Goal: Task Accomplishment & Management: Manage account settings

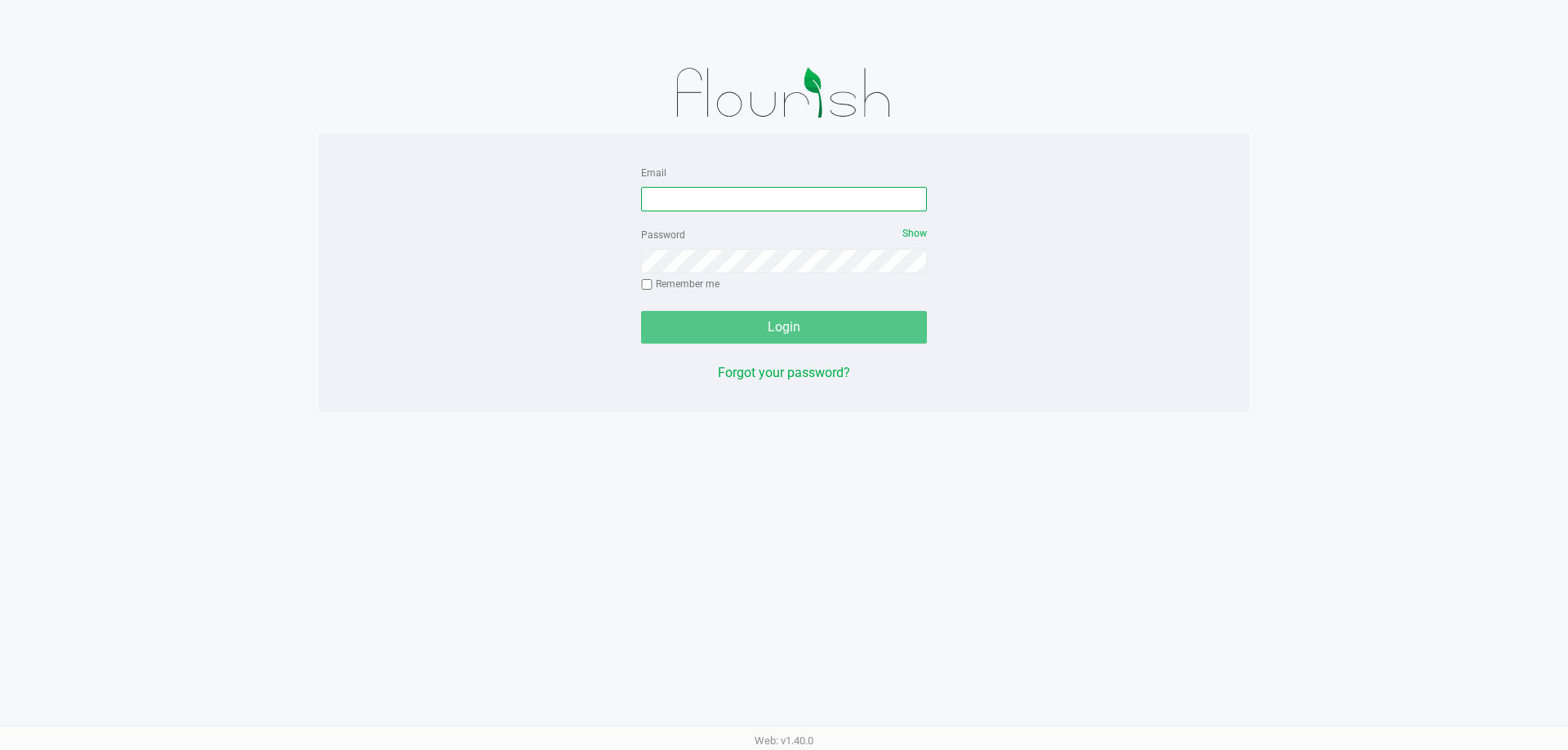
click at [700, 202] on input "Email" at bounding box center [784, 198] width 285 height 25
type input "meanderson@Liveparallel.com"
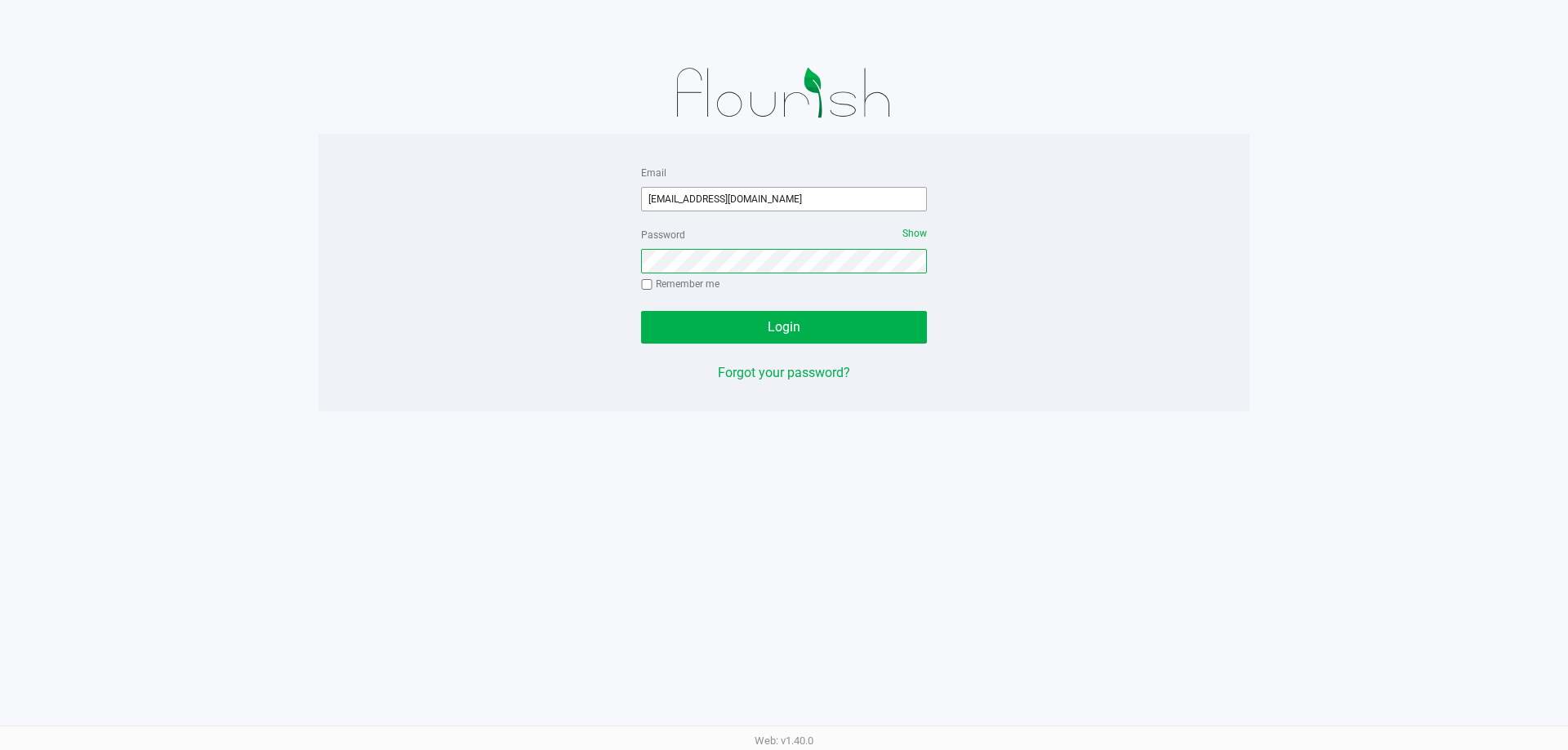
click at [641, 311] on button "Login" at bounding box center [784, 327] width 285 height 33
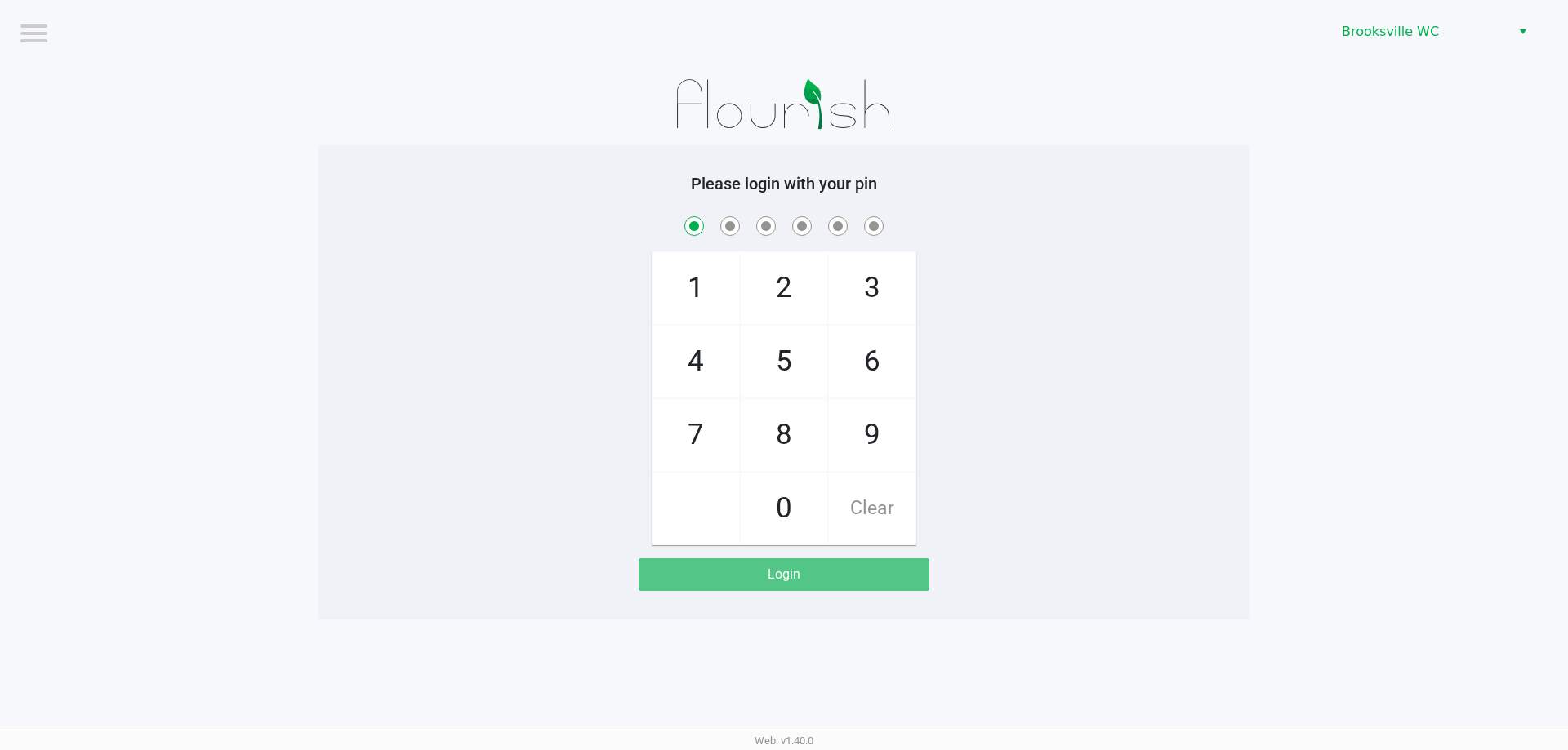
checkbox input "true"
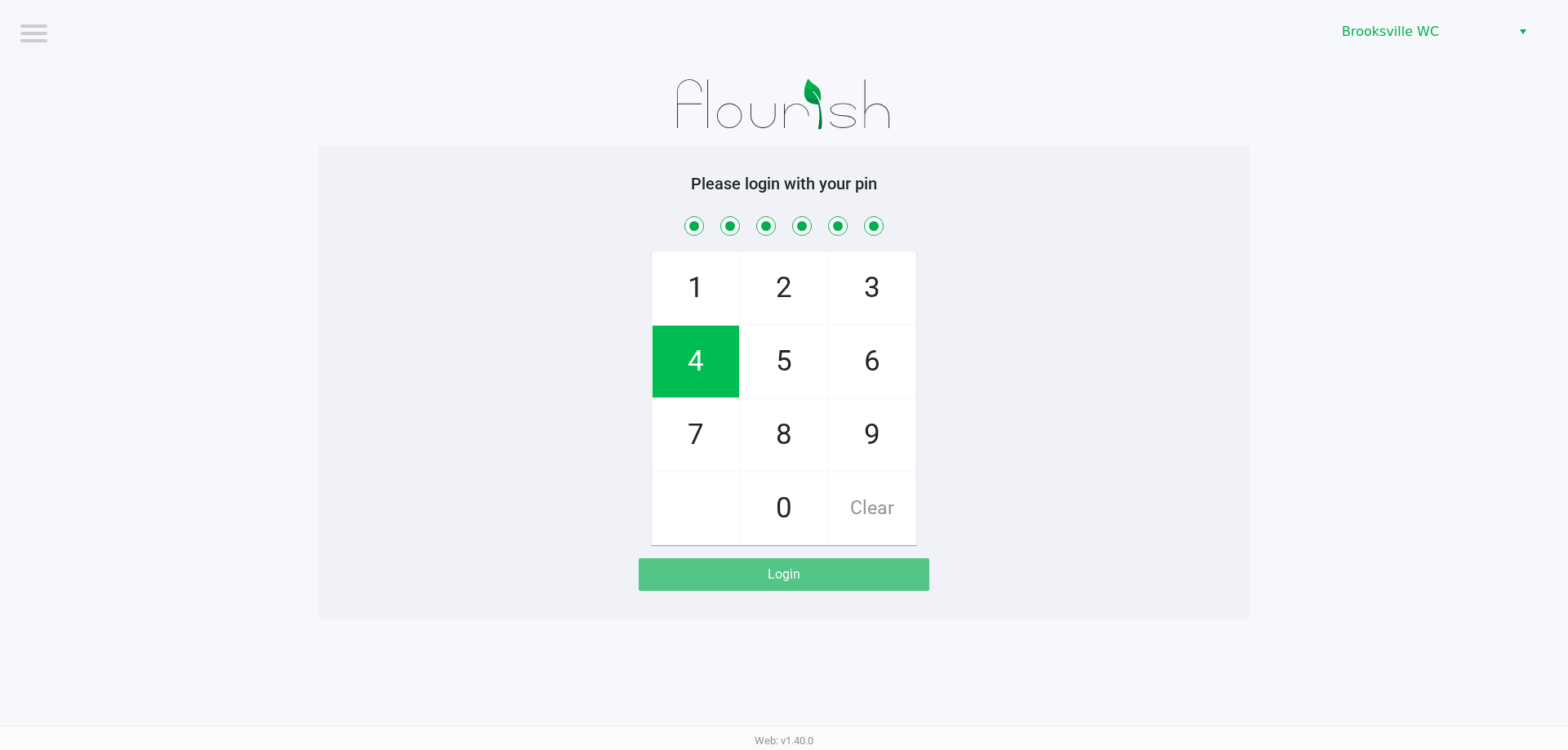
checkbox input "true"
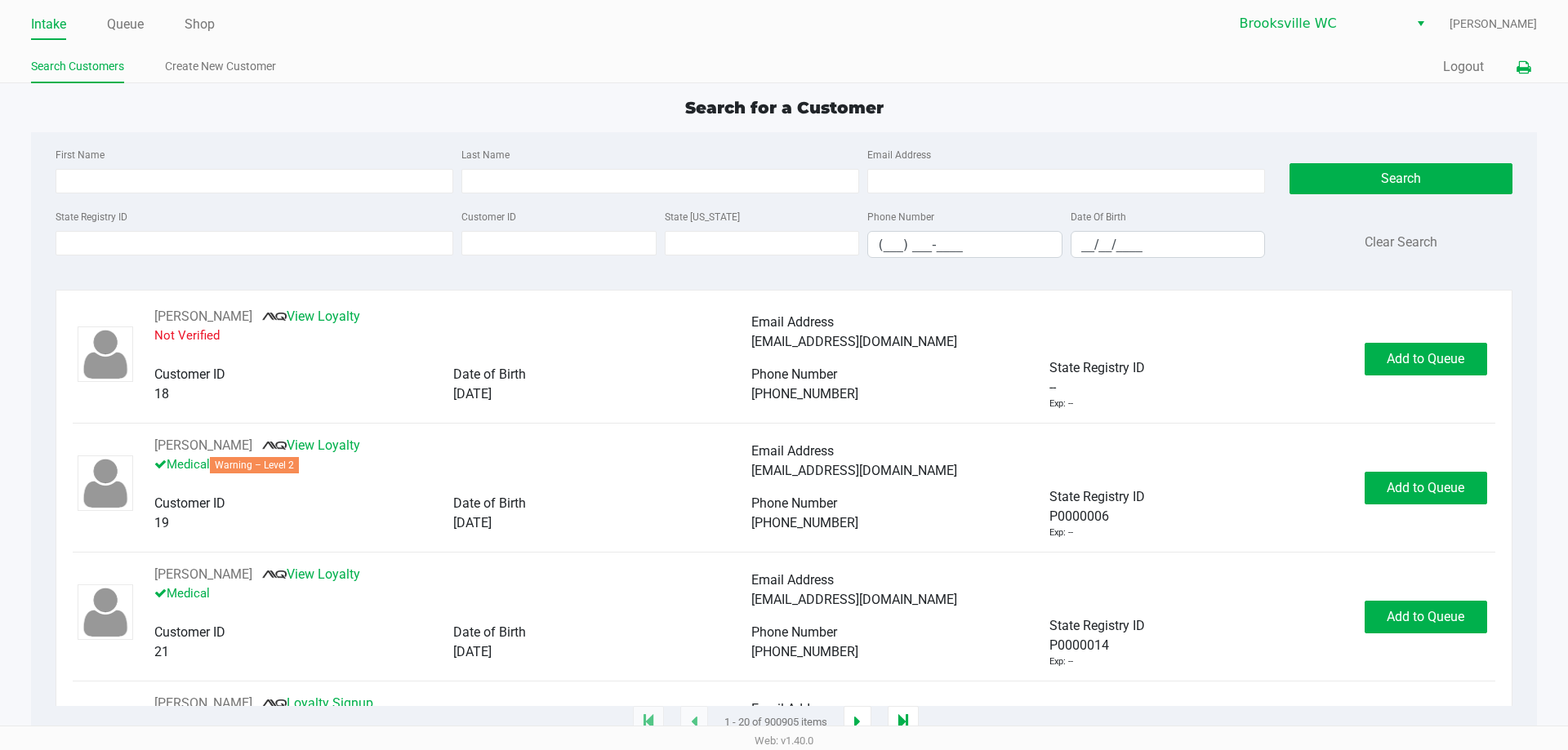
click at [1523, 70] on icon at bounding box center [1523, 67] width 14 height 11
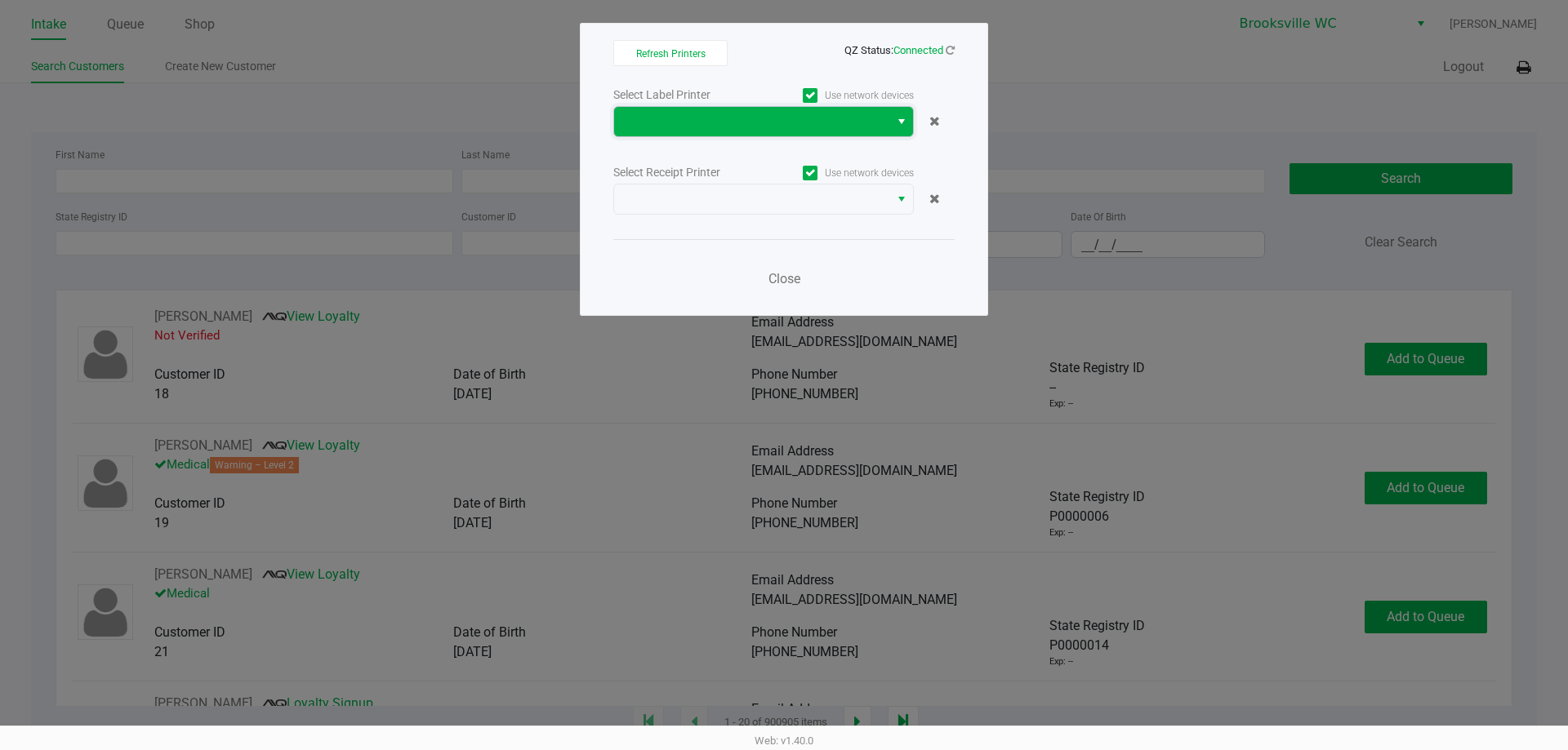
click at [888, 122] on span at bounding box center [752, 121] width 275 height 29
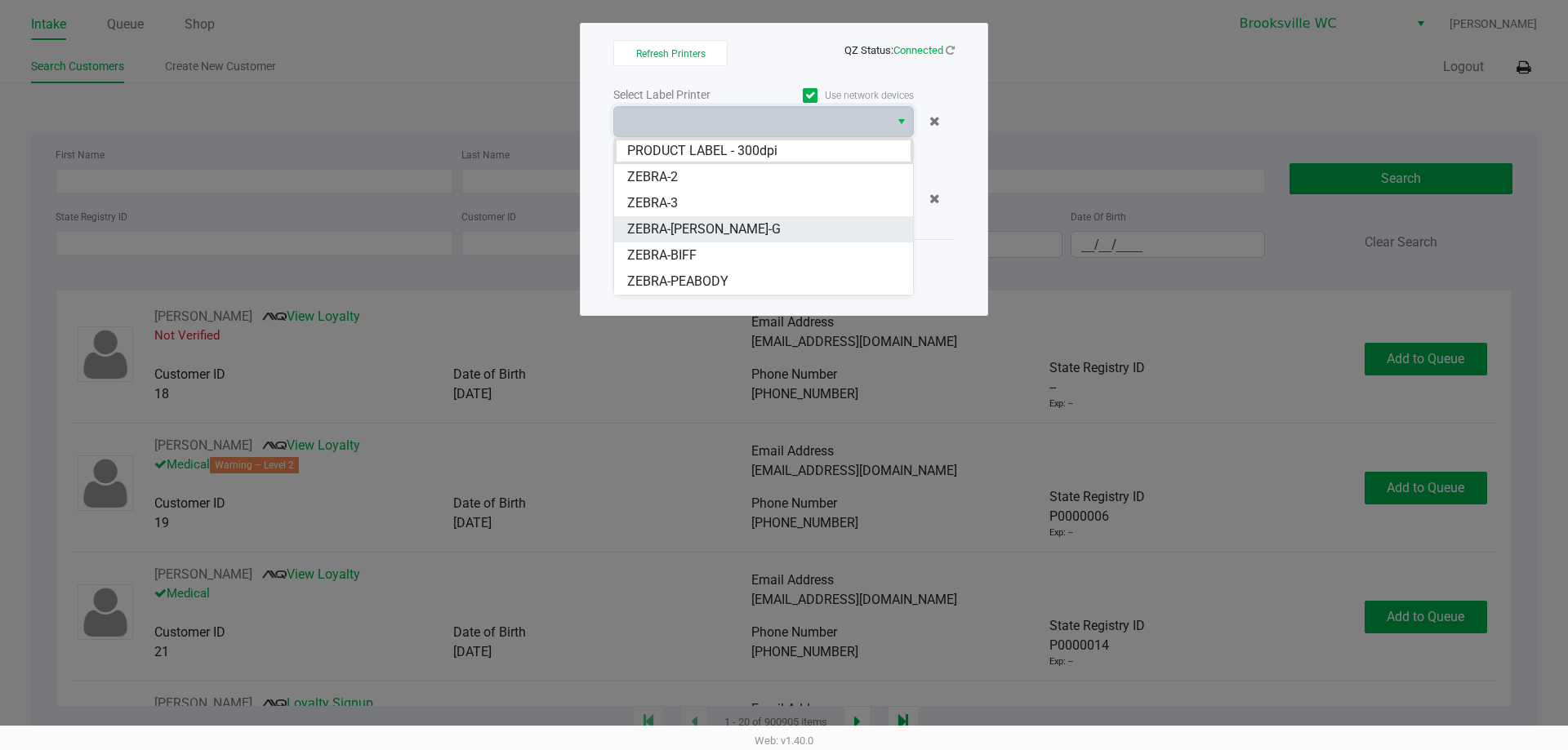
click at [706, 227] on span "ZEBRA-BECKY-G" at bounding box center [704, 229] width 154 height 20
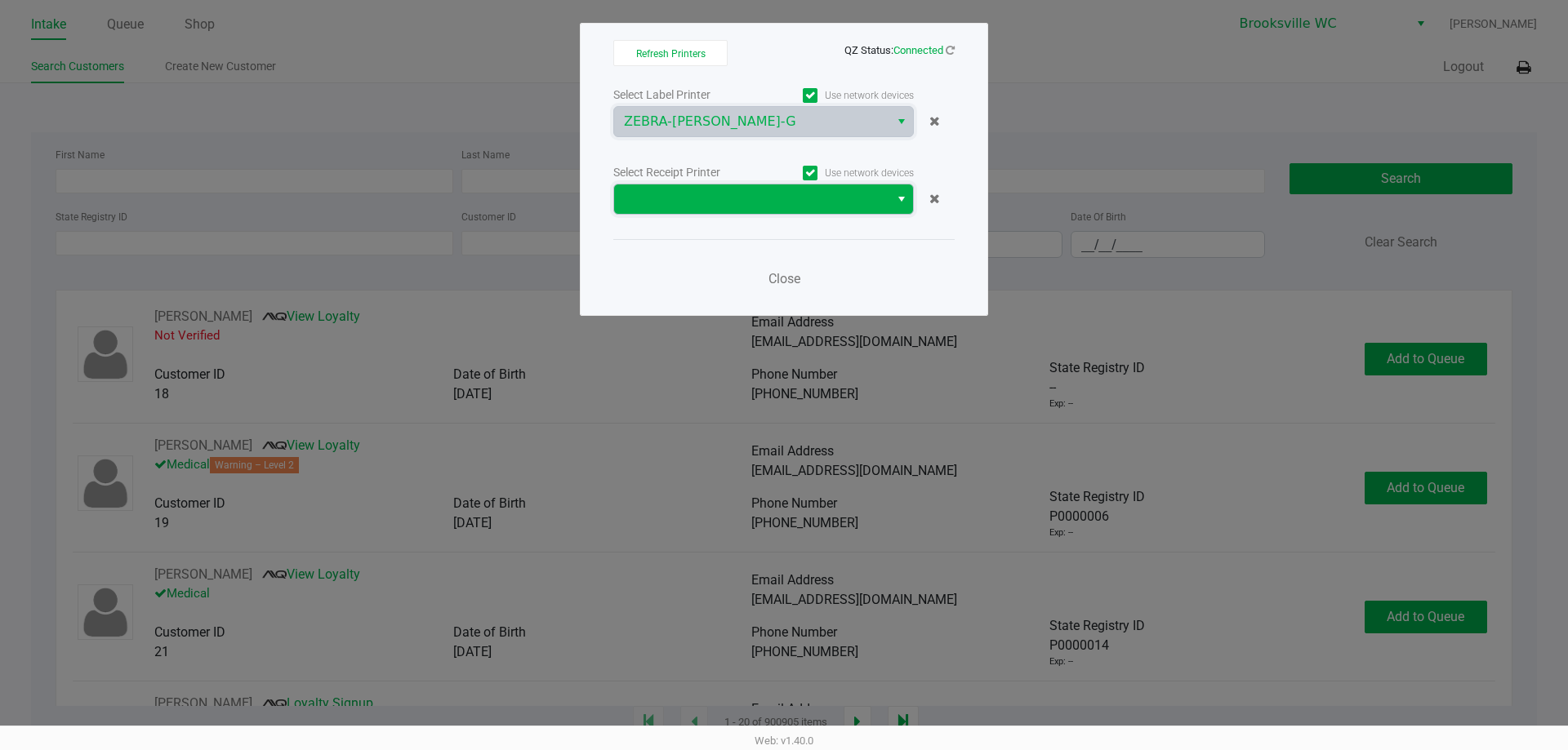
click at [849, 202] on span at bounding box center [751, 199] width 255 height 20
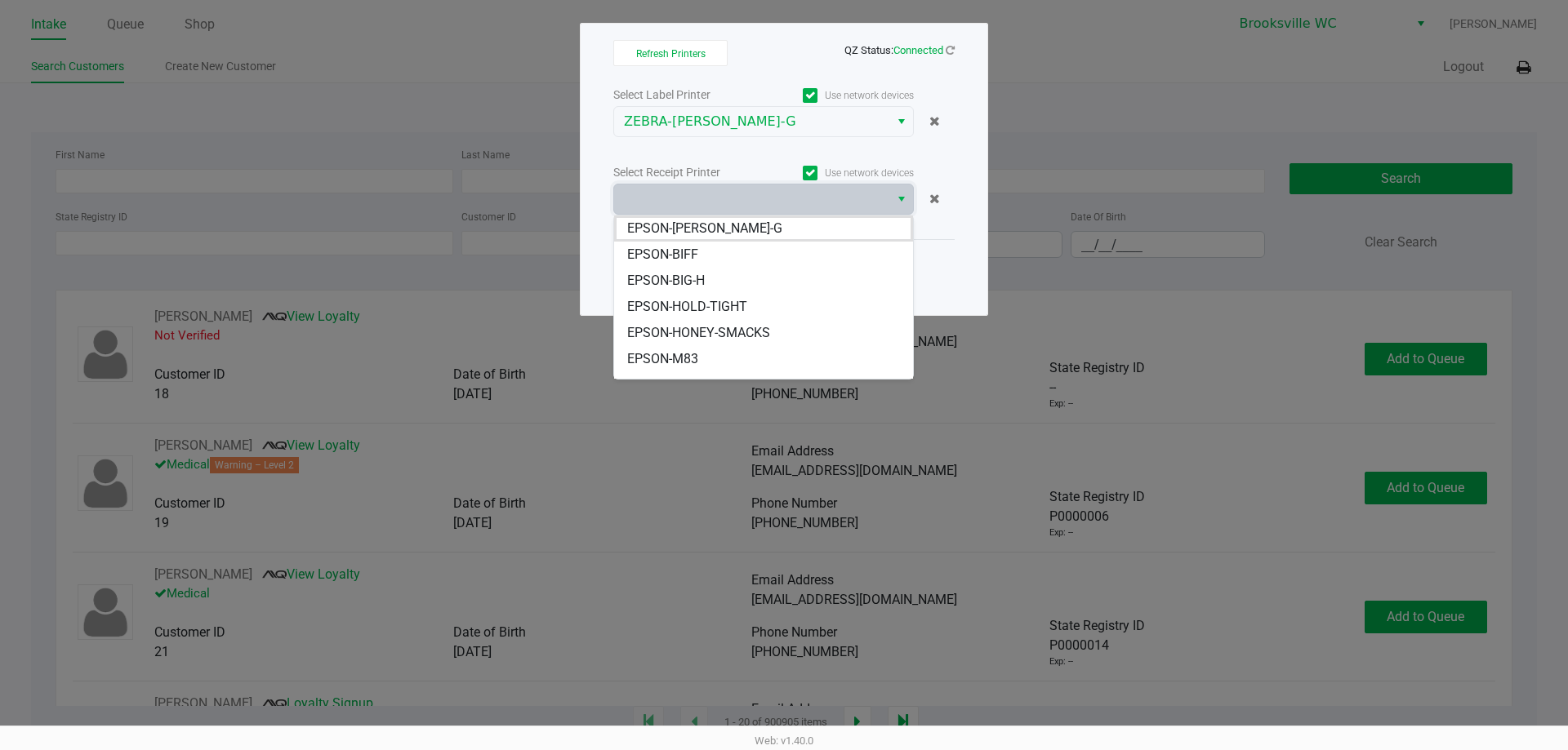
click at [709, 233] on span "EPSON-[PERSON_NAME]-G" at bounding box center [705, 228] width 156 height 20
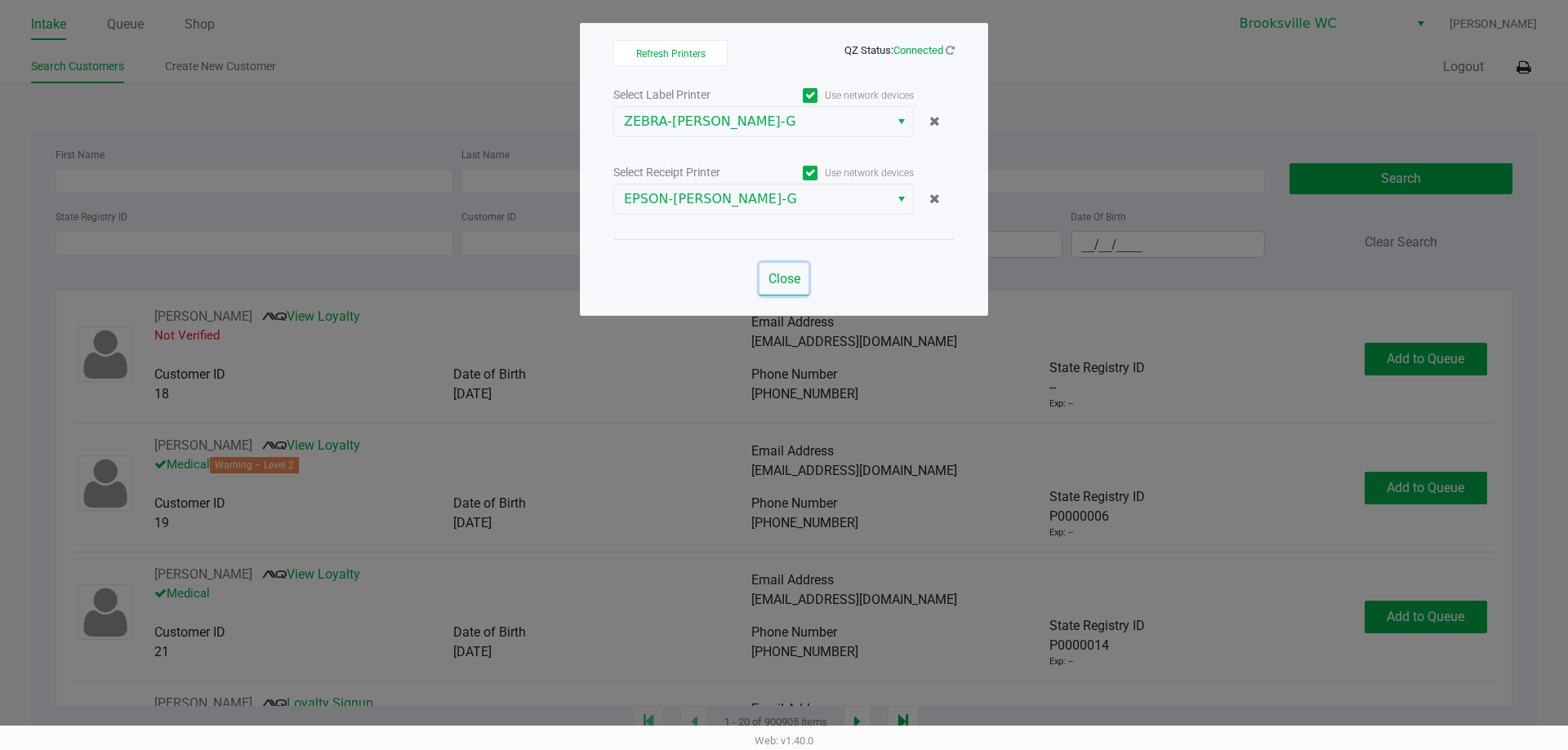
click at [769, 279] on span "Close" at bounding box center [784, 279] width 32 height 16
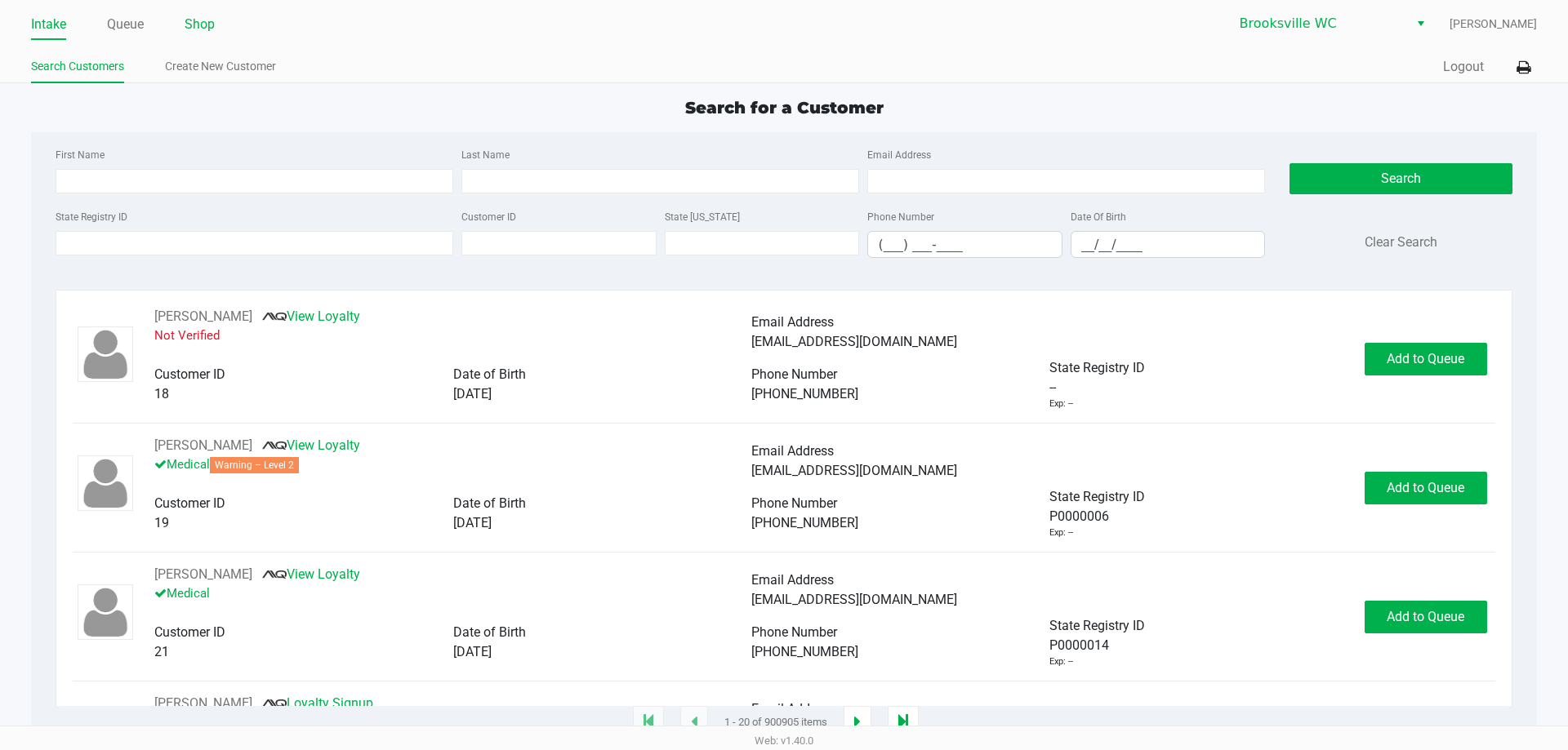
click at [197, 24] on link "Shop" at bounding box center [199, 24] width 30 height 23
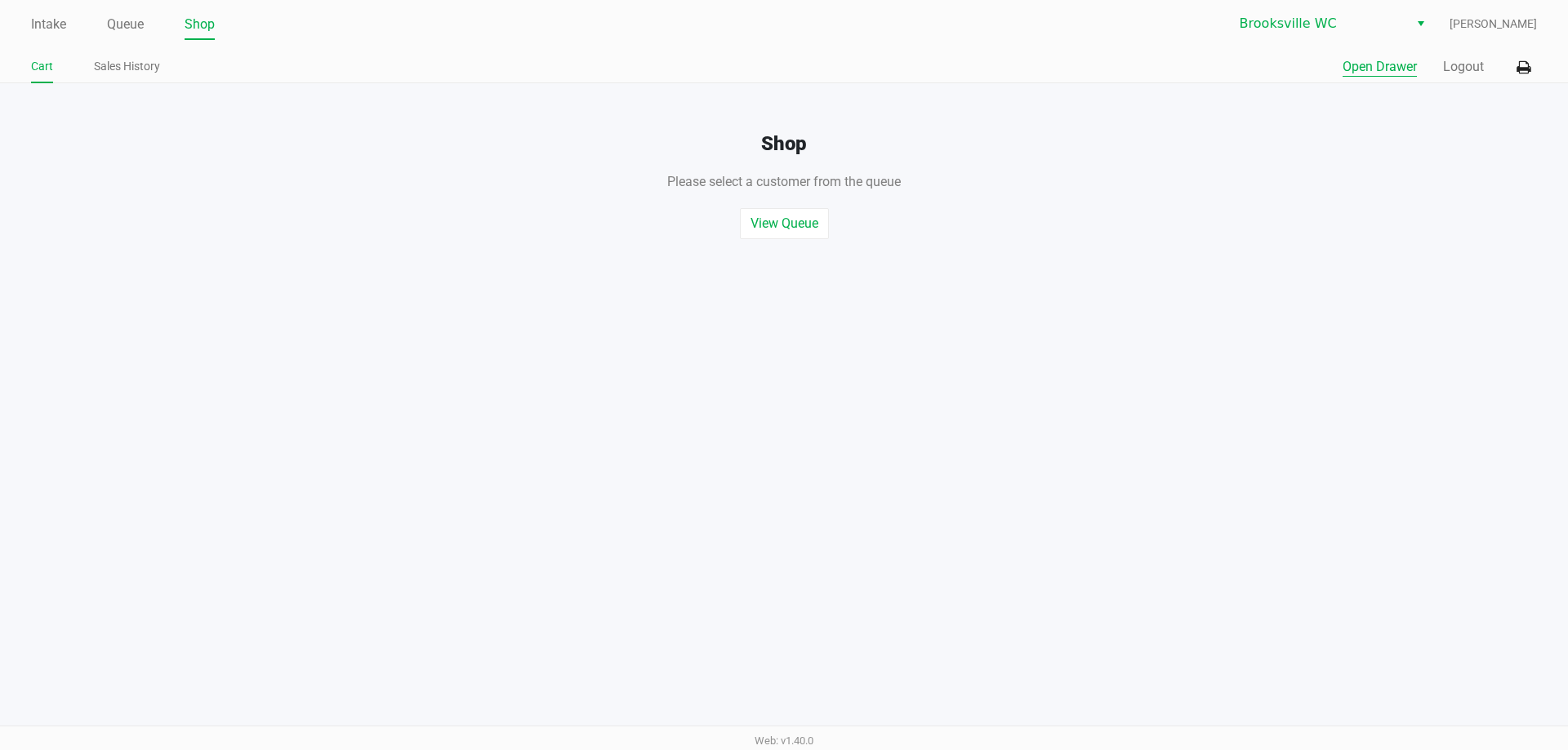
click at [1382, 66] on button "Open Drawer" at bounding box center [1379, 67] width 74 height 20
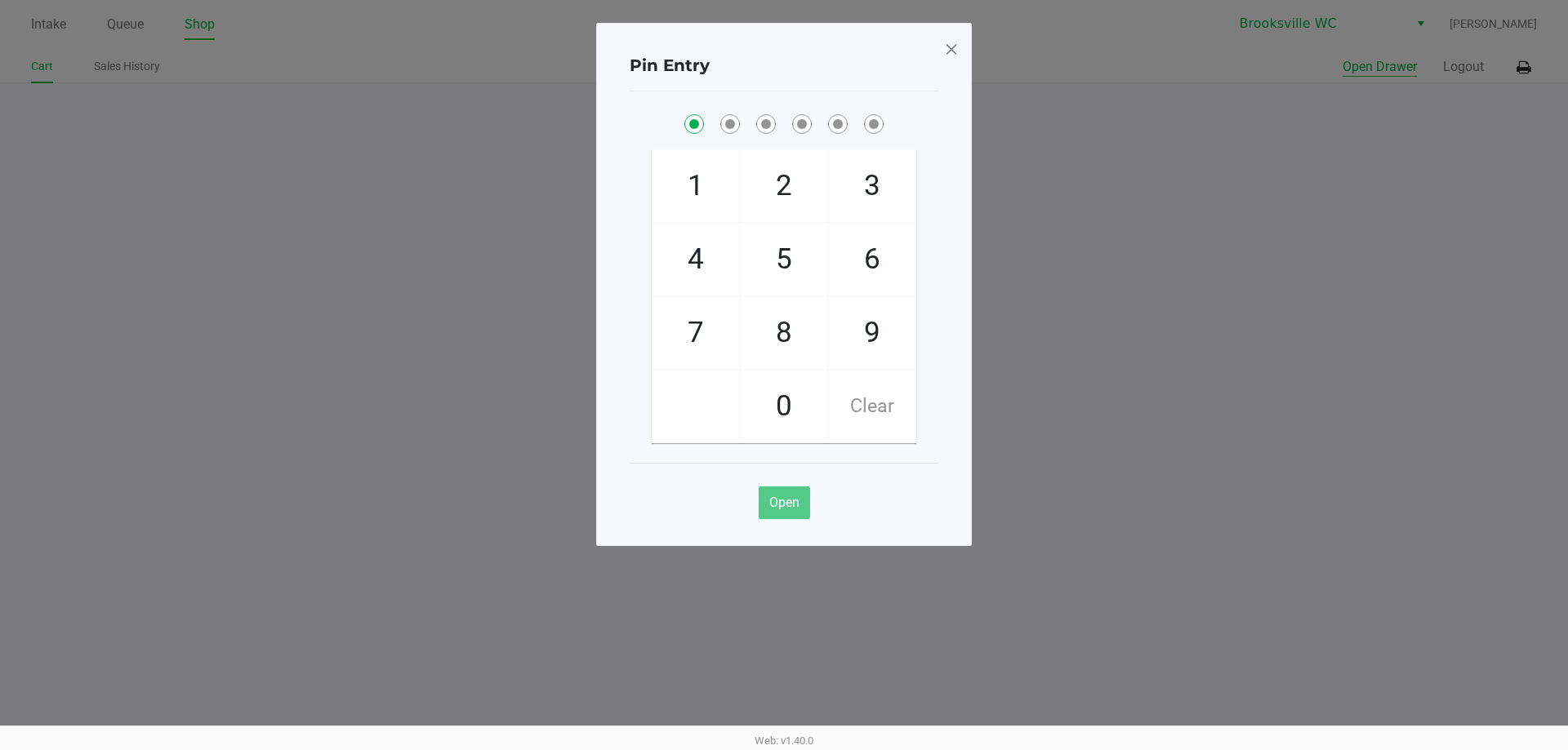
checkbox input "true"
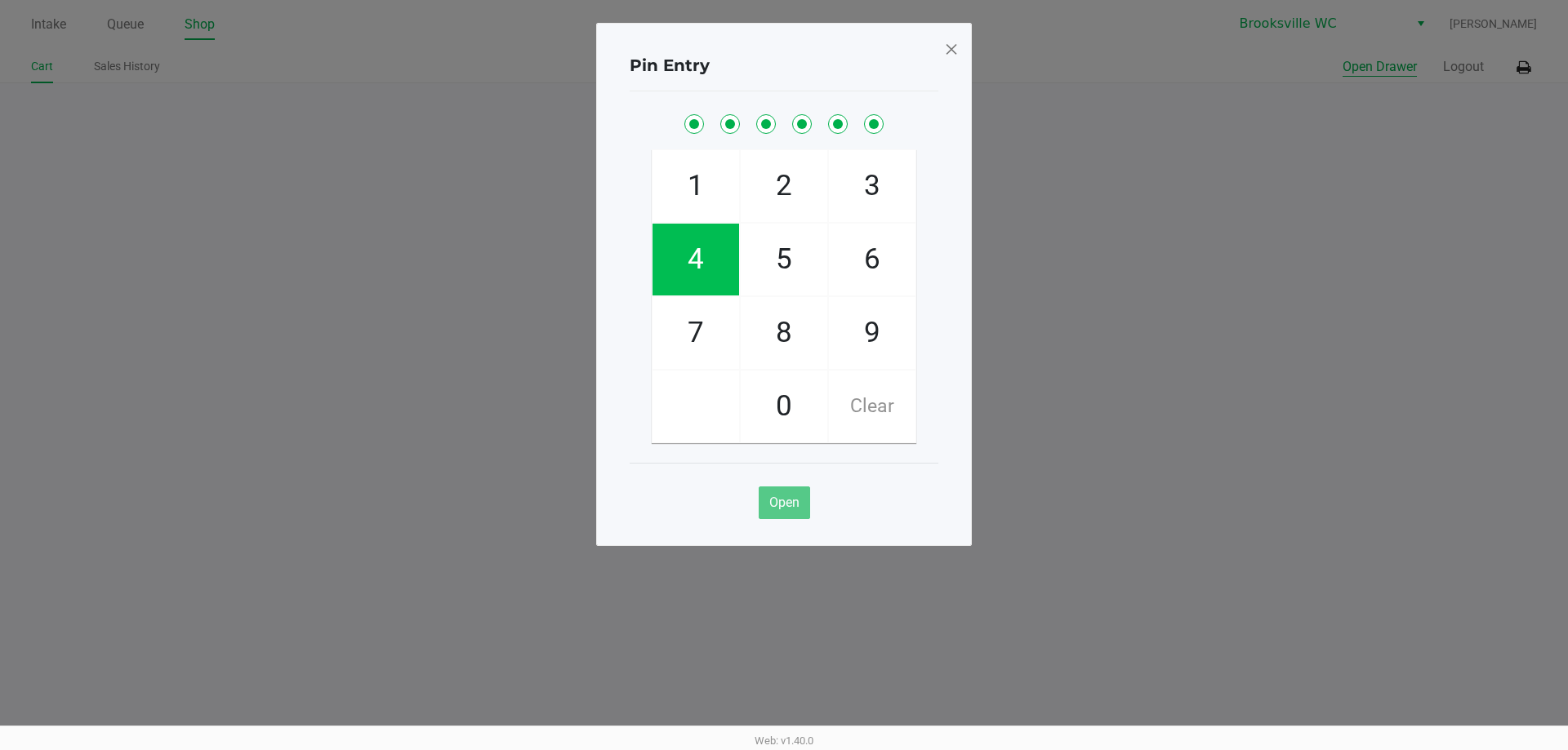
checkbox input "true"
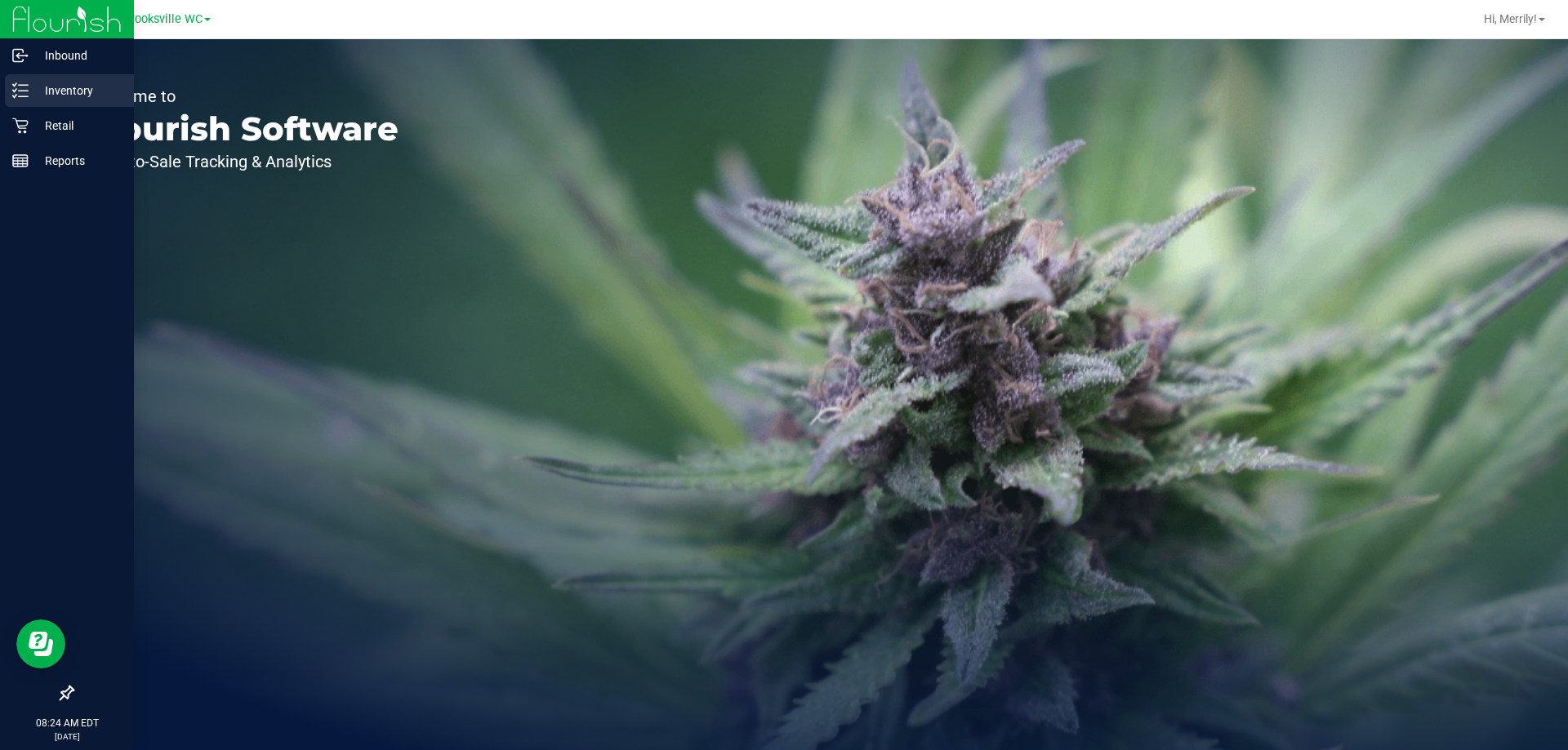
click at [19, 88] on icon at bounding box center [20, 91] width 16 height 16
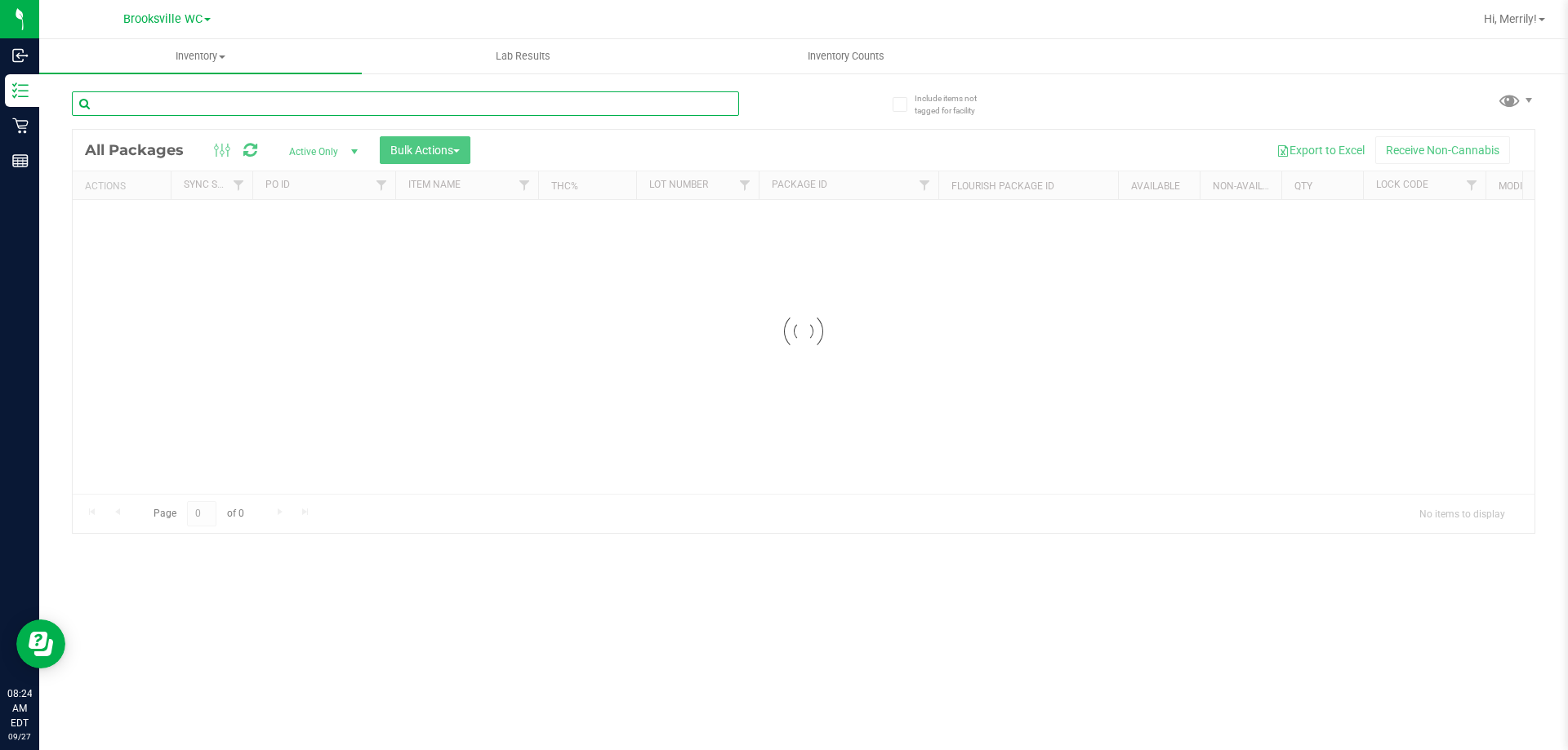
click at [209, 105] on input "text" at bounding box center [405, 104] width 667 height 25
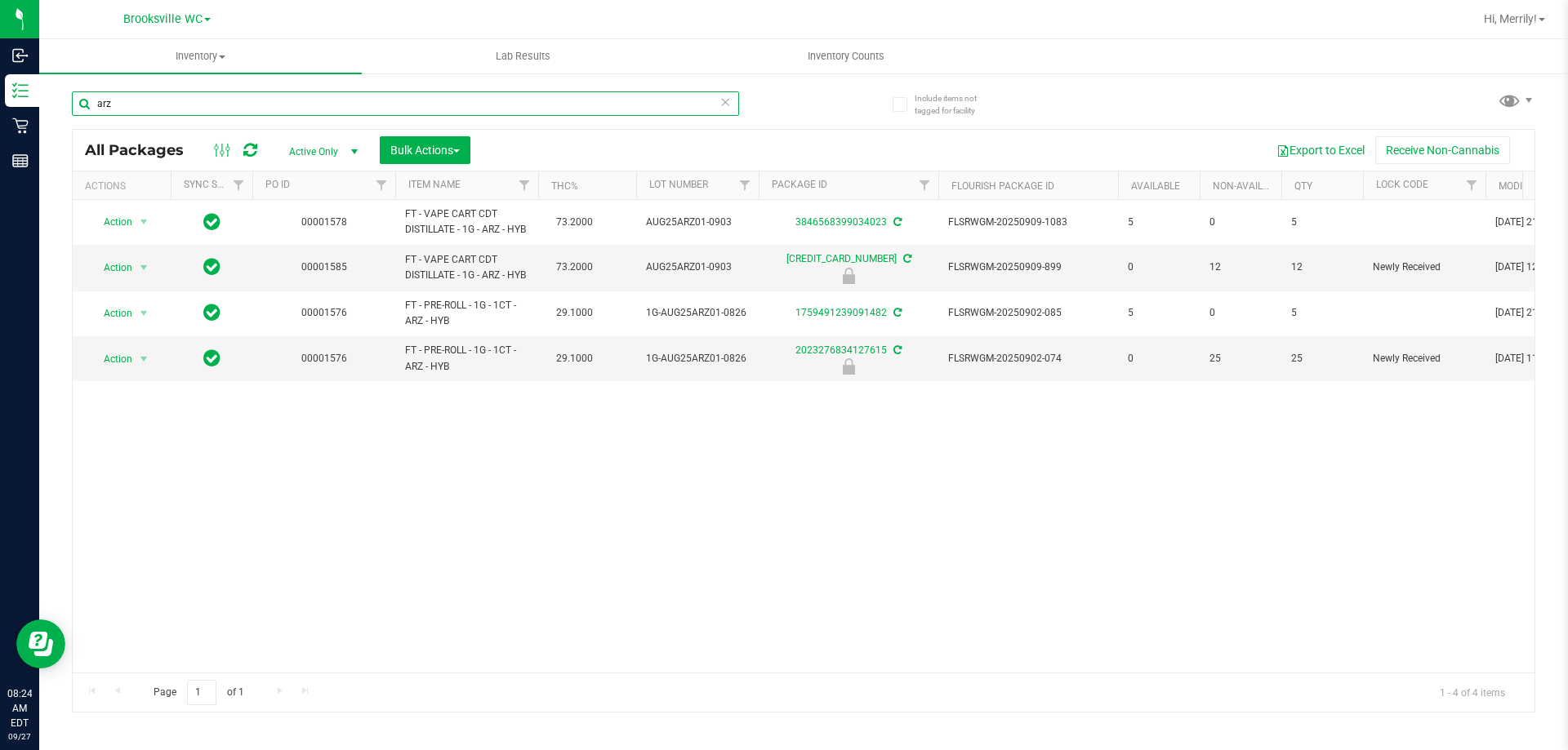
type input "arz"
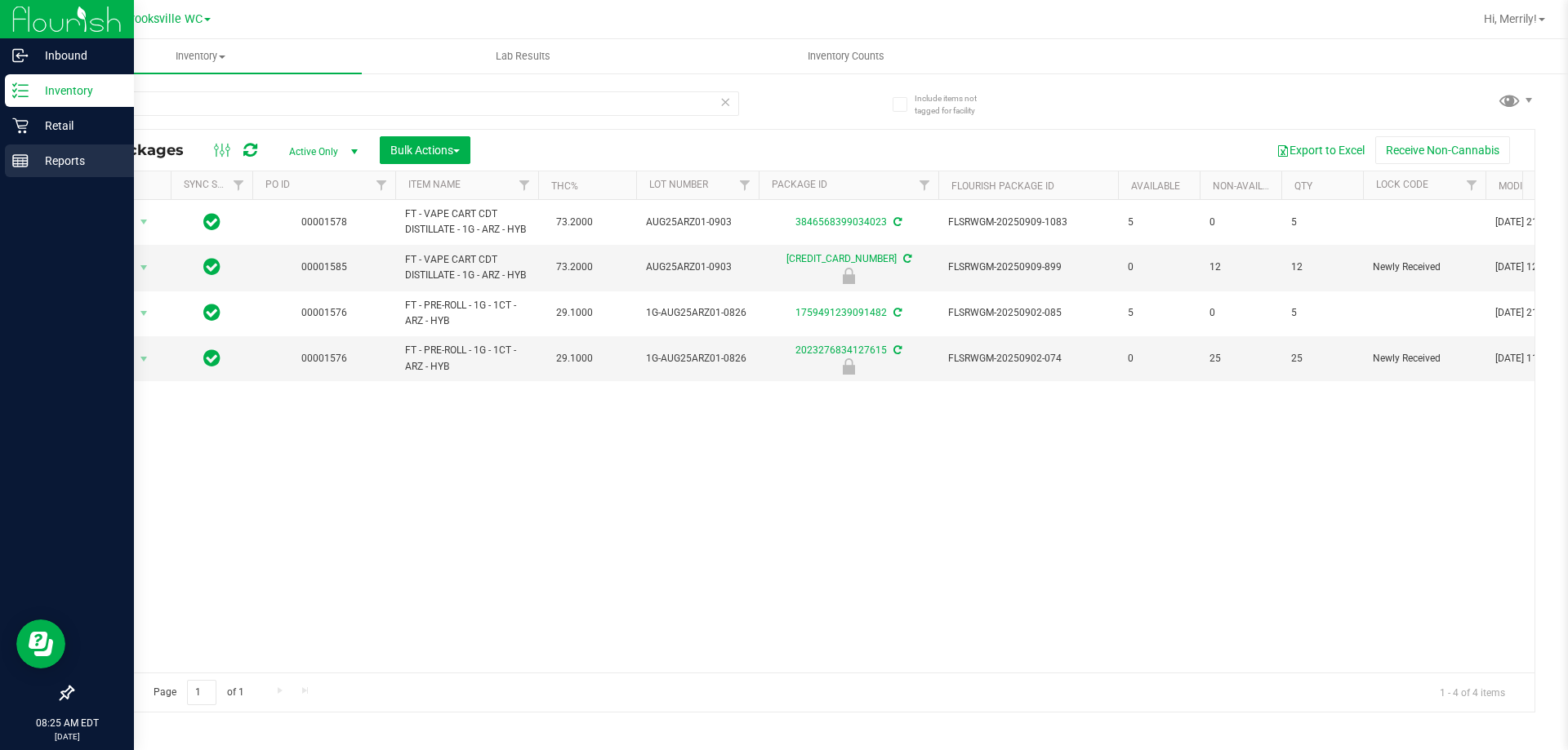
click at [18, 163] on line at bounding box center [18, 163] width 0 height 8
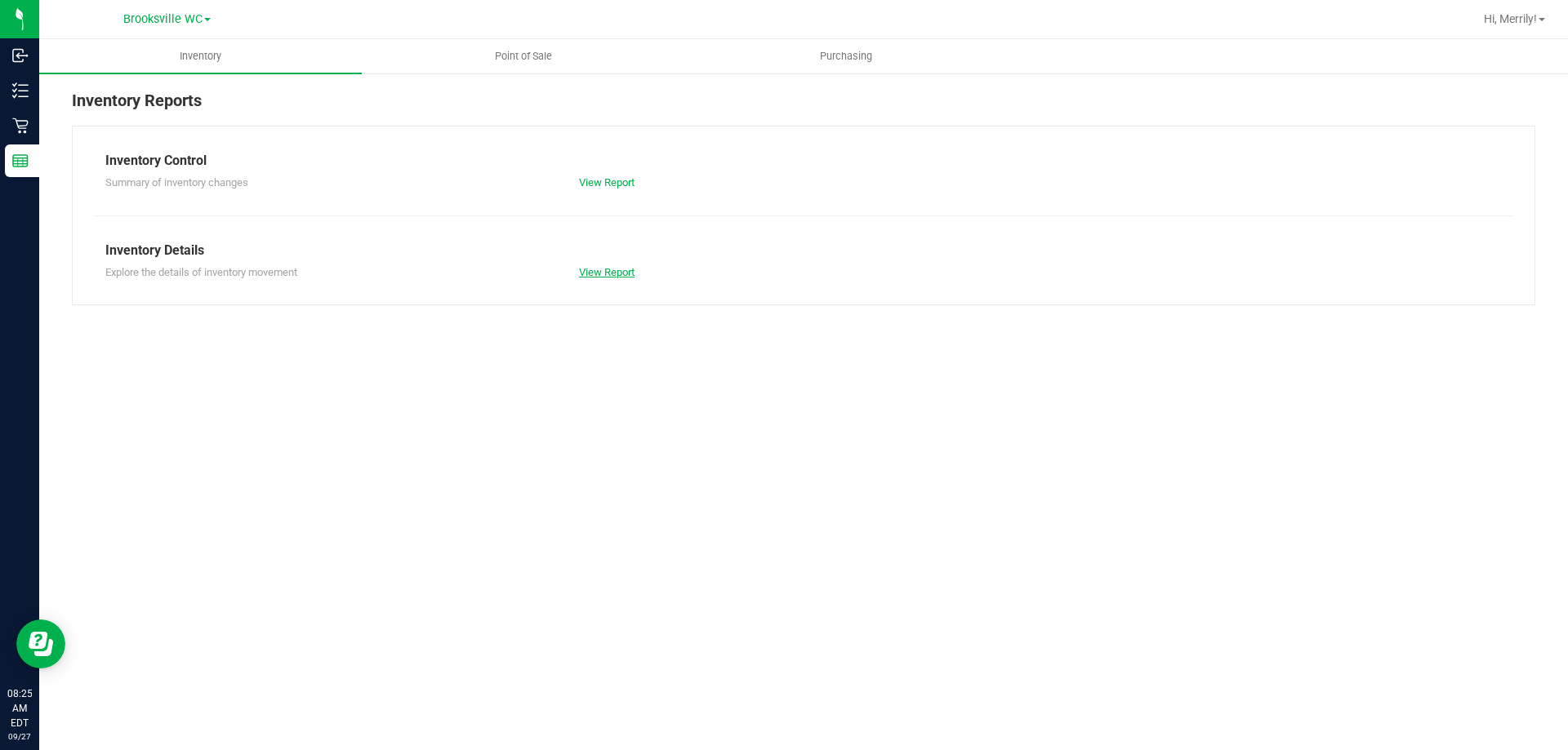
click at [615, 273] on link "View Report" at bounding box center [606, 272] width 56 height 12
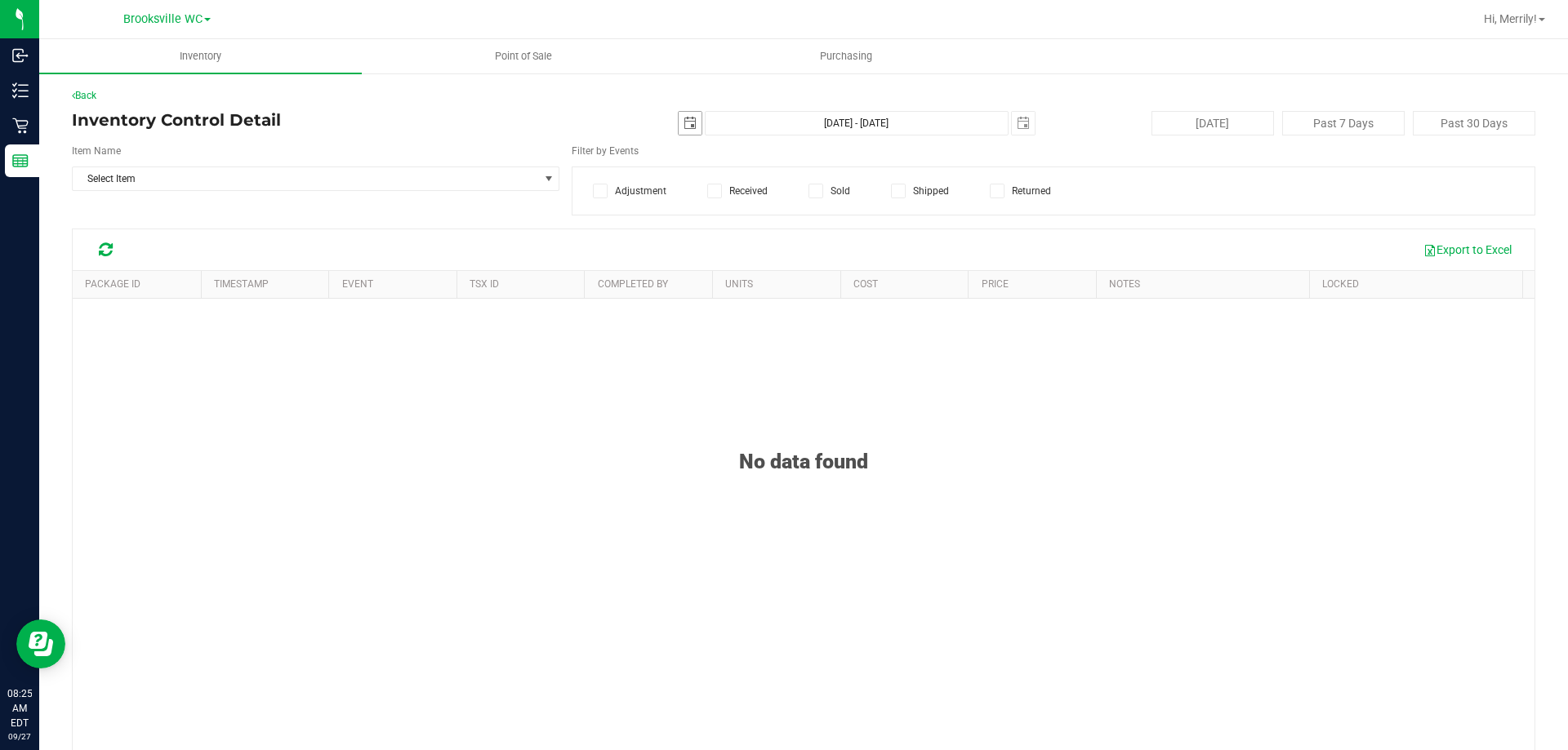
click at [683, 123] on span "select" at bounding box center [689, 123] width 13 height 13
click at [796, 287] on link "26" at bounding box center [803, 288] width 24 height 25
type input "2025-09-26"
type input "Sep 26, 2025 - Sep 27, 2025"
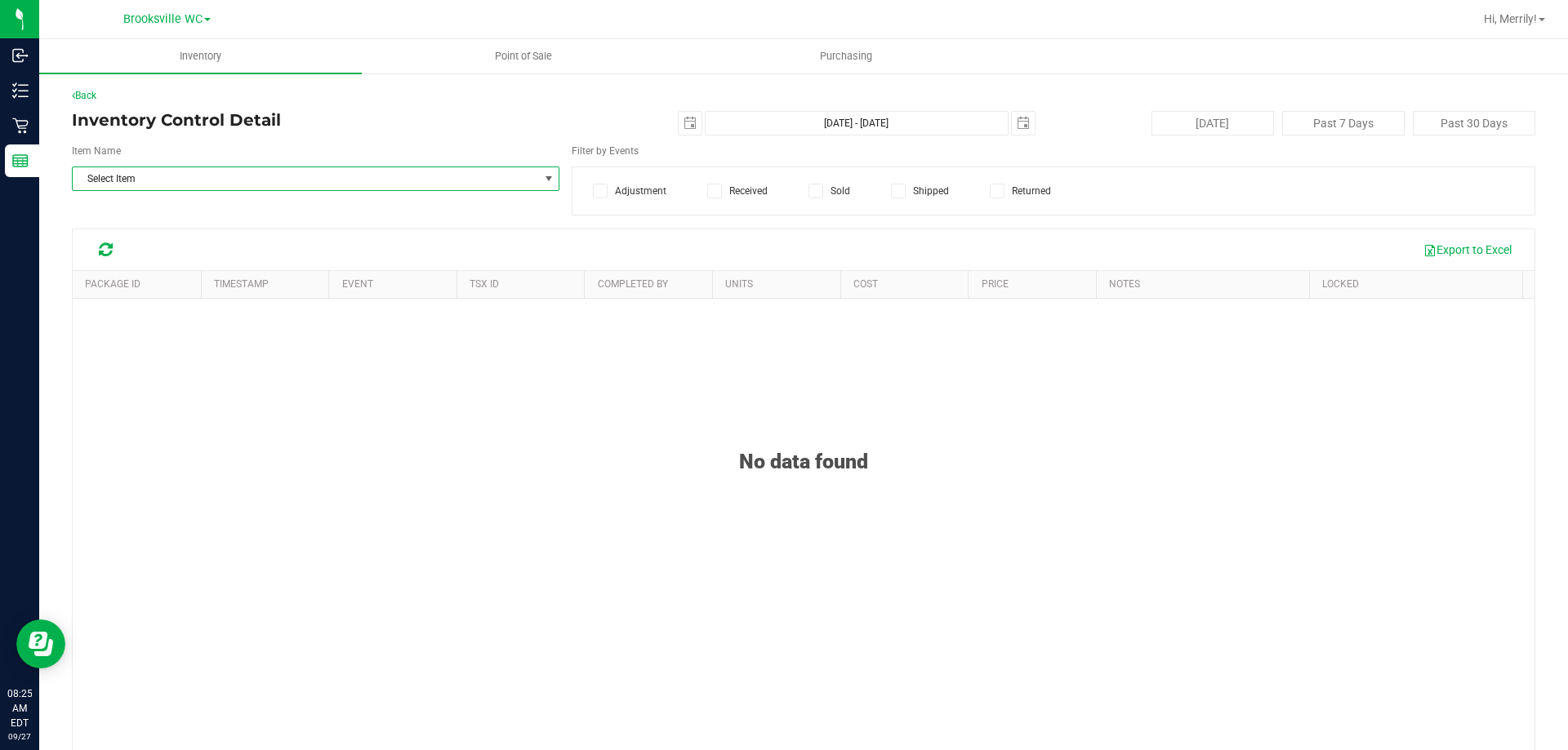
click at [152, 178] on span "Select Item" at bounding box center [305, 179] width 466 height 23
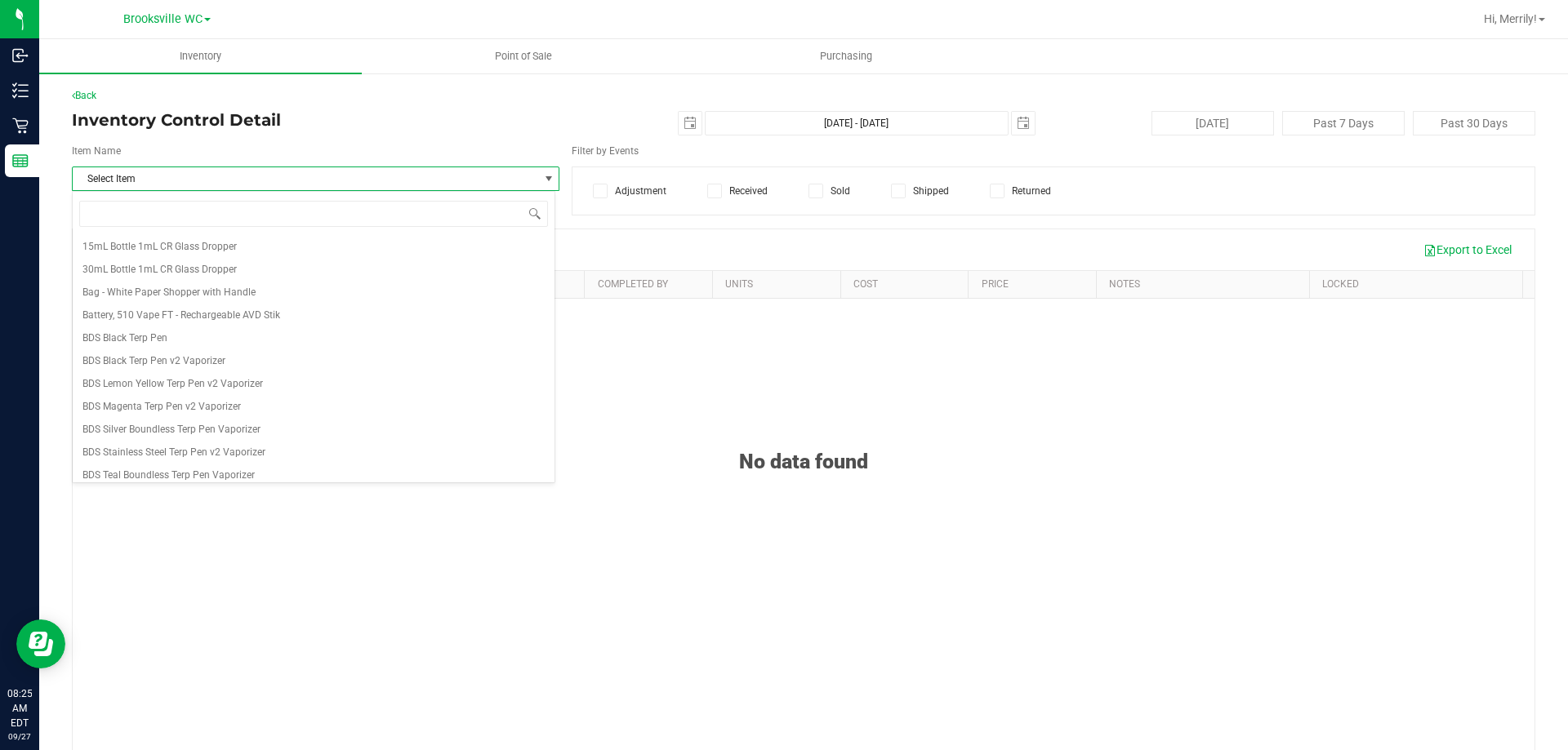
click at [152, 178] on span "Select Item" at bounding box center [305, 179] width 466 height 23
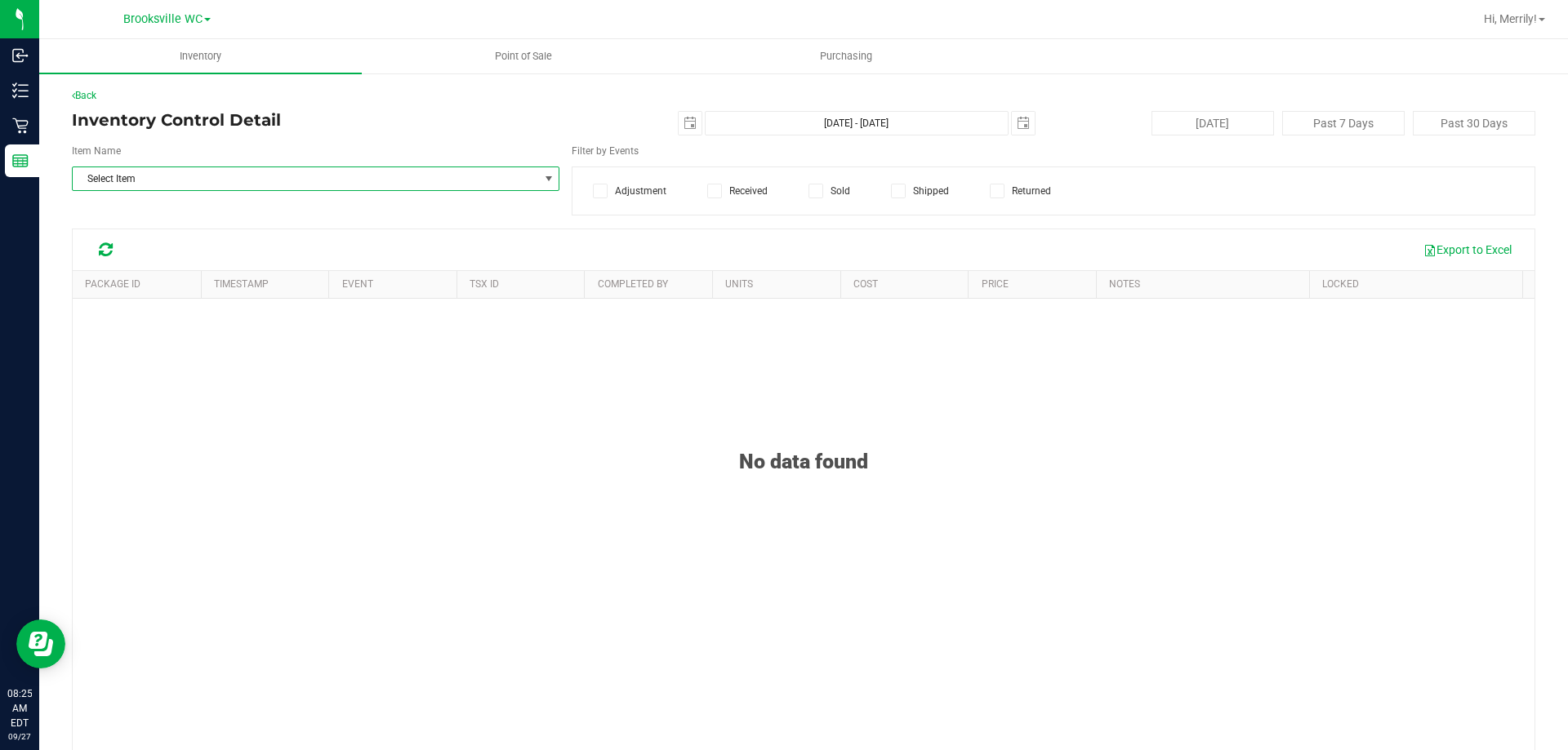
click at [152, 179] on span "Select Item" at bounding box center [305, 179] width 466 height 23
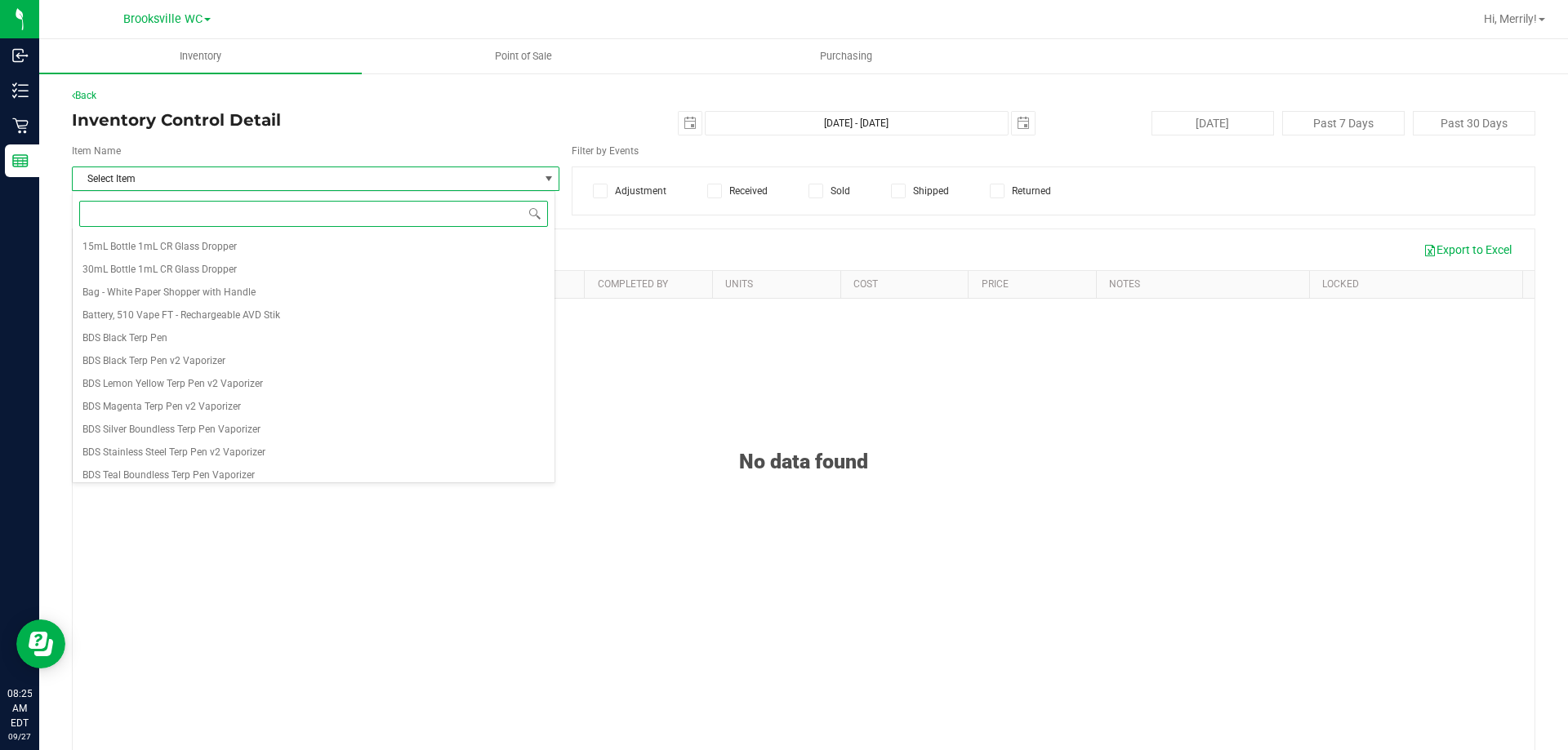
click at [180, 214] on input at bounding box center [313, 212] width 469 height 25
type input "dsc"
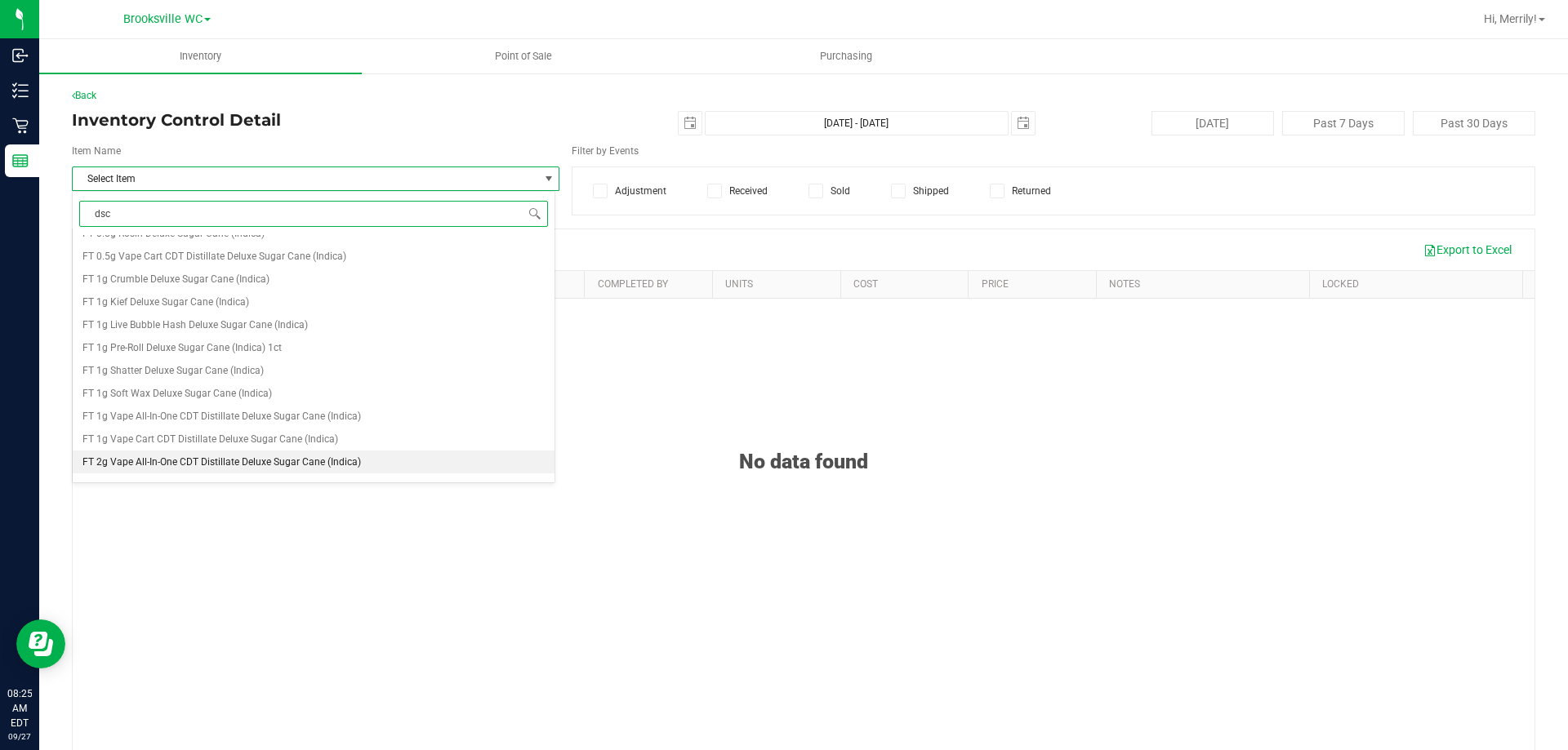
scroll to position [164, 0]
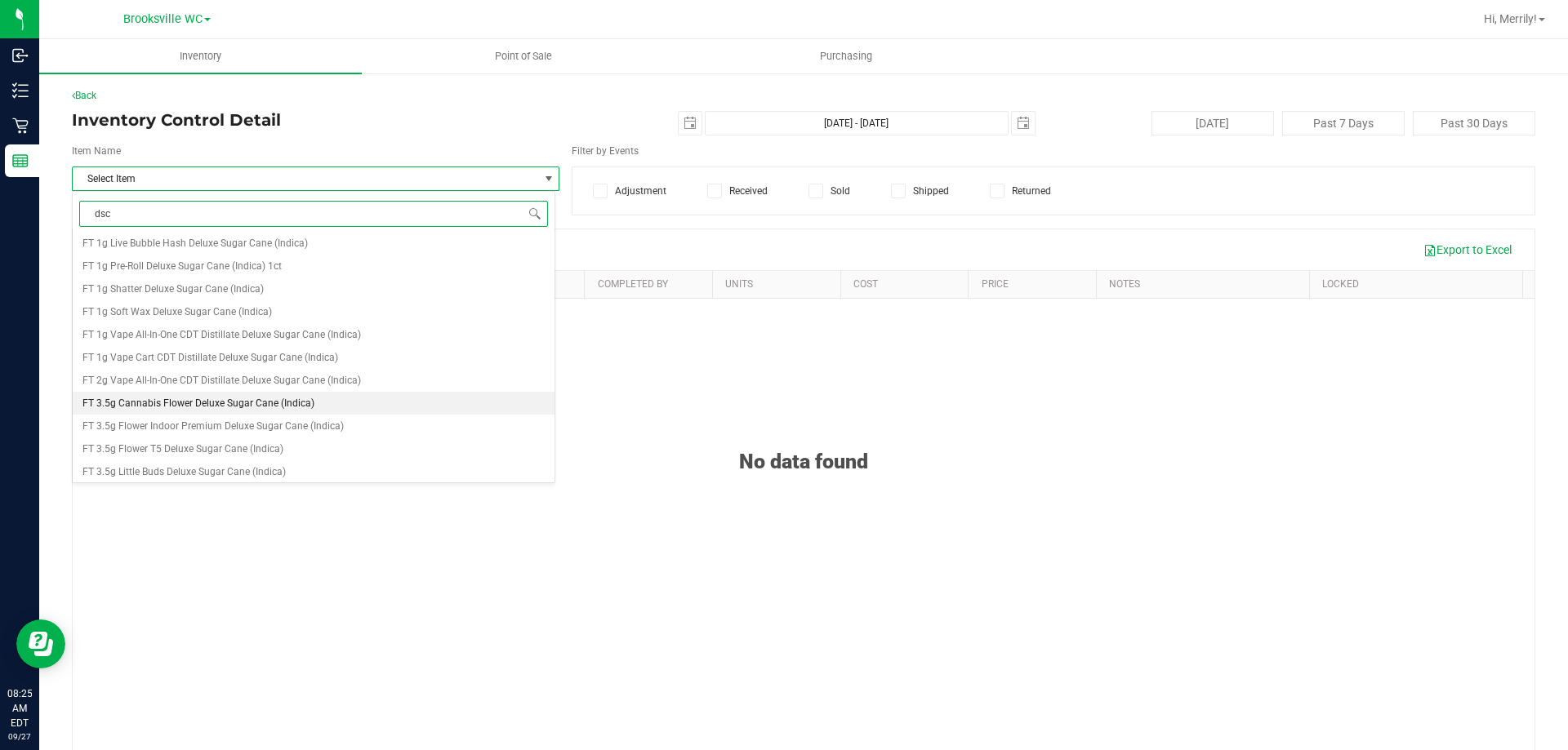
click at [190, 399] on span "FT 3.5g Cannabis Flower Deluxe Sugar Cane (Indica)" at bounding box center [198, 403] width 231 height 11
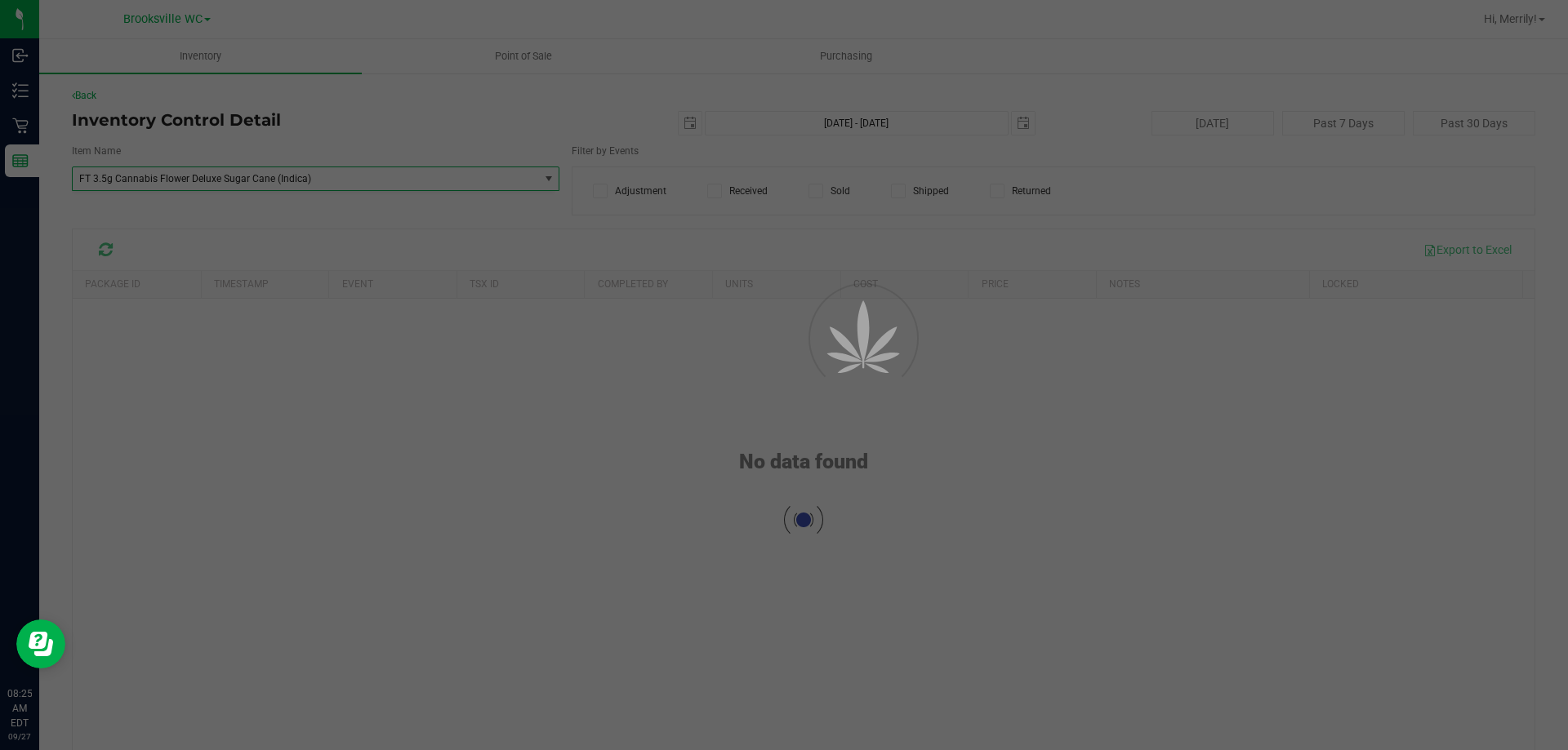
scroll to position [61262, 0]
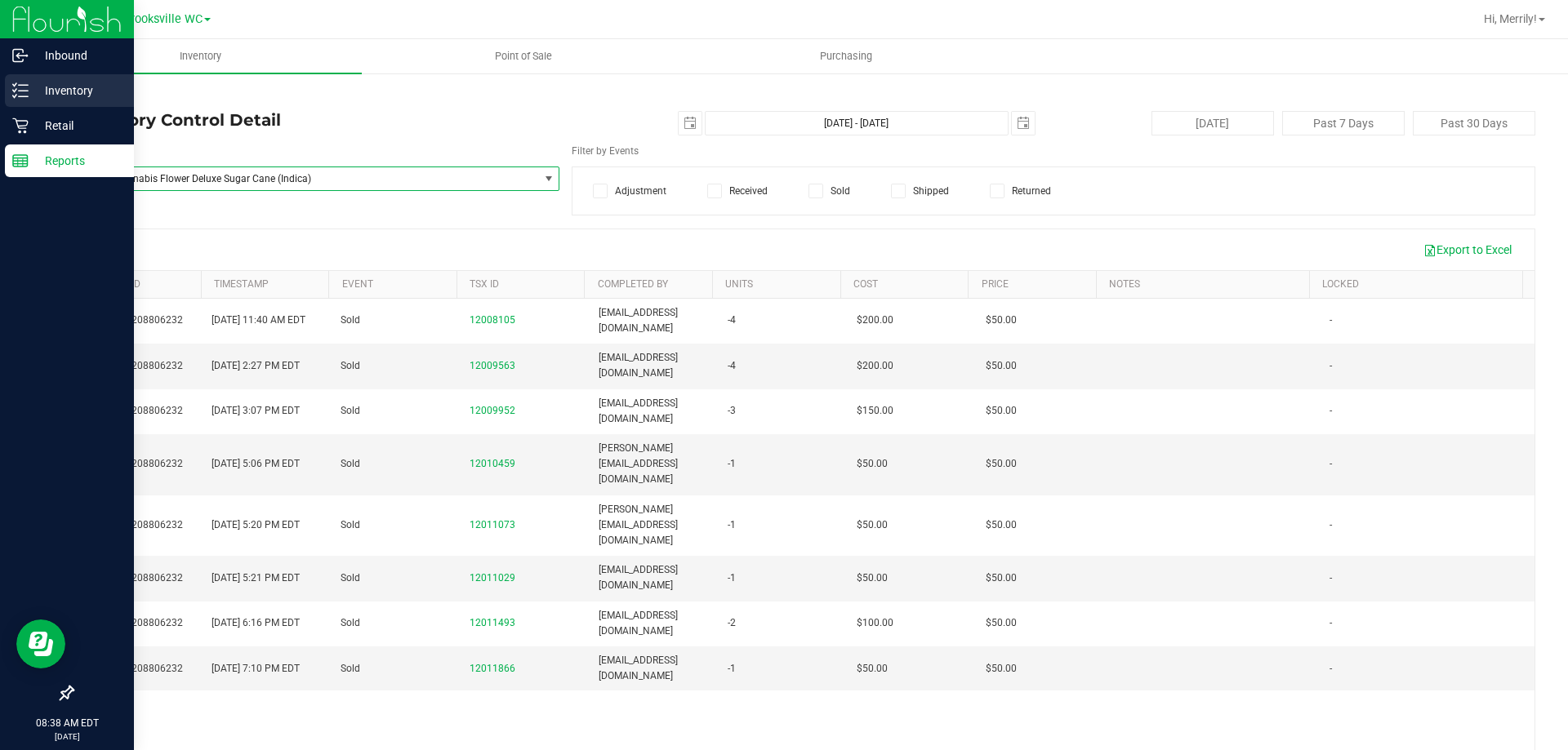
click at [20, 86] on icon at bounding box center [20, 91] width 16 height 16
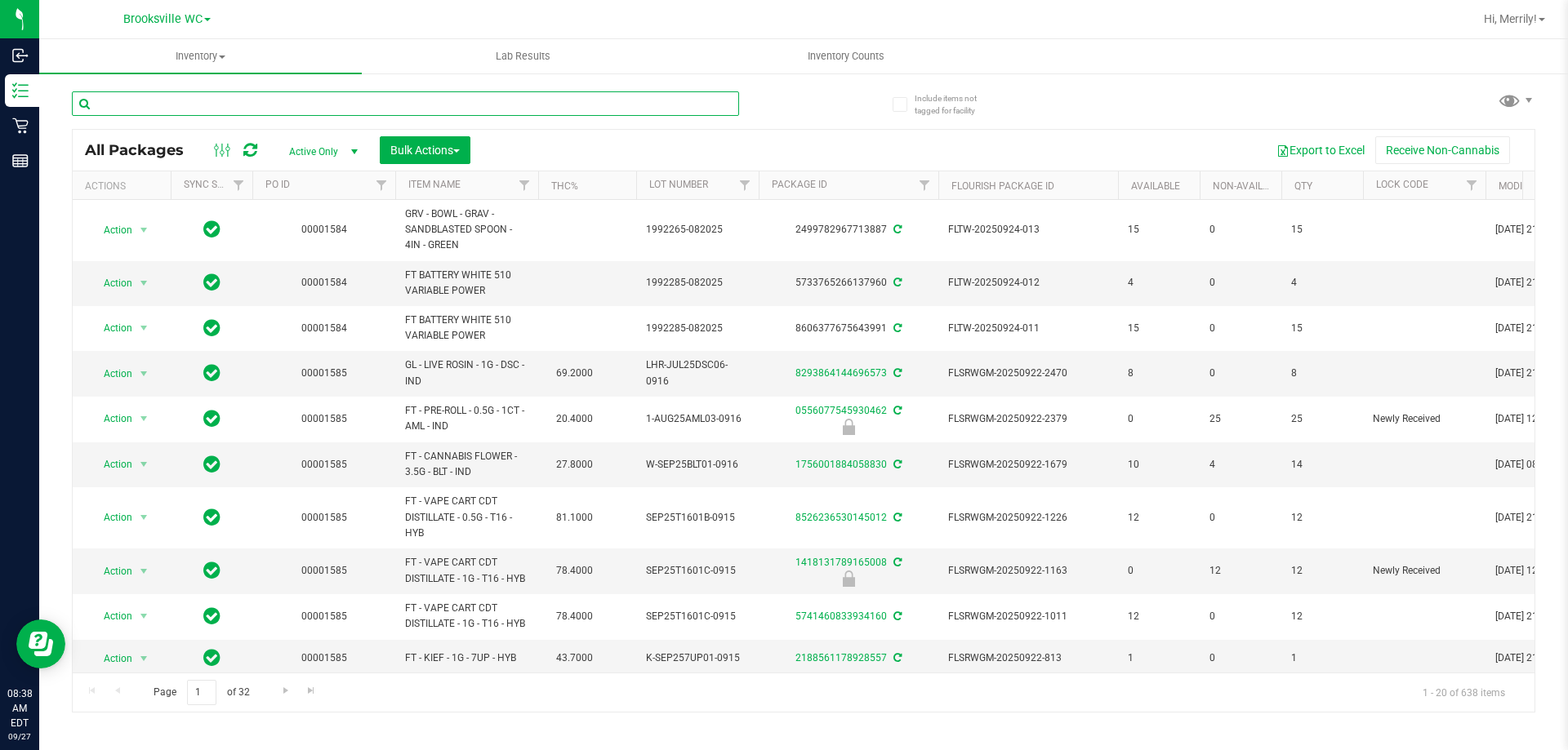
click at [236, 104] on input "text" at bounding box center [405, 104] width 667 height 25
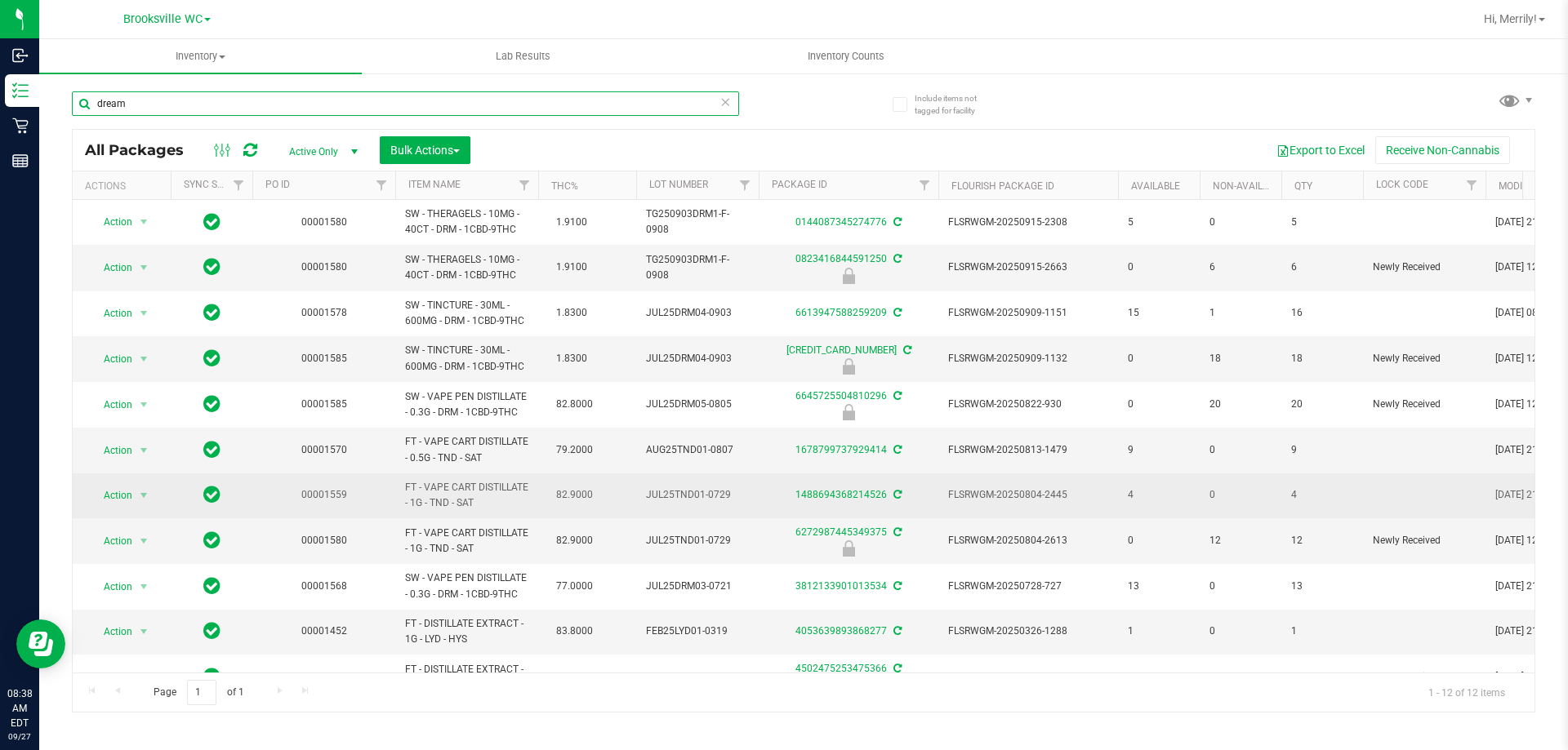
scroll to position [86, 0]
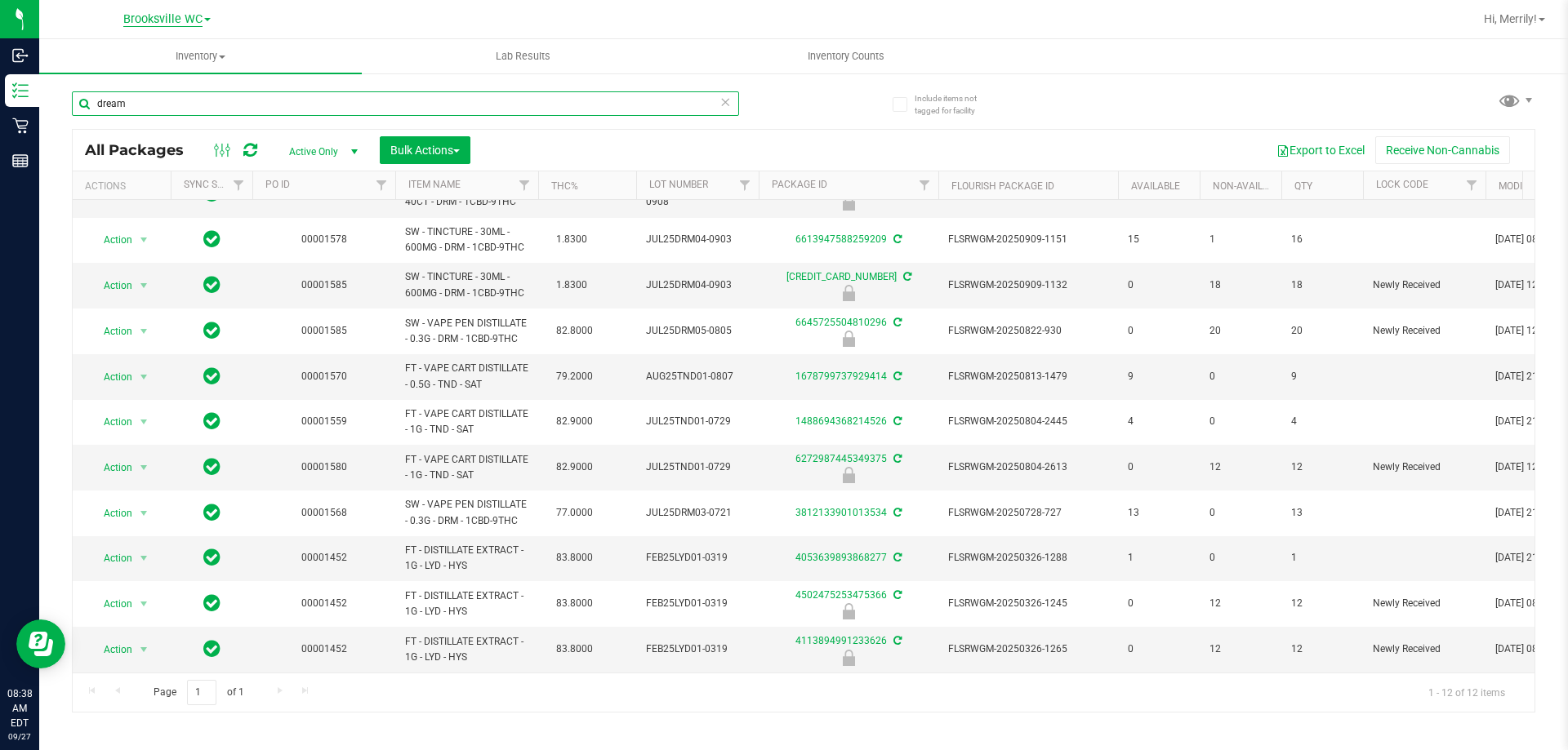
type input "dream"
click at [130, 105] on input "dream" at bounding box center [405, 104] width 667 height 25
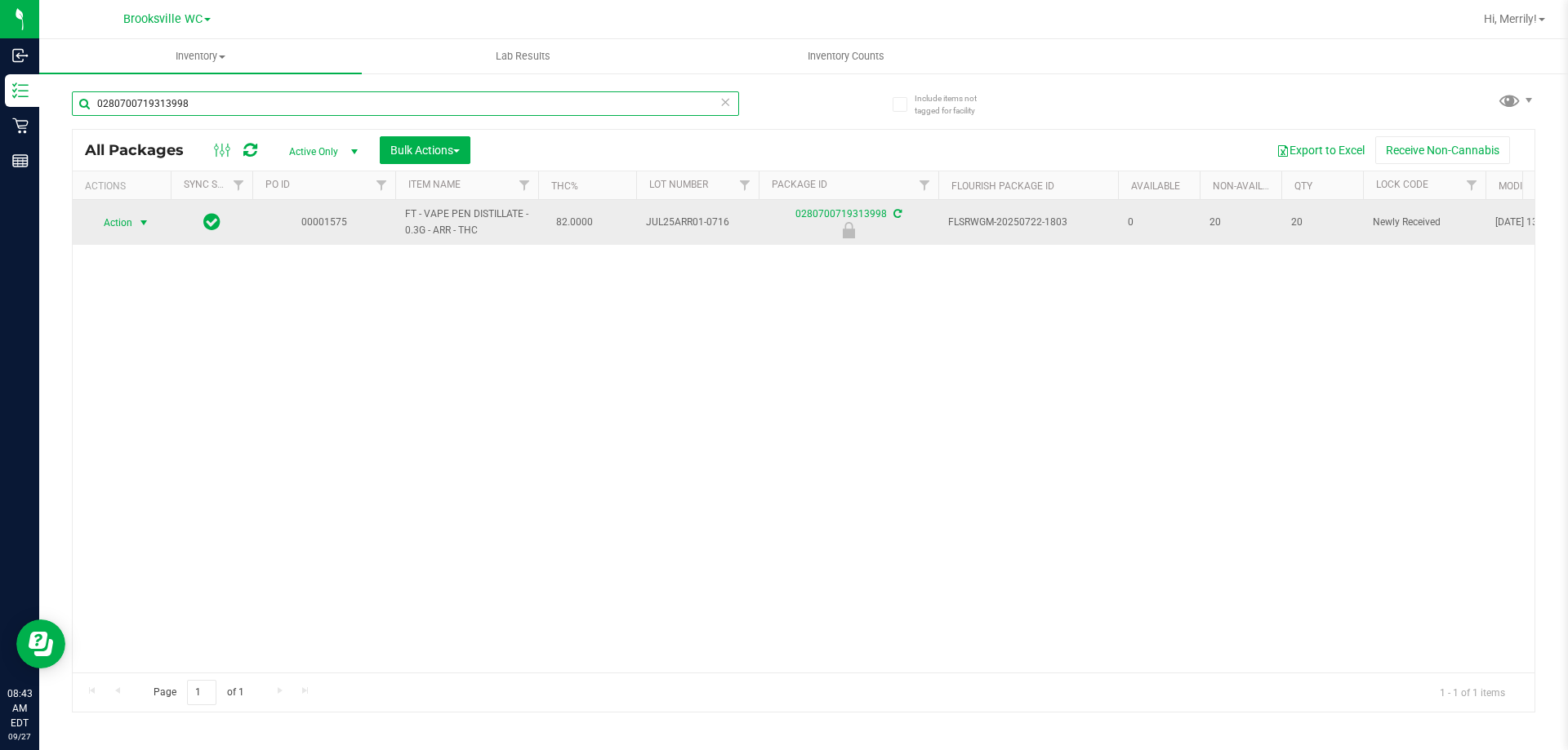
type input "0280700719313998"
click at [144, 220] on span "select" at bounding box center [144, 222] width 13 height 13
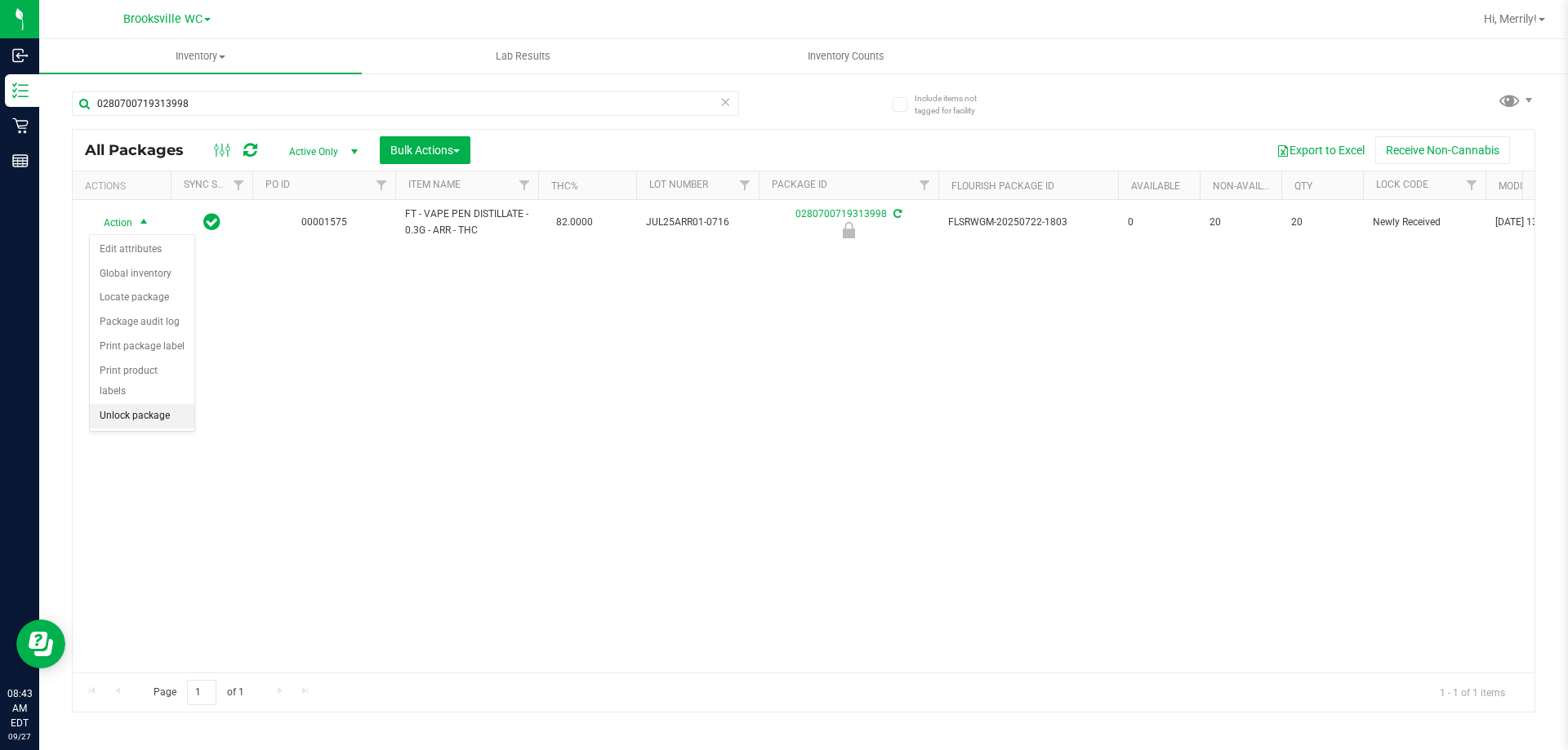
click at [118, 404] on li "Unlock package" at bounding box center [142, 416] width 105 height 25
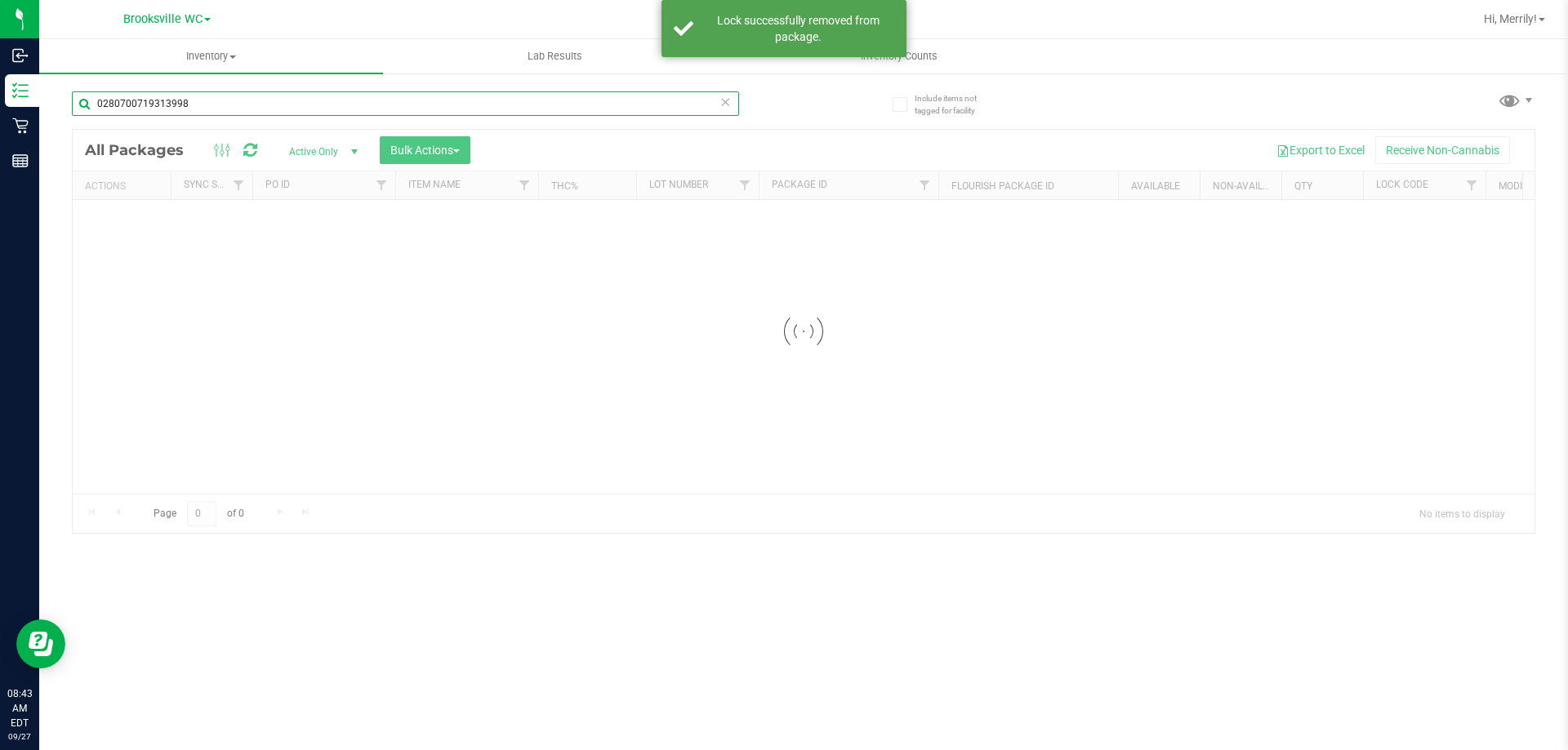
click at [192, 102] on input "0280700719313998" at bounding box center [405, 104] width 667 height 25
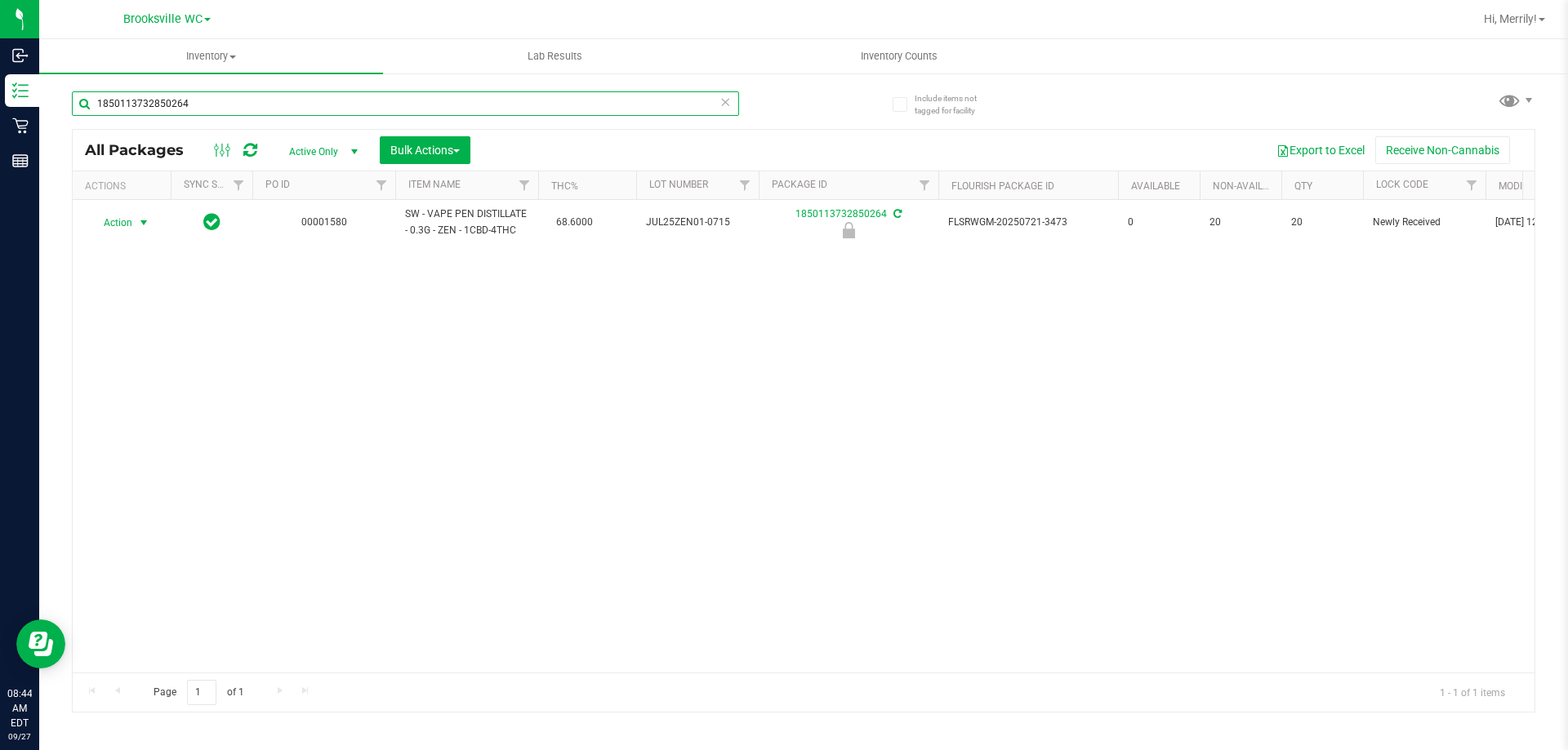
type input "1850113732850264"
click at [143, 222] on span "select" at bounding box center [144, 222] width 13 height 13
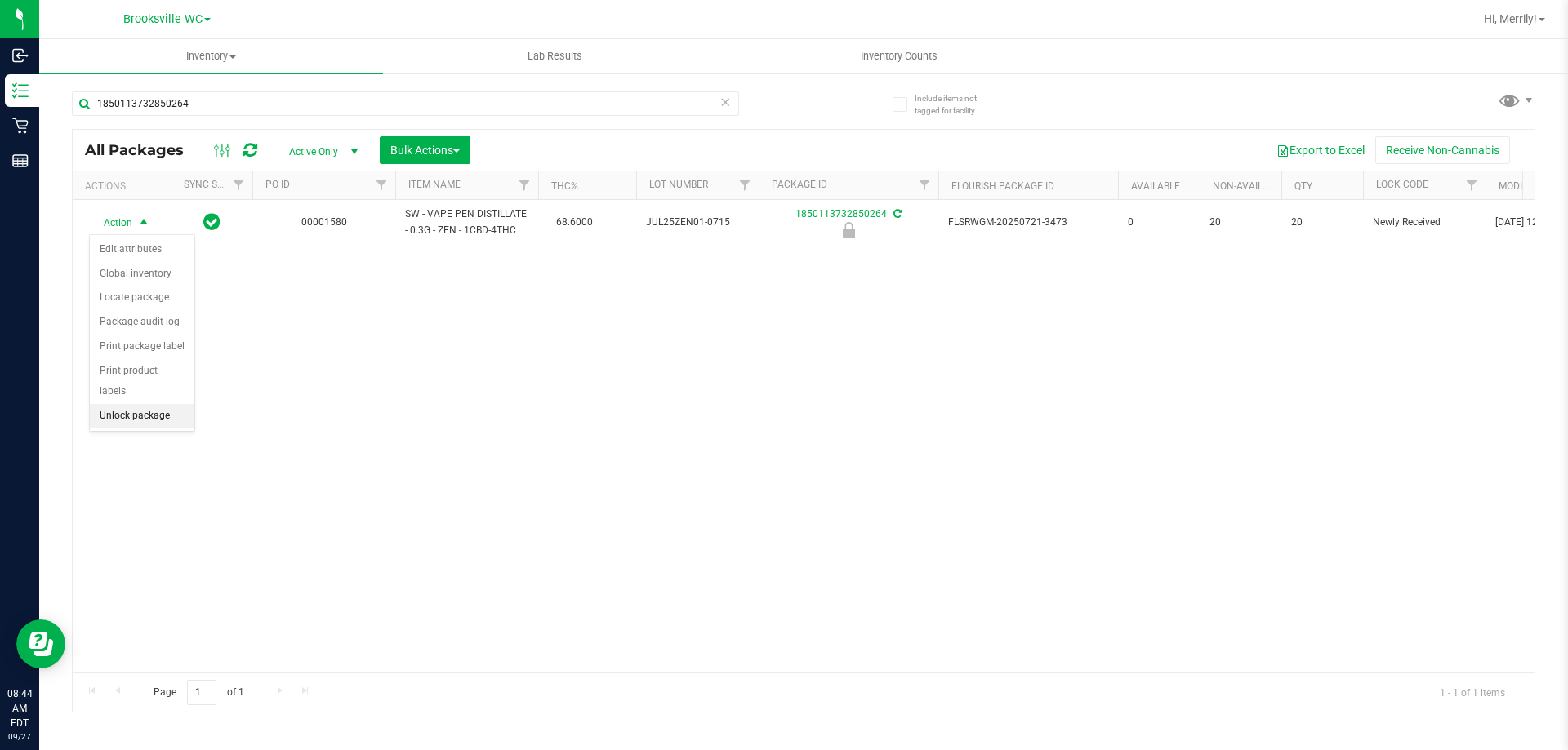
click at [129, 404] on li "Unlock package" at bounding box center [142, 416] width 105 height 25
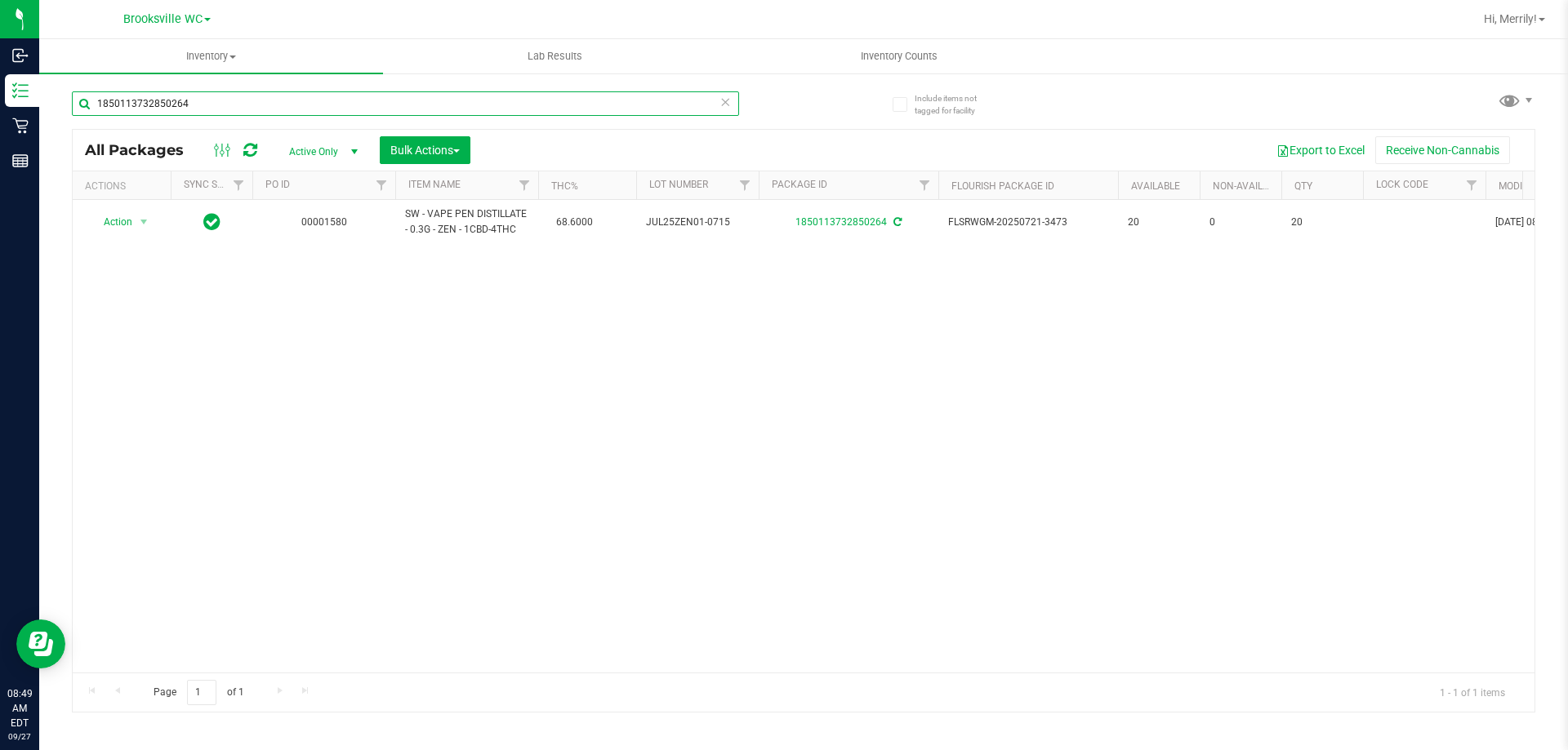
drag, startPoint x: 14, startPoint y: 70, endPoint x: 0, endPoint y: -10, distance: 81.2
click at [0, 0] on html "Inbound Inventory Retail Reports 08:49 AM EDT 09/27/2025 09/27 Brooksville WC H…" at bounding box center [784, 375] width 1568 height 750
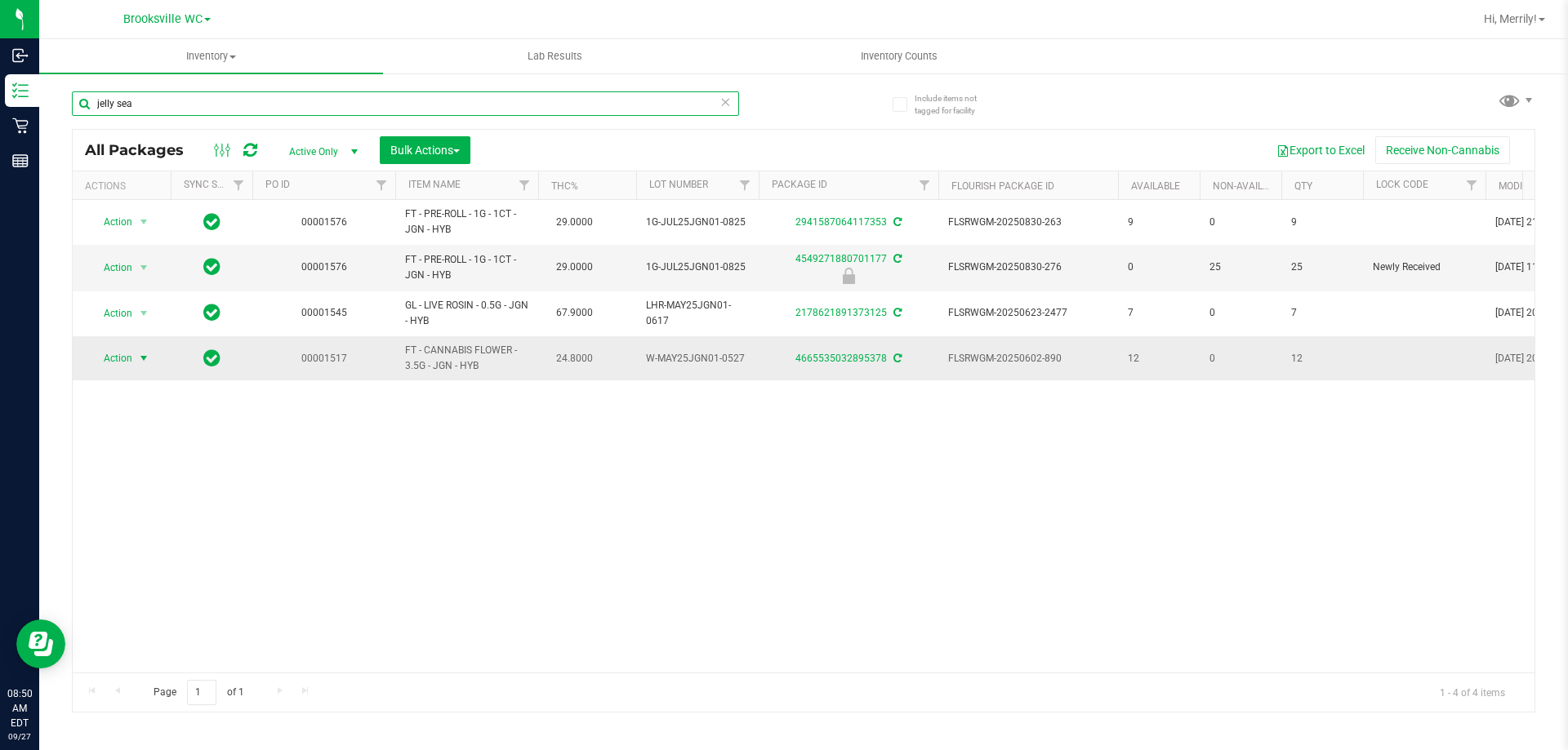
type input "jelly sea"
click at [142, 357] on span "select" at bounding box center [144, 358] width 13 height 13
drag, startPoint x: 372, startPoint y: 550, endPoint x: 380, endPoint y: 554, distance: 8.9
click at [373, 549] on div "Action Action Create package Edit attributes Global inventory Locate package Lo…" at bounding box center [803, 437] width 1461 height 473
click at [832, 355] on link "4665535032895378" at bounding box center [841, 358] width 92 height 11
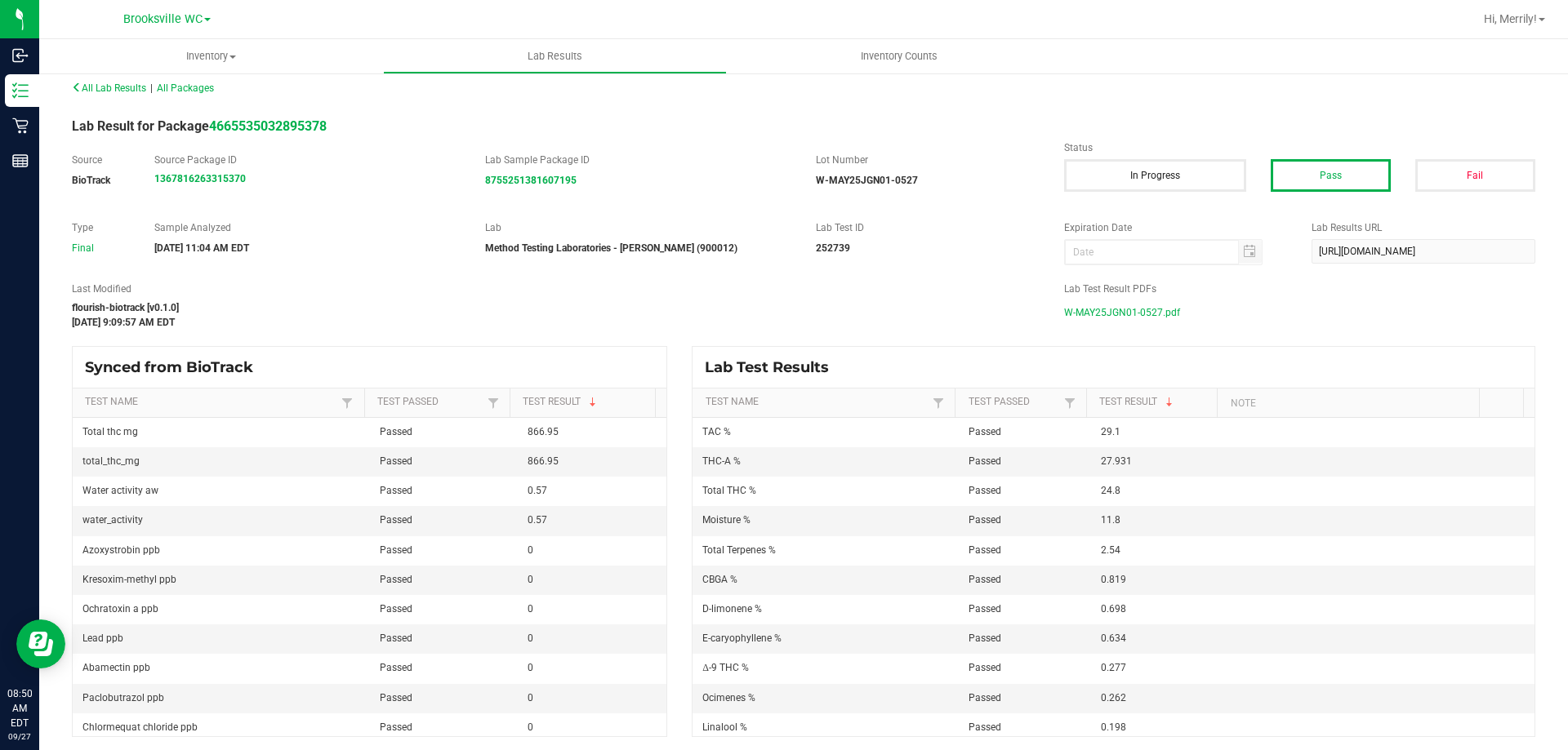
scroll to position [16, 0]
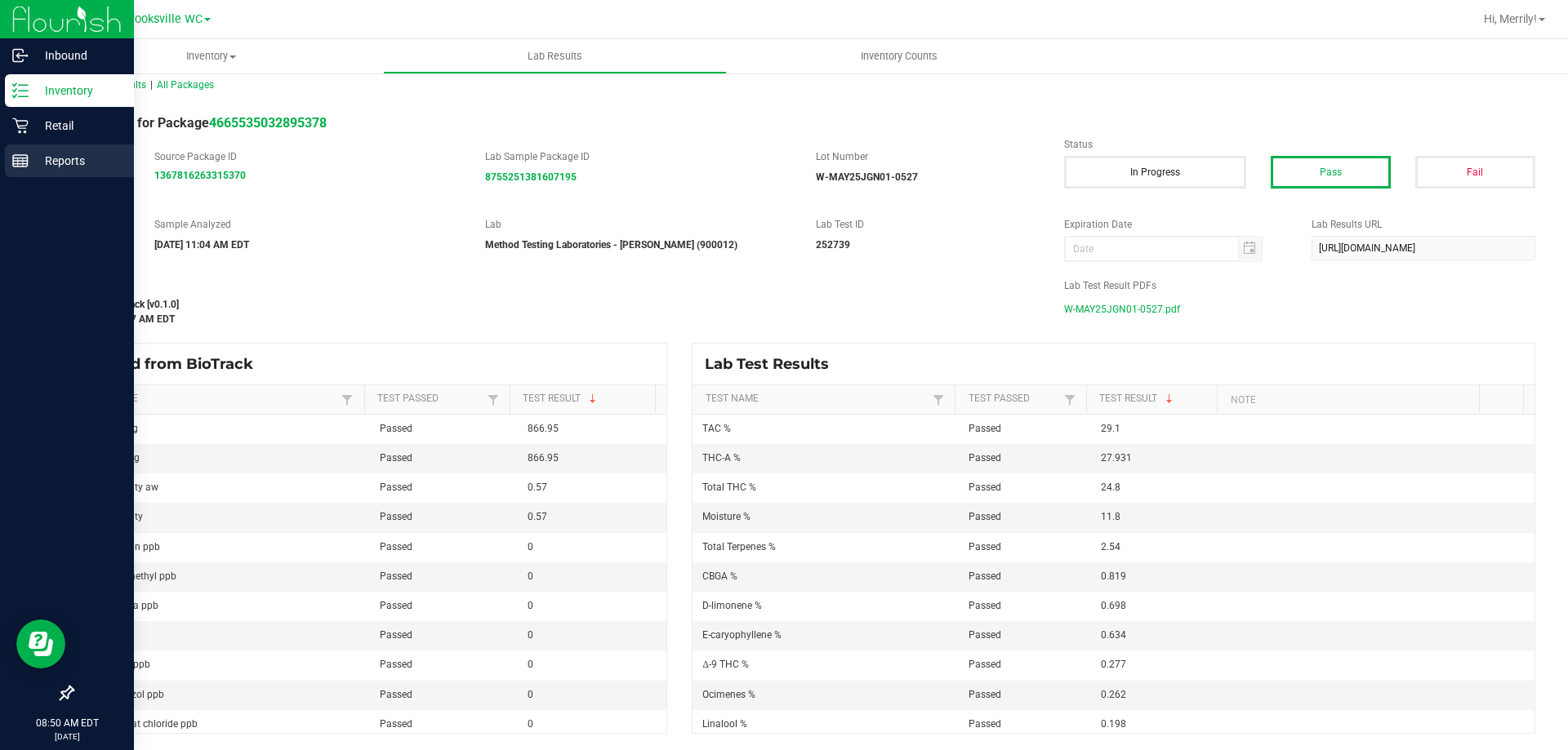
click at [17, 159] on line at bounding box center [20, 159] width 15 height 0
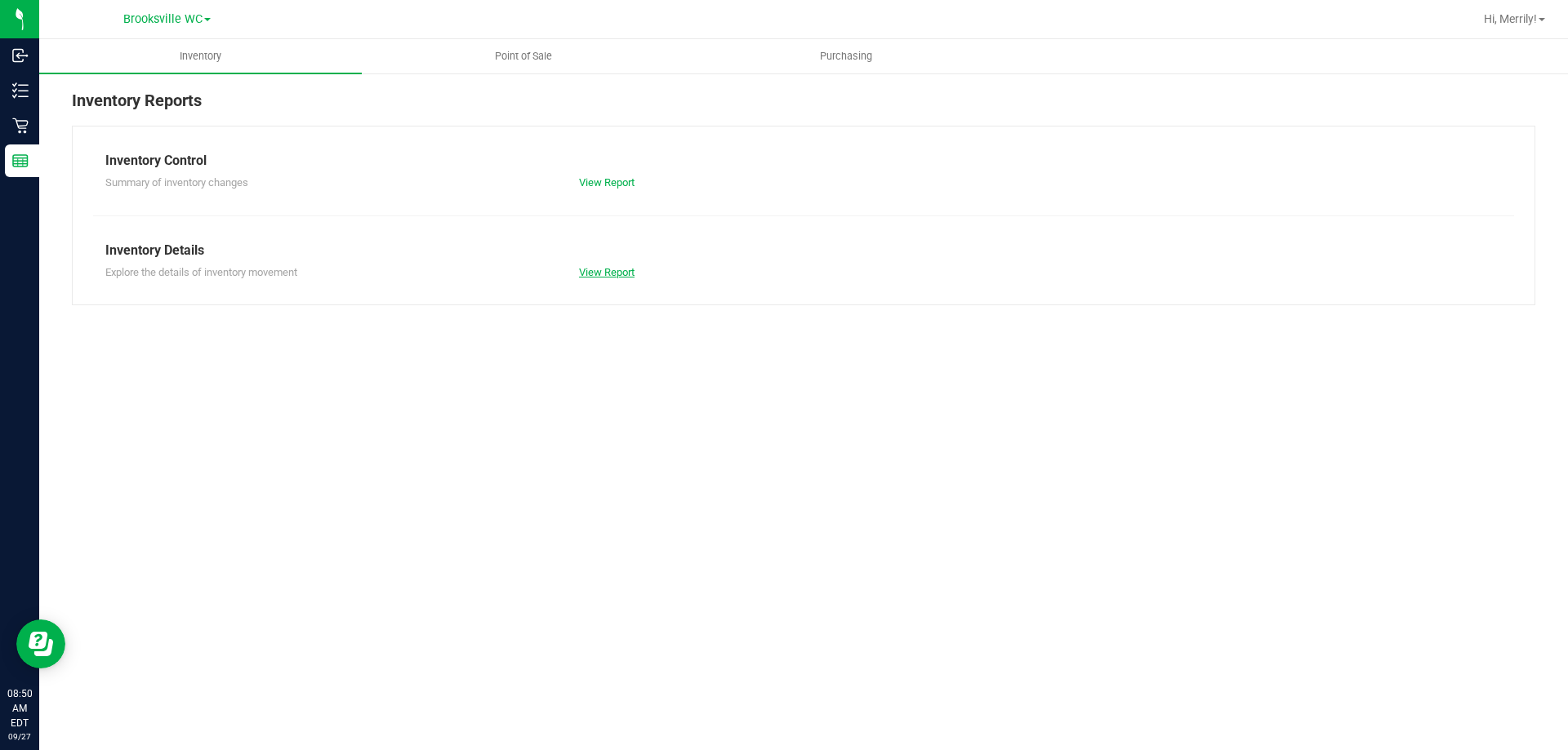
click at [603, 272] on link "View Report" at bounding box center [606, 272] width 56 height 12
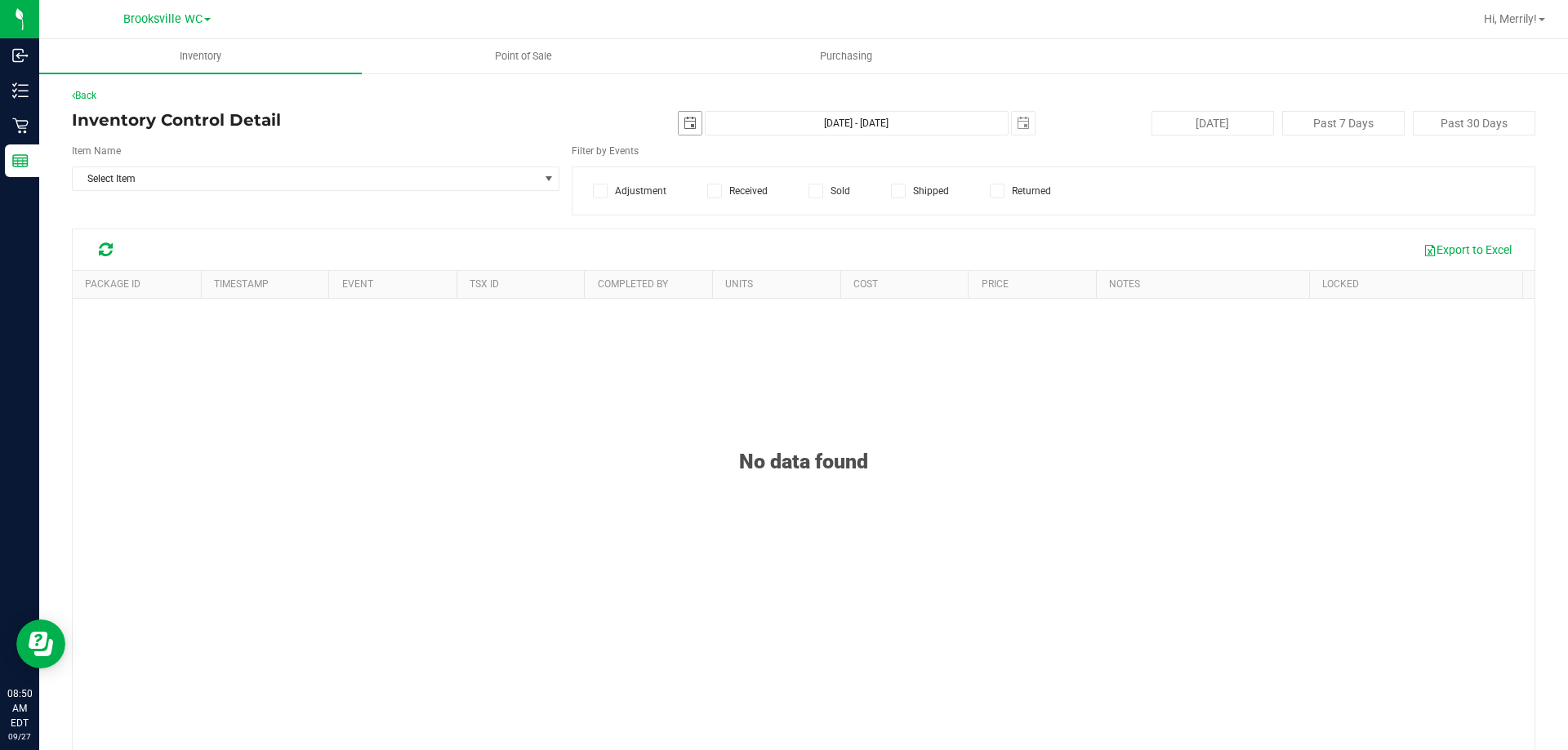
click at [683, 120] on span "select" at bounding box center [689, 123] width 13 height 13
click at [787, 293] on link "25" at bounding box center [779, 288] width 24 height 25
type input "2025-09-25"
type input "Sep 25, 2025 - Sep 27, 2025"
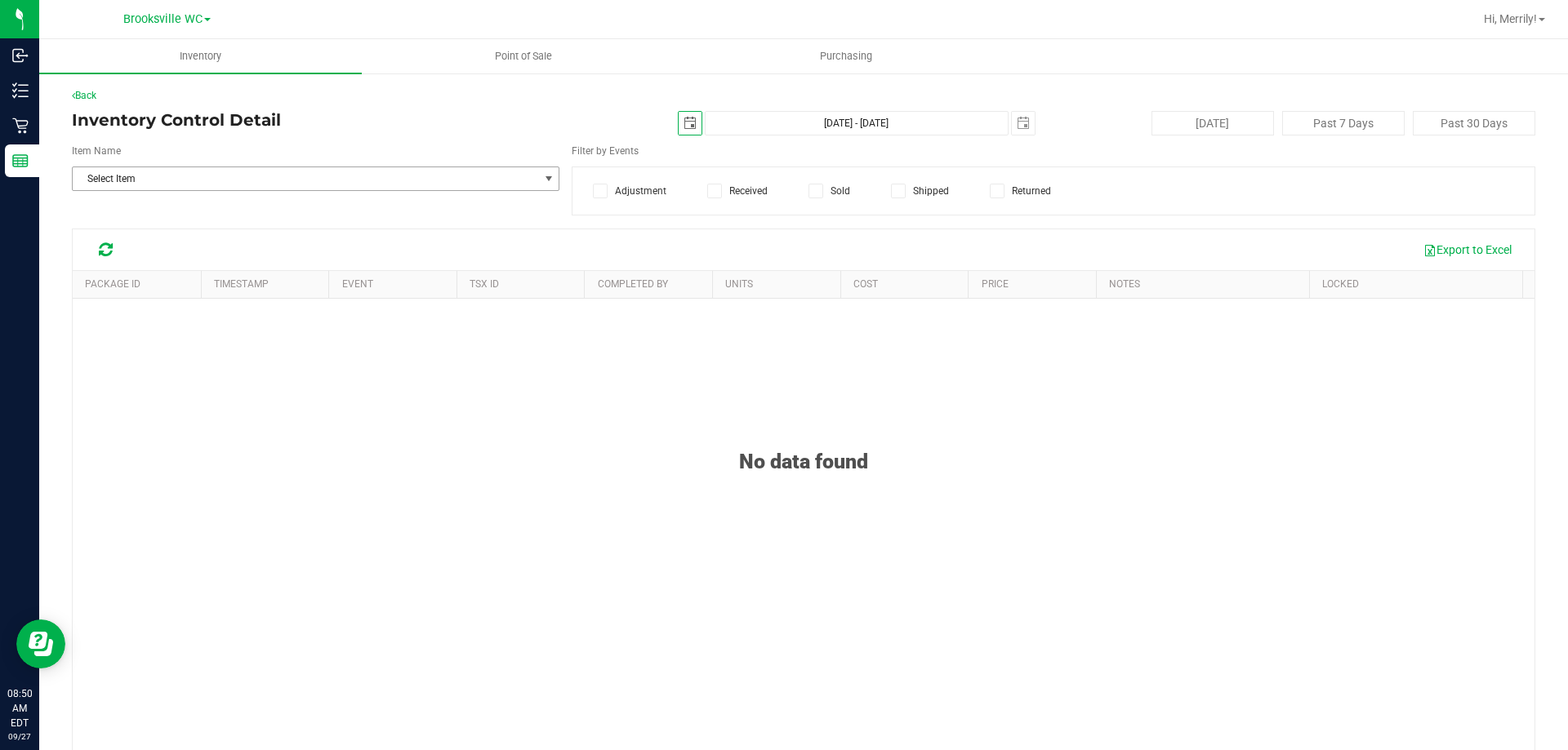
click at [240, 178] on span "Select Item" at bounding box center [305, 179] width 466 height 23
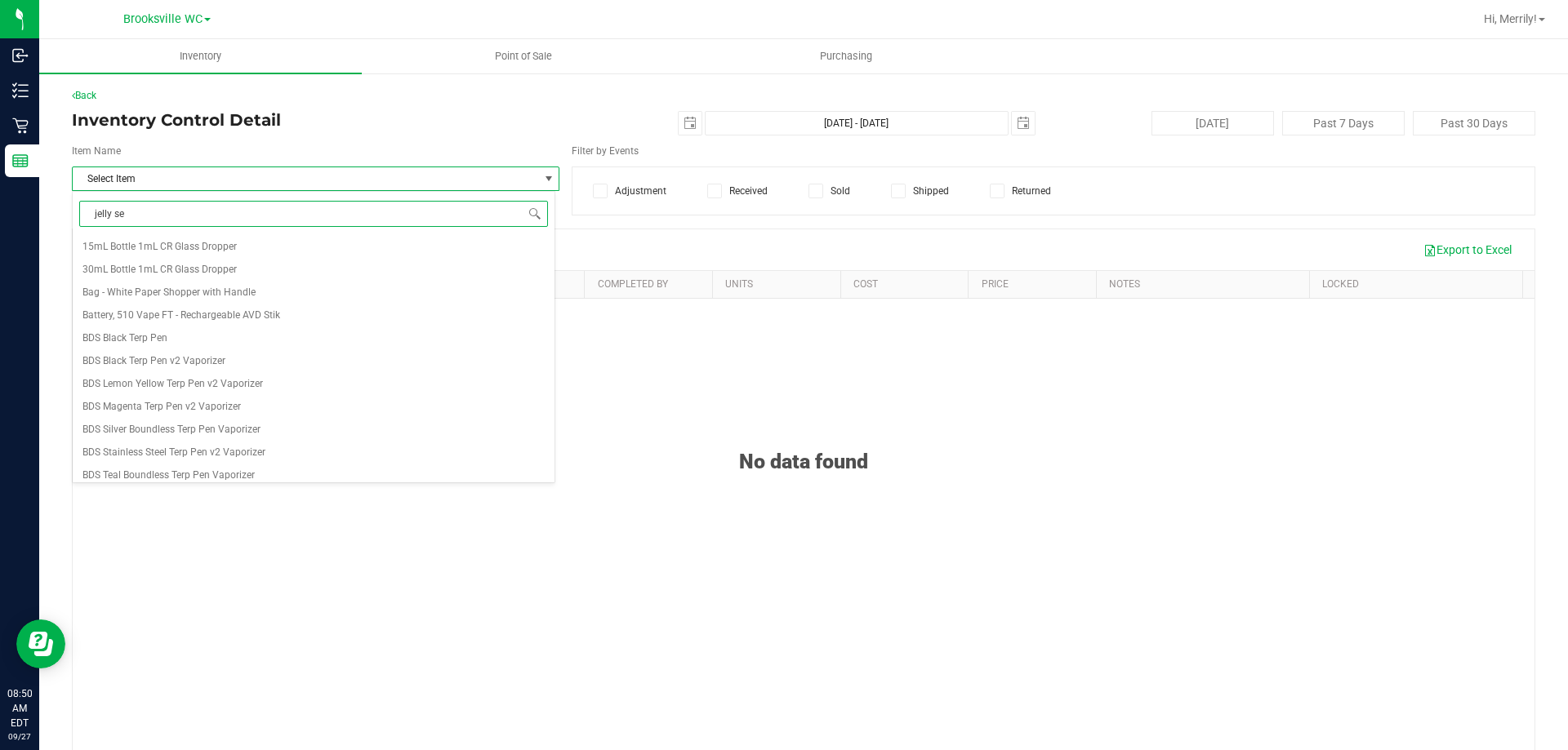
type input "jelly sea"
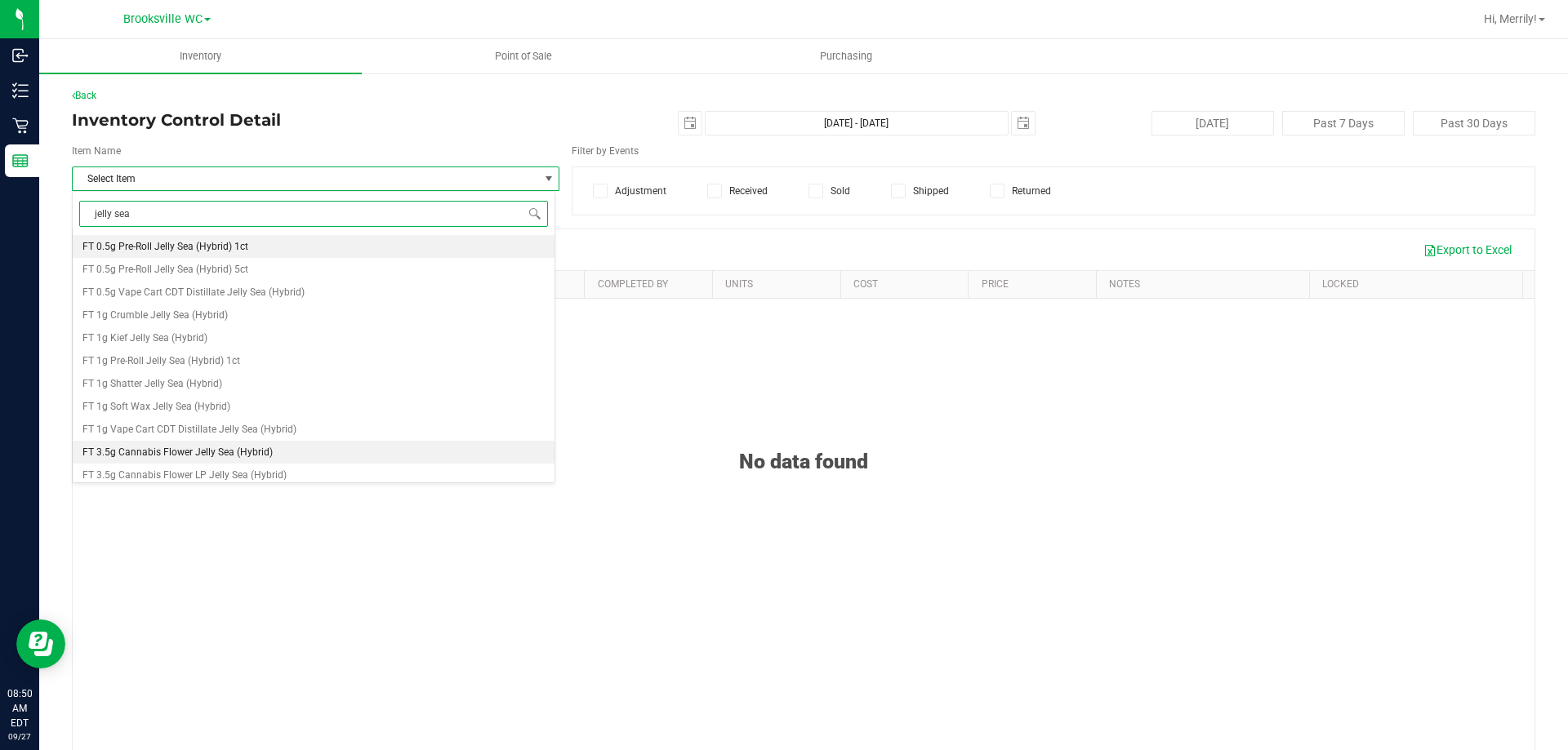
click at [190, 452] on span "FT 3.5g Cannabis Flower Jelly Sea (Hybrid)" at bounding box center [178, 452] width 191 height 11
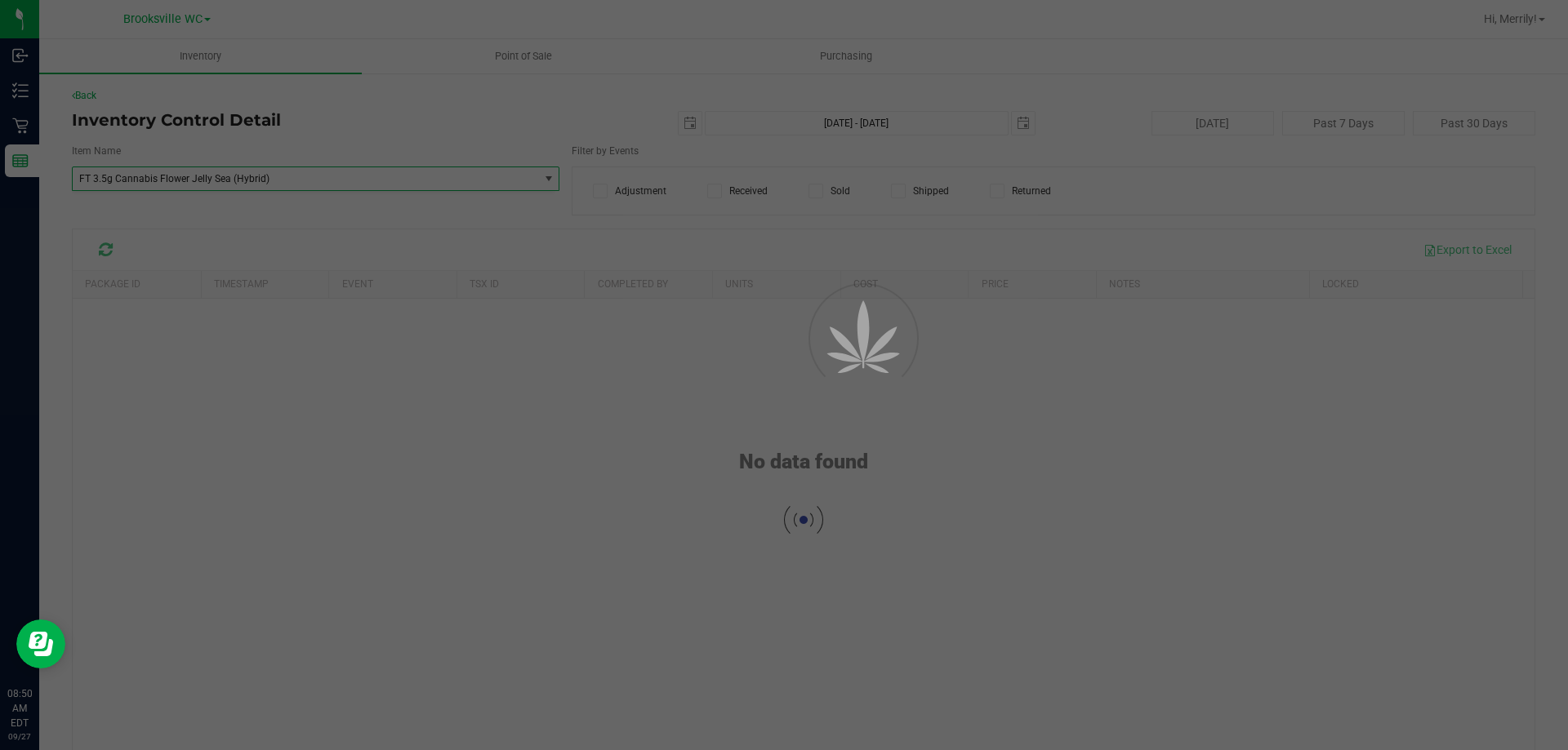
scroll to position [62016, 0]
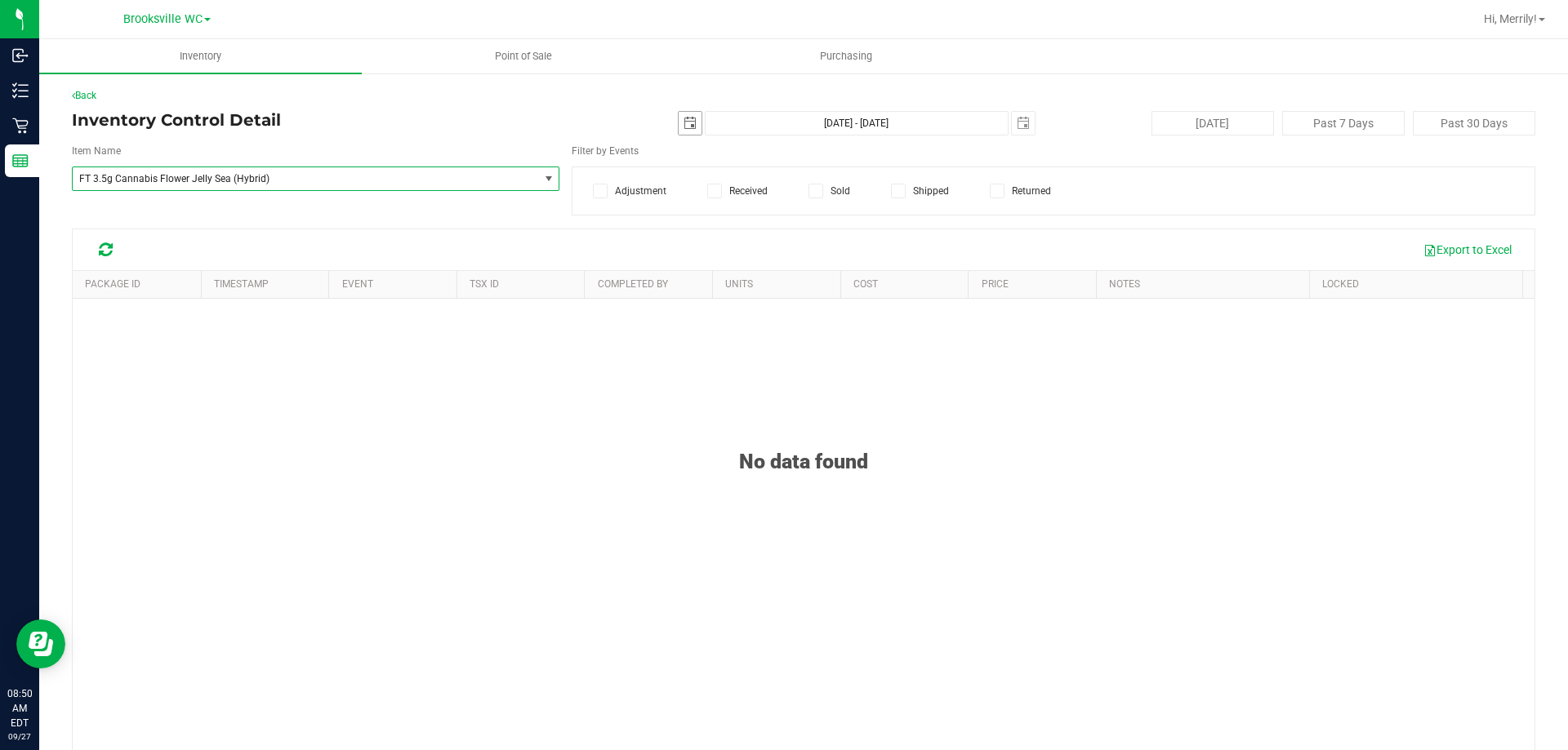
click at [683, 119] on span "select" at bounding box center [689, 123] width 13 height 13
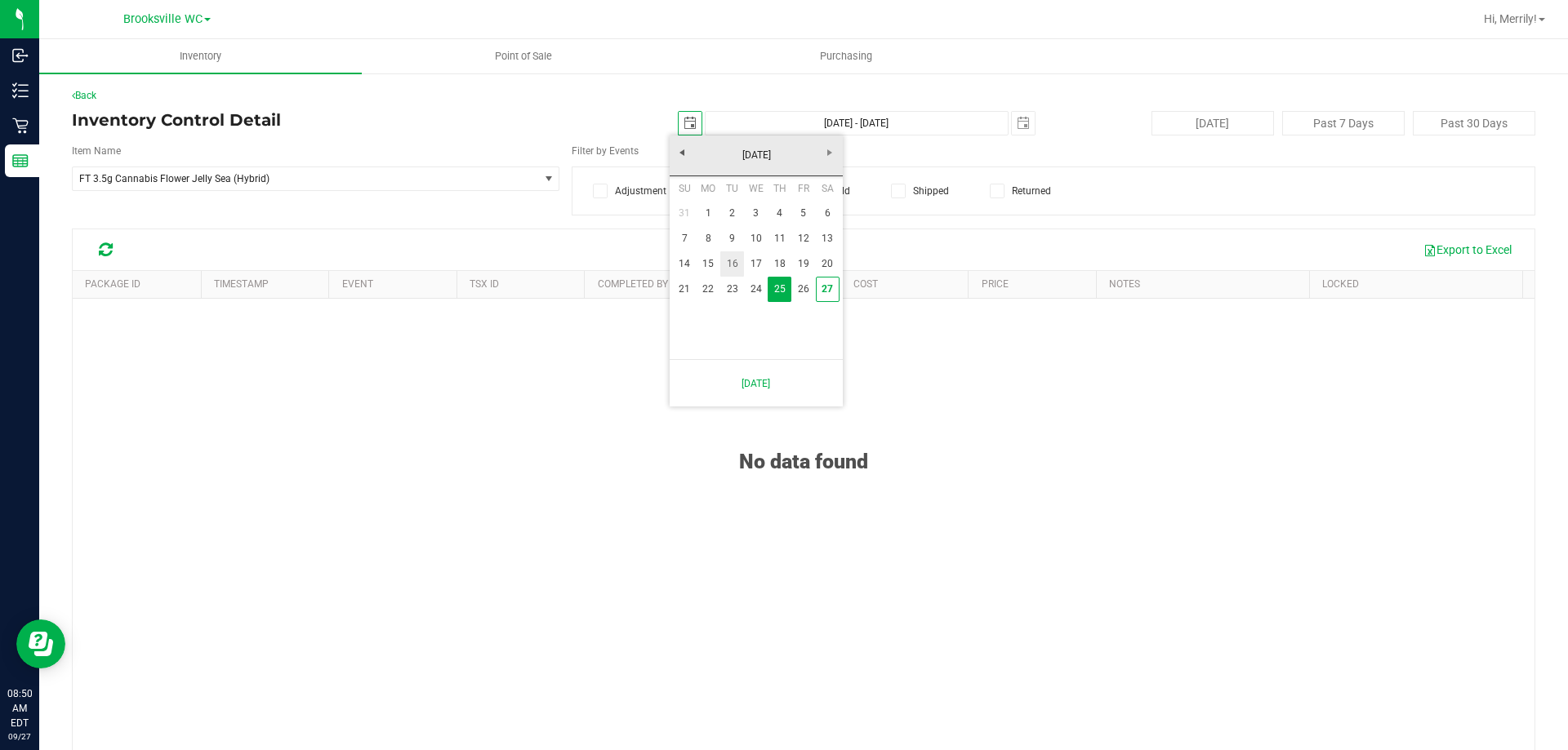
click at [733, 266] on link "16" at bounding box center [732, 263] width 24 height 25
type input "2025-09-16"
type input "Sep 16, 2025 - Sep 27, 2025"
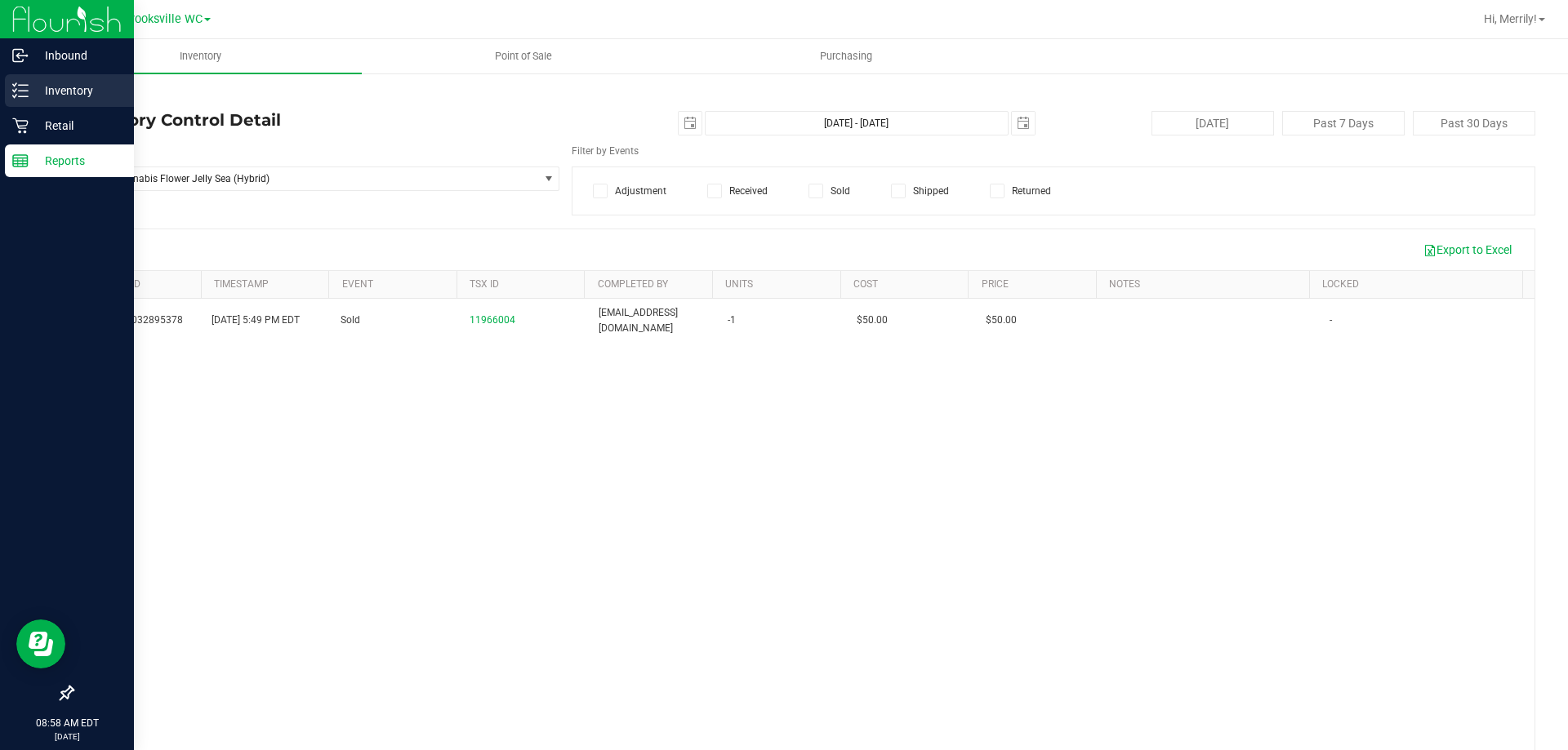
click at [23, 95] on icon at bounding box center [20, 91] width 16 height 16
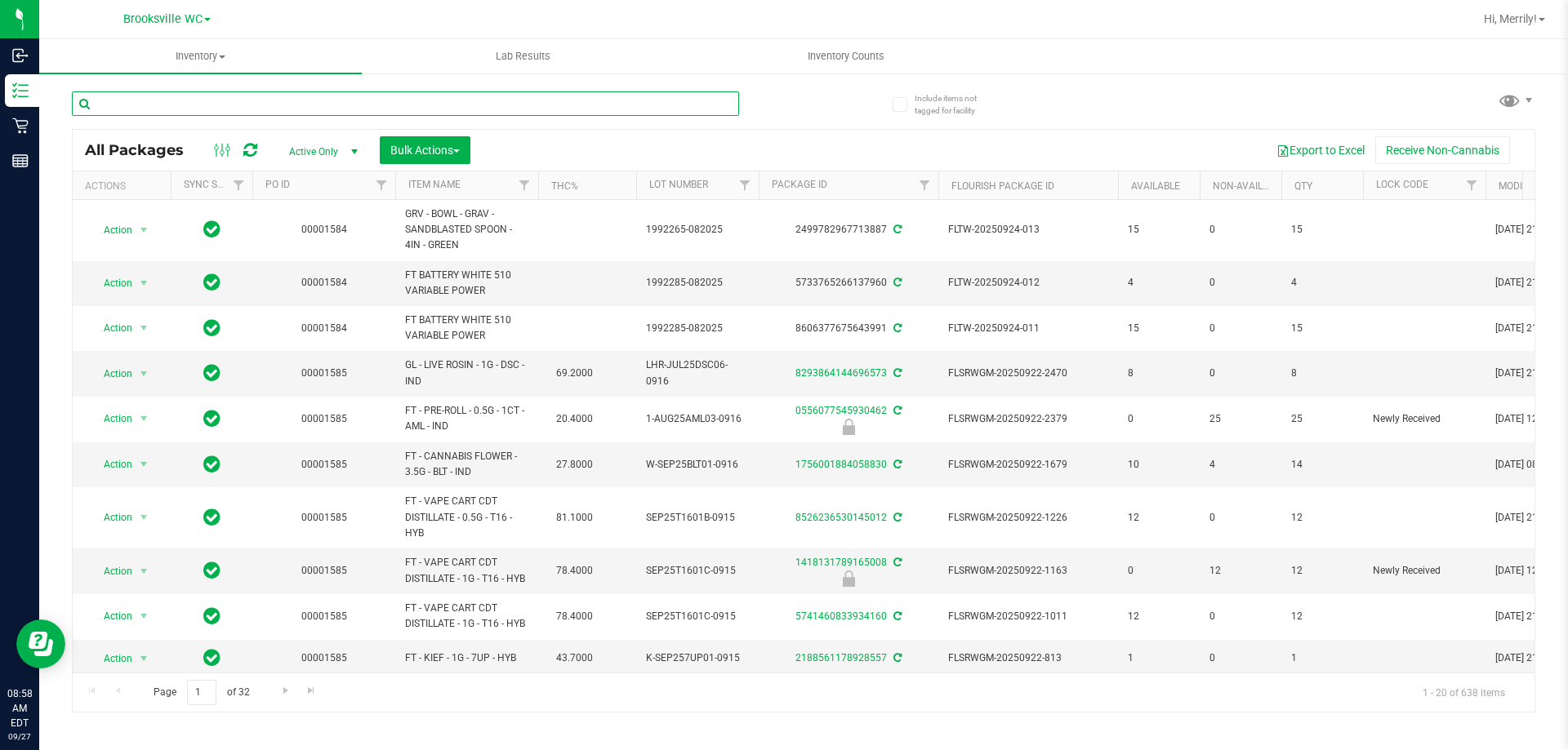
click at [236, 104] on input "text" at bounding box center [405, 104] width 667 height 25
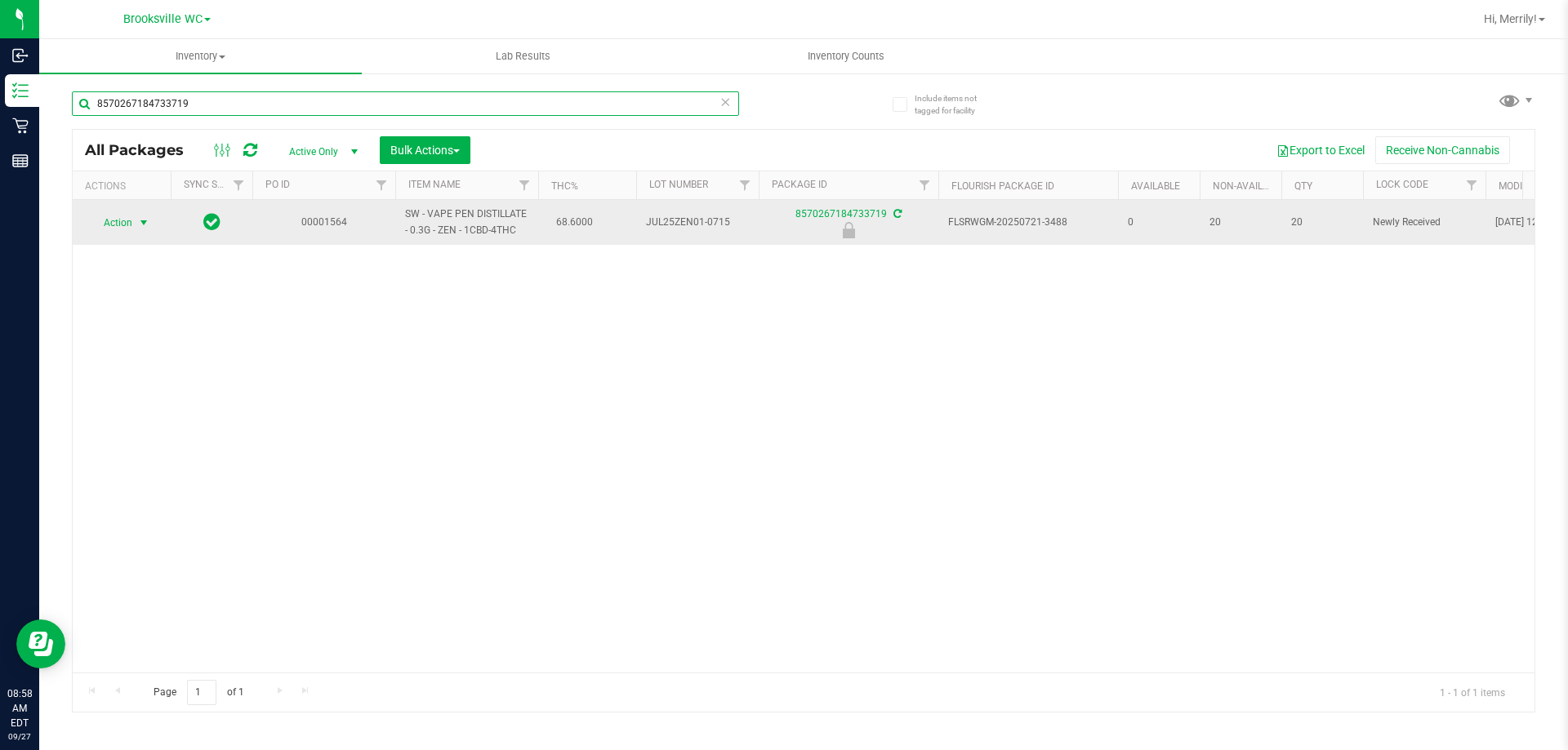
type input "8570267184733719"
click at [145, 218] on span "select" at bounding box center [144, 222] width 13 height 13
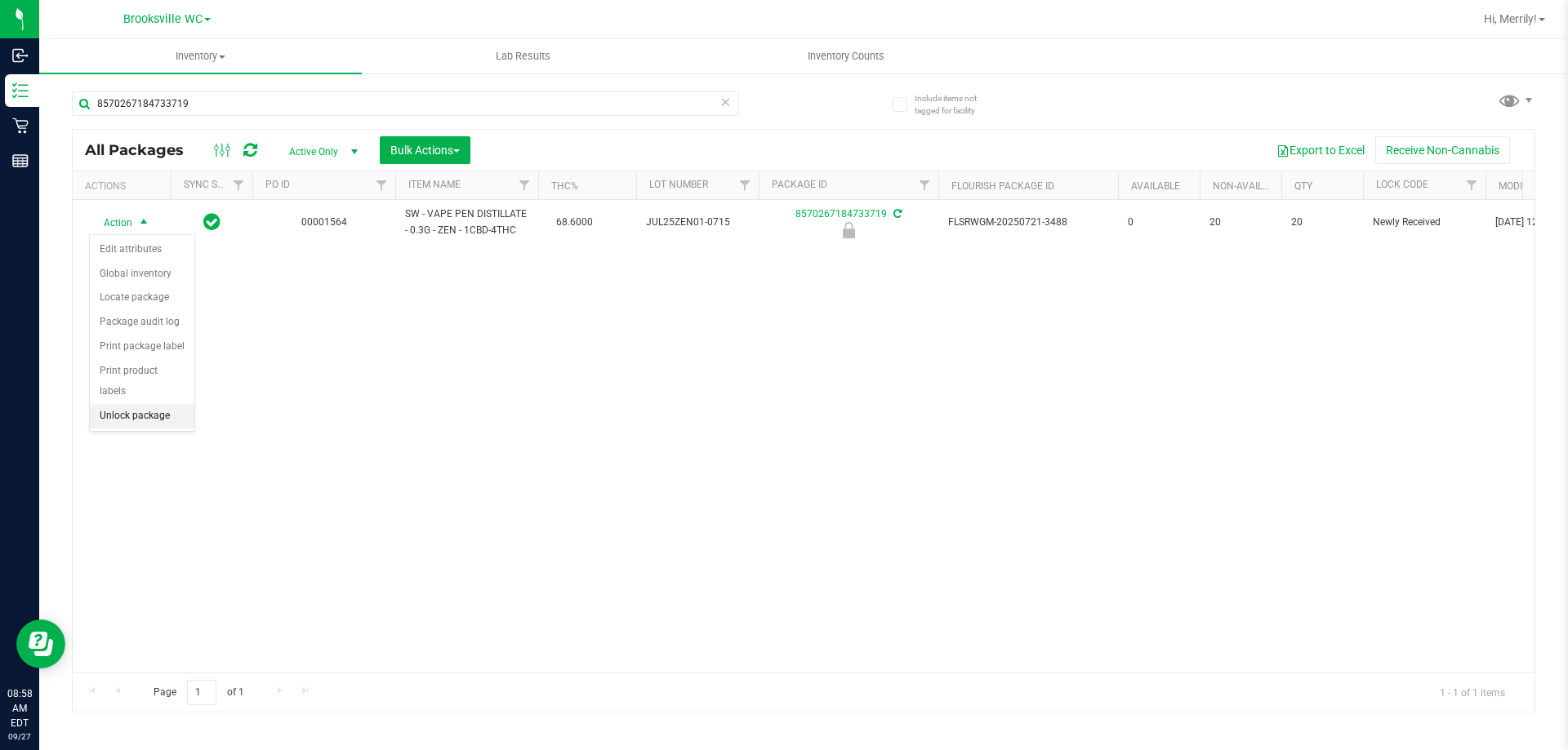
click at [131, 404] on li "Unlock package" at bounding box center [142, 416] width 105 height 25
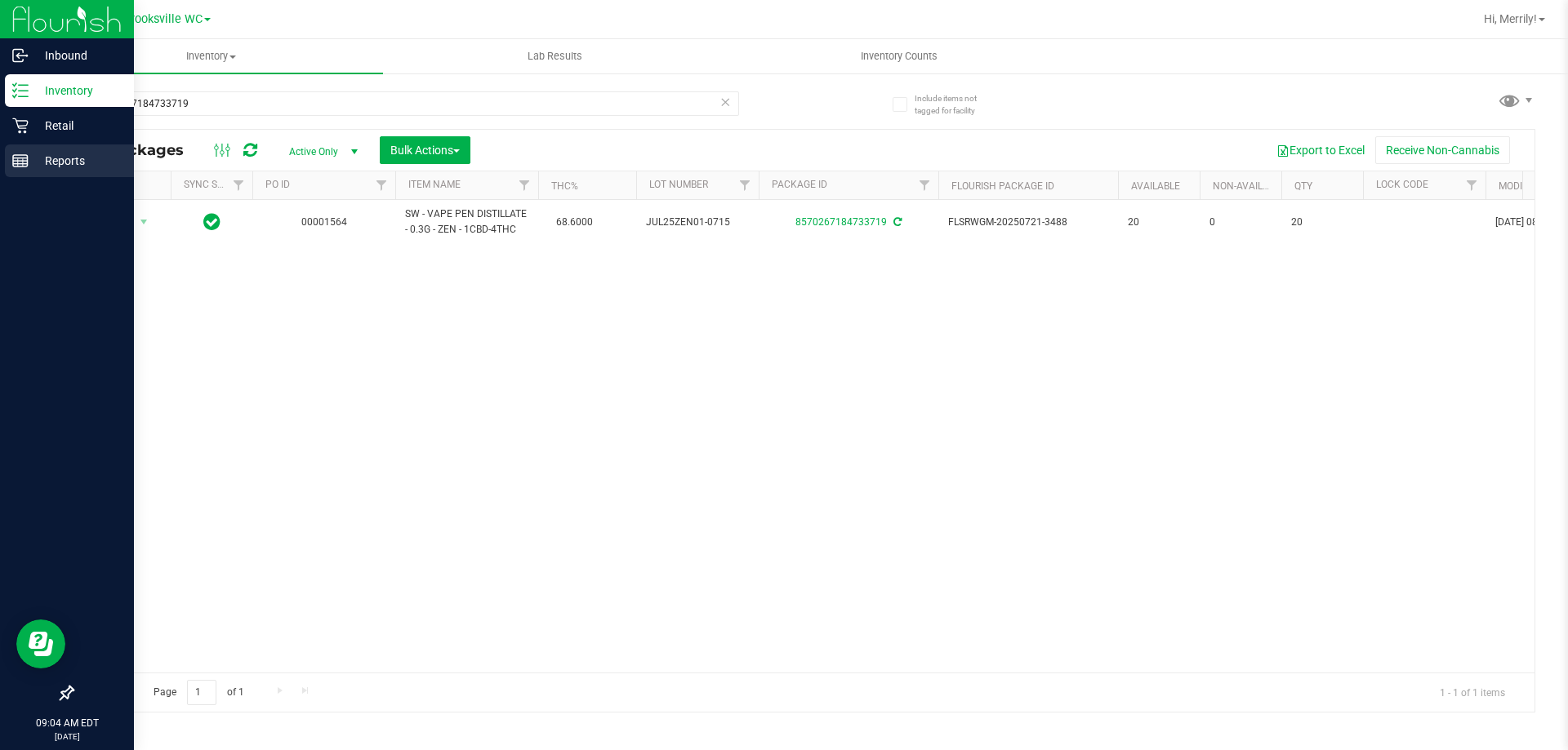
click at [21, 156] on rect at bounding box center [20, 161] width 15 height 11
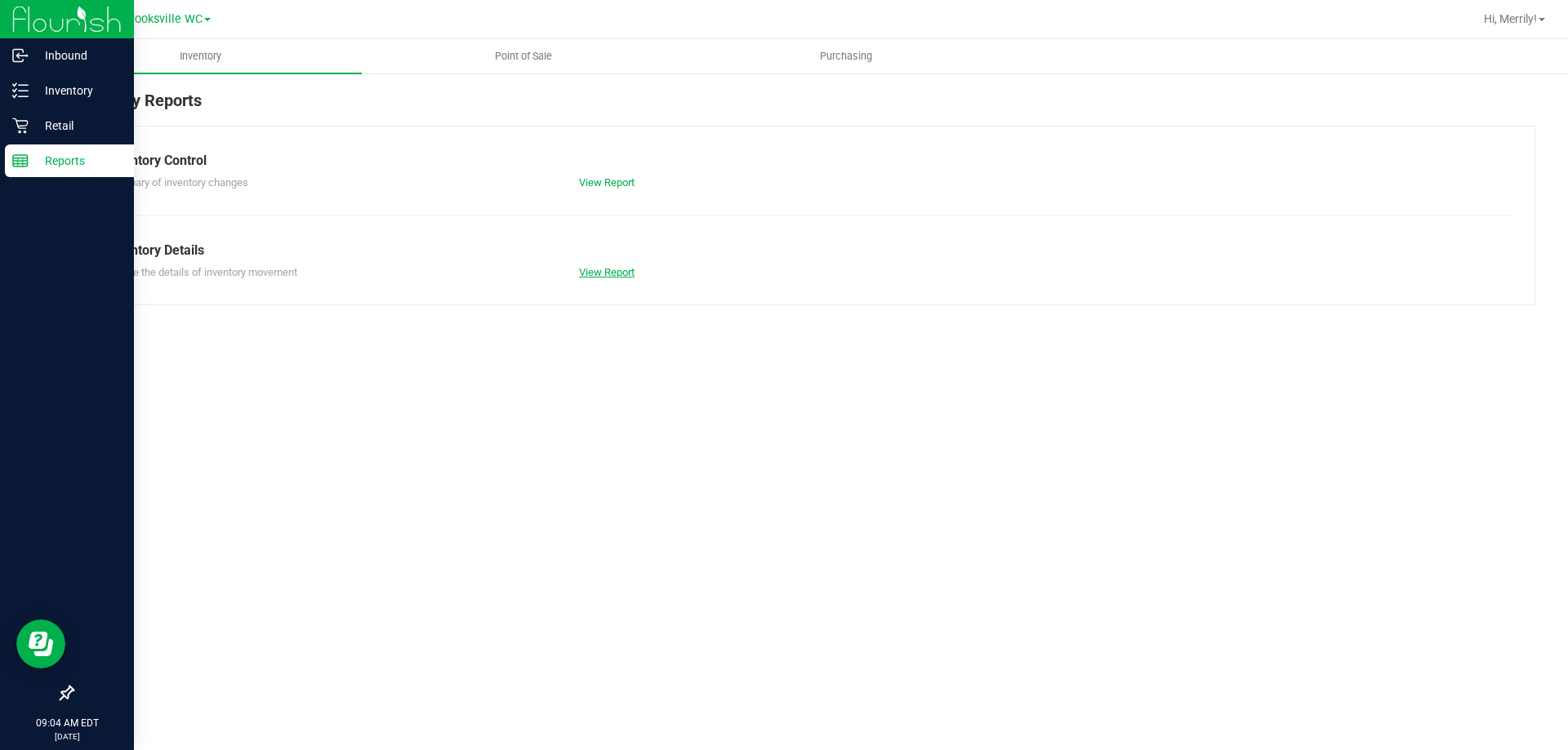
click at [618, 272] on link "View Report" at bounding box center [606, 272] width 56 height 12
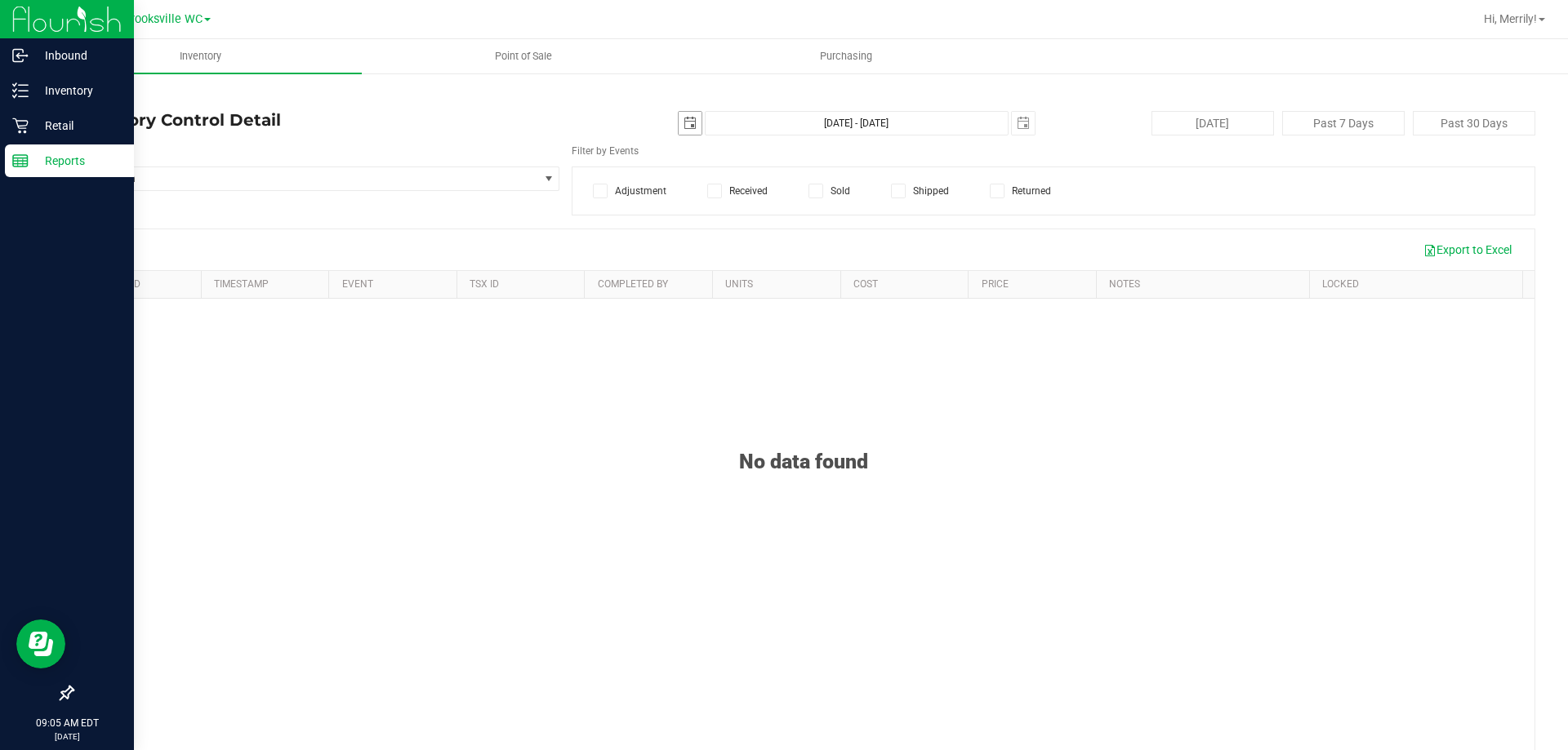
click at [686, 124] on span "select" at bounding box center [689, 123] width 13 height 13
click at [797, 290] on link "26" at bounding box center [803, 288] width 24 height 25
type input "2025-09-26"
type input "Sep 26, 2025 - Sep 27, 2025"
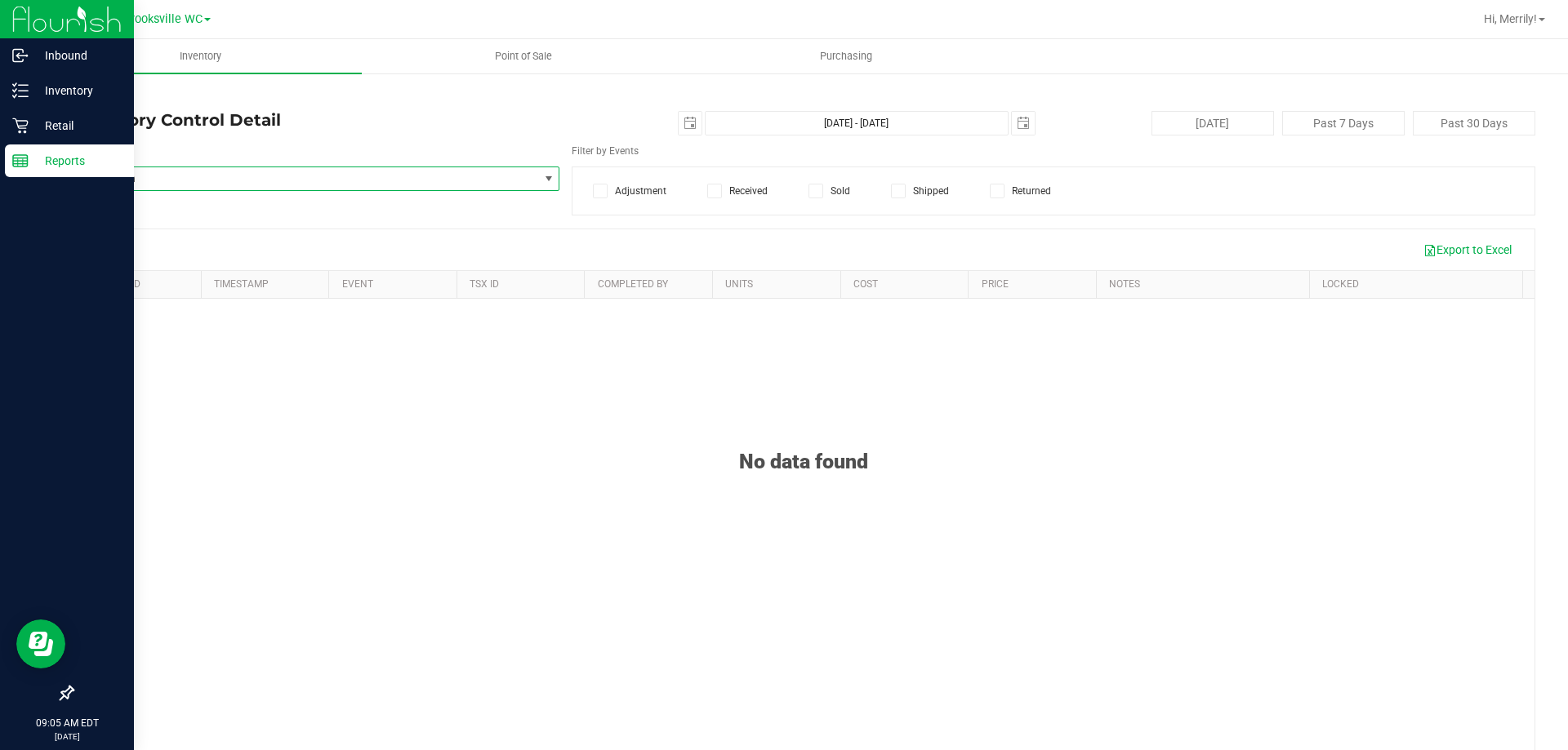
click at [182, 178] on span "Select Item" at bounding box center [305, 179] width 466 height 23
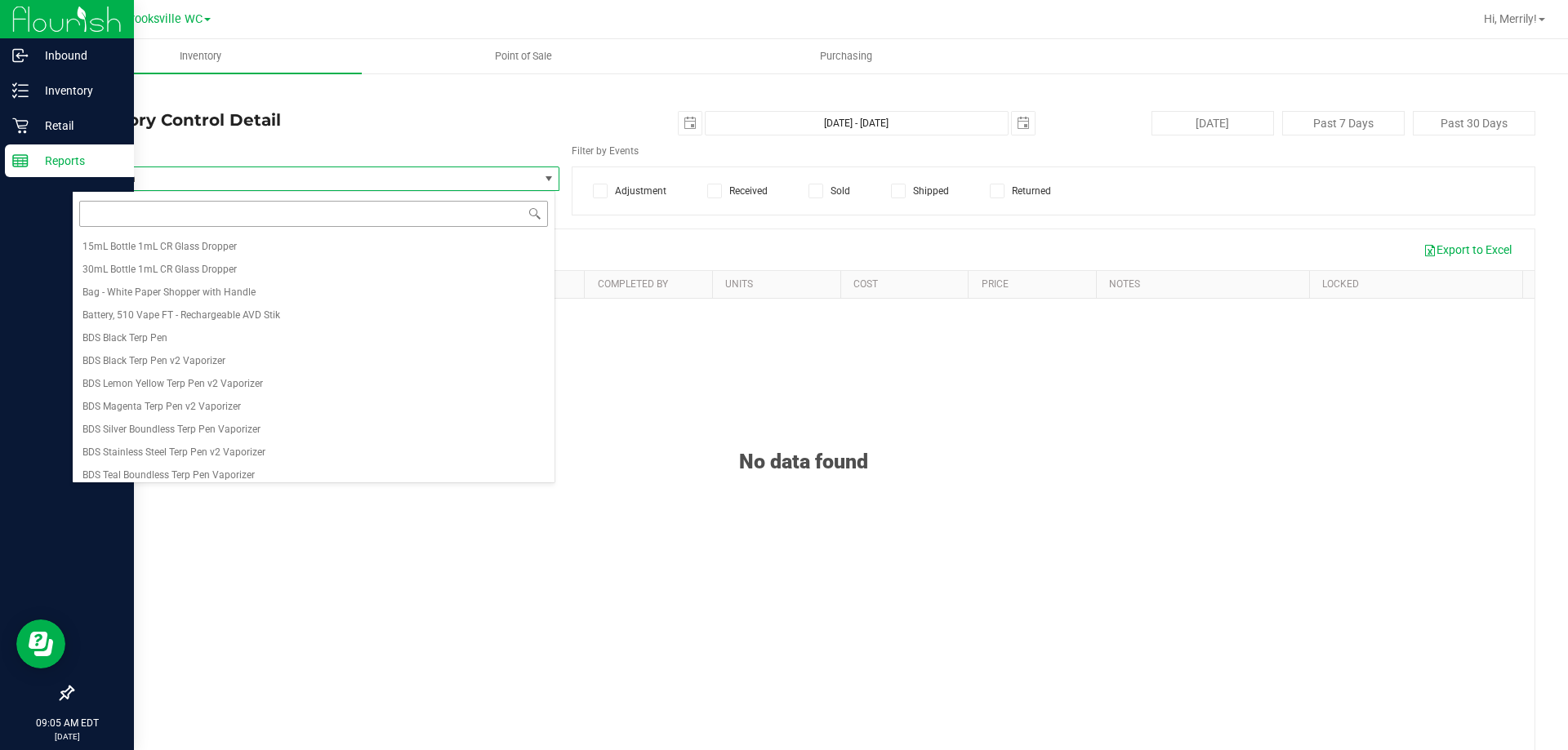
click at [180, 213] on input at bounding box center [313, 212] width 469 height 25
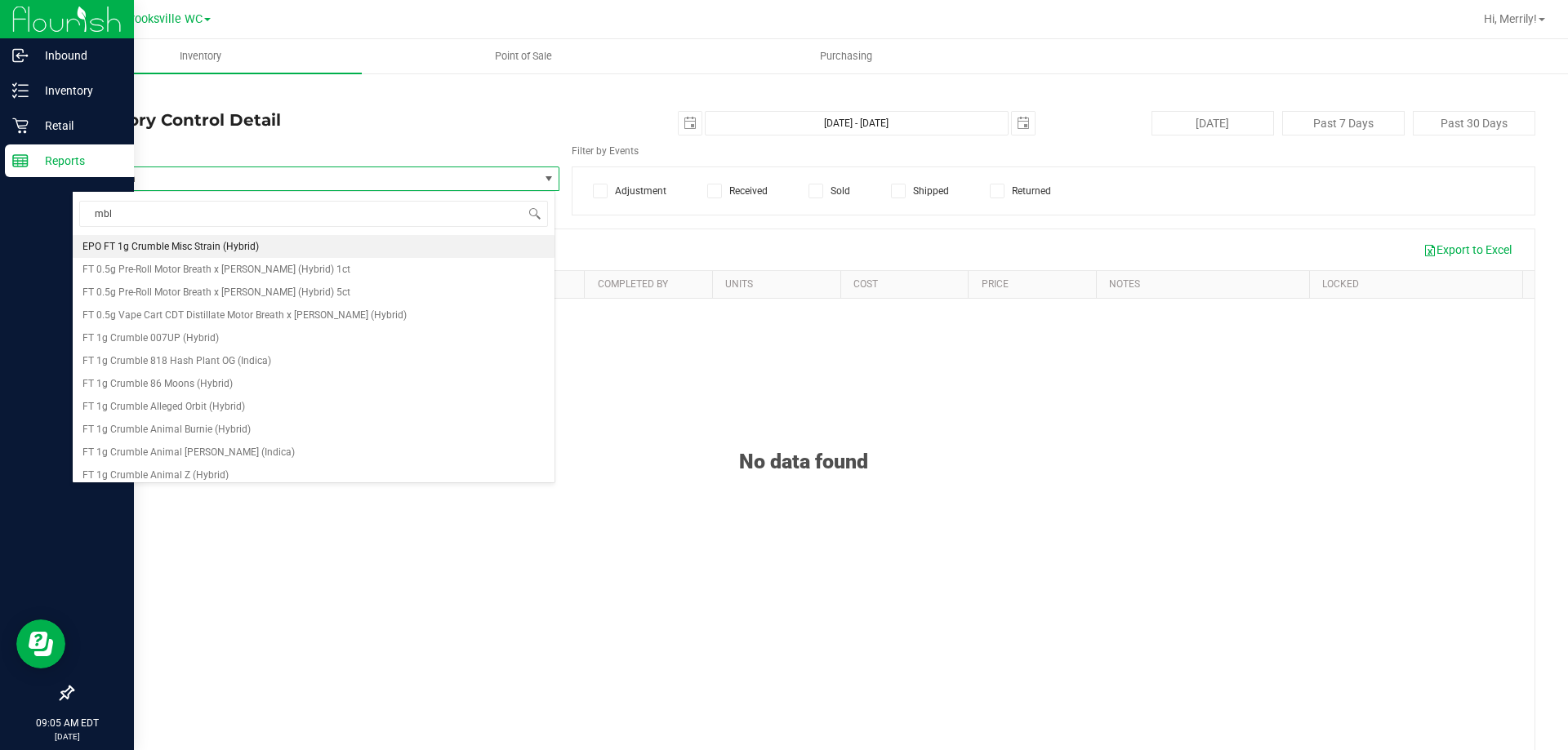
drag, startPoint x: 115, startPoint y: 218, endPoint x: 0, endPoint y: 164, distance: 127.0
click at [0, 195] on body "Inbound Inventory Retail Reports 09:05 AM EDT 09/27/2025 09/27 Brooksville WC H…" at bounding box center [784, 375] width 1568 height 750
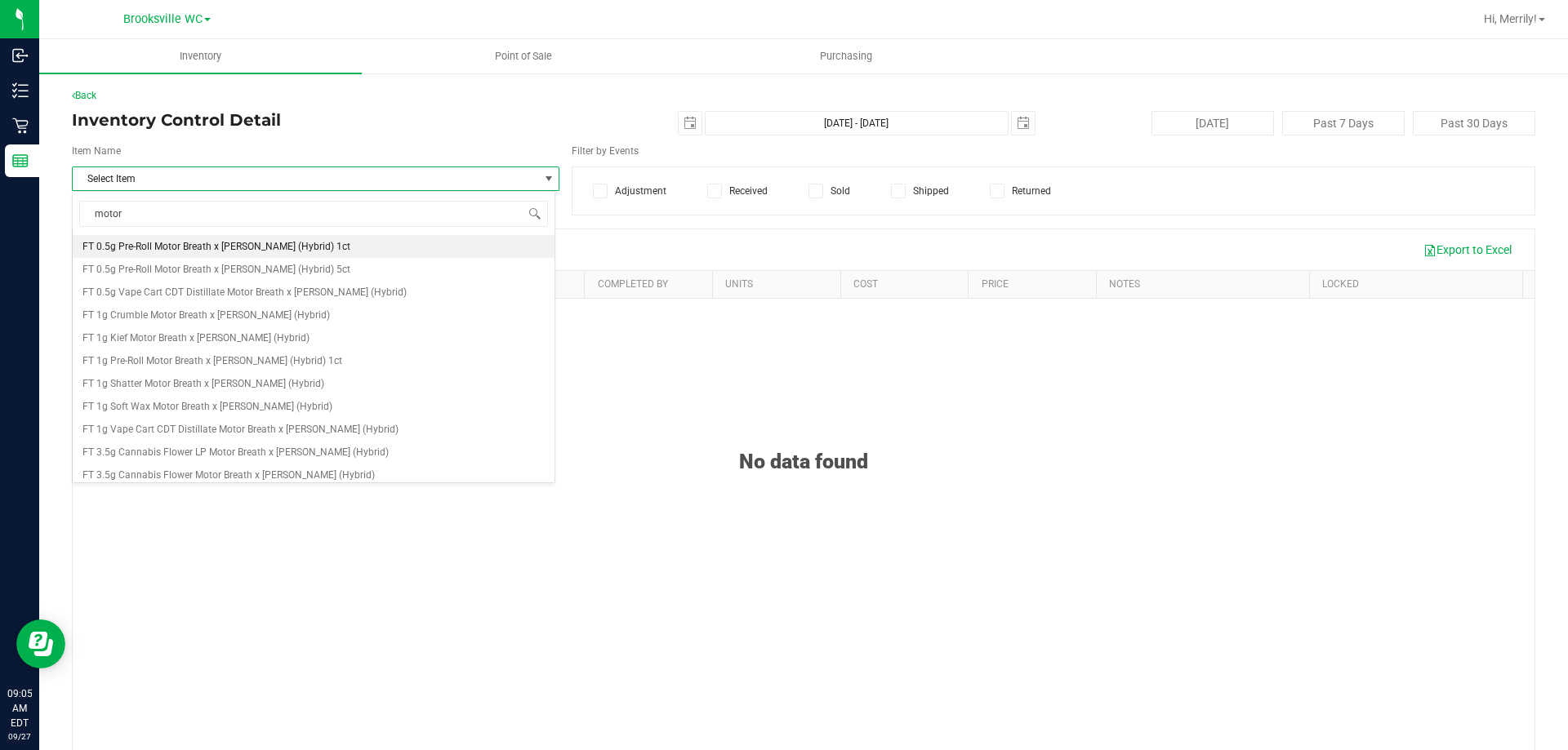
type input "motor"
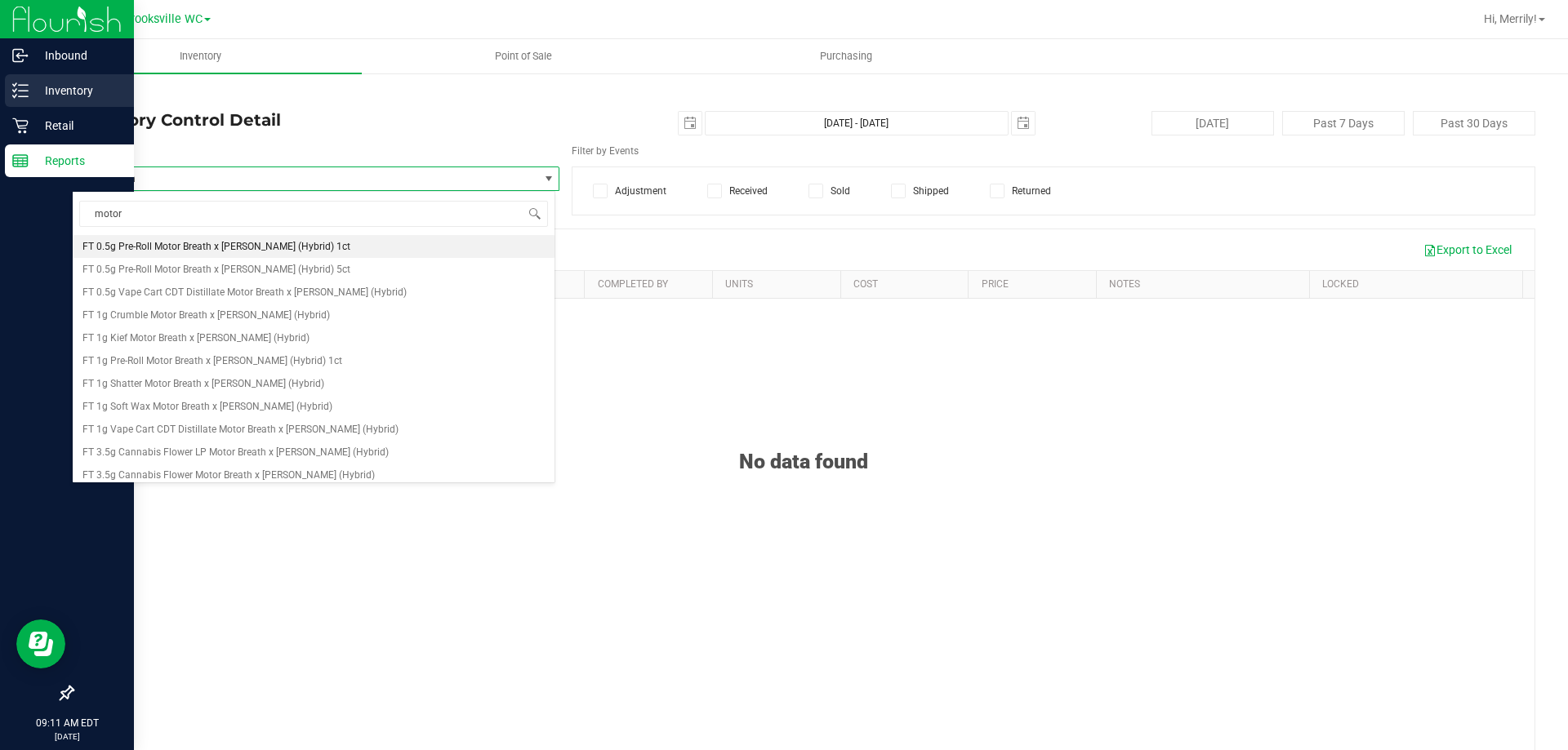
click at [23, 91] on line at bounding box center [23, 91] width 9 height 0
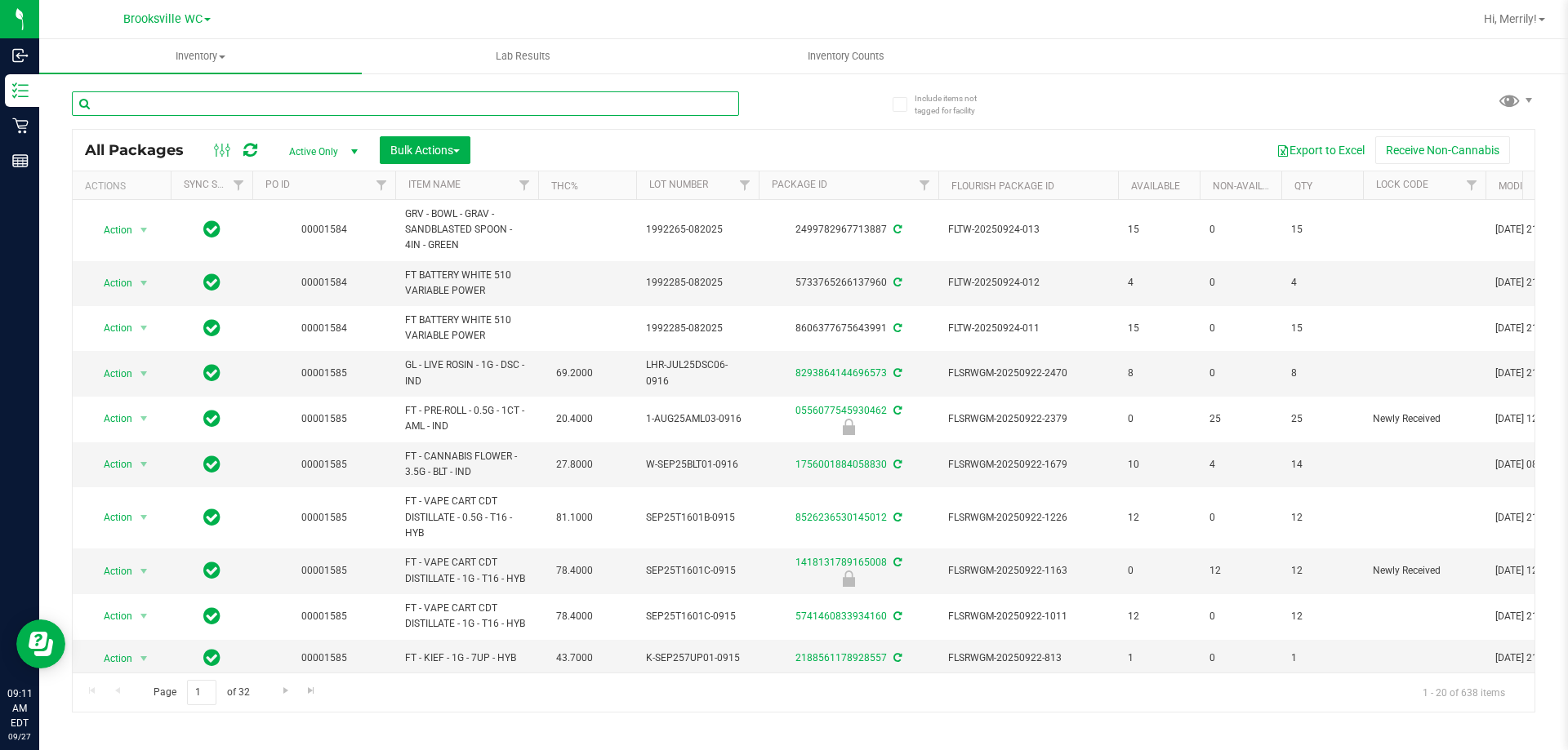
click at [226, 105] on input "text" at bounding box center [405, 104] width 667 height 25
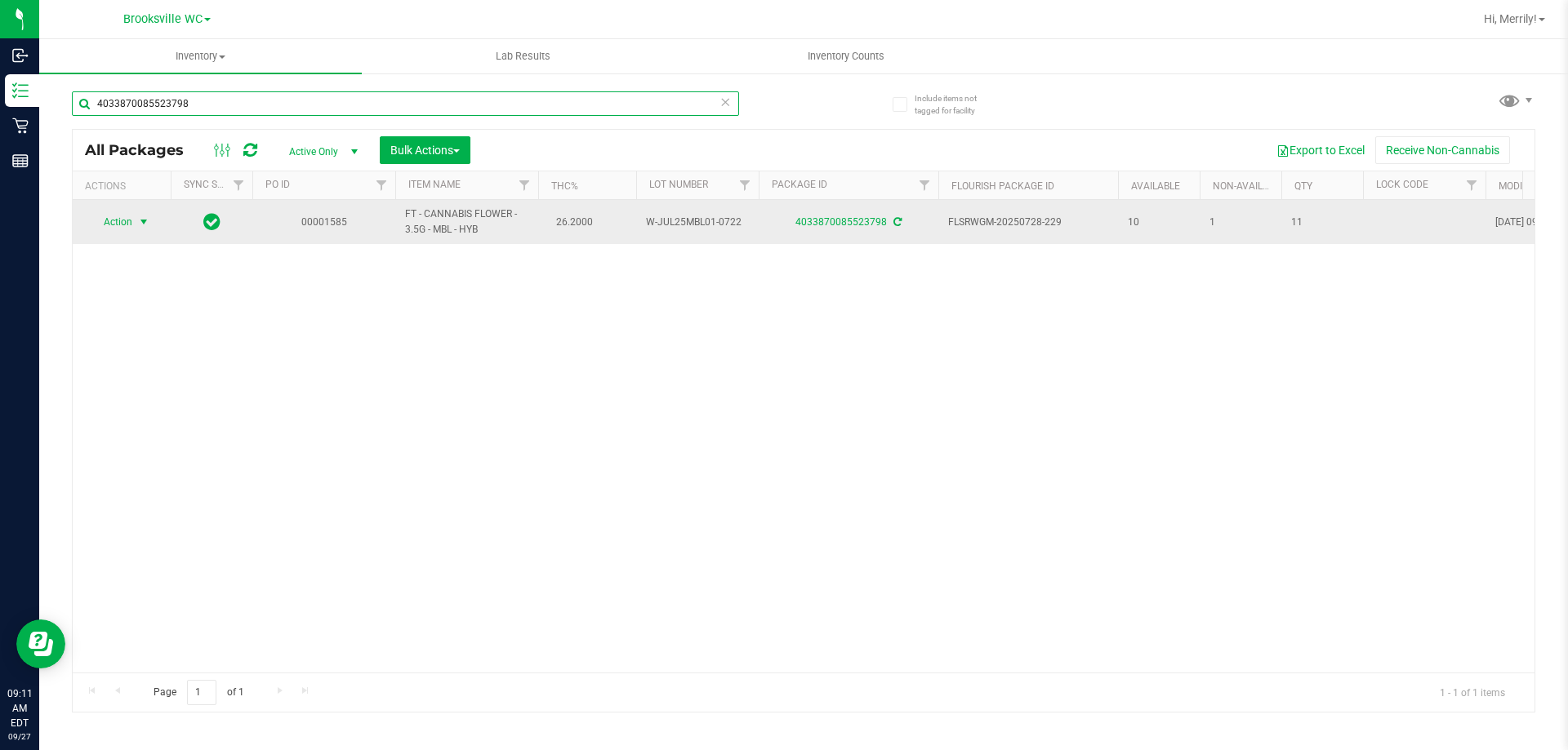
type input "4033870085523798"
click at [146, 222] on span "select" at bounding box center [144, 221] width 13 height 13
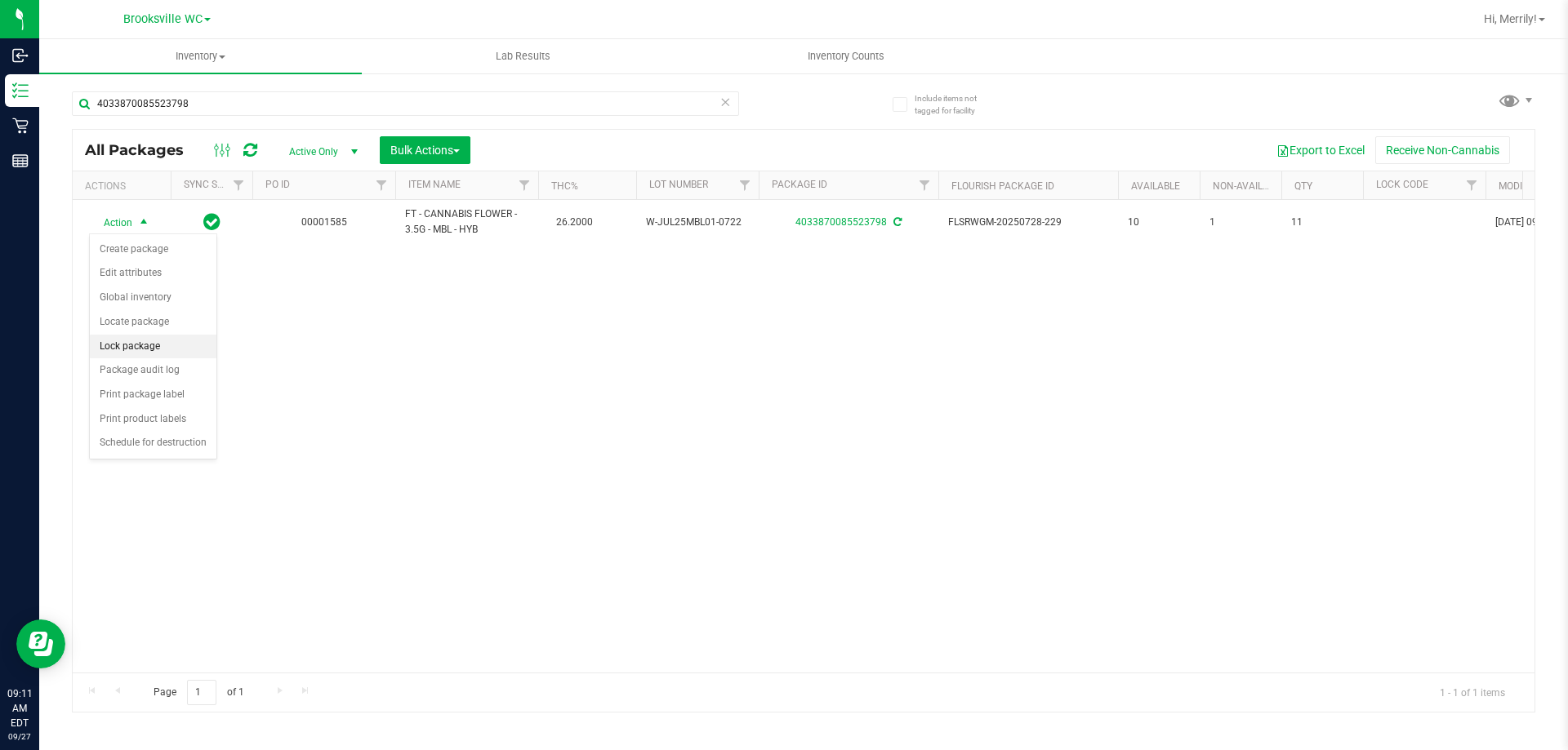
click at [168, 348] on li "Lock package" at bounding box center [153, 347] width 127 height 25
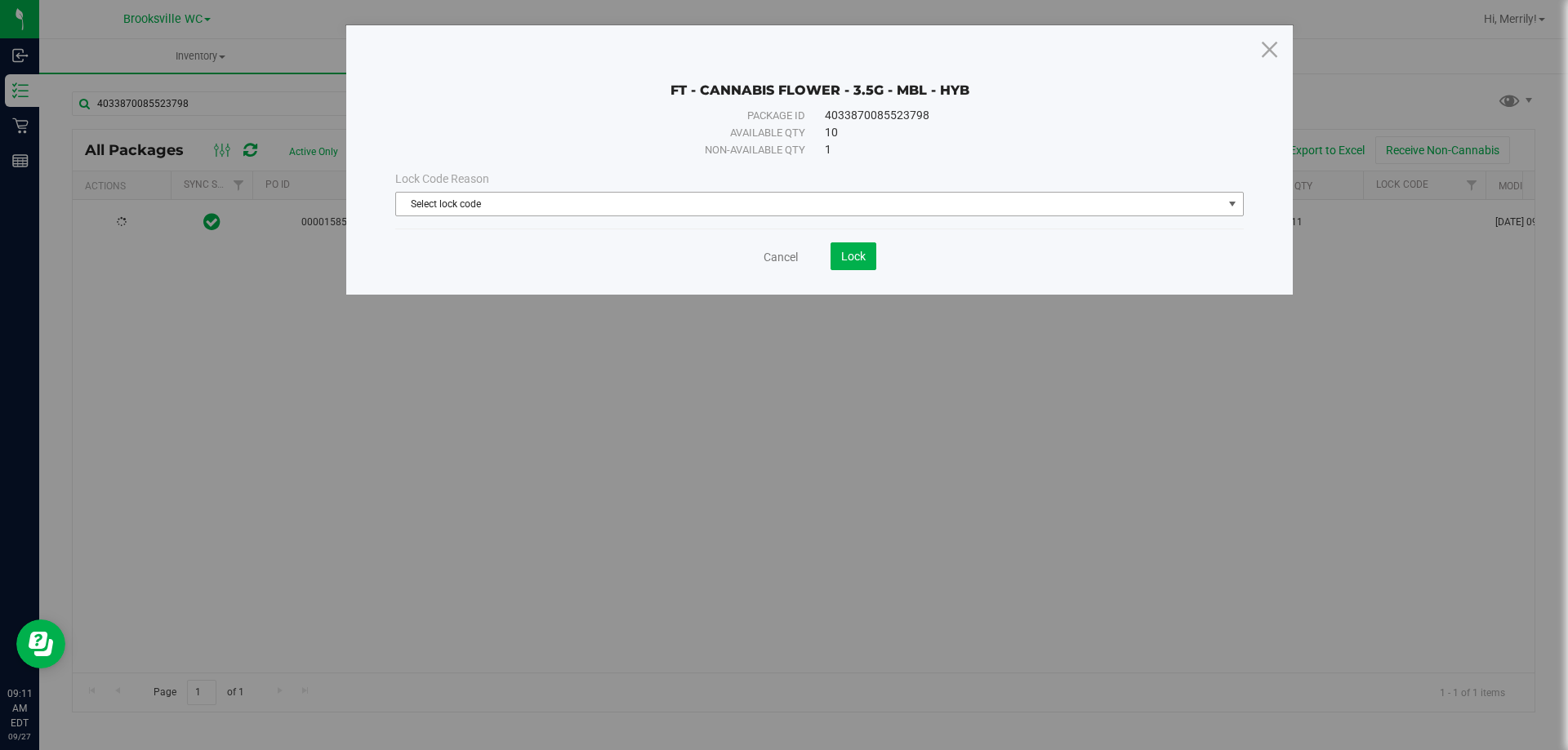
click at [666, 202] on span "Select lock code" at bounding box center [809, 203] width 826 height 23
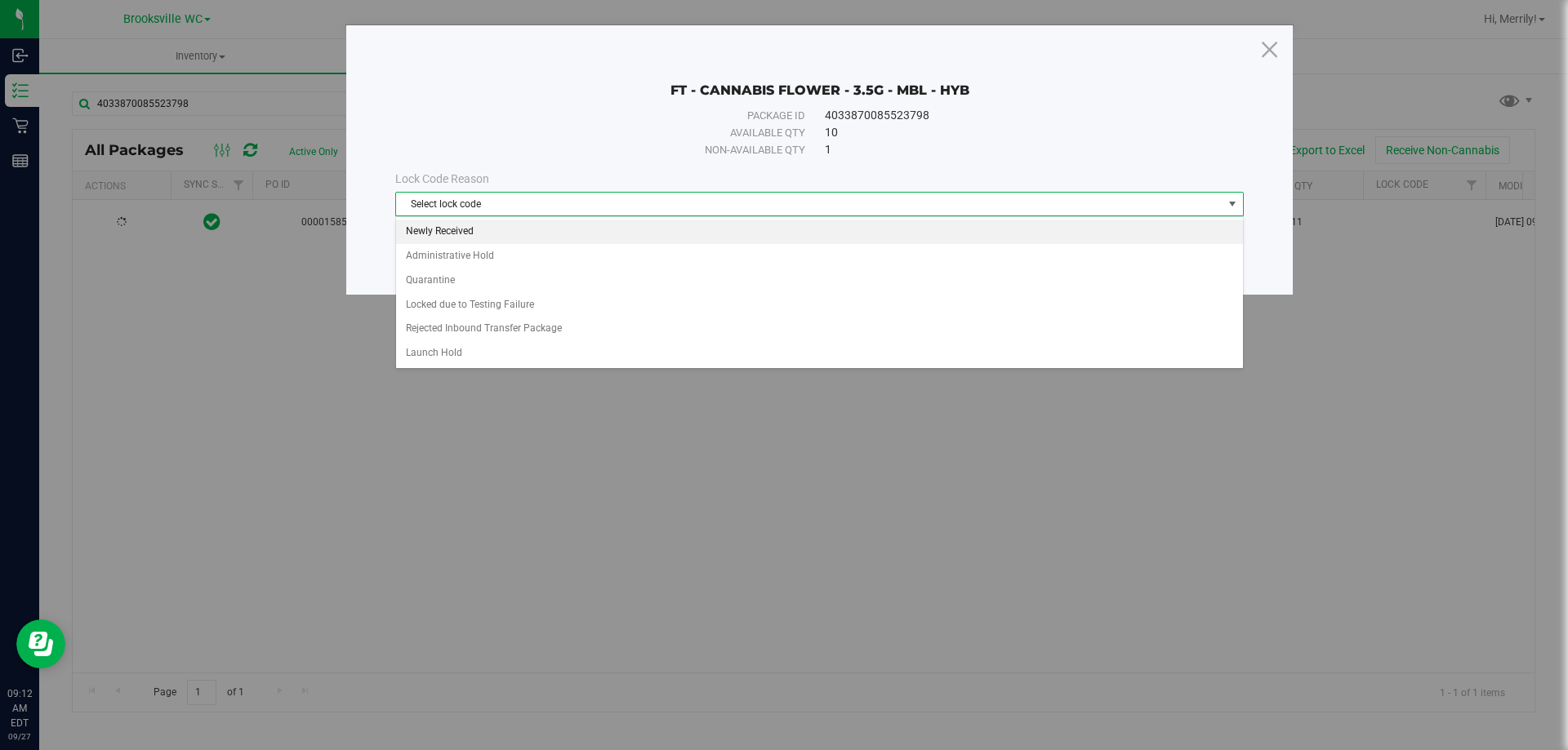
click at [463, 231] on li "Newly Received" at bounding box center [819, 231] width 847 height 25
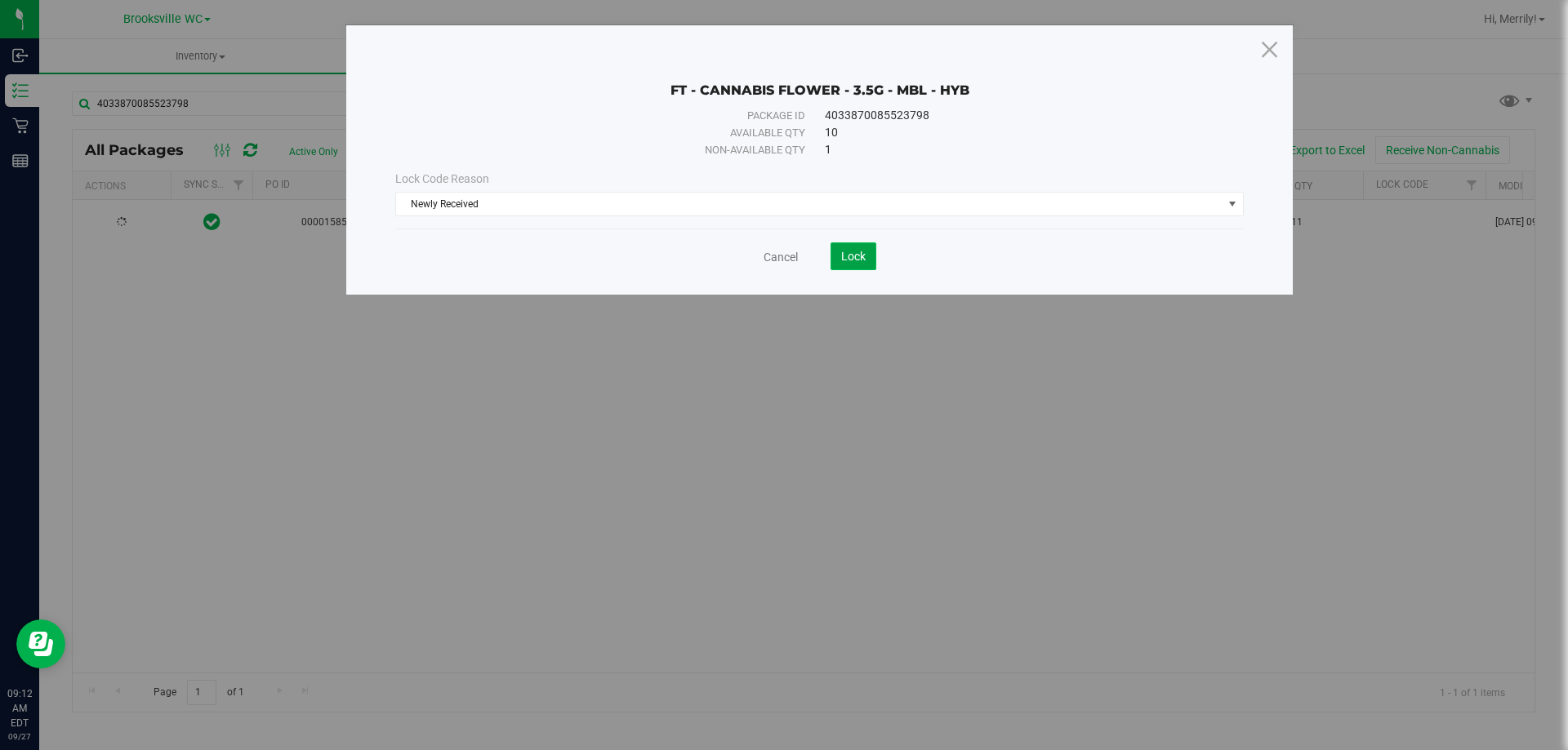
click at [862, 256] on span "Lock" at bounding box center [853, 255] width 25 height 13
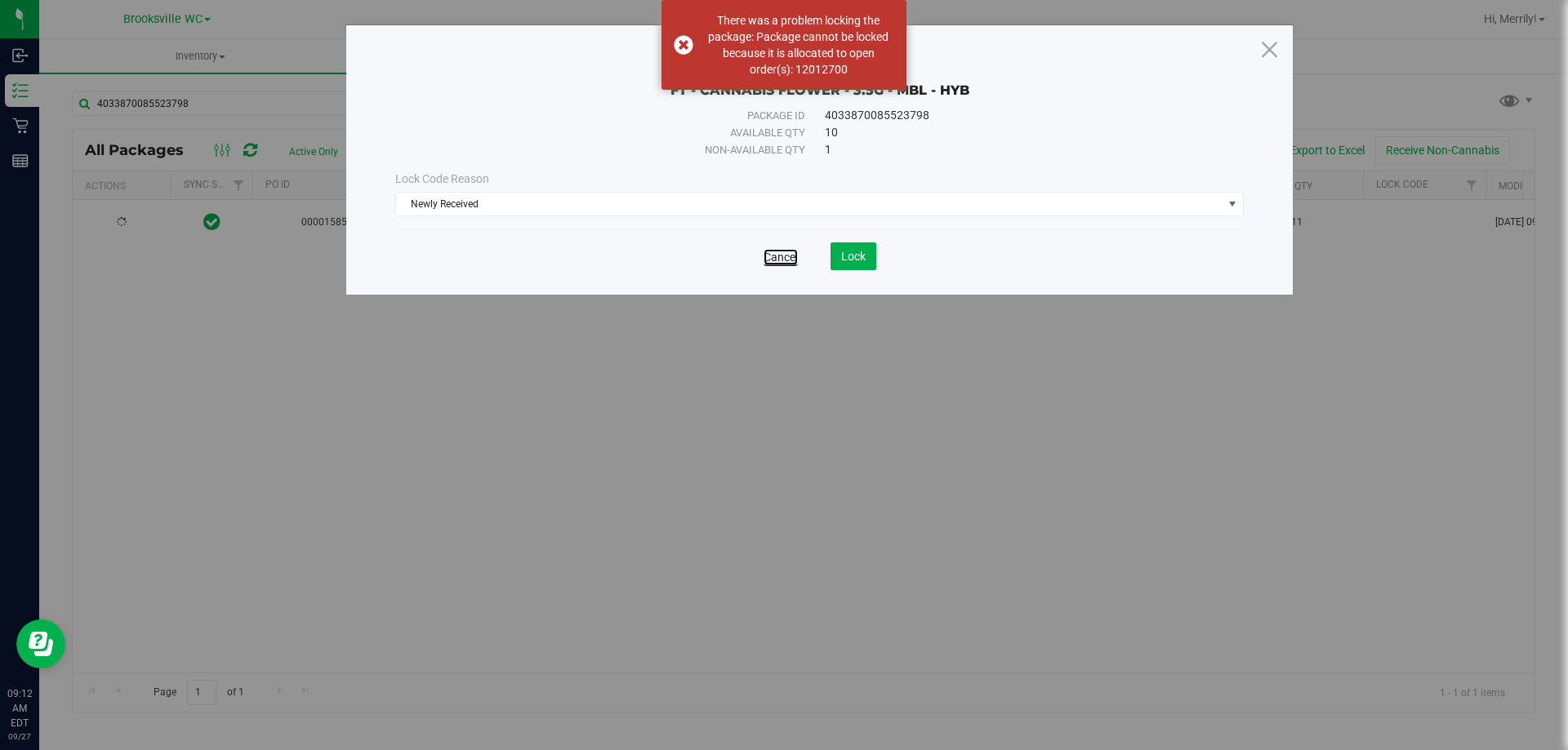
click at [781, 256] on link "Cancel" at bounding box center [780, 257] width 34 height 16
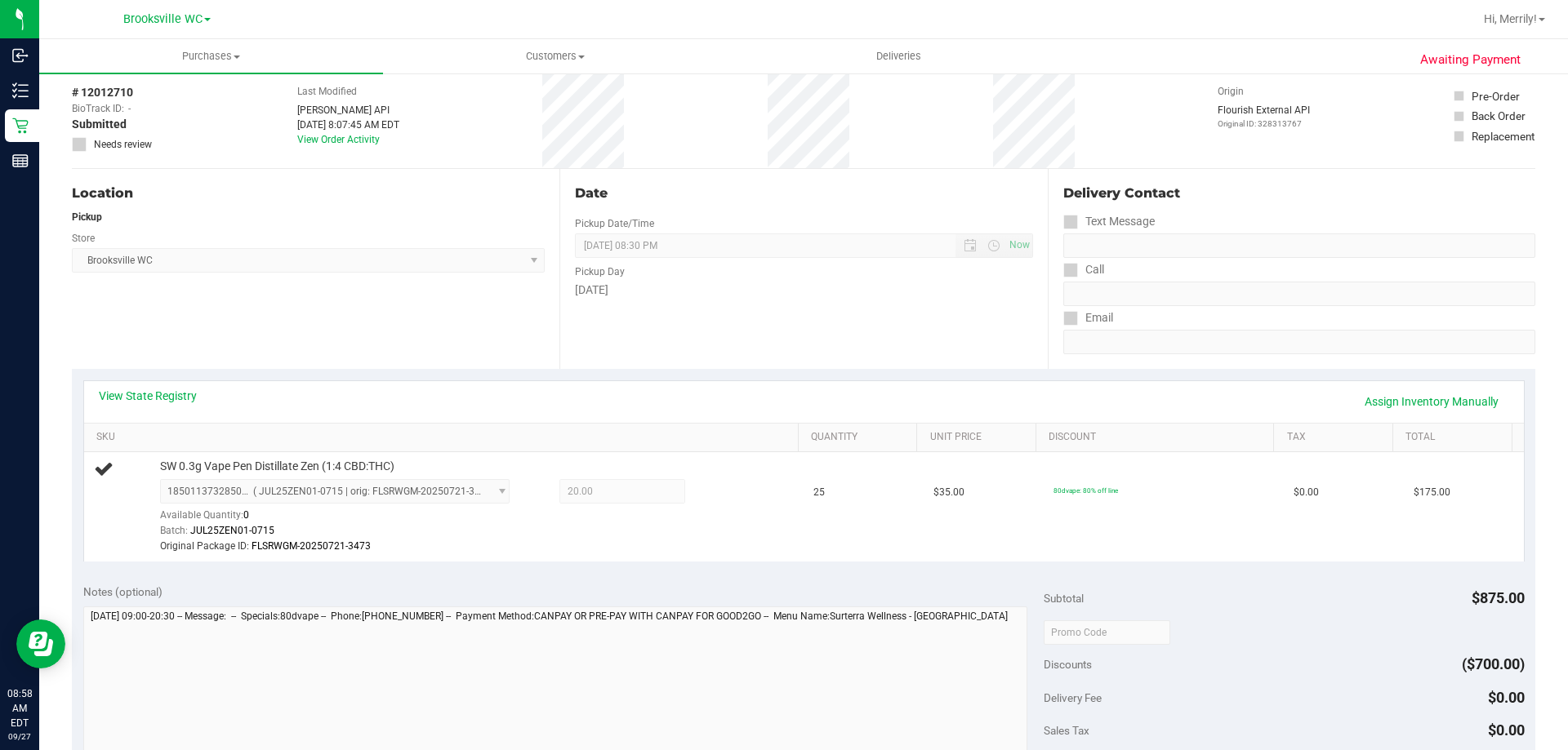
scroll to position [164, 0]
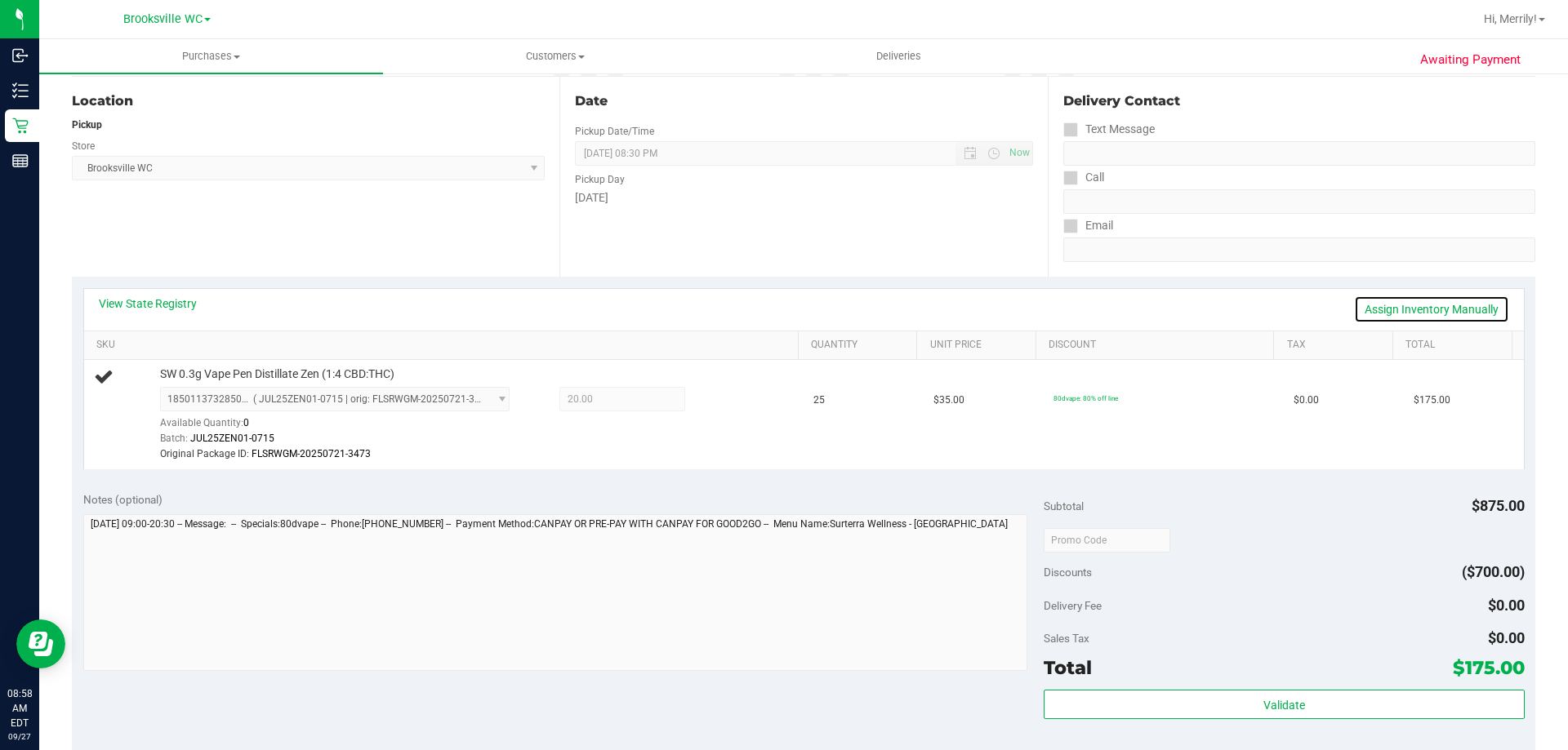
click at [1406, 305] on link "Assign Inventory Manually" at bounding box center [1431, 309] width 156 height 28
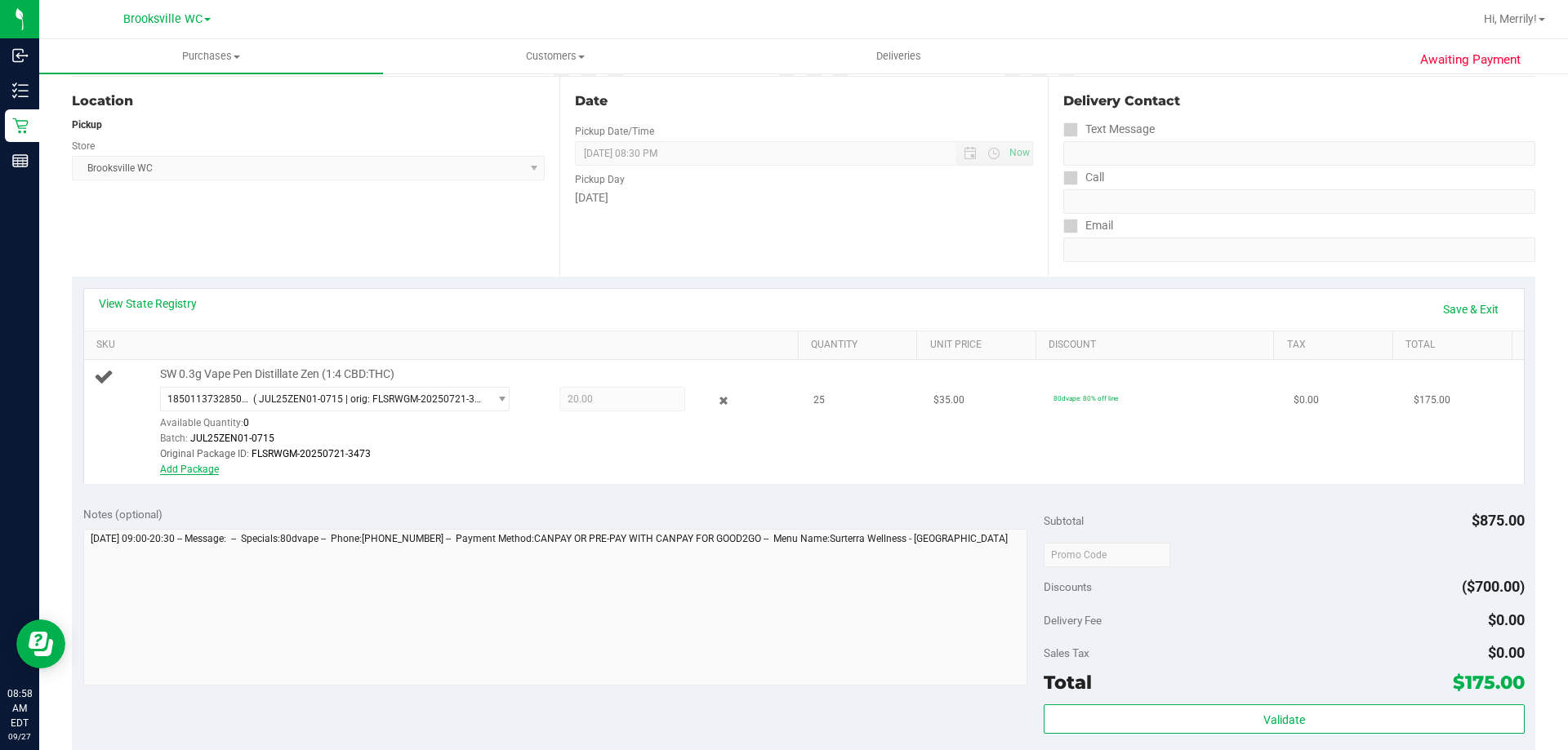
click at [199, 470] on link "Add Package" at bounding box center [189, 469] width 59 height 11
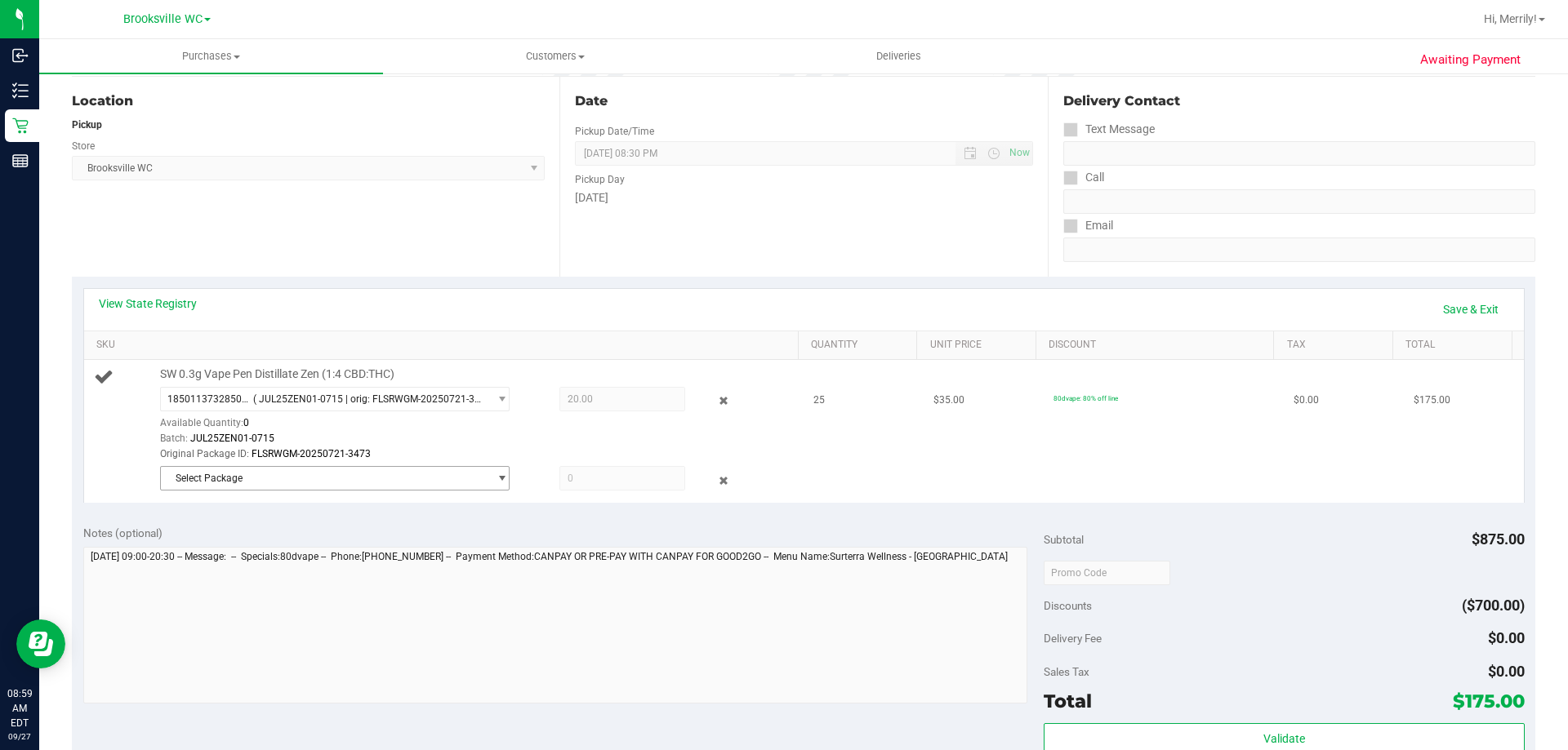
click at [251, 476] on span "Select Package" at bounding box center [324, 478] width 327 height 23
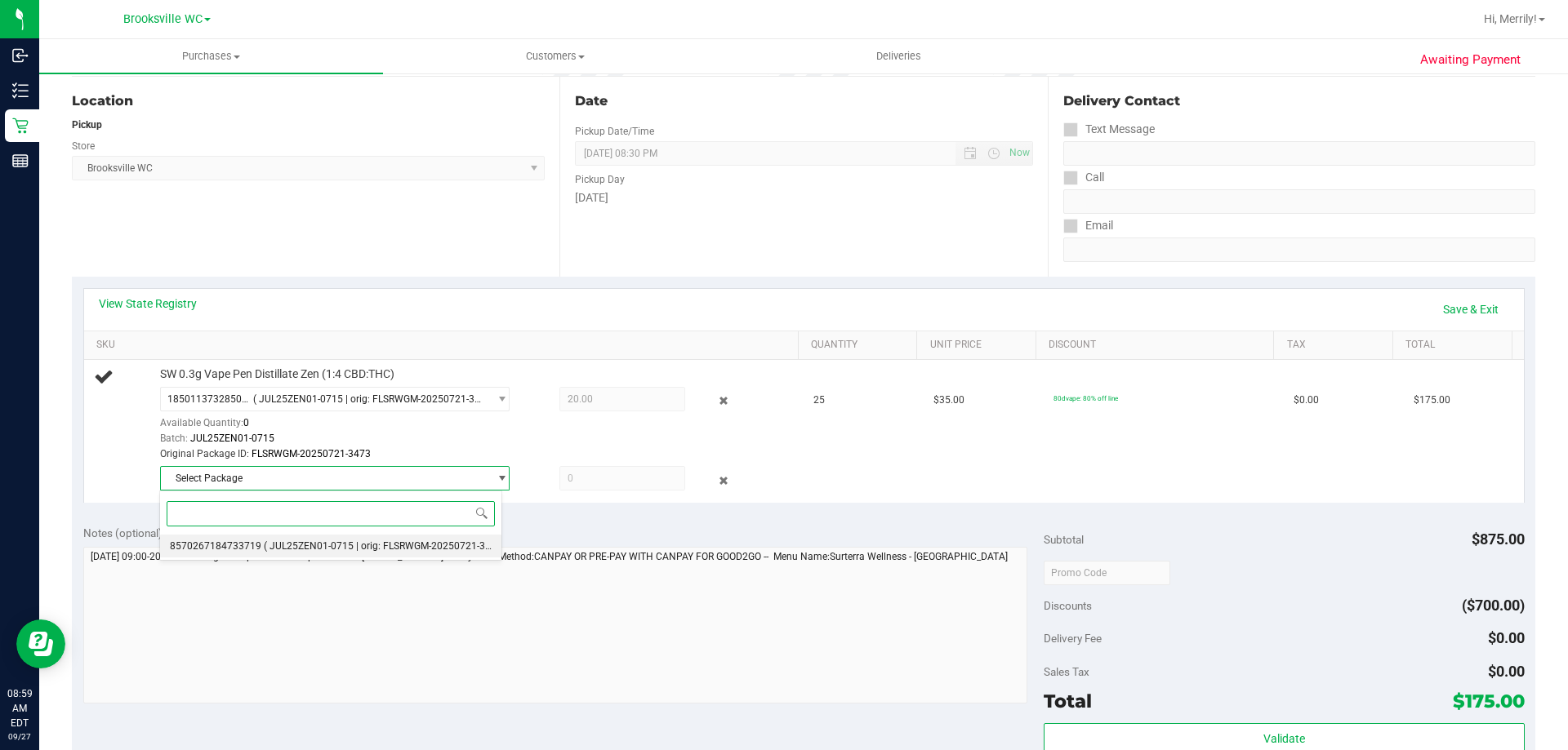
click at [266, 539] on li "8570267184733719 ( JUL25ZEN01-0715 | orig: FLSRWGM-20250721-3488 )" at bounding box center [330, 546] width 341 height 23
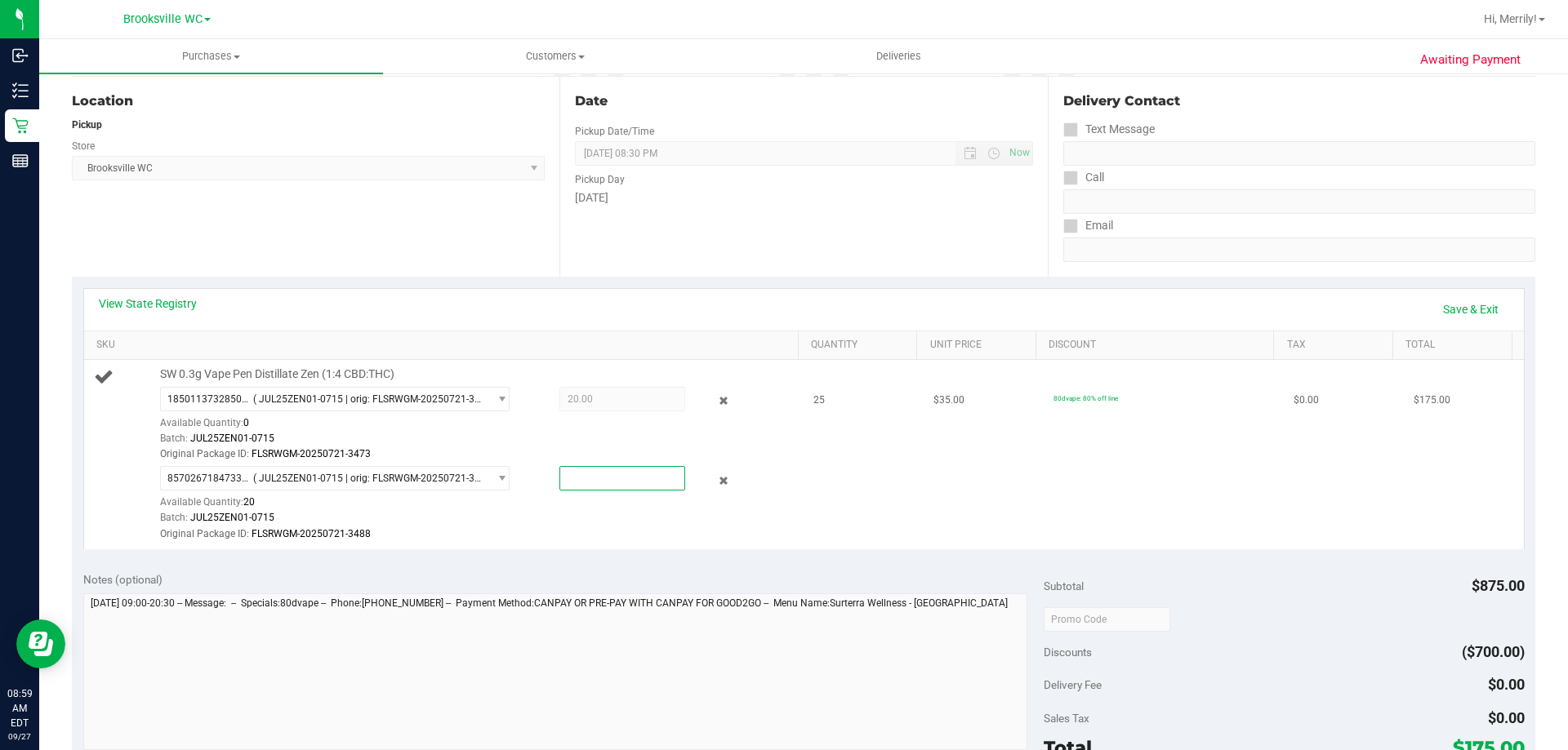
click at [603, 481] on span at bounding box center [622, 478] width 126 height 25
type input "5"
type input "5.0000"
click at [618, 561] on div "View State Registry Save & Exit SKU Quantity Unit Price Discount Tax Total SW 0…" at bounding box center [803, 418] width 1463 height 283
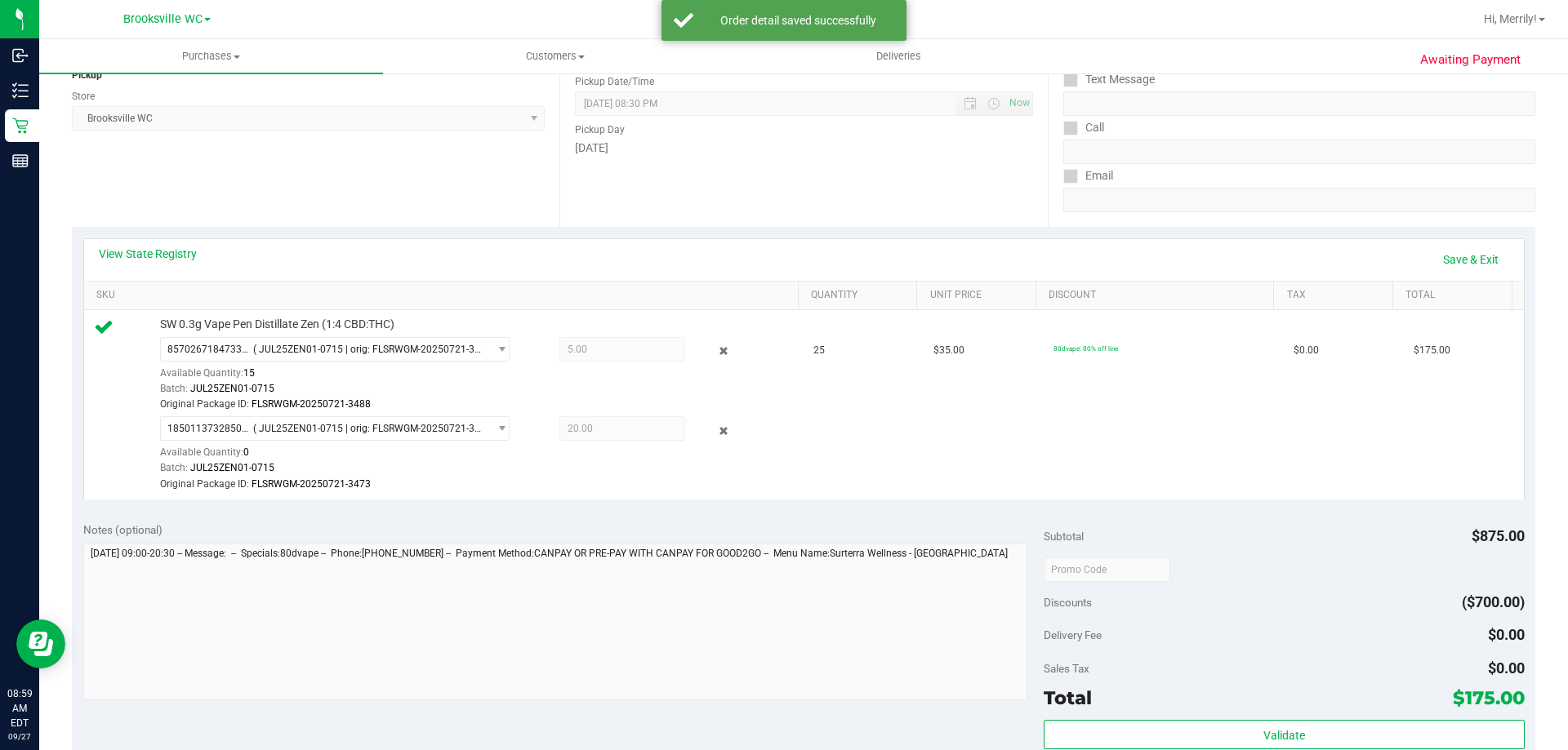
scroll to position [326, 0]
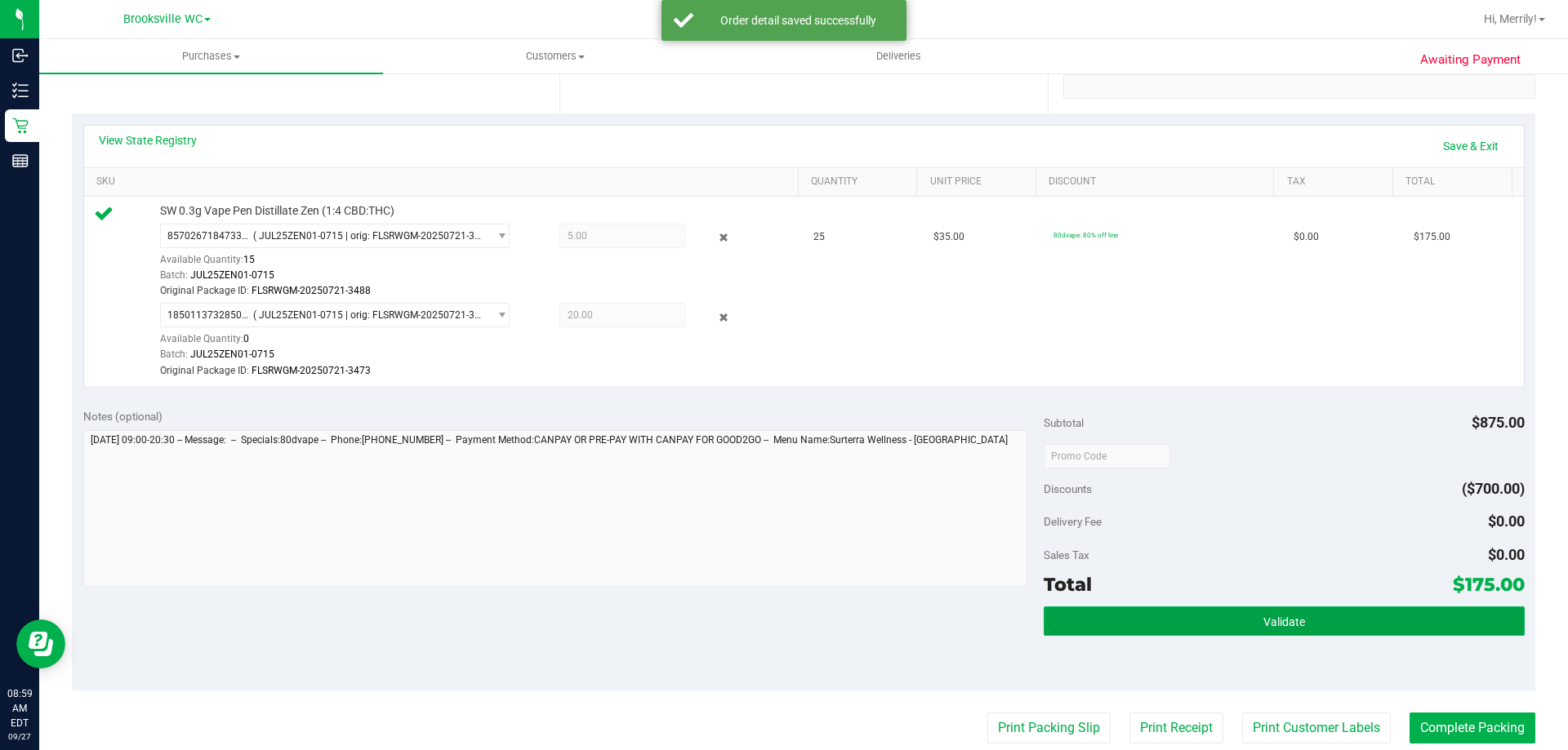
click at [1213, 626] on button "Validate" at bounding box center [1283, 620] width 480 height 29
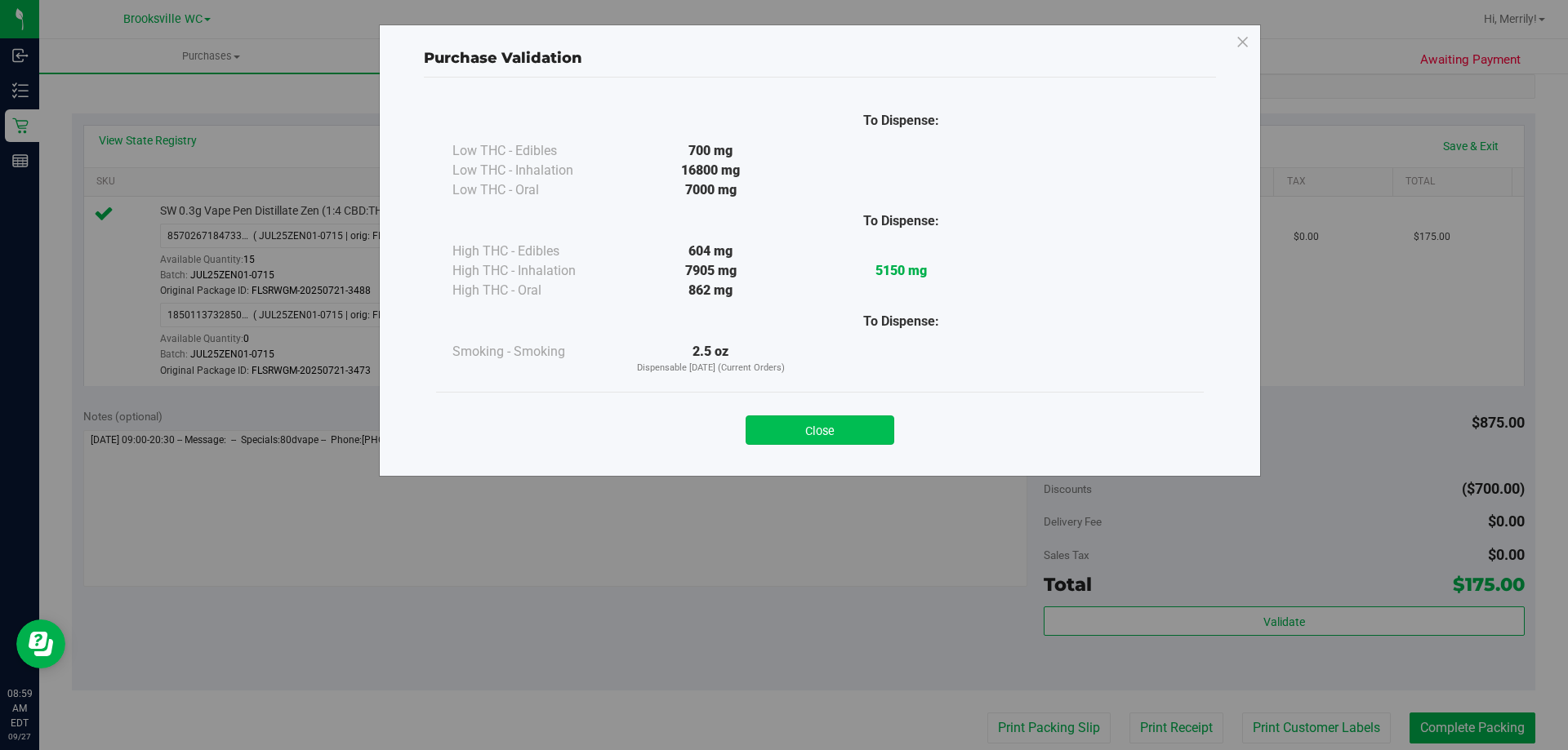
click at [790, 430] on button "Close" at bounding box center [819, 430] width 149 height 29
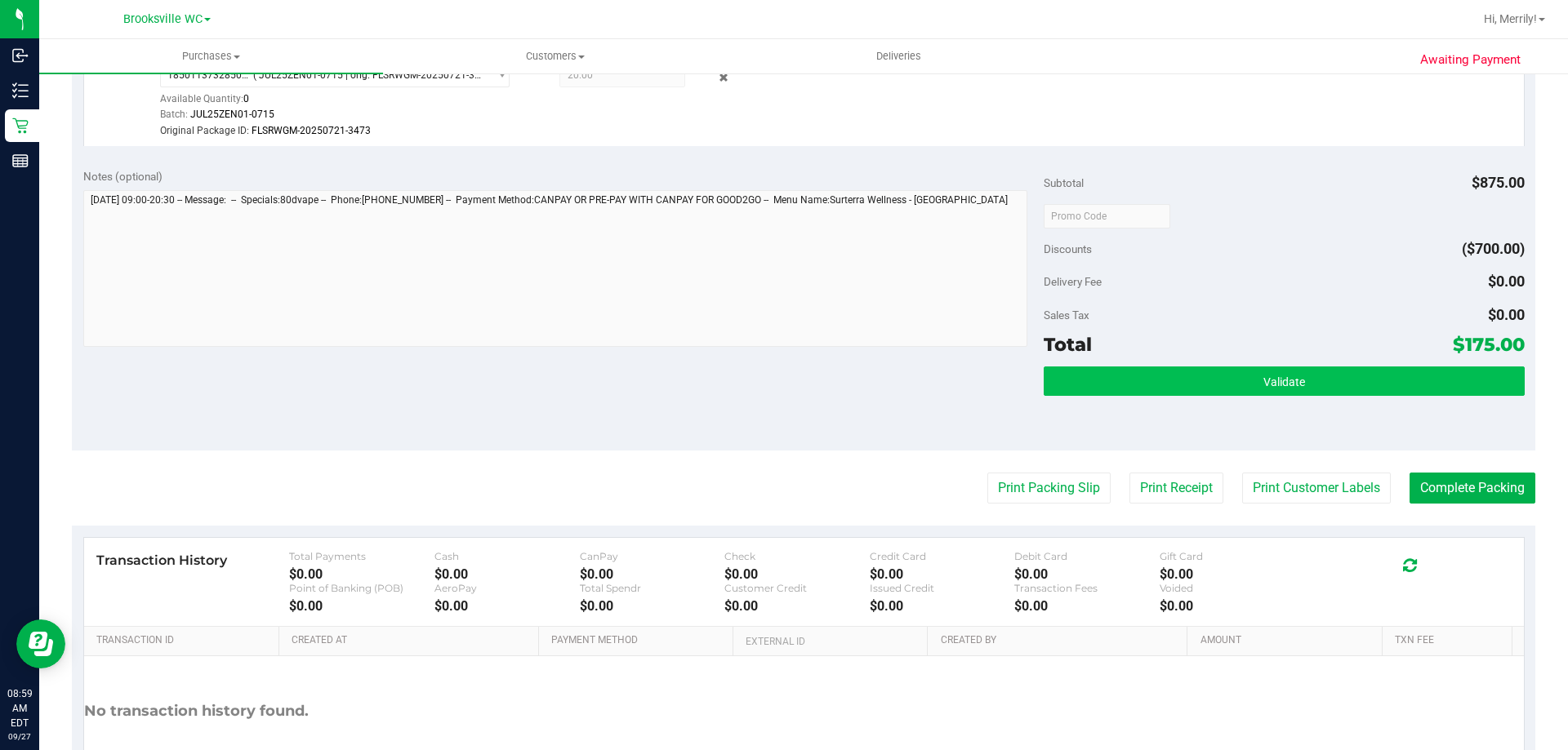
scroll to position [571, 0]
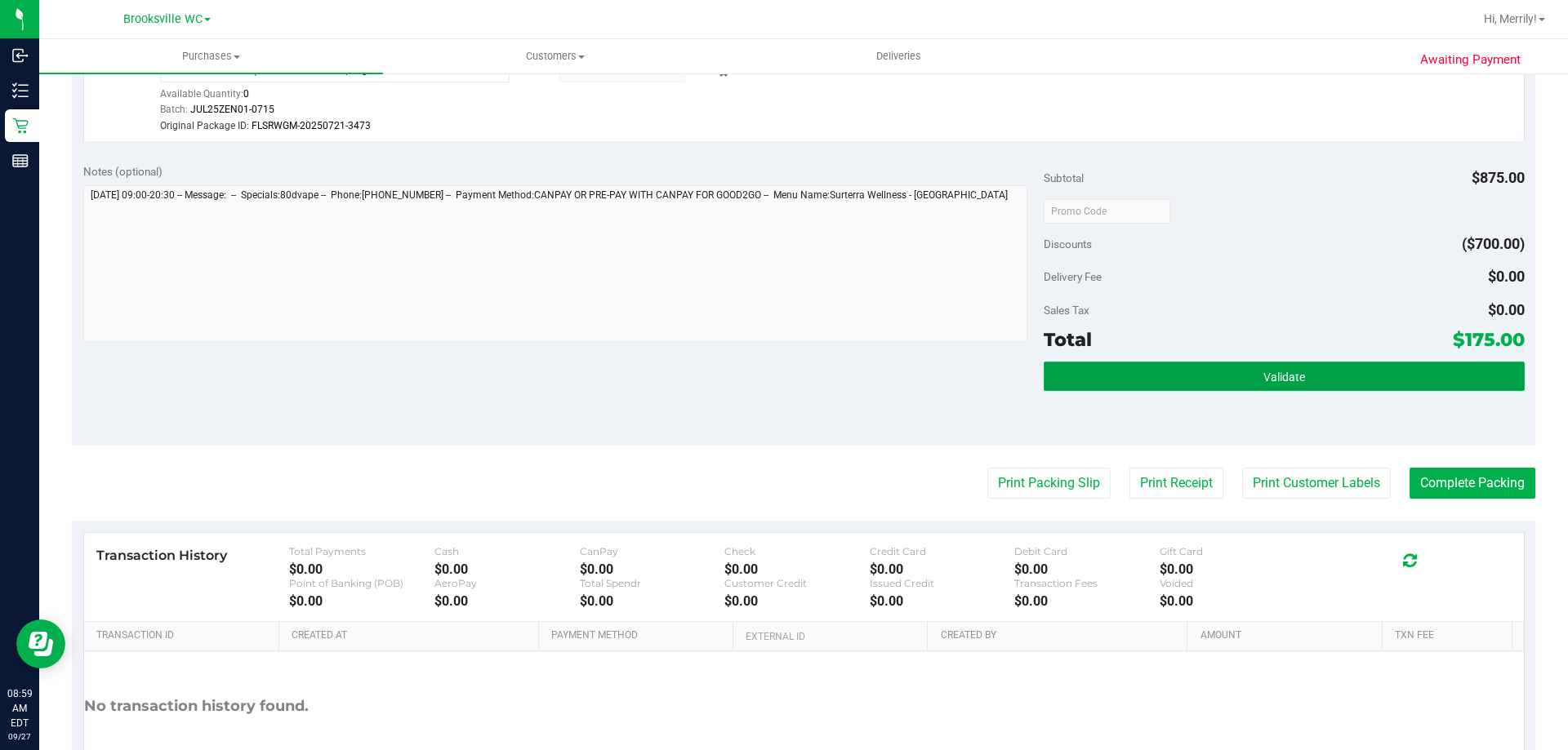
click at [1326, 368] on button "Validate" at bounding box center [1283, 376] width 480 height 29
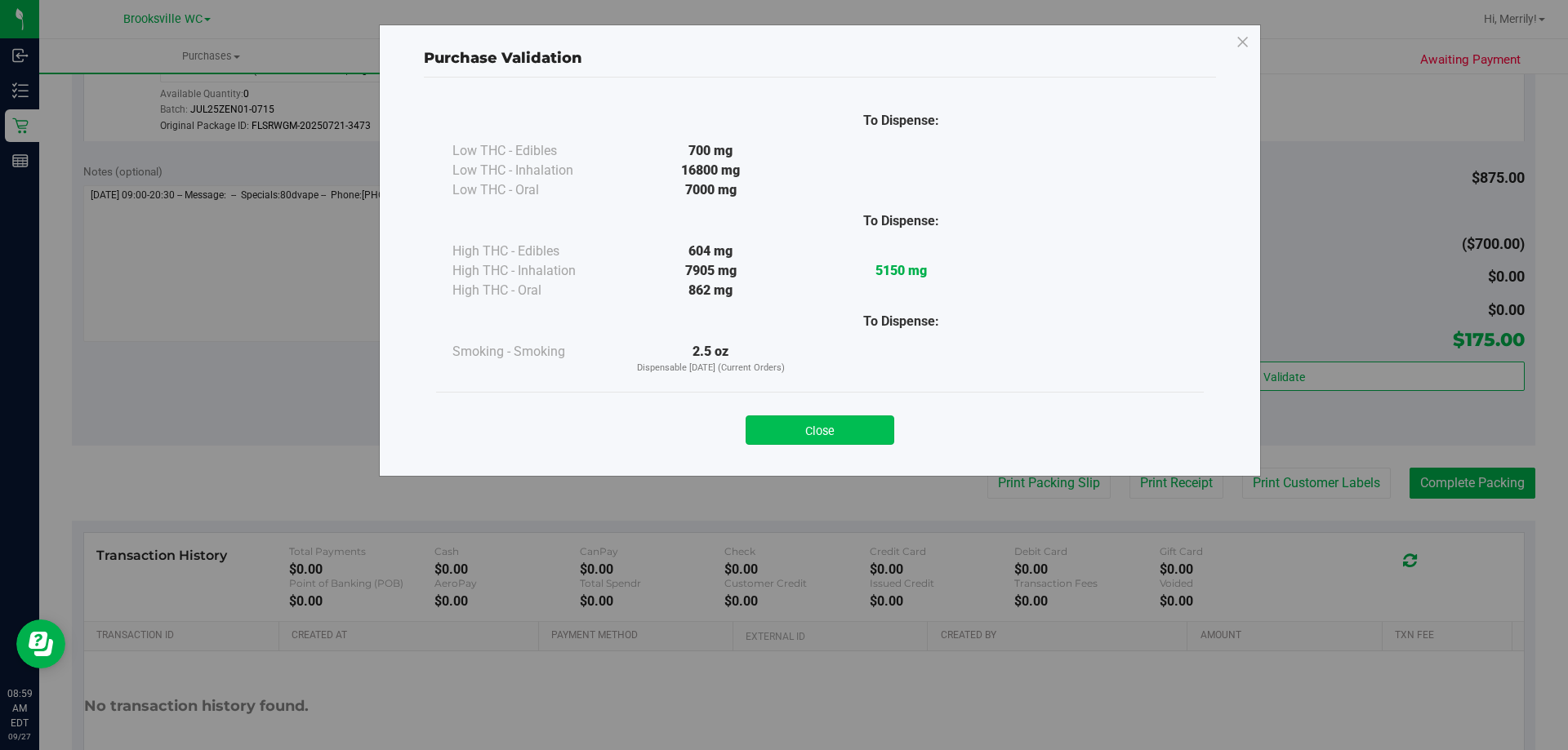
click at [836, 431] on button "Close" at bounding box center [819, 430] width 149 height 29
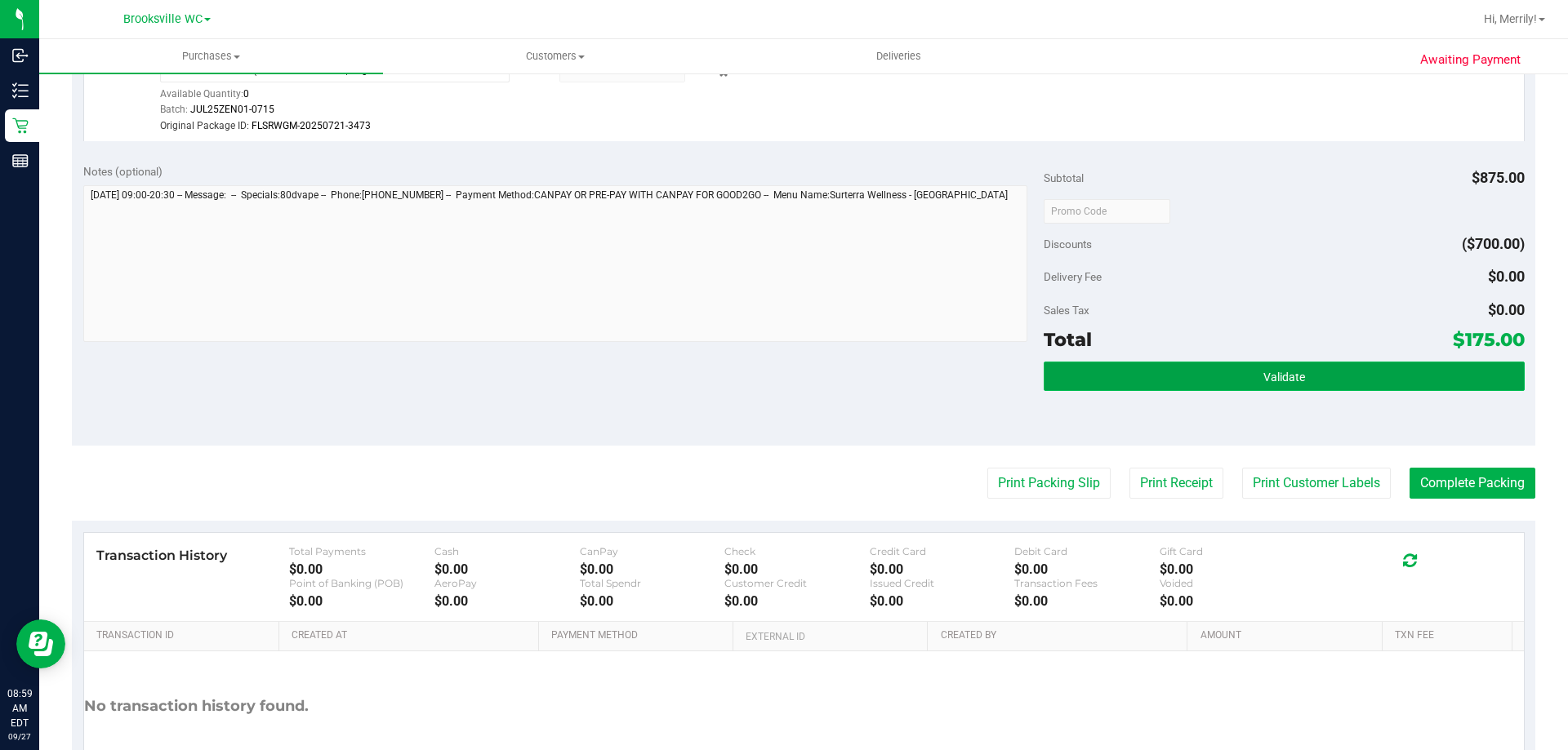
click at [1270, 373] on span "Validate" at bounding box center [1284, 377] width 42 height 13
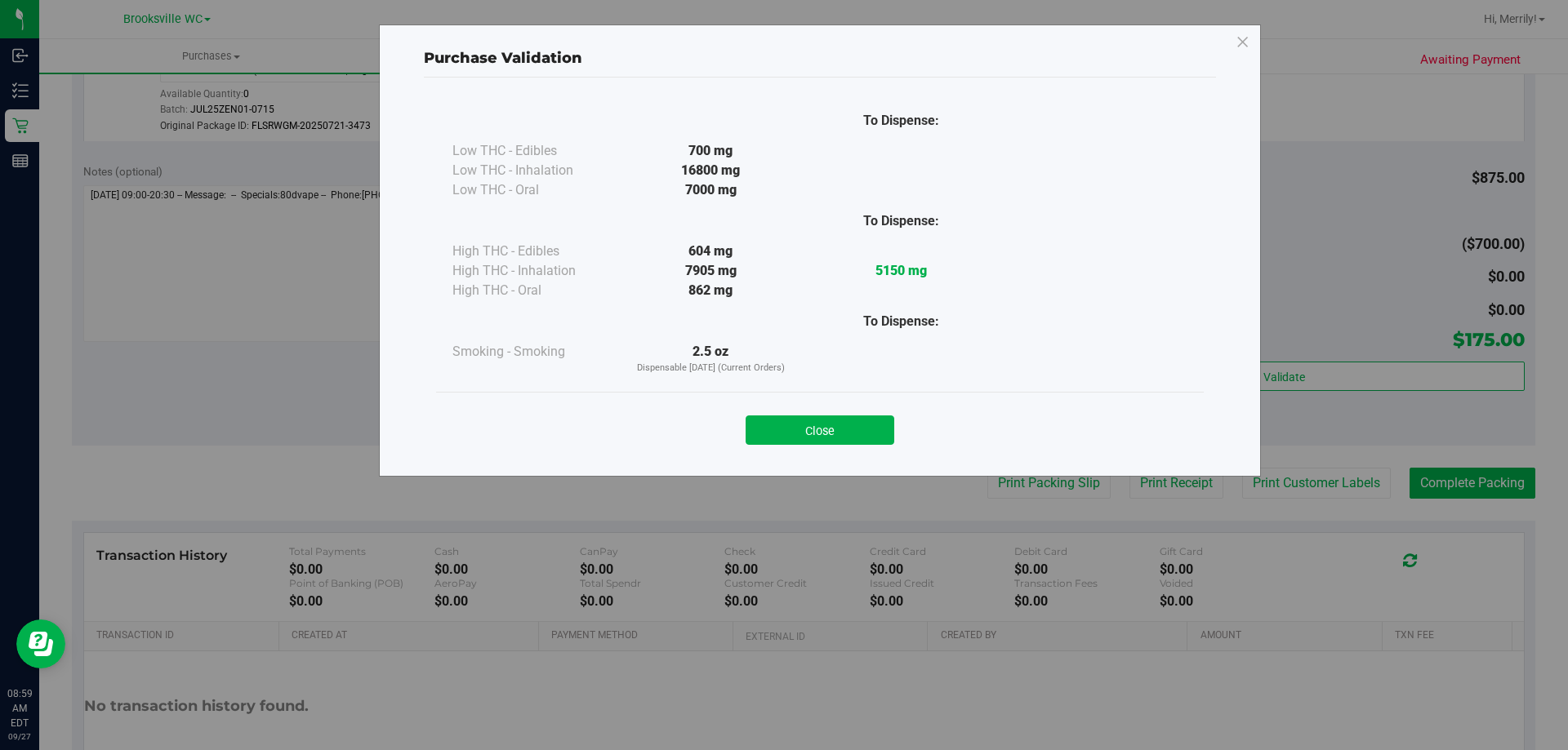
click at [824, 445] on div "Close" at bounding box center [819, 425] width 767 height 66
click at [835, 433] on button "Close" at bounding box center [819, 430] width 149 height 29
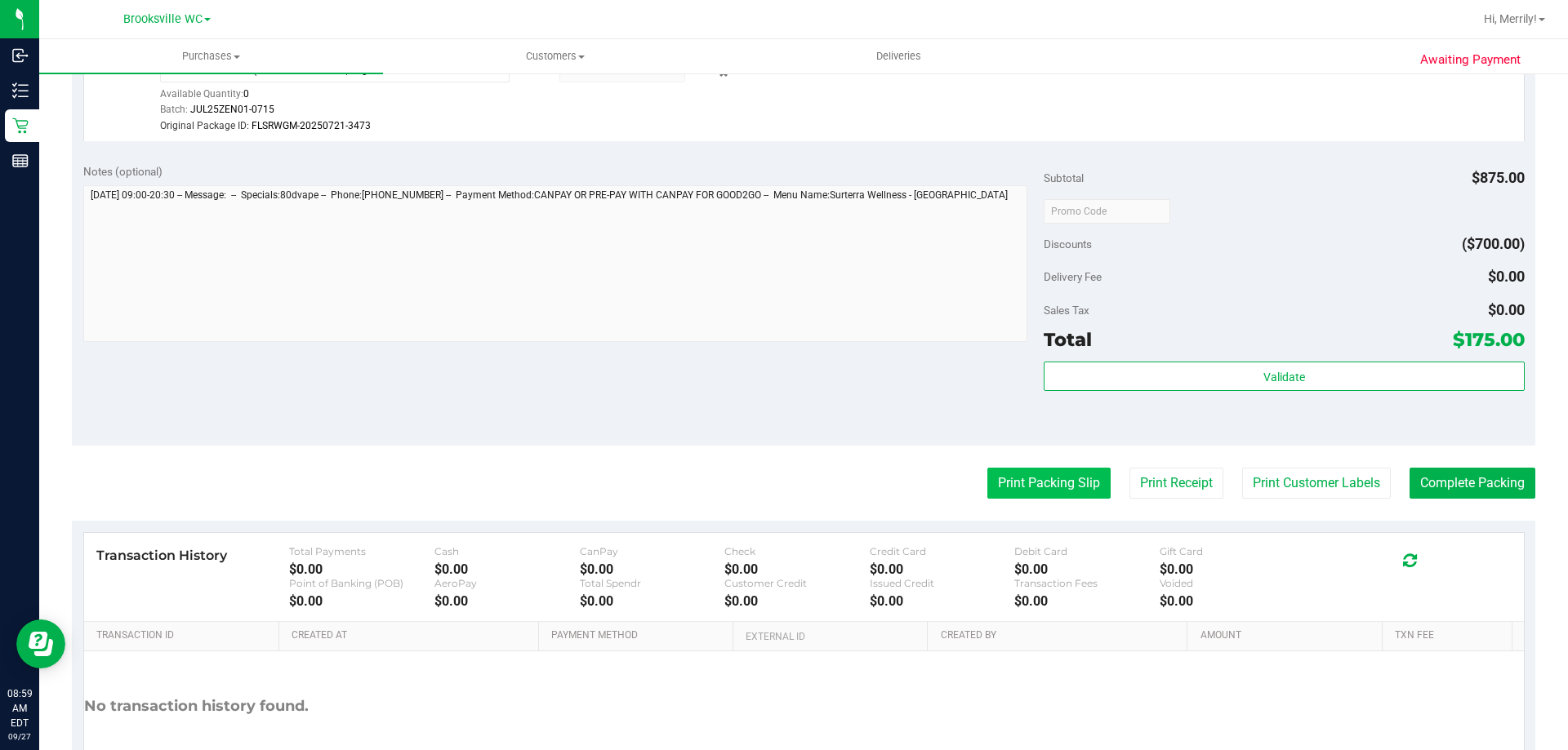
click at [994, 480] on button "Print Packing Slip" at bounding box center [1049, 483] width 124 height 31
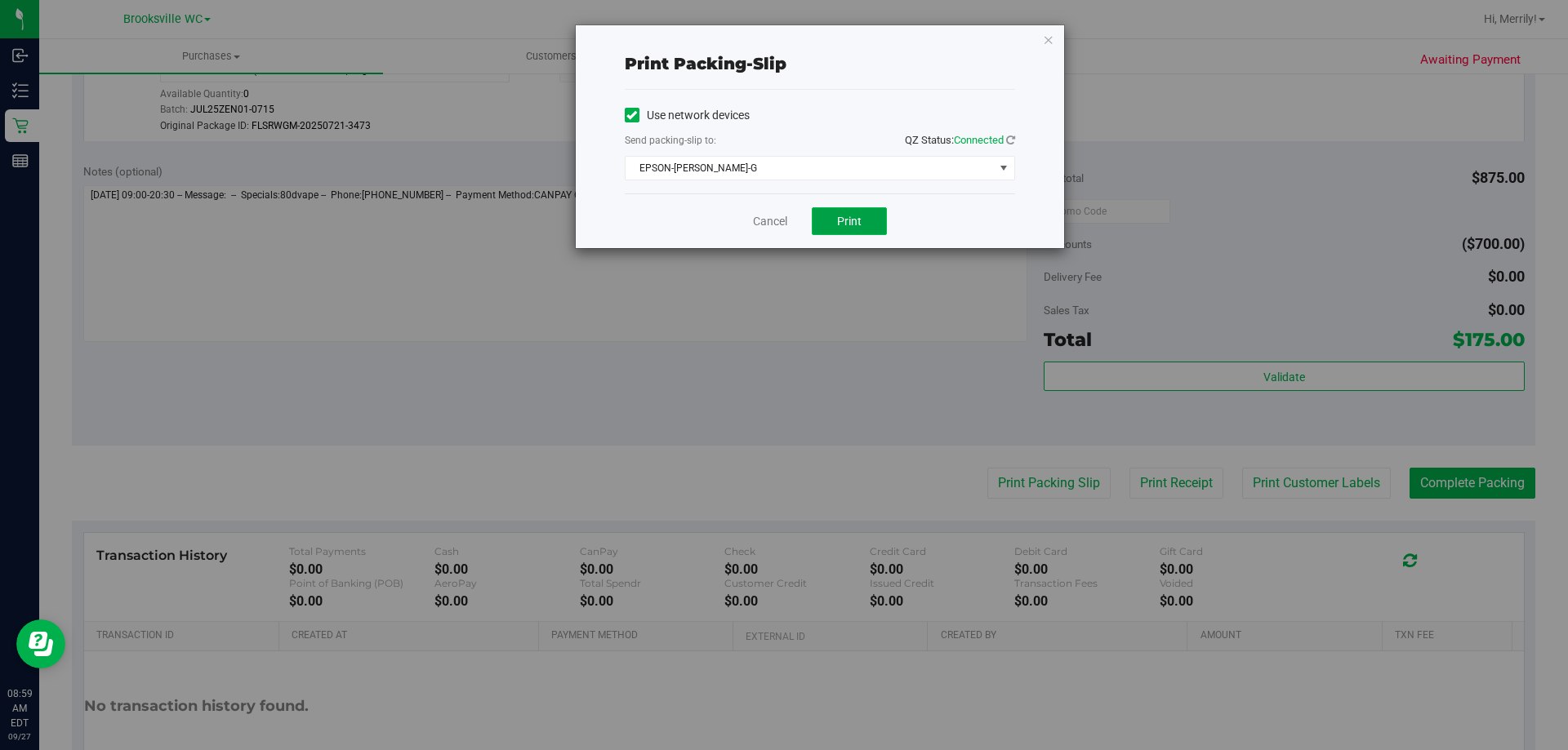
click at [839, 211] on button "Print" at bounding box center [849, 221] width 75 height 28
click at [785, 220] on link "Cancel" at bounding box center [770, 221] width 34 height 17
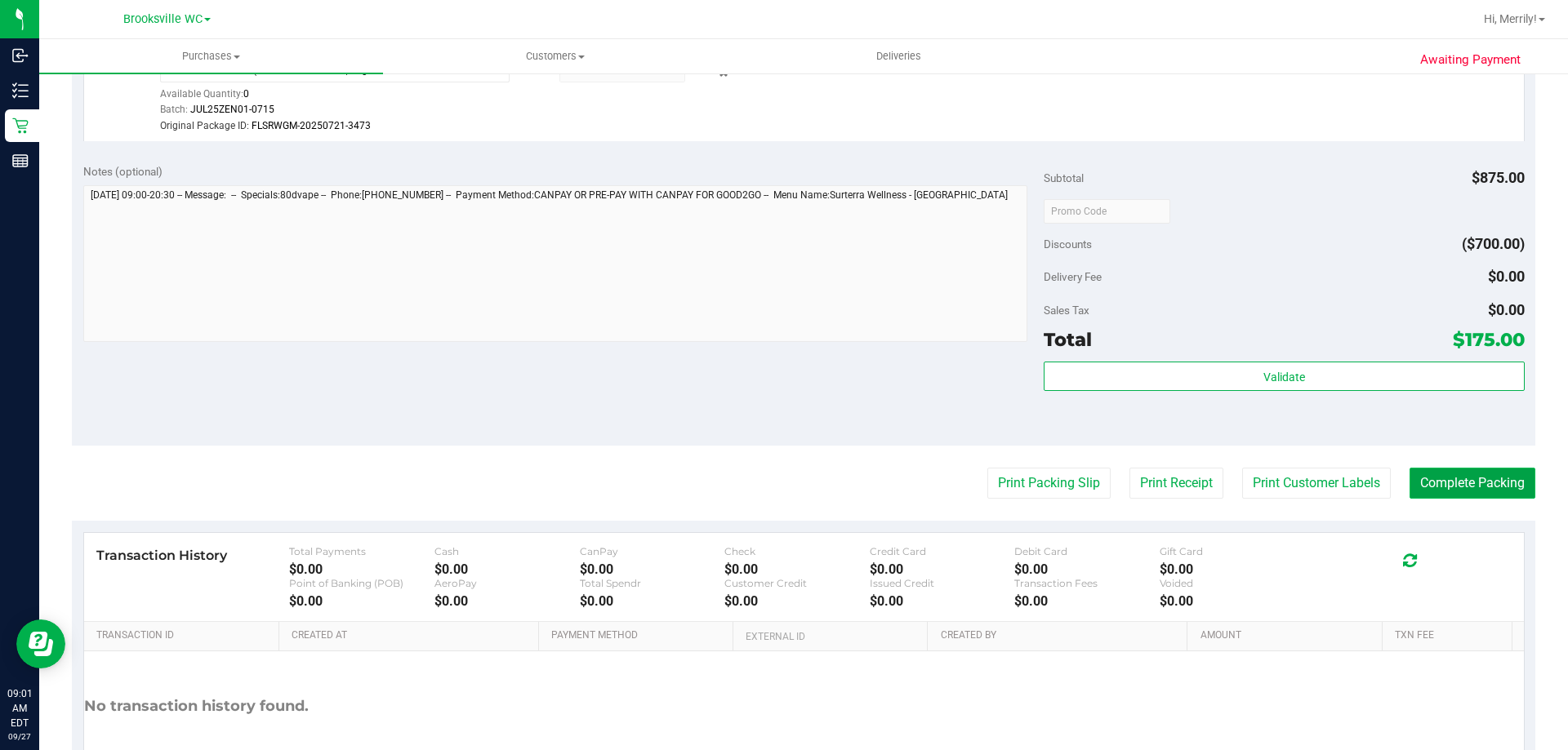
click at [1472, 486] on button "Complete Packing" at bounding box center [1472, 483] width 126 height 31
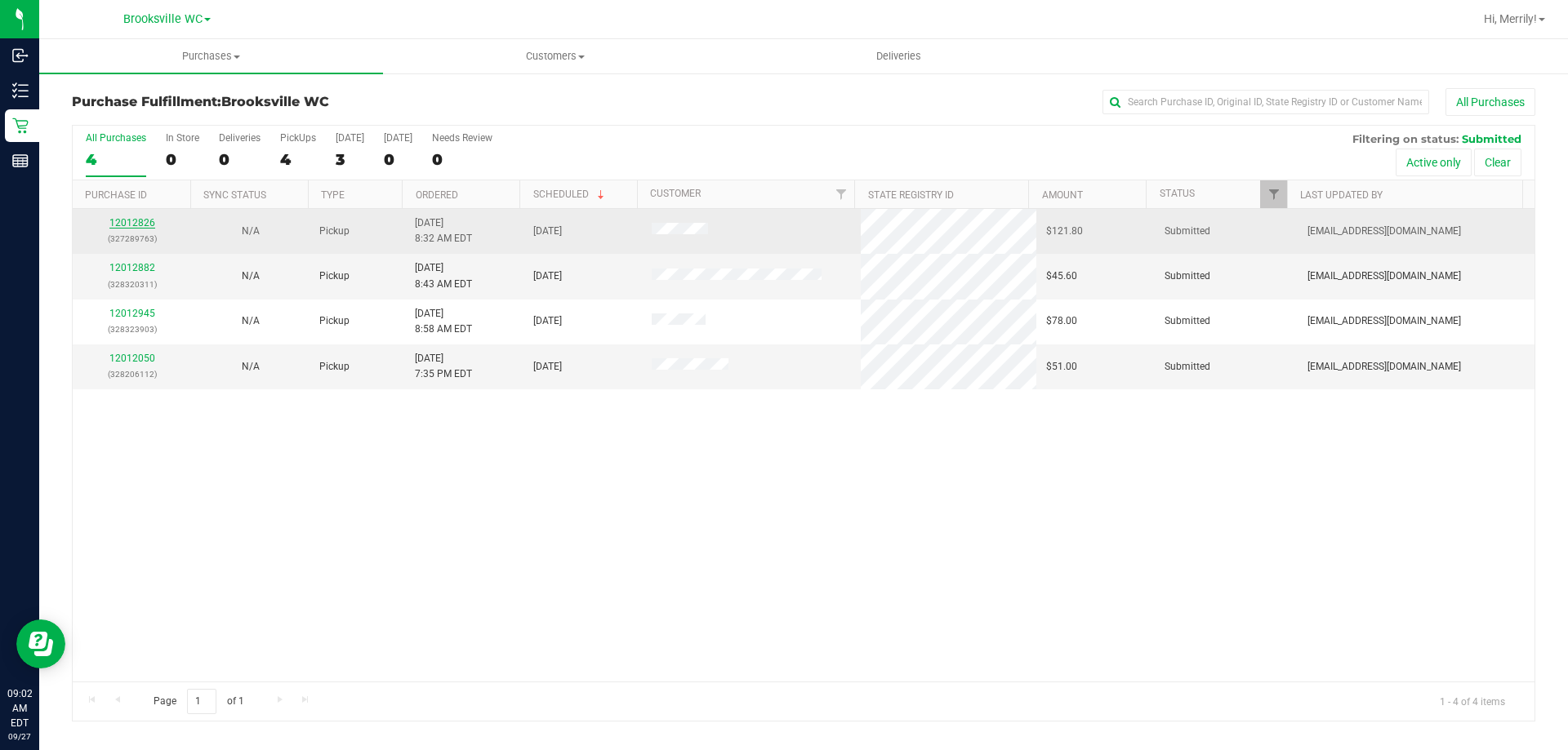
click at [131, 222] on link "12012826" at bounding box center [133, 222] width 46 height 11
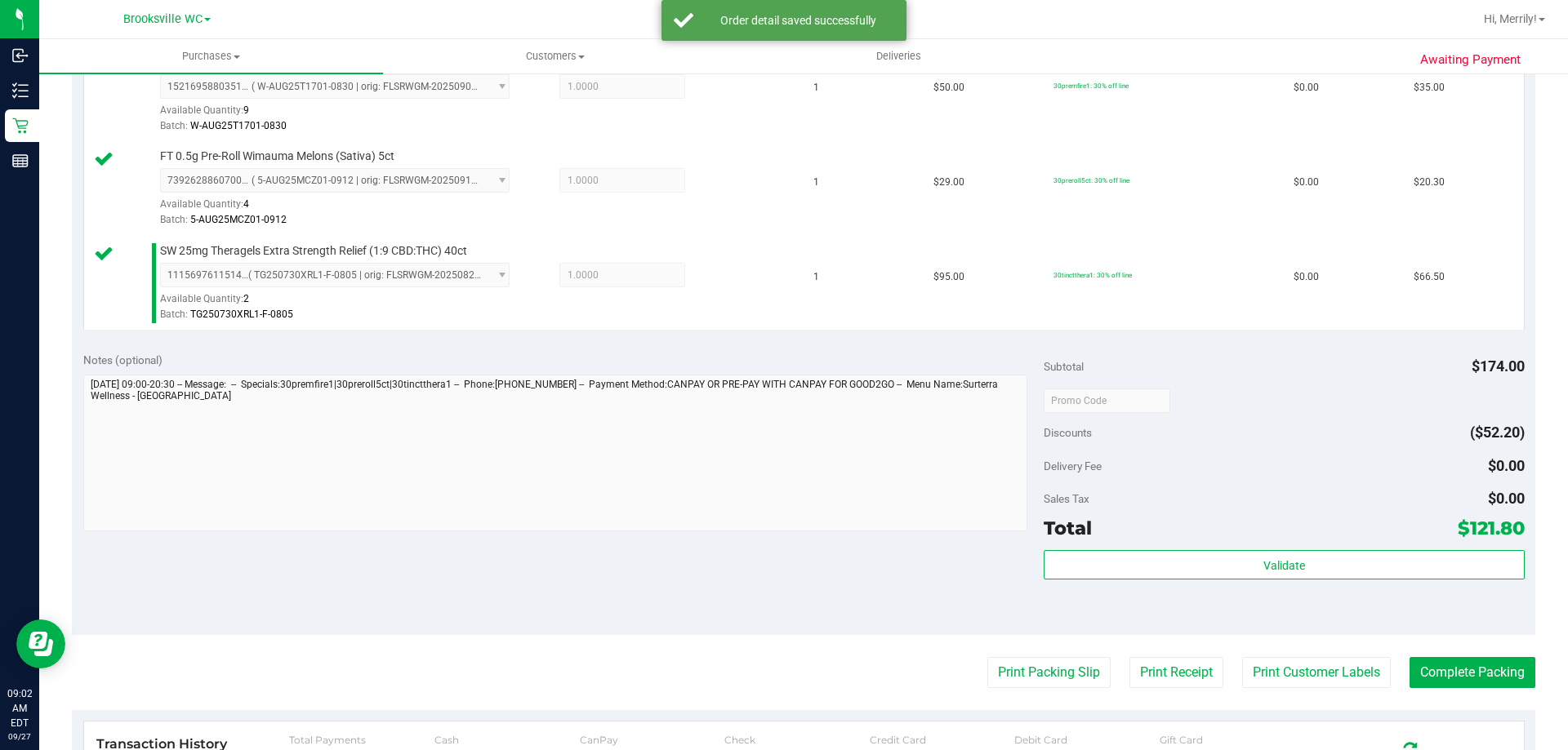
scroll to position [490, 0]
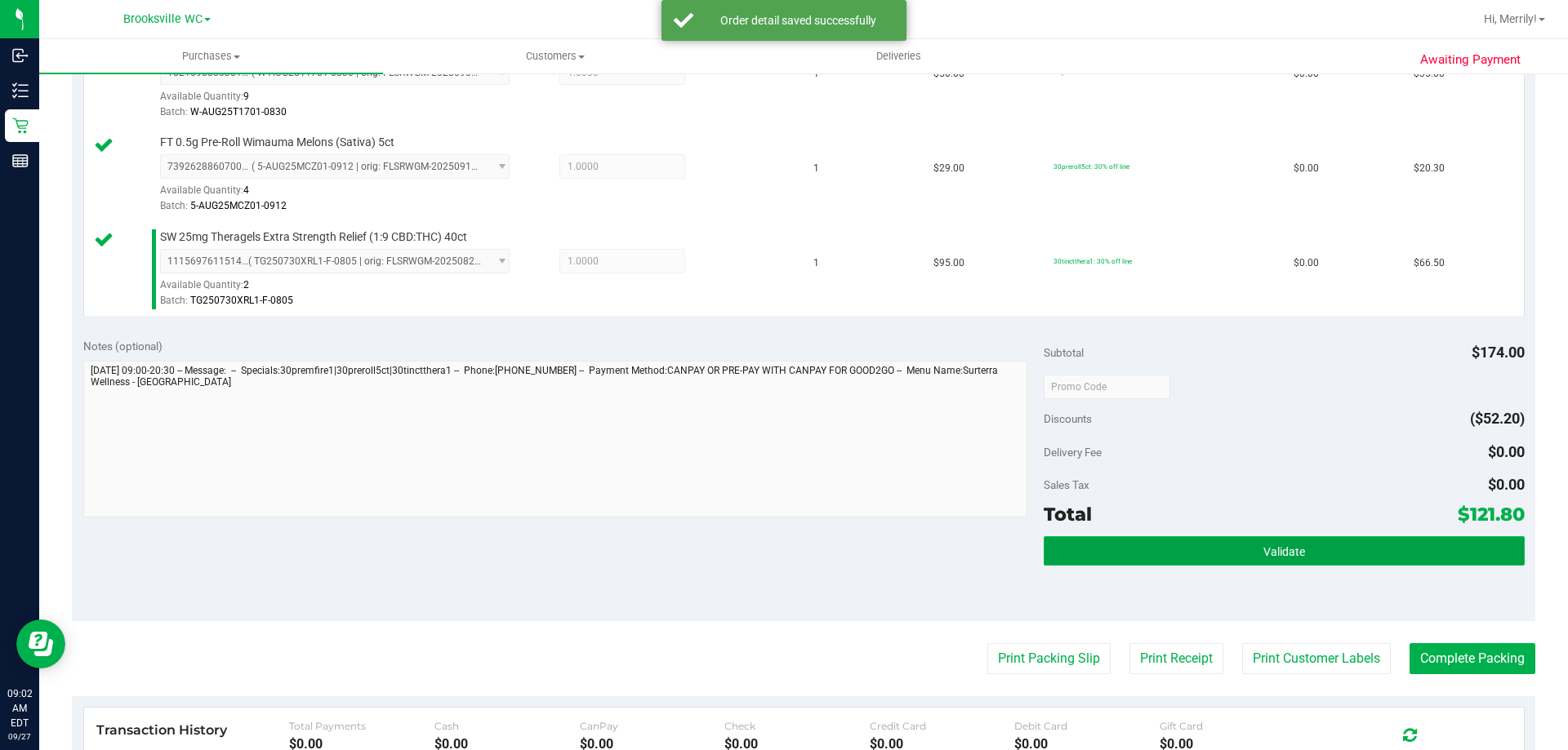
click at [1263, 549] on span "Validate" at bounding box center [1284, 552] width 42 height 13
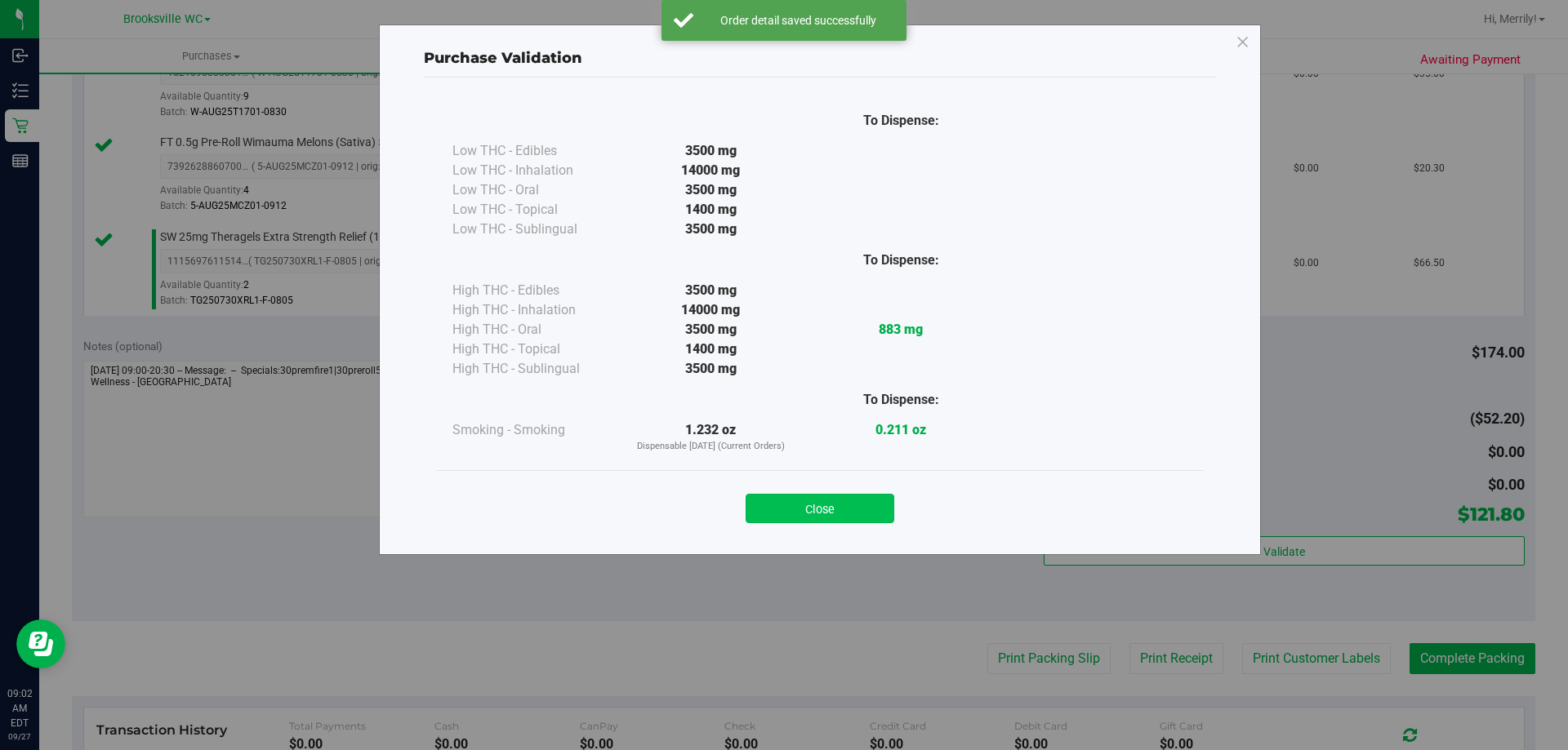
click at [817, 511] on button "Close" at bounding box center [819, 508] width 149 height 29
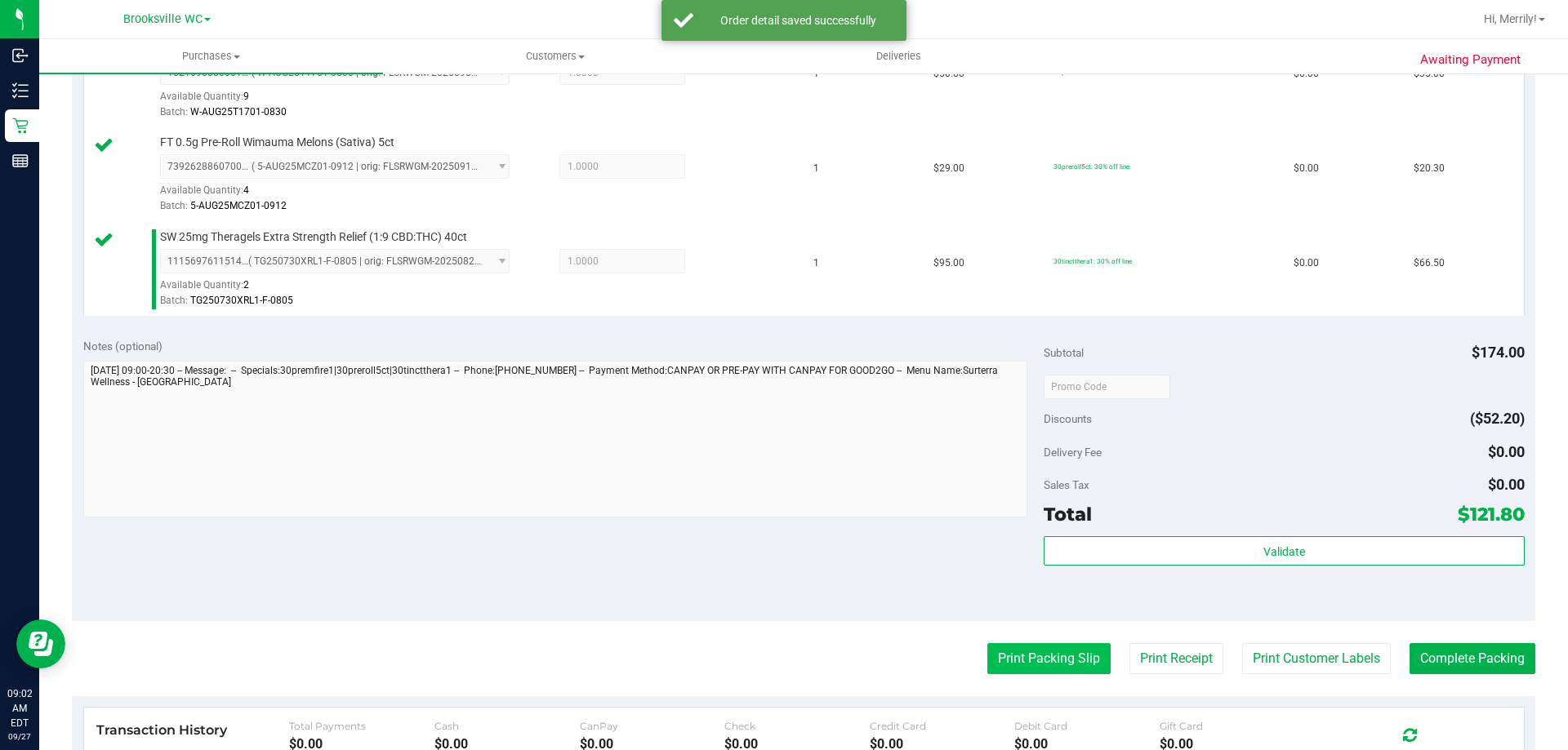
click at [1039, 652] on button "Print Packing Slip" at bounding box center [1049, 658] width 124 height 31
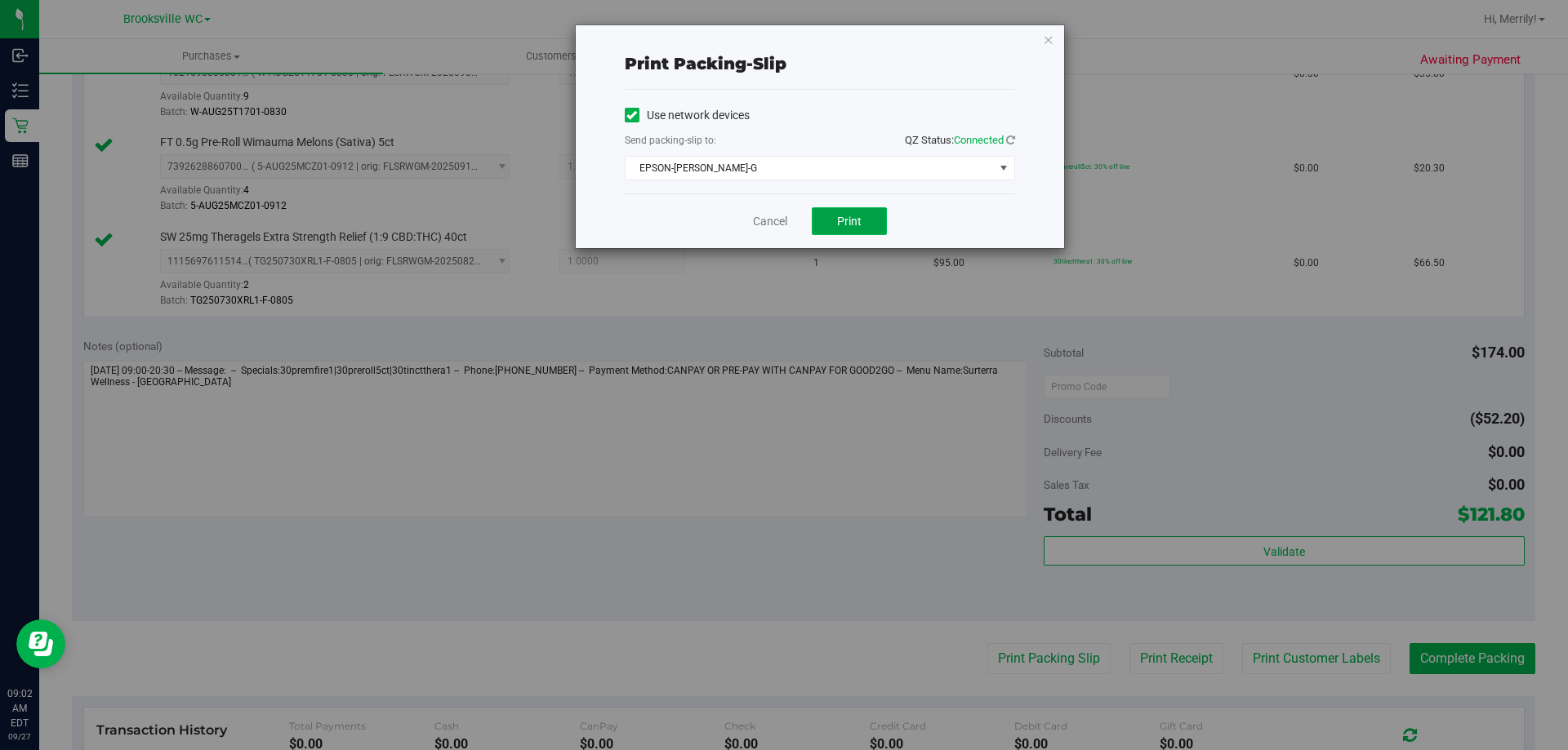
click at [844, 217] on span "Print" at bounding box center [849, 220] width 25 height 13
click at [763, 222] on link "Cancel" at bounding box center [770, 221] width 34 height 17
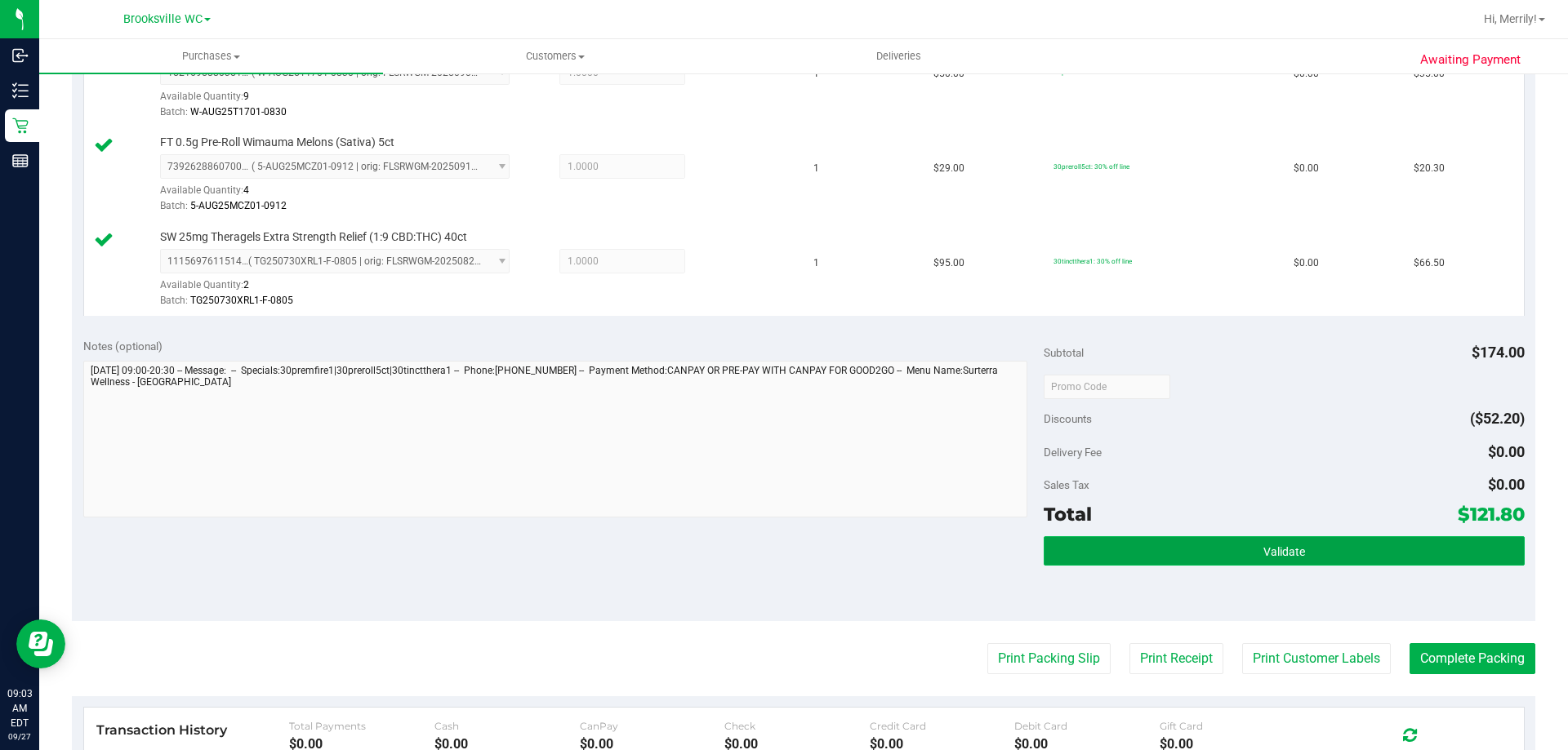
click at [1281, 554] on span "Validate" at bounding box center [1284, 552] width 42 height 13
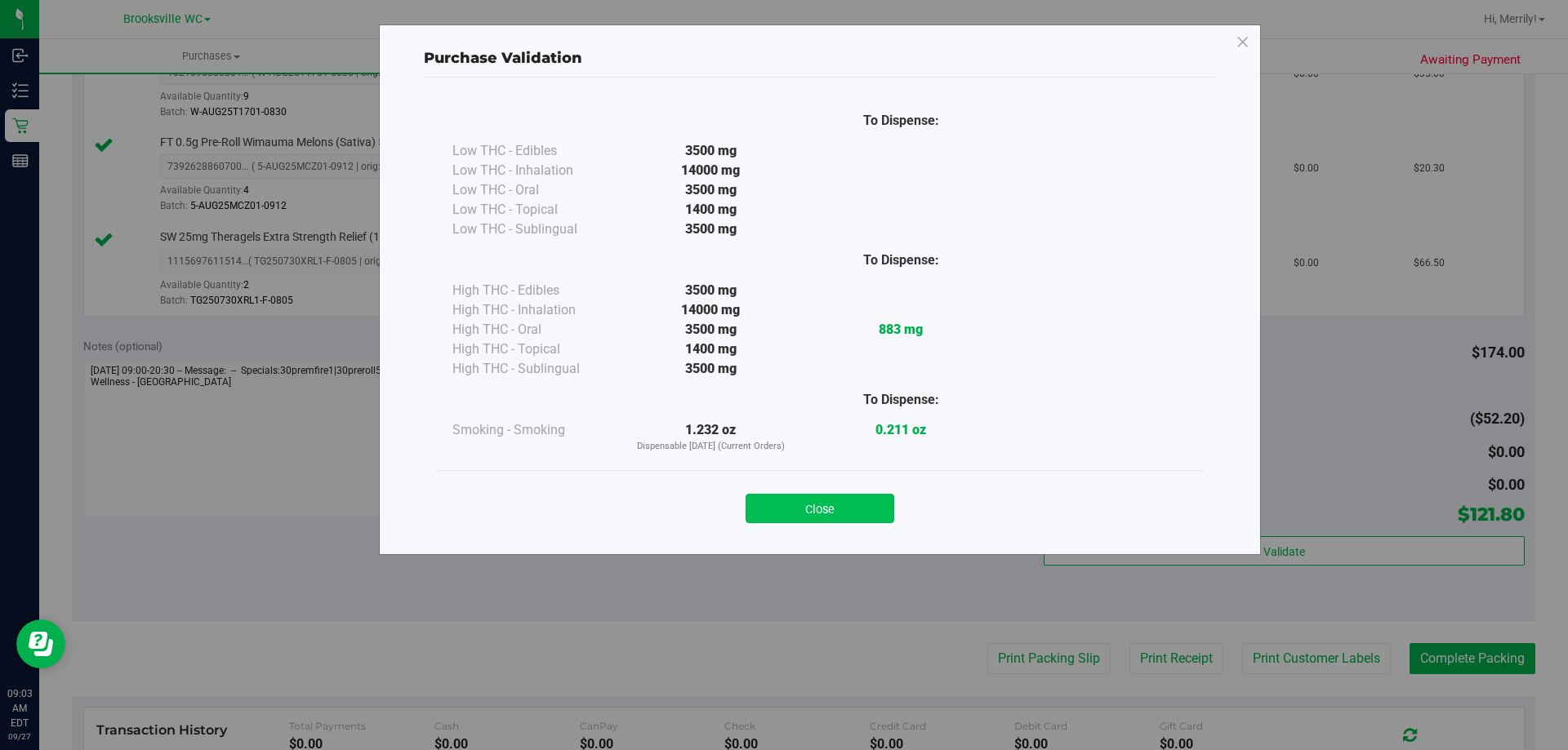
click at [831, 507] on button "Close" at bounding box center [819, 508] width 149 height 29
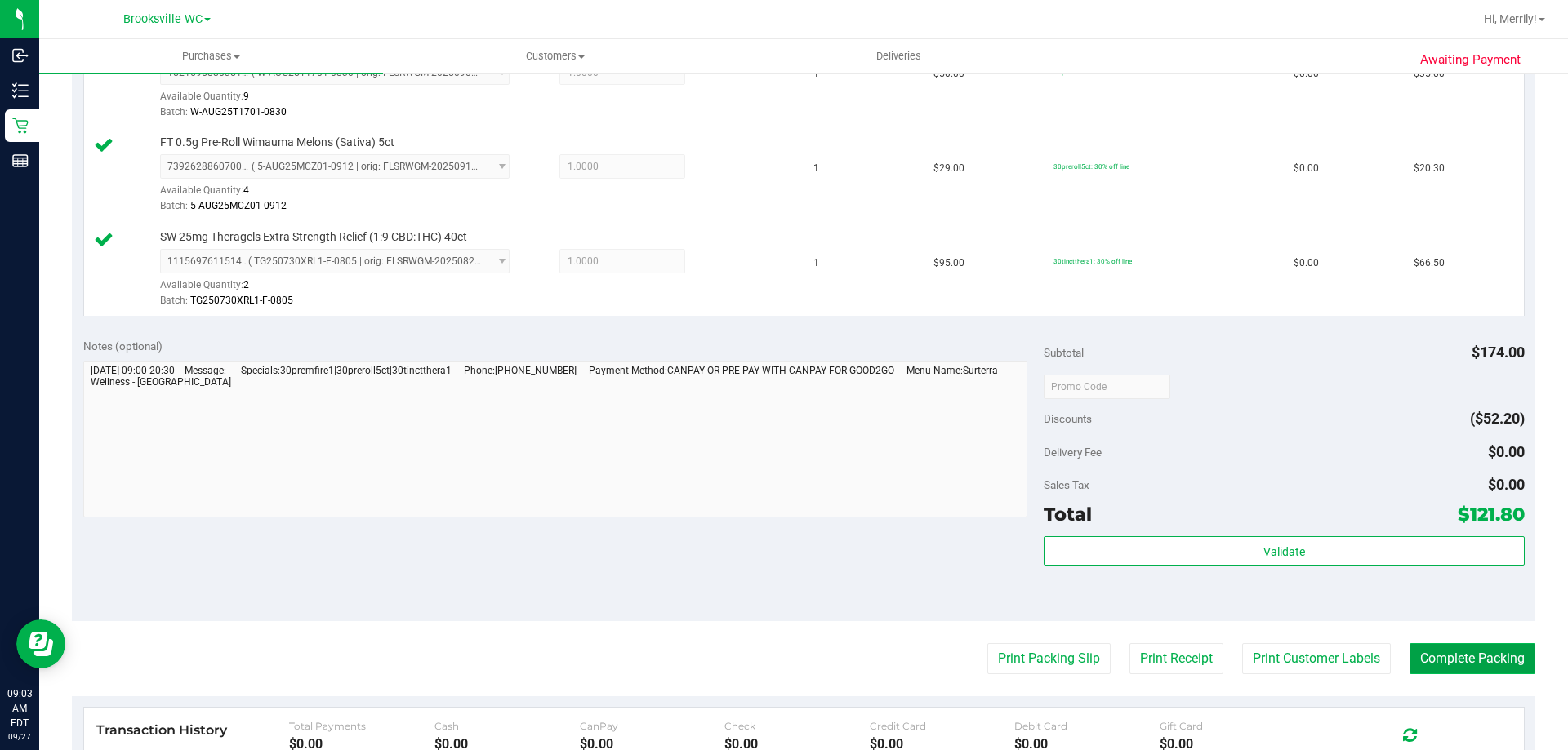
click at [1467, 651] on button "Complete Packing" at bounding box center [1472, 658] width 126 height 31
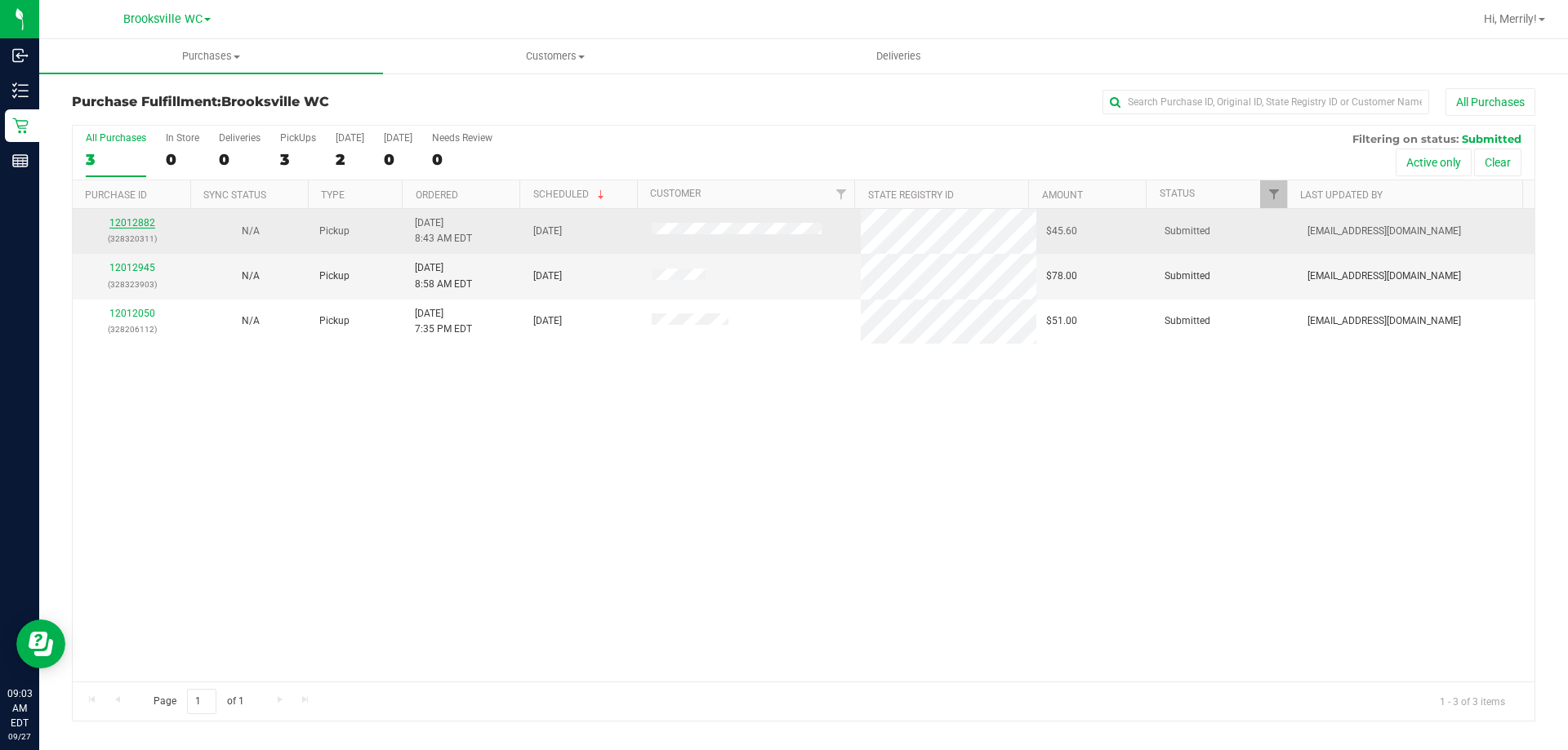
click at [137, 220] on link "12012882" at bounding box center [133, 222] width 46 height 11
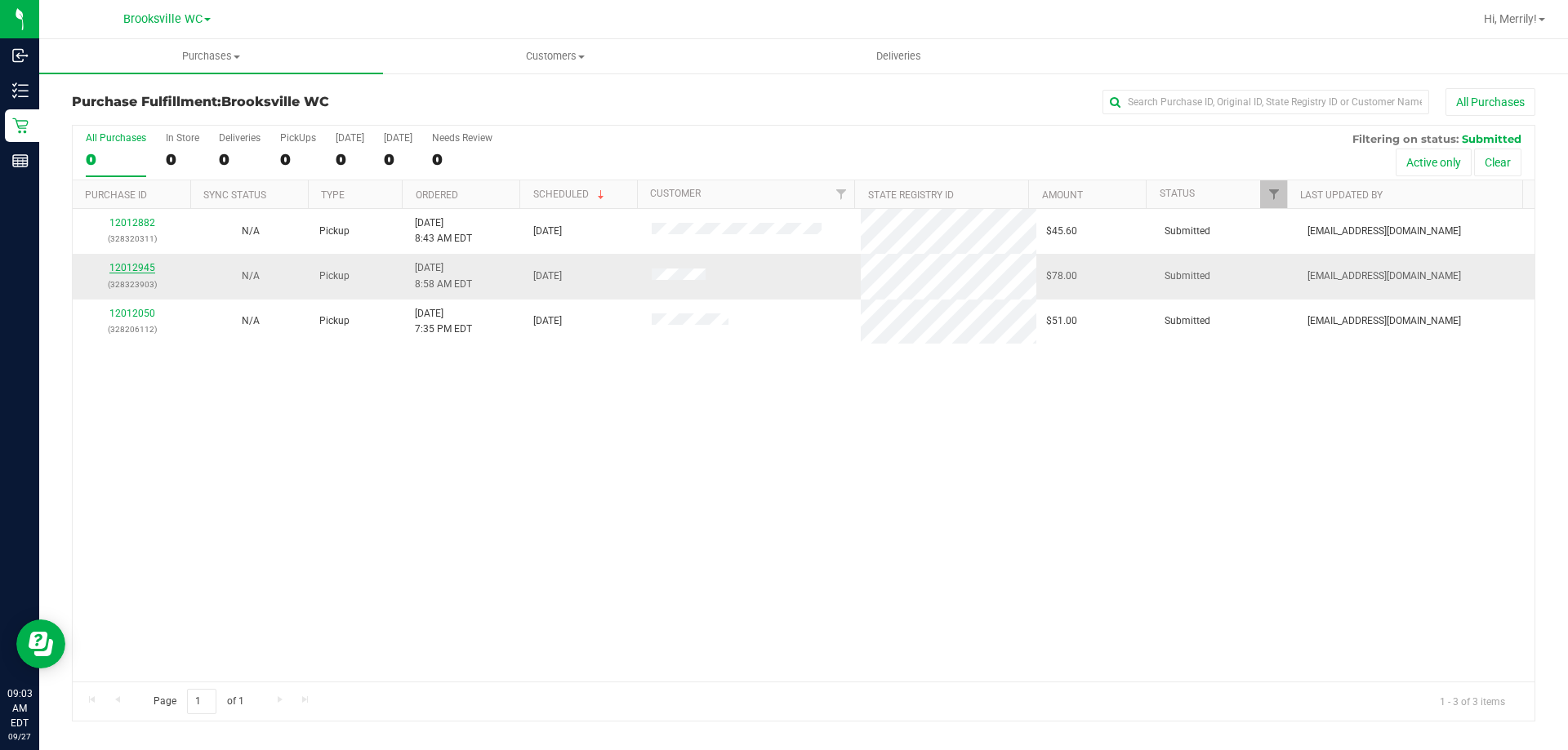
click at [124, 267] on link "12012945" at bounding box center [133, 267] width 46 height 11
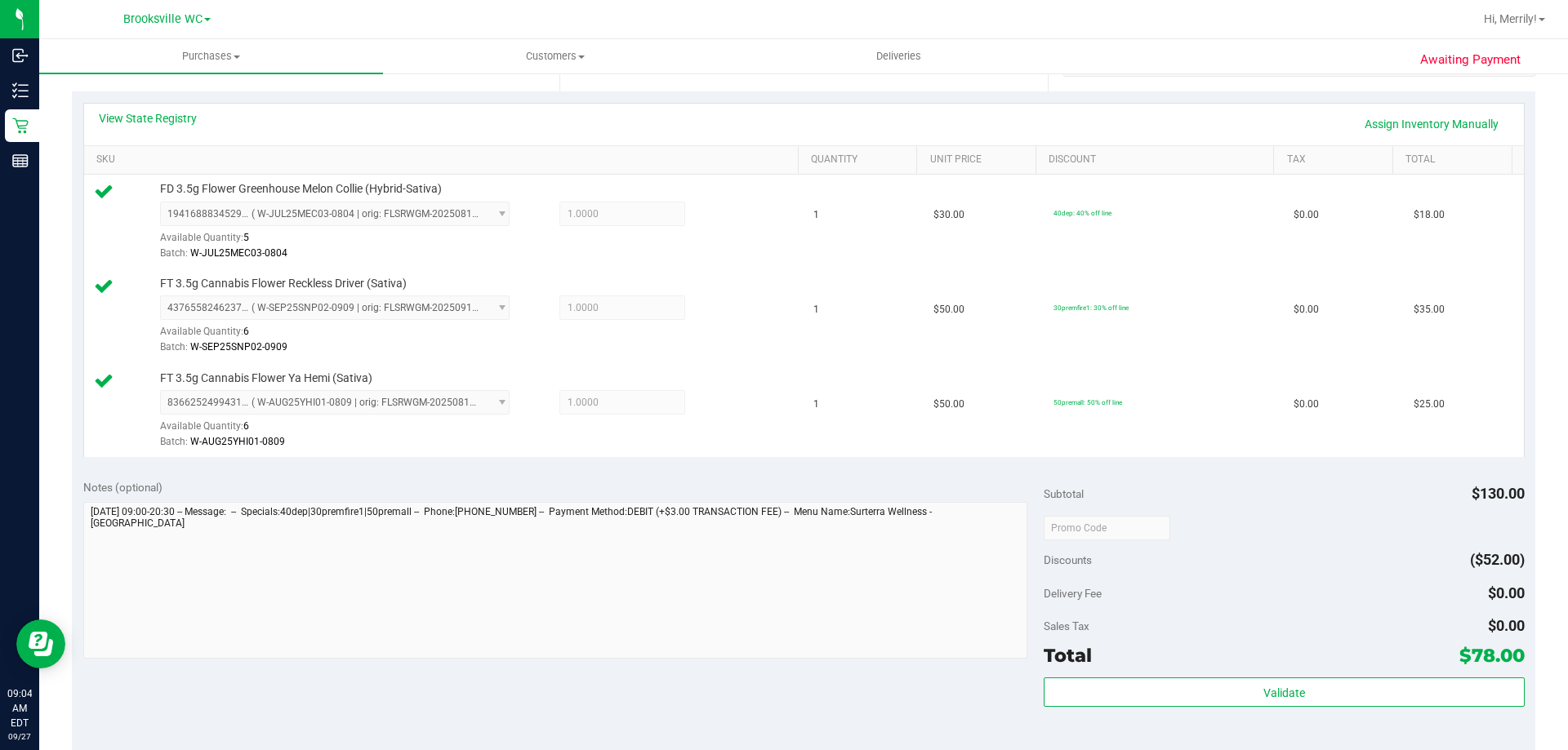
scroll to position [408, 0]
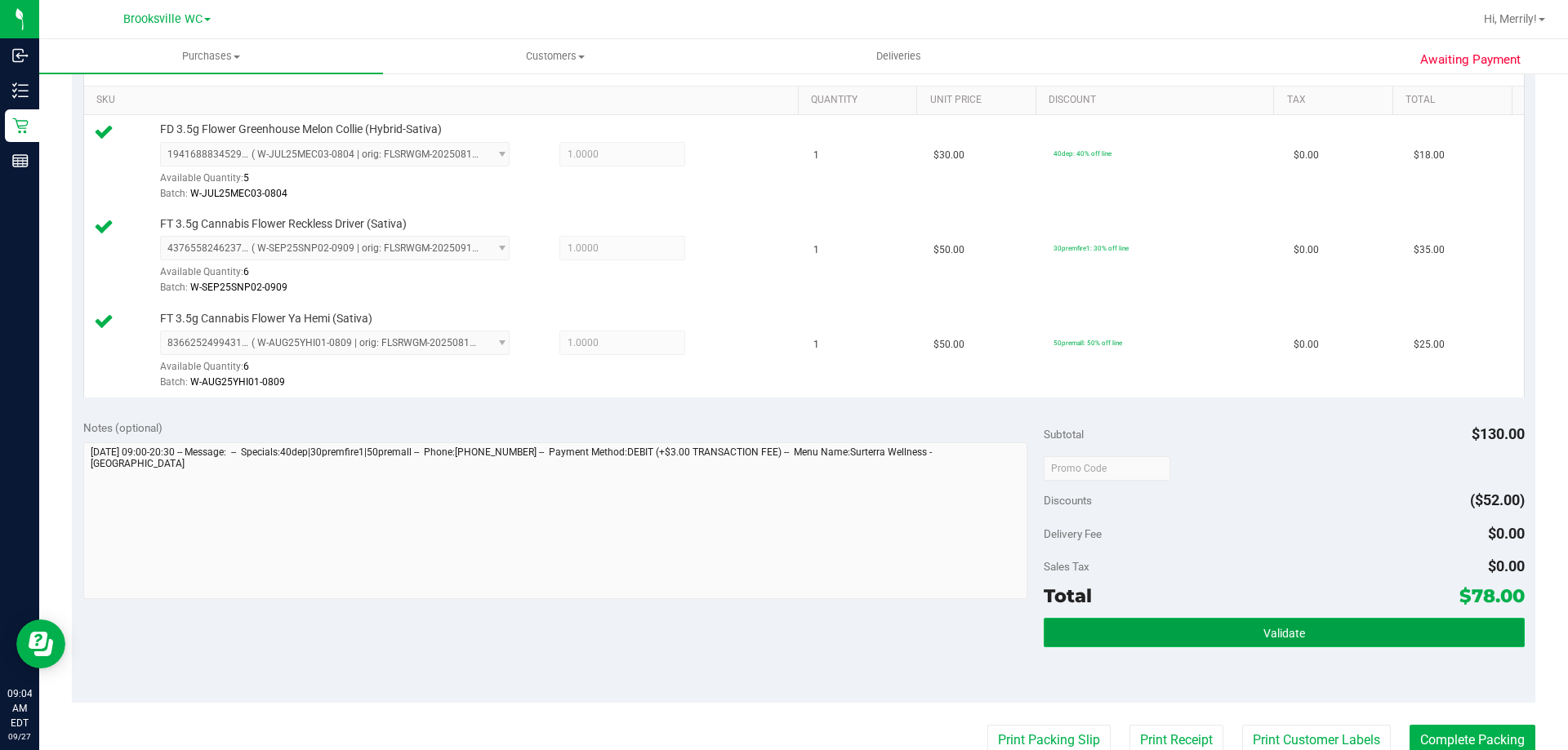
click at [1263, 630] on span "Validate" at bounding box center [1284, 633] width 42 height 13
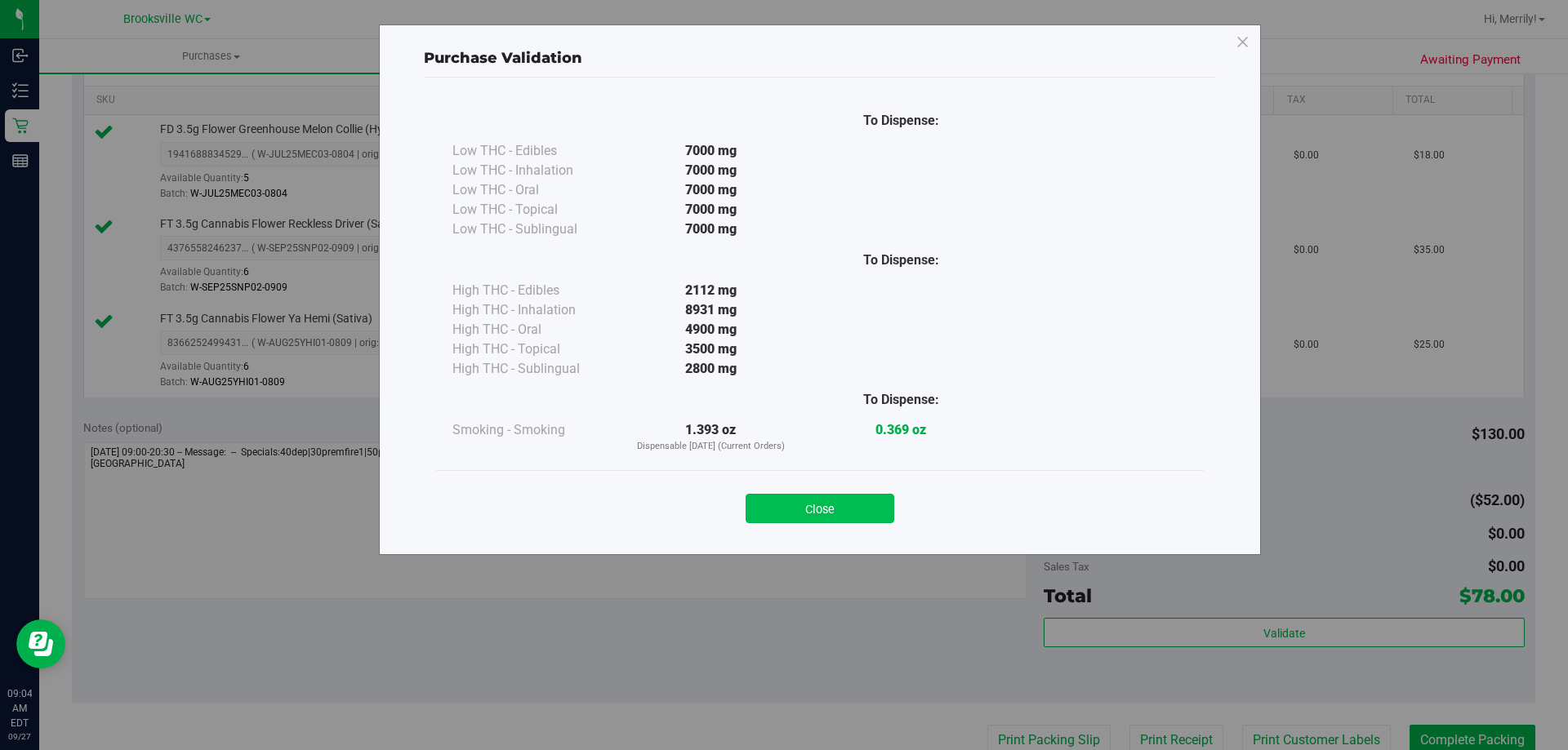
click at [834, 504] on button "Close" at bounding box center [819, 508] width 149 height 29
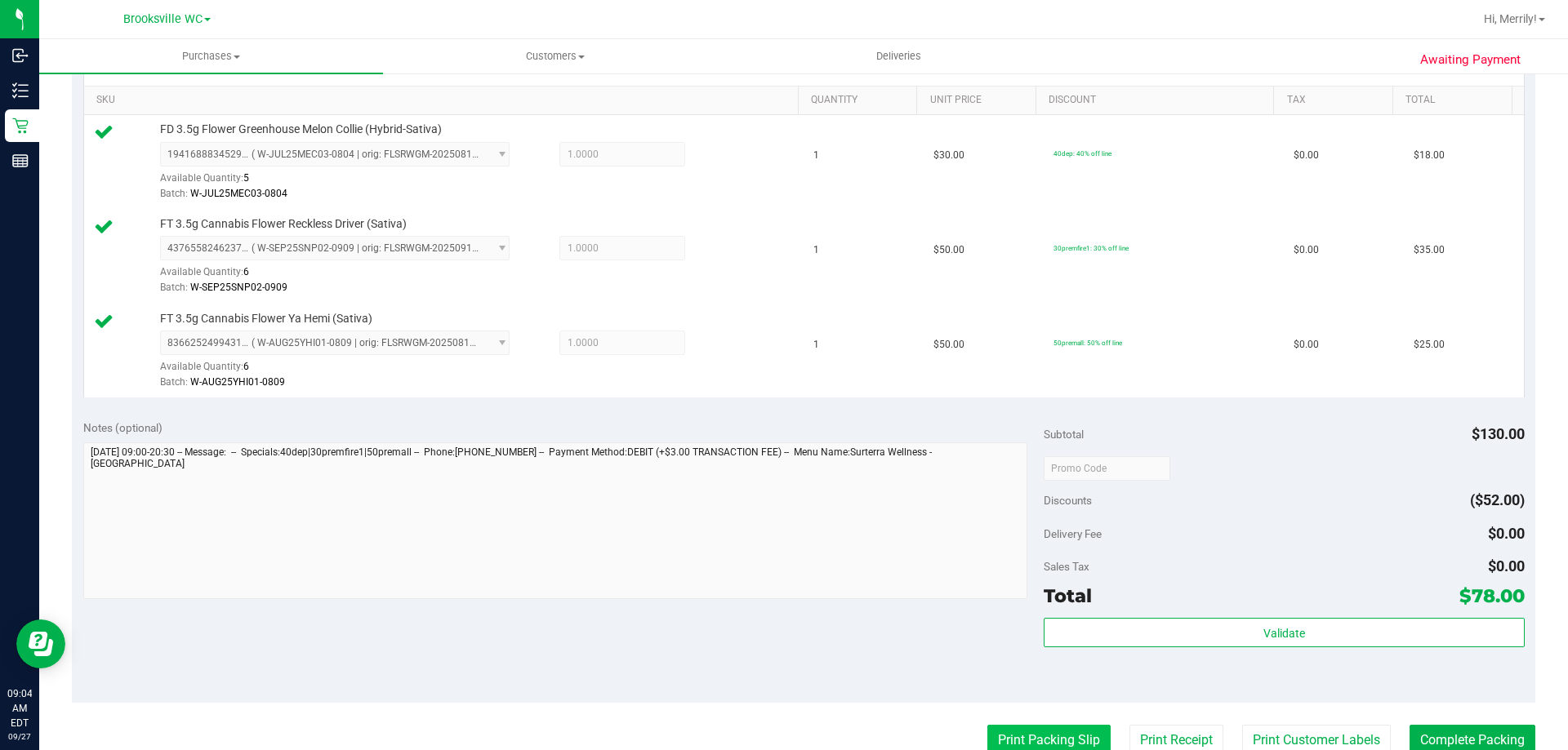
click at [1014, 740] on button "Print Packing Slip" at bounding box center [1049, 740] width 124 height 31
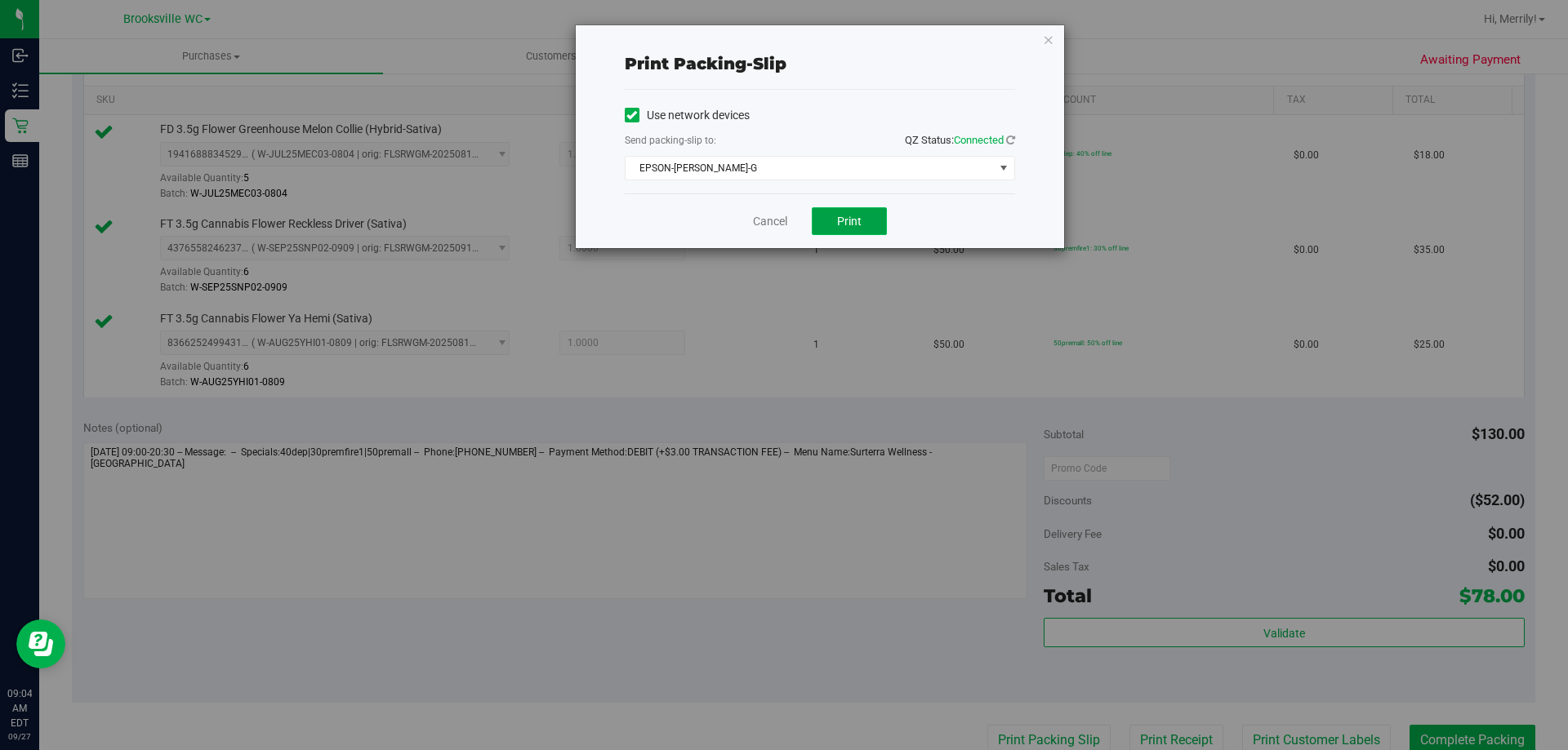
click at [850, 214] on span "Print" at bounding box center [849, 220] width 25 height 13
drag, startPoint x: 763, startPoint y: 219, endPoint x: 939, endPoint y: 337, distance: 211.9
click at [765, 219] on link "Cancel" at bounding box center [770, 221] width 34 height 17
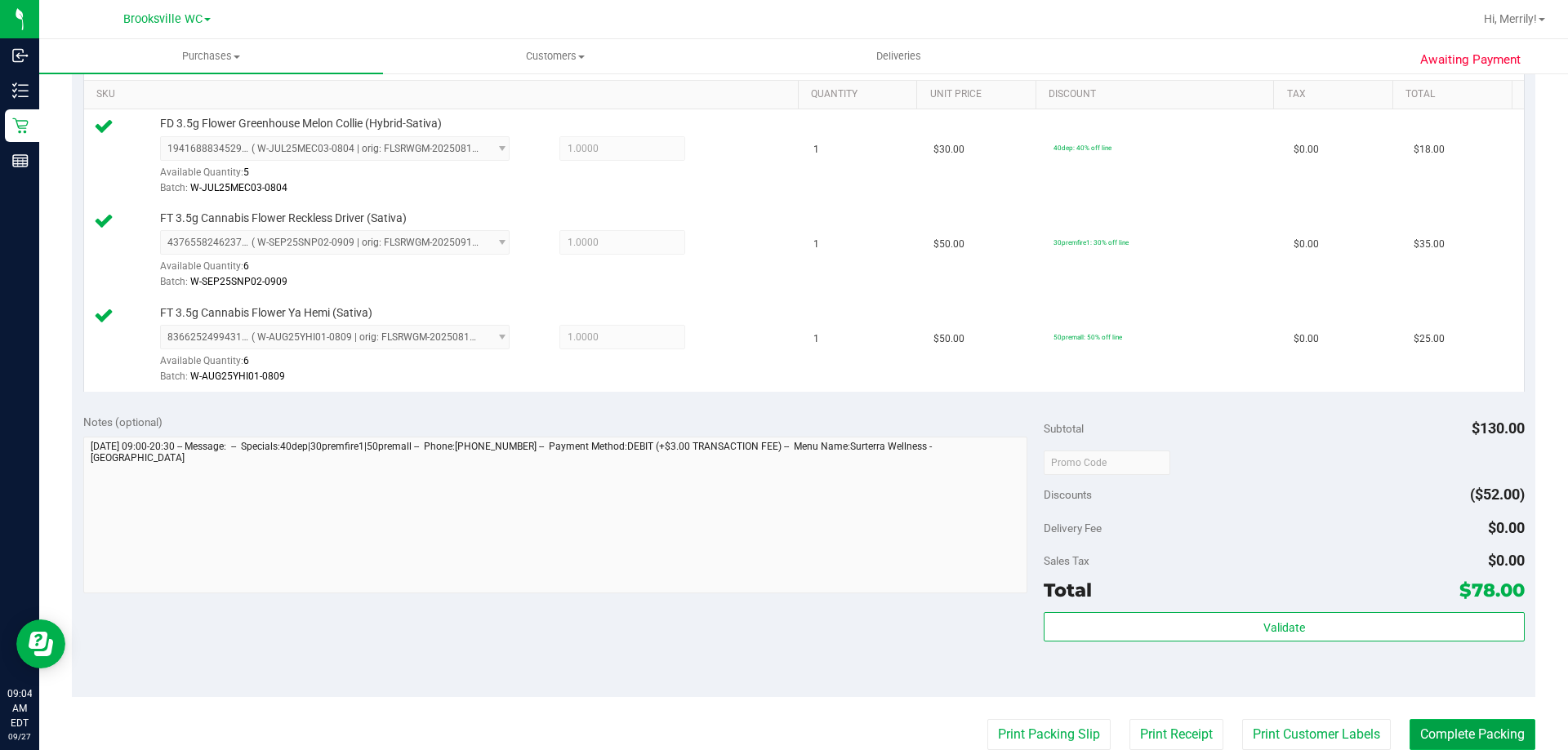
click at [1469, 727] on button "Complete Packing" at bounding box center [1472, 734] width 126 height 31
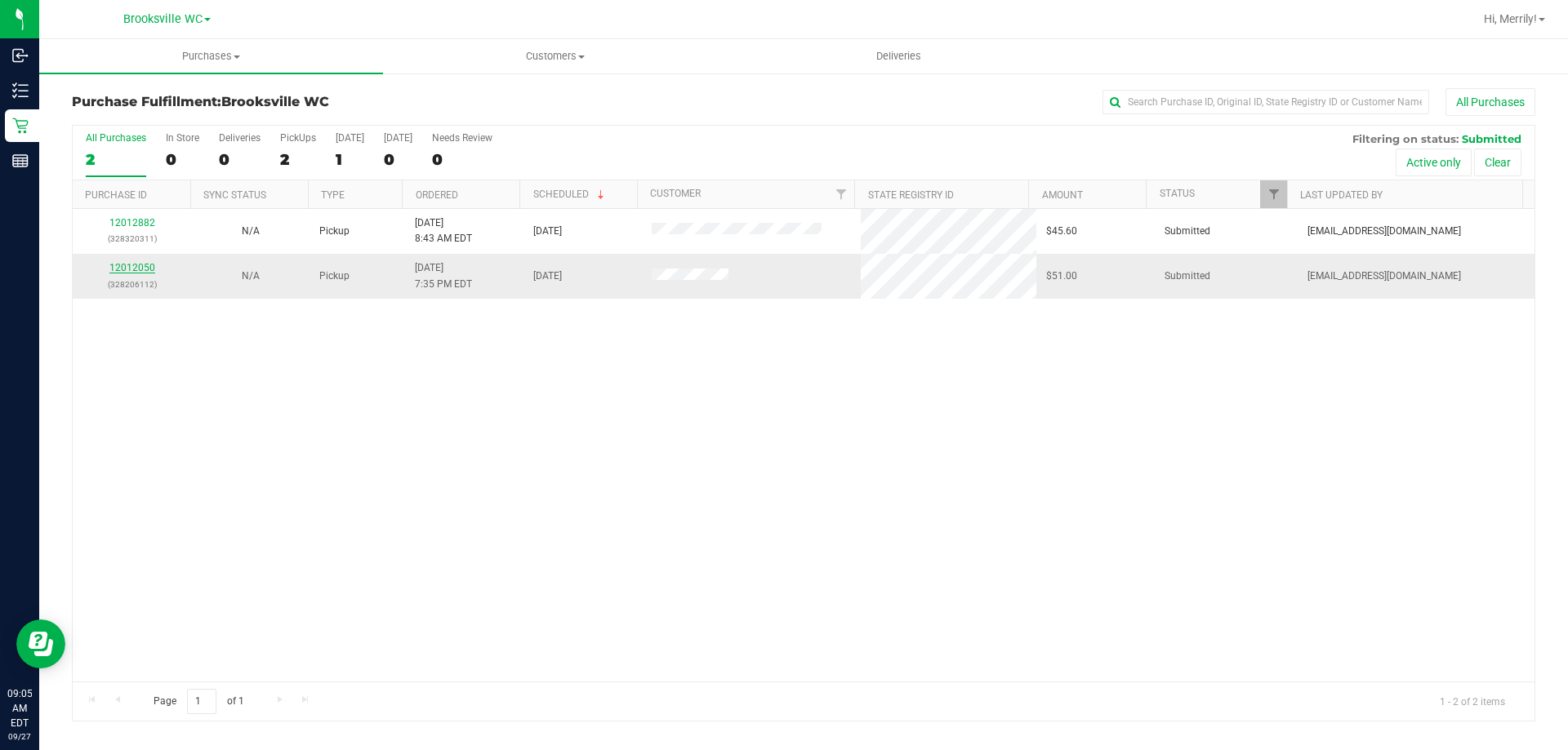
click at [133, 263] on link "12012050" at bounding box center [133, 267] width 46 height 11
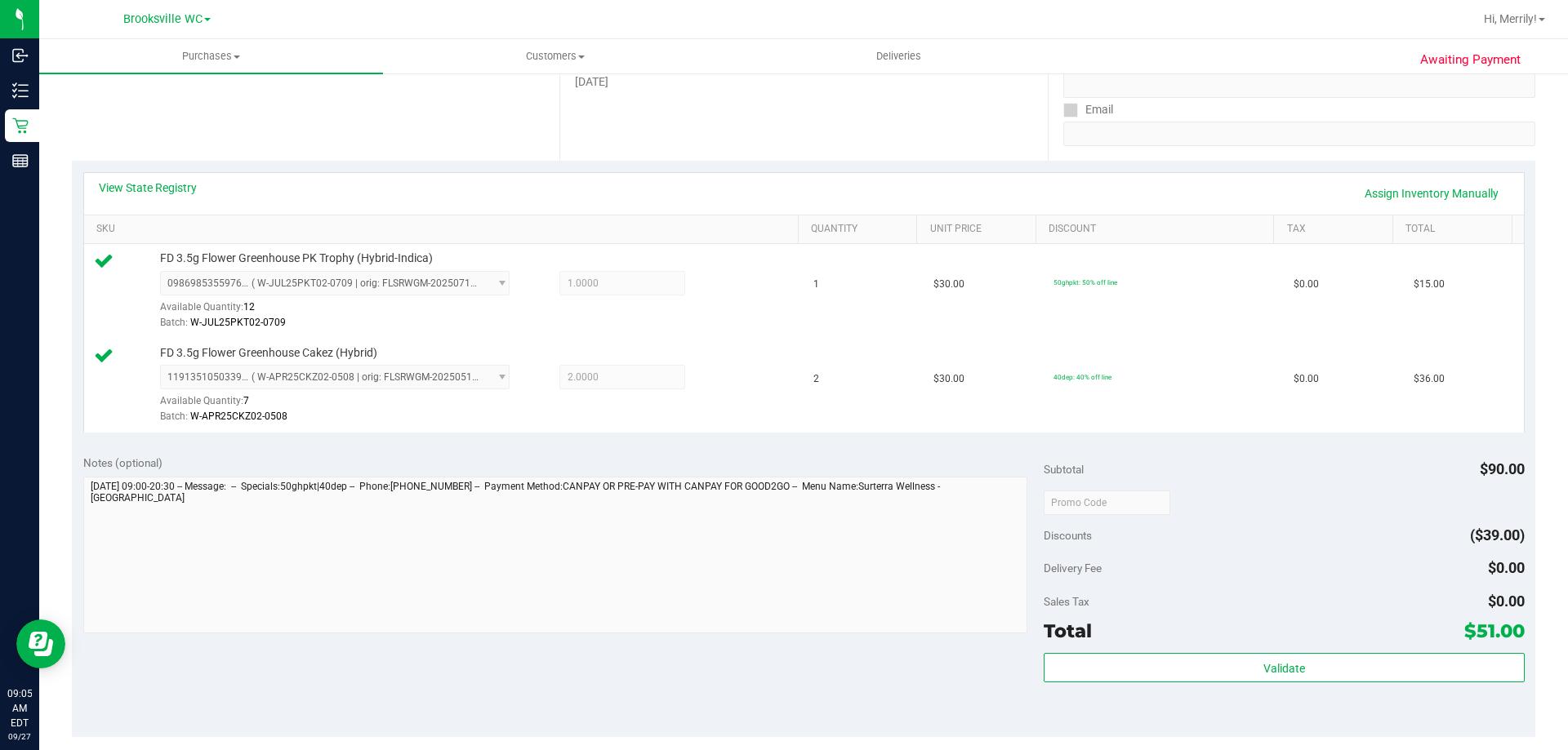
scroll to position [326, 0]
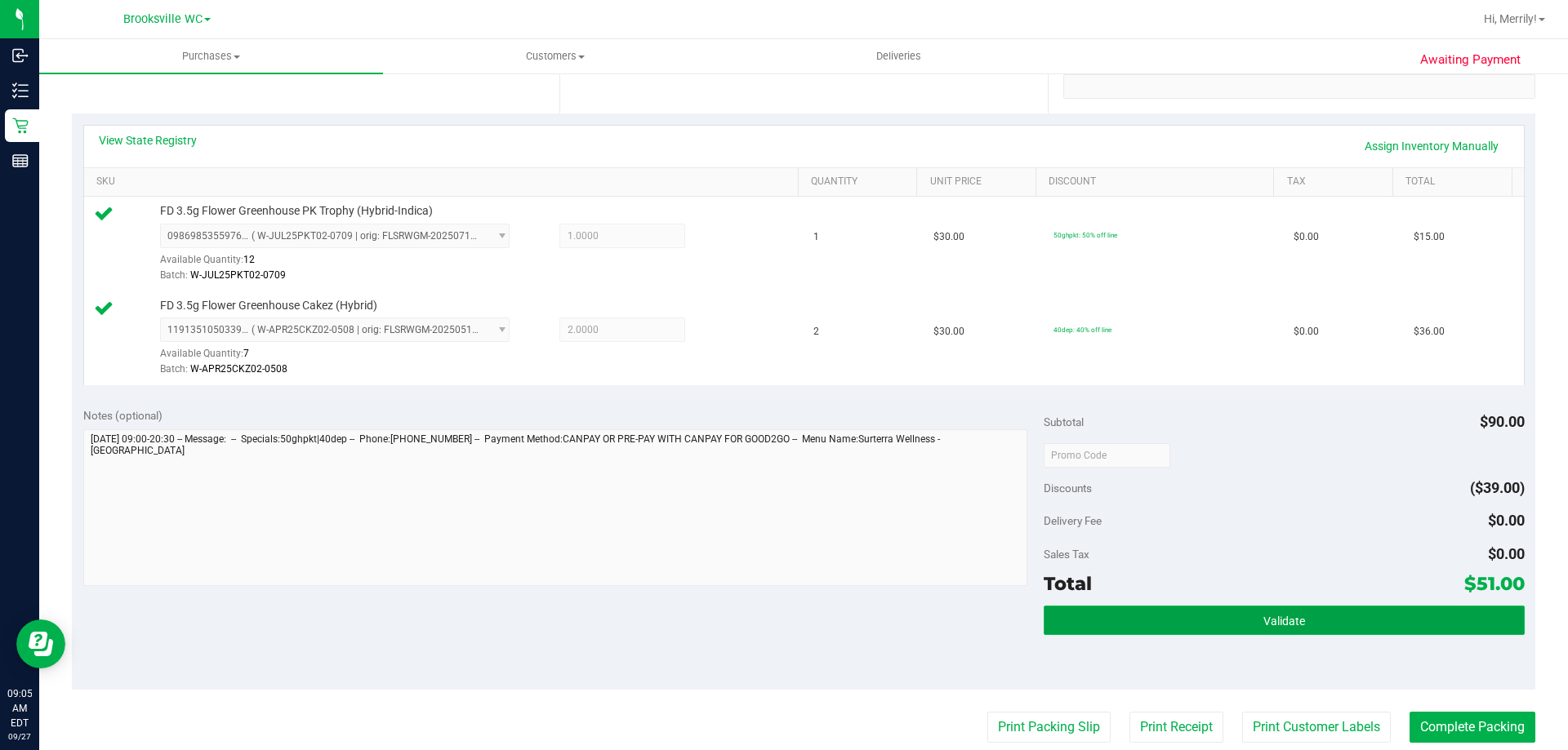
click at [1190, 624] on button "Validate" at bounding box center [1283, 619] width 480 height 29
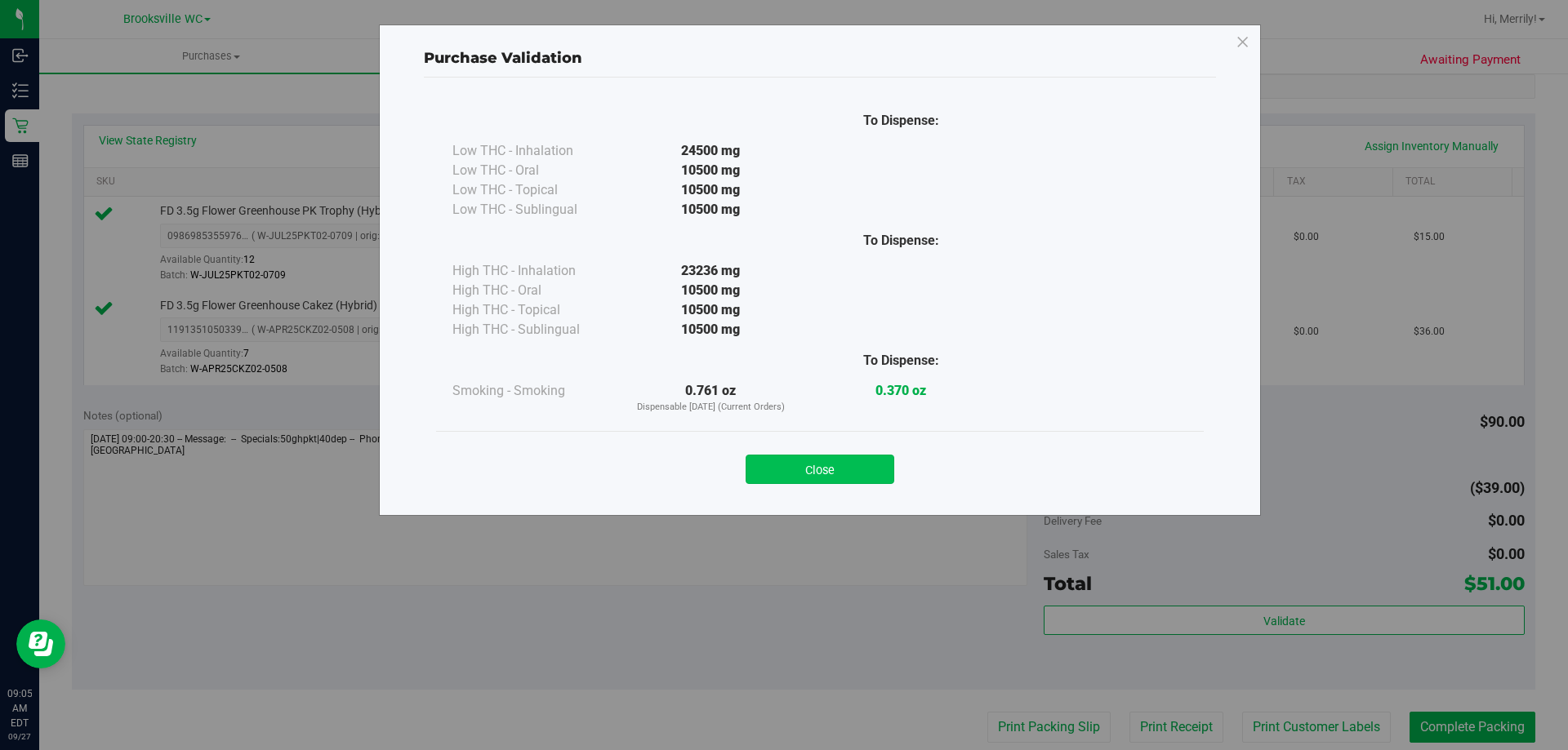
click at [806, 466] on button "Close" at bounding box center [819, 469] width 149 height 29
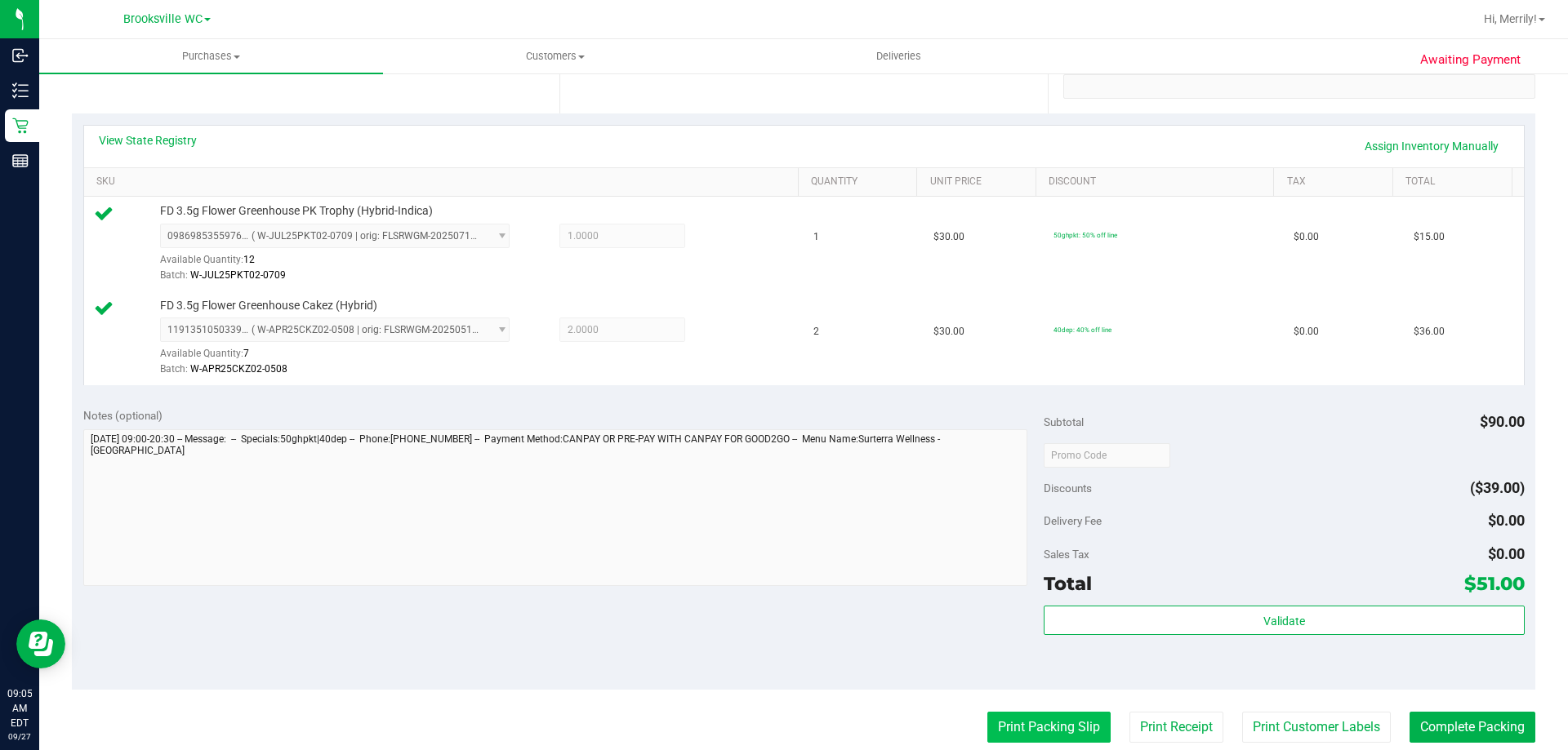
click at [1037, 727] on button "Print Packing Slip" at bounding box center [1049, 727] width 124 height 31
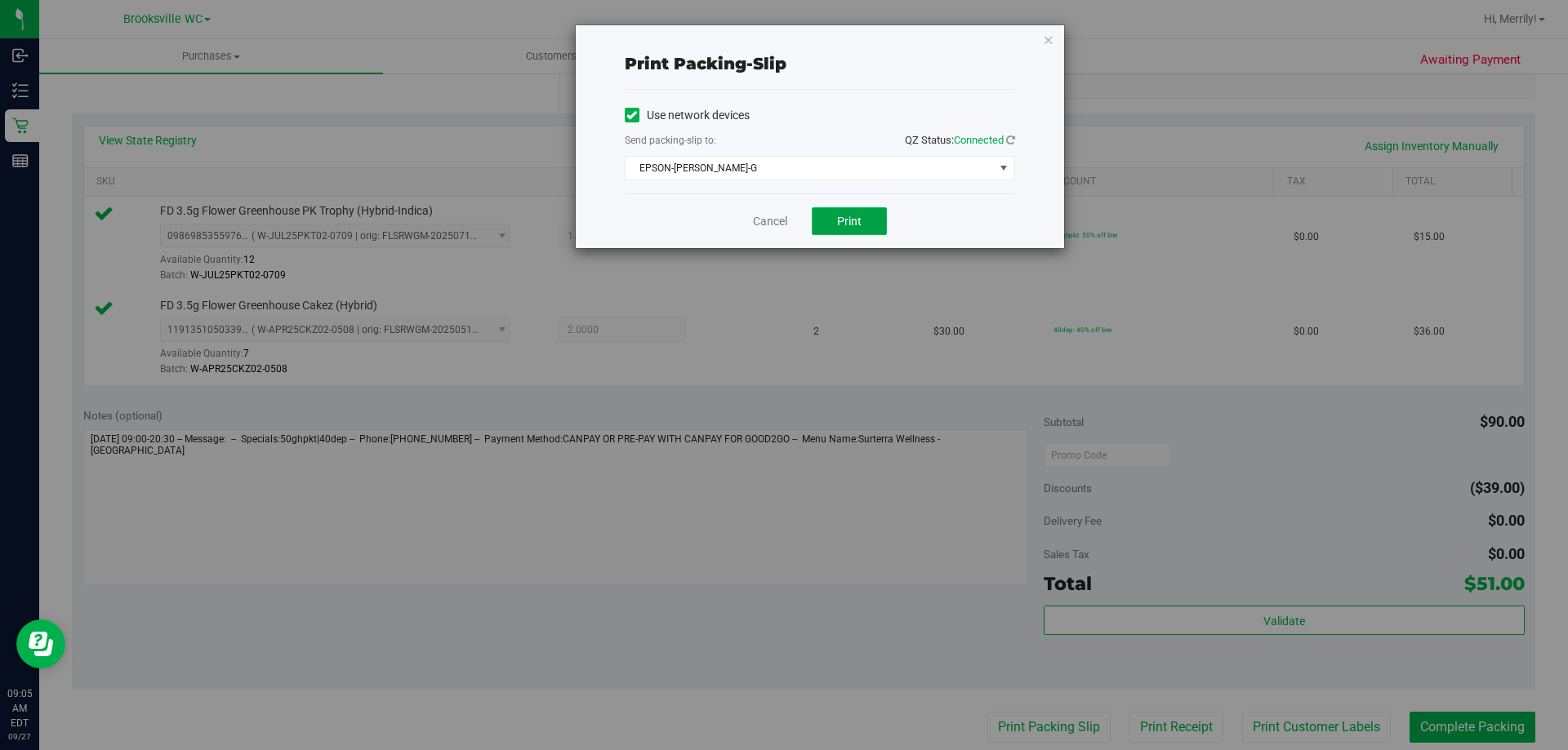
click at [850, 218] on span "Print" at bounding box center [849, 220] width 25 height 13
click at [766, 221] on link "Cancel" at bounding box center [770, 221] width 34 height 17
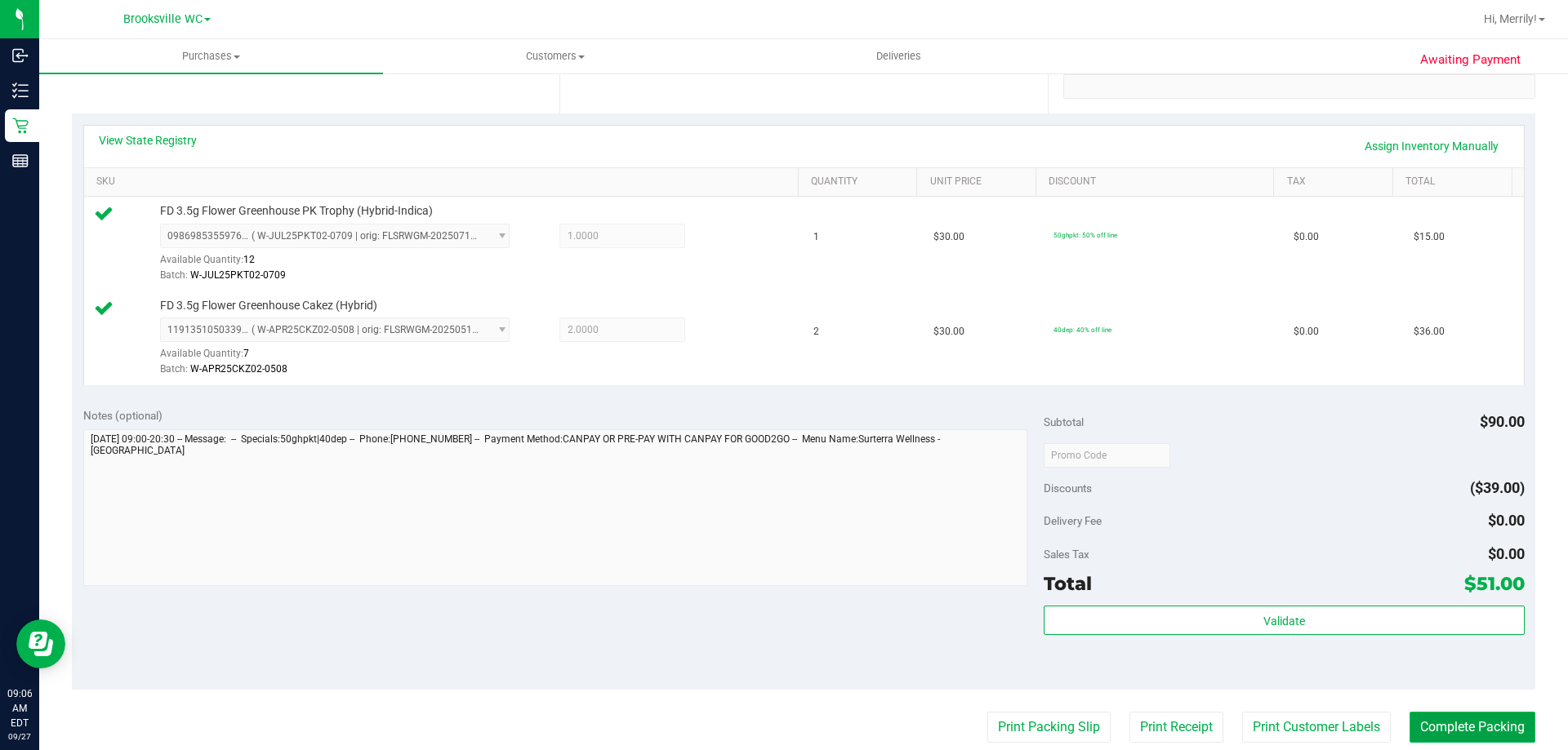
click at [1470, 725] on button "Complete Packing" at bounding box center [1472, 727] width 126 height 31
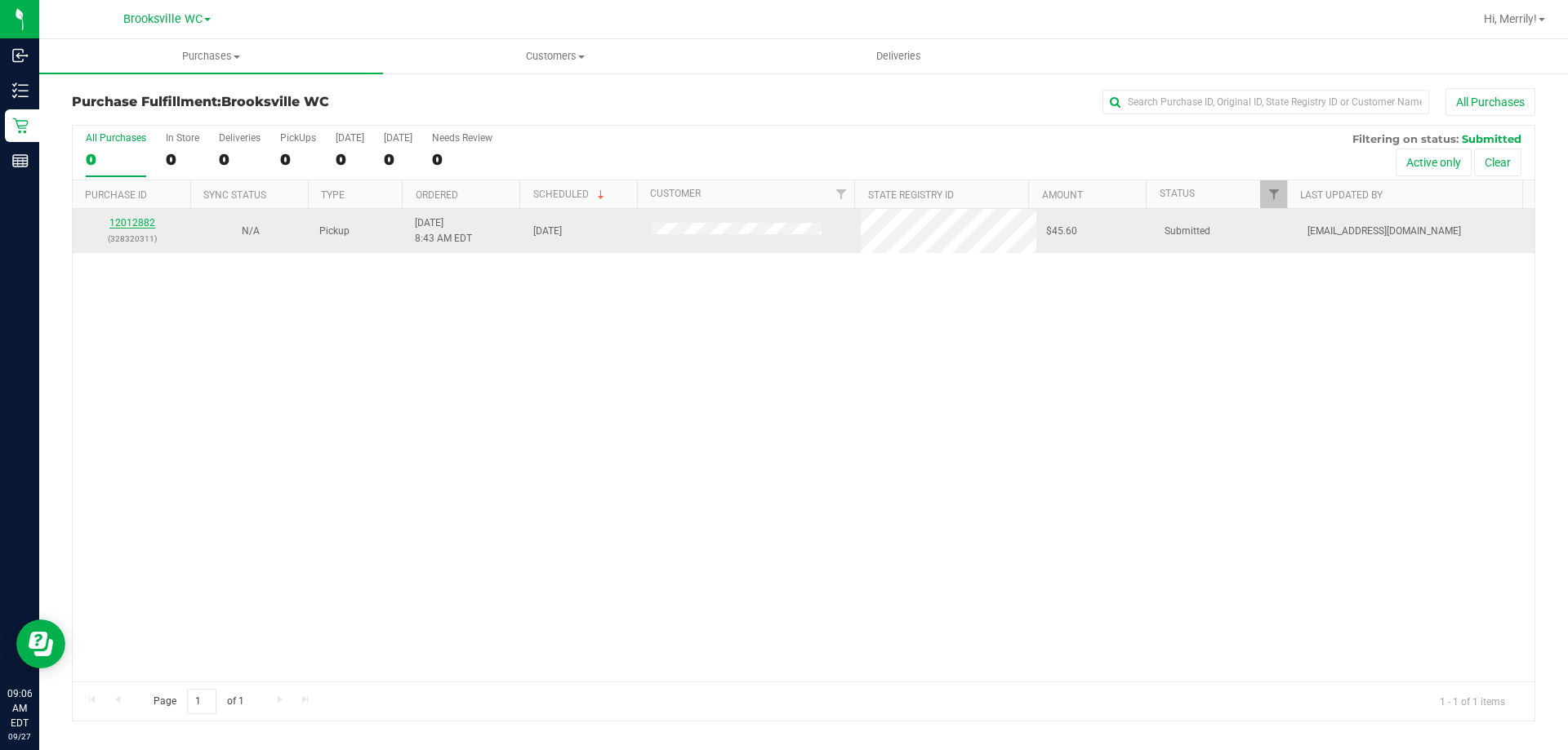
click at [144, 219] on link "12012882" at bounding box center [133, 222] width 46 height 11
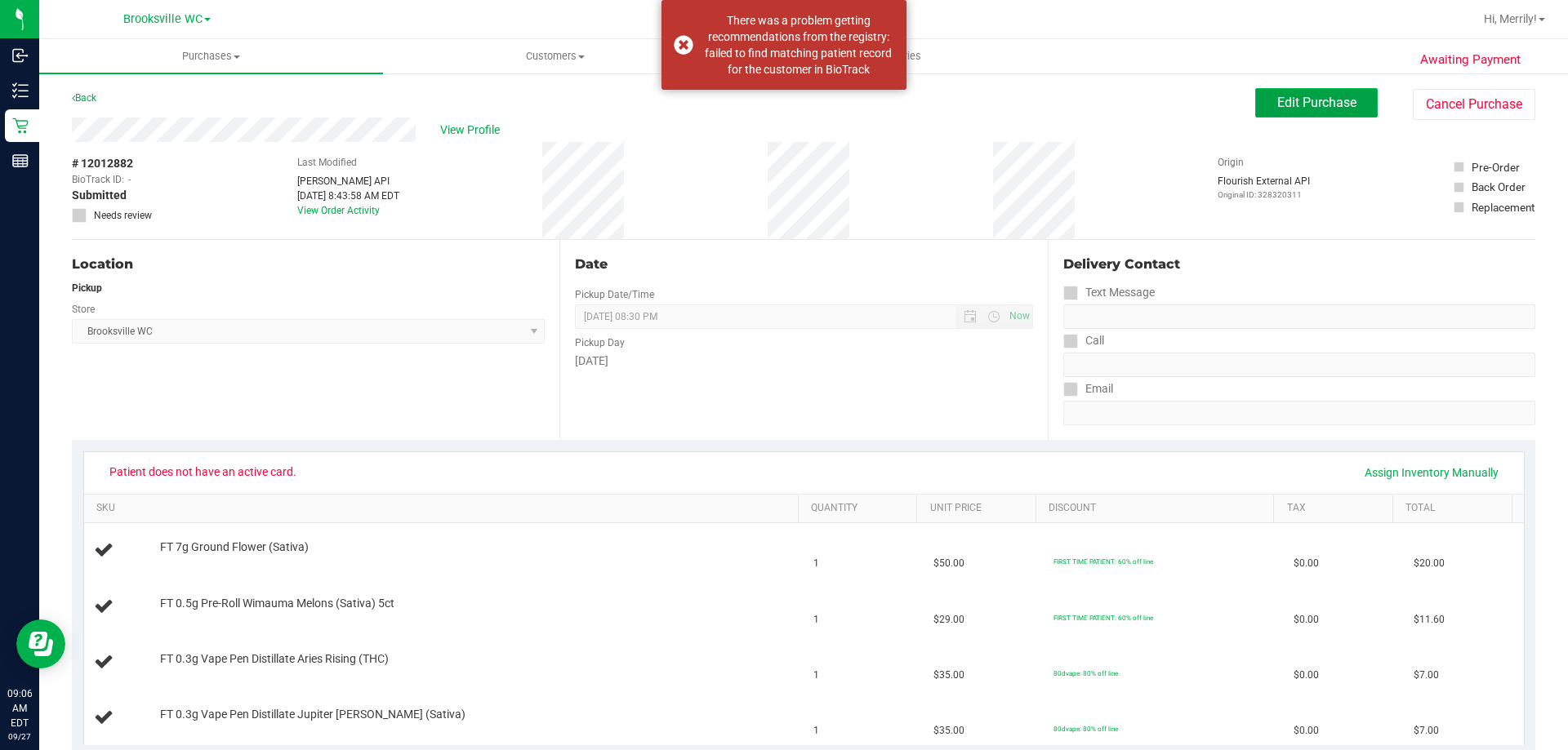
click at [1303, 103] on span "Edit Purchase" at bounding box center [1316, 103] width 79 height 16
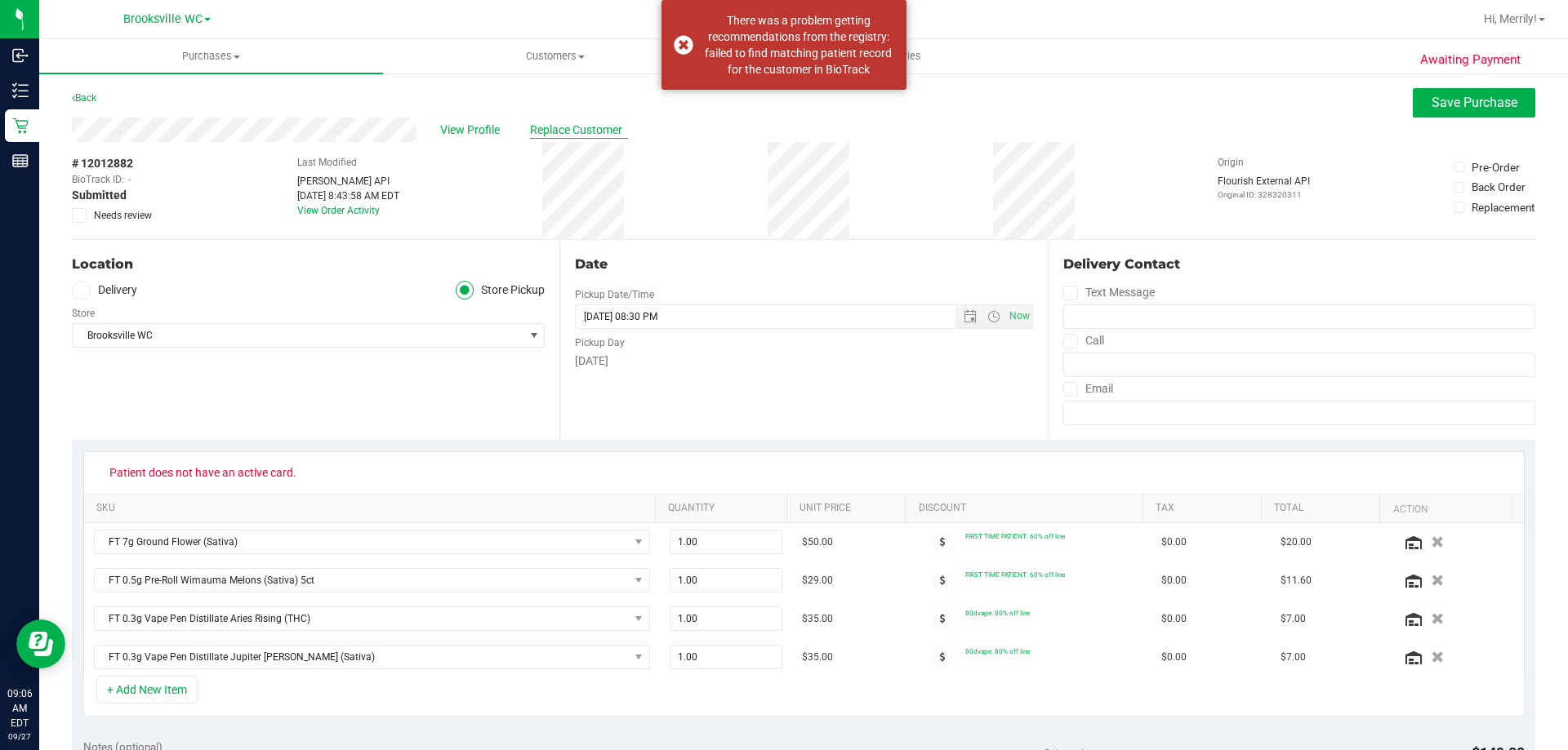
click at [560, 134] on span "Replace Customer" at bounding box center [579, 130] width 98 height 17
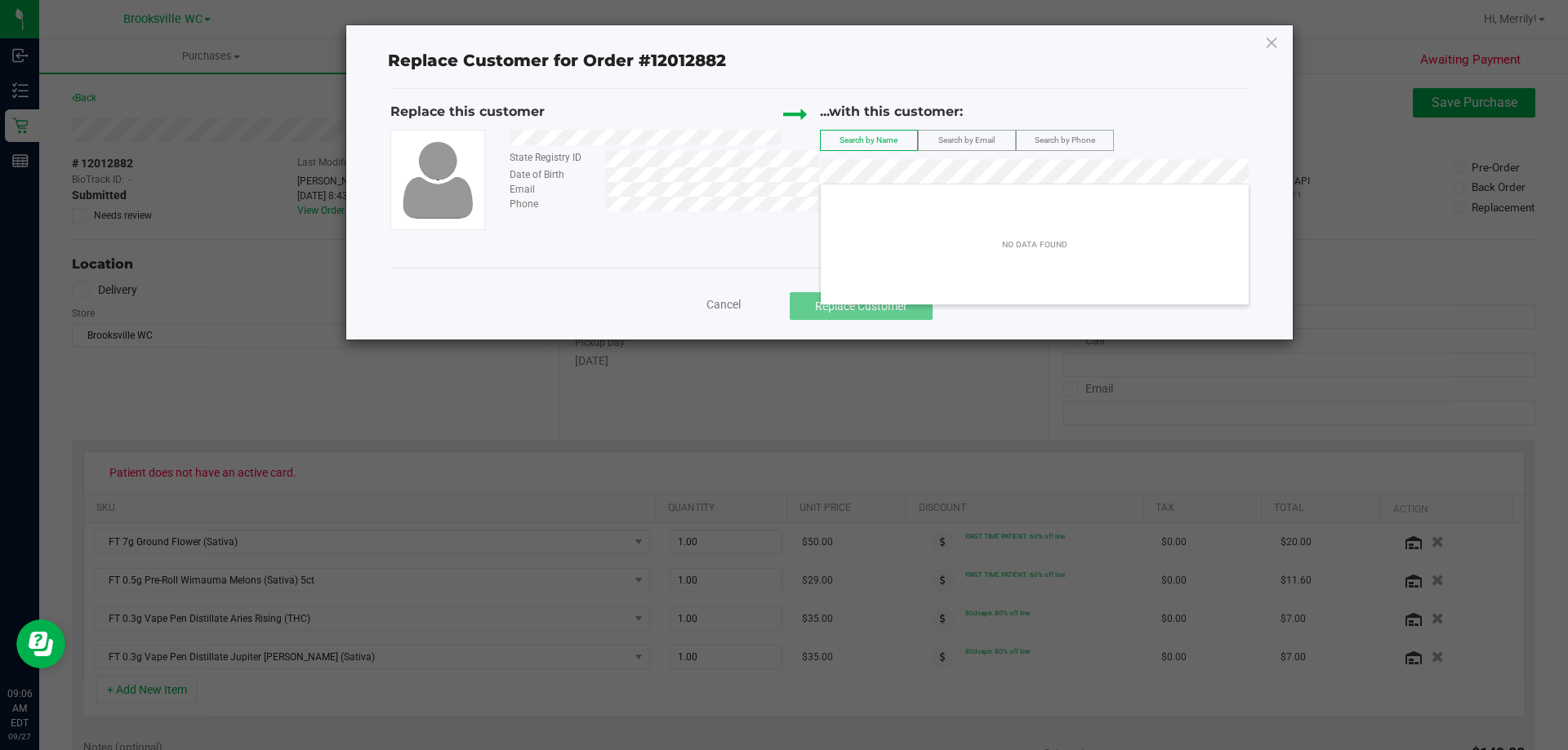
click at [792, 164] on div "Replace this customer State Registry ID Date of Birth Email Phone ...with this …" at bounding box center [819, 166] width 858 height 129
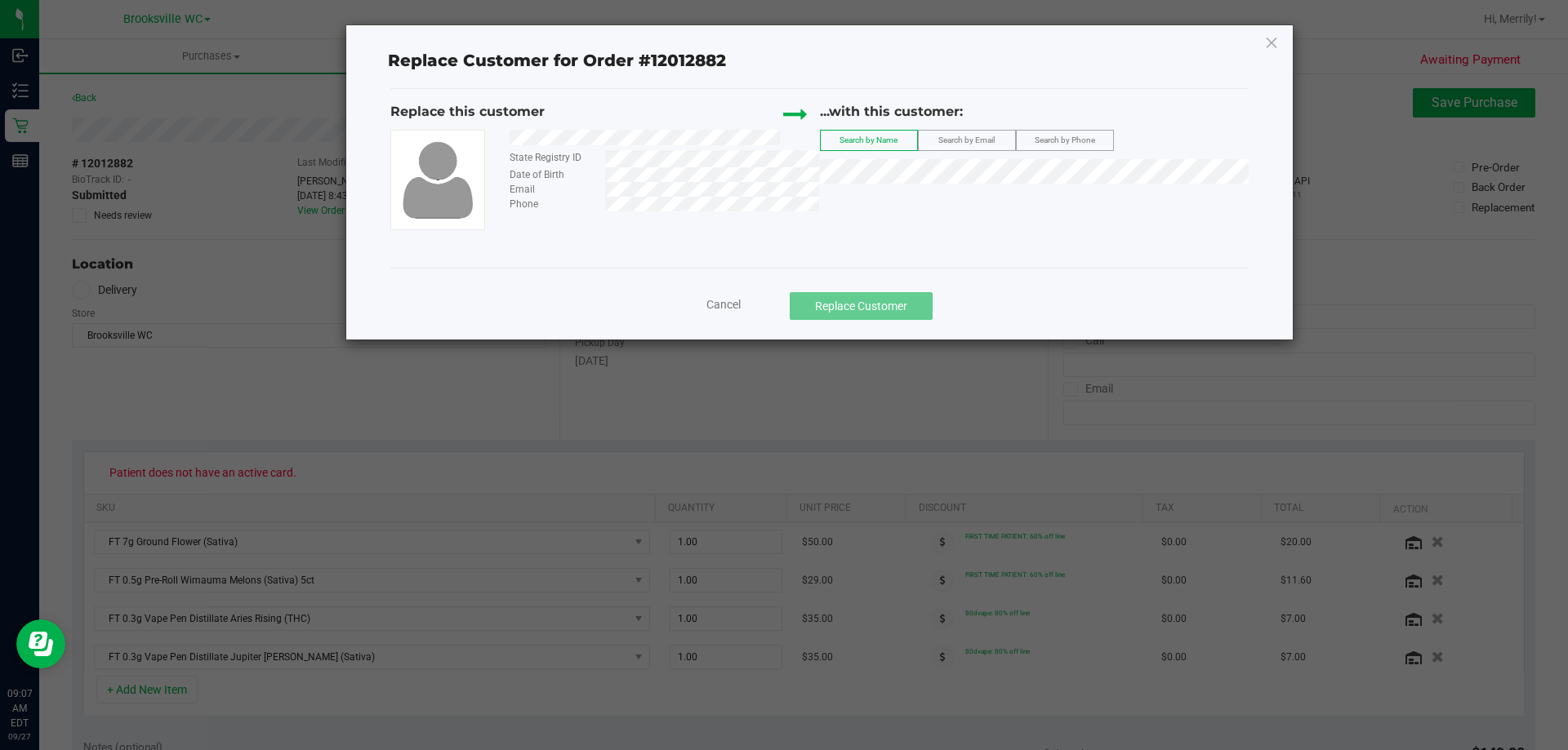
click at [1068, 142] on span "Search by Phone" at bounding box center [1064, 140] width 61 height 9
click at [963, 134] on label "Search by Email" at bounding box center [967, 141] width 97 height 20
click at [880, 198] on span "HEIDI WOOD" at bounding box center [874, 201] width 88 height 13
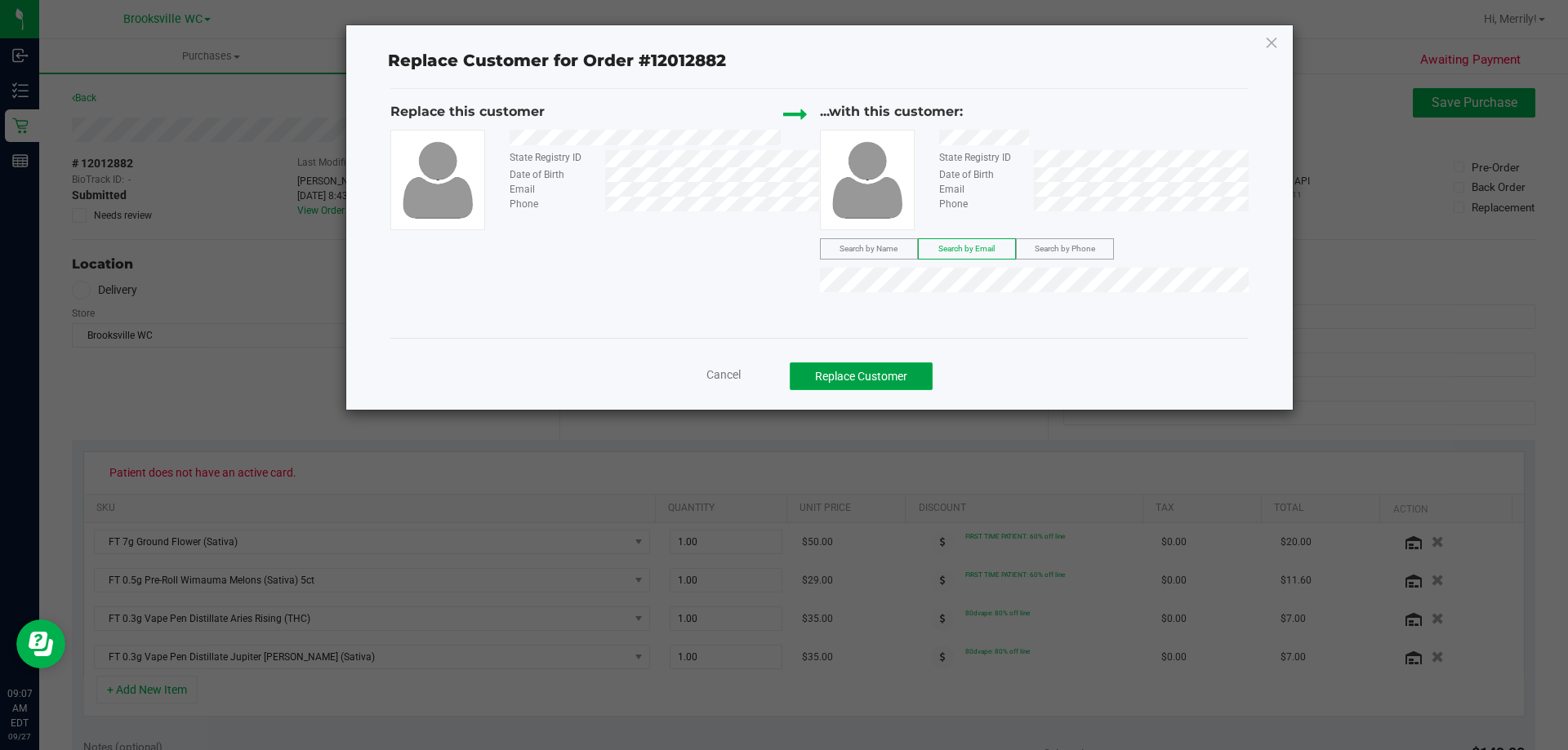
click at [878, 372] on button "Replace Customer" at bounding box center [861, 376] width 143 height 28
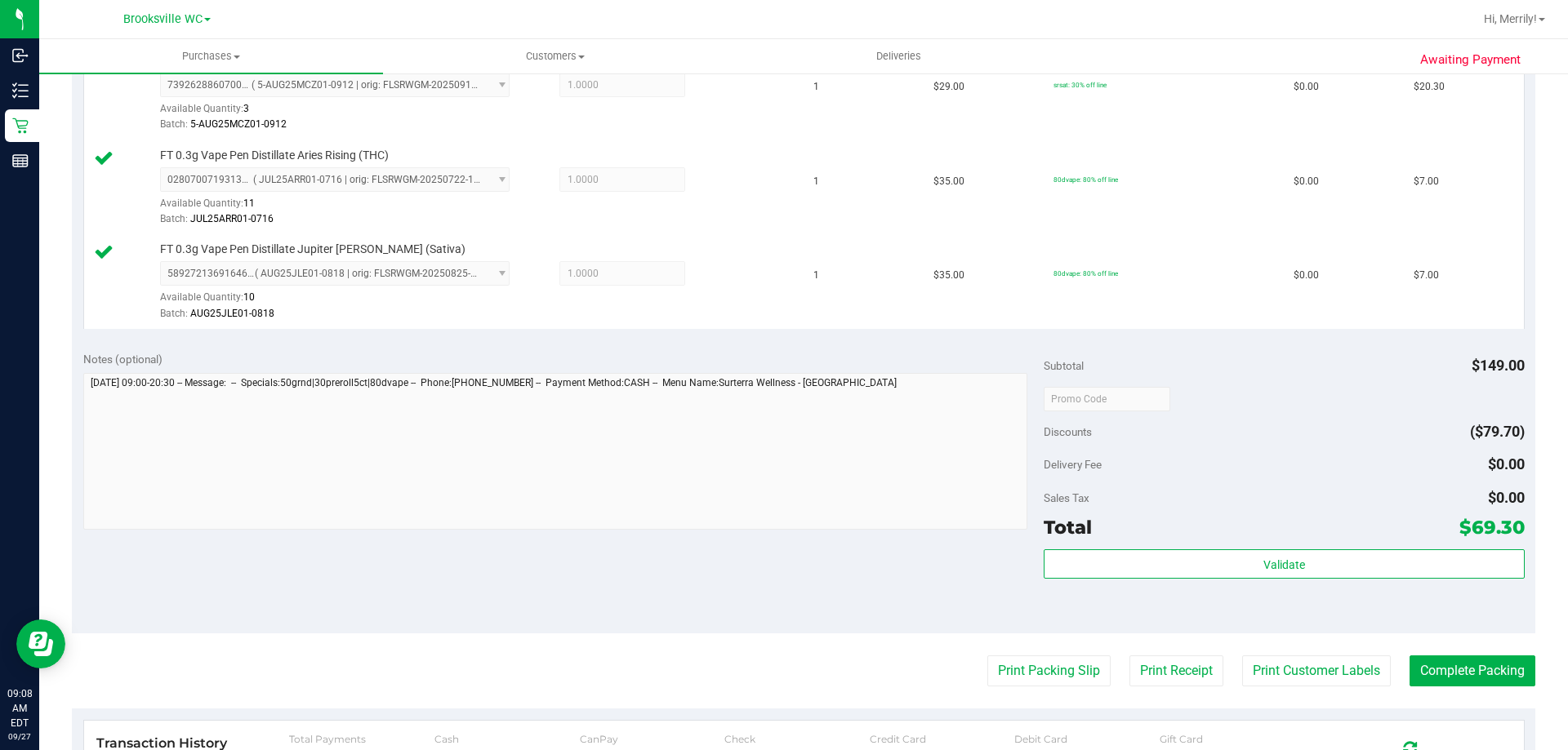
scroll to position [653, 0]
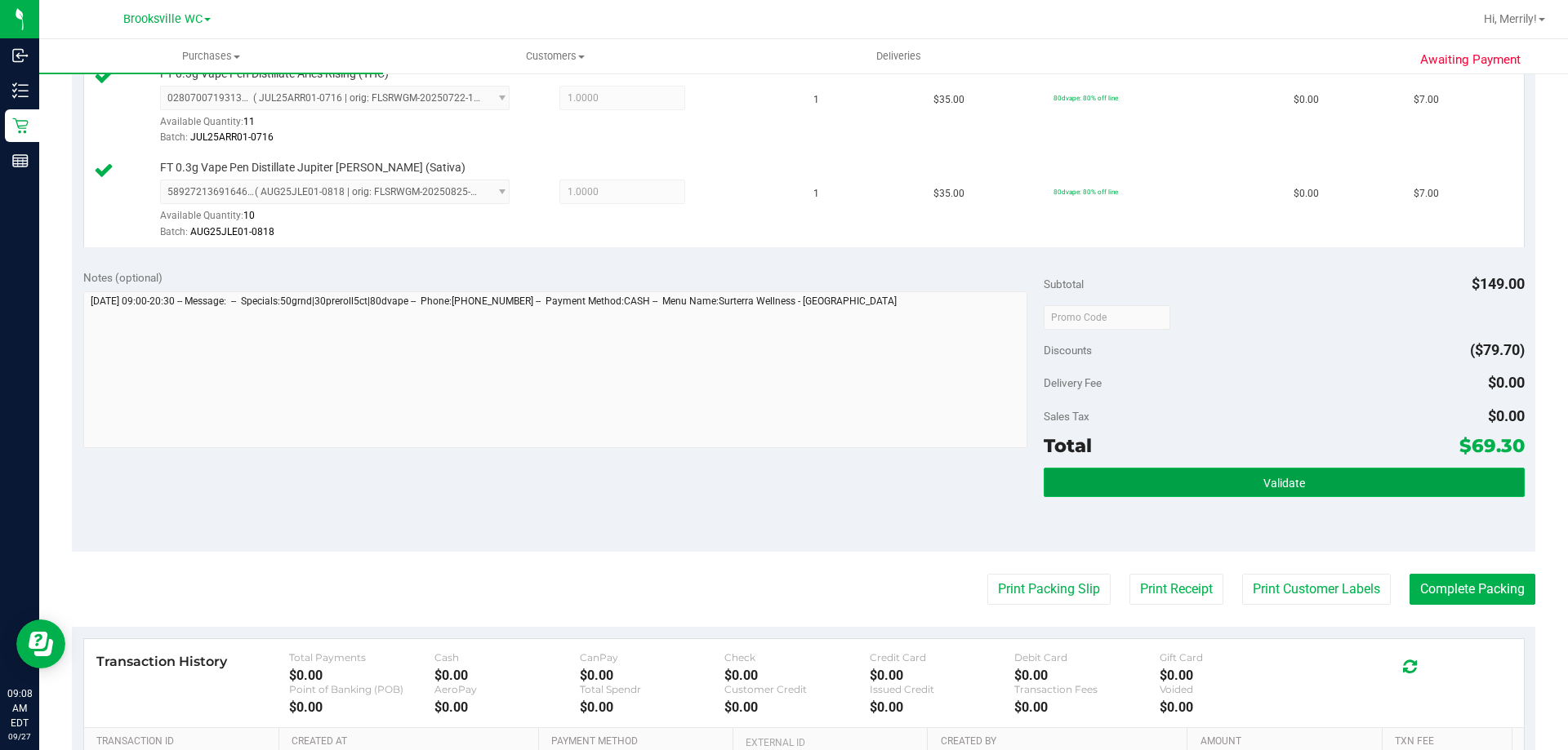
click at [1264, 475] on button "Validate" at bounding box center [1283, 482] width 480 height 29
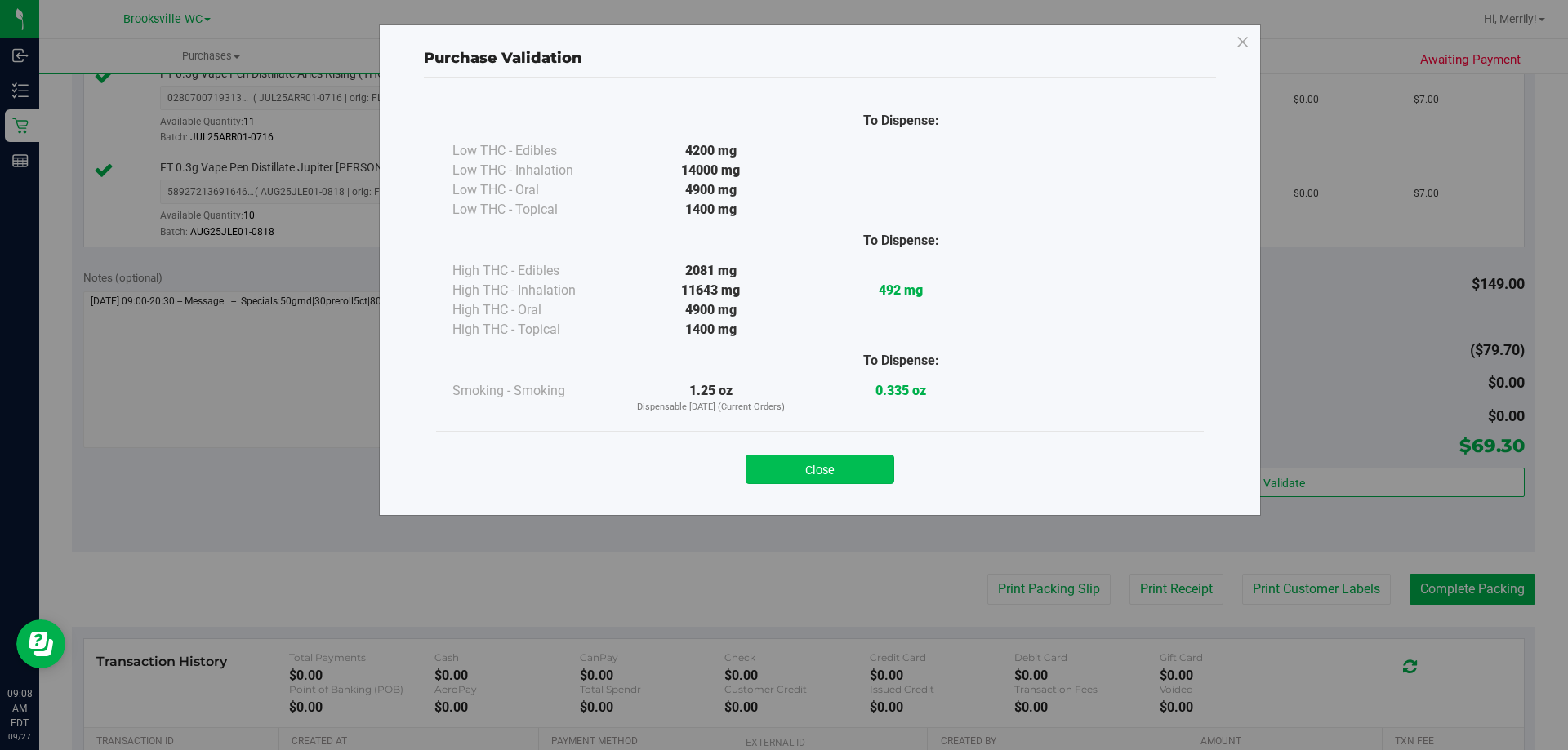
click at [780, 457] on button "Close" at bounding box center [819, 469] width 149 height 29
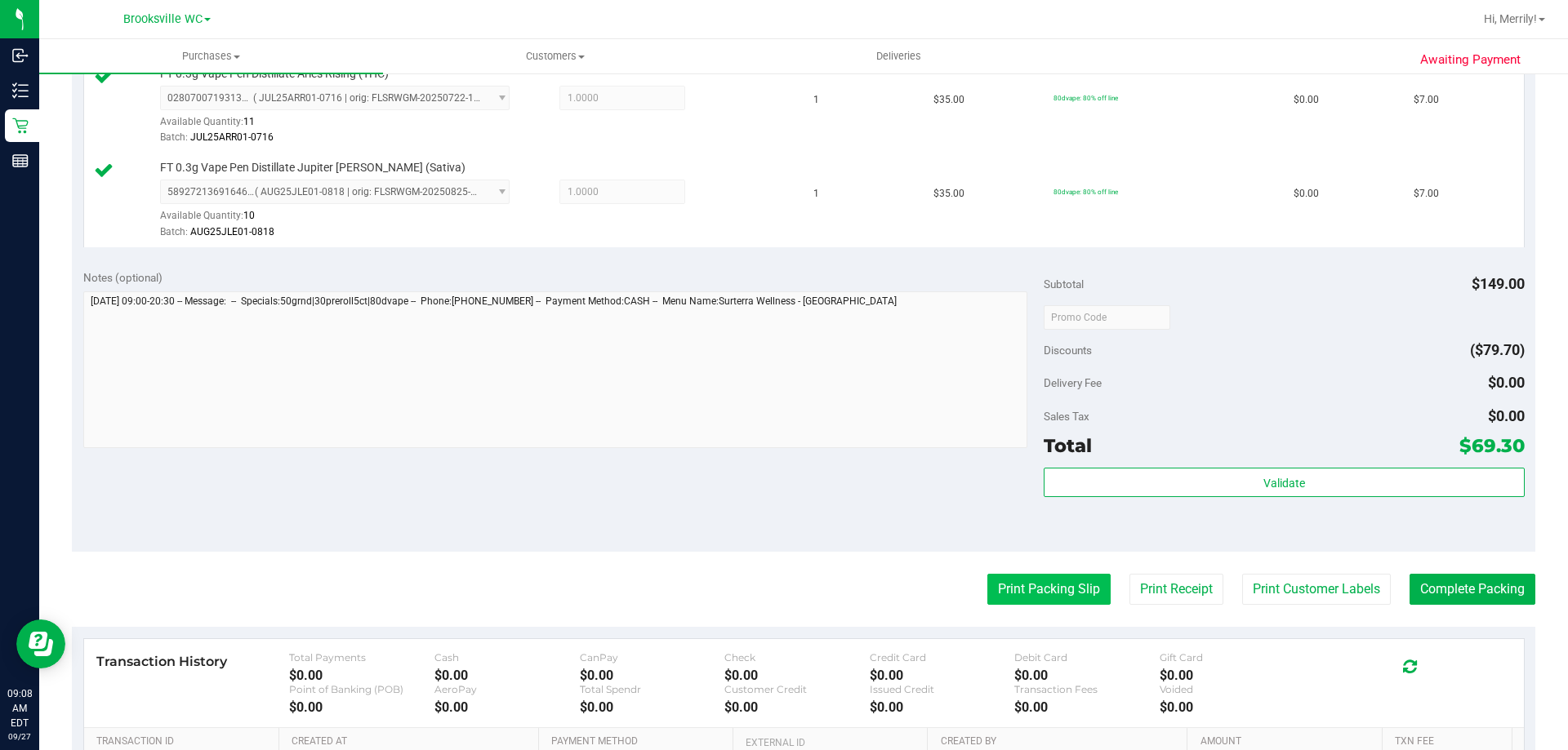
click at [1039, 593] on button "Print Packing Slip" at bounding box center [1049, 588] width 124 height 31
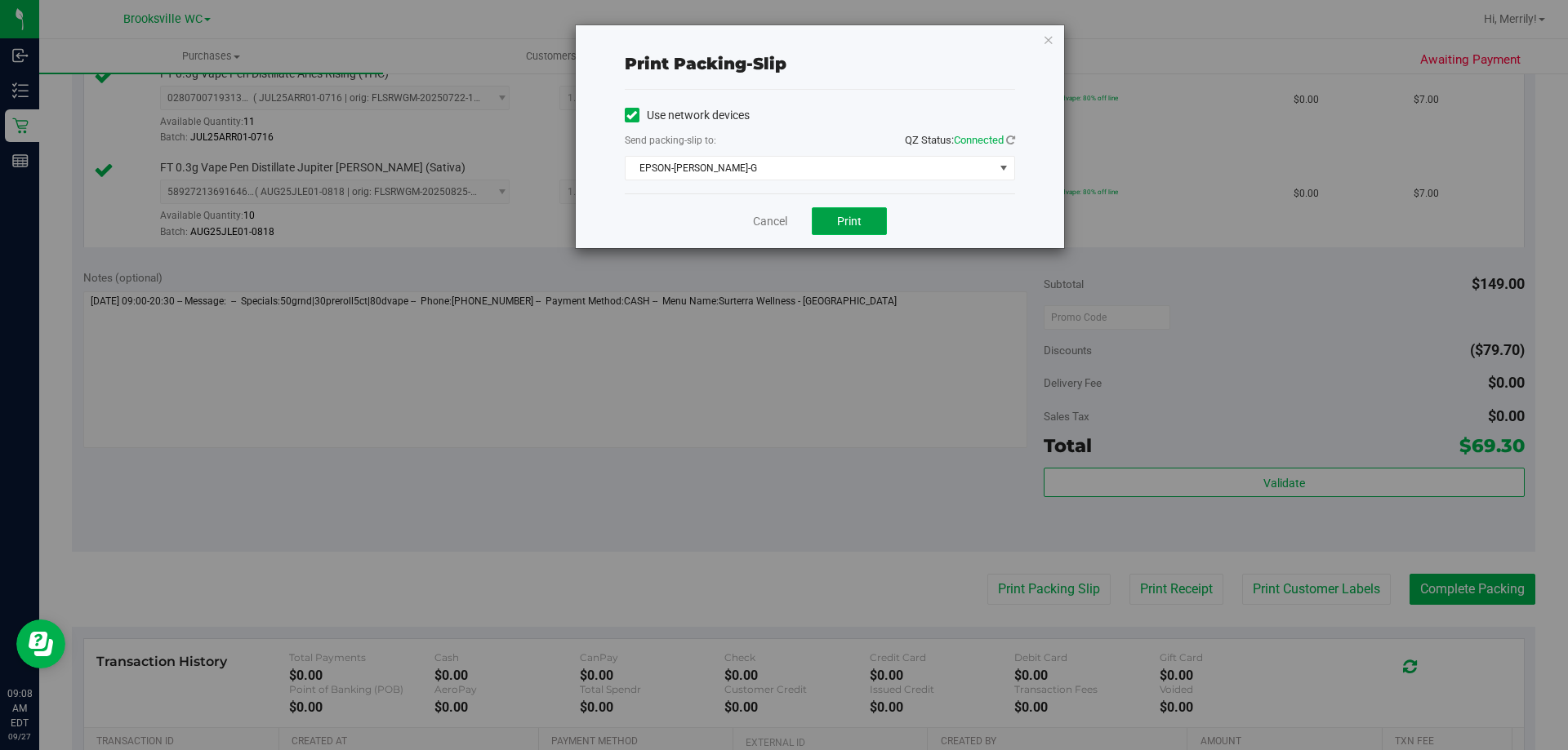
click at [863, 213] on button "Print" at bounding box center [849, 221] width 75 height 28
click at [781, 225] on link "Cancel" at bounding box center [770, 221] width 34 height 17
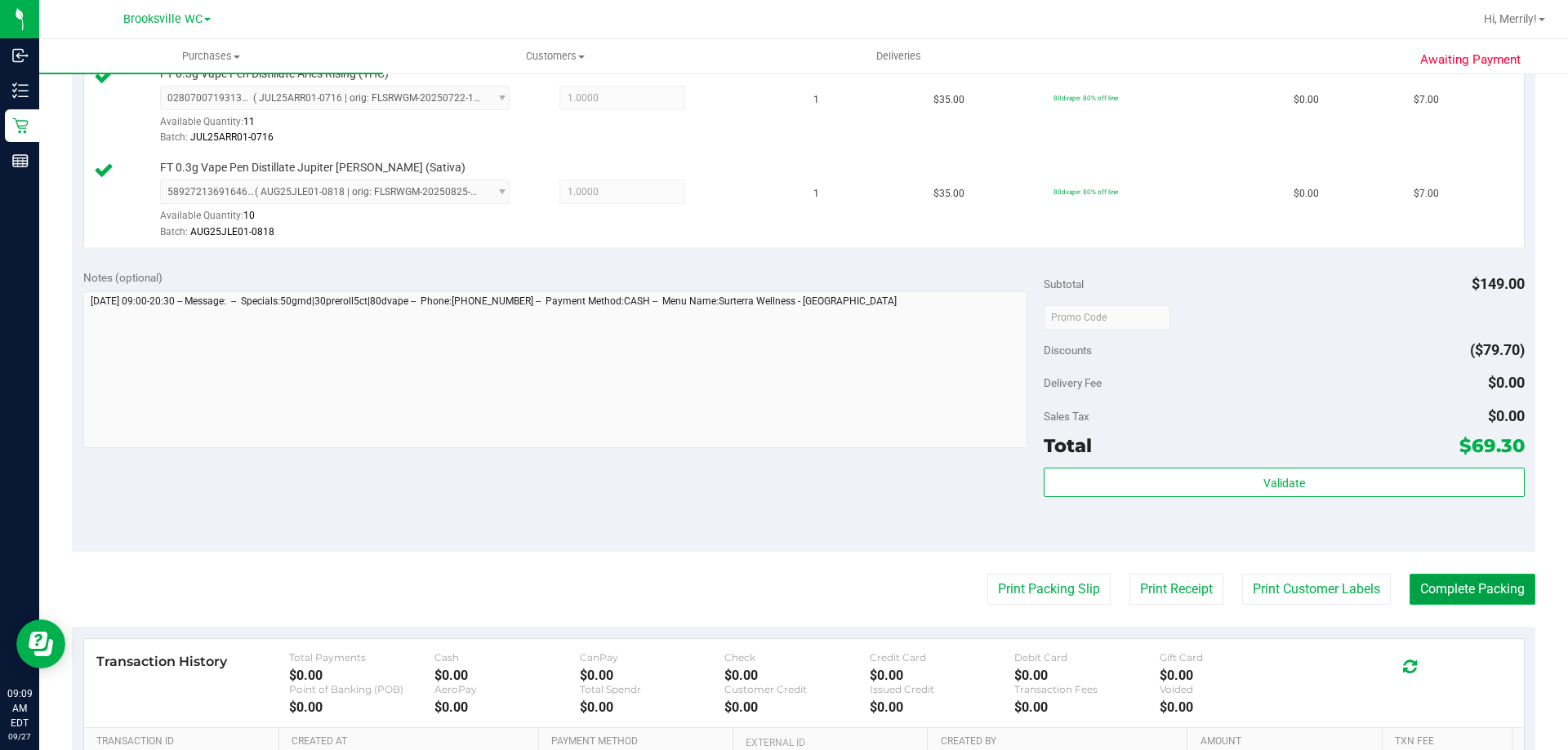
click at [1468, 584] on button "Complete Packing" at bounding box center [1472, 588] width 126 height 31
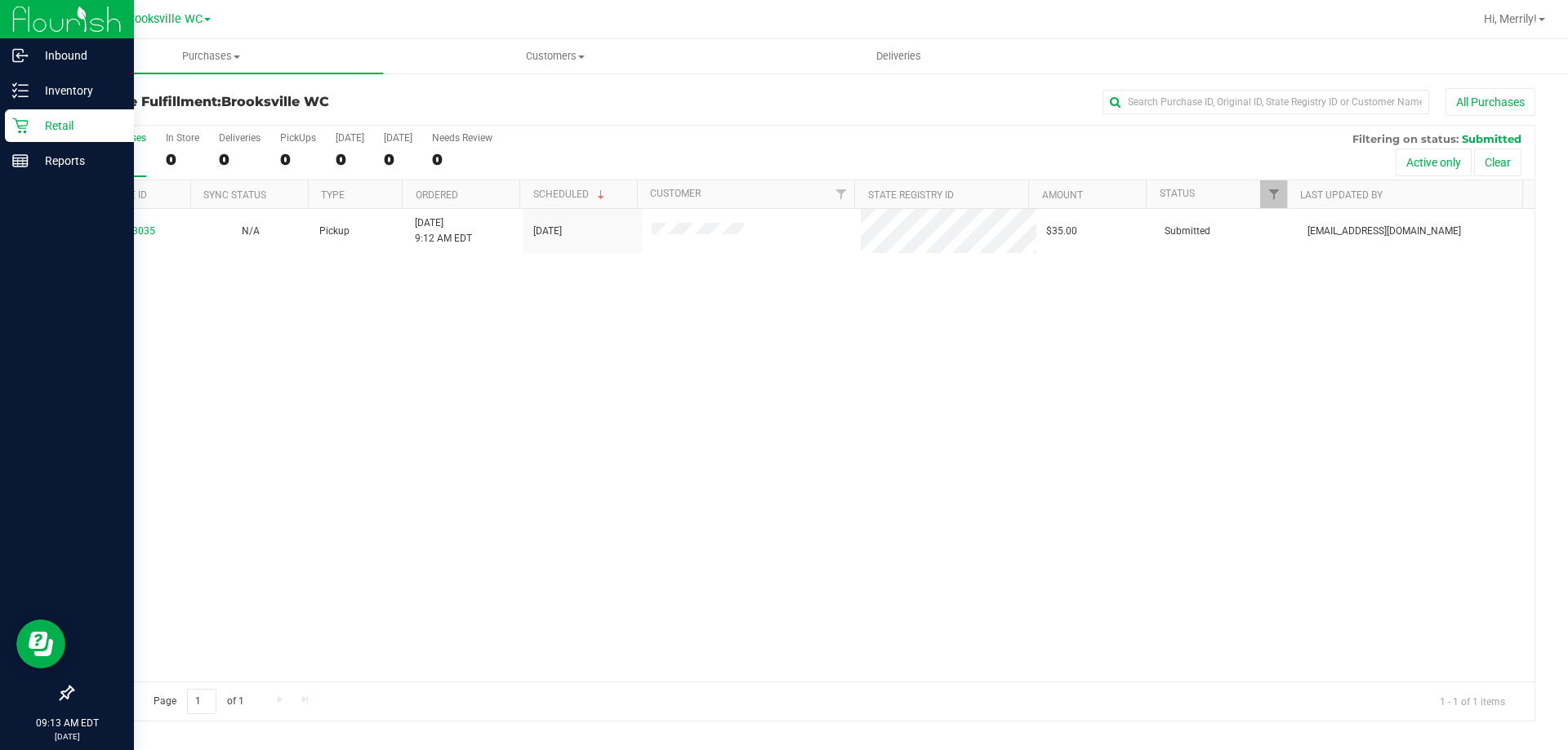
click at [20, 128] on icon at bounding box center [20, 126] width 16 height 16
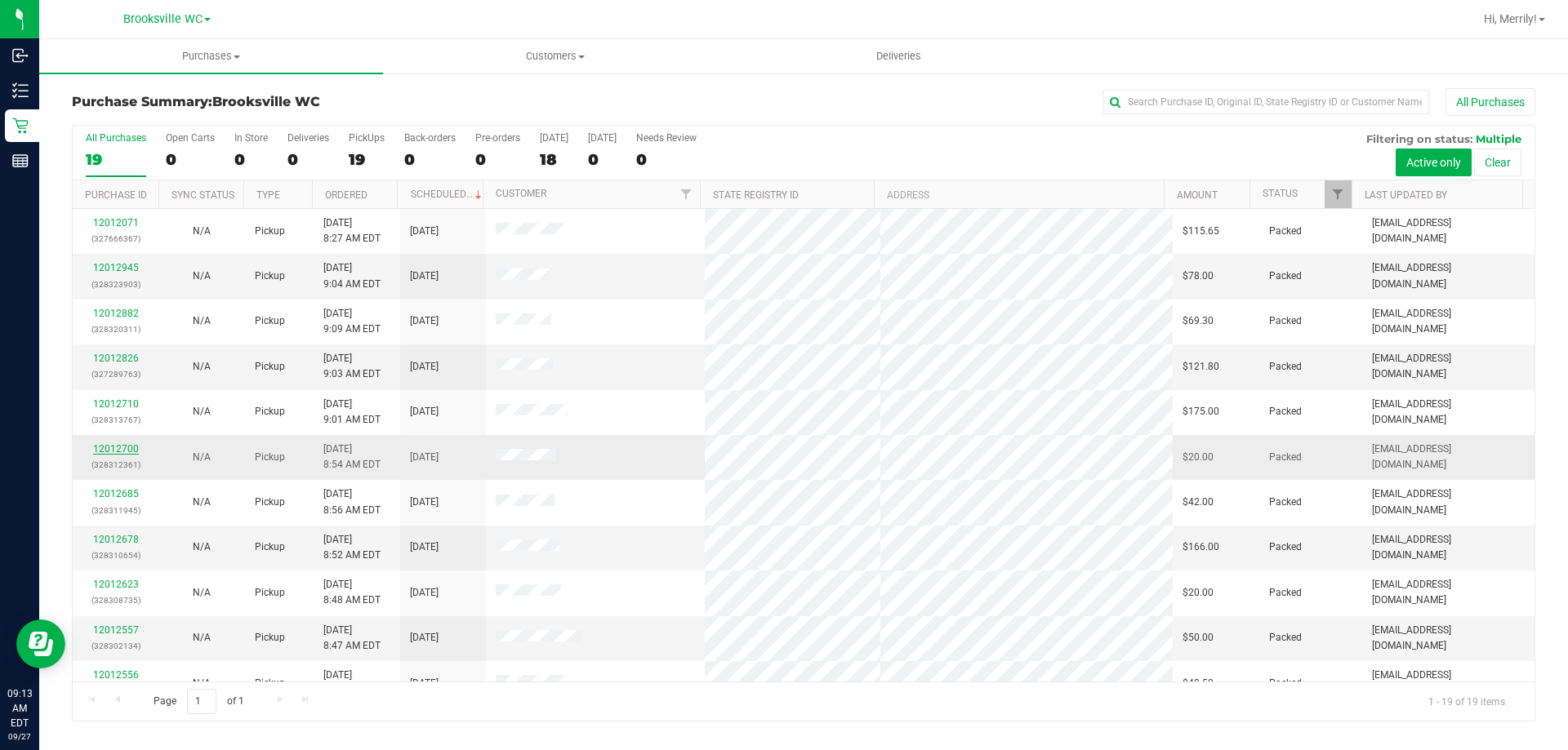
click at [120, 449] on link "12012700" at bounding box center [116, 448] width 46 height 11
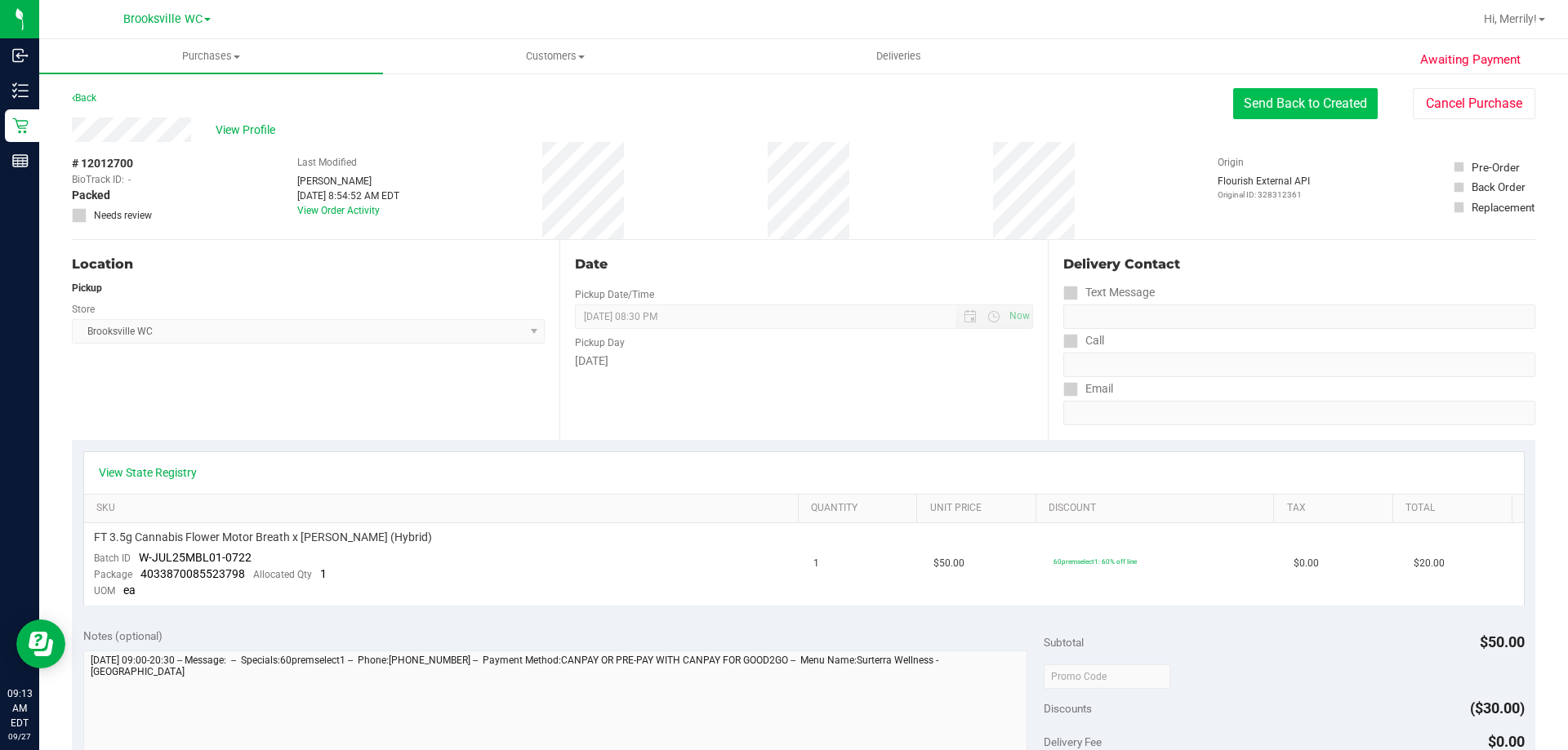
click at [1276, 108] on button "Send Back to Created" at bounding box center [1305, 103] width 145 height 31
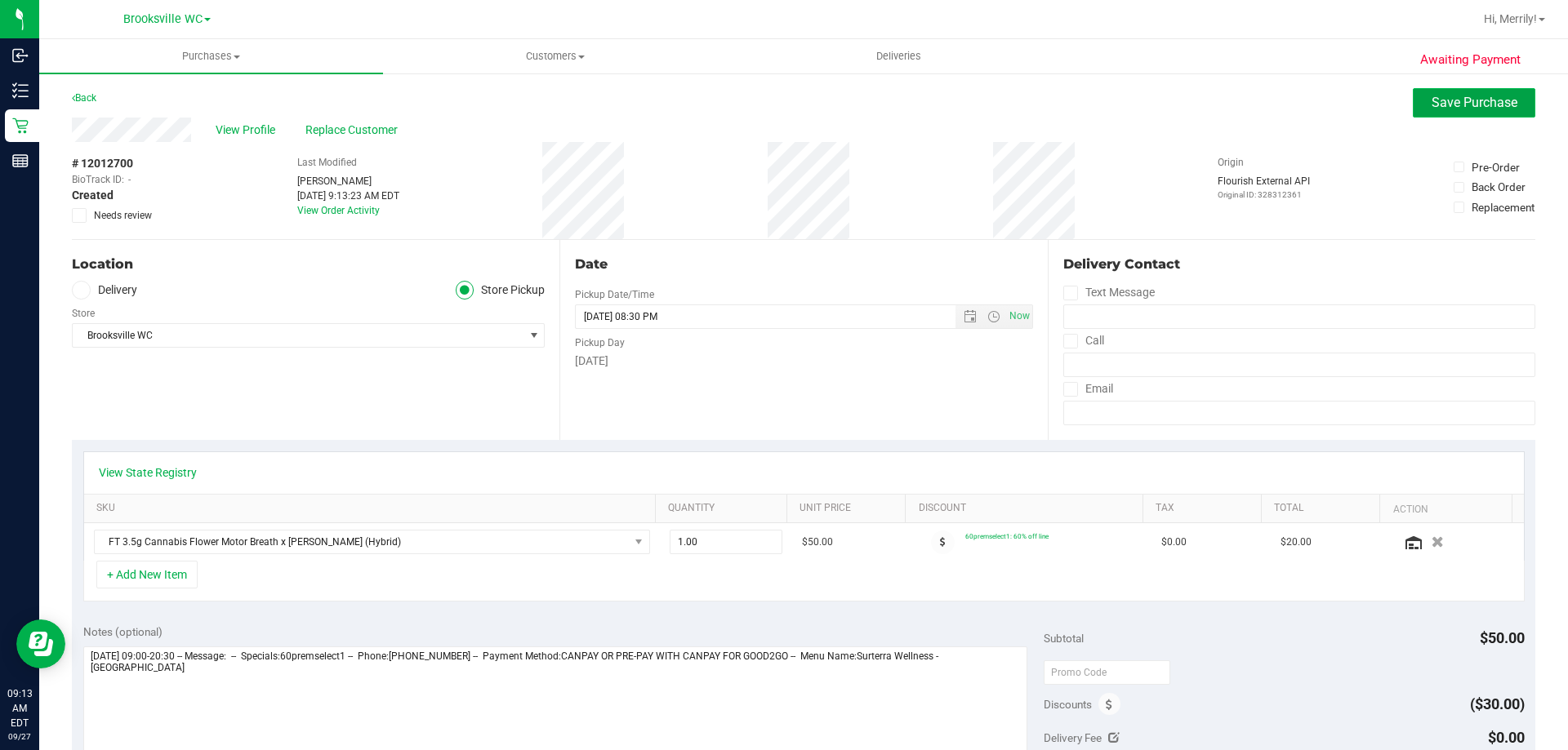
click at [1453, 103] on span "Save Purchase" at bounding box center [1474, 103] width 86 height 16
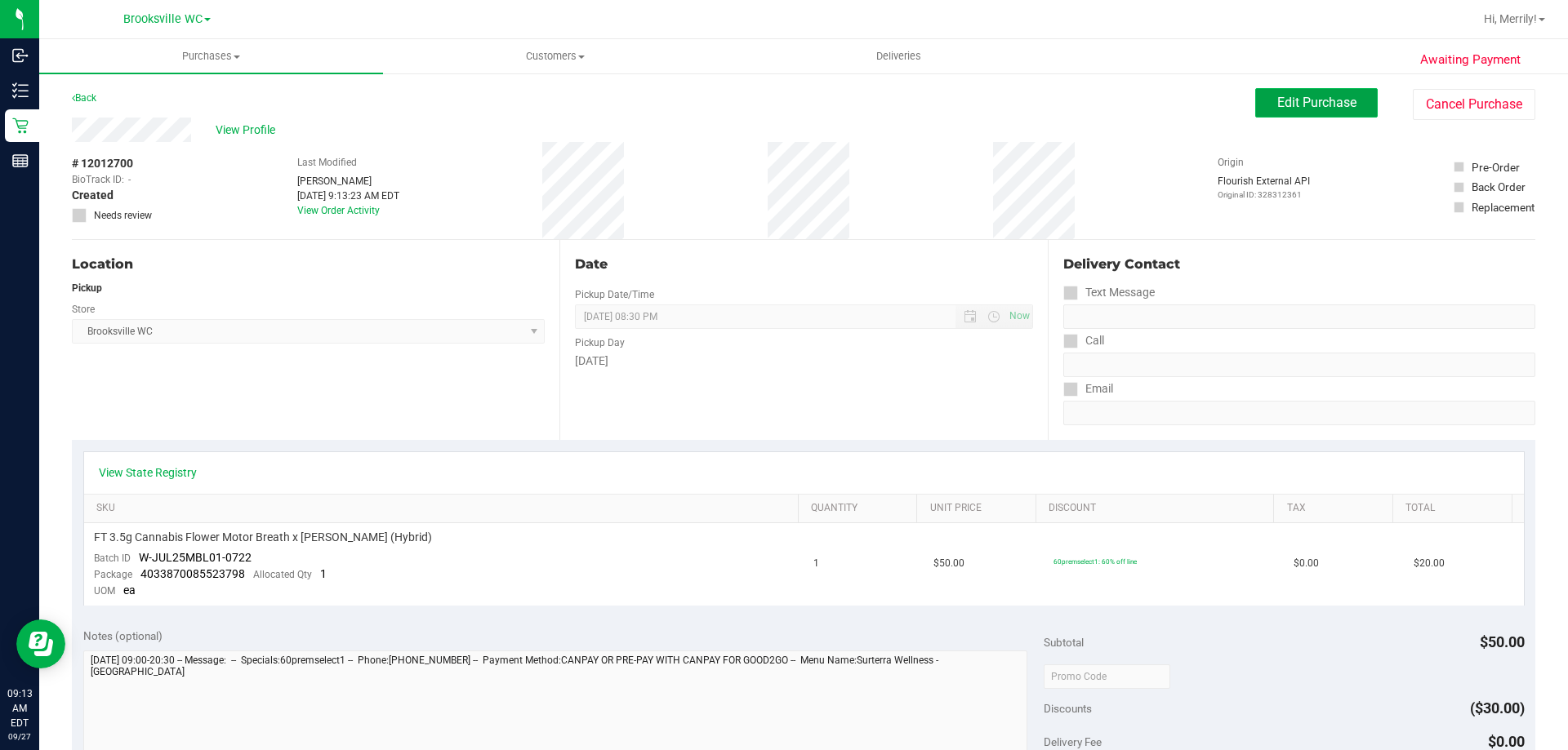
click at [1300, 113] on button "Edit Purchase" at bounding box center [1316, 102] width 123 height 29
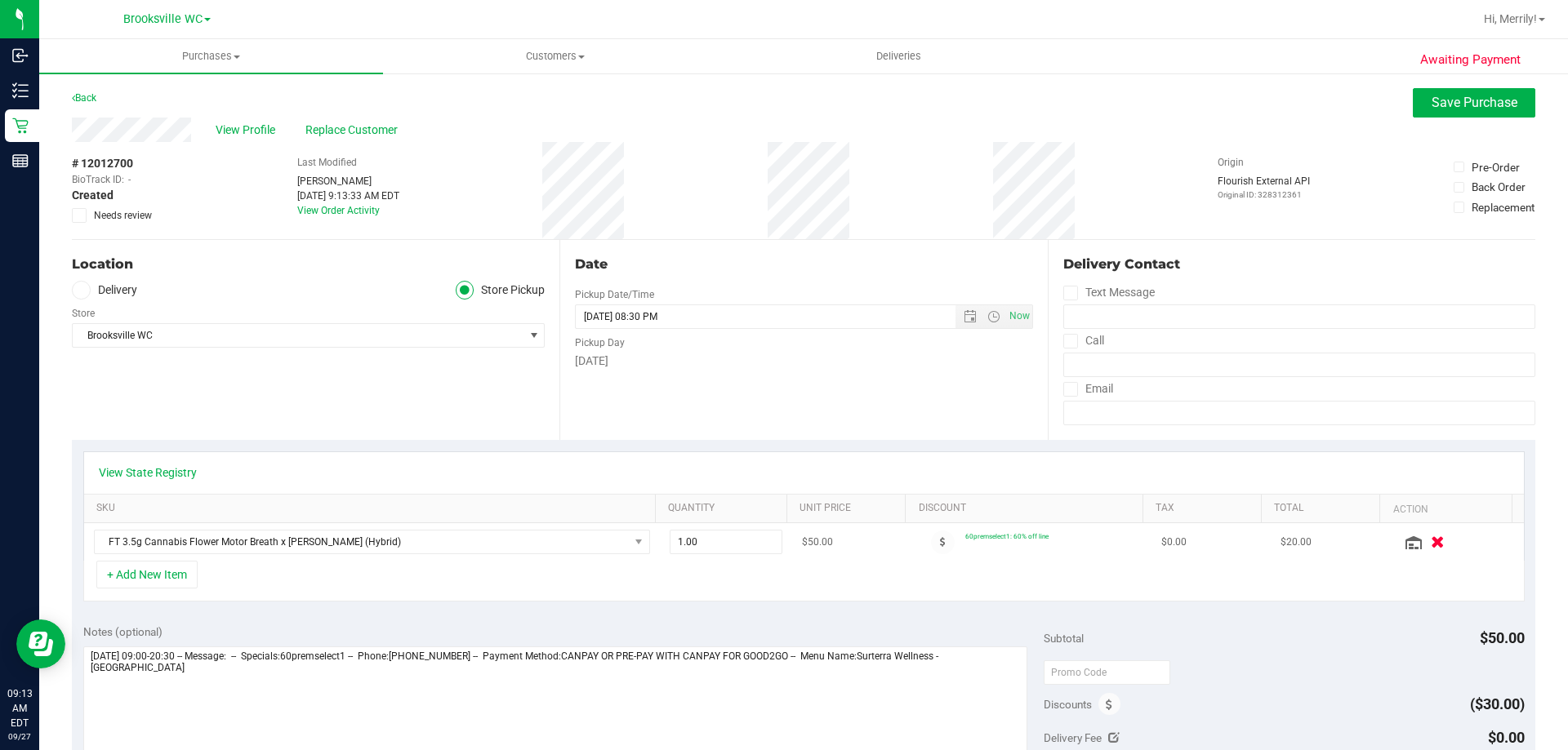
click at [1430, 543] on icon "button" at bounding box center [1437, 543] width 14 height 12
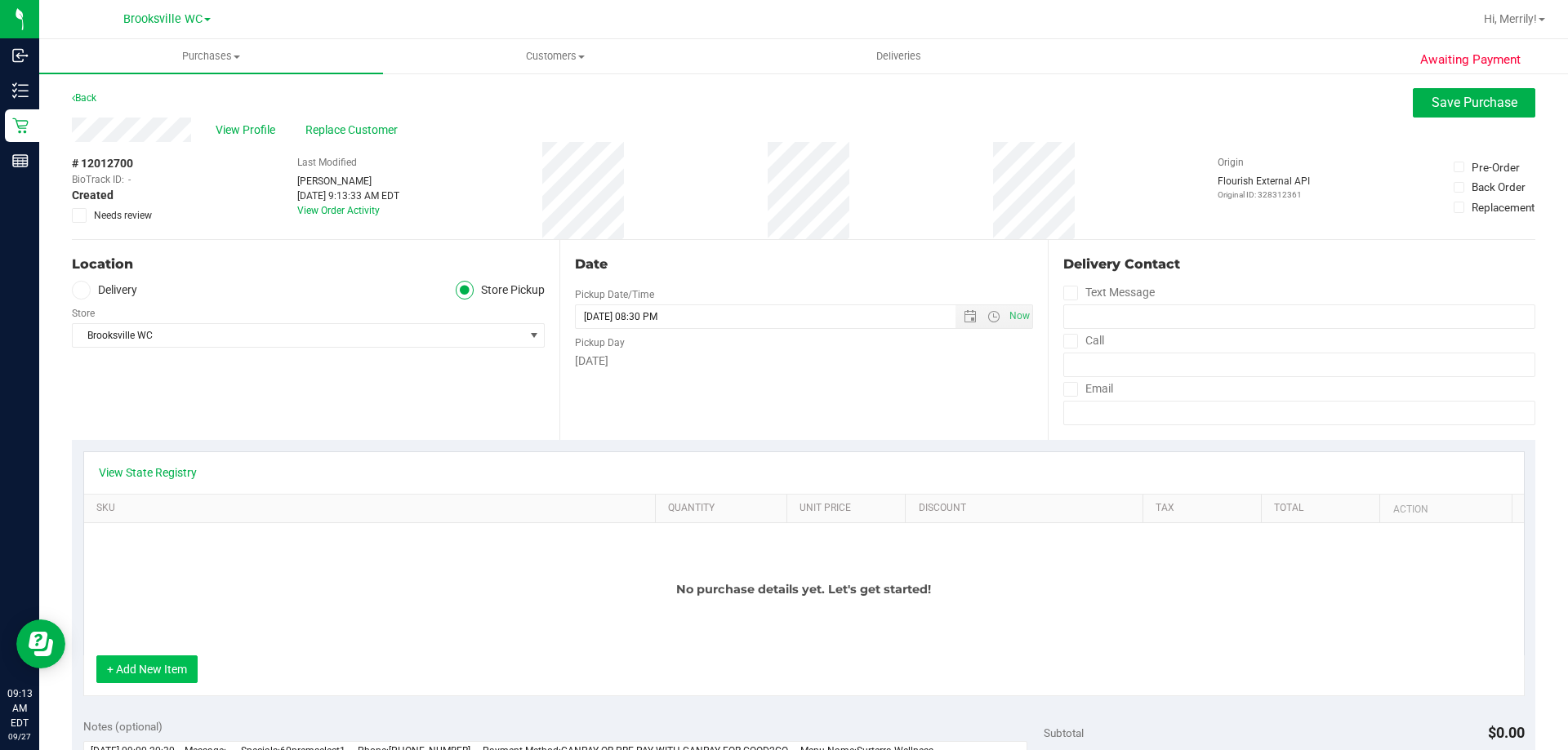
click at [156, 665] on button "+ Add New Item" at bounding box center [148, 669] width 102 height 28
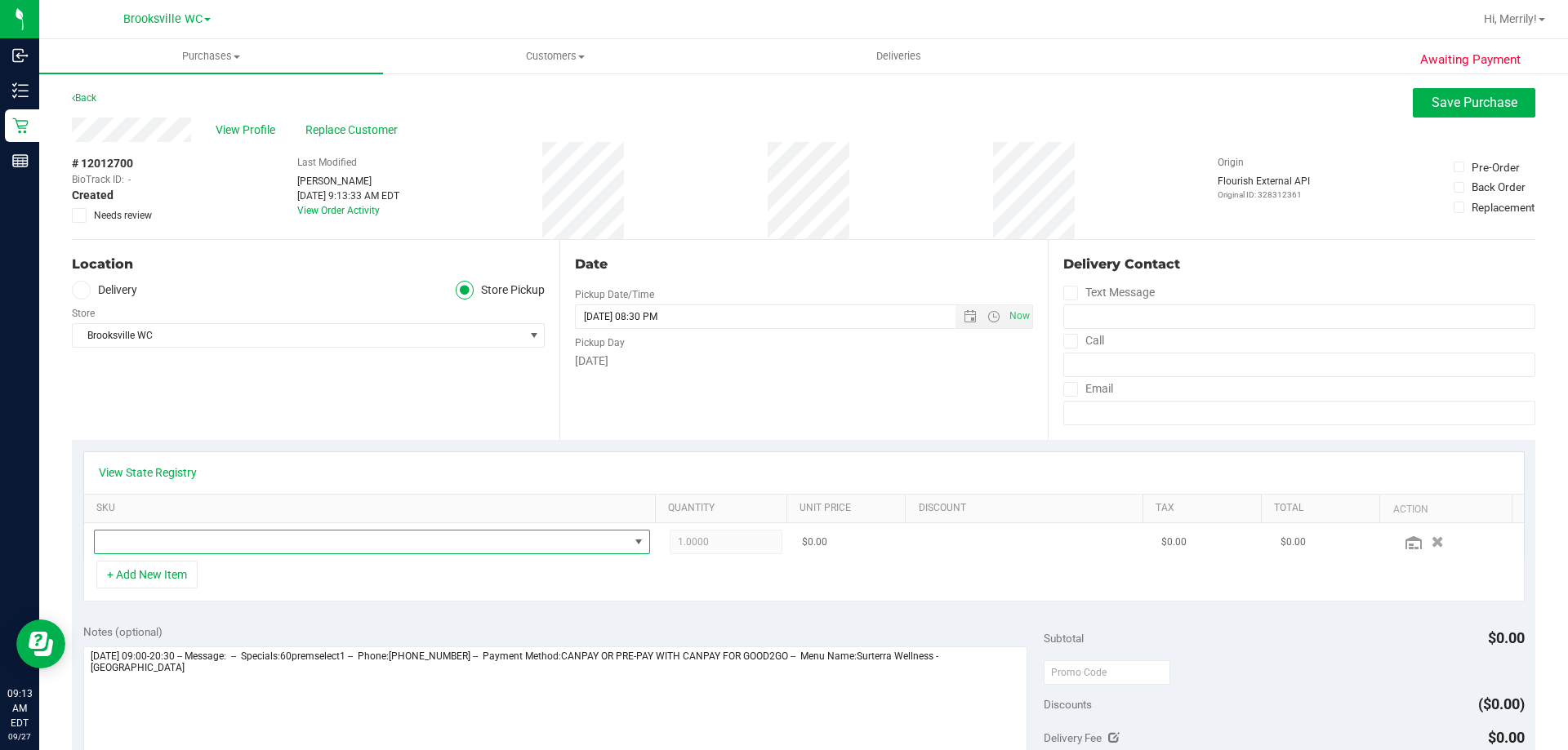
click at [171, 538] on span "NO DATA FOUND" at bounding box center [361, 542] width 534 height 23
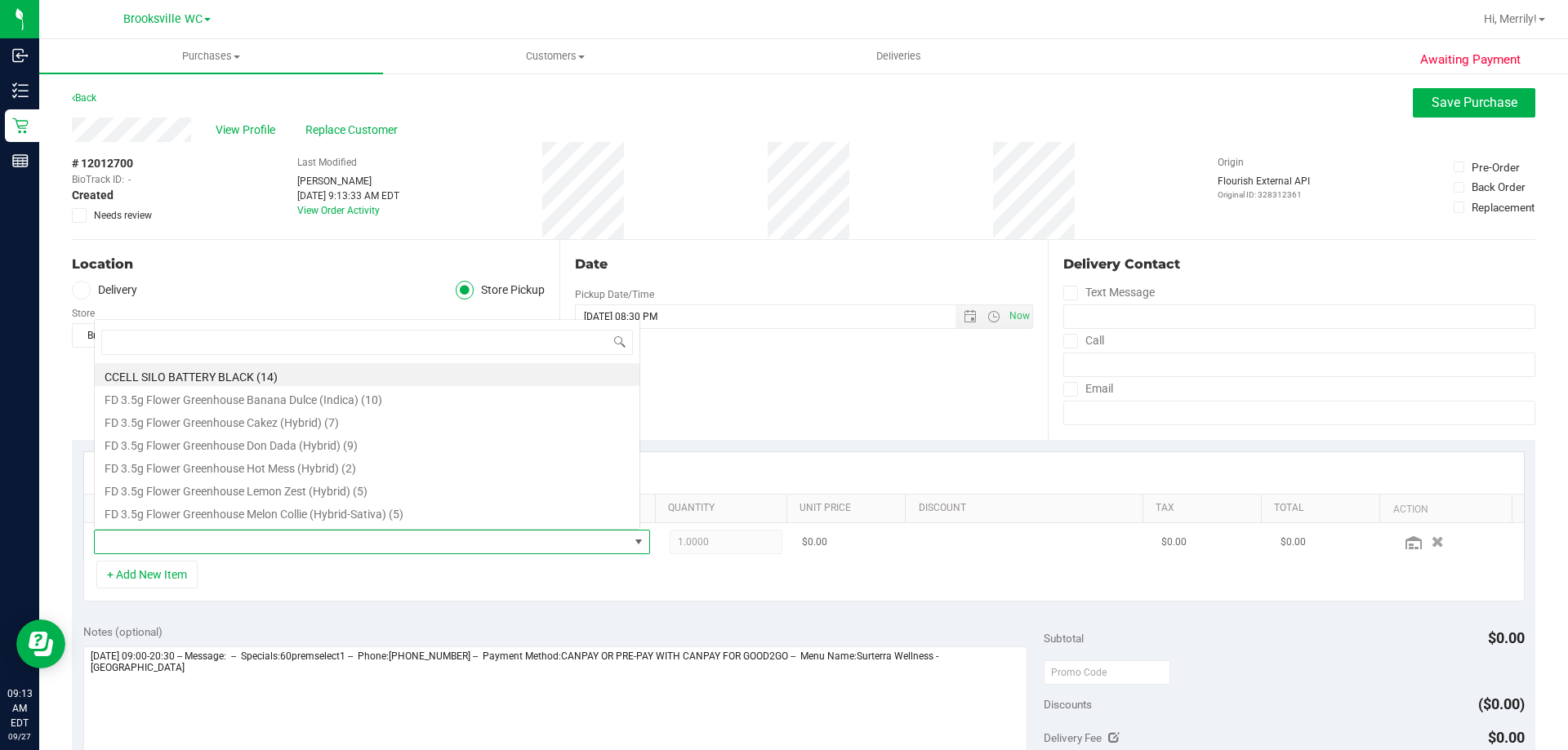
scroll to position [25, 542]
type input "mbl"
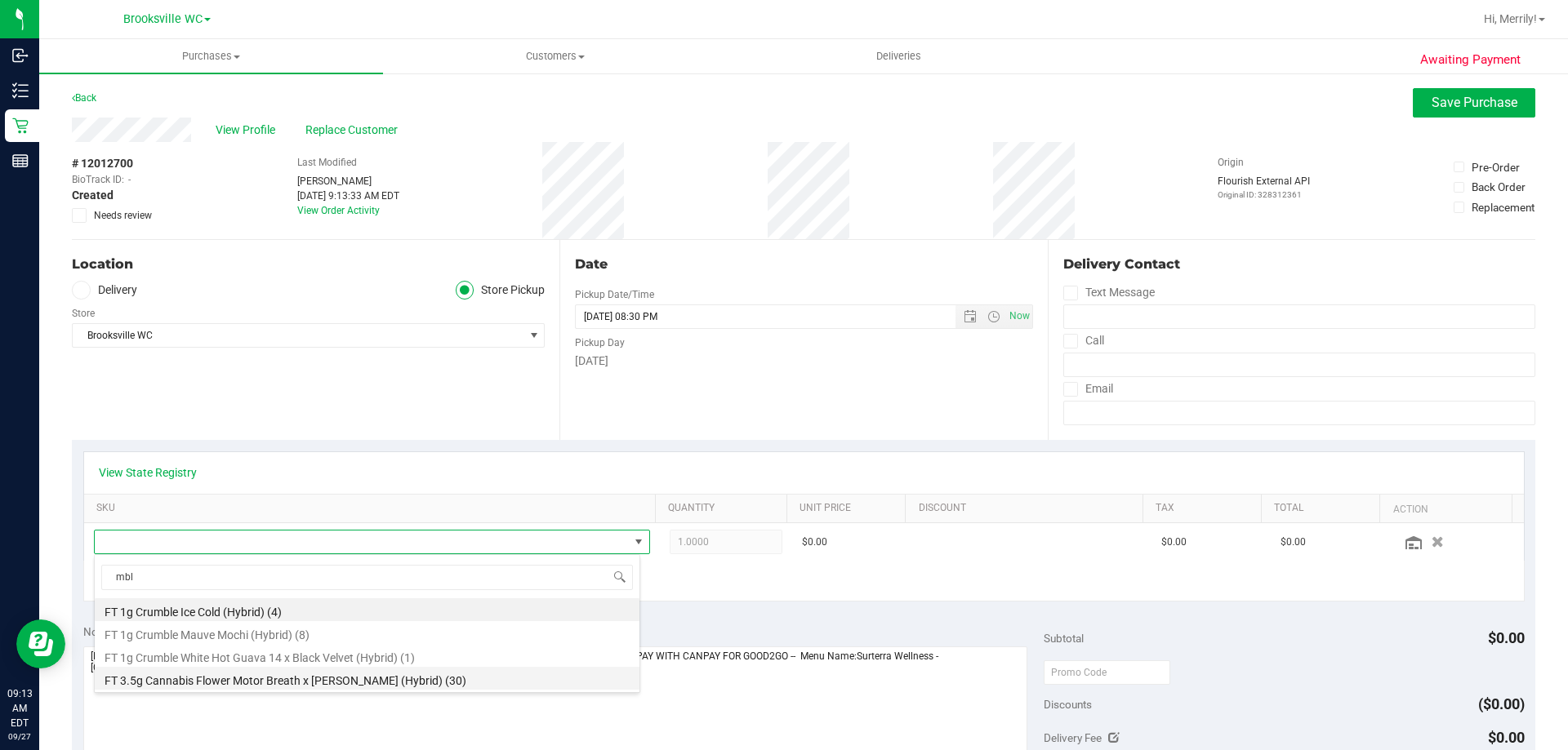
click at [226, 675] on li "FT 3.5g Cannabis Flower Motor Breath x Mike Larry (Hybrid) (30)" at bounding box center [367, 678] width 545 height 23
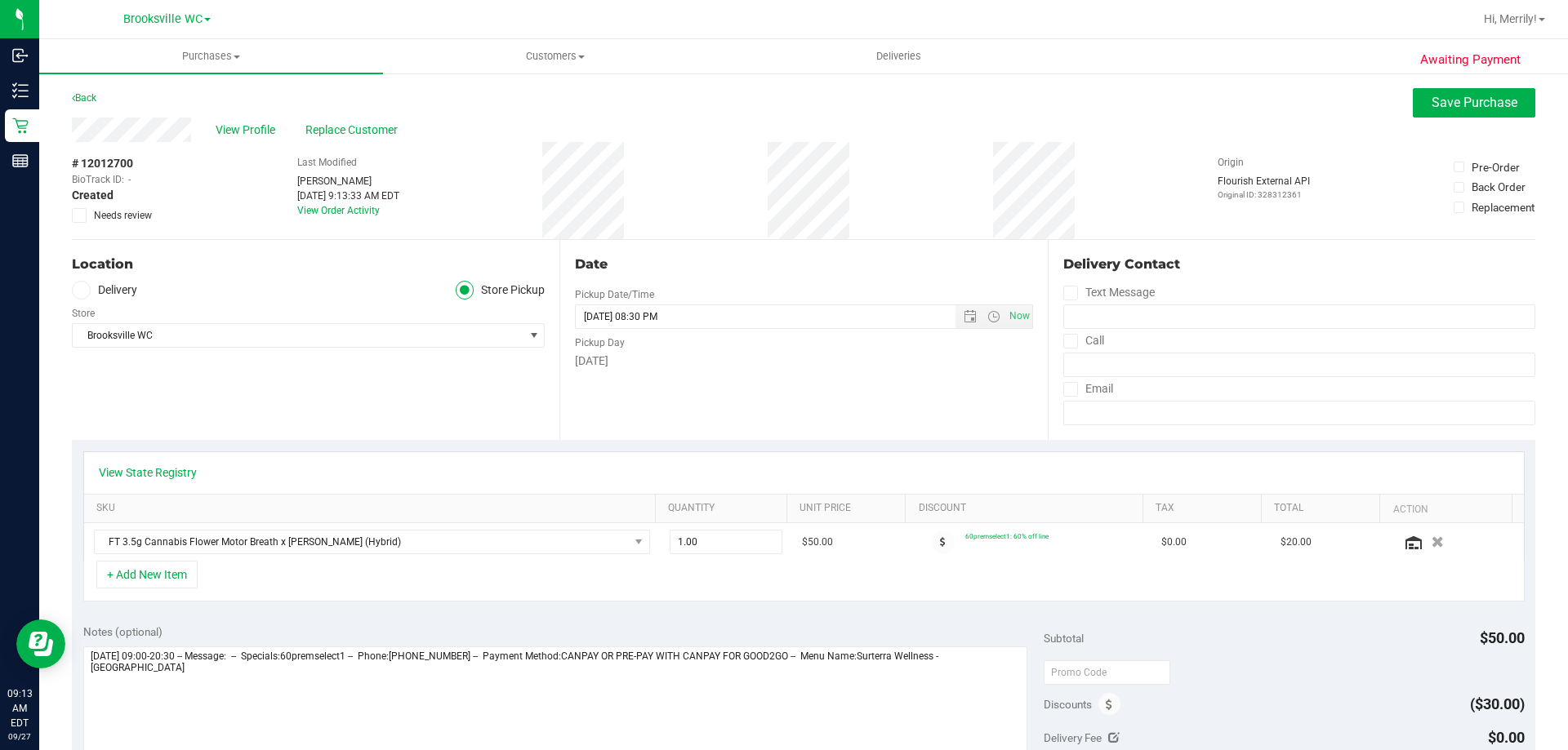
click at [416, 611] on div "View State Registry SKU Quantity Unit Price Discount Tax Total Action FT 3.5g C…" at bounding box center [803, 527] width 1463 height 174
click at [1440, 90] on button "Save Purchase" at bounding box center [1473, 102] width 123 height 29
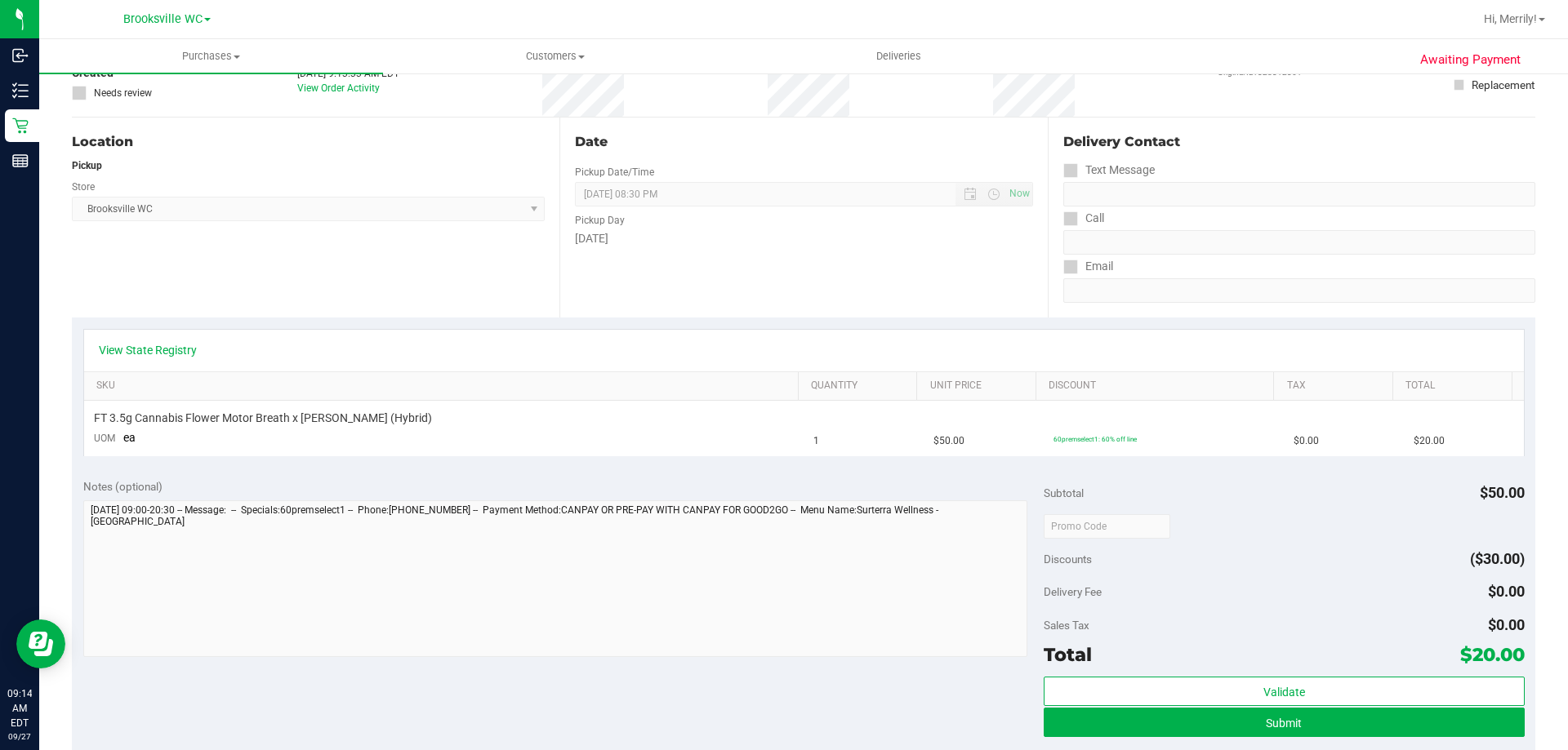
scroll to position [245, 0]
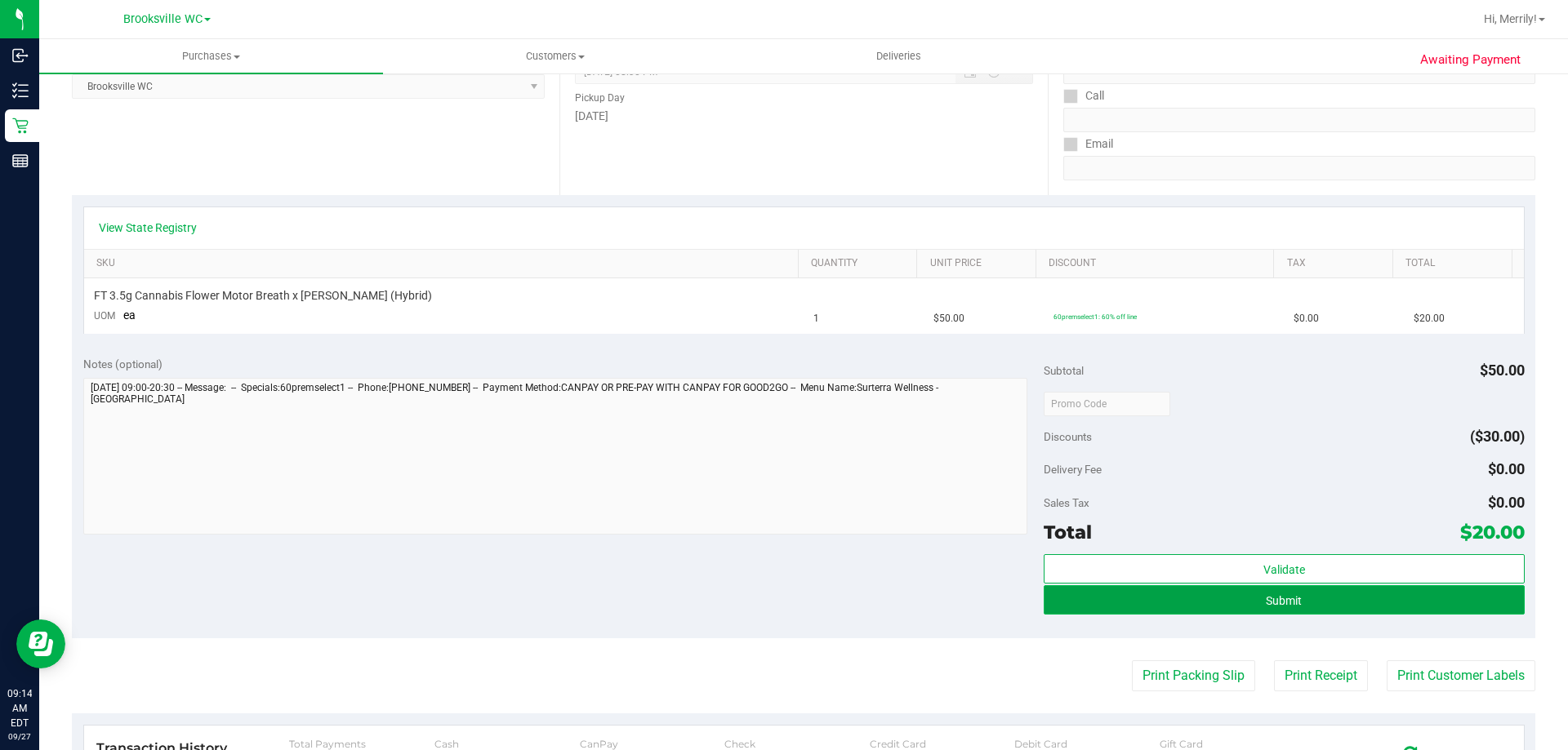
click at [1266, 599] on span "Submit" at bounding box center [1284, 600] width 36 height 13
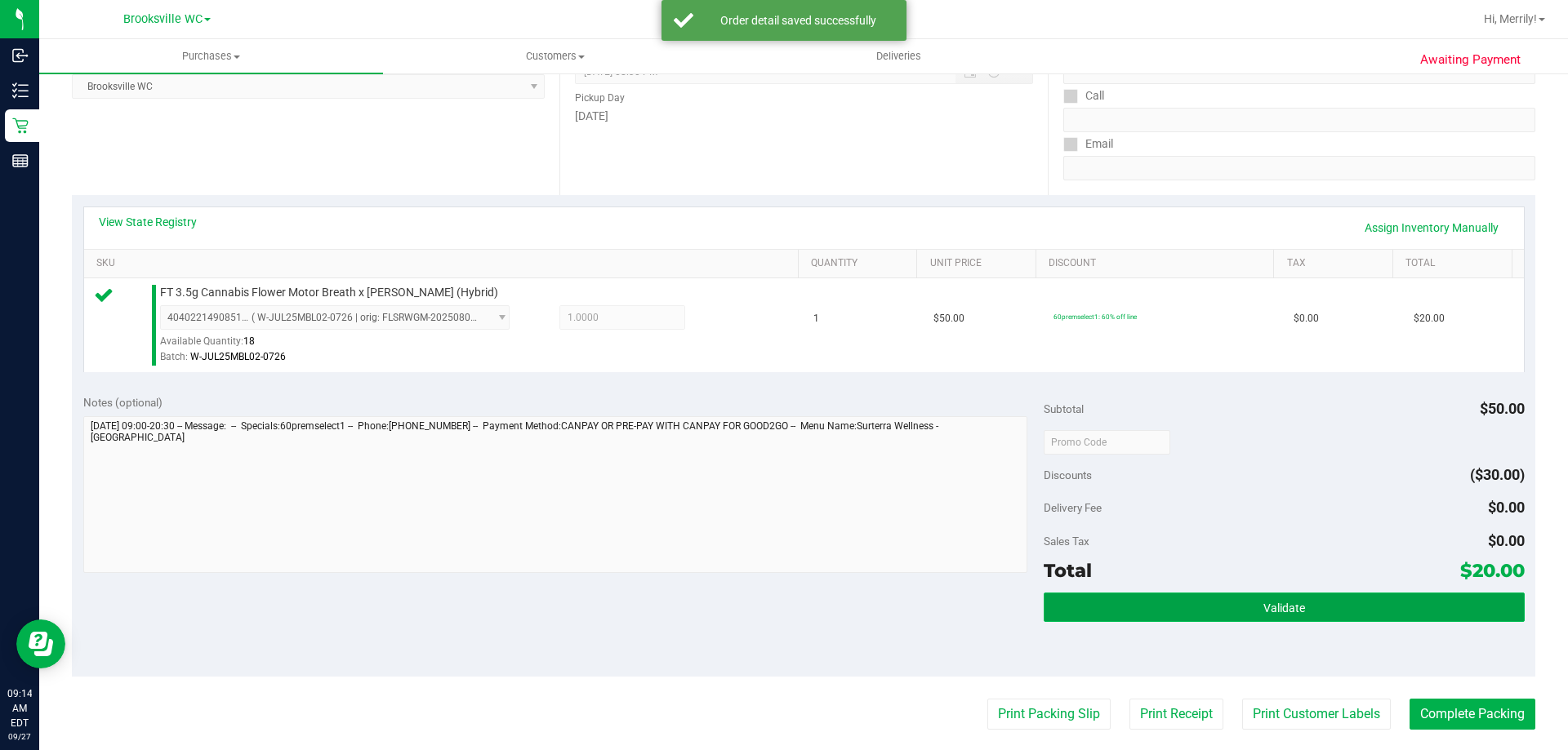
click at [1267, 597] on button "Validate" at bounding box center [1283, 606] width 480 height 29
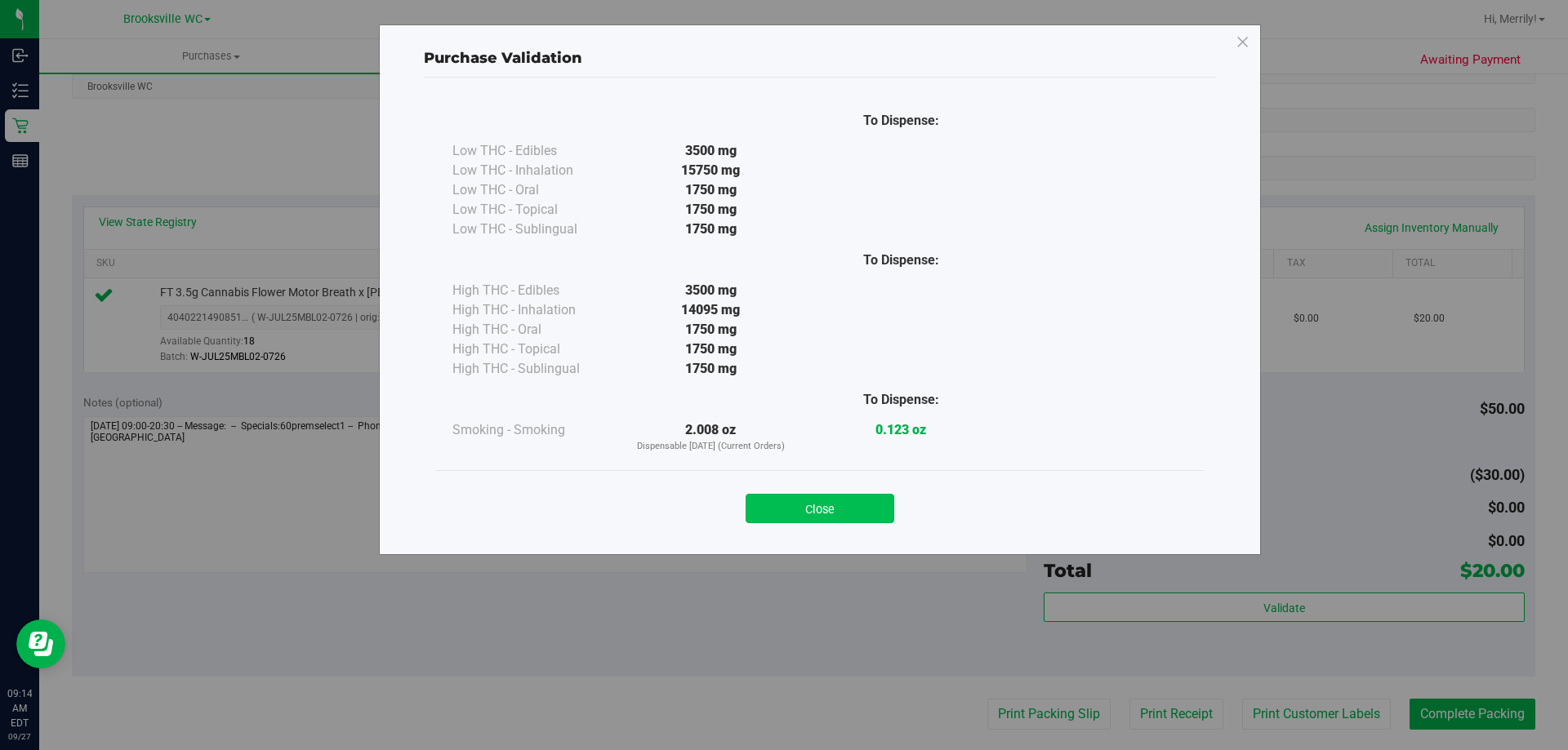
click at [835, 497] on button "Close" at bounding box center [819, 508] width 149 height 29
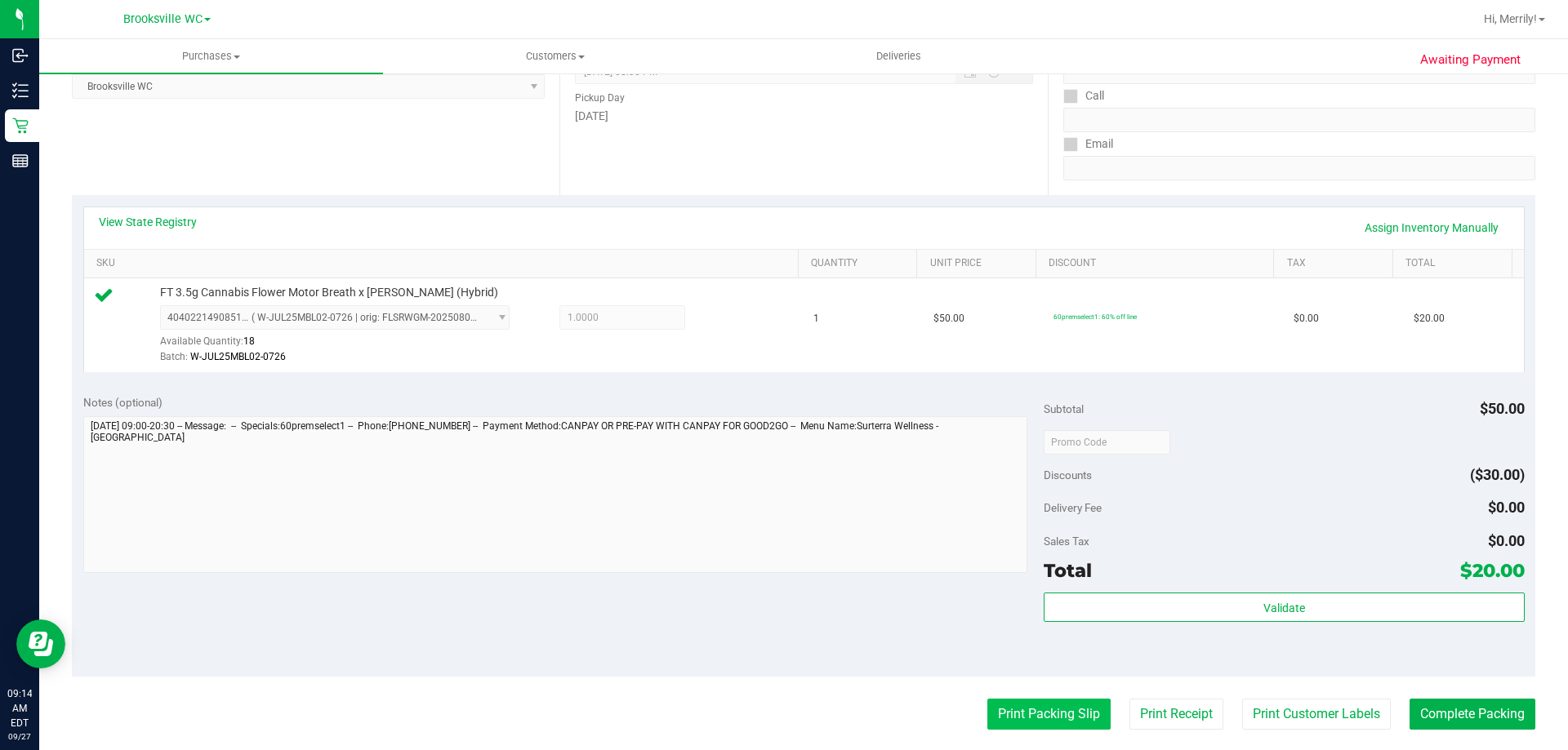
click at [1054, 701] on button "Print Packing Slip" at bounding box center [1049, 714] width 124 height 31
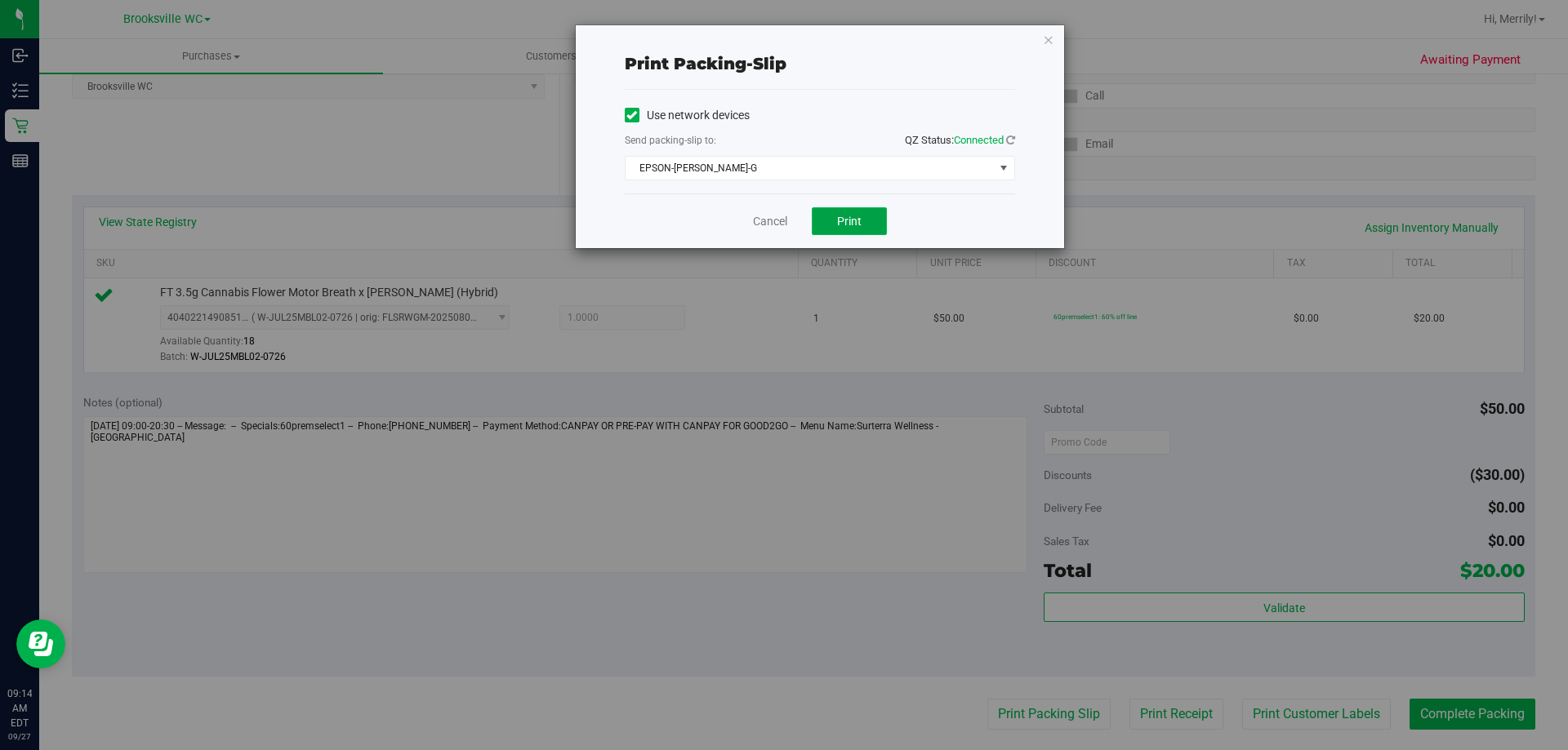
click at [843, 211] on button "Print" at bounding box center [849, 221] width 75 height 28
click at [759, 218] on link "Cancel" at bounding box center [770, 221] width 34 height 17
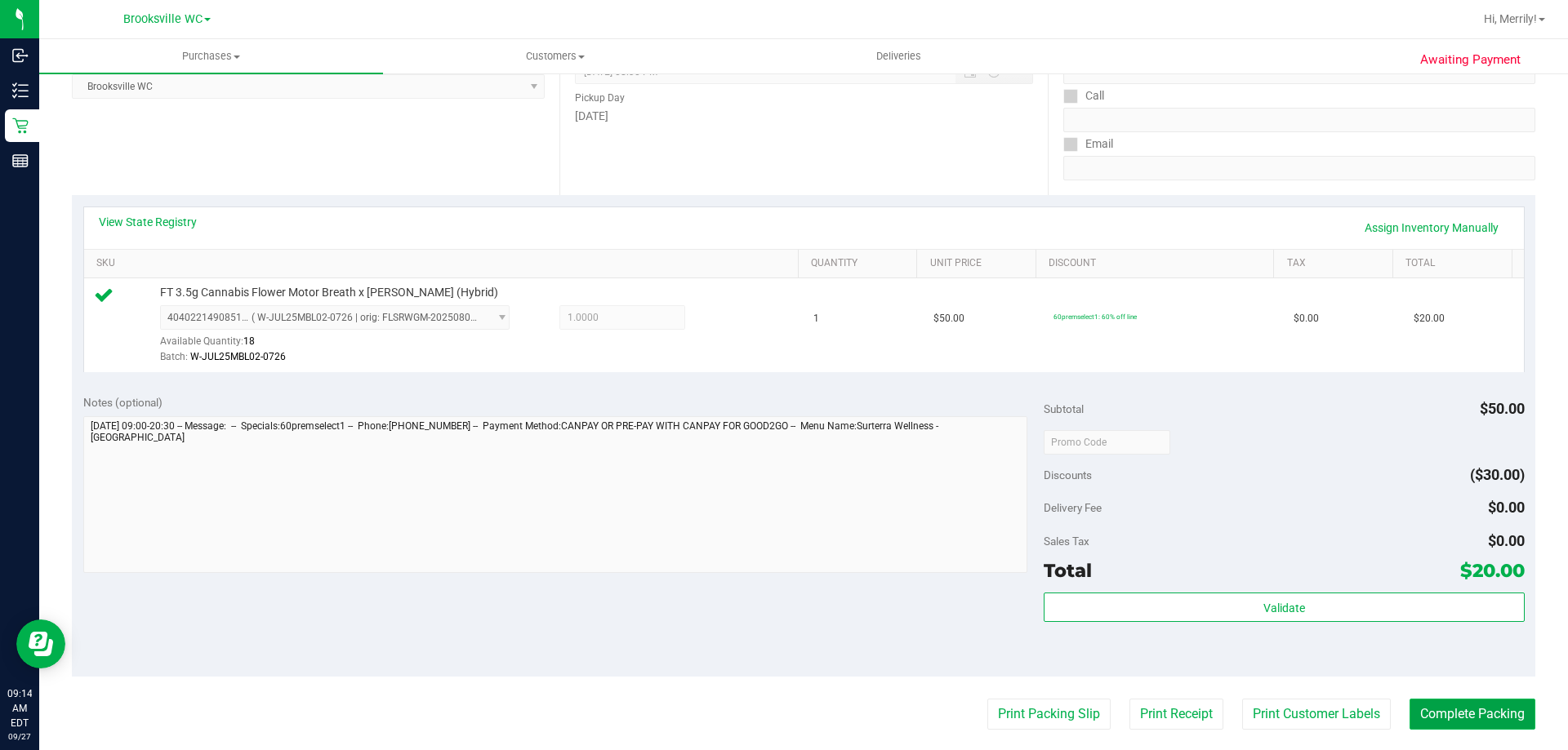
click at [1472, 718] on button "Complete Packing" at bounding box center [1472, 714] width 126 height 31
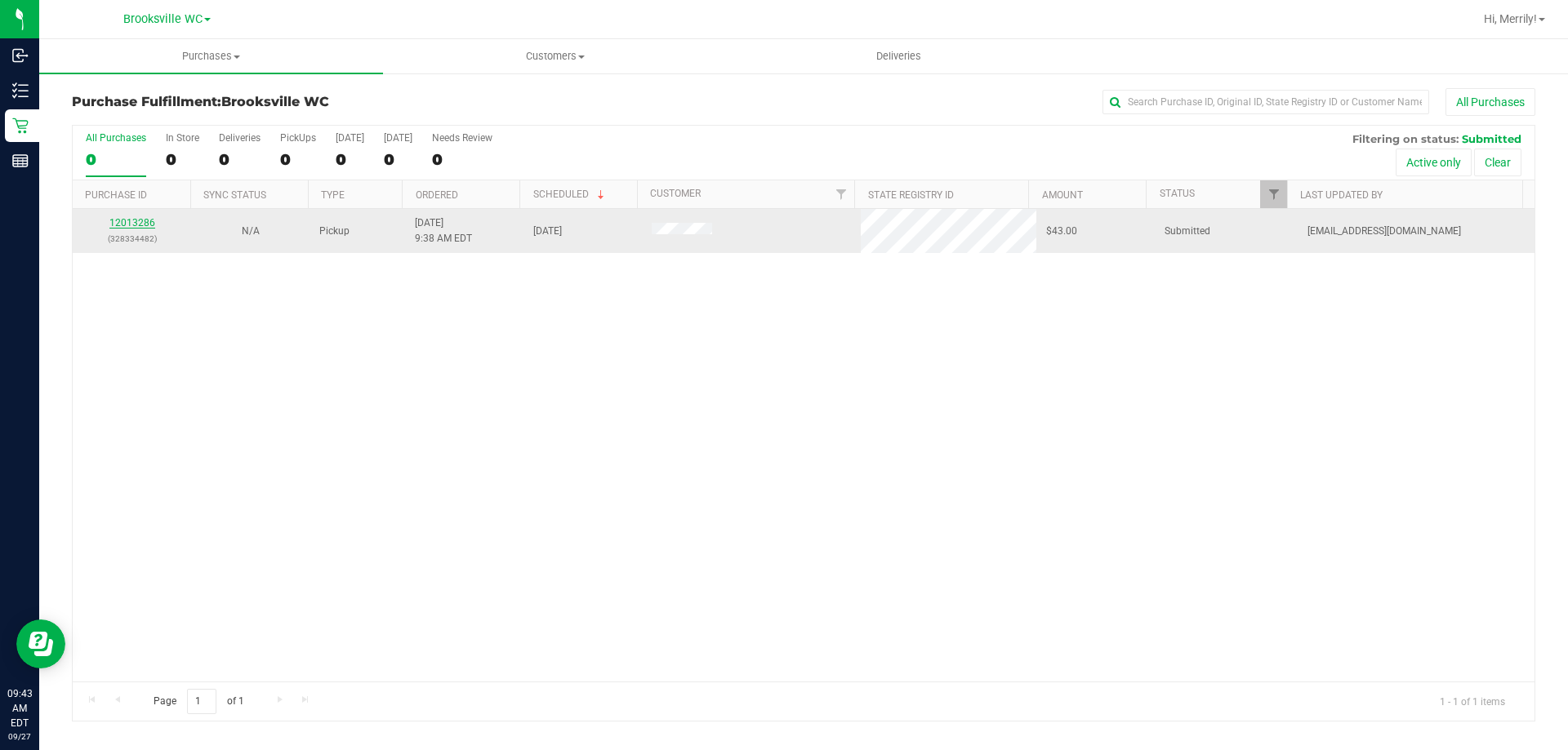
click at [127, 220] on link "12013286" at bounding box center [133, 222] width 46 height 11
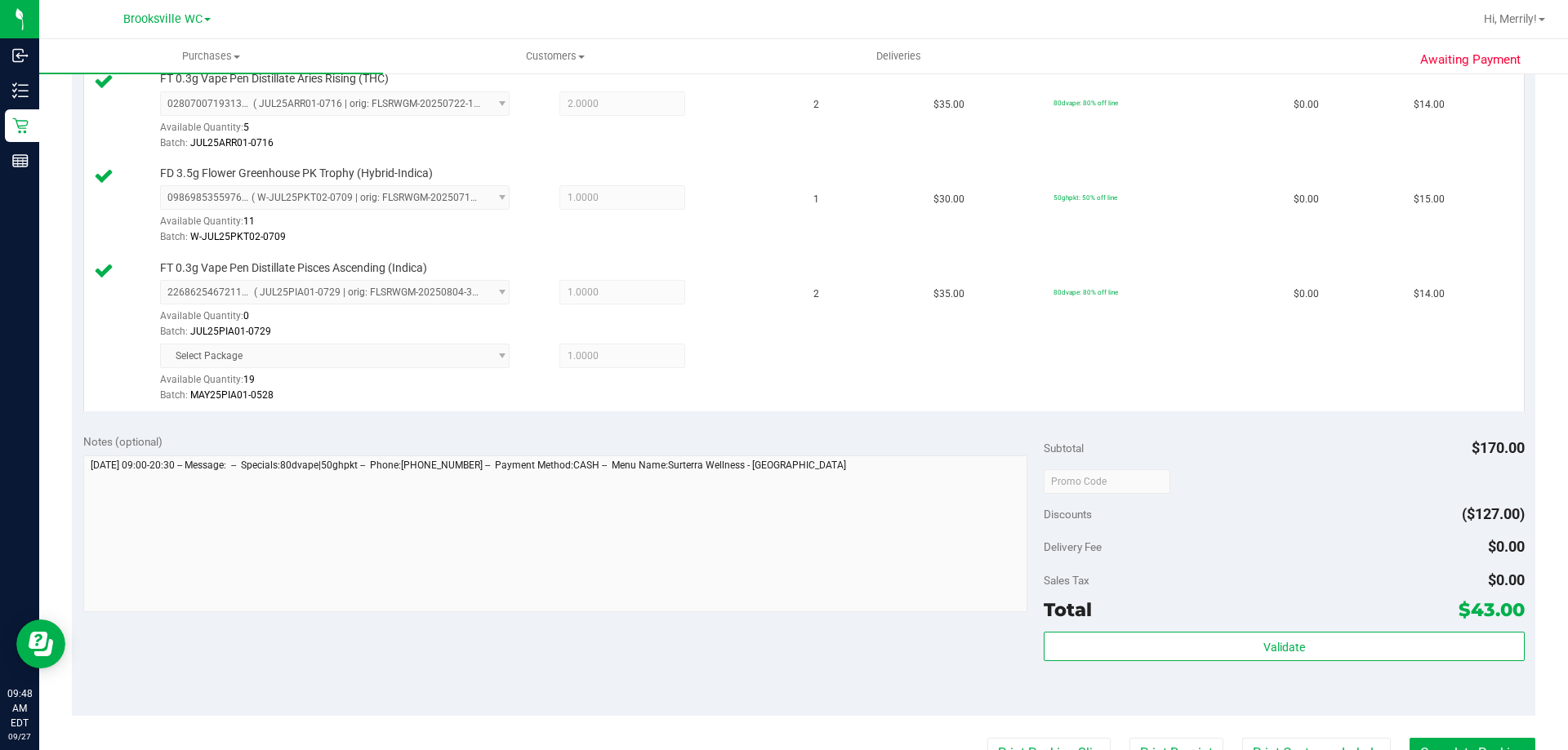
scroll to position [571, 0]
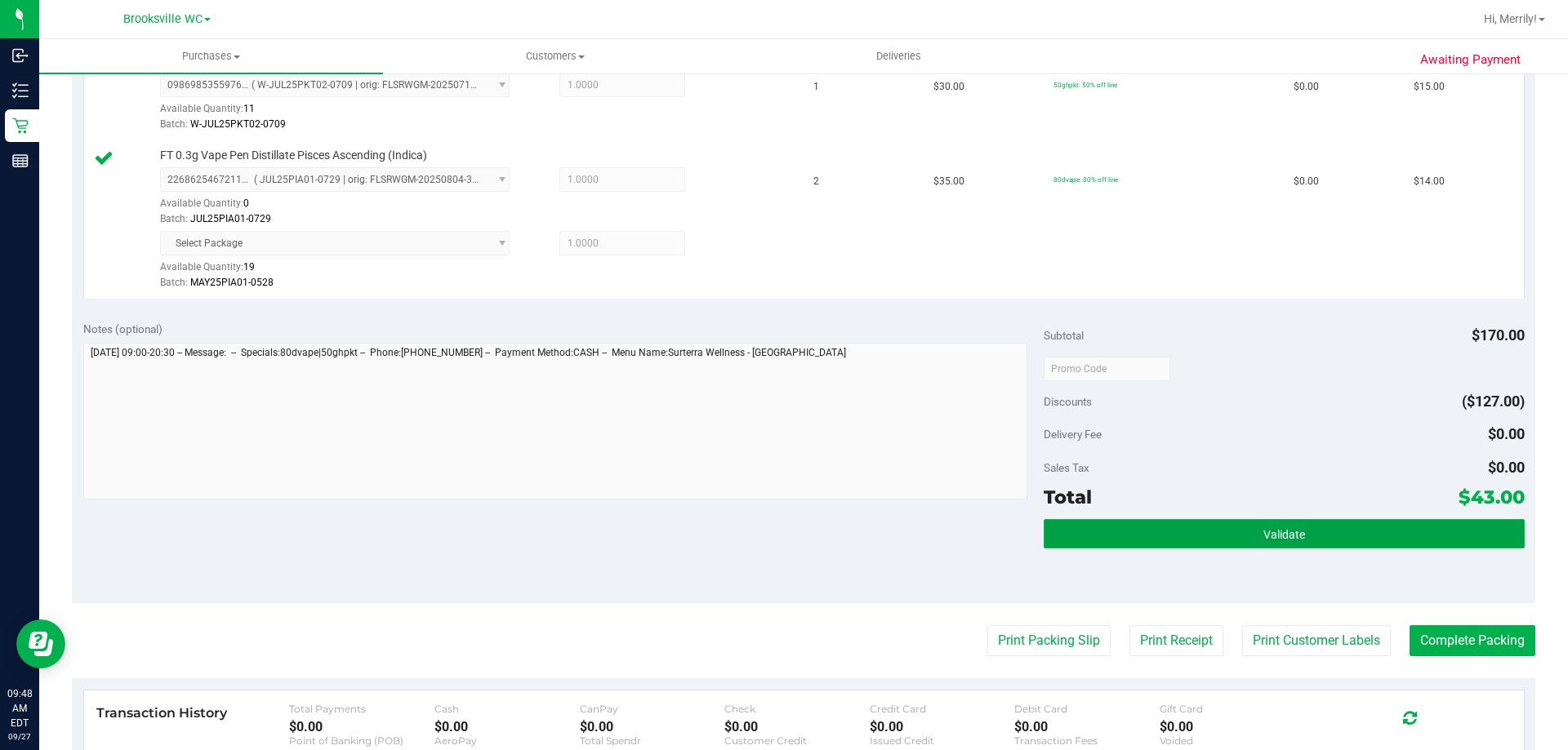
click at [1263, 539] on span "Validate" at bounding box center [1284, 535] width 42 height 13
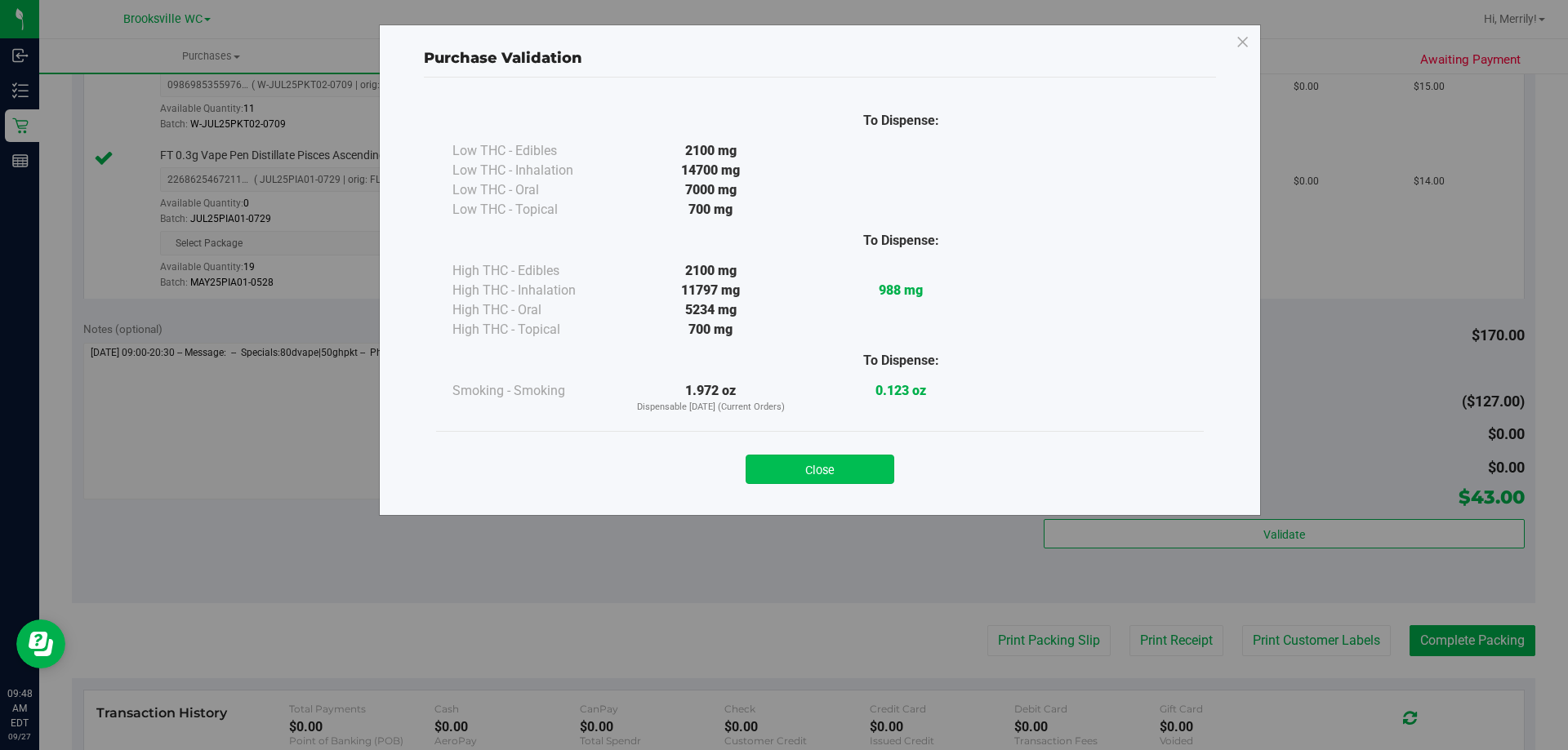
click at [848, 475] on button "Close" at bounding box center [819, 469] width 149 height 29
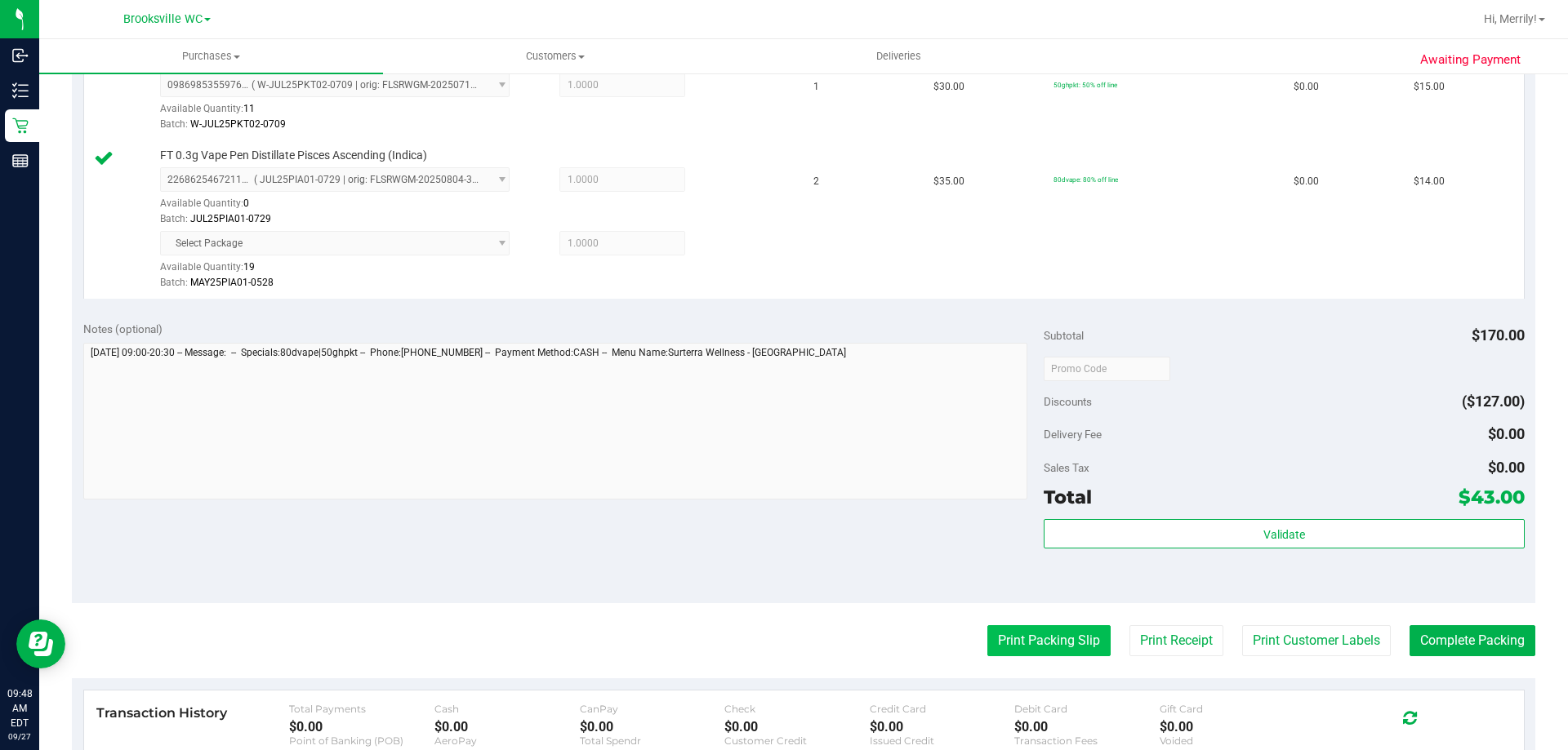
click at [1005, 635] on button "Print Packing Slip" at bounding box center [1049, 640] width 124 height 31
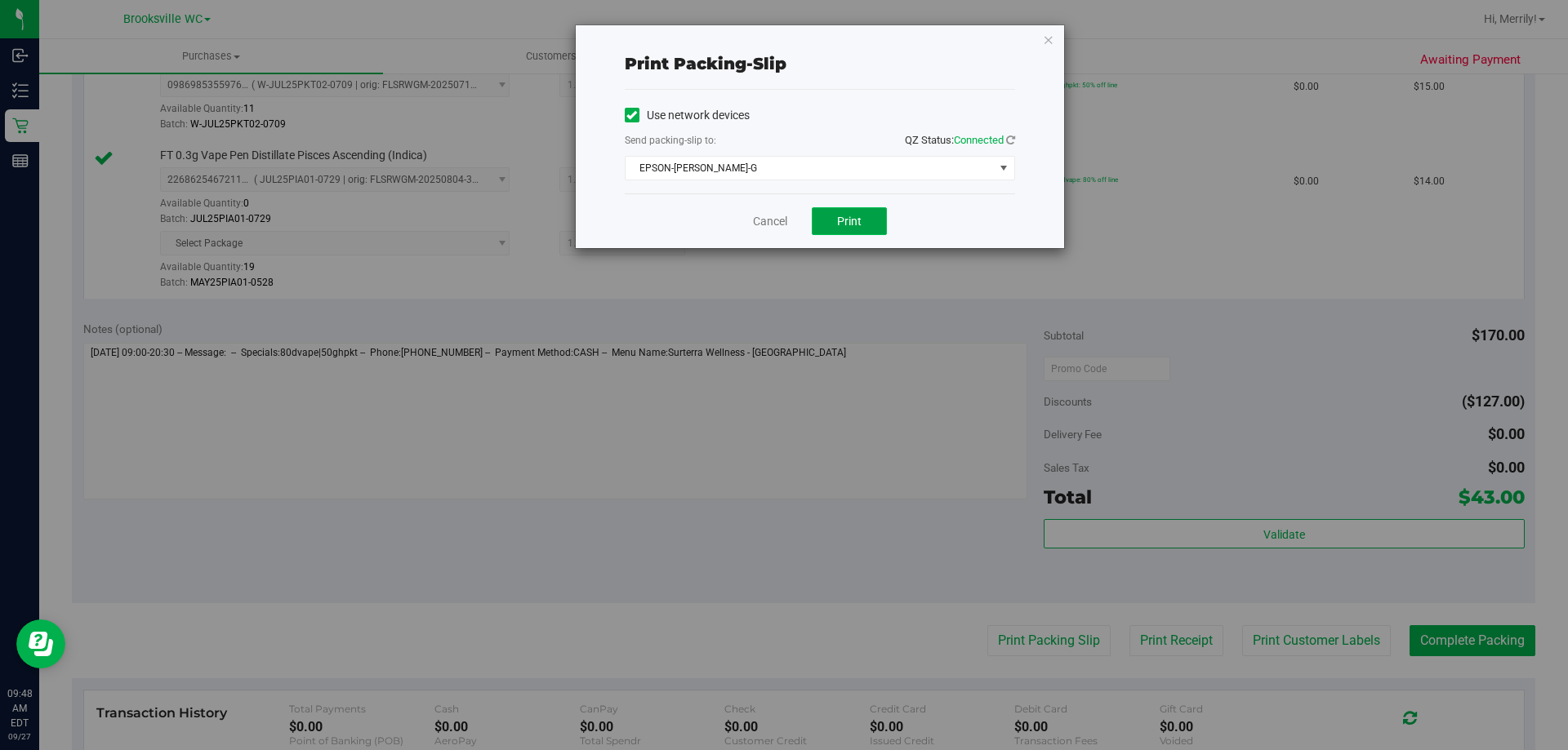
click at [840, 227] on span "Print" at bounding box center [849, 220] width 25 height 13
click at [767, 221] on link "Cancel" at bounding box center [770, 221] width 34 height 17
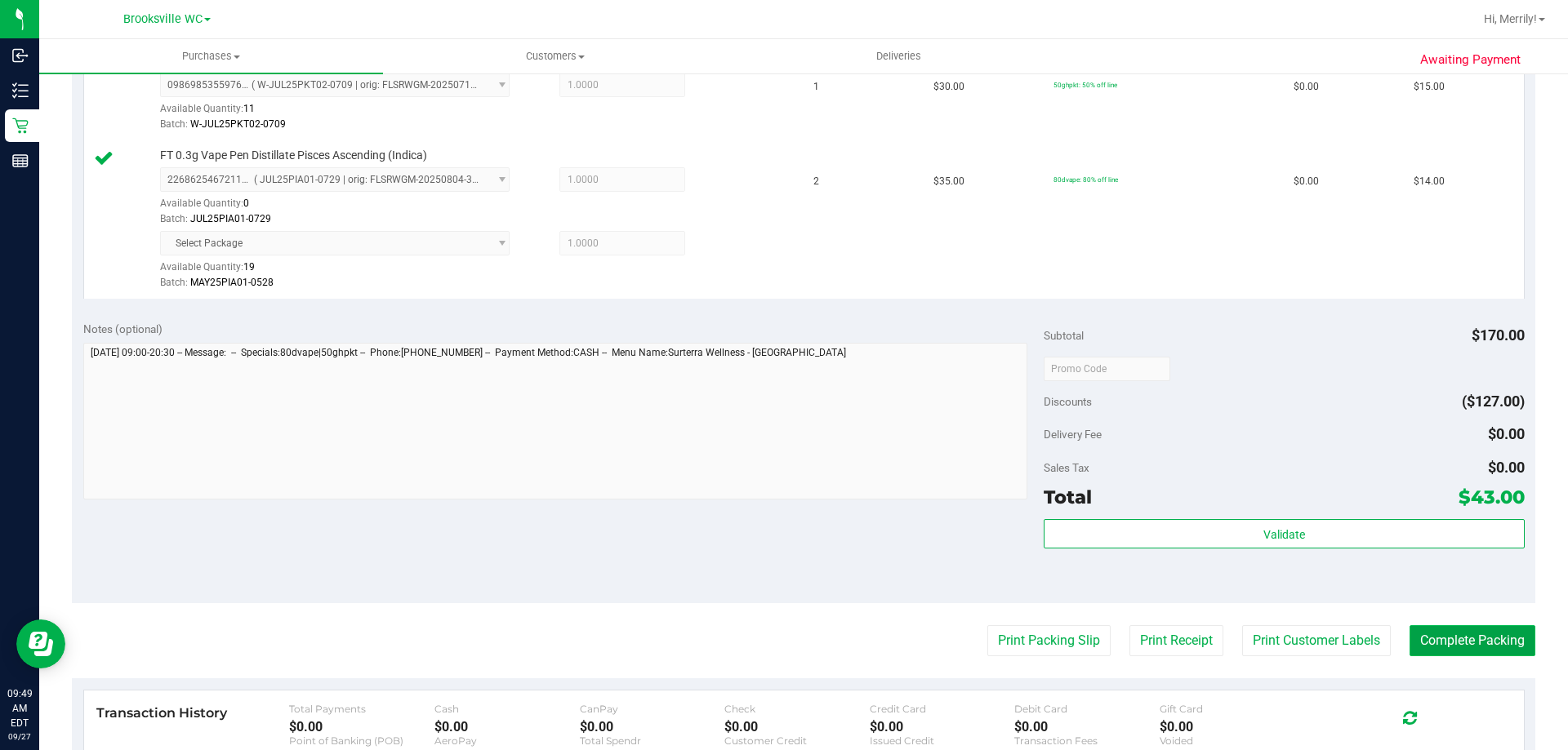
click at [1451, 638] on button "Complete Packing" at bounding box center [1472, 640] width 126 height 31
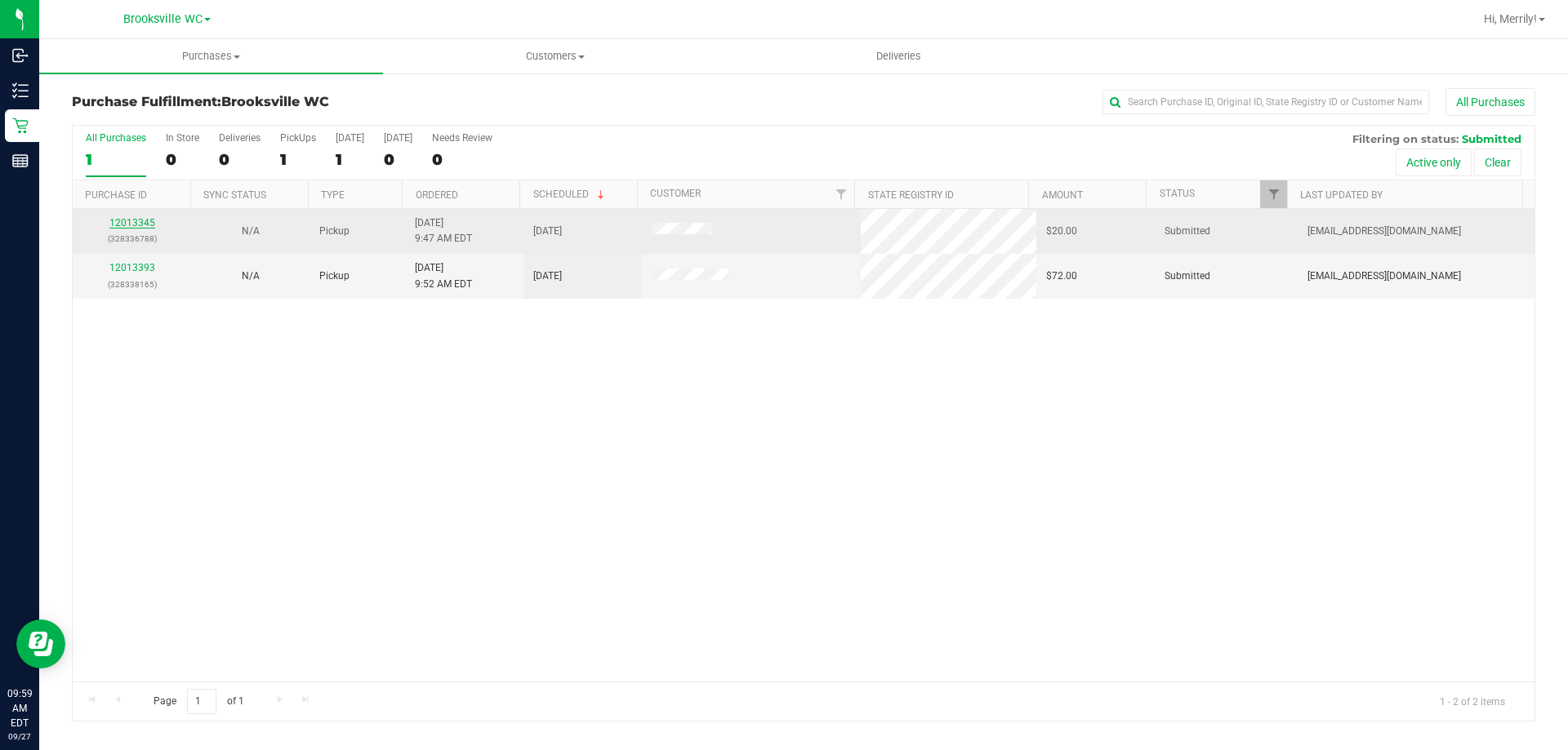
click at [138, 225] on link "12013345" at bounding box center [133, 222] width 46 height 11
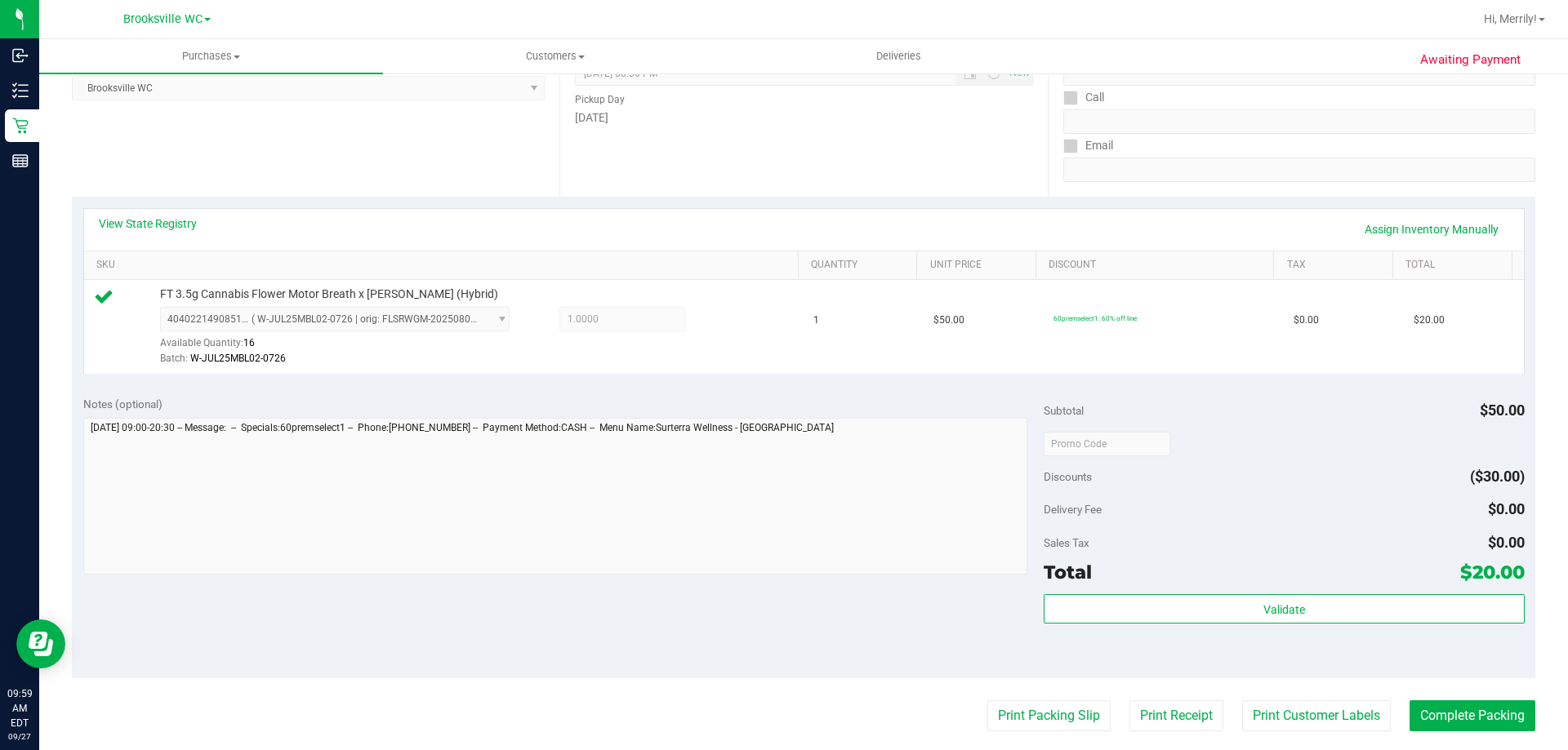
scroll to position [326, 0]
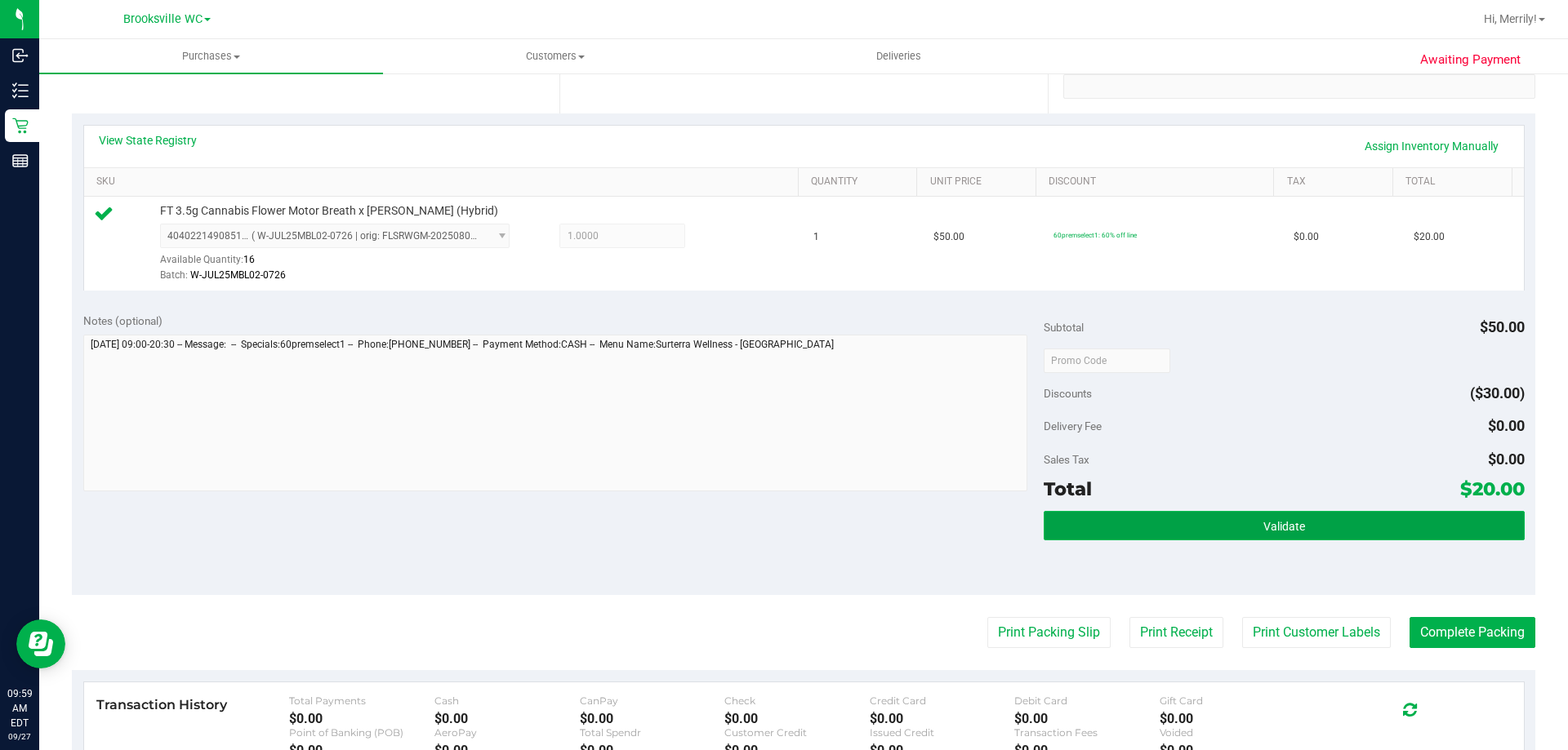
click at [1263, 527] on span "Validate" at bounding box center [1284, 526] width 42 height 13
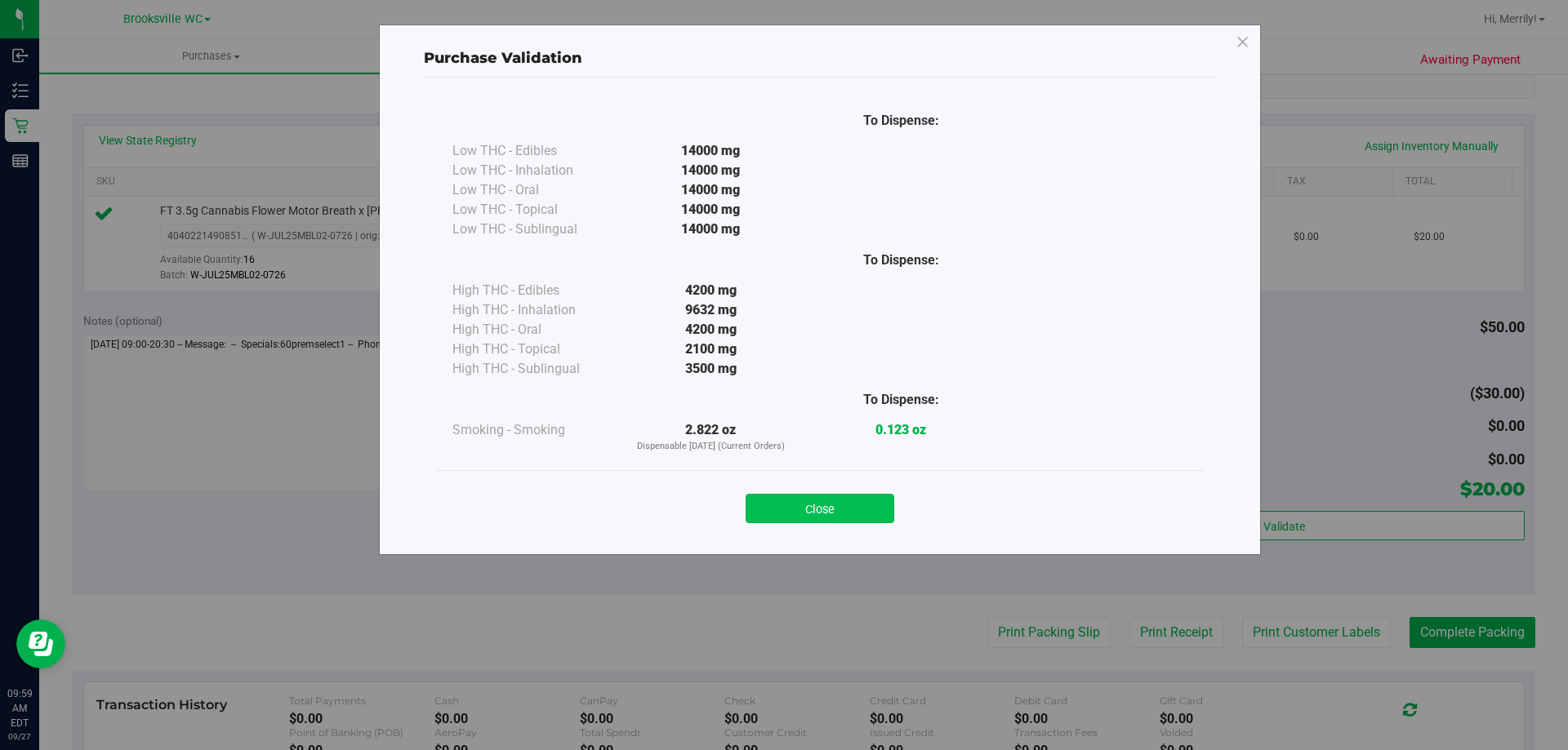
click at [864, 496] on button "Close" at bounding box center [819, 508] width 149 height 29
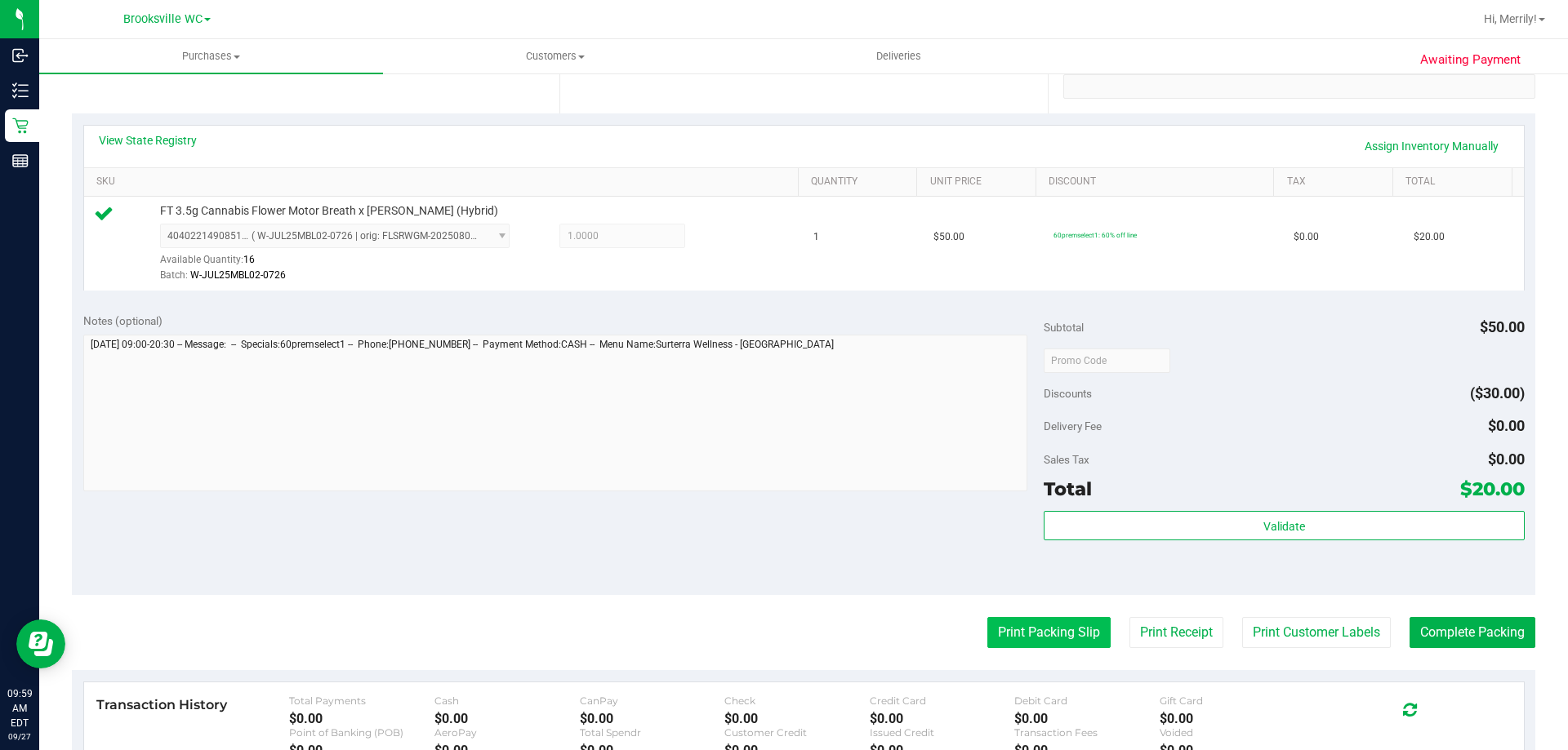
click at [1031, 627] on button "Print Packing Slip" at bounding box center [1049, 632] width 124 height 31
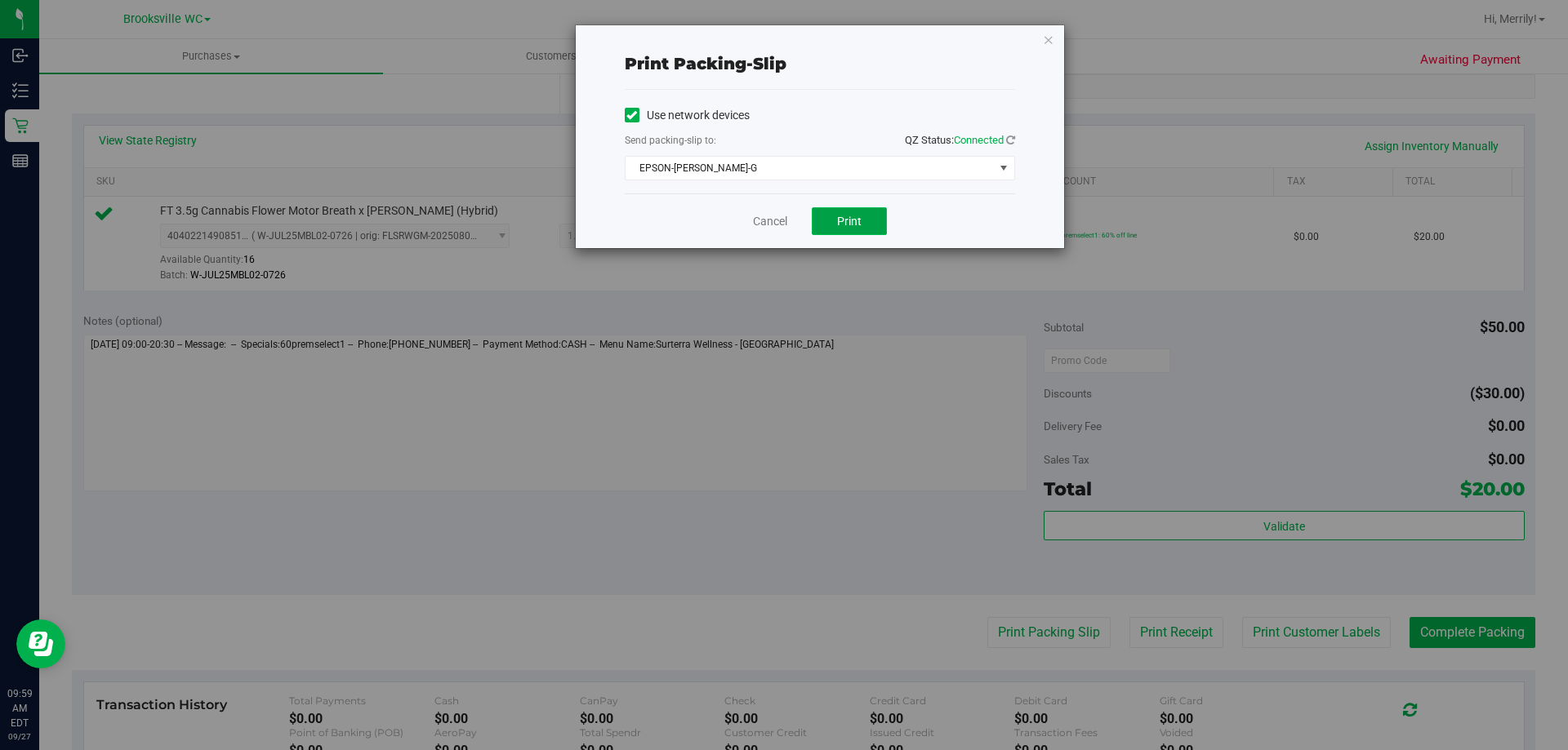
click at [845, 219] on span "Print" at bounding box center [849, 220] width 25 height 13
click at [765, 215] on link "Cancel" at bounding box center [770, 221] width 34 height 17
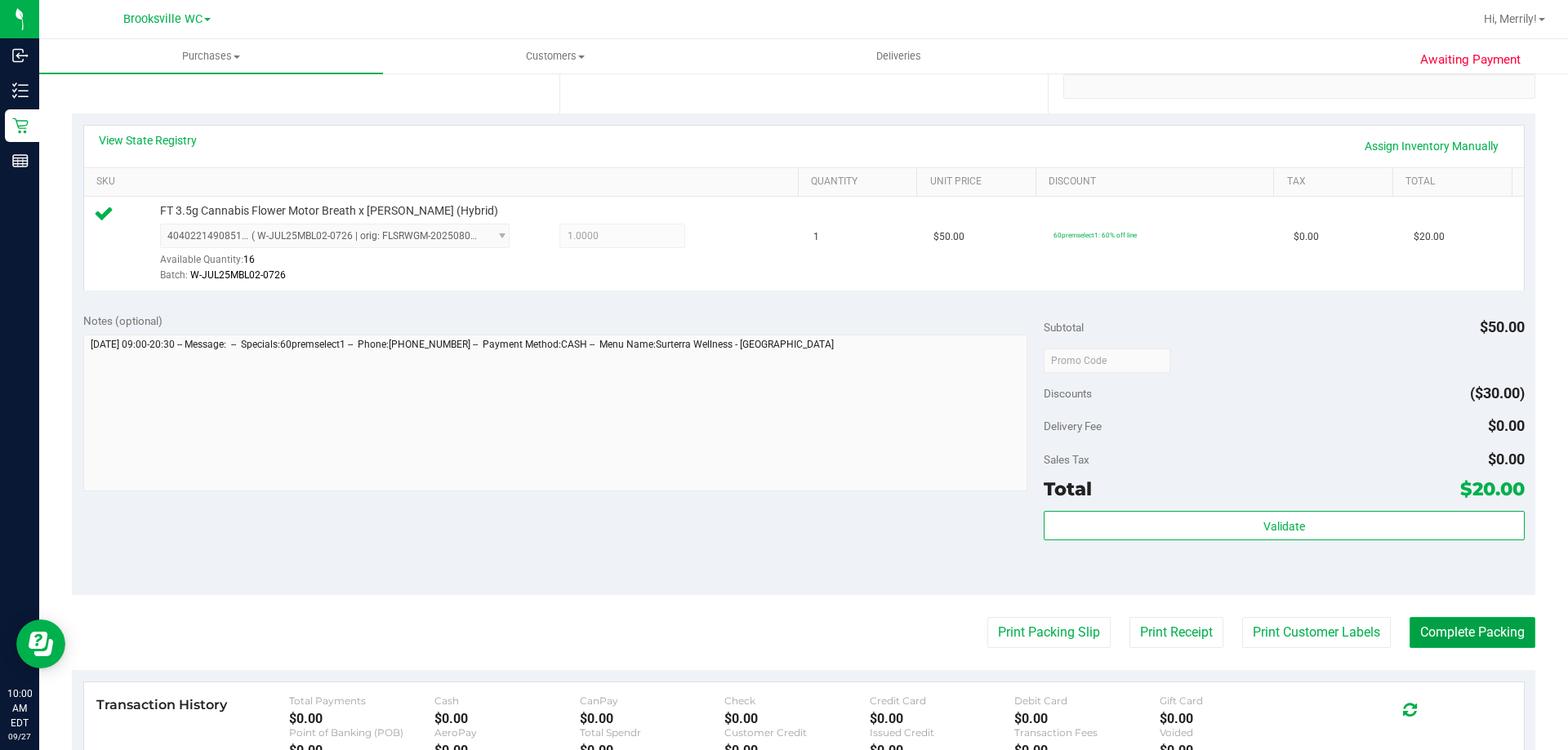
click at [1466, 632] on button "Complete Packing" at bounding box center [1472, 632] width 126 height 31
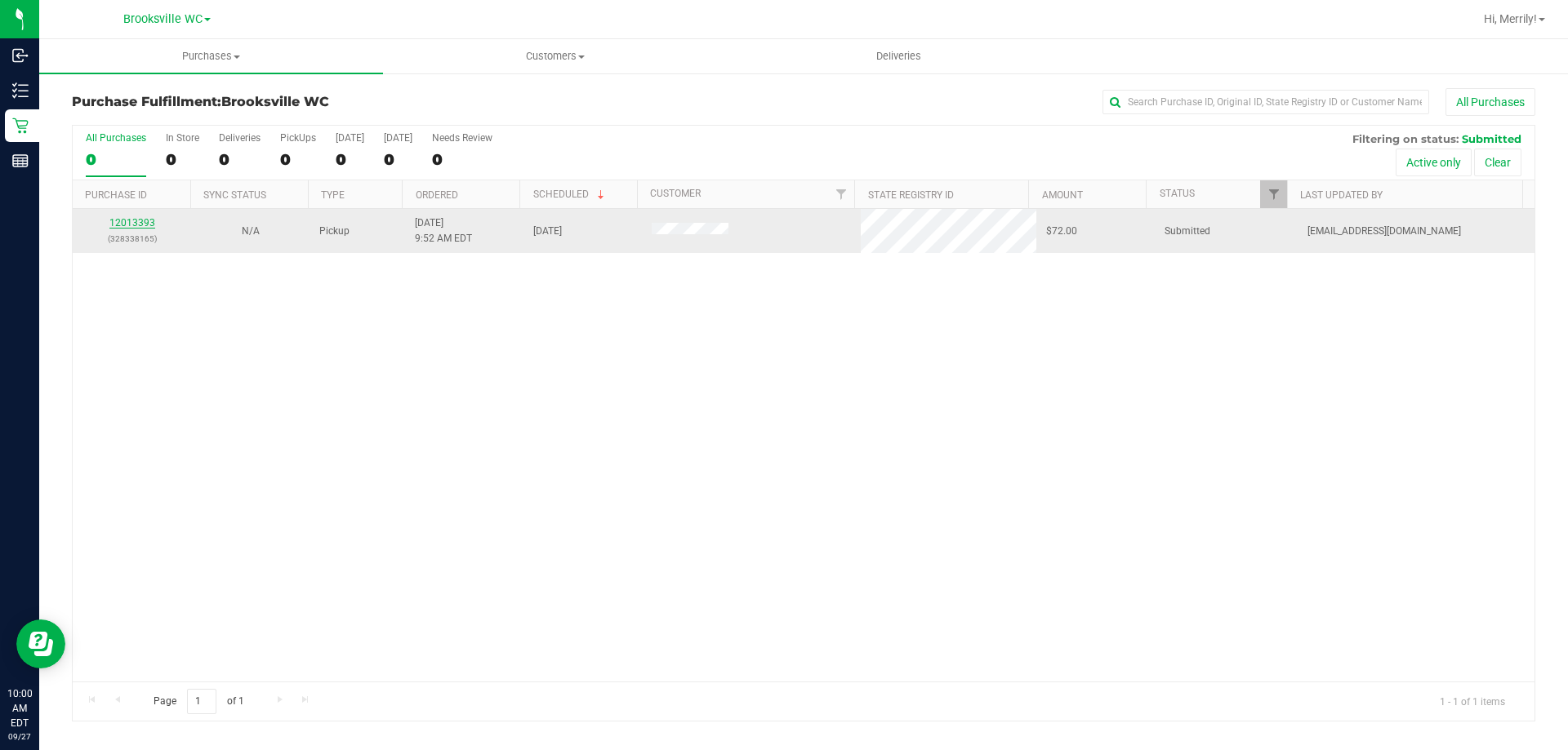
click at [138, 222] on link "12013393" at bounding box center [133, 222] width 46 height 11
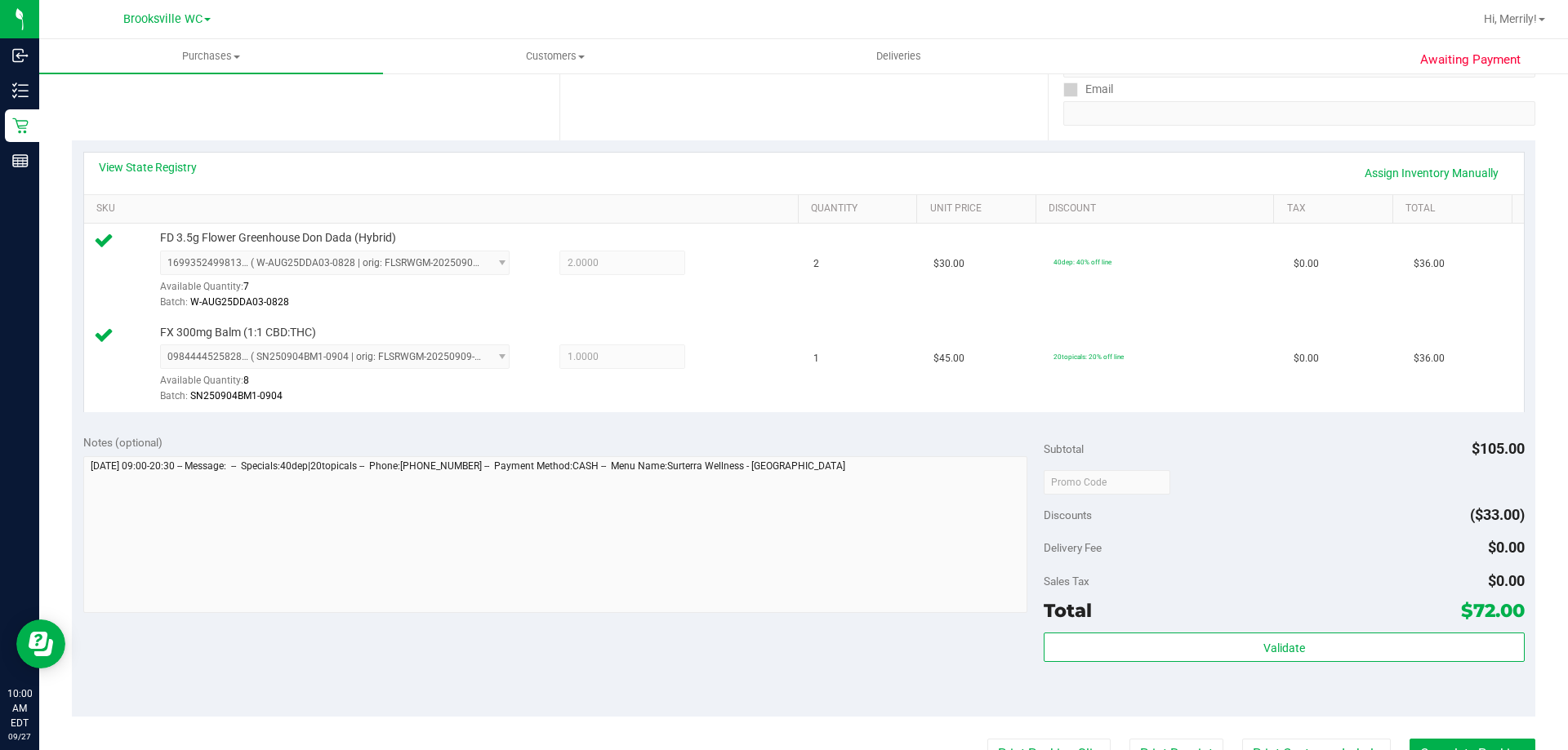
scroll to position [326, 0]
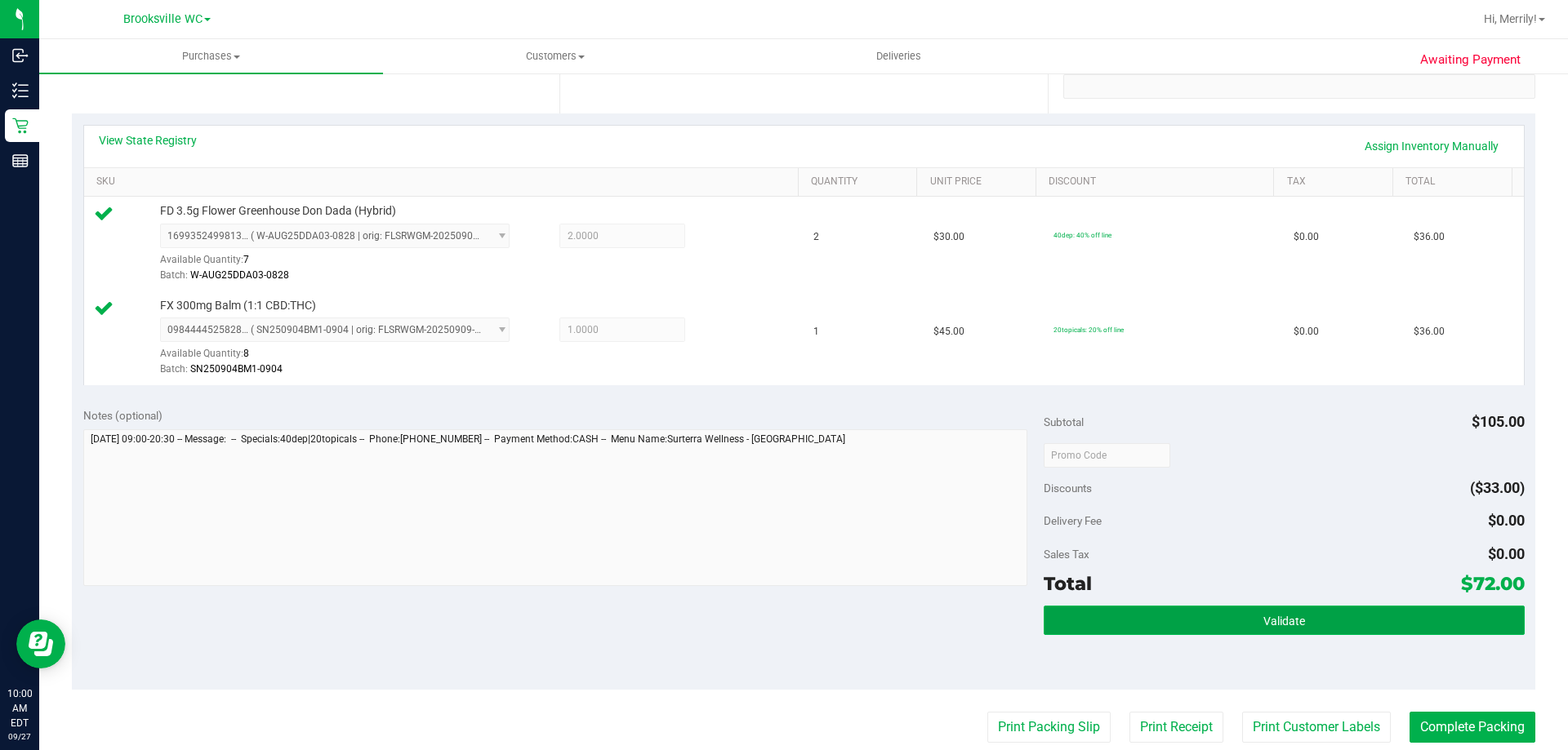
click at [1242, 631] on button "Validate" at bounding box center [1283, 619] width 480 height 29
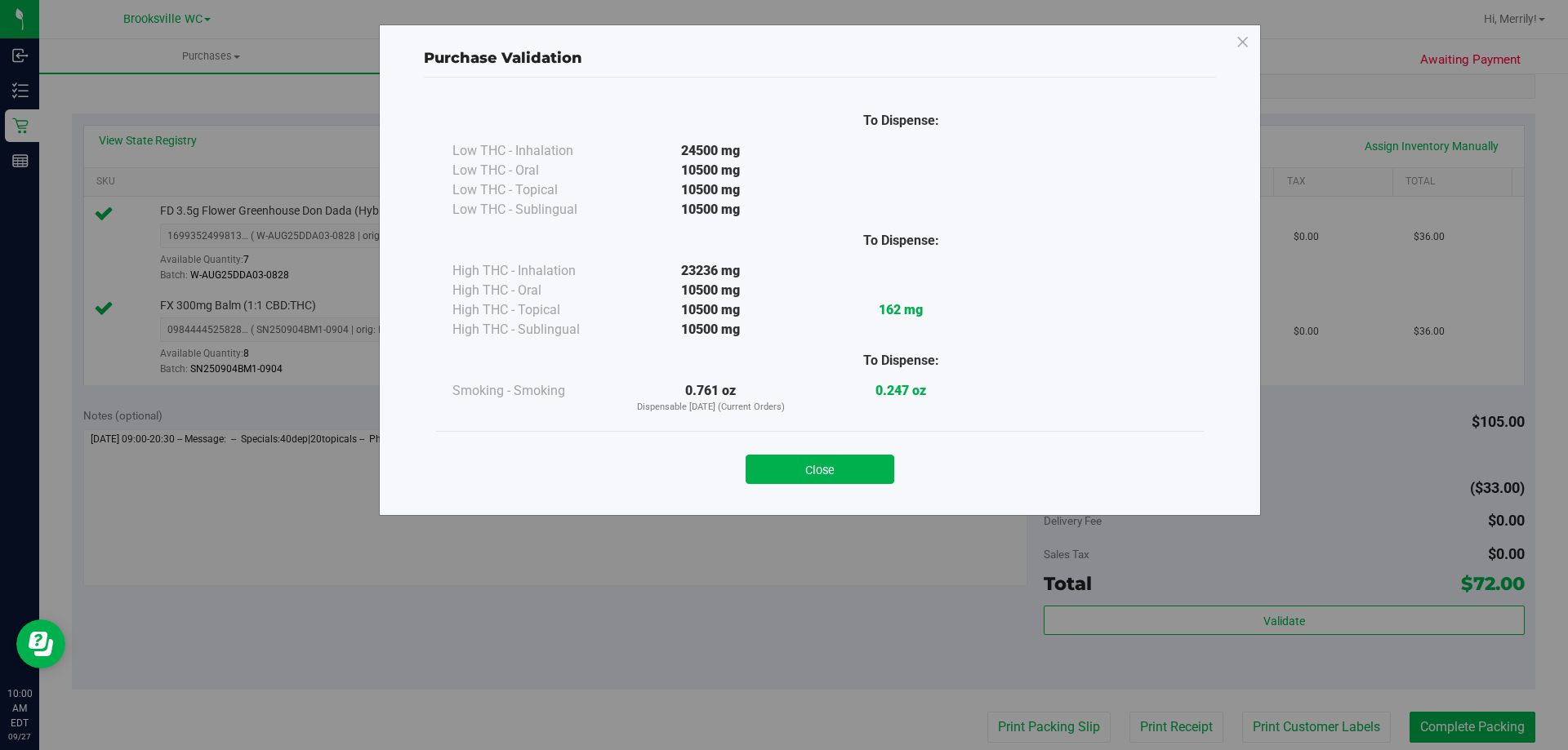
drag, startPoint x: 813, startPoint y: 467, endPoint x: 819, endPoint y: 474, distance: 9.2
click at [813, 473] on button "Close" at bounding box center [819, 469] width 149 height 29
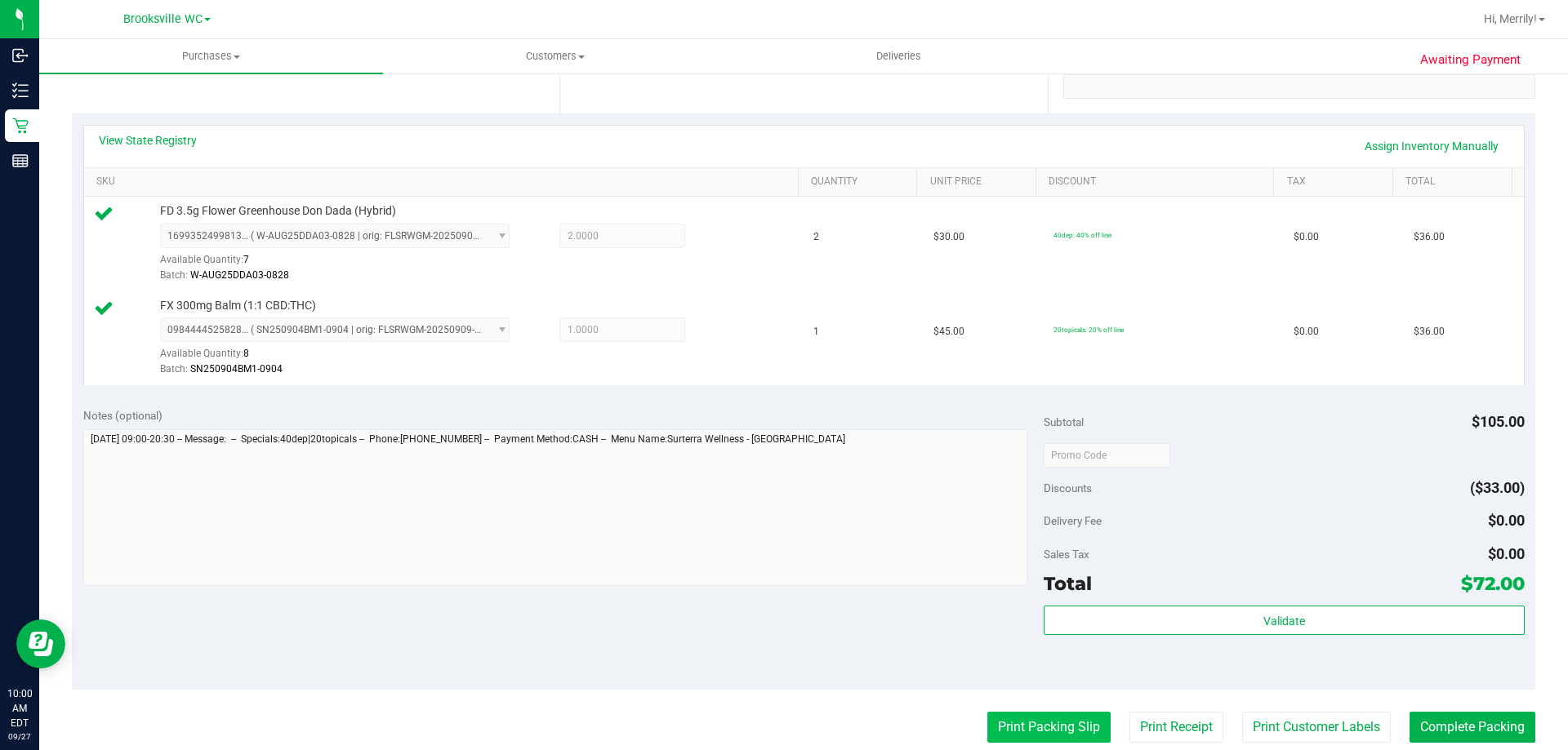
click at [1017, 722] on button "Print Packing Slip" at bounding box center [1049, 727] width 124 height 31
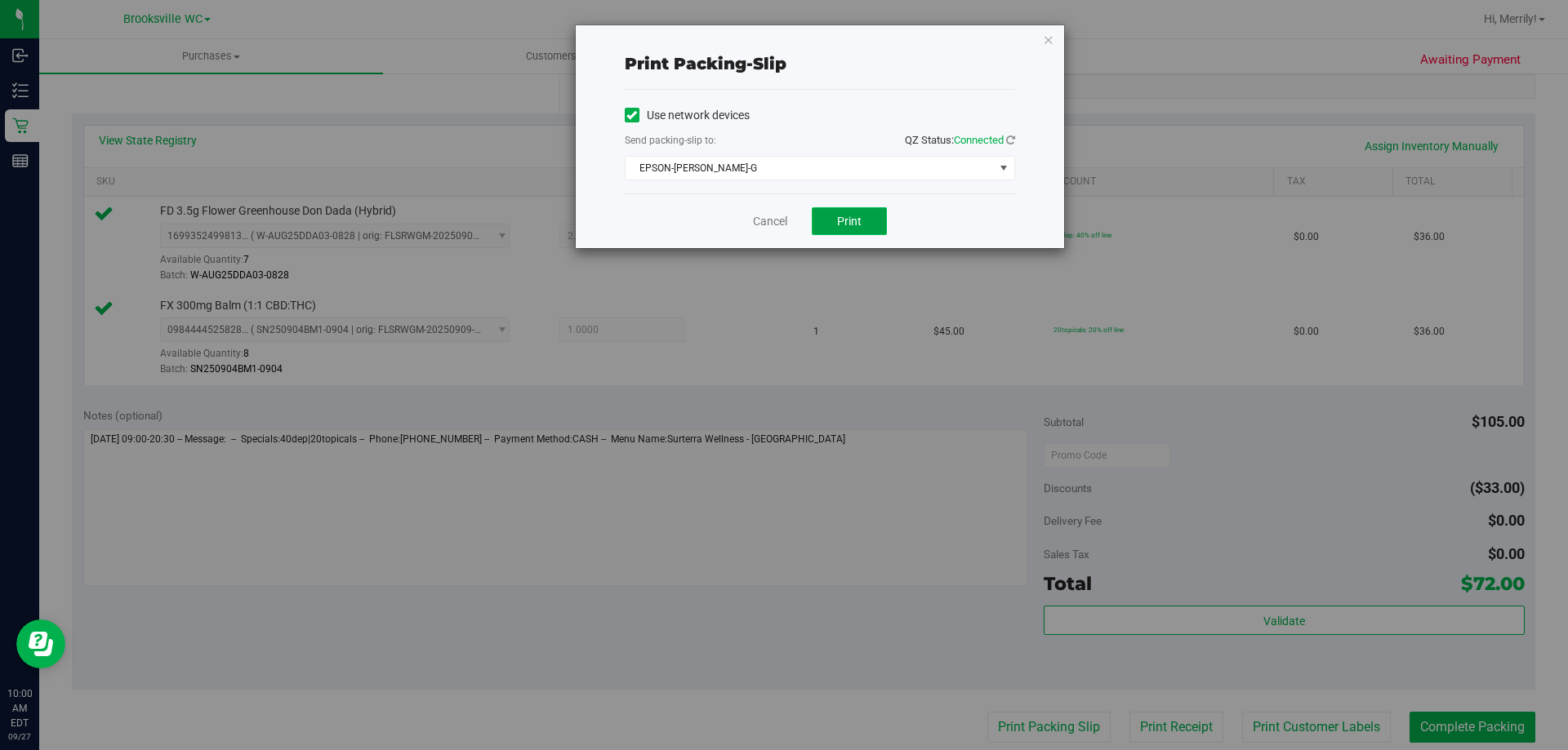
click at [864, 218] on button "Print" at bounding box center [849, 221] width 75 height 28
click at [766, 213] on link "Cancel" at bounding box center [770, 221] width 34 height 17
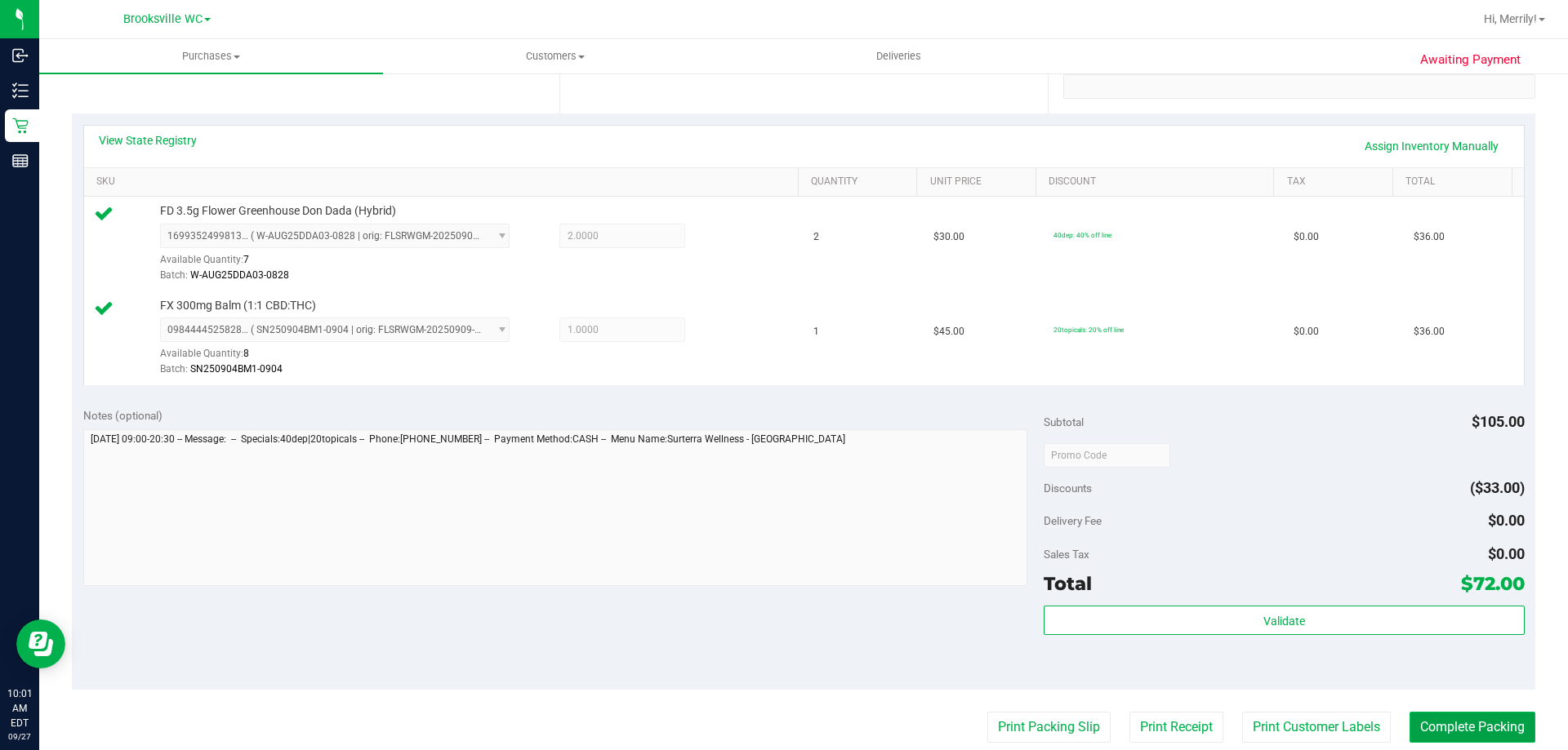
click at [1455, 712] on button "Complete Packing" at bounding box center [1472, 727] width 126 height 31
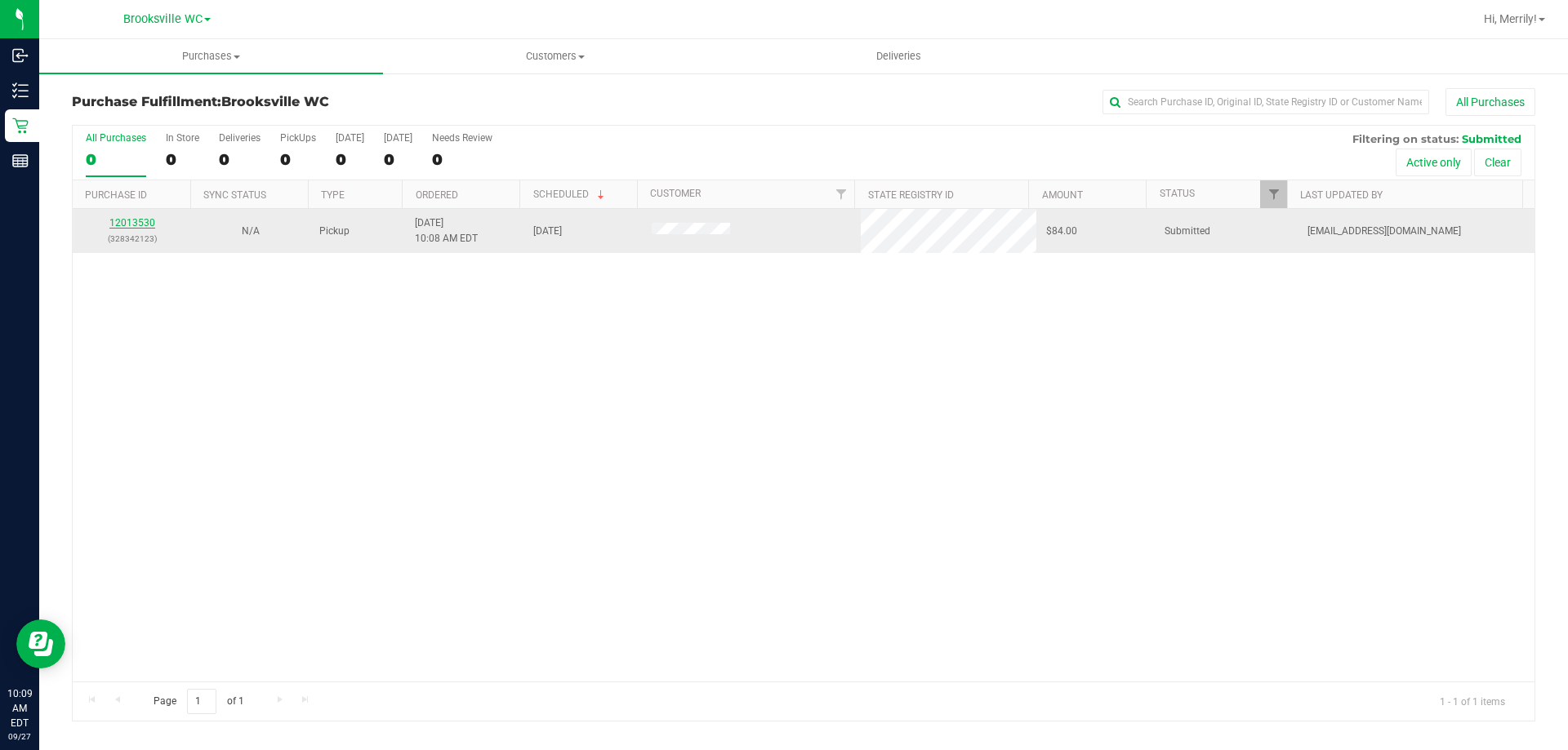
click at [146, 219] on link "12013530" at bounding box center [133, 222] width 46 height 11
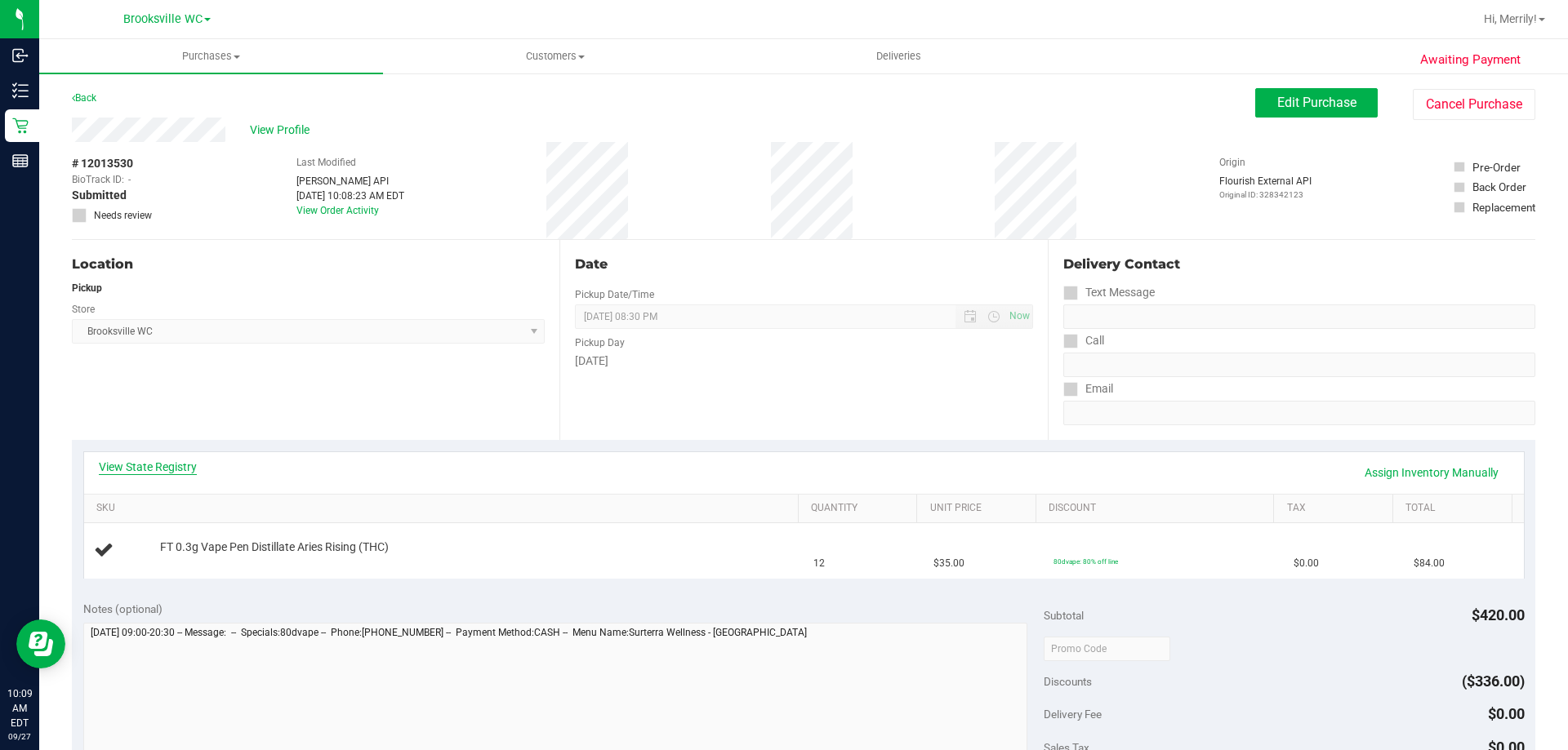
click at [169, 461] on link "View State Registry" at bounding box center [148, 467] width 98 height 16
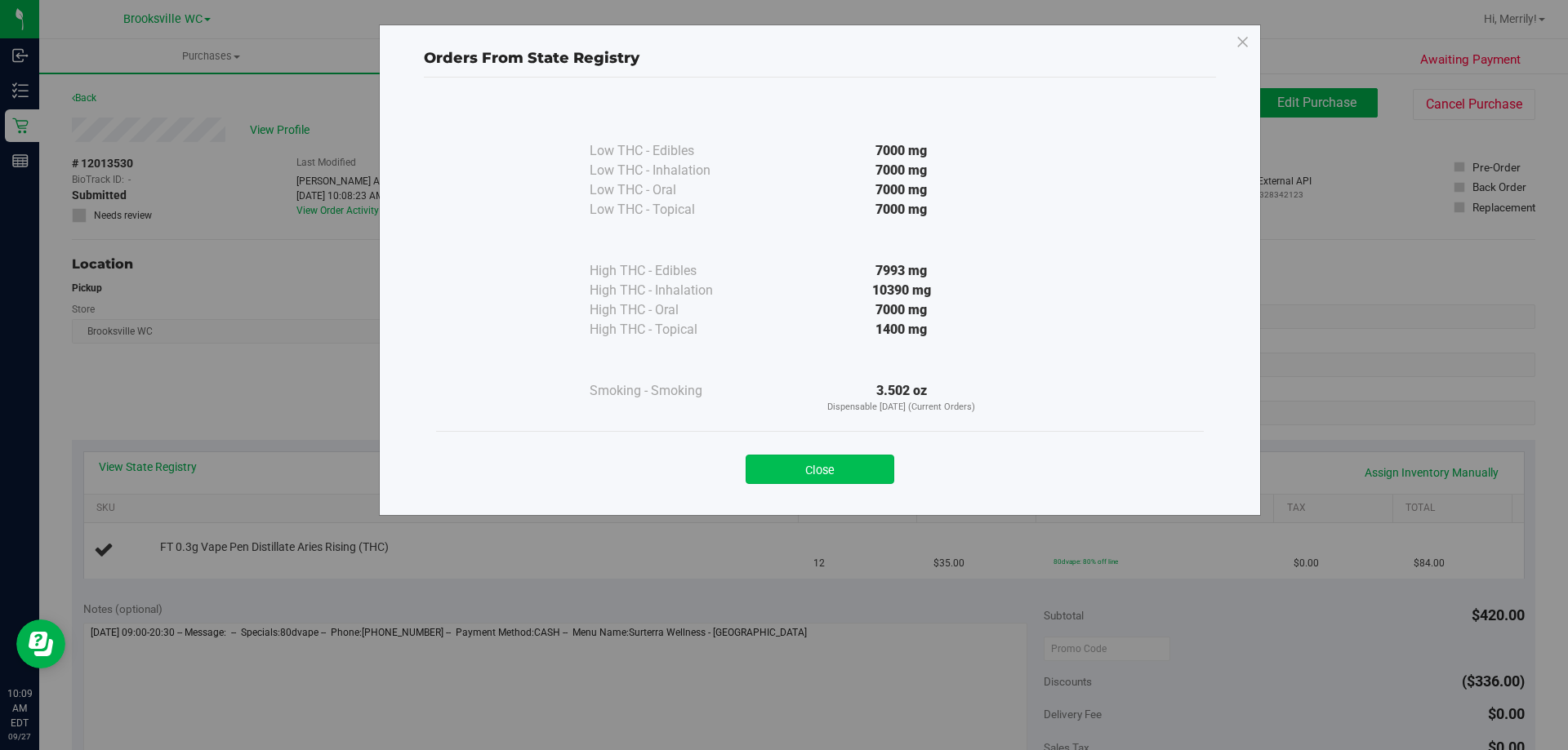
click at [836, 463] on button "Close" at bounding box center [819, 469] width 149 height 29
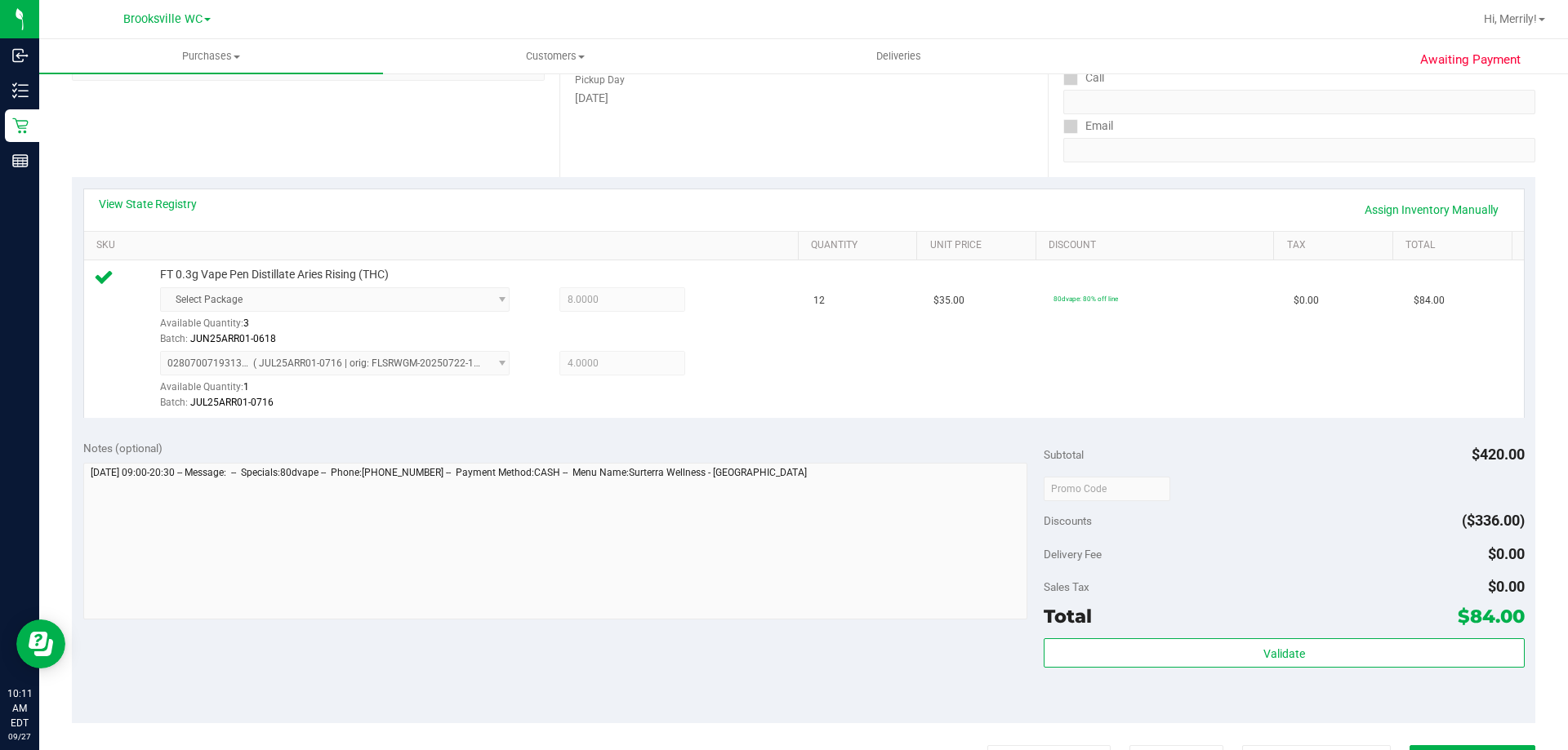
scroll to position [326, 0]
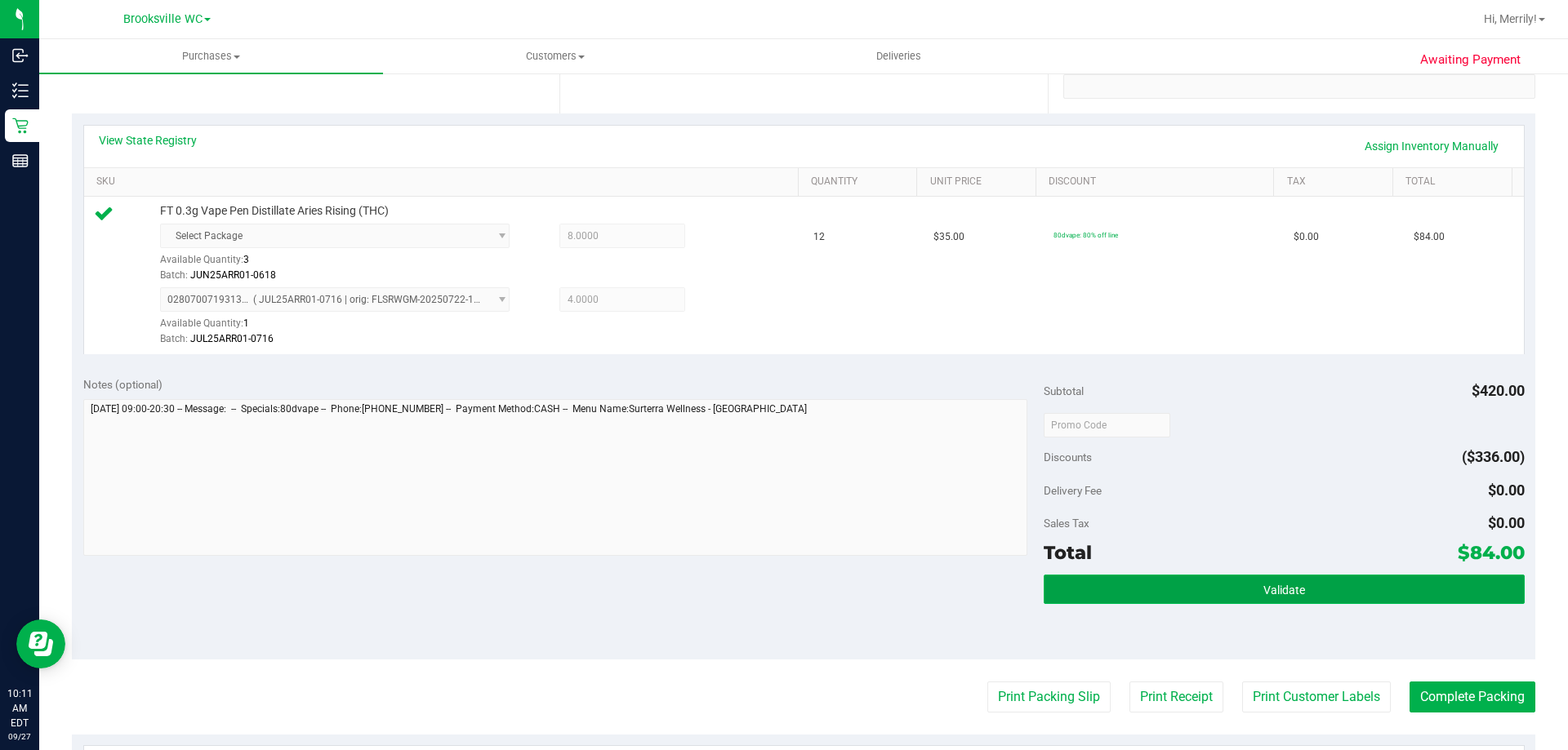
click at [1263, 594] on span "Validate" at bounding box center [1284, 589] width 42 height 13
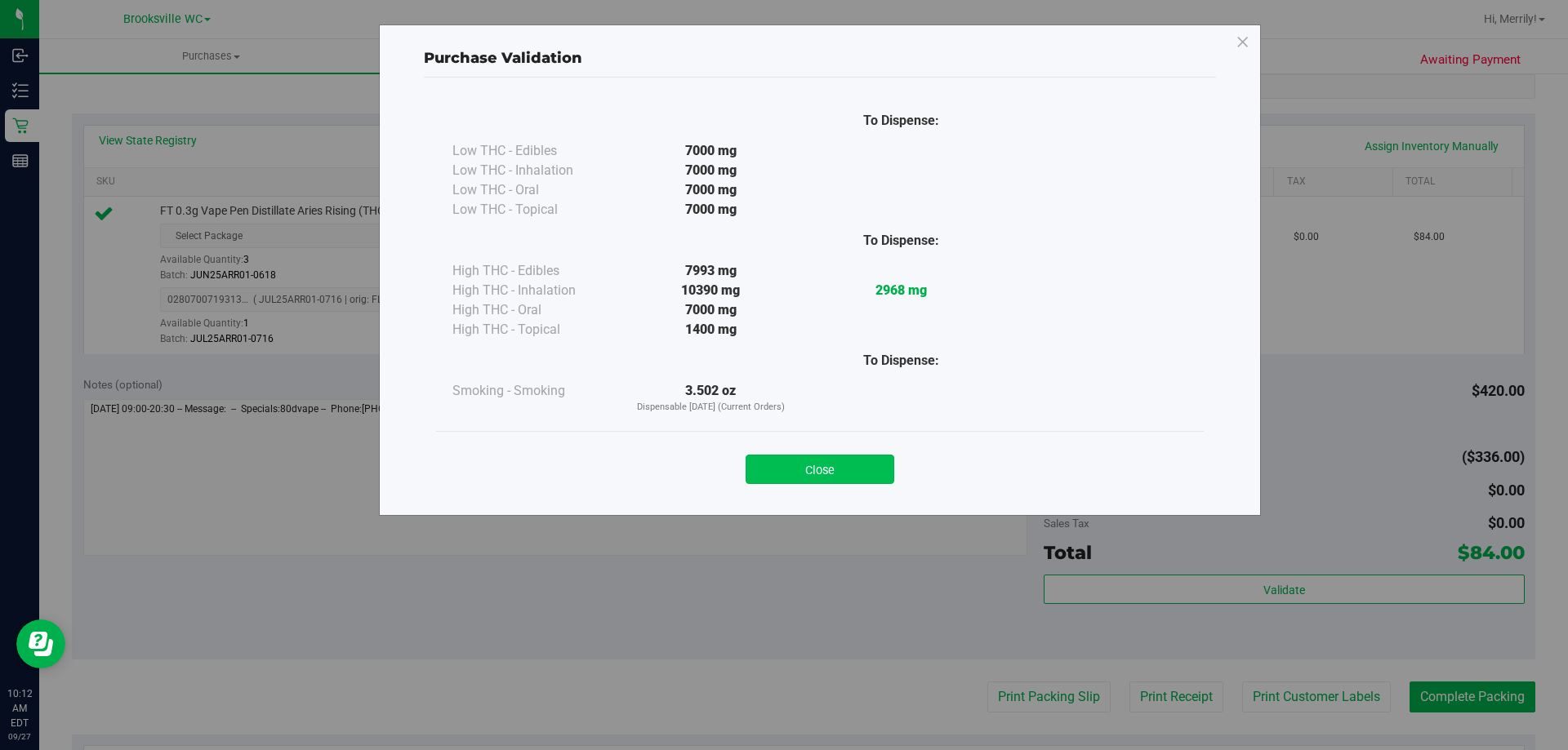
click at [852, 475] on button "Close" at bounding box center [819, 469] width 149 height 29
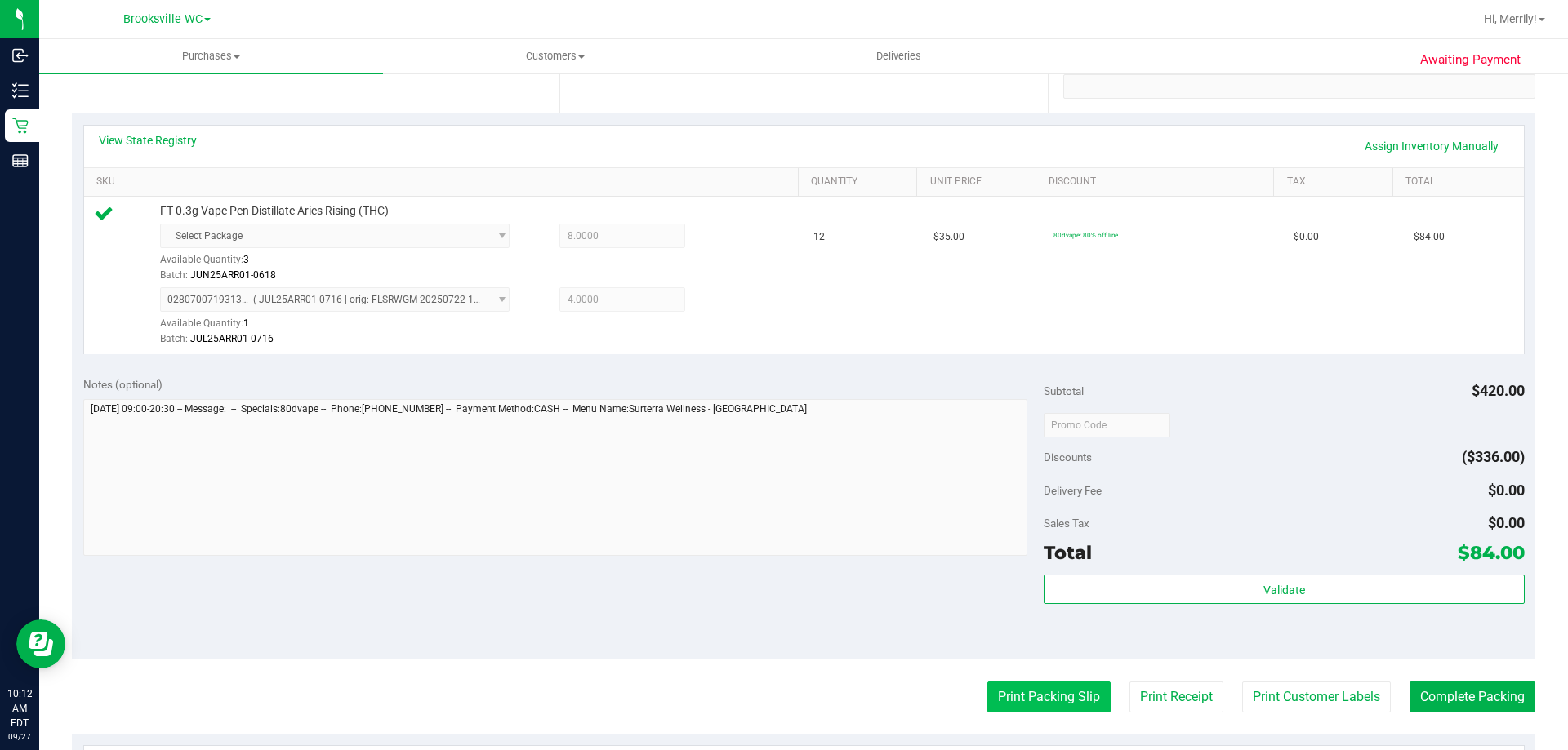
click at [1014, 700] on button "Print Packing Slip" at bounding box center [1049, 696] width 124 height 31
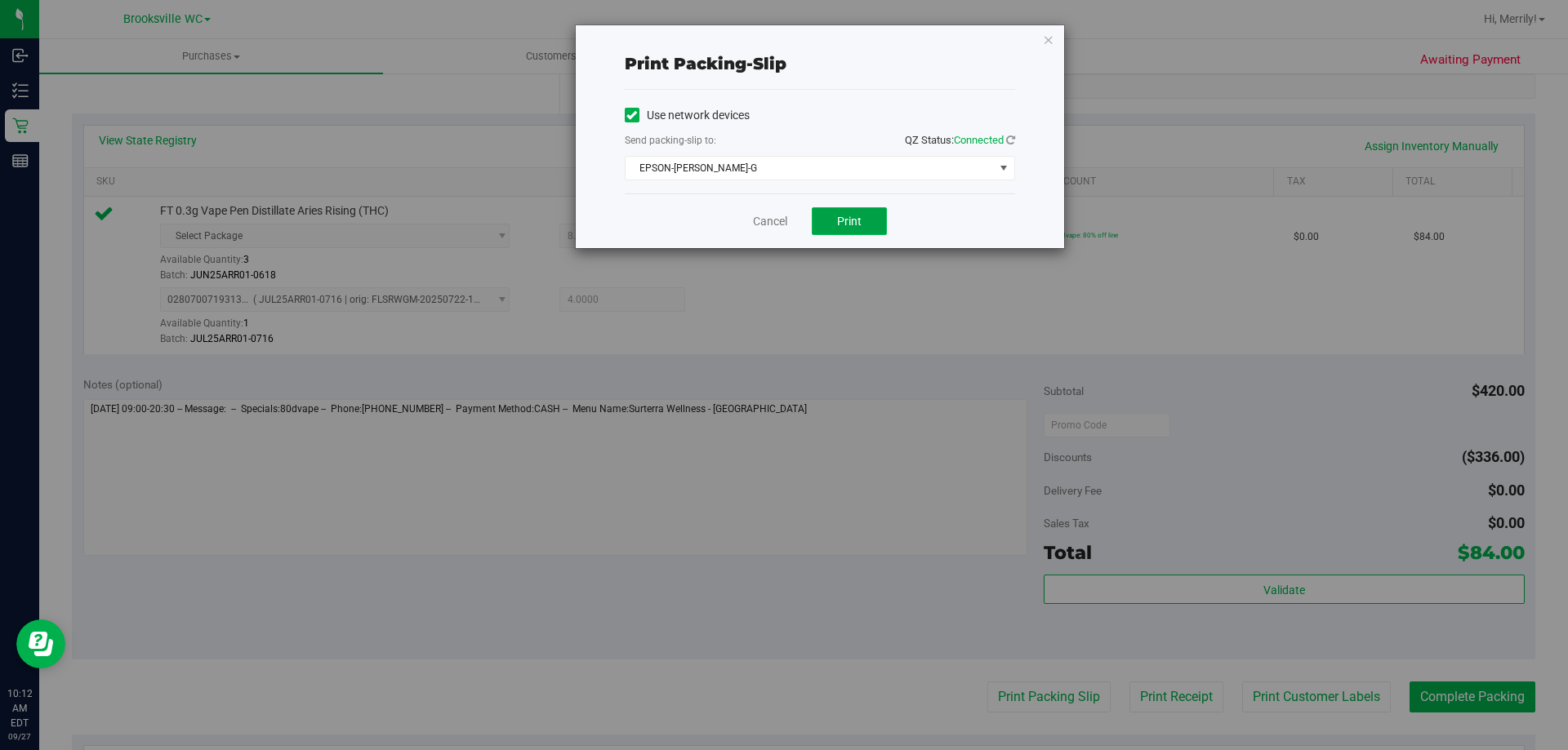
click at [839, 214] on span "Print" at bounding box center [849, 220] width 25 height 13
click at [762, 221] on link "Cancel" at bounding box center [770, 221] width 34 height 17
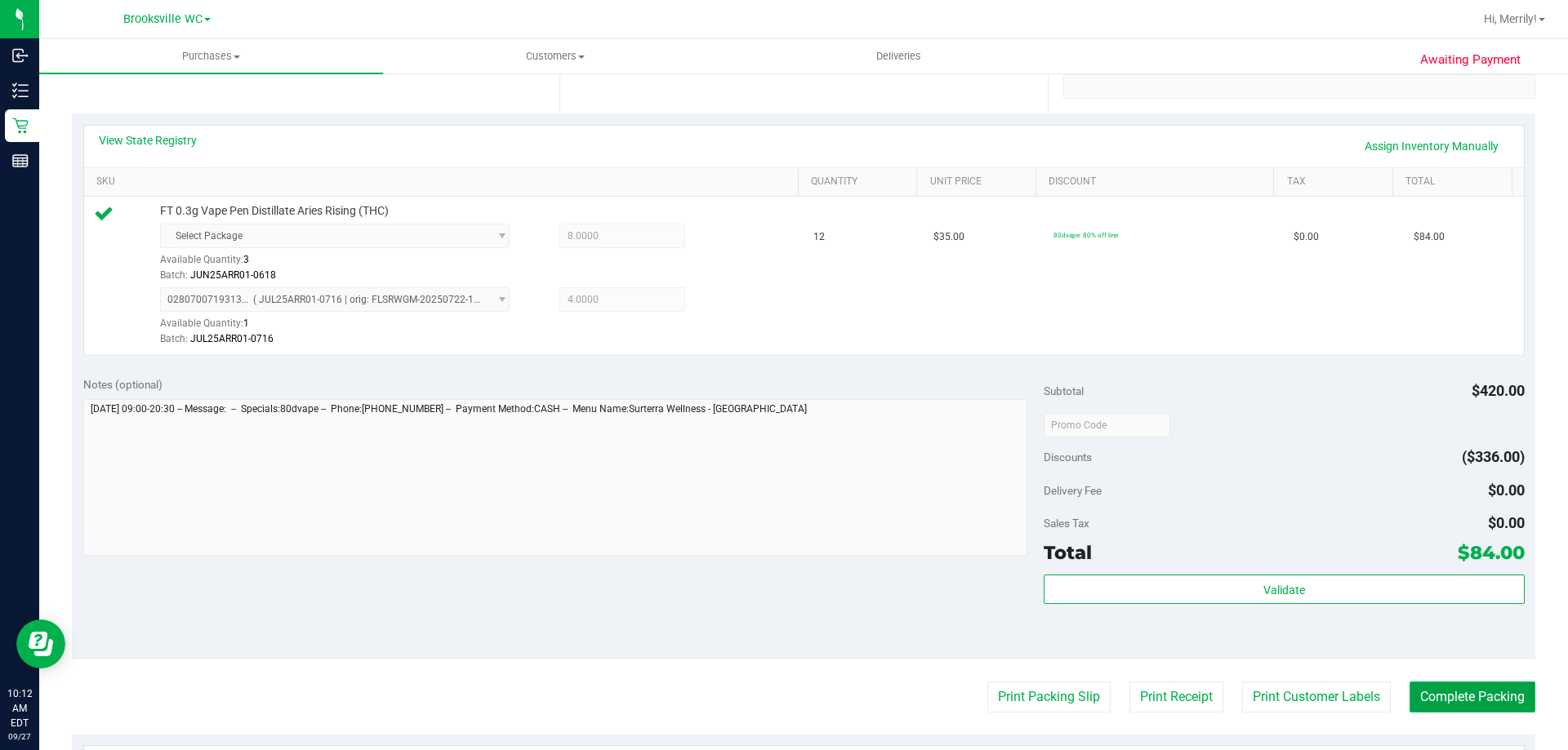
click at [1452, 707] on button "Complete Packing" at bounding box center [1472, 696] width 126 height 31
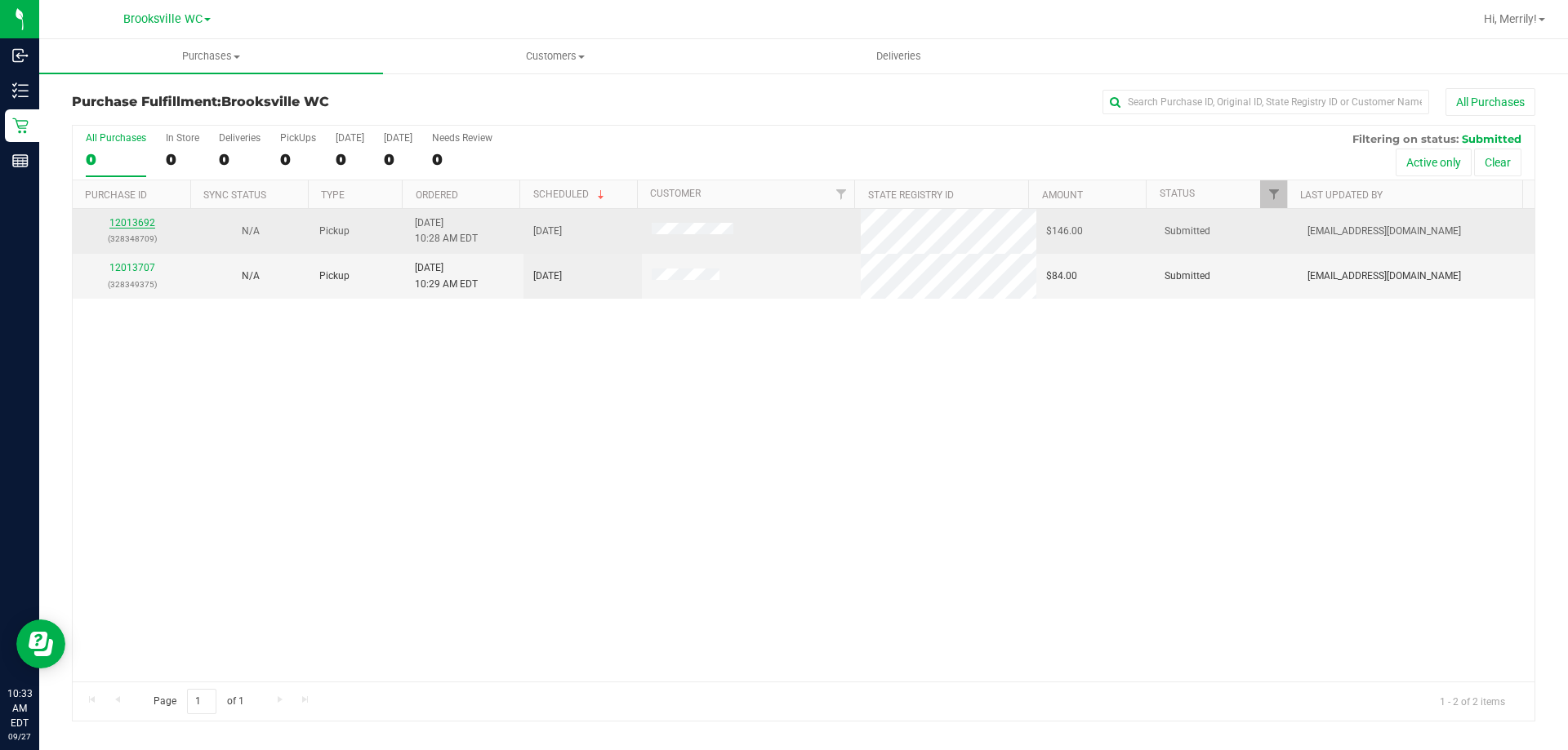
click at [125, 223] on link "12013692" at bounding box center [133, 222] width 46 height 11
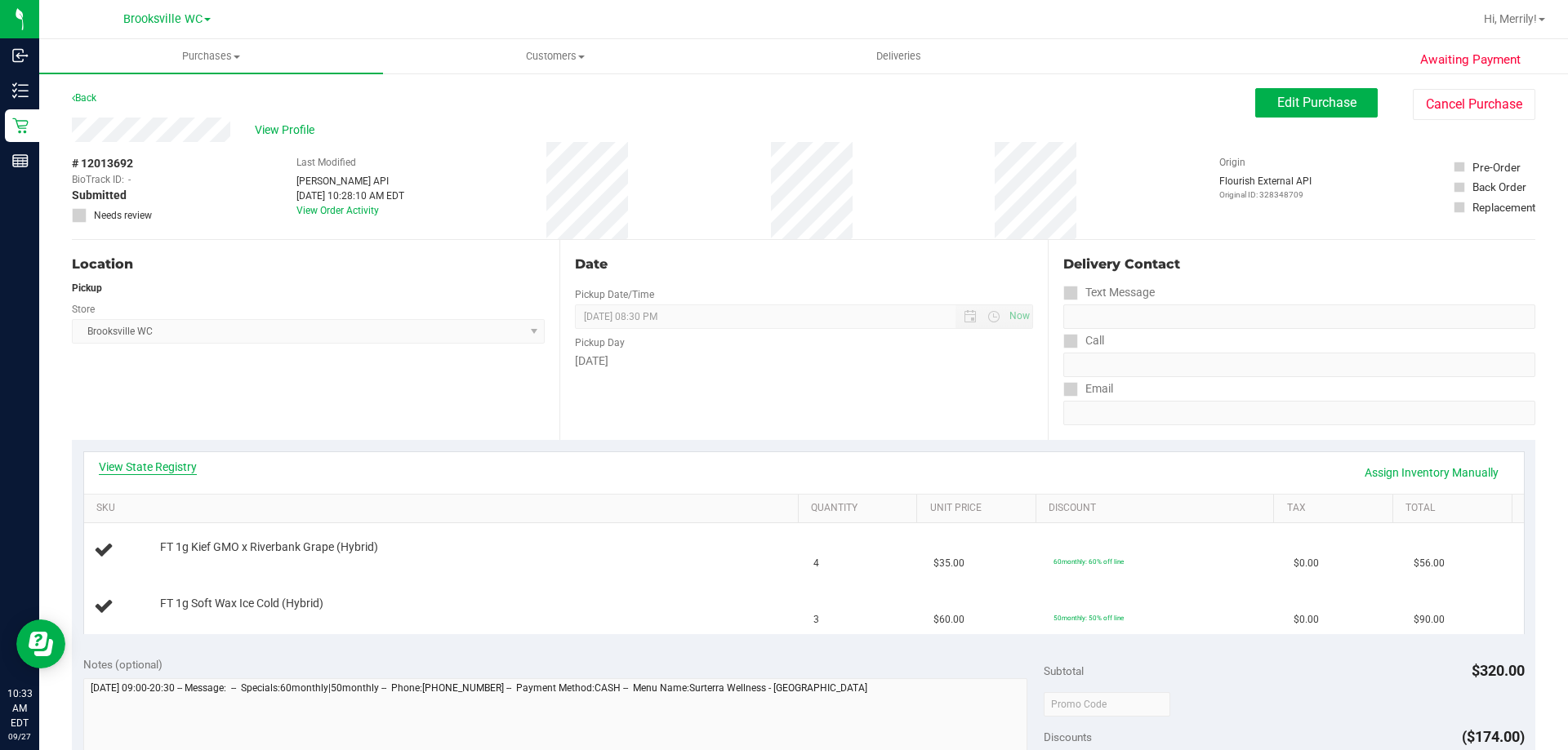
click at [143, 461] on link "View State Registry" at bounding box center [148, 467] width 98 height 16
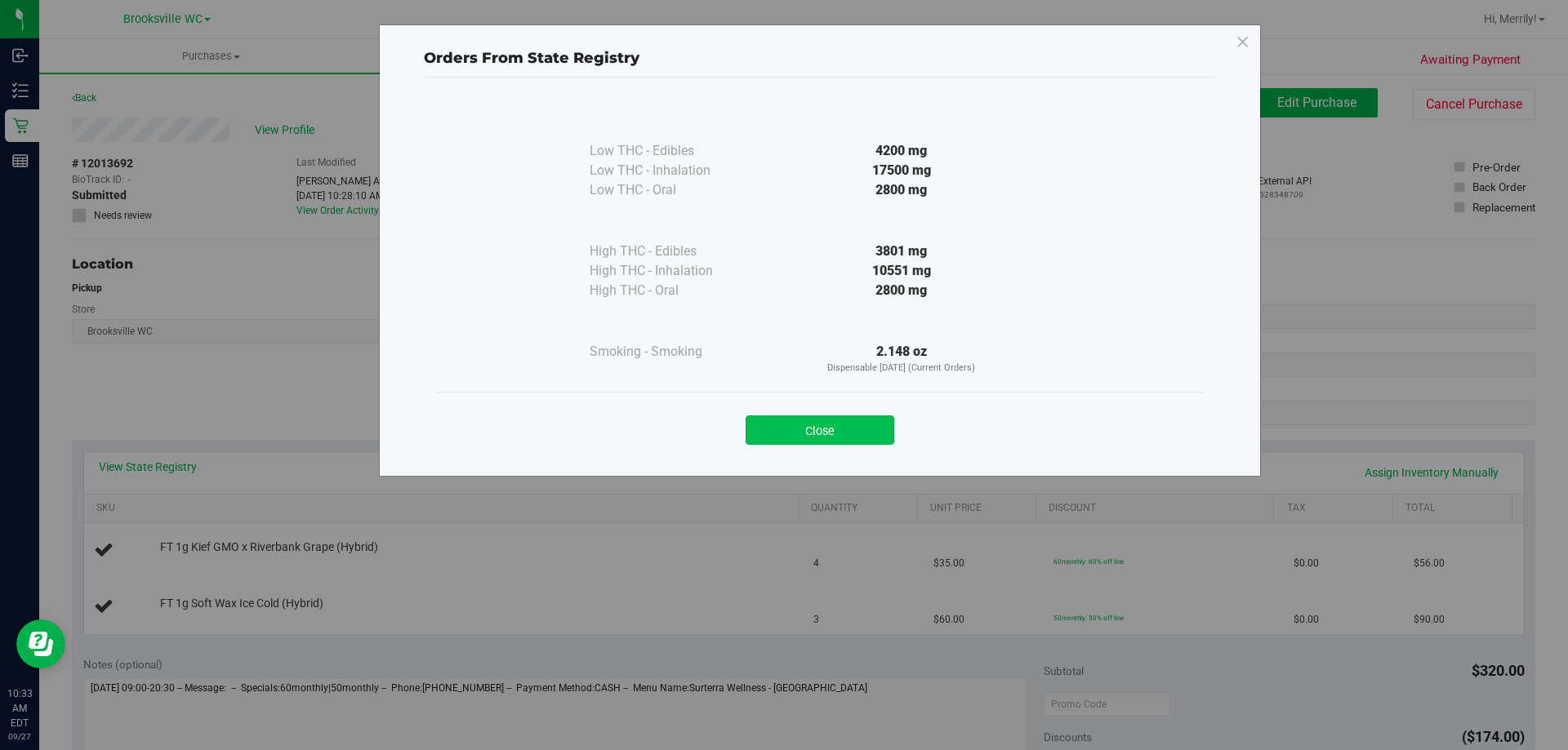
click at [822, 444] on button "Close" at bounding box center [819, 430] width 149 height 29
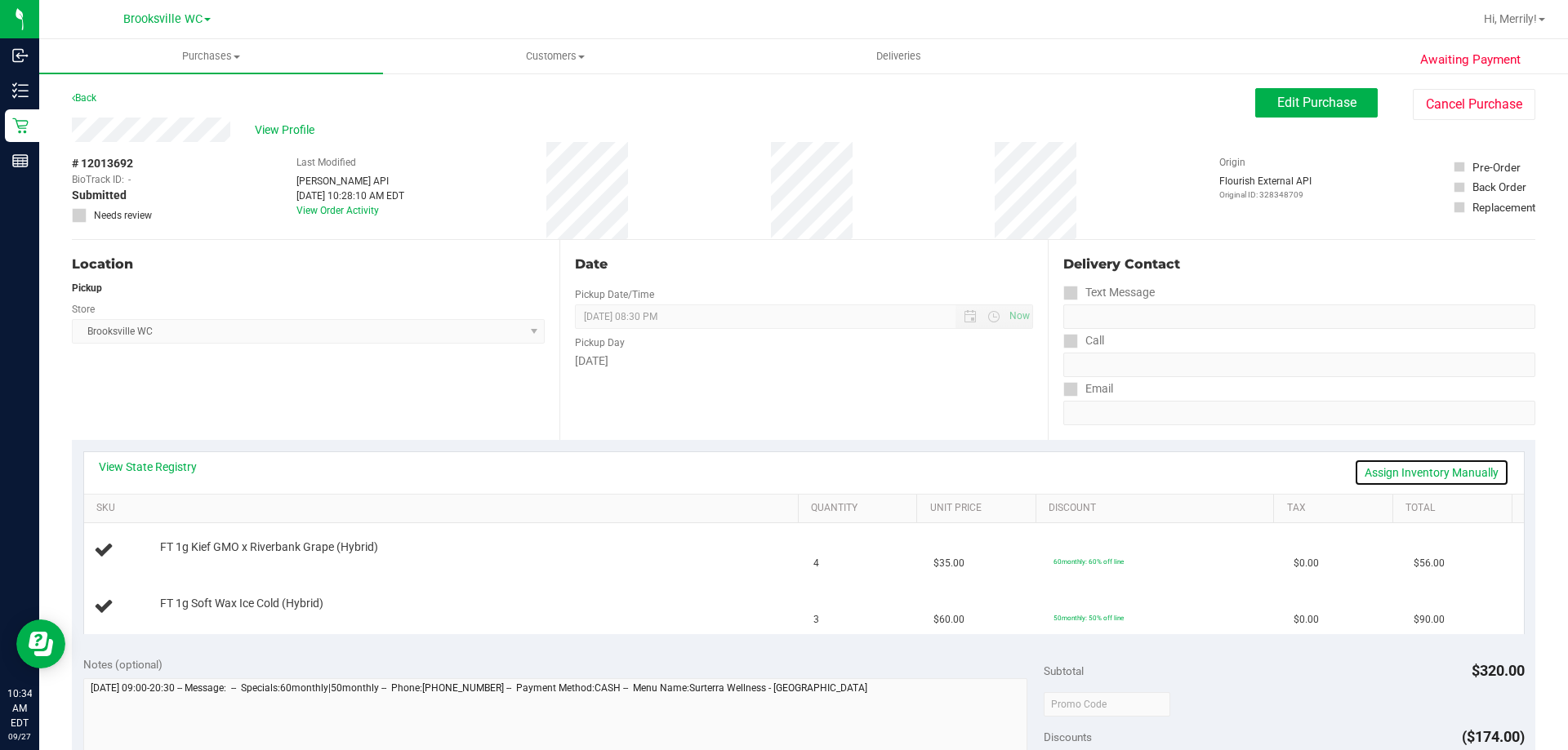
click at [1425, 475] on link "Assign Inventory Manually" at bounding box center [1431, 473] width 156 height 28
click at [1470, 474] on link "Save & Exit" at bounding box center [1470, 473] width 77 height 28
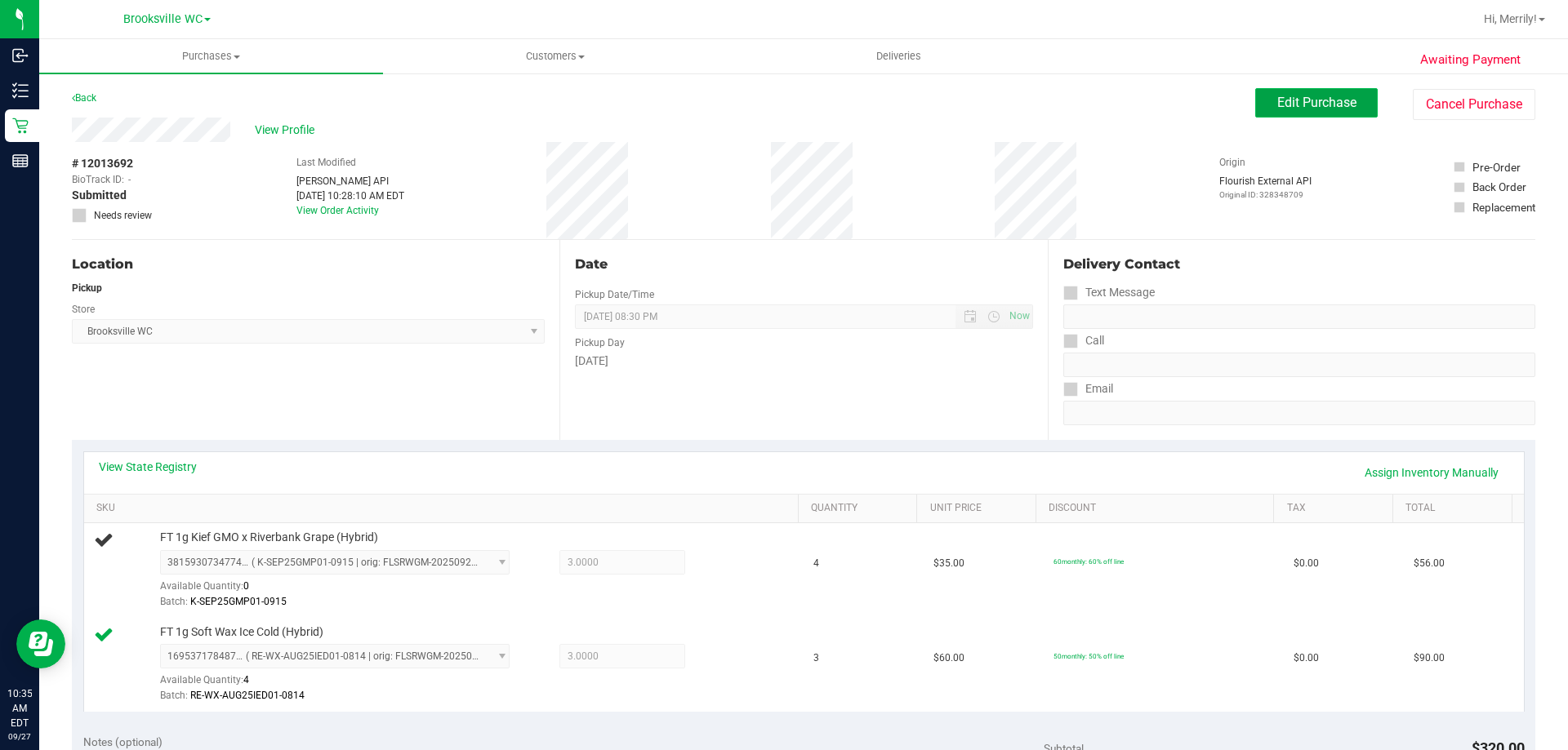
click at [1290, 92] on button "Edit Purchase" at bounding box center [1316, 102] width 123 height 29
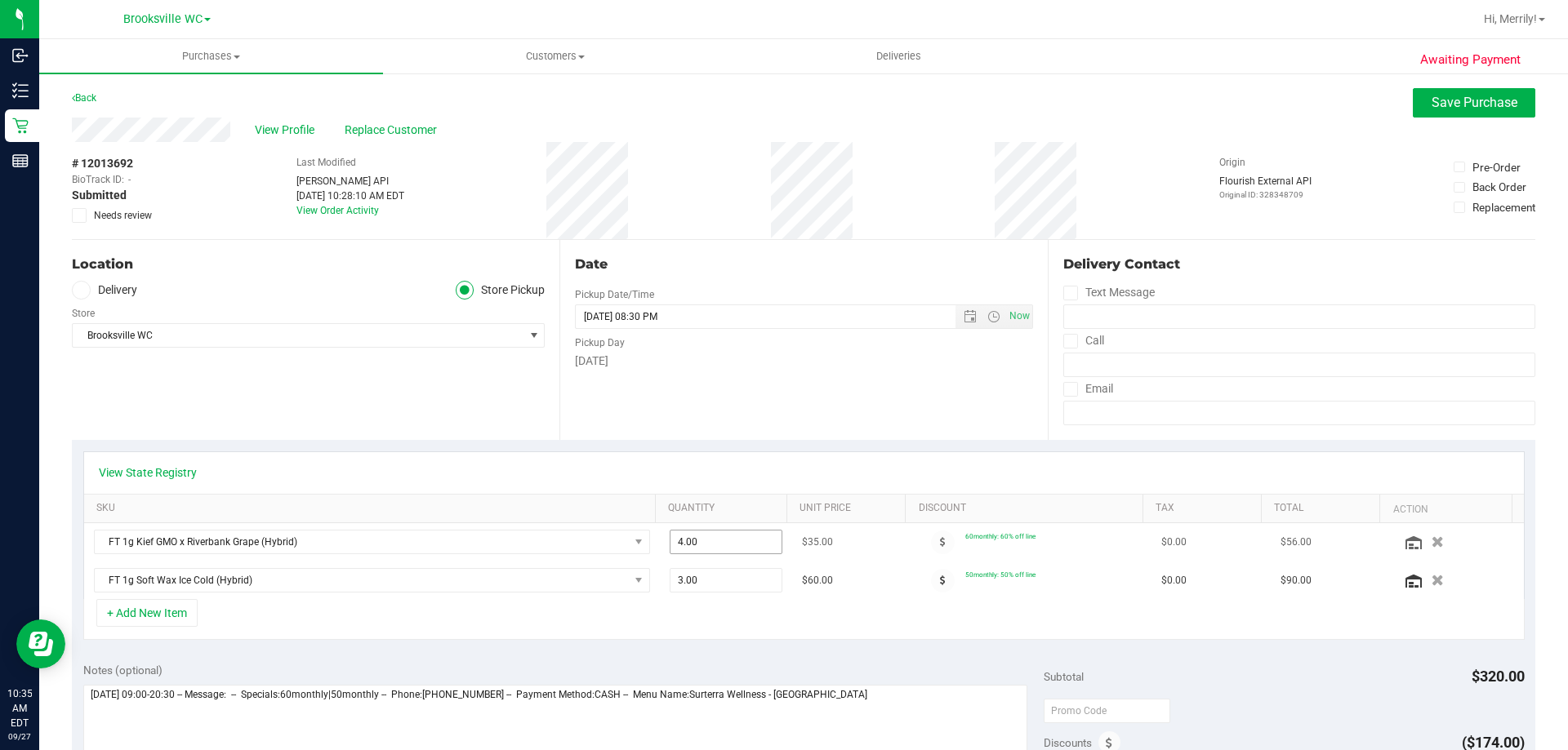
drag, startPoint x: 676, startPoint y: 546, endPoint x: 649, endPoint y: 539, distance: 27.9
click at [659, 539] on td "4.00 4" at bounding box center [725, 543] width 133 height 38
type input "3"
type input "3.00"
click at [618, 618] on div "+ Add New Item" at bounding box center [803, 619] width 1441 height 41
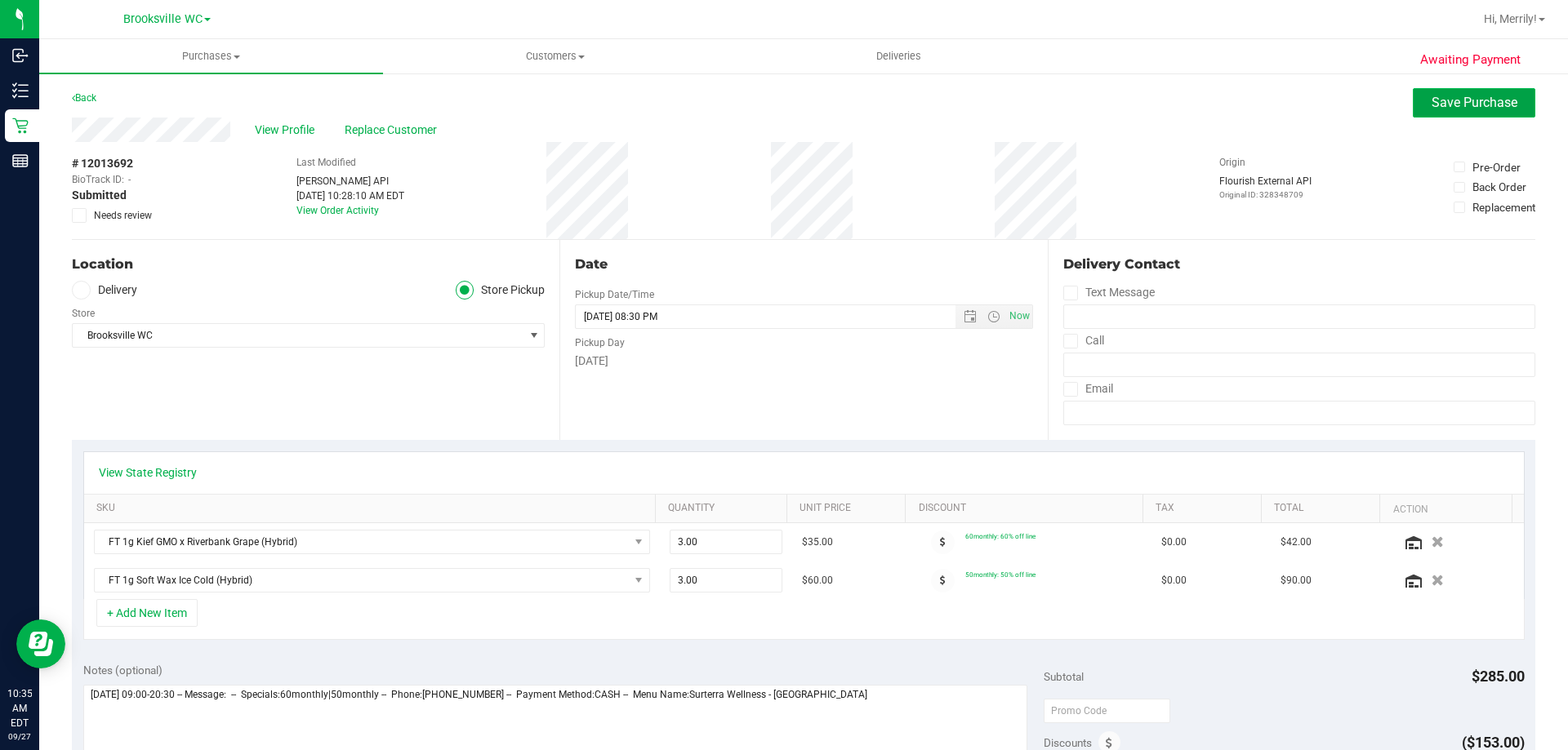
click at [1444, 102] on span "Save Purchase" at bounding box center [1474, 103] width 86 height 16
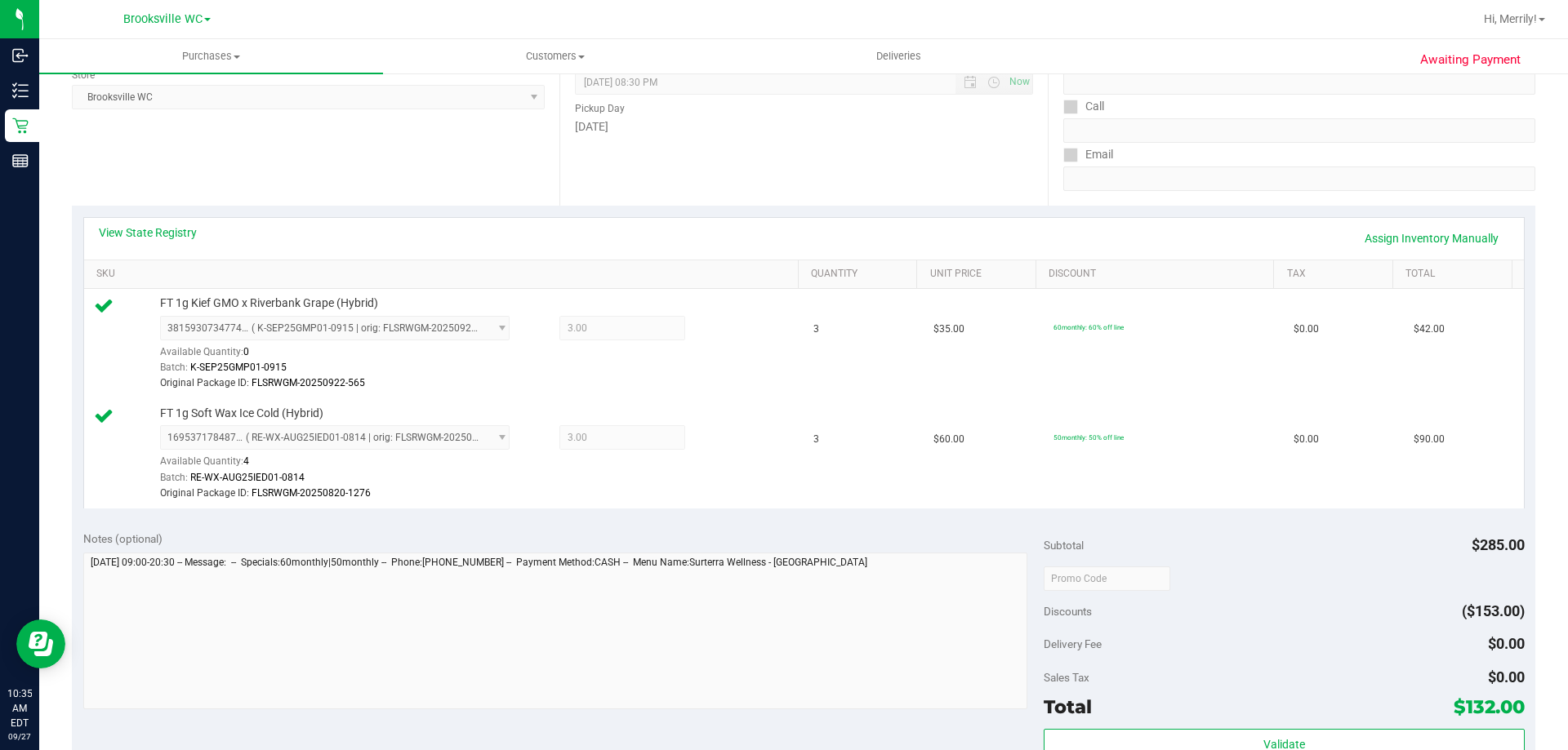
scroll to position [326, 0]
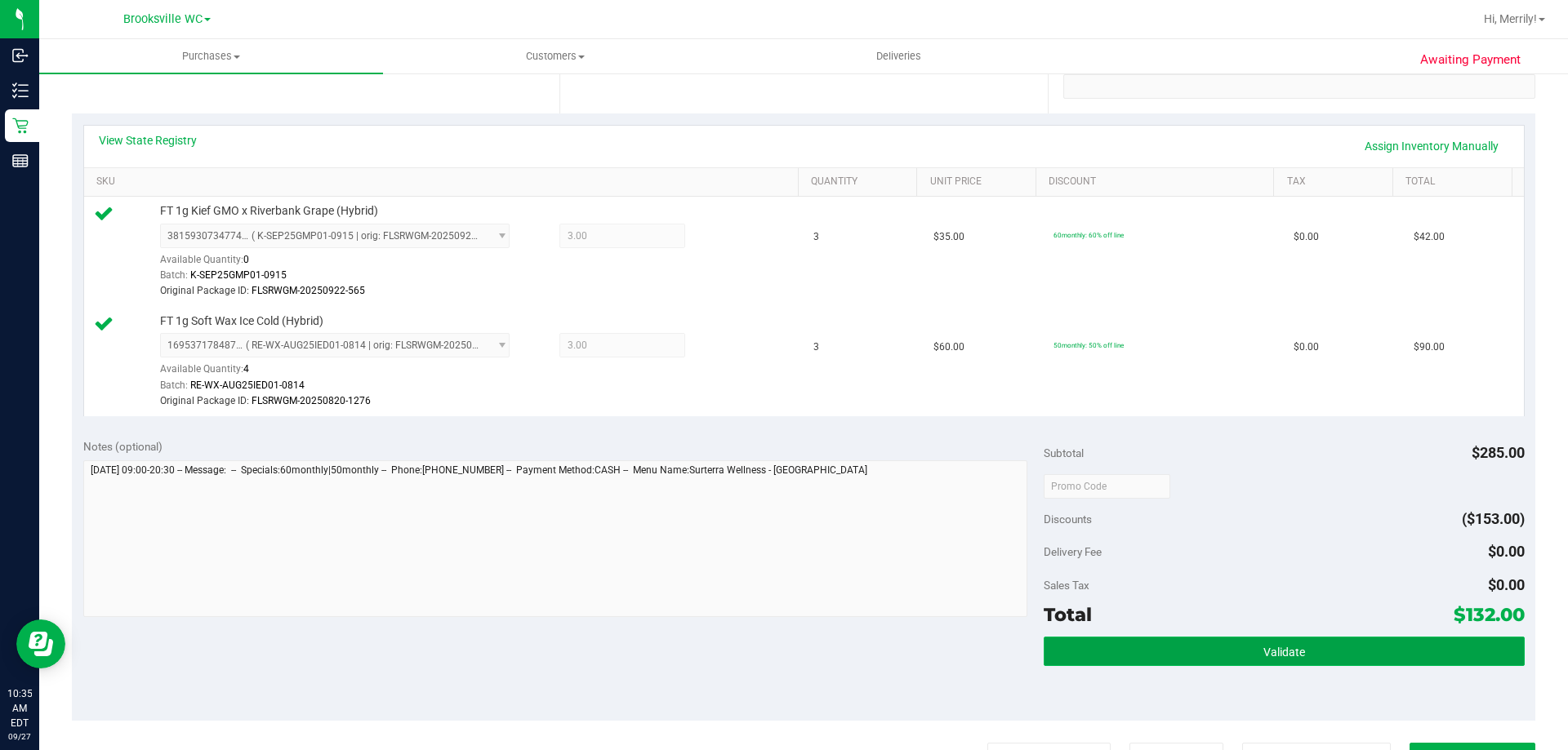
click at [1243, 647] on button "Validate" at bounding box center [1283, 650] width 480 height 29
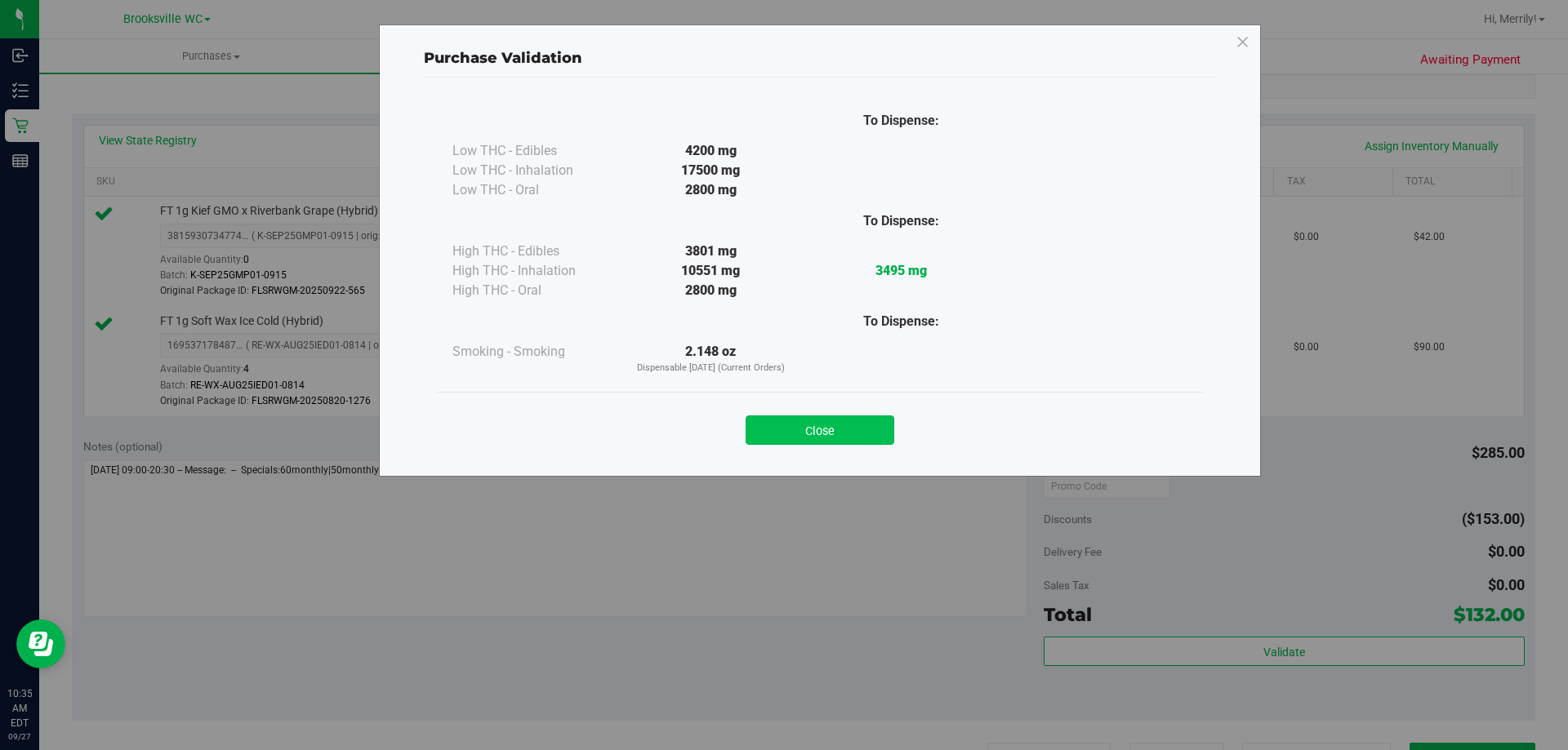
click at [818, 438] on button "Close" at bounding box center [819, 430] width 149 height 29
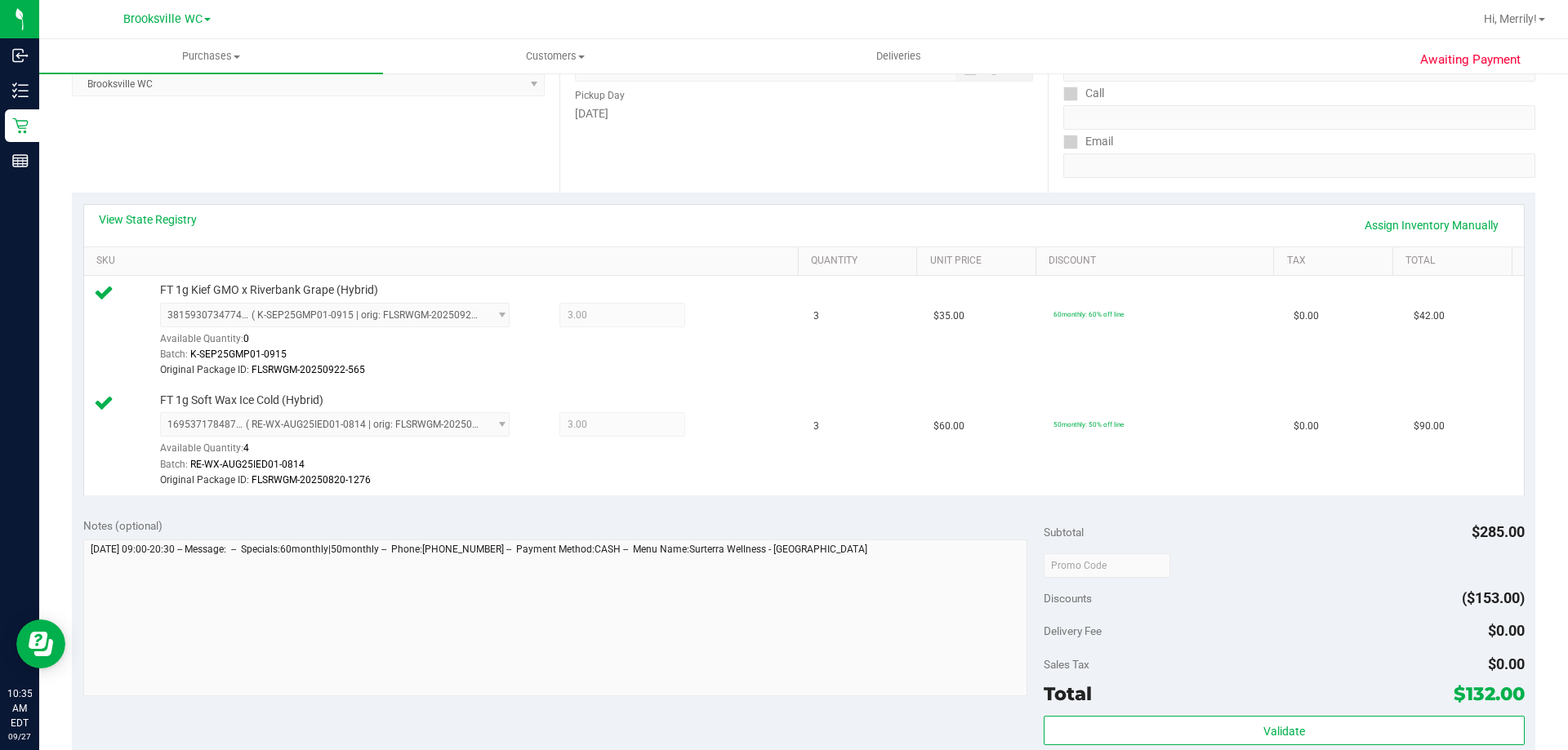
scroll to position [0, 0]
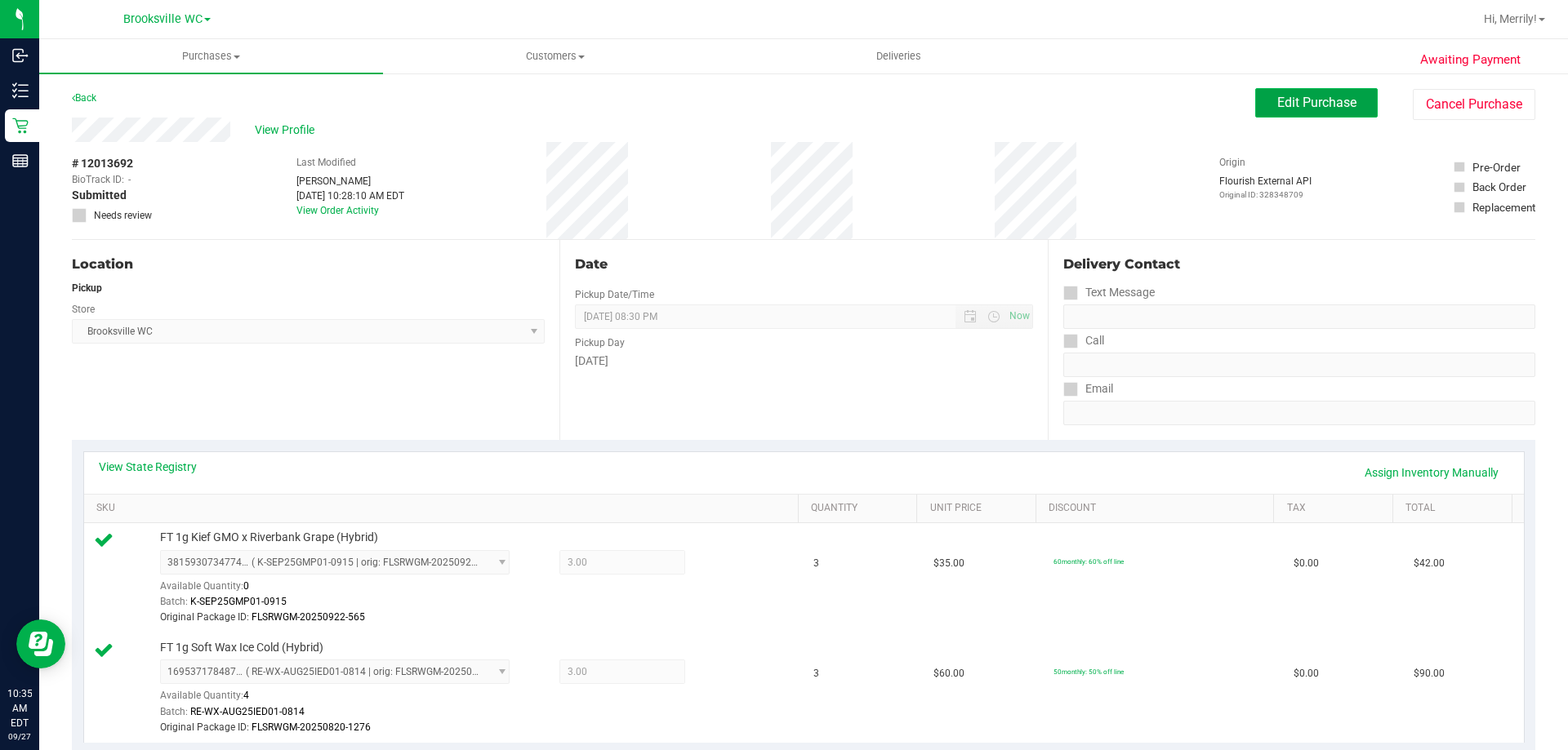
click at [1312, 98] on span "Edit Purchase" at bounding box center [1316, 103] width 79 height 16
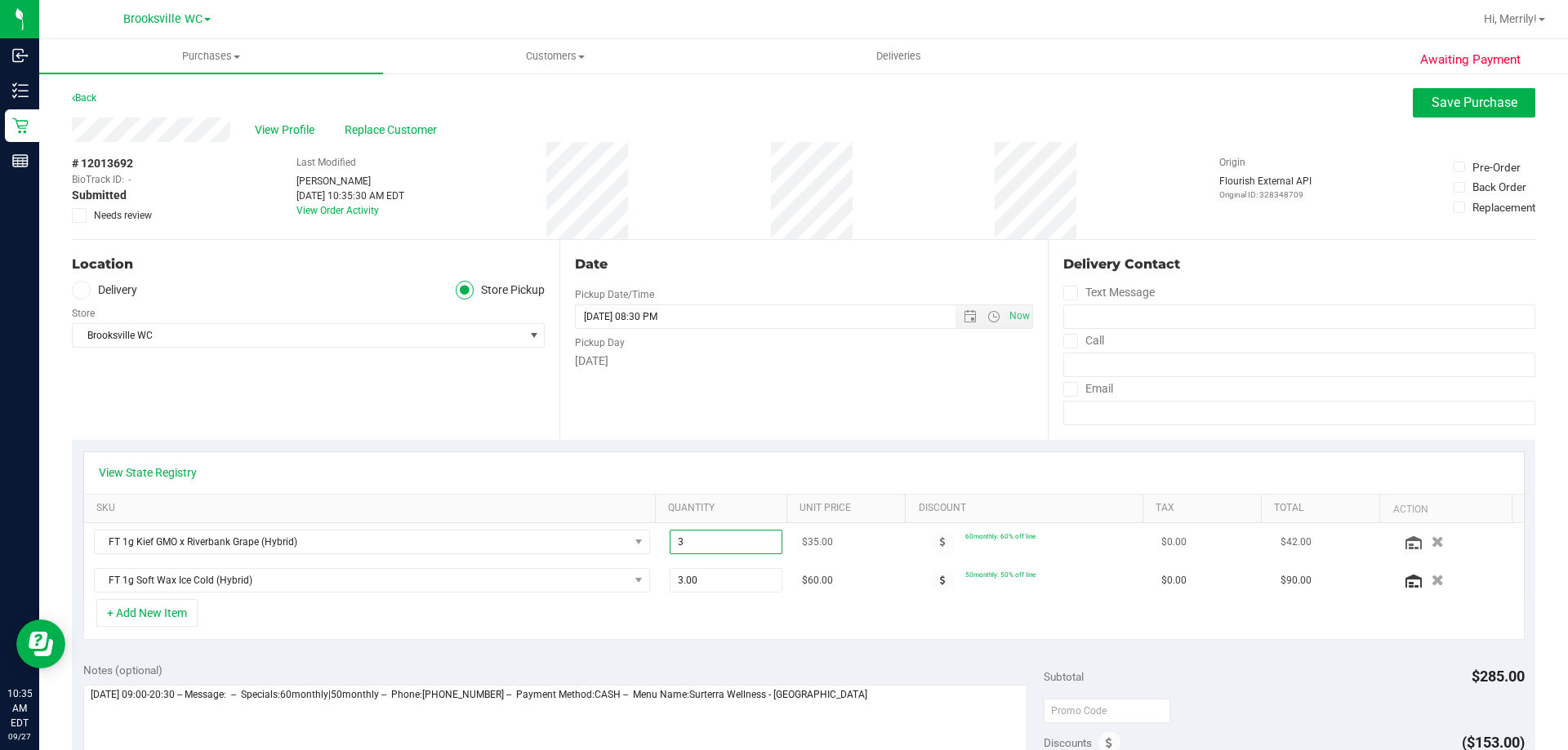
drag, startPoint x: 674, startPoint y: 542, endPoint x: 663, endPoint y: 537, distance: 12.1
click at [669, 538] on span "3.00 3" at bounding box center [726, 542] width 114 height 25
type input "4"
type input "4.00"
click at [653, 628] on div "+ Add New Item" at bounding box center [803, 619] width 1441 height 41
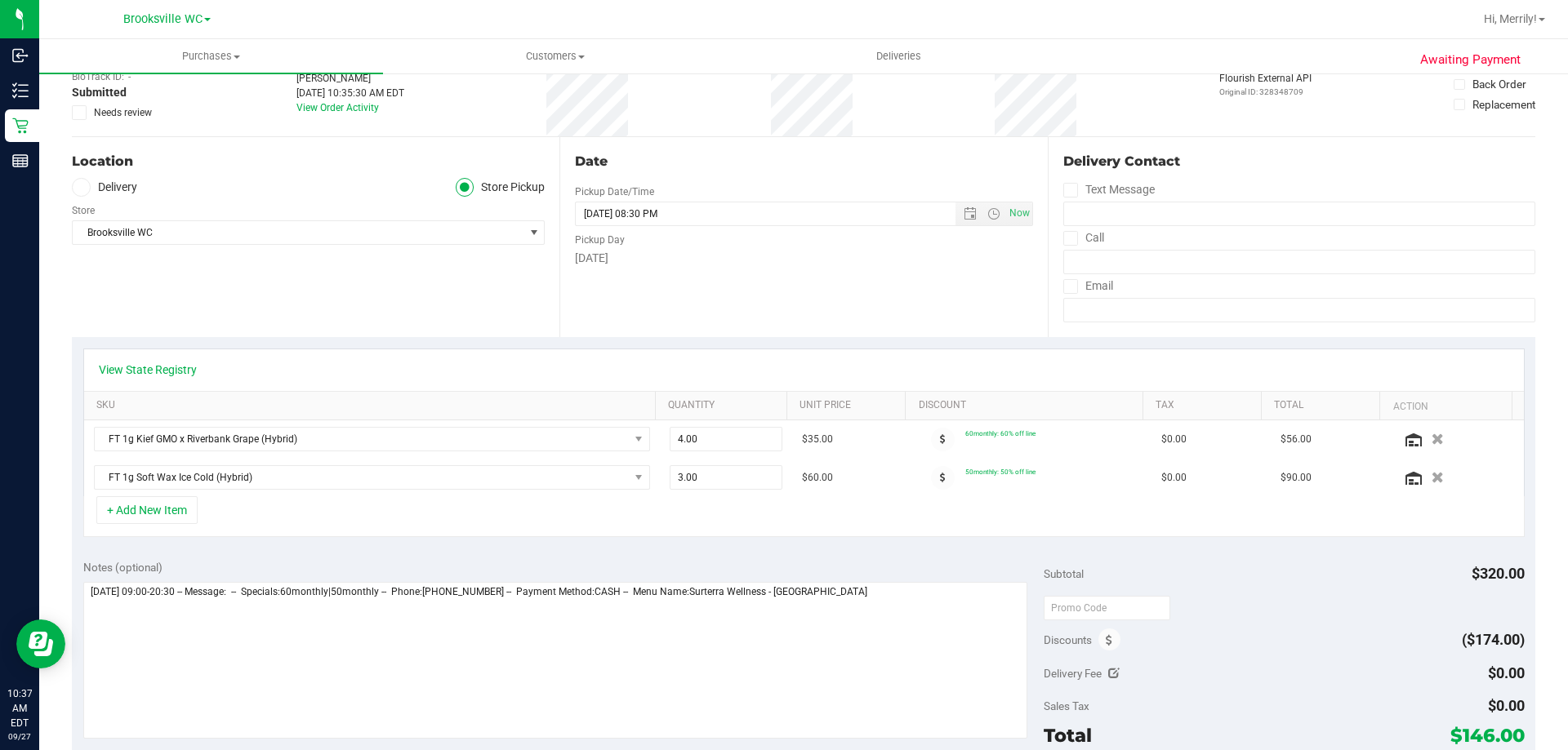
scroll to position [245, 0]
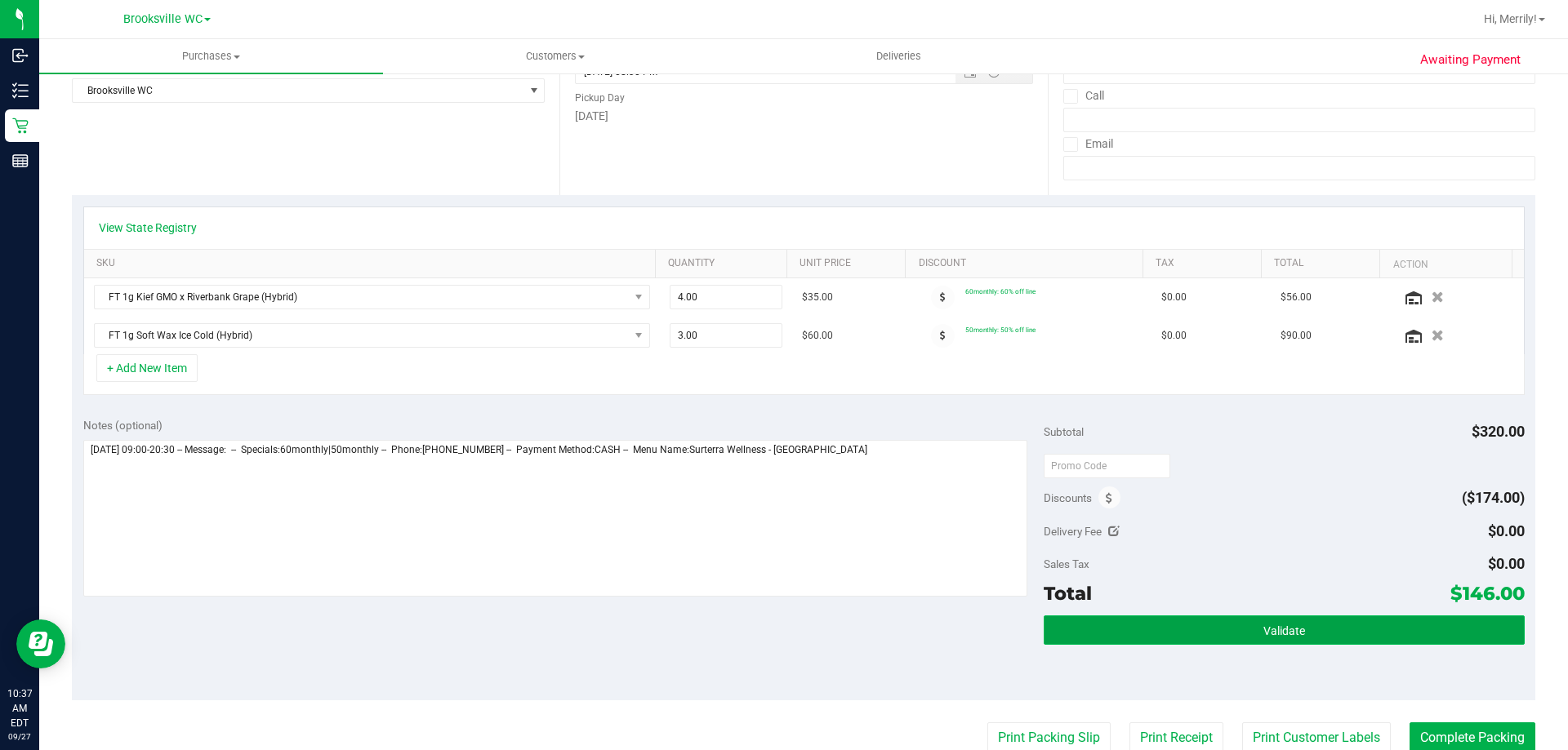
click at [1220, 635] on button "Validate" at bounding box center [1283, 629] width 480 height 29
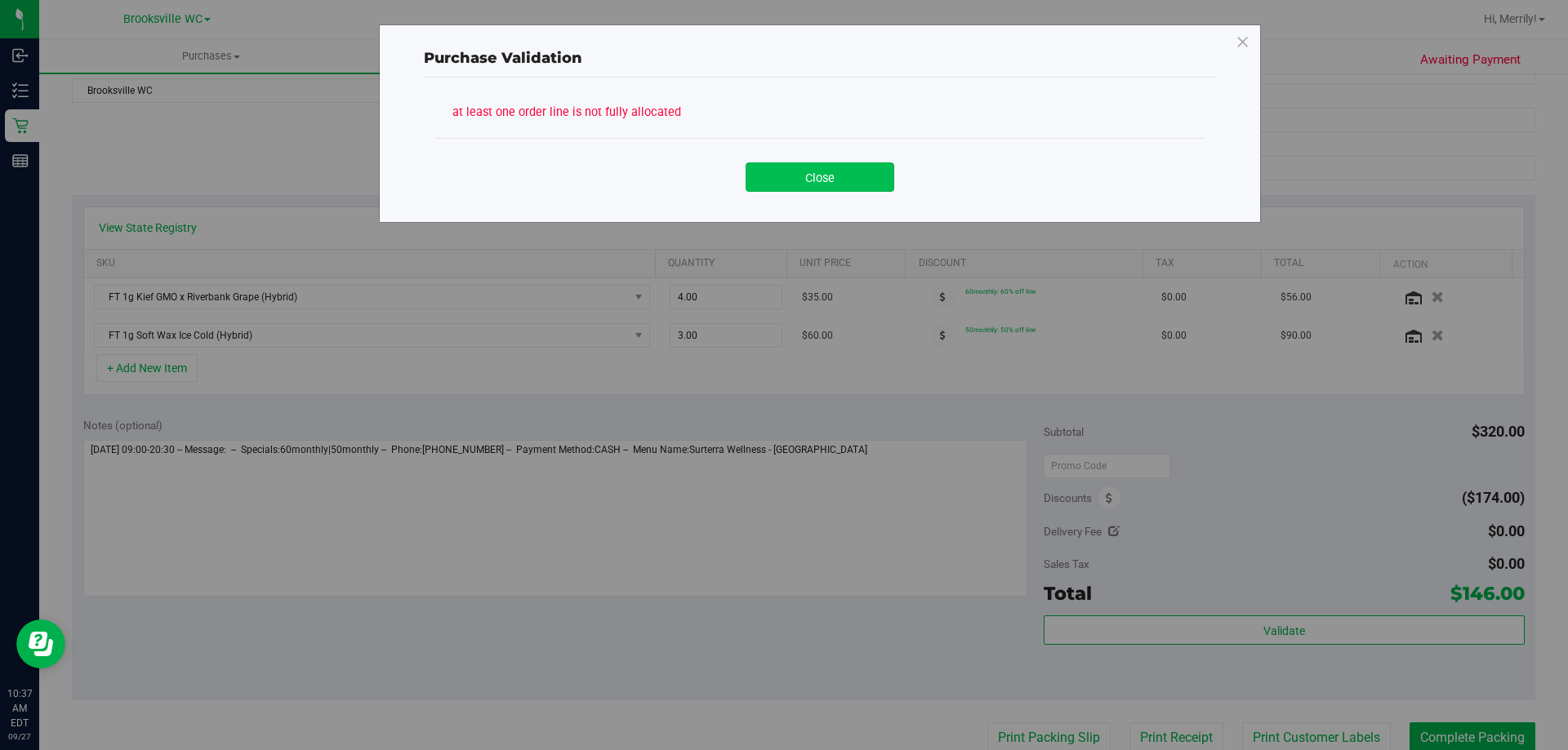
click at [809, 176] on button "Close" at bounding box center [819, 177] width 149 height 29
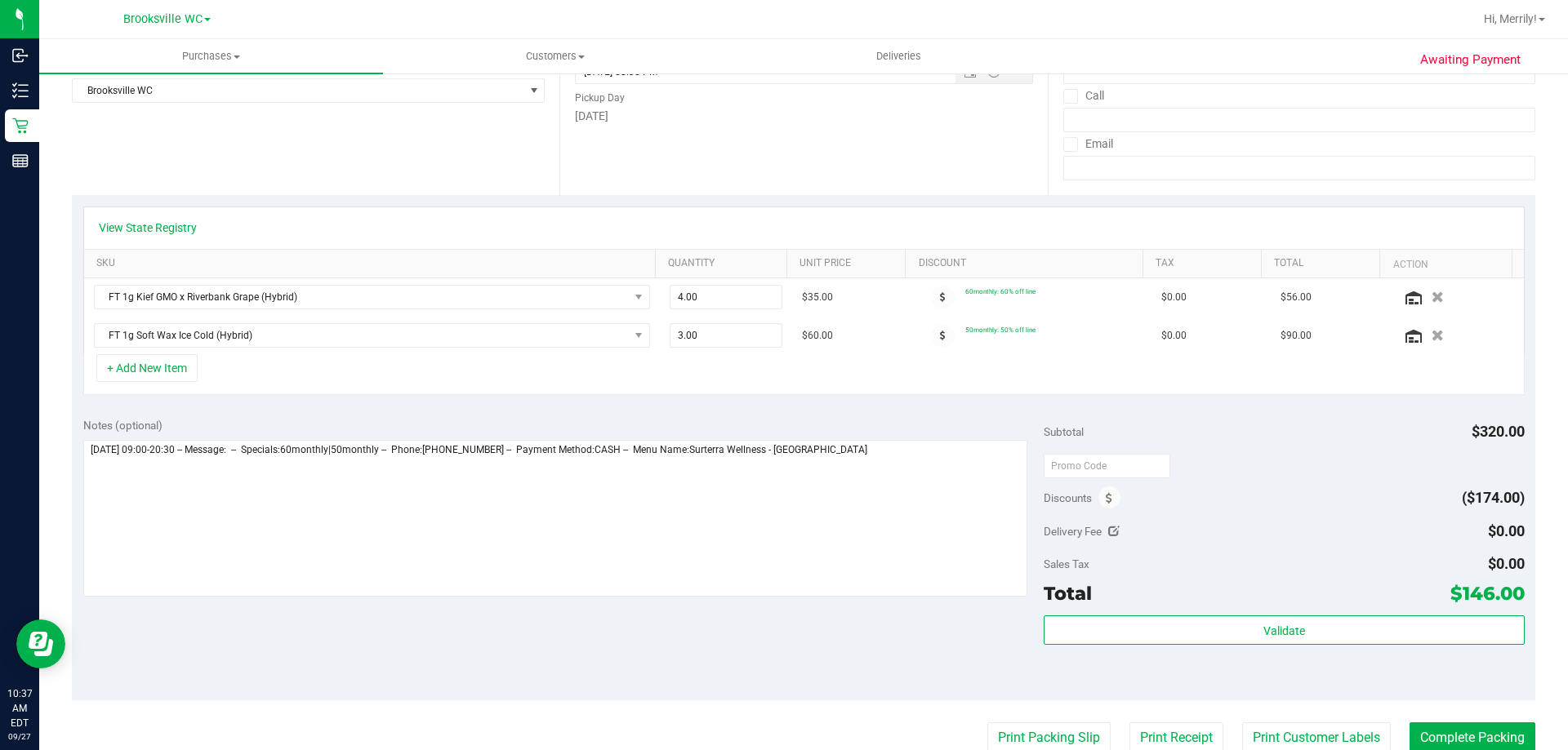
click at [817, 391] on div "+ Add New Item" at bounding box center [803, 374] width 1441 height 41
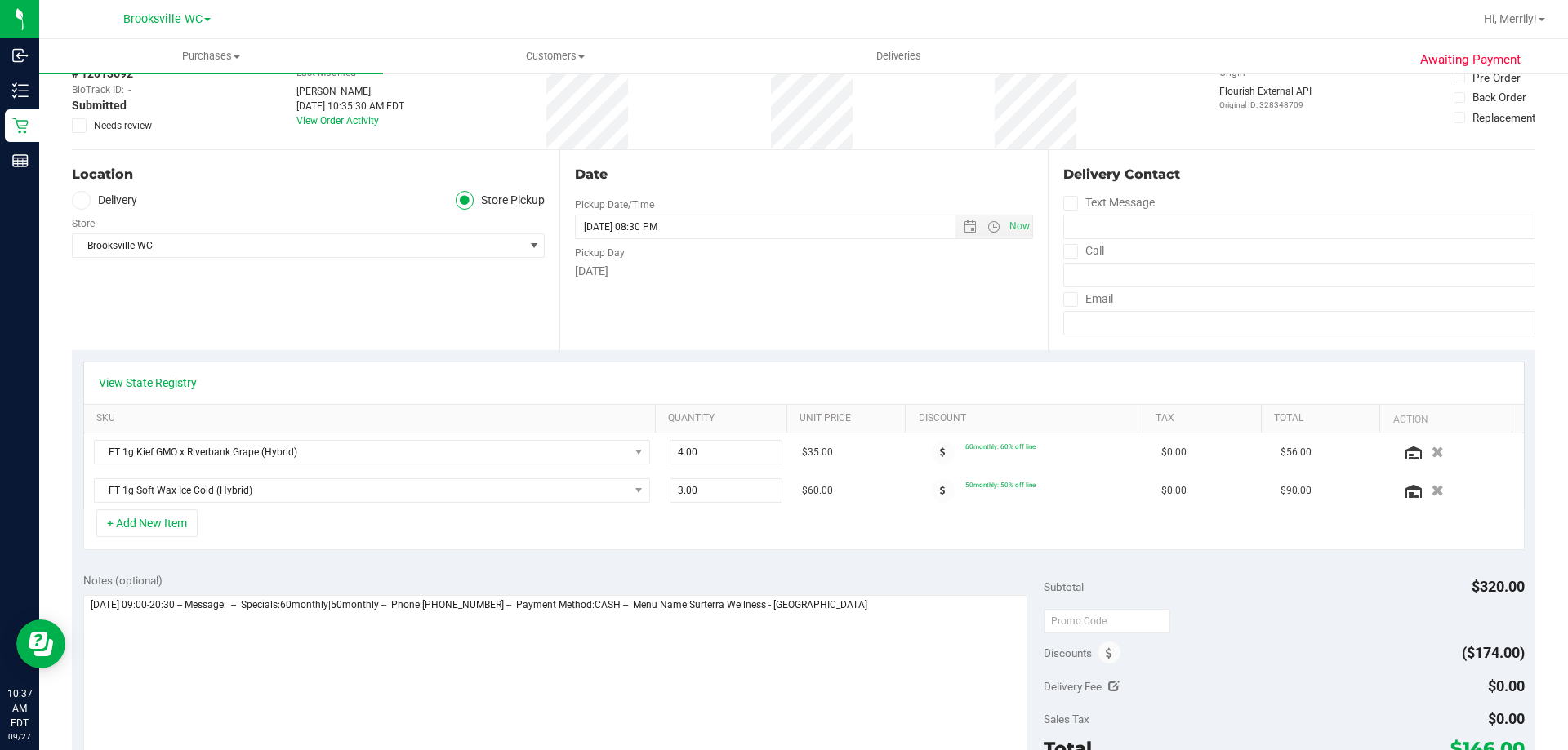
scroll to position [0, 0]
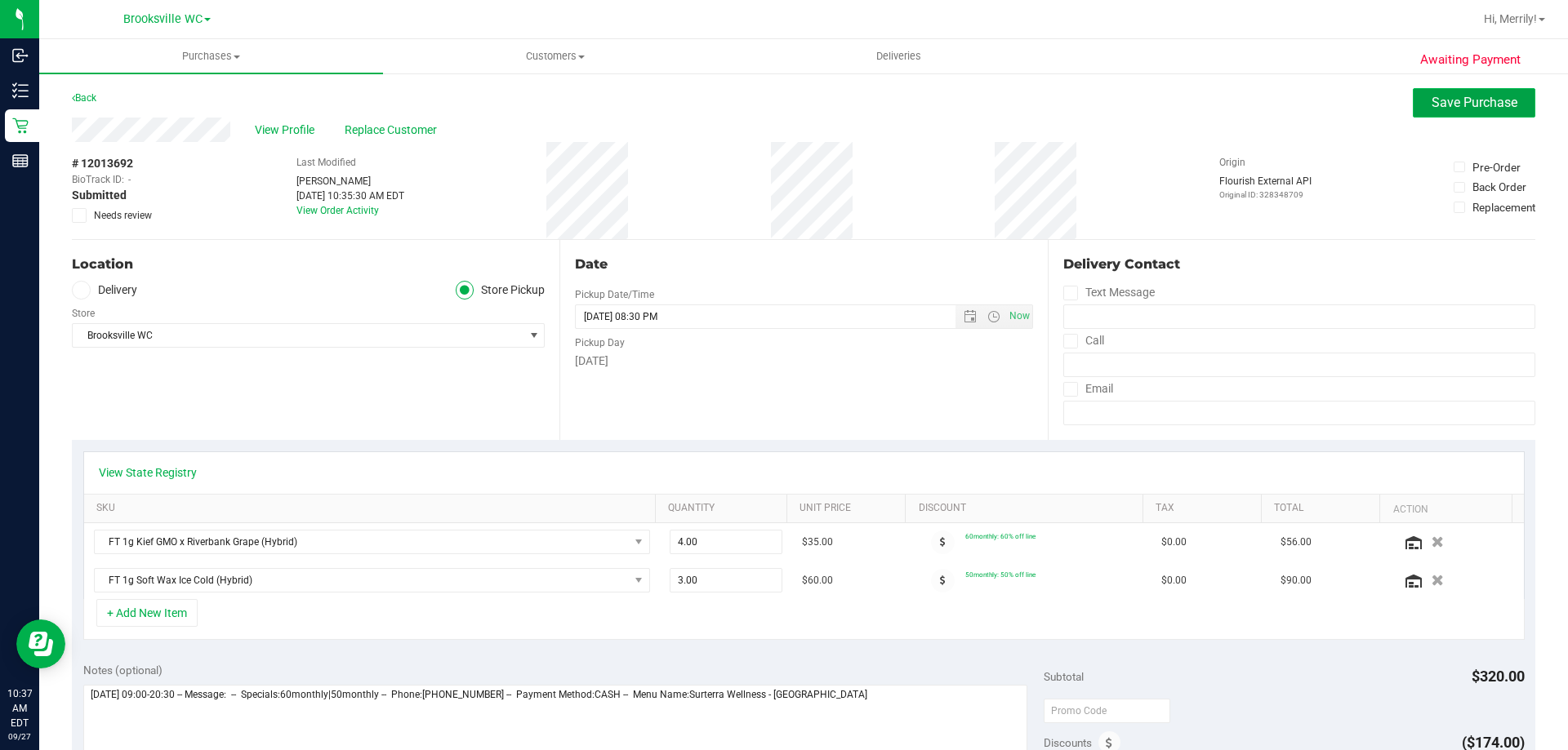
click at [1440, 98] on span "Save Purchase" at bounding box center [1474, 103] width 86 height 16
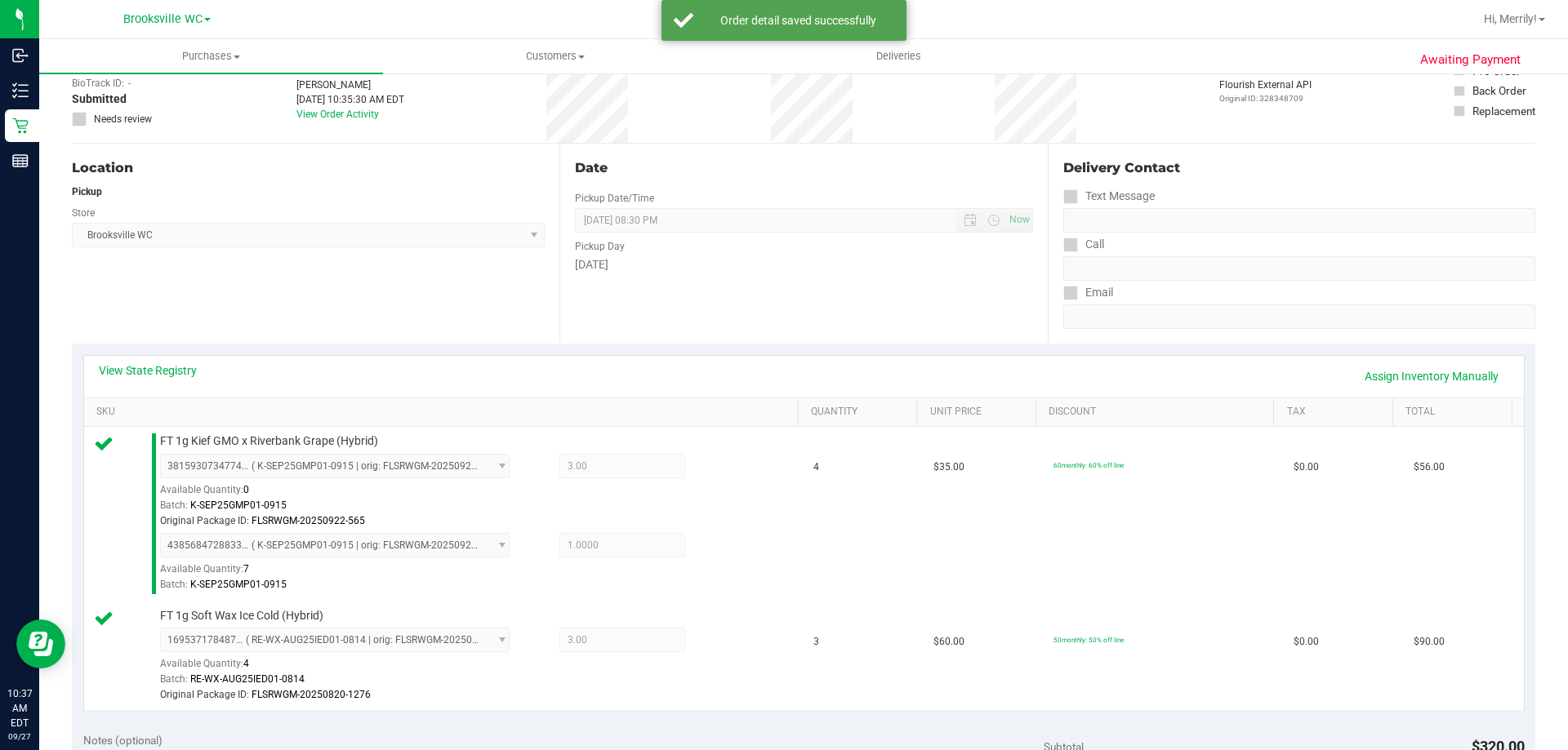
scroll to position [408, 0]
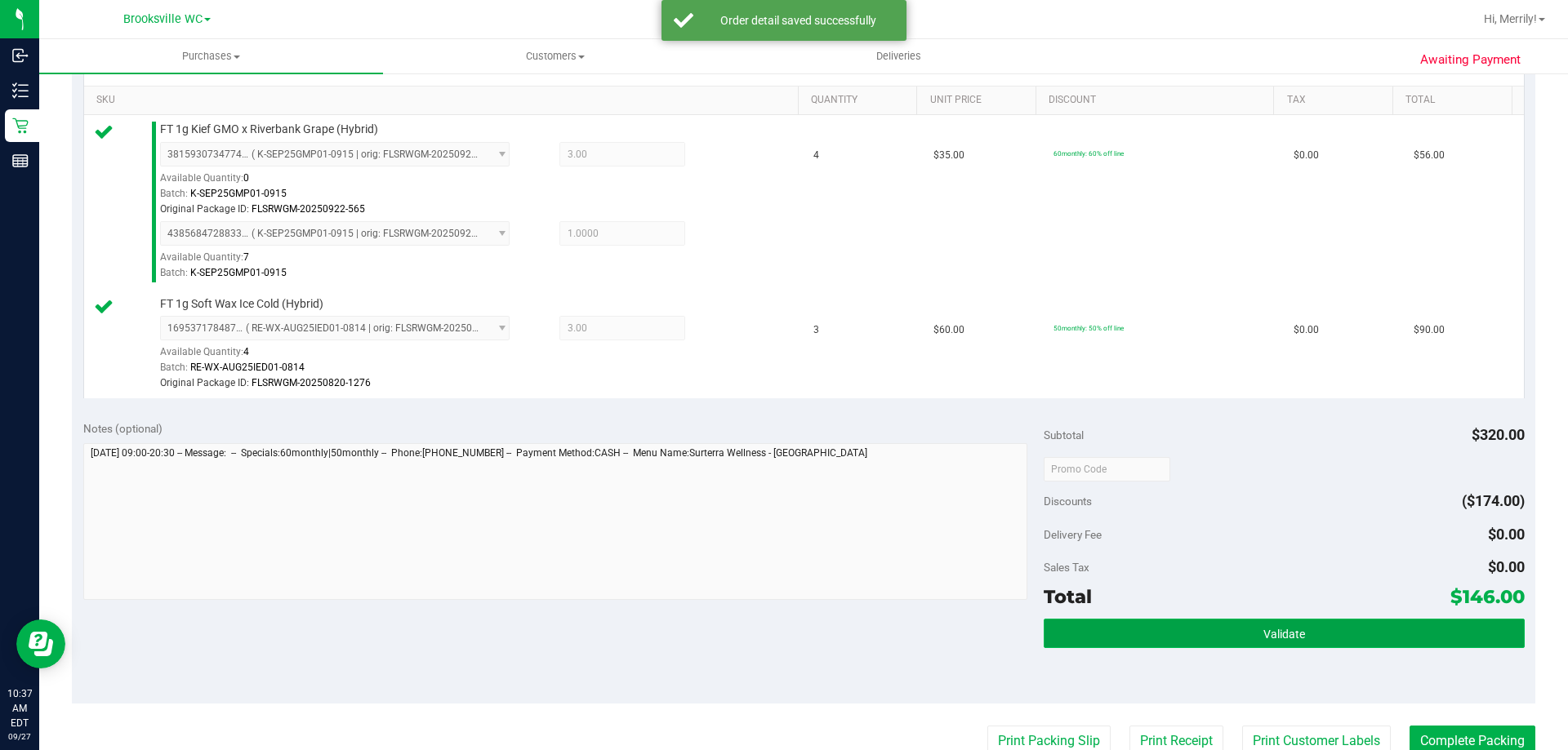
click at [1240, 631] on button "Validate" at bounding box center [1283, 632] width 480 height 29
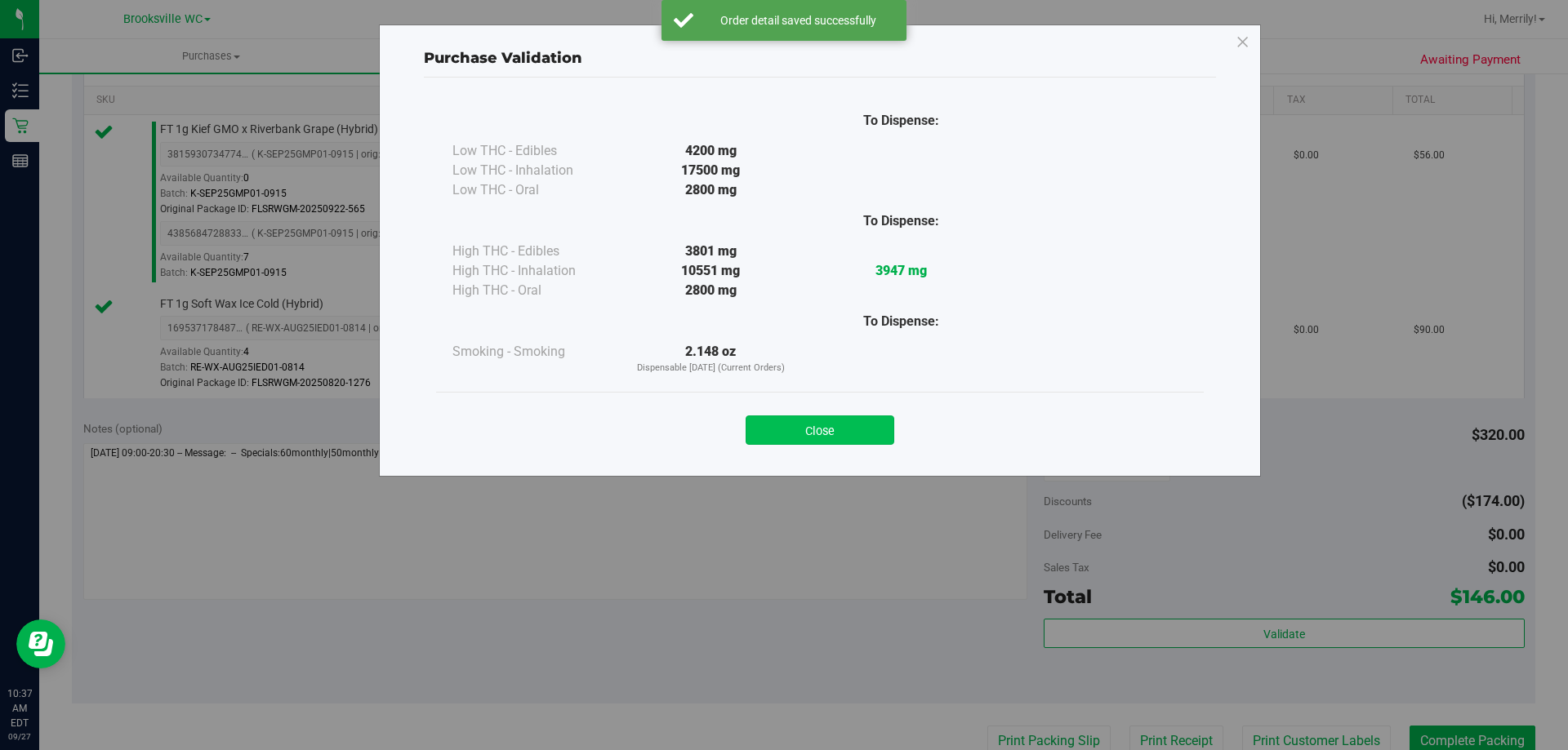
click at [812, 430] on button "Close" at bounding box center [819, 430] width 149 height 29
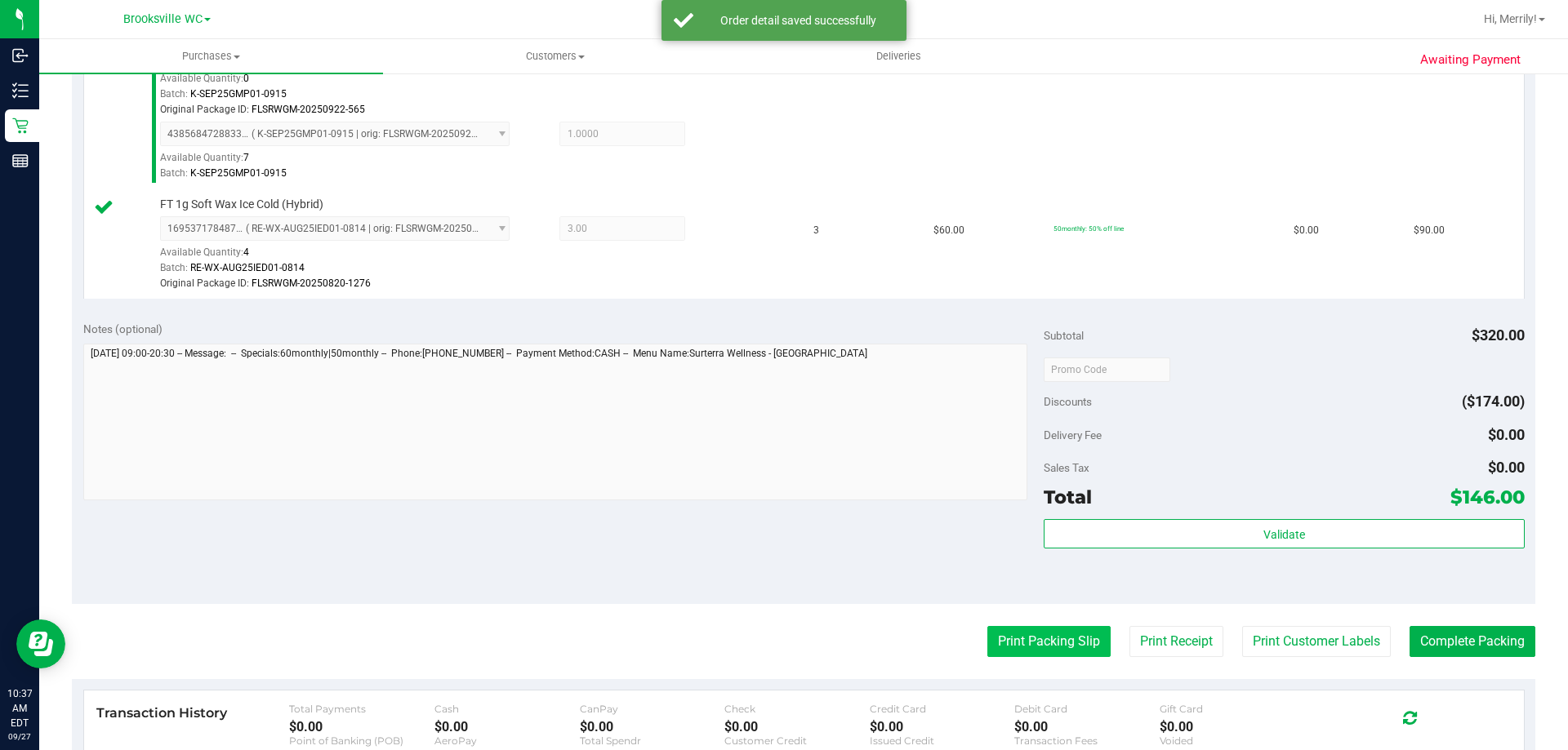
scroll to position [653, 0]
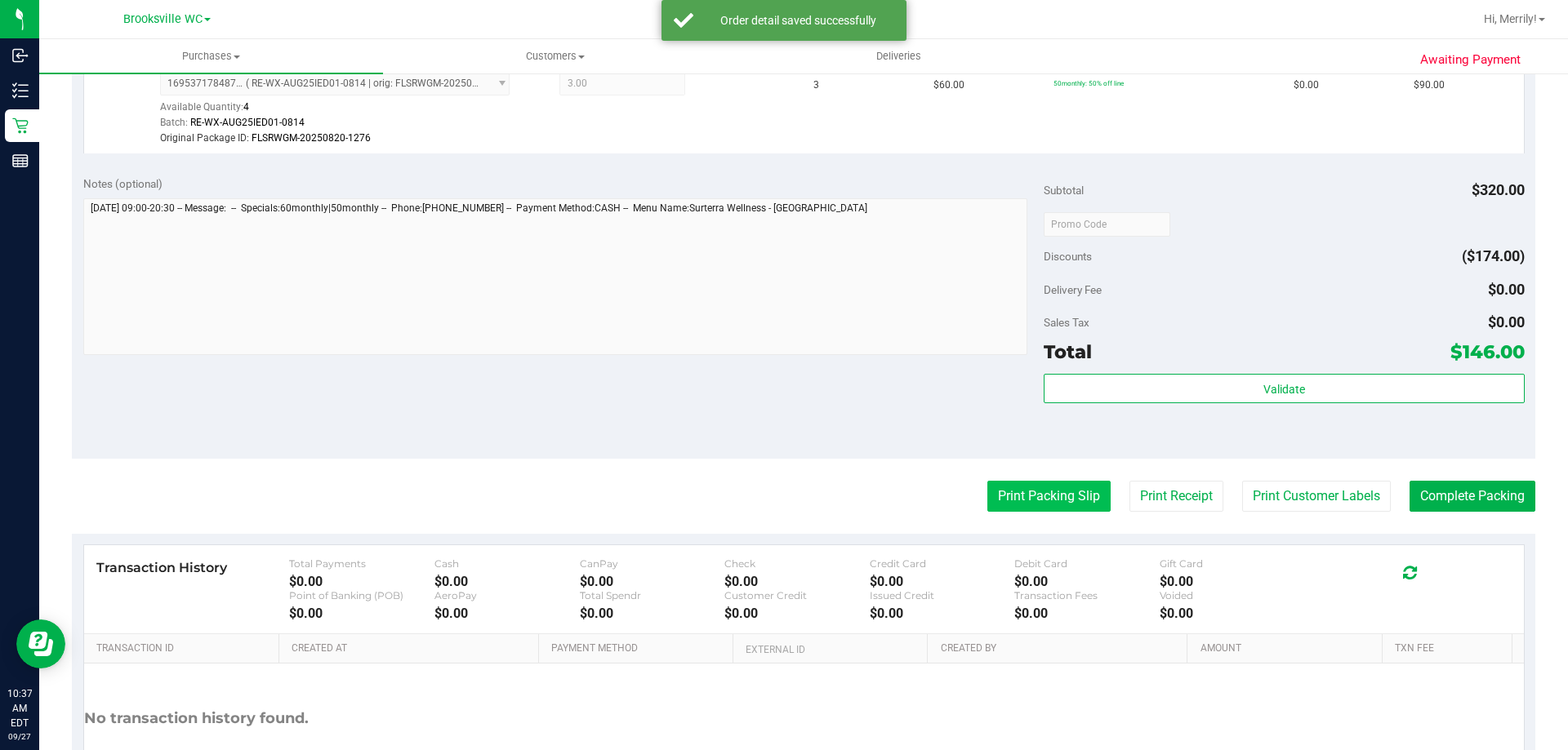
click at [1045, 496] on button "Print Packing Slip" at bounding box center [1049, 496] width 124 height 31
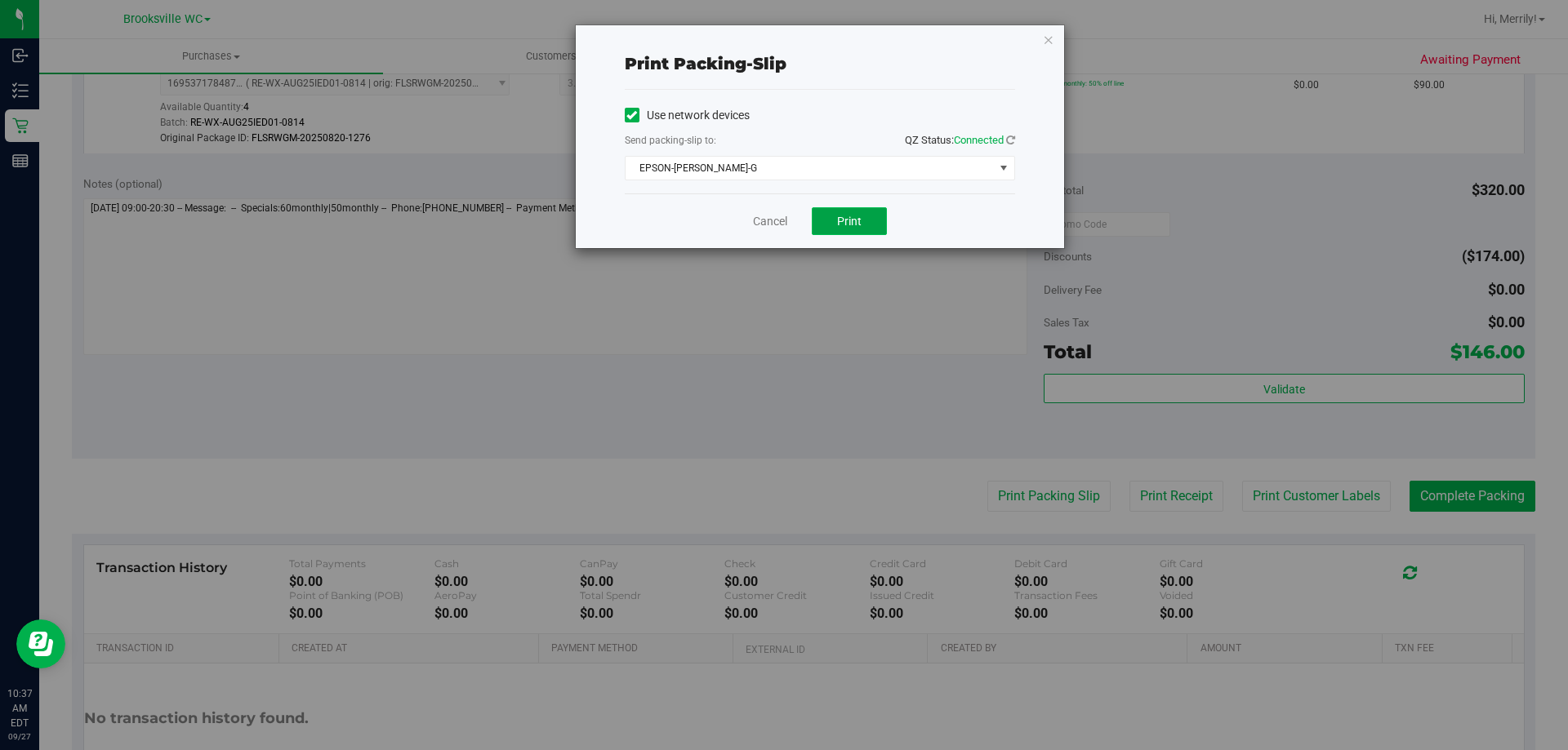
click at [830, 215] on button "Print" at bounding box center [849, 221] width 75 height 28
click at [771, 218] on link "Cancel" at bounding box center [770, 221] width 34 height 17
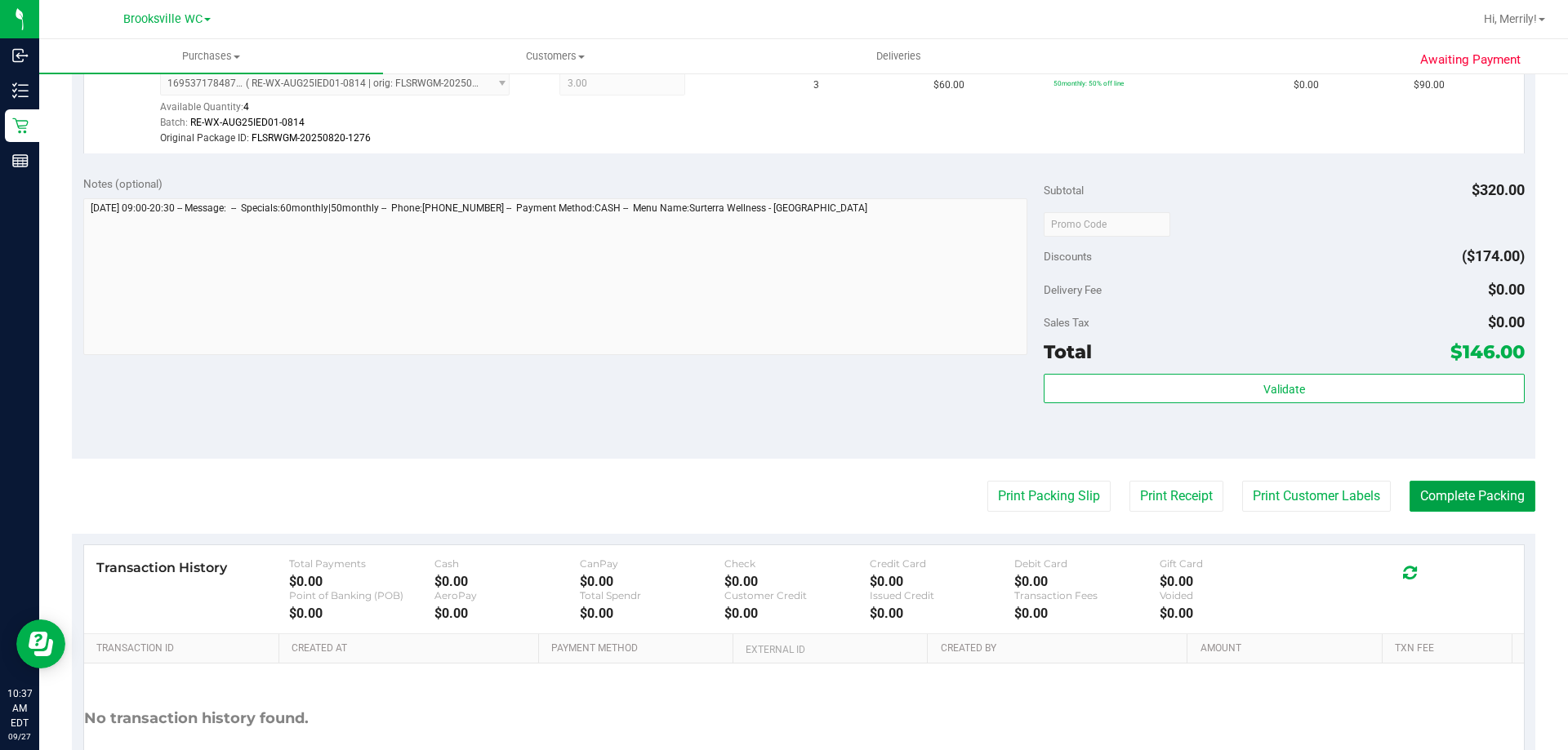
drag, startPoint x: 1490, startPoint y: 493, endPoint x: 1413, endPoint y: 364, distance: 150.2
click at [1471, 485] on button "Complete Packing" at bounding box center [1472, 496] width 126 height 31
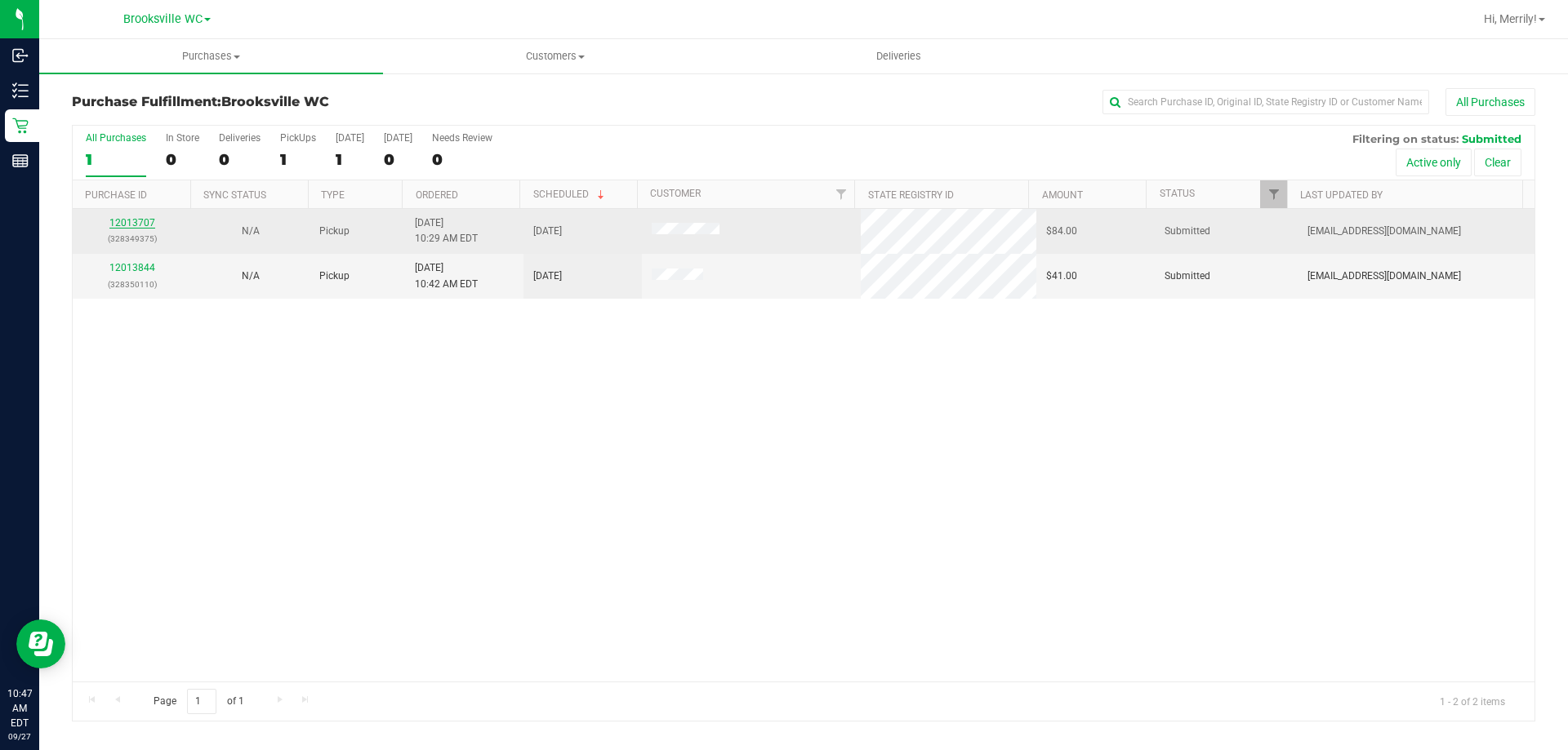
click at [130, 221] on link "12013707" at bounding box center [133, 222] width 46 height 11
click at [139, 218] on link "12013947" at bounding box center [133, 222] width 46 height 11
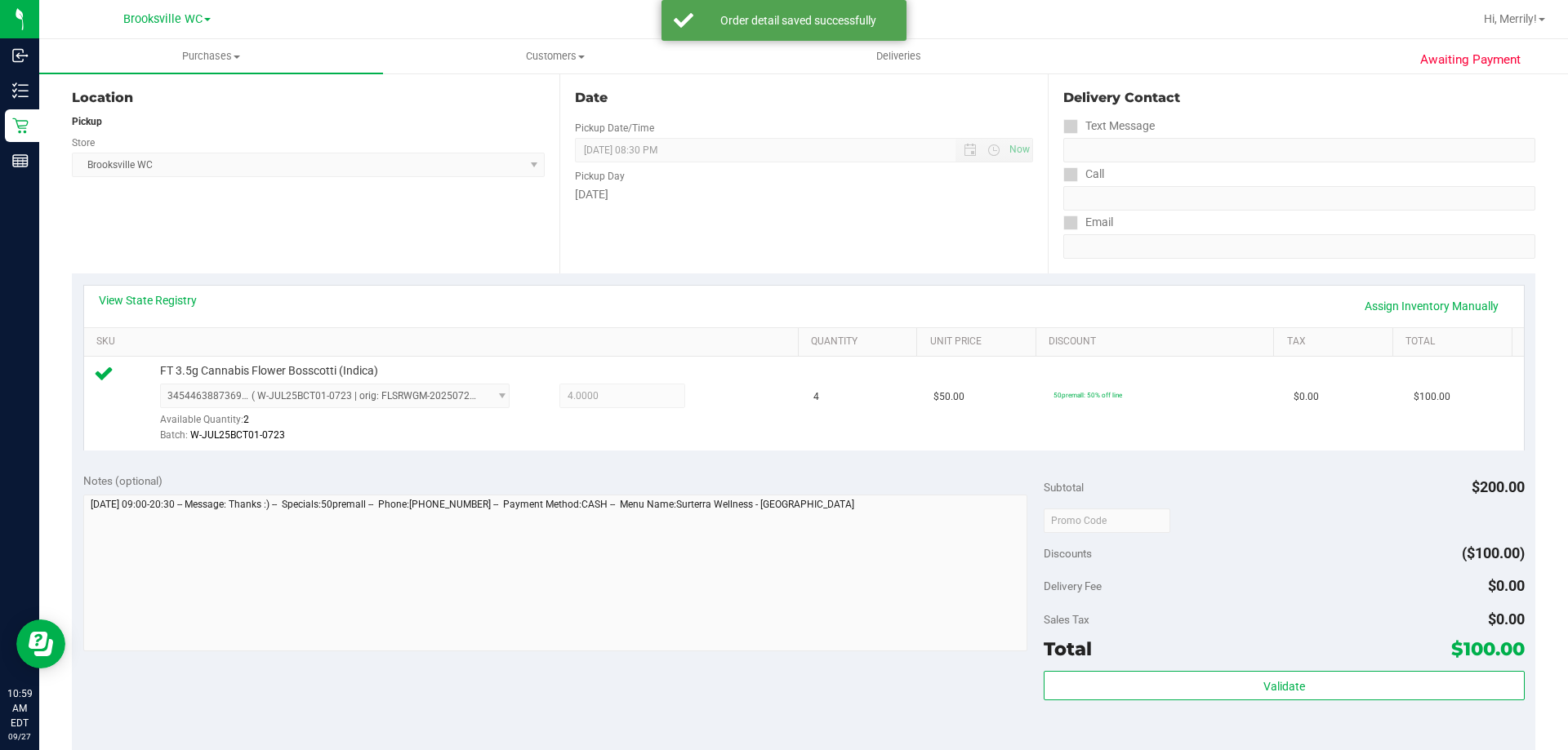
scroll to position [245, 0]
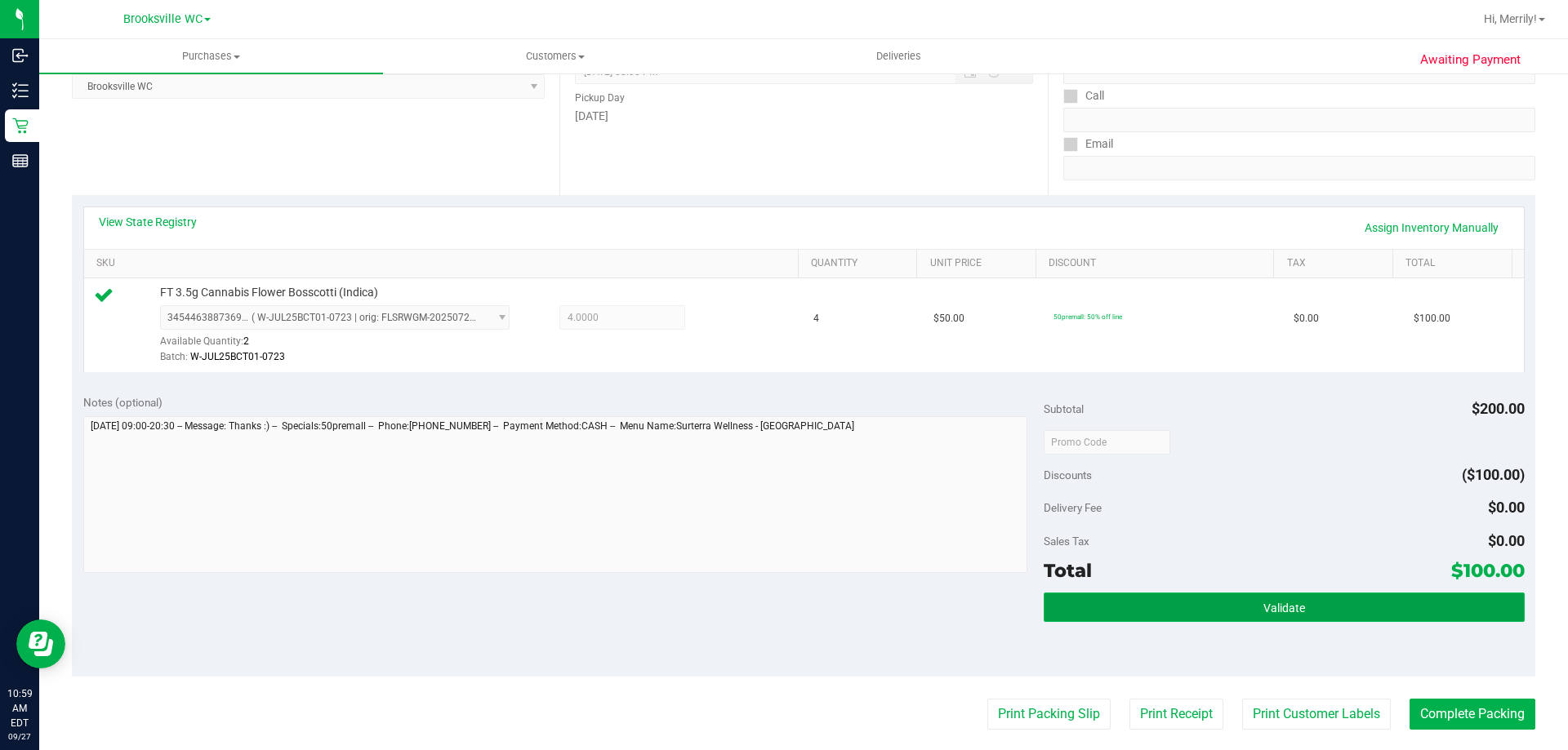
click at [1226, 614] on button "Validate" at bounding box center [1283, 606] width 480 height 29
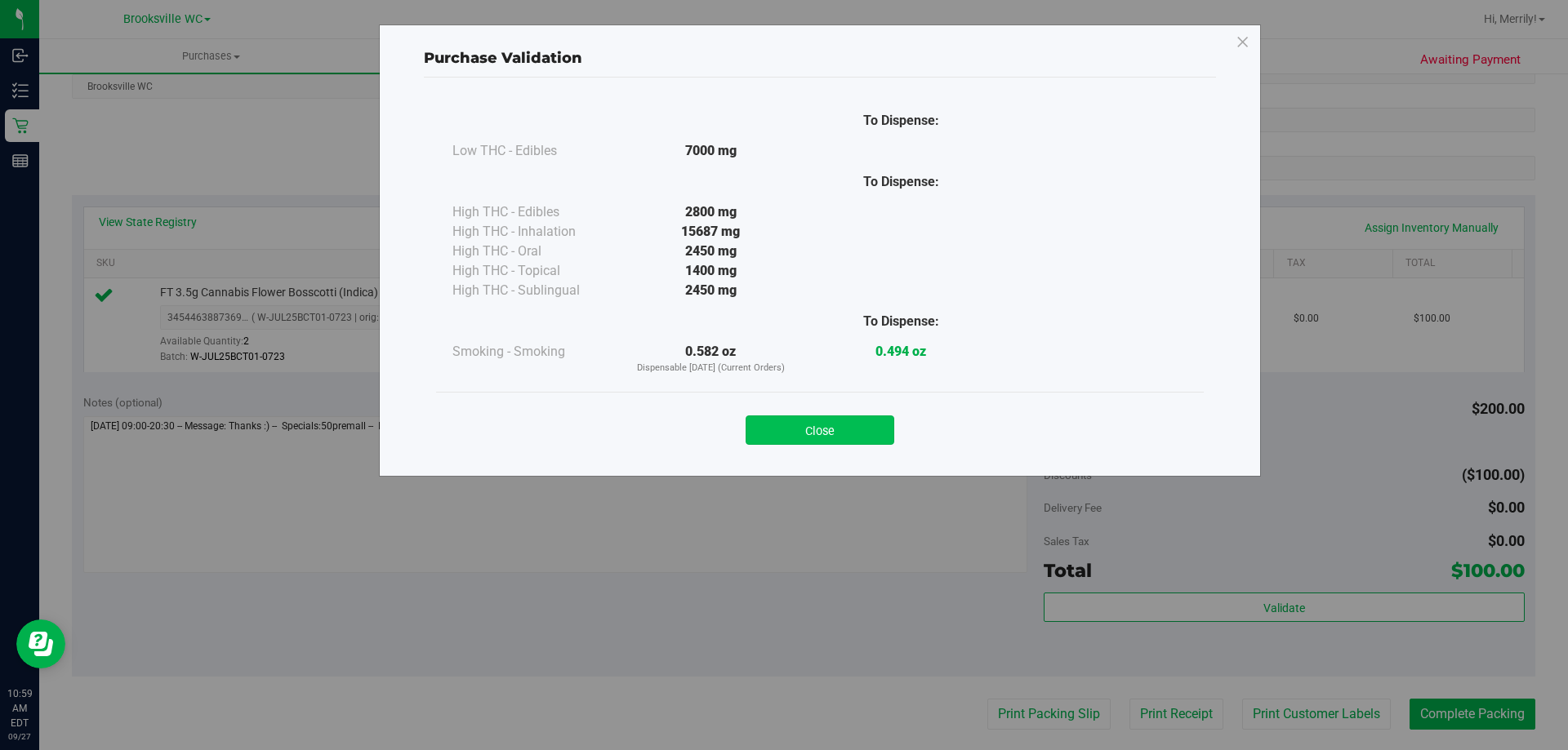
click at [789, 420] on button "Close" at bounding box center [819, 430] width 149 height 29
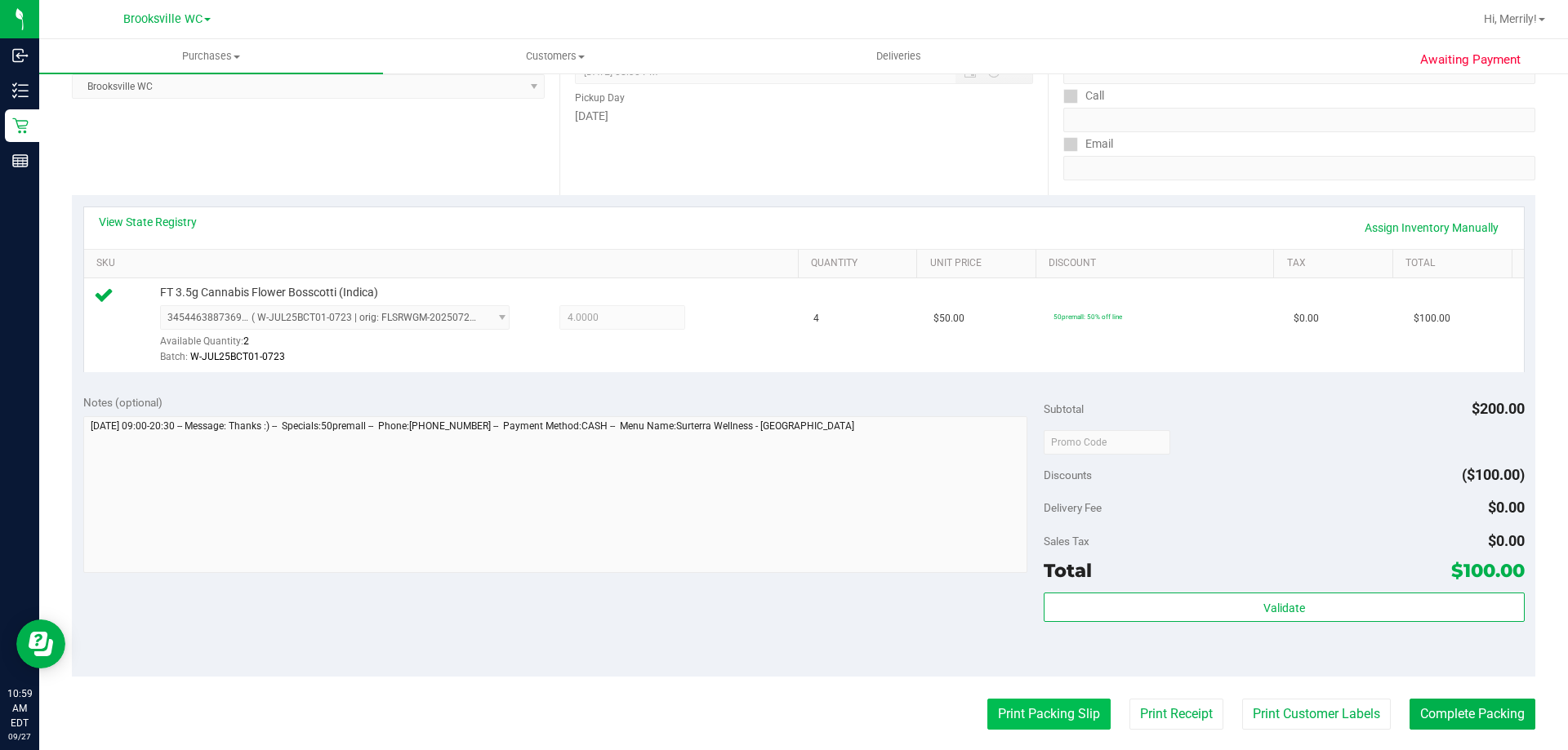
click at [1031, 709] on button "Print Packing Slip" at bounding box center [1049, 714] width 124 height 31
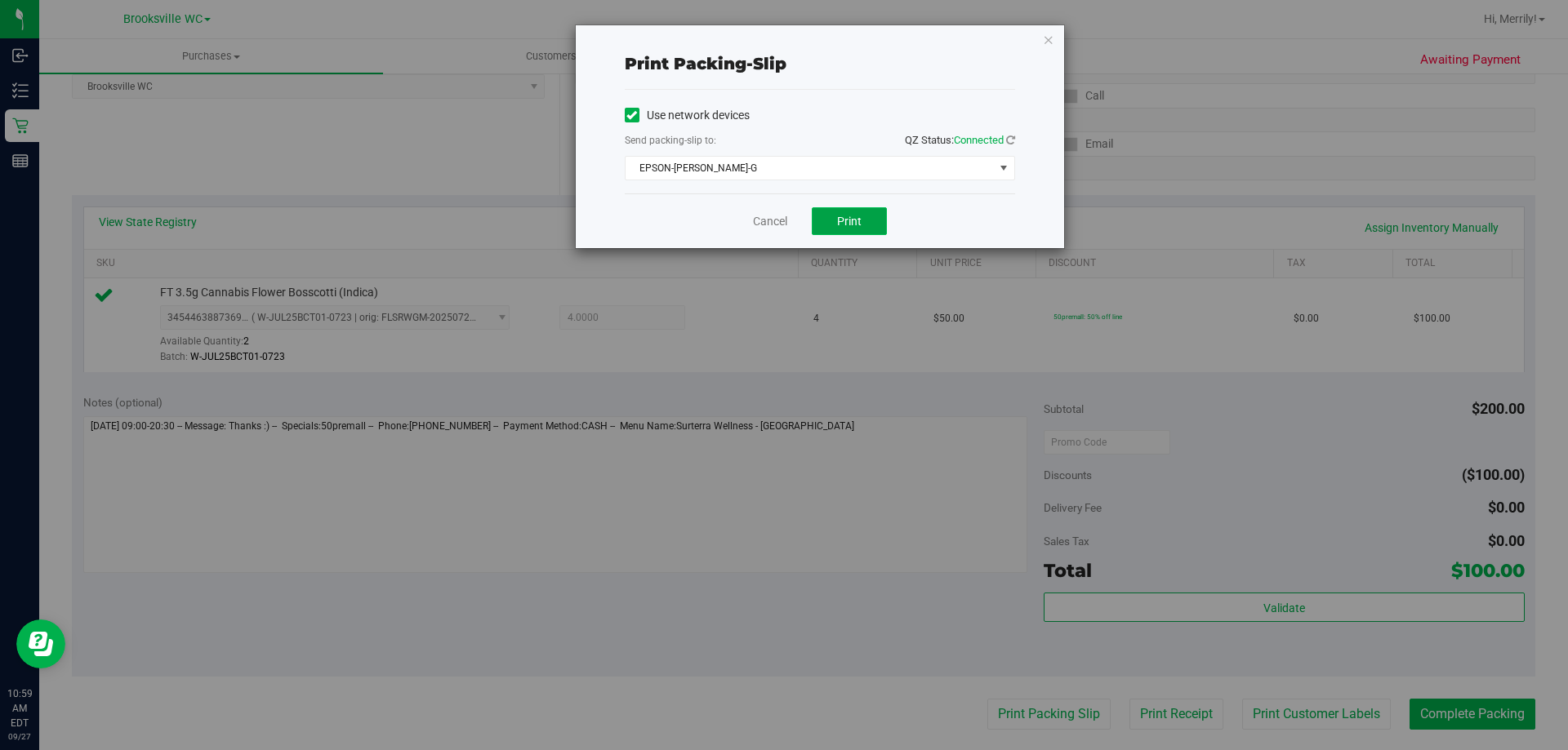
click at [845, 216] on span "Print" at bounding box center [849, 220] width 25 height 13
click at [768, 221] on link "Cancel" at bounding box center [770, 221] width 34 height 17
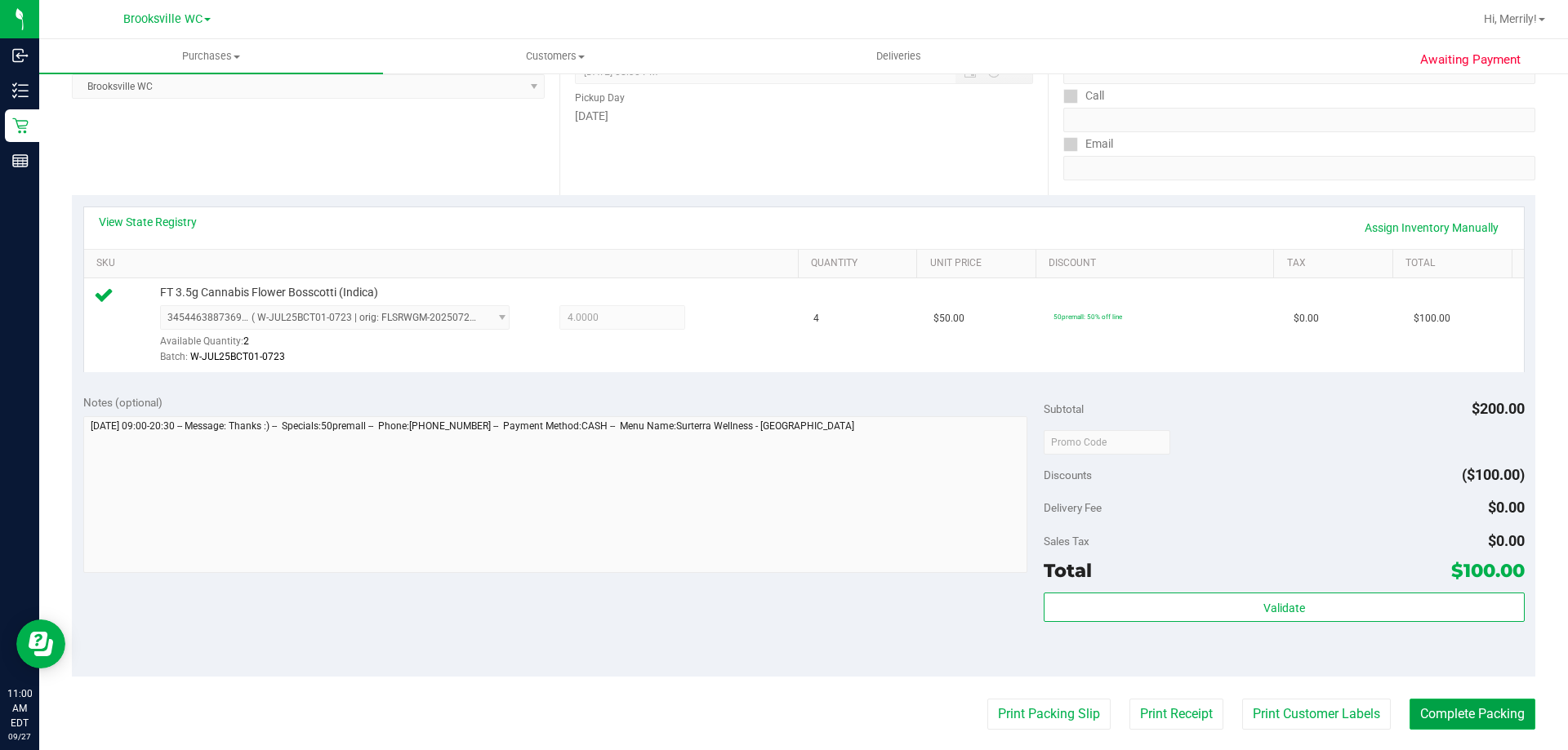
click at [1442, 710] on button "Complete Packing" at bounding box center [1472, 714] width 126 height 31
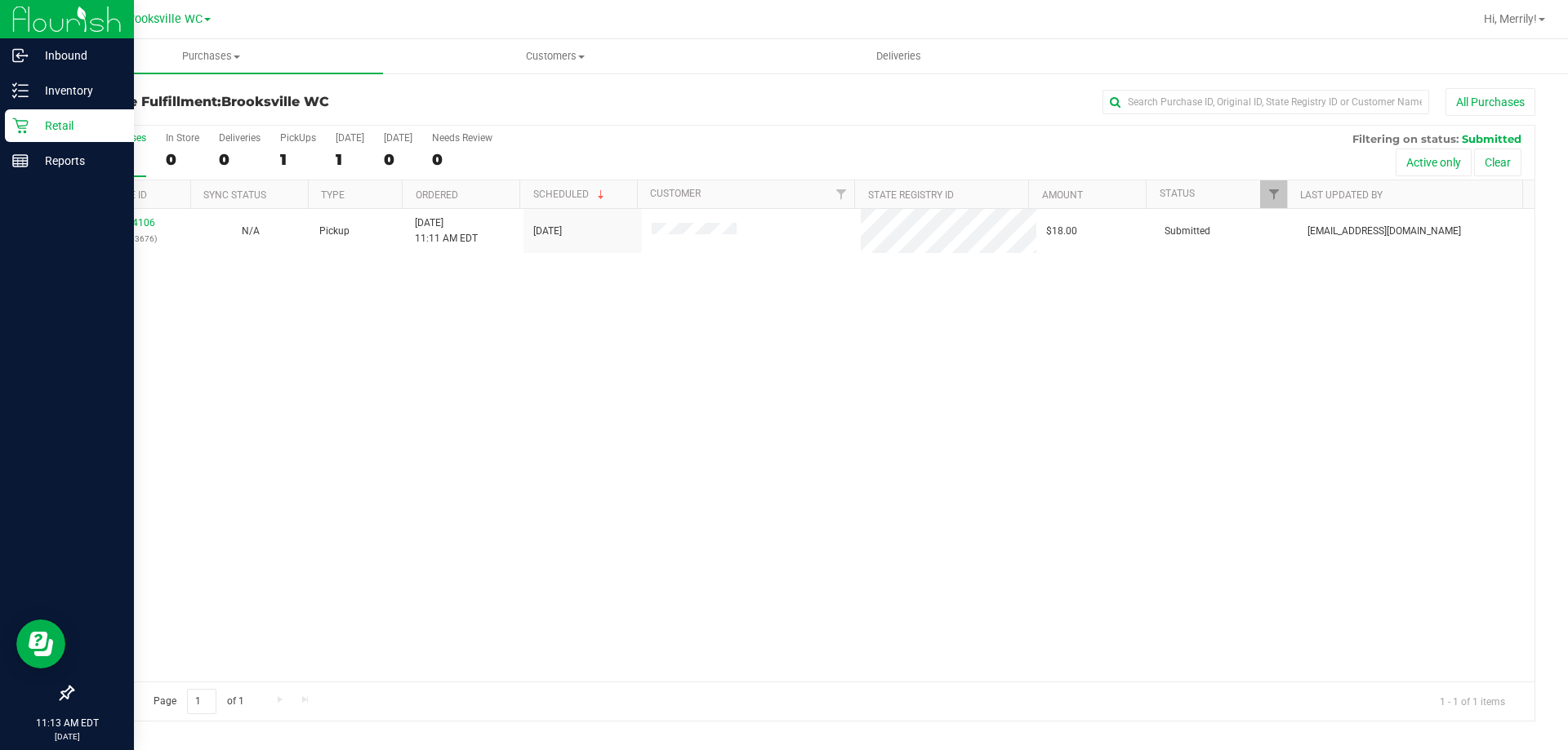
click at [18, 129] on icon at bounding box center [20, 126] width 16 height 16
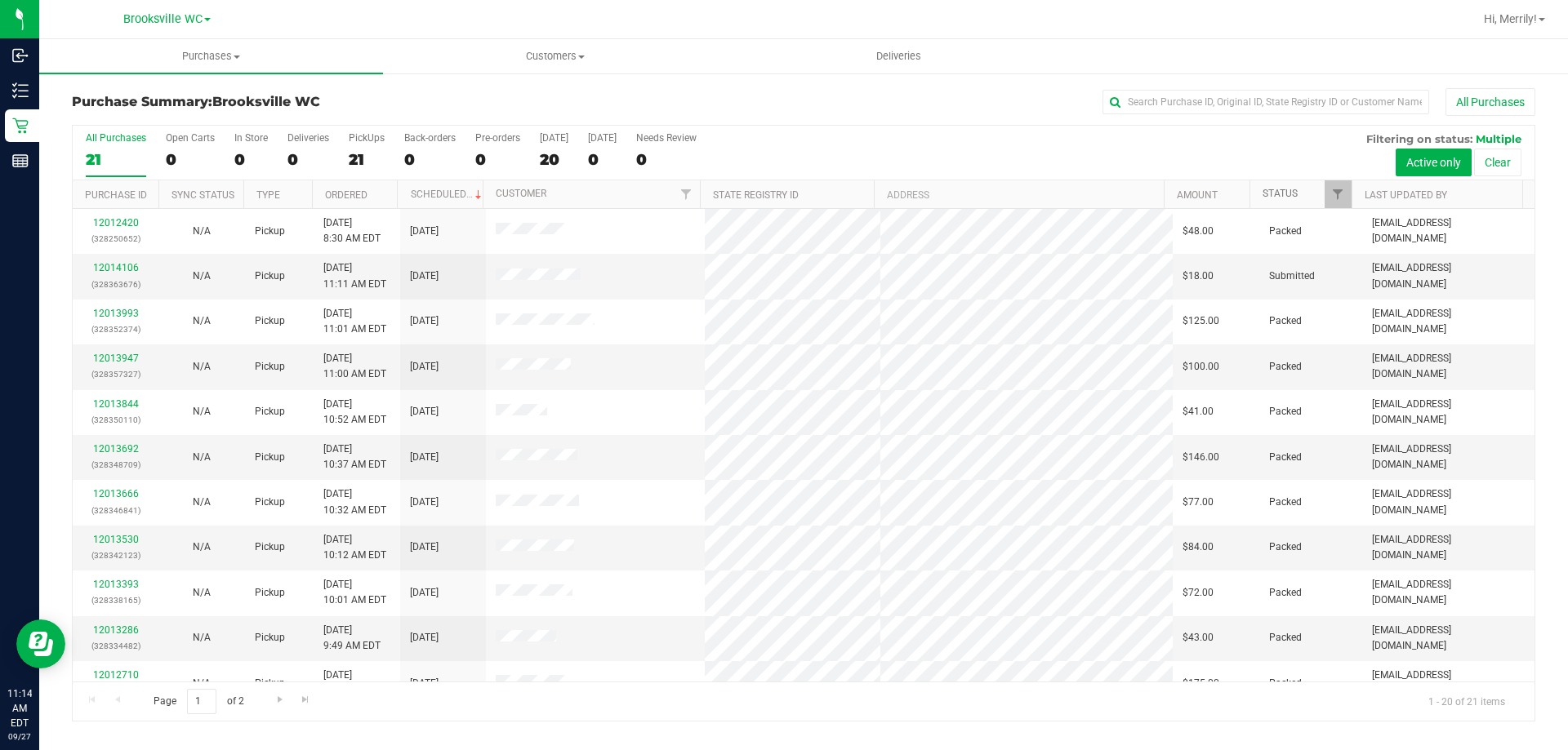
click at [1272, 197] on link "Status" at bounding box center [1279, 192] width 35 height 11
click at [1199, 194] on link "Amount" at bounding box center [1197, 194] width 41 height 11
click at [1199, 194] on link "Amount" at bounding box center [1207, 193] width 60 height 11
click at [1286, 190] on link "Status" at bounding box center [1279, 192] width 35 height 11
click at [1281, 192] on link "Status" at bounding box center [1289, 192] width 54 height 11
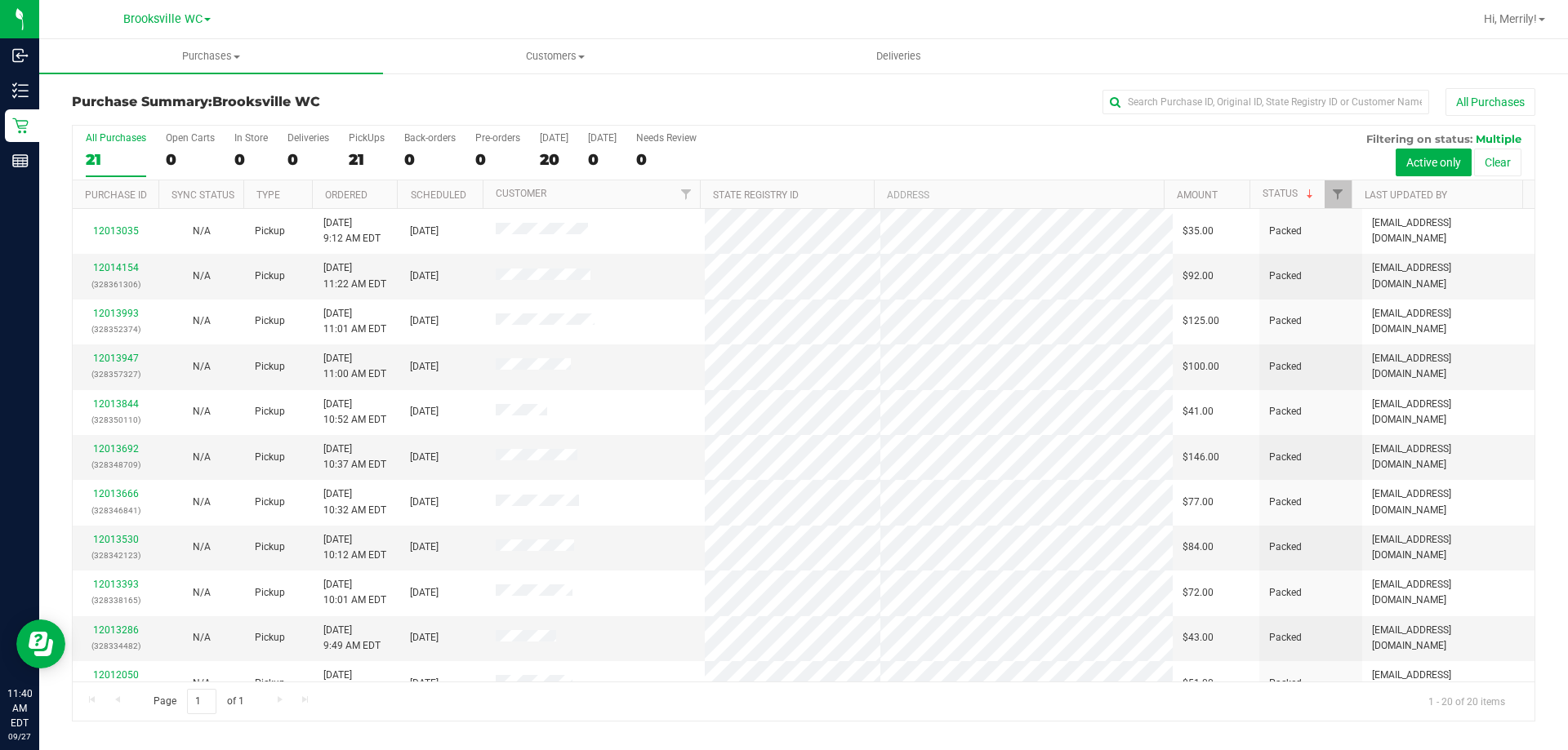
click at [613, 85] on div "Purchase Summary: Brooksville WC All Purchases All Purchases 21 Open Carts 0 In…" at bounding box center [803, 405] width 1528 height 666
click at [533, 87] on div "Purchase Summary: Brooksville WC All Purchases All Purchases 21 Open Carts 0 In…" at bounding box center [803, 405] width 1528 height 666
click at [502, 97] on h3 "Purchase Summary: Brooksville WC" at bounding box center [315, 102] width 488 height 15
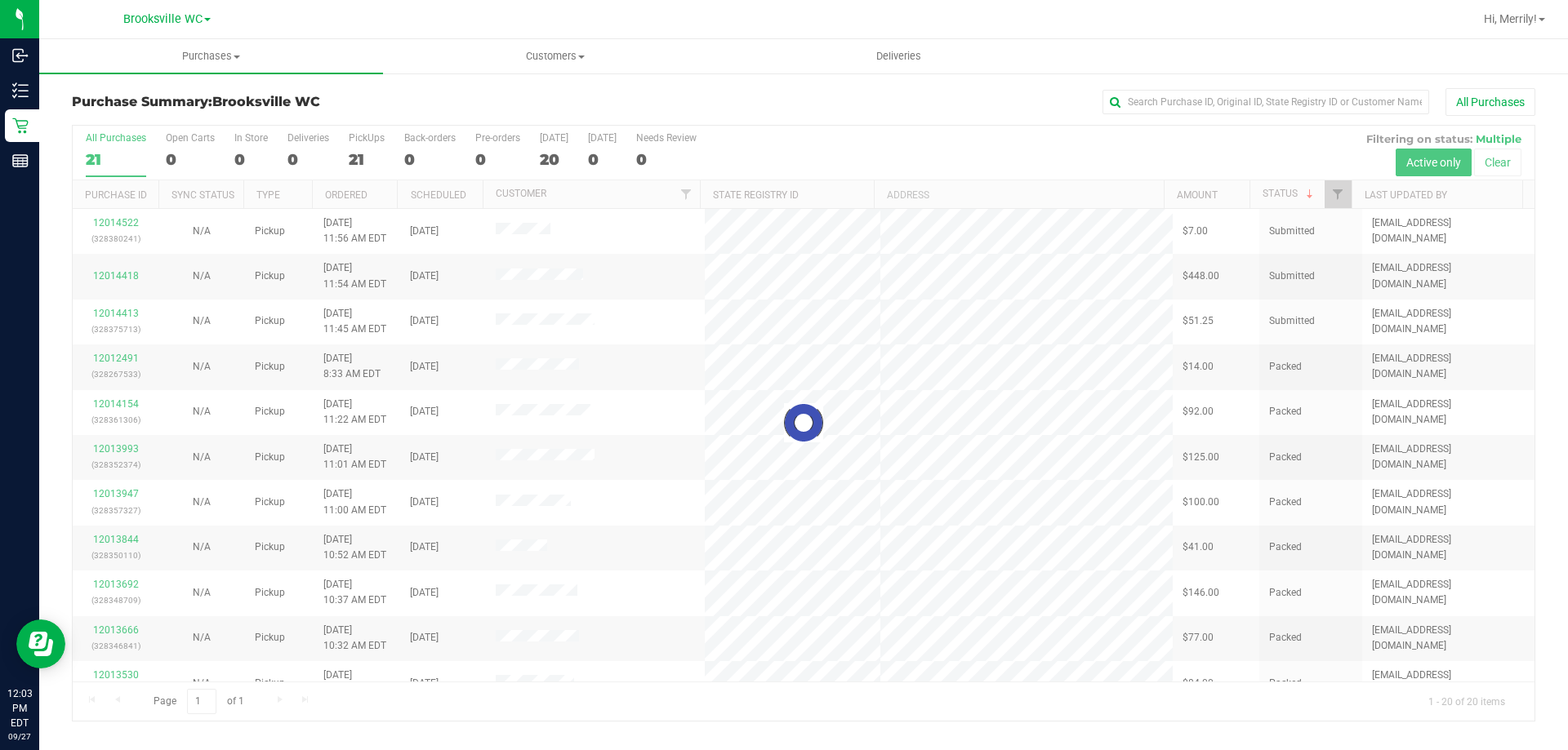
click at [124, 220] on div at bounding box center [803, 423] width 1461 height 595
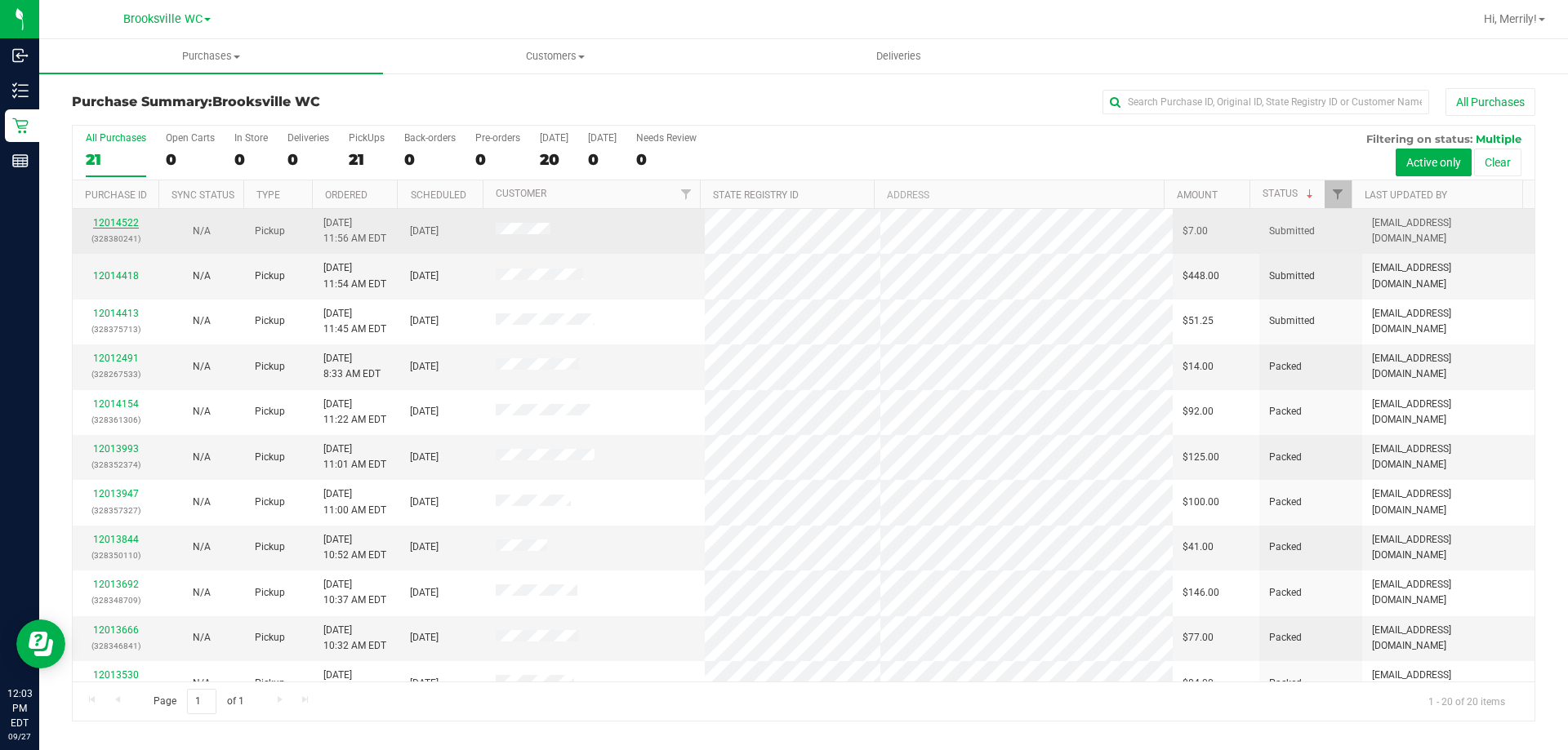
click at [122, 221] on link "12014522" at bounding box center [116, 222] width 46 height 11
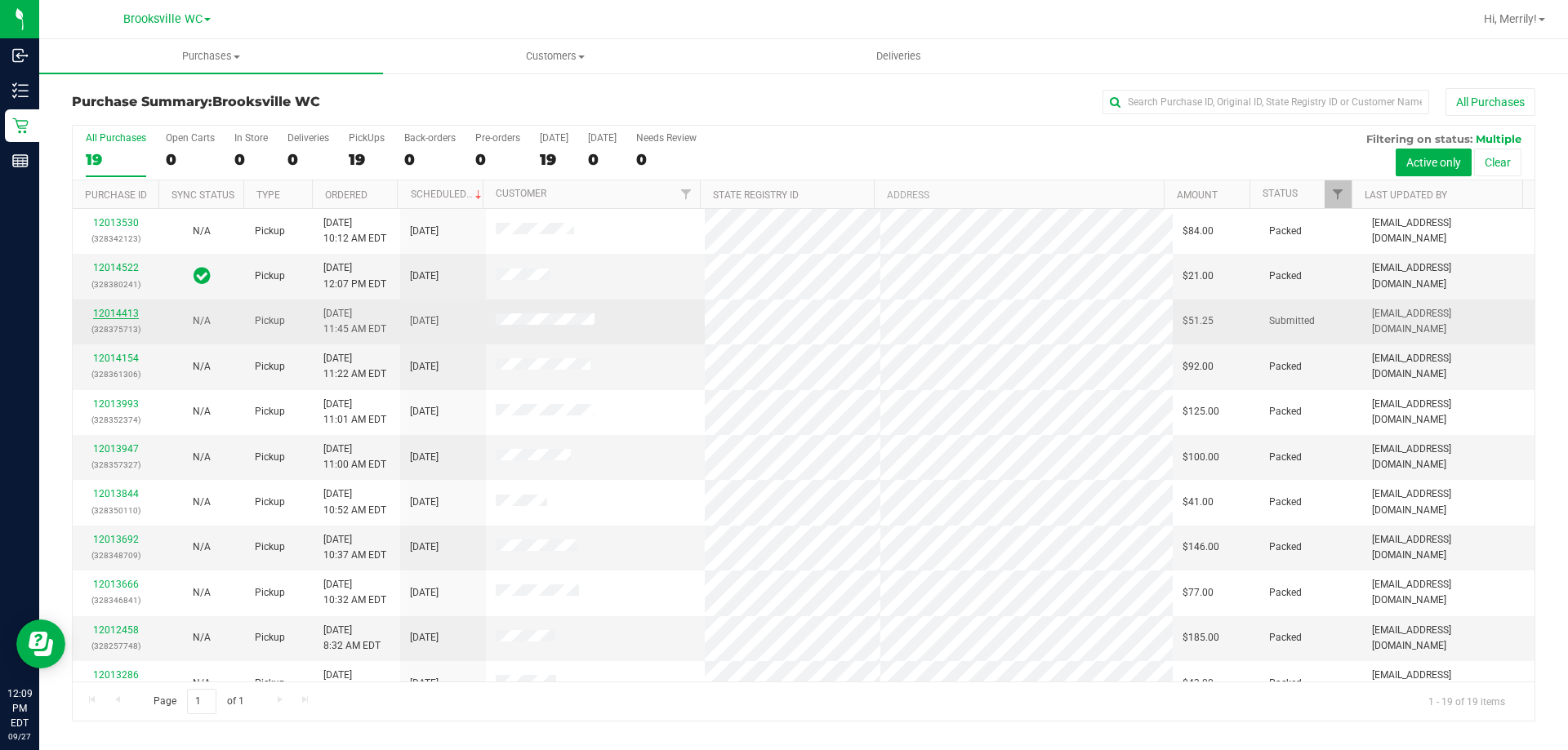
click at [111, 314] on link "12014413" at bounding box center [116, 313] width 46 height 11
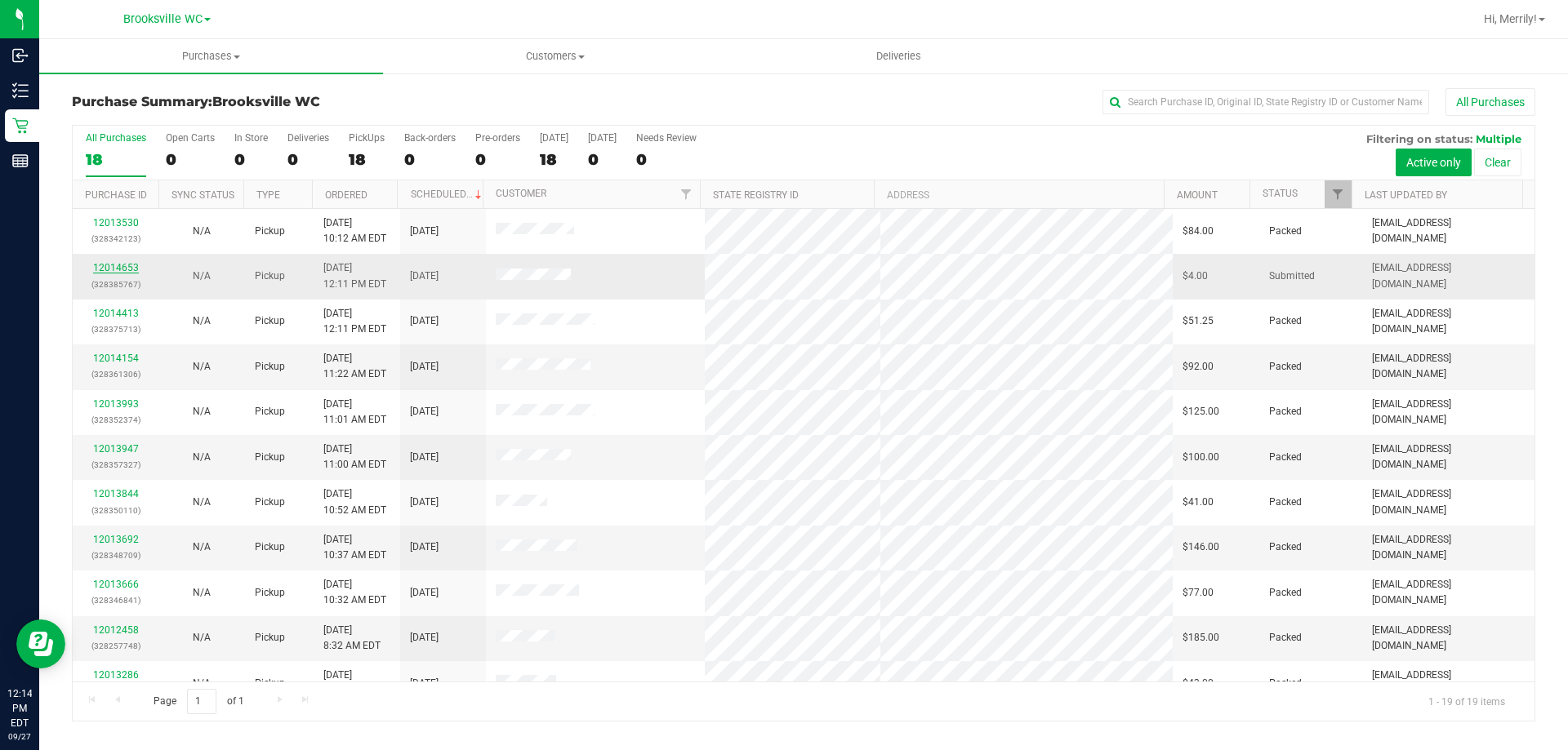
click at [111, 262] on link "12014653" at bounding box center [116, 267] width 46 height 11
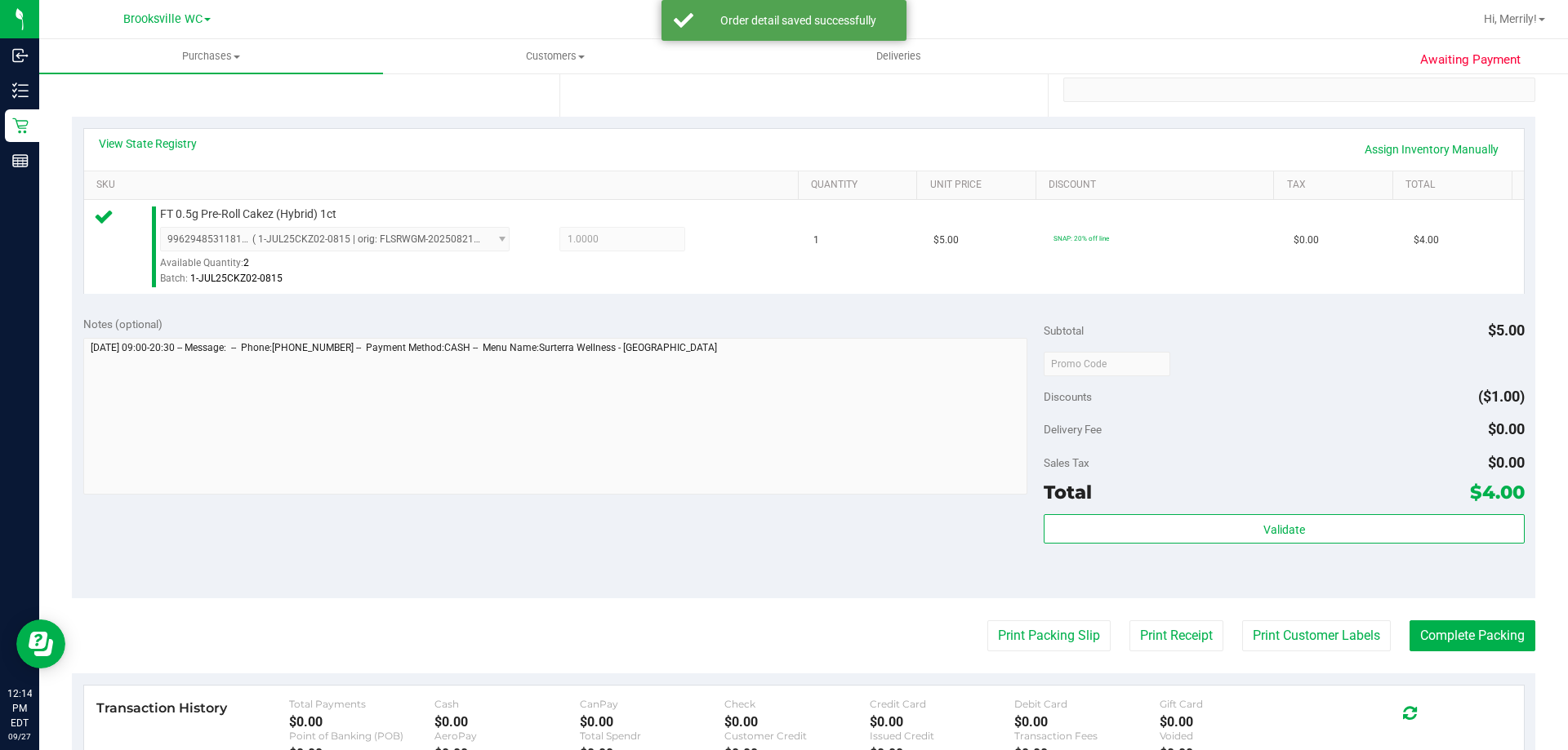
scroll to position [326, 0]
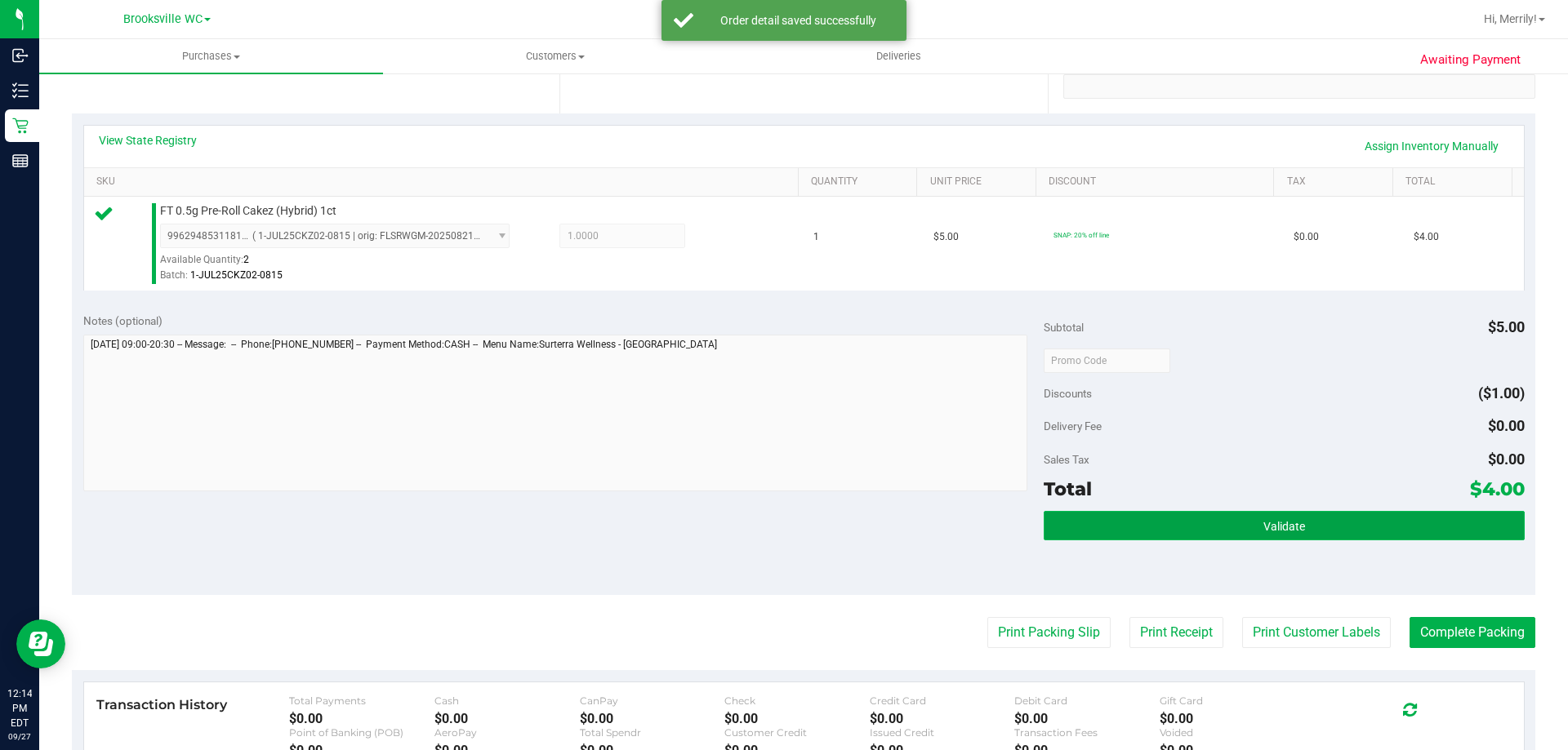
click at [1272, 522] on span "Validate" at bounding box center [1284, 526] width 42 height 13
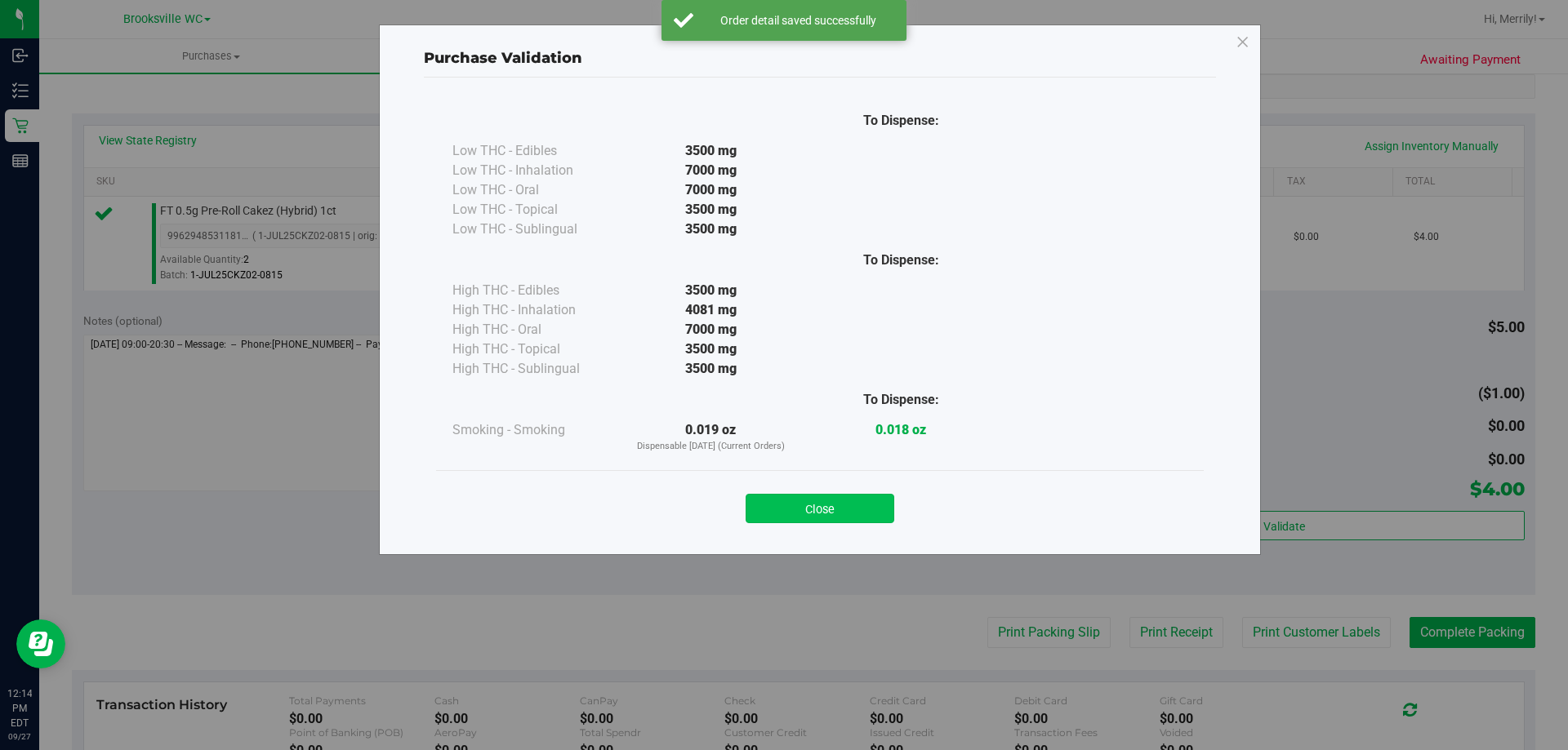
click at [841, 508] on button "Close" at bounding box center [819, 508] width 149 height 29
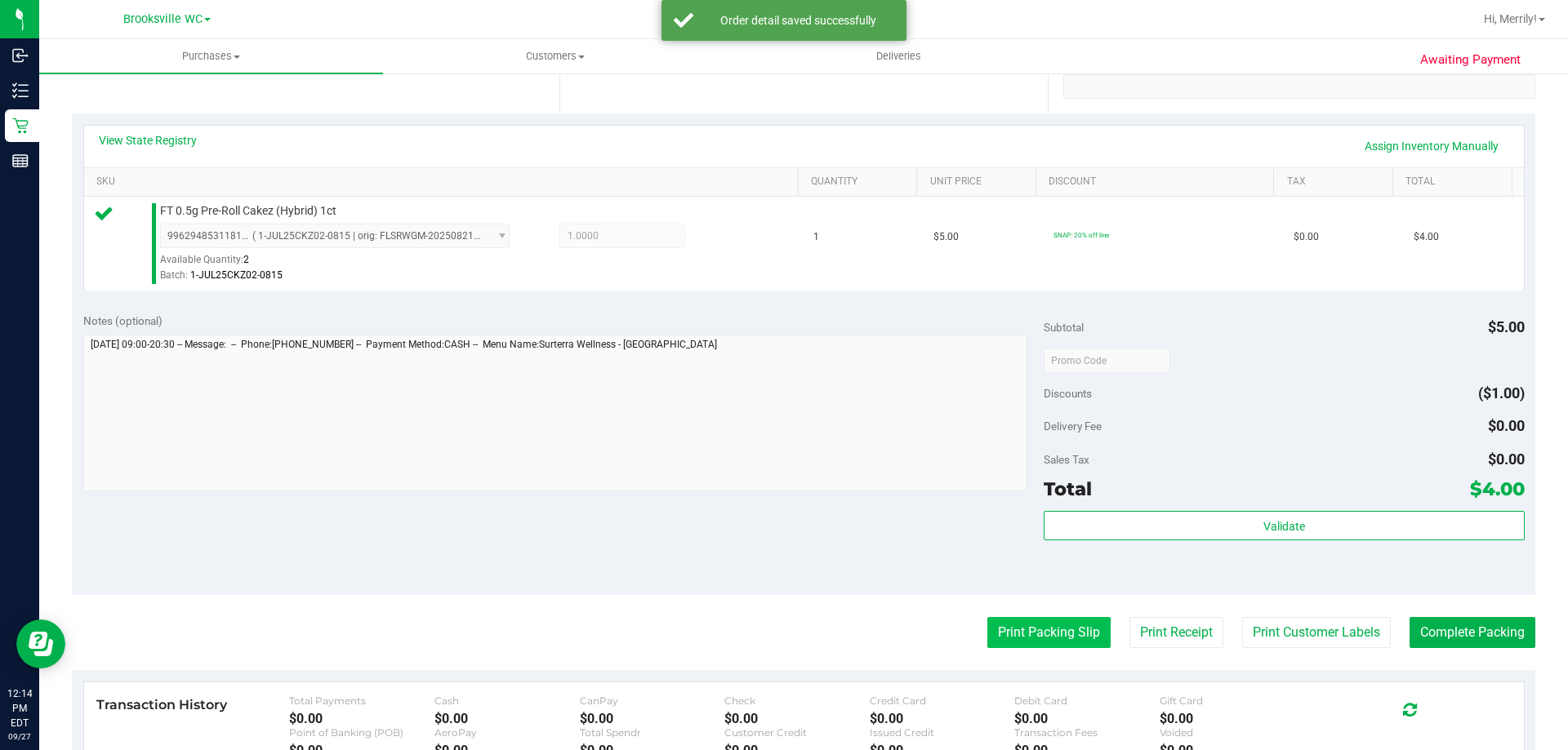
click at [1028, 635] on button "Print Packing Slip" at bounding box center [1049, 632] width 124 height 31
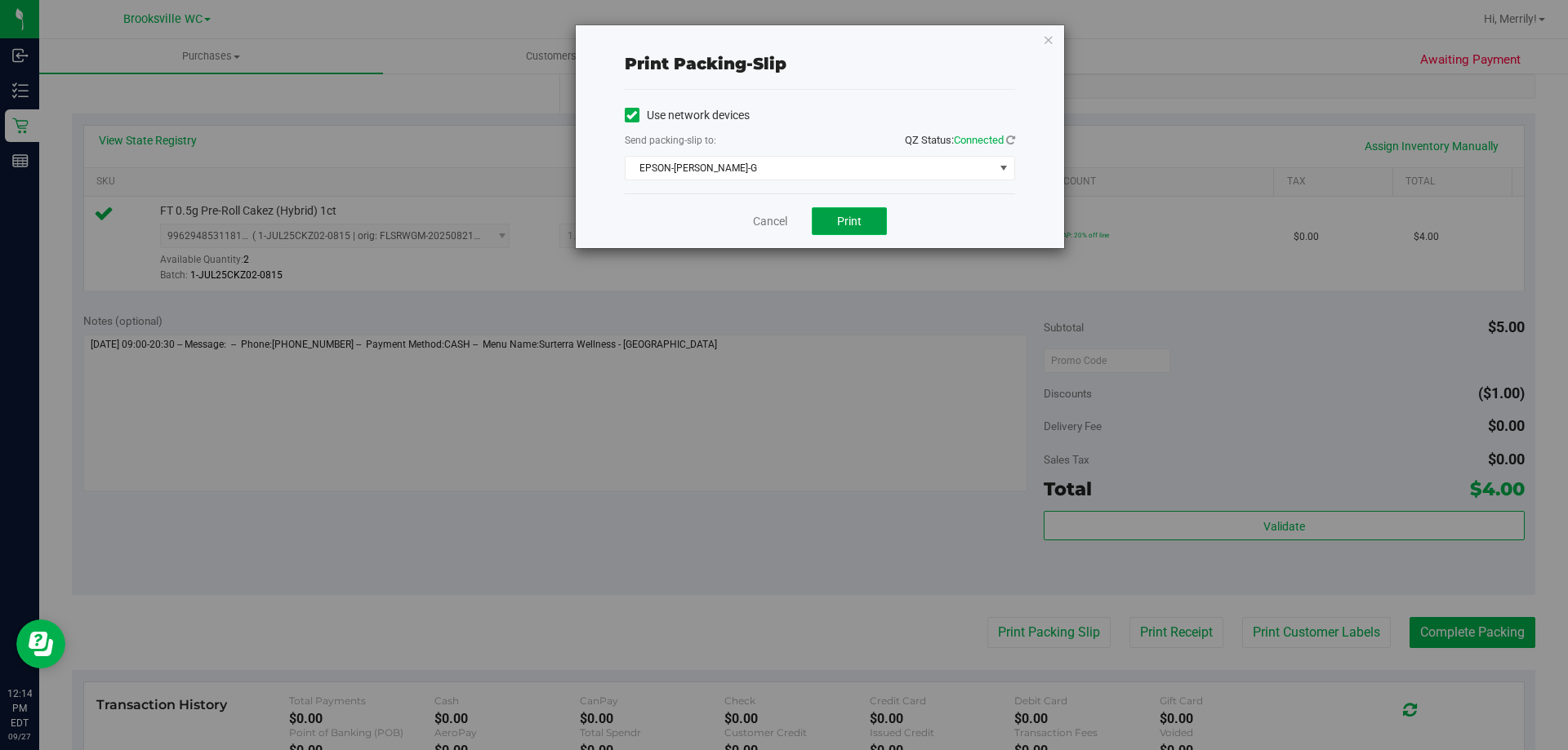
click at [848, 225] on span "Print" at bounding box center [849, 220] width 25 height 13
click at [766, 213] on link "Cancel" at bounding box center [770, 221] width 34 height 17
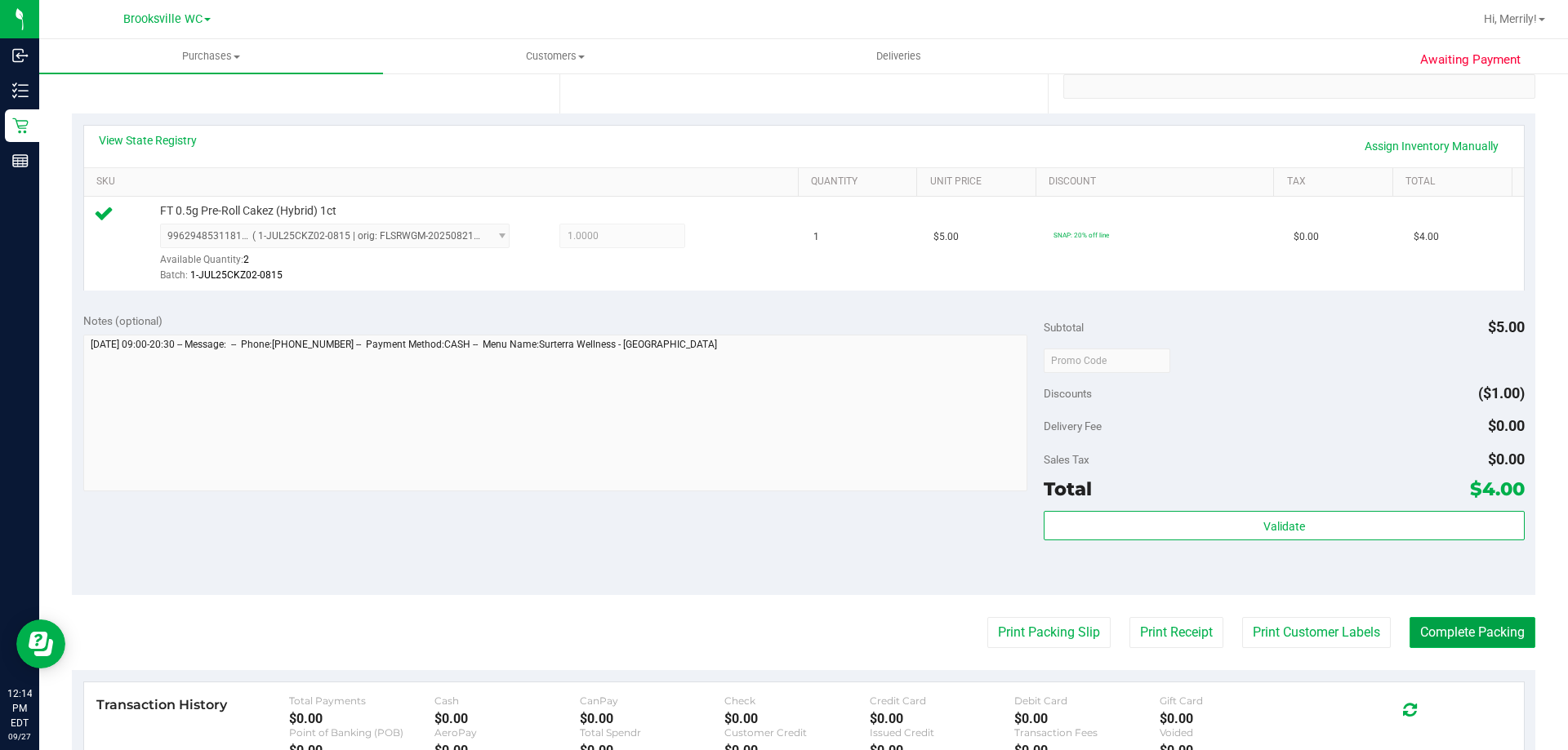
click at [1469, 624] on button "Complete Packing" at bounding box center [1472, 632] width 126 height 31
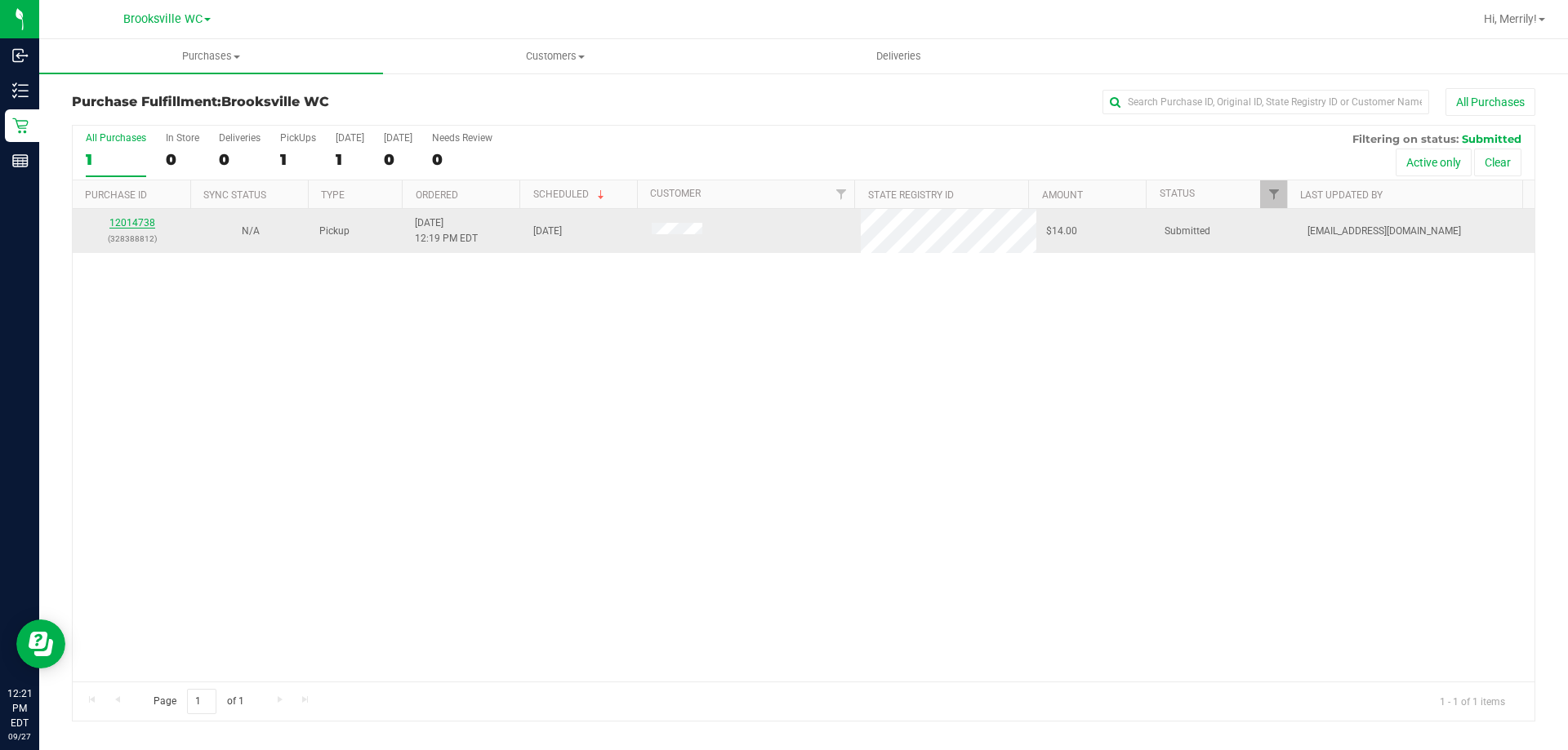
click at [143, 218] on link "12014738" at bounding box center [133, 222] width 46 height 11
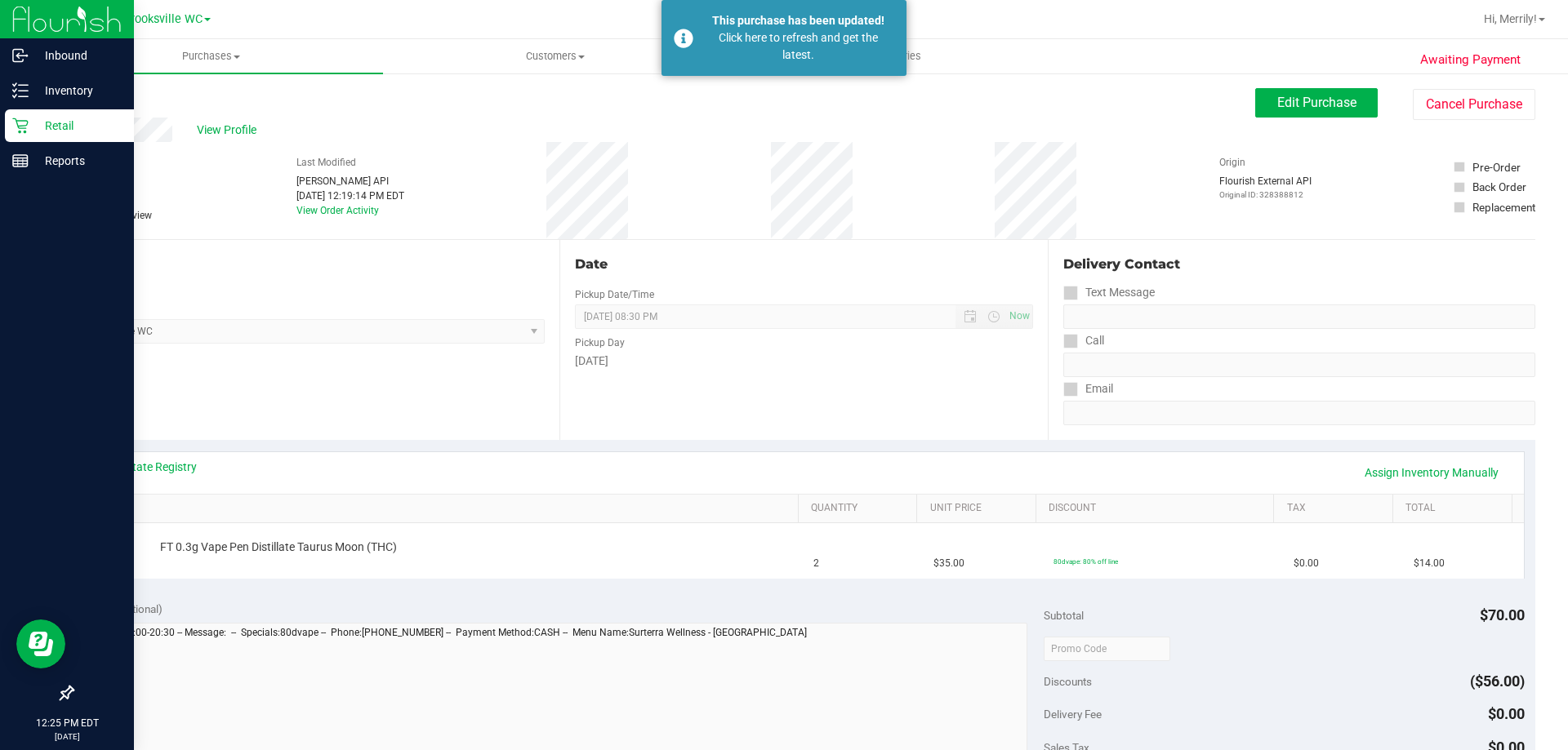
click at [7, 128] on div "Retail" at bounding box center [69, 126] width 129 height 33
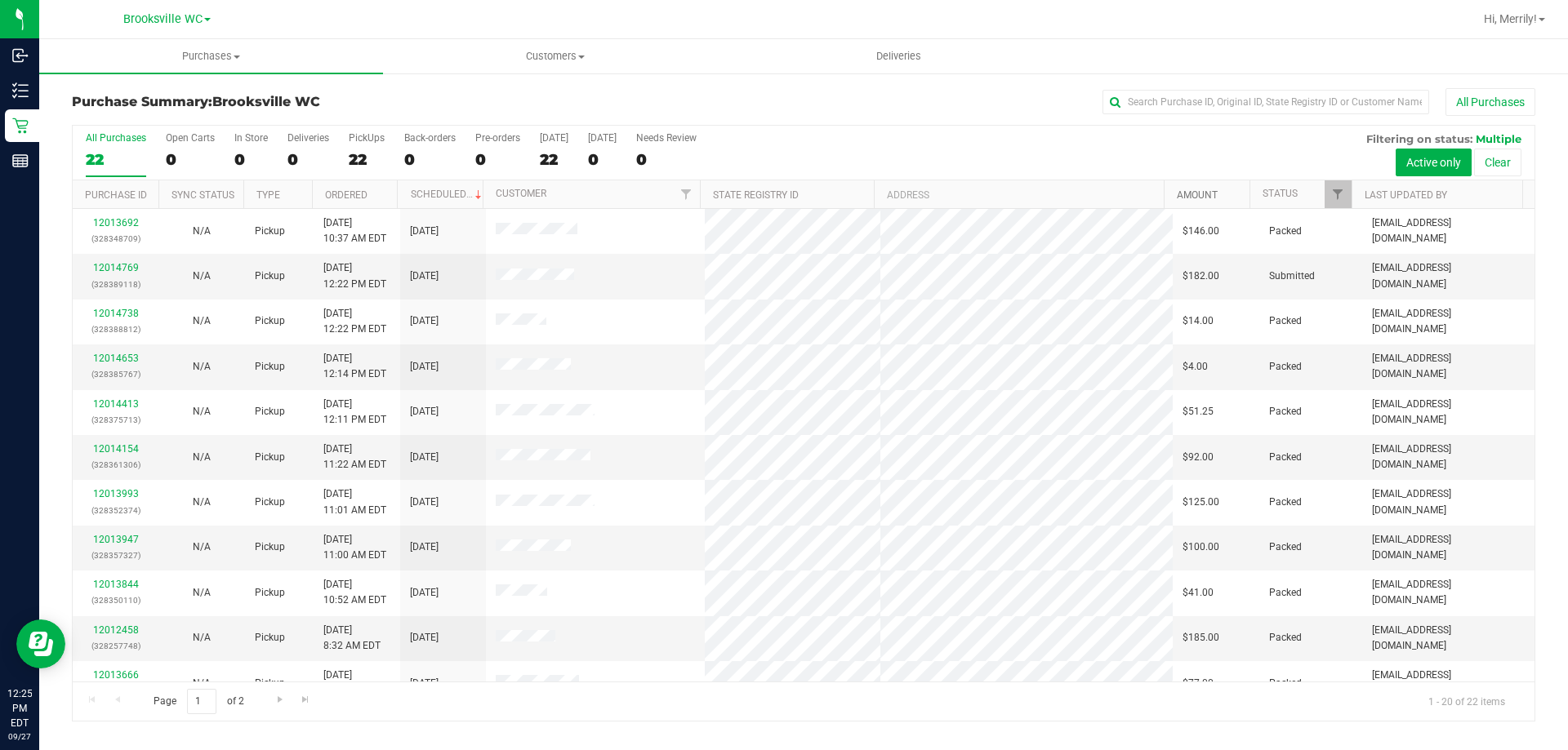
click at [1207, 192] on link "Amount" at bounding box center [1197, 194] width 41 height 11
click at [1207, 192] on link "Amount" at bounding box center [1207, 193] width 60 height 11
click at [1267, 188] on link "Status" at bounding box center [1279, 192] width 35 height 11
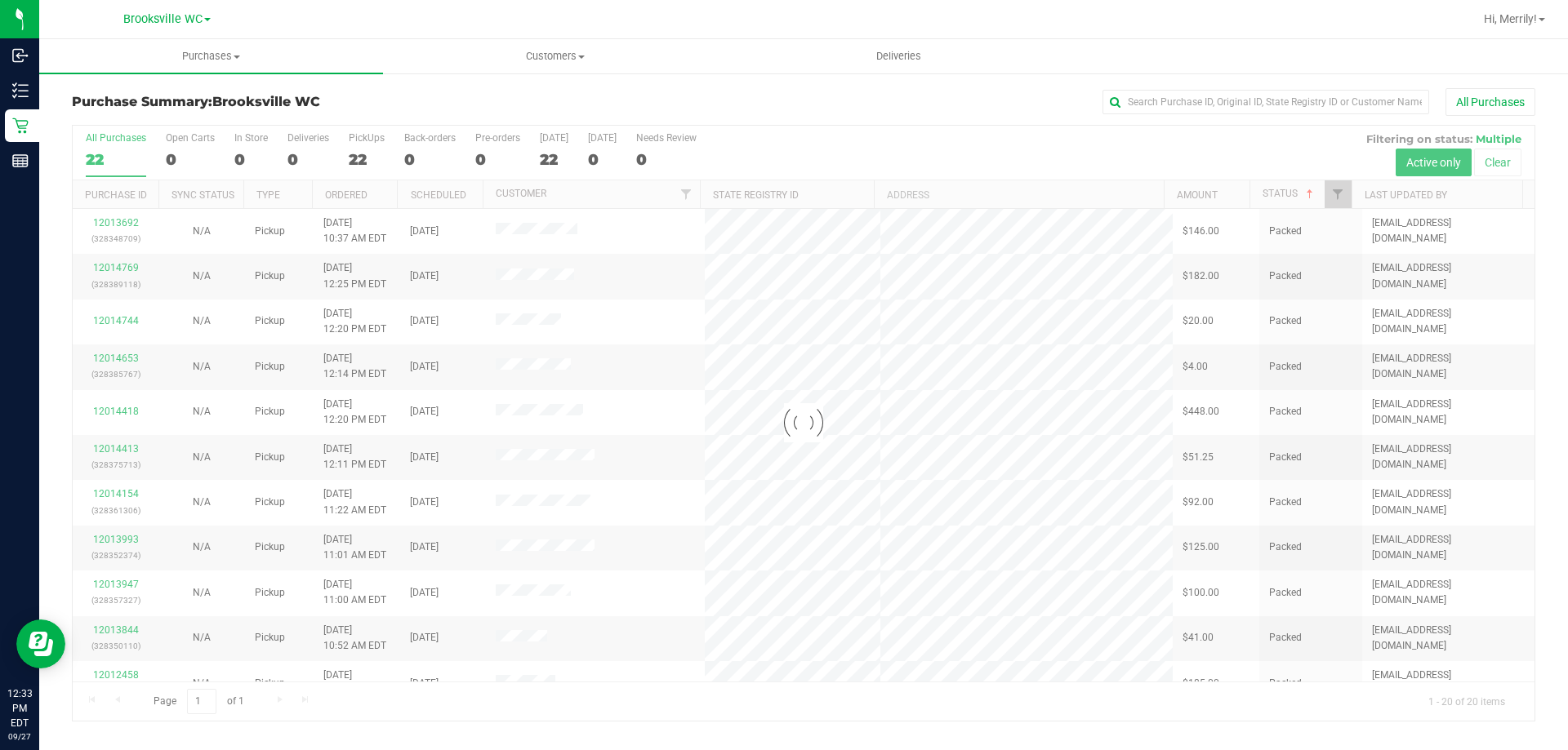
click at [1271, 193] on div at bounding box center [803, 423] width 1461 height 595
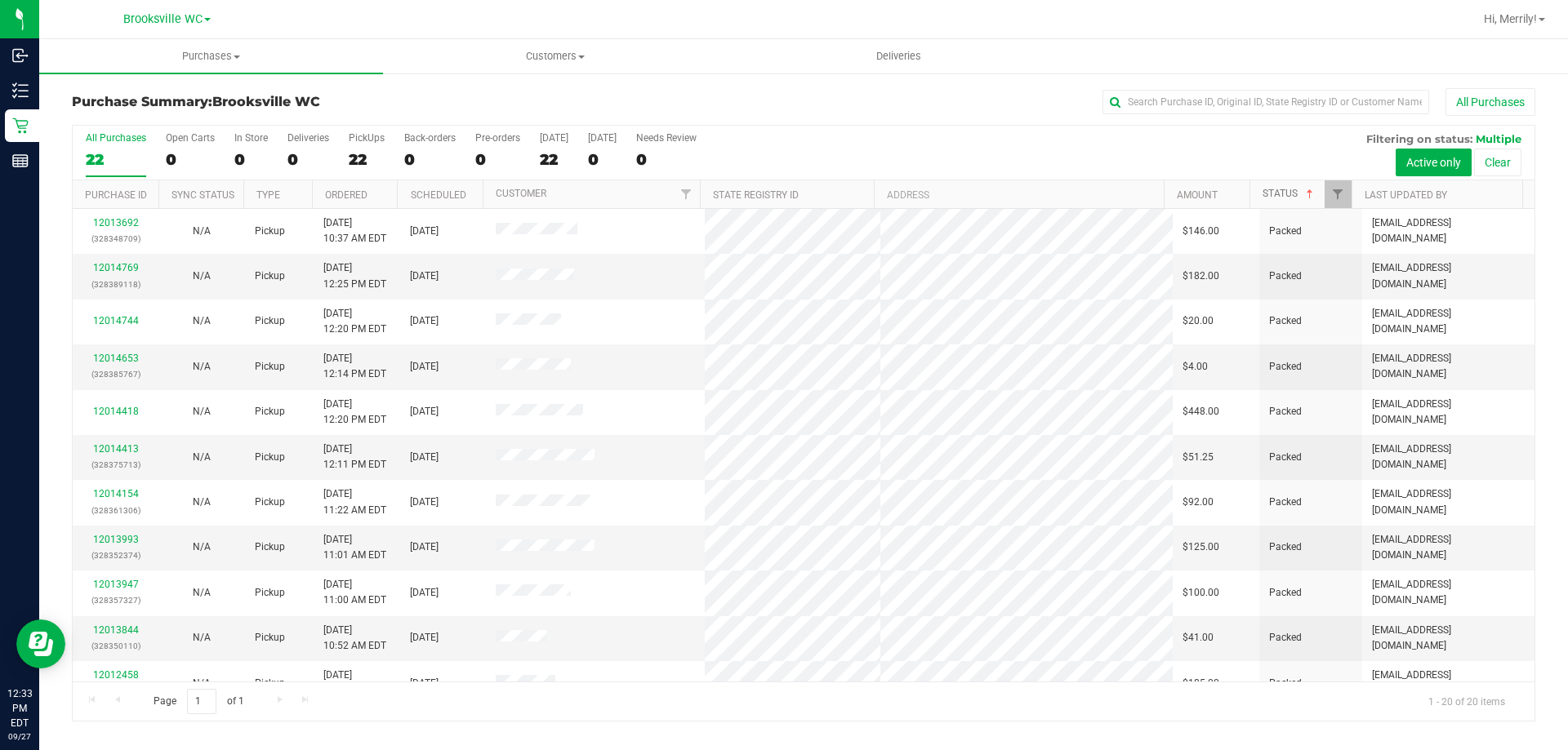
click at [1283, 193] on link "Status" at bounding box center [1289, 192] width 54 height 11
click at [121, 222] on link "12014891" at bounding box center [116, 222] width 46 height 11
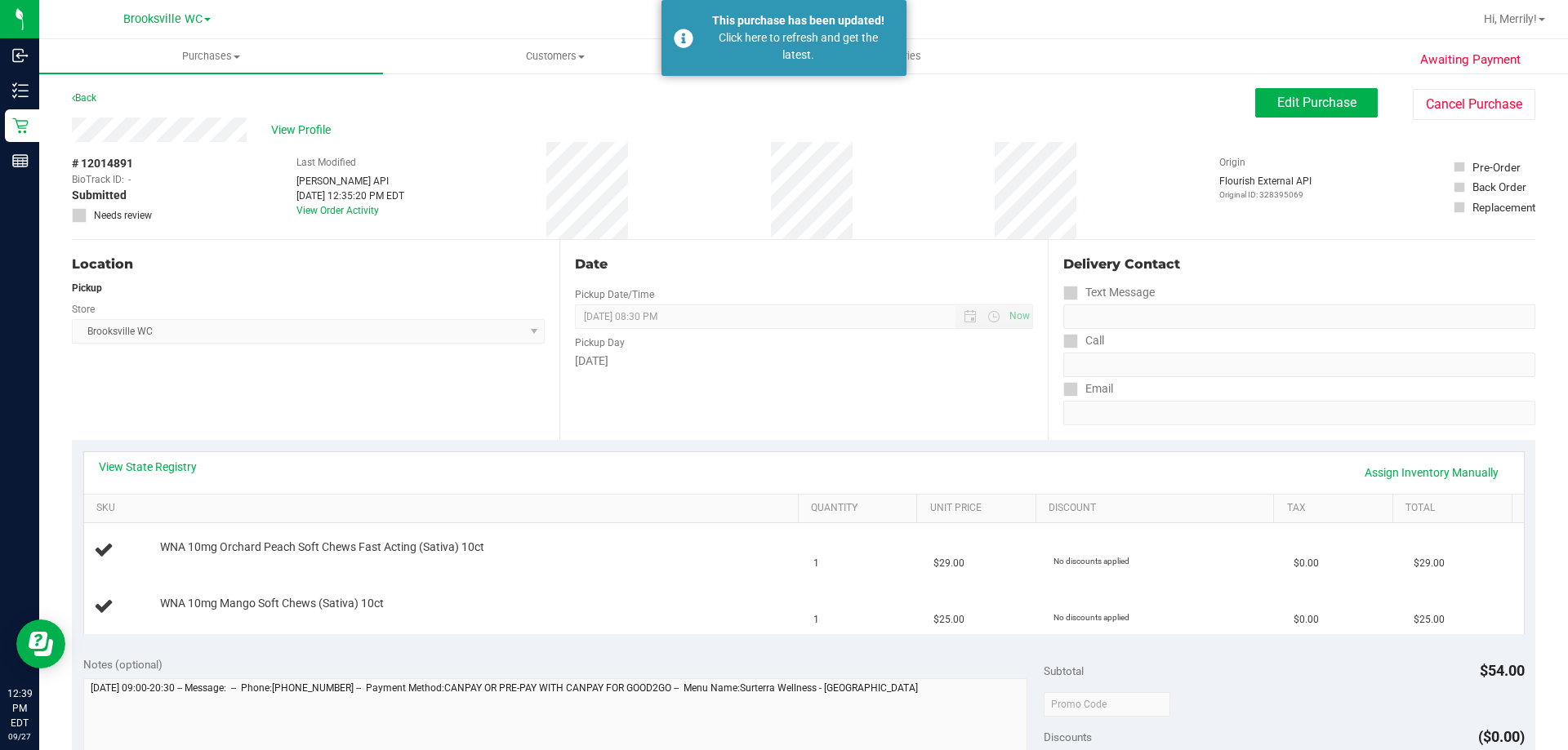
drag, startPoint x: 397, startPoint y: 120, endPoint x: 397, endPoint y: 109, distance: 11.0
click at [398, 120] on div "View Profile" at bounding box center [663, 130] width 1183 height 25
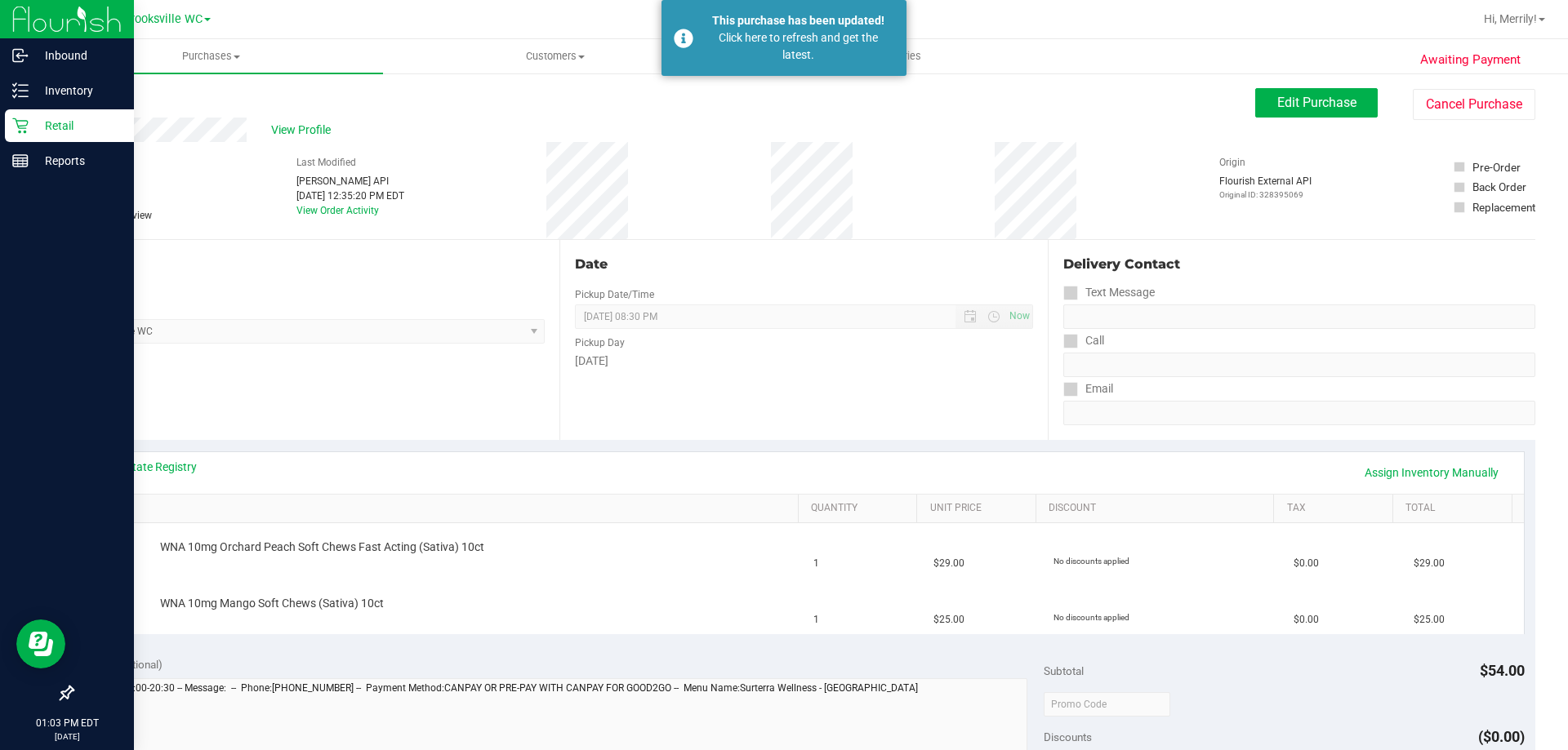
click at [6, 127] on div "Retail" at bounding box center [69, 126] width 129 height 33
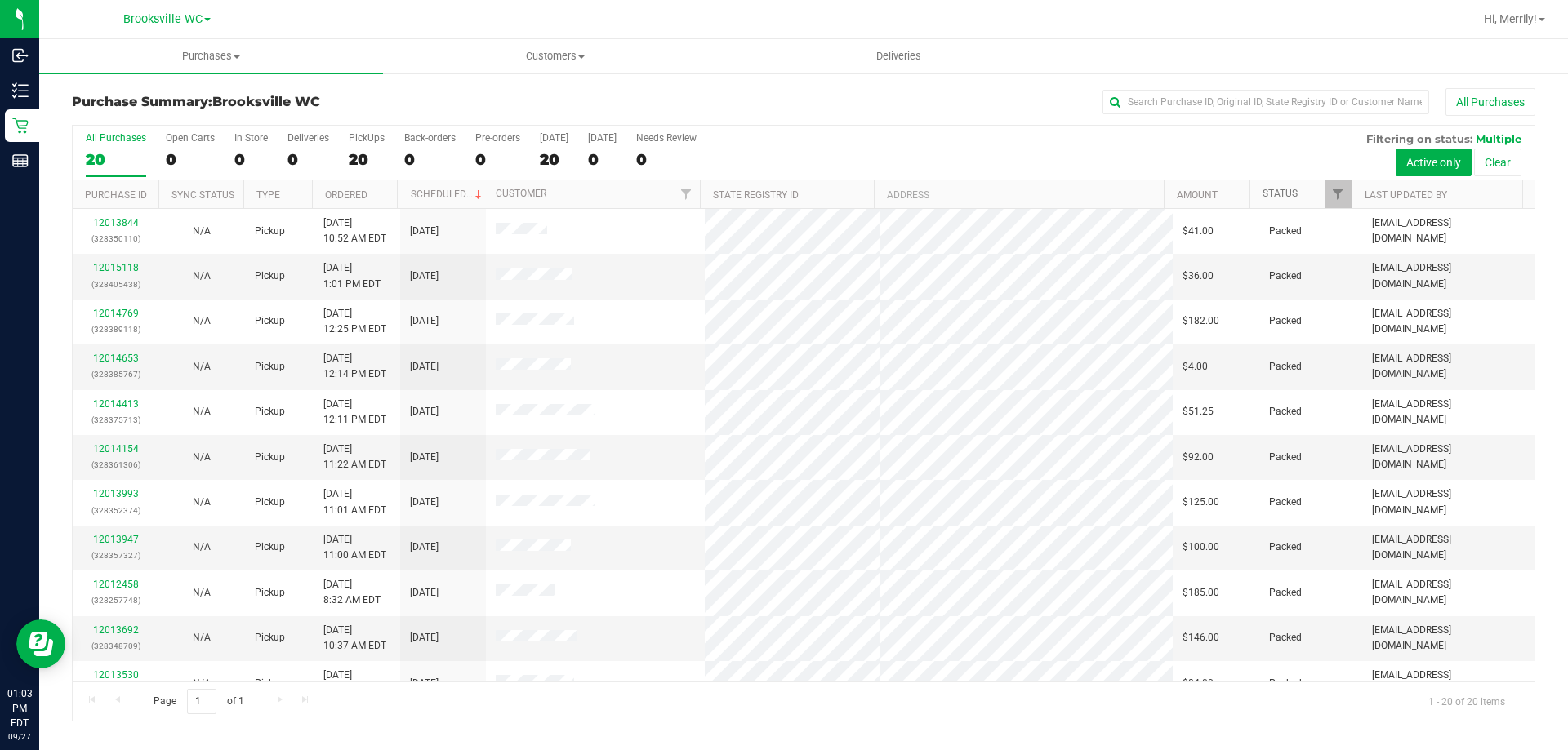
click at [1276, 191] on link "Status" at bounding box center [1279, 192] width 35 height 11
click at [1276, 189] on link "Status" at bounding box center [1289, 192] width 54 height 11
click at [1278, 193] on link "Status" at bounding box center [1289, 192] width 54 height 11
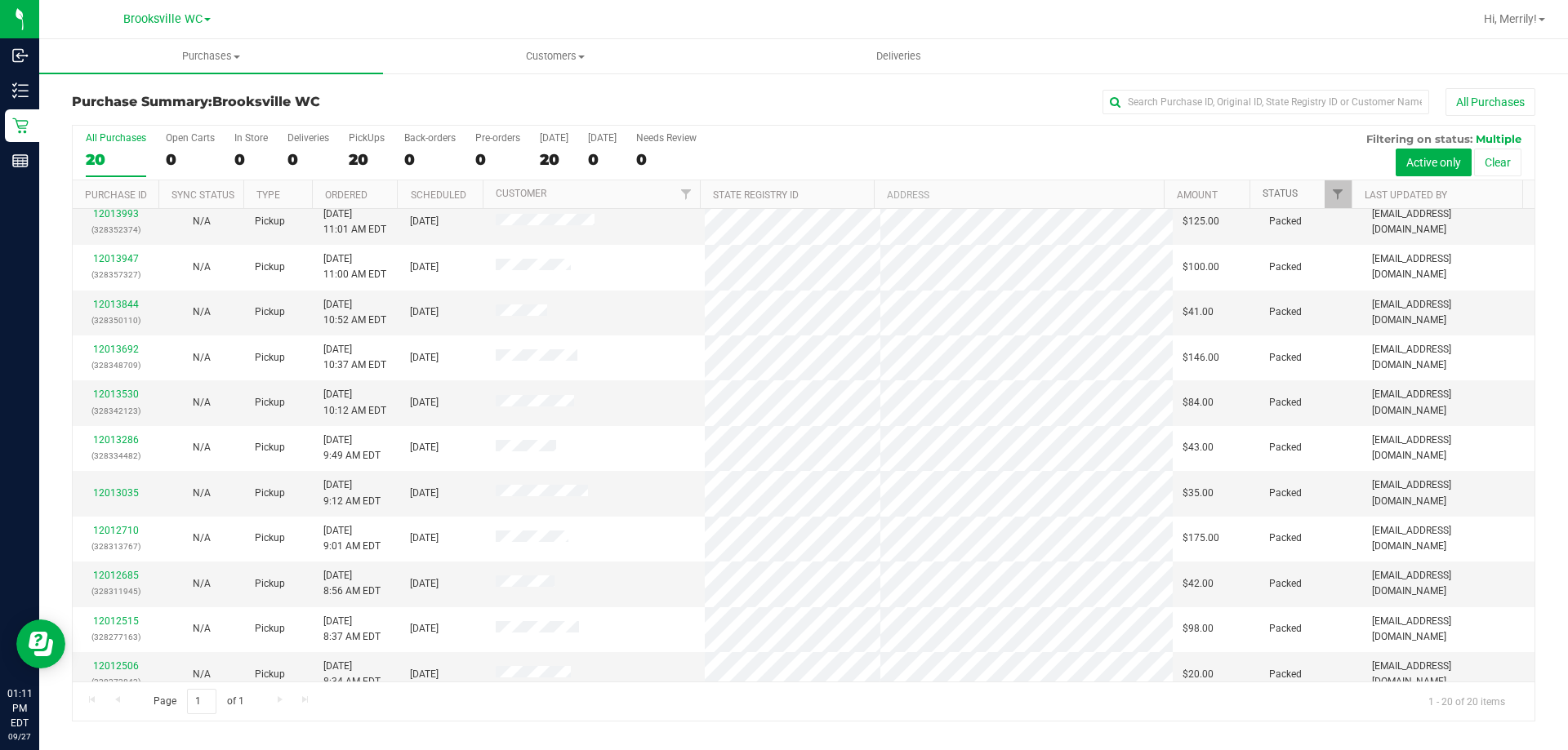
scroll to position [326, 0]
click at [1538, 16] on link "Hi, Merrily!" at bounding box center [1514, 19] width 74 height 17
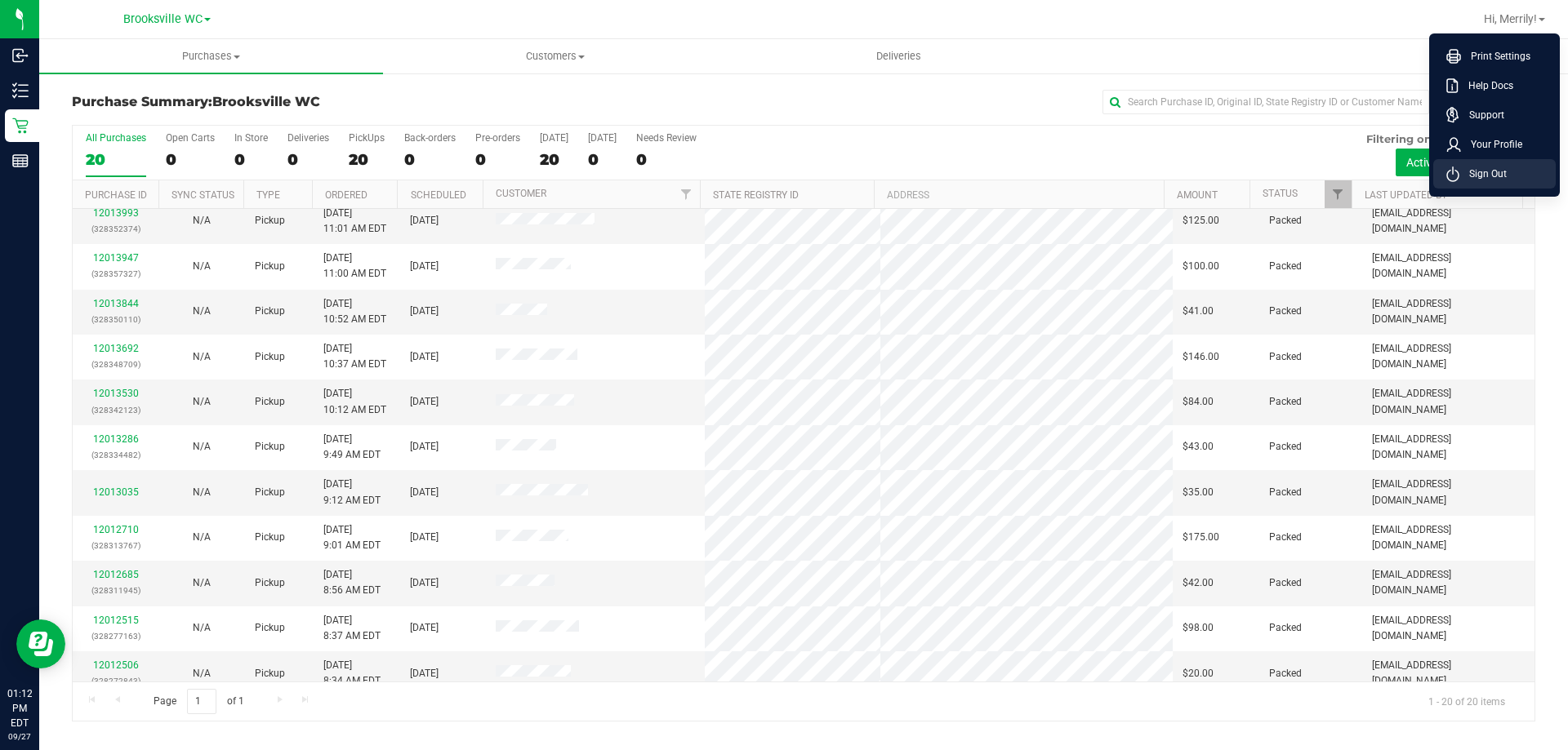
click at [1474, 169] on span "Sign Out" at bounding box center [1482, 174] width 47 height 16
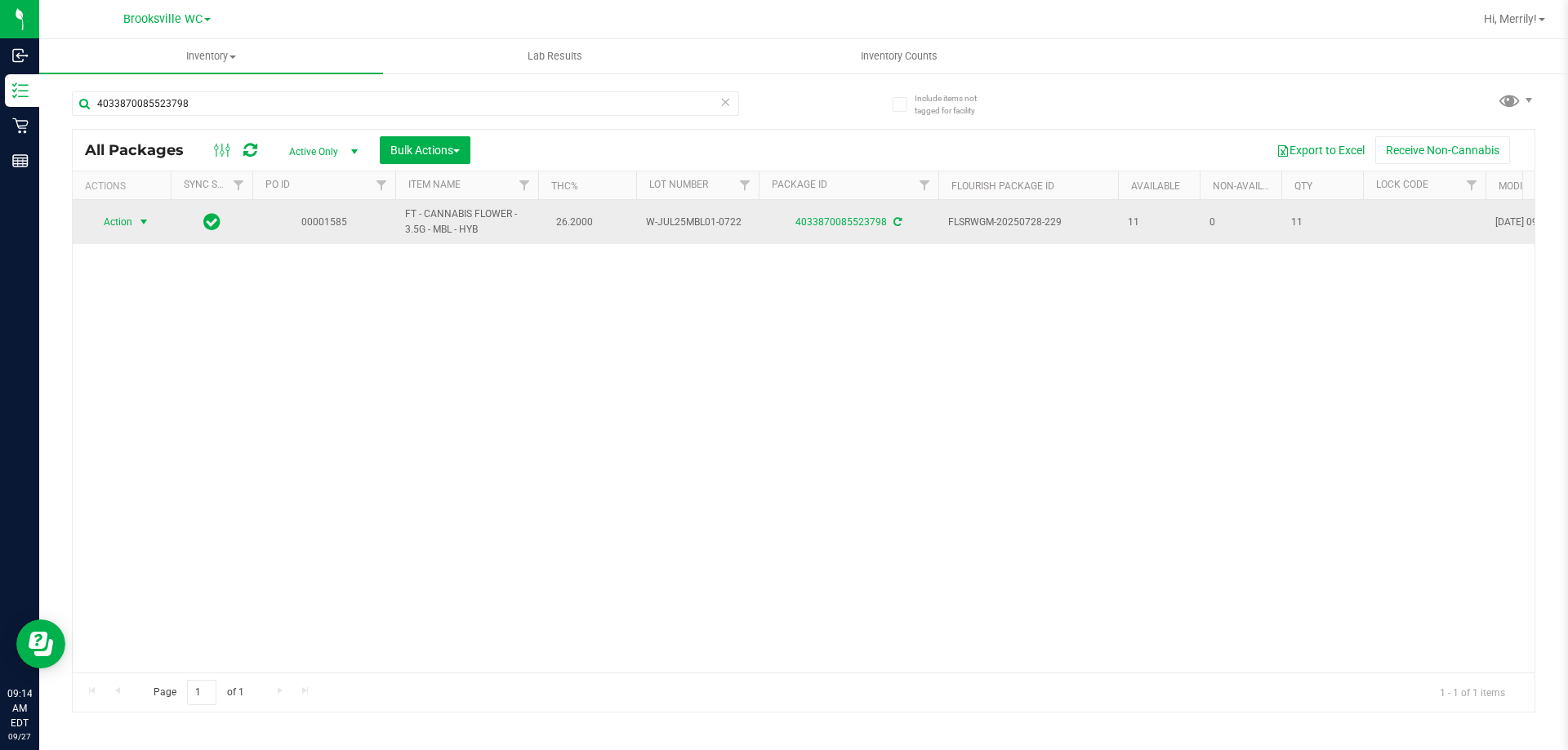
click at [142, 215] on span "select" at bounding box center [144, 221] width 13 height 13
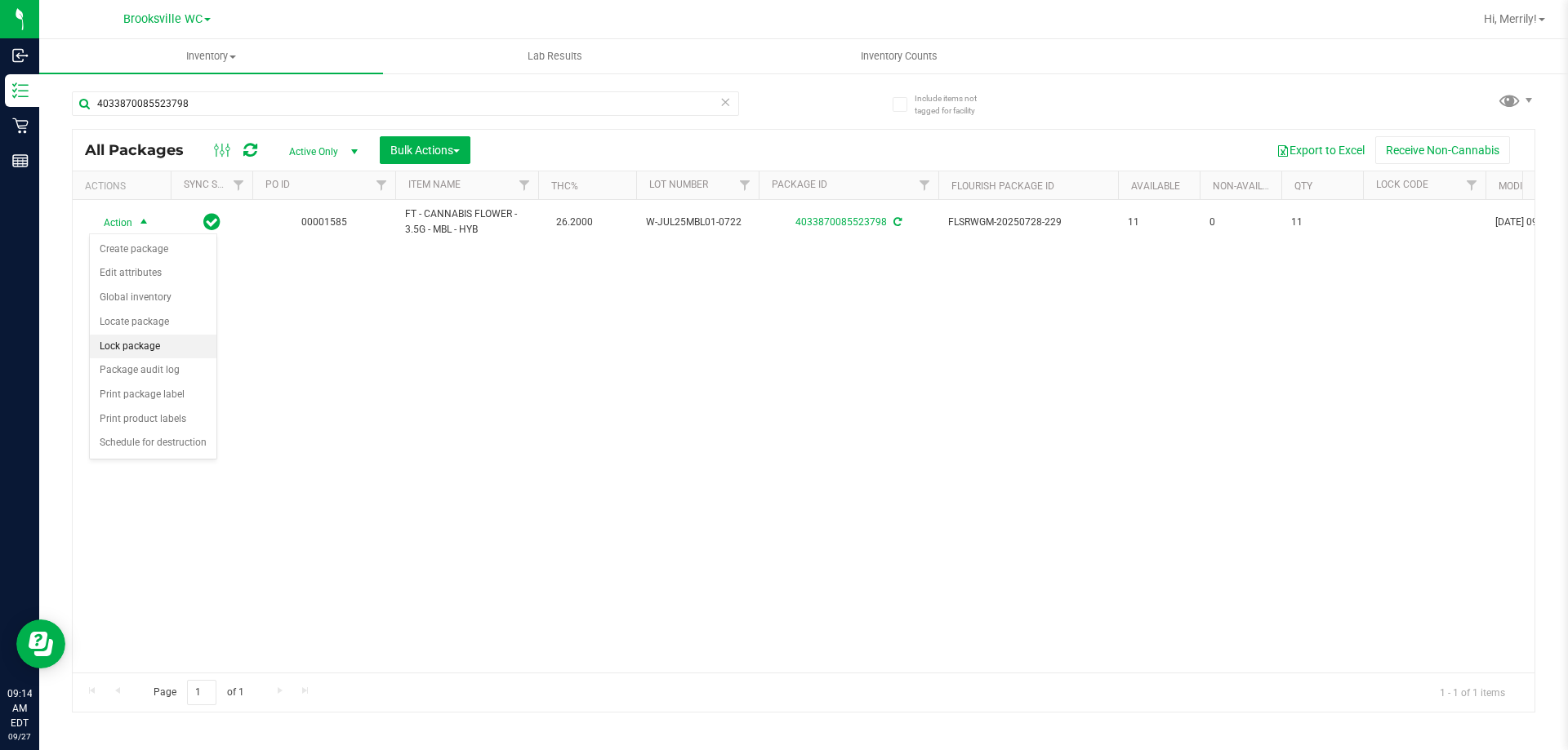
click at [127, 348] on li "Lock package" at bounding box center [153, 347] width 127 height 25
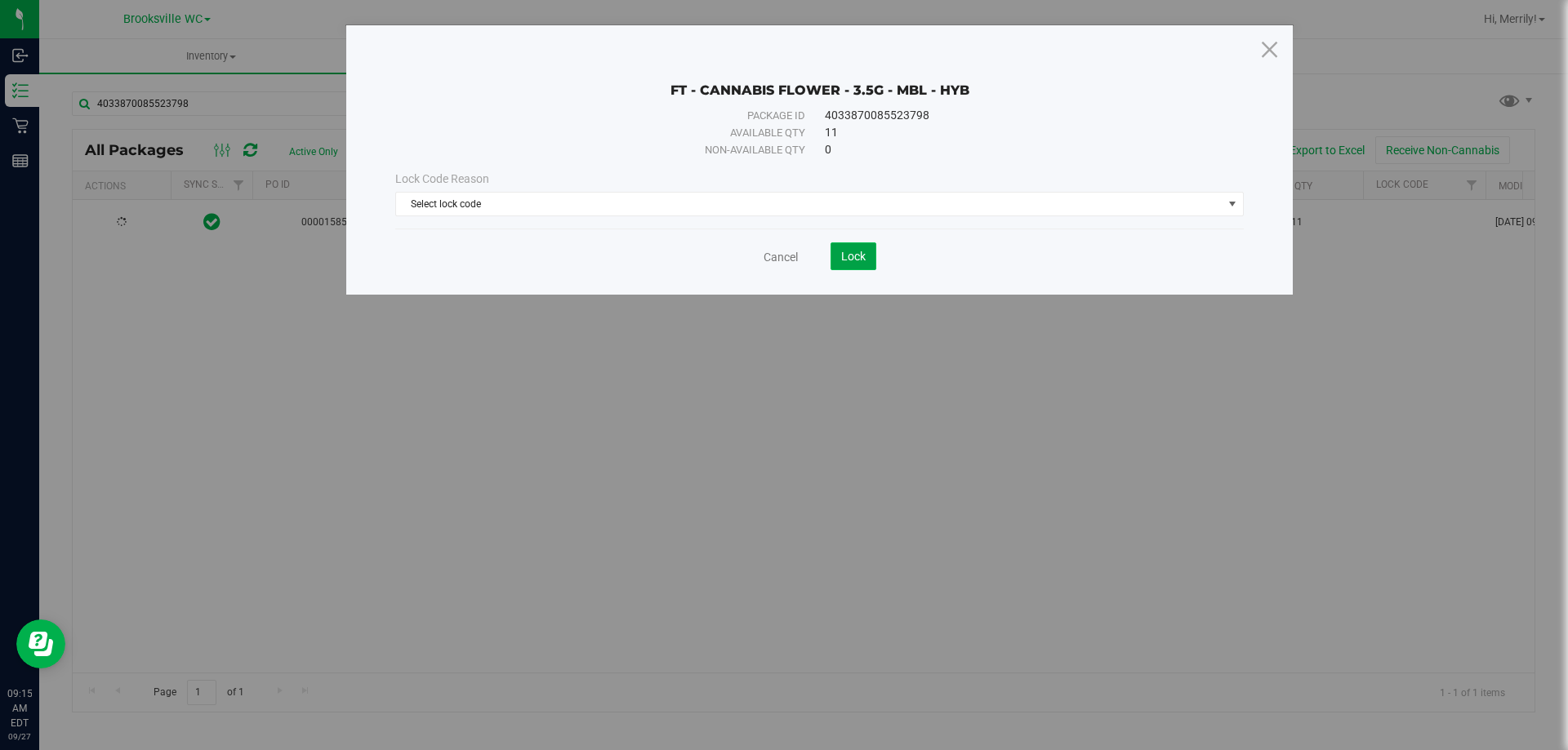
click at [845, 254] on span "Lock" at bounding box center [853, 255] width 25 height 13
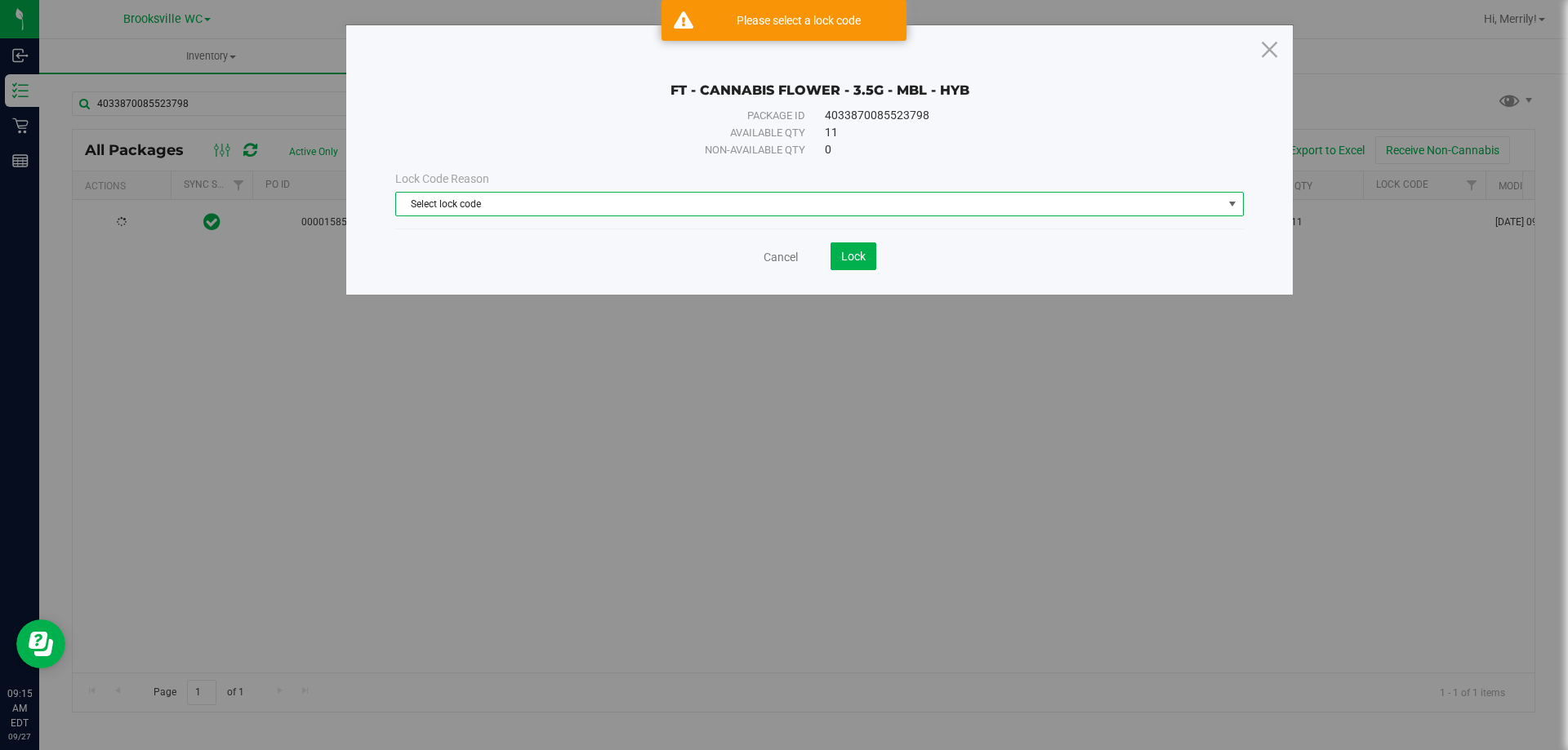
click at [796, 201] on span "Select lock code" at bounding box center [809, 203] width 826 height 23
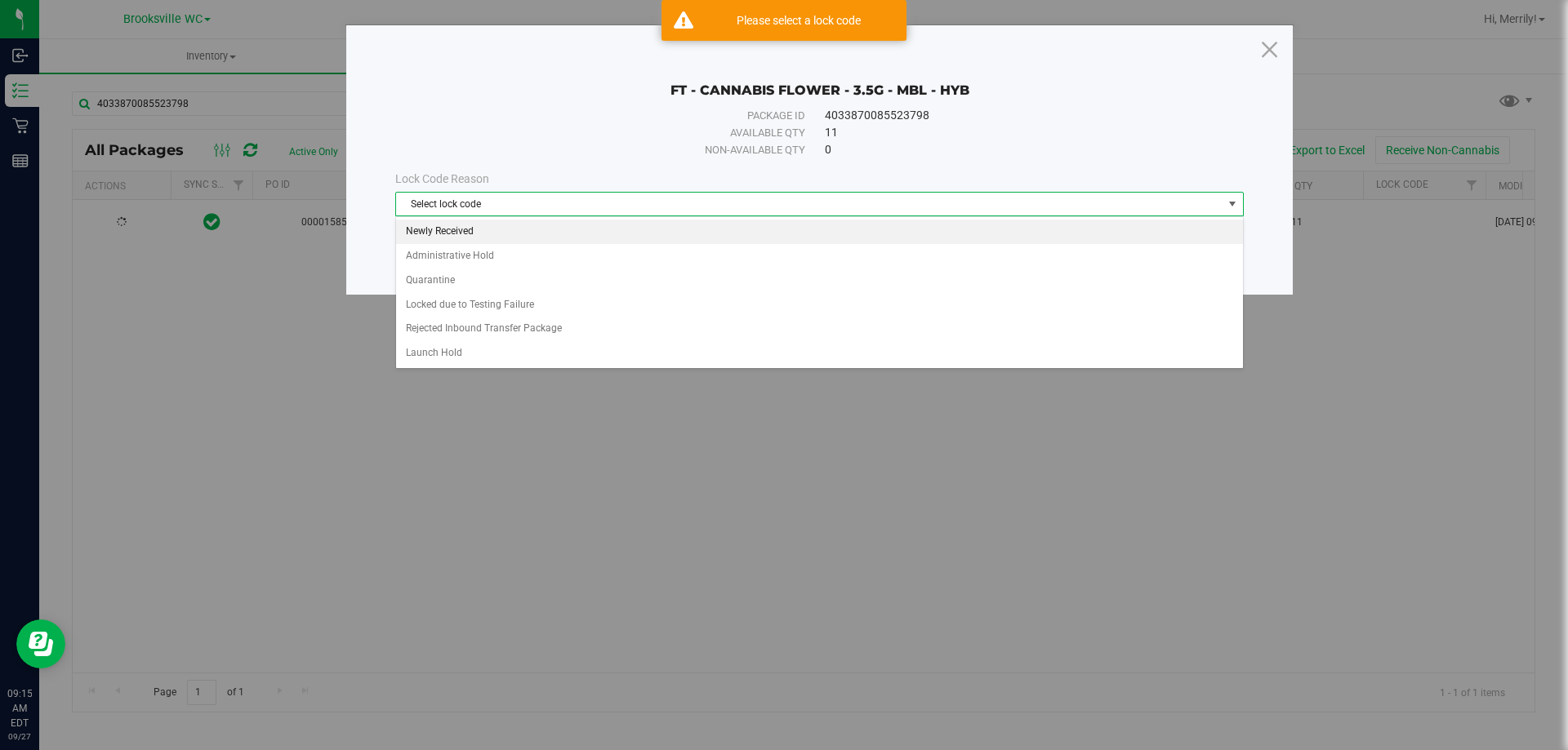
click at [443, 231] on li "Newly Received" at bounding box center [819, 231] width 847 height 25
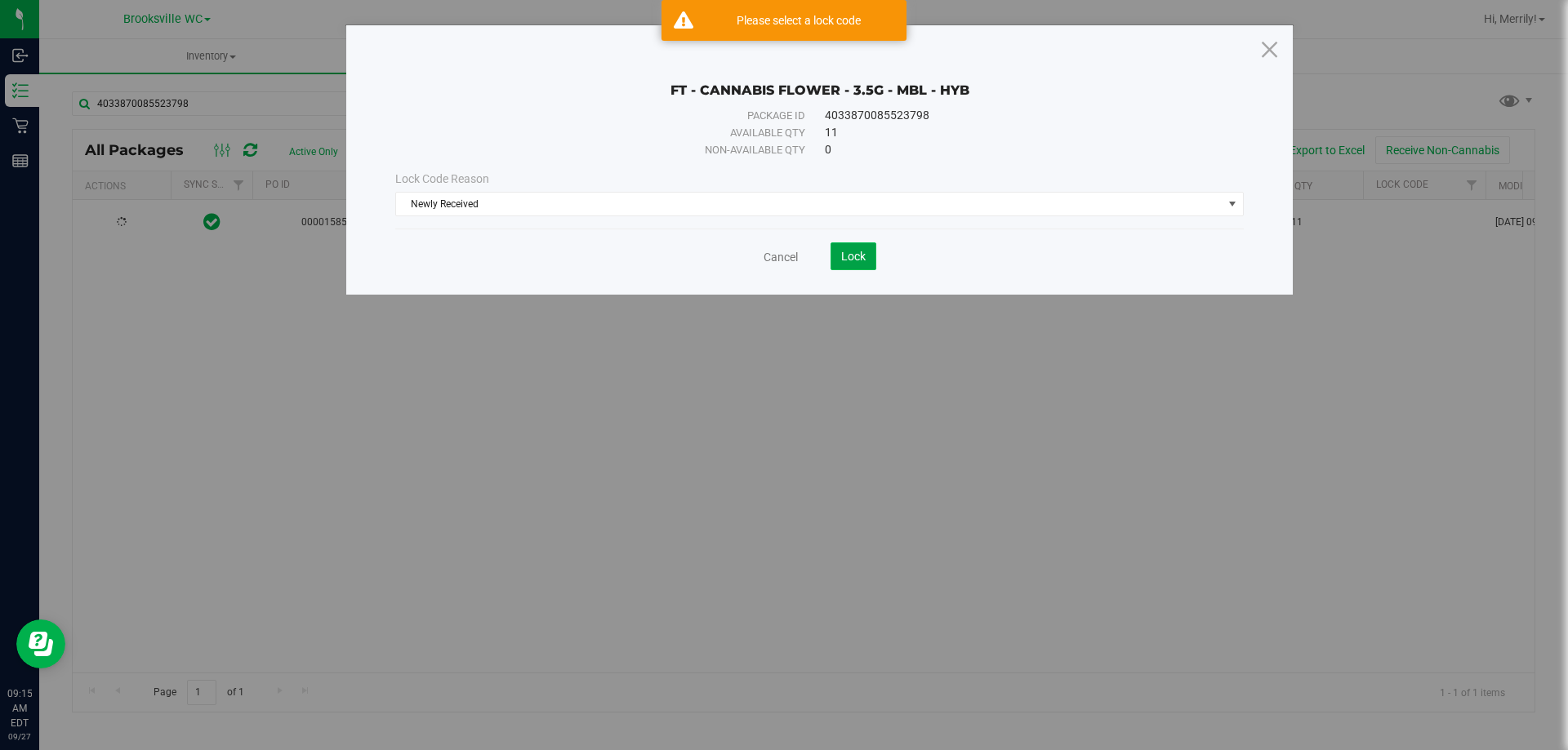
click at [855, 258] on span "Lock" at bounding box center [853, 255] width 25 height 13
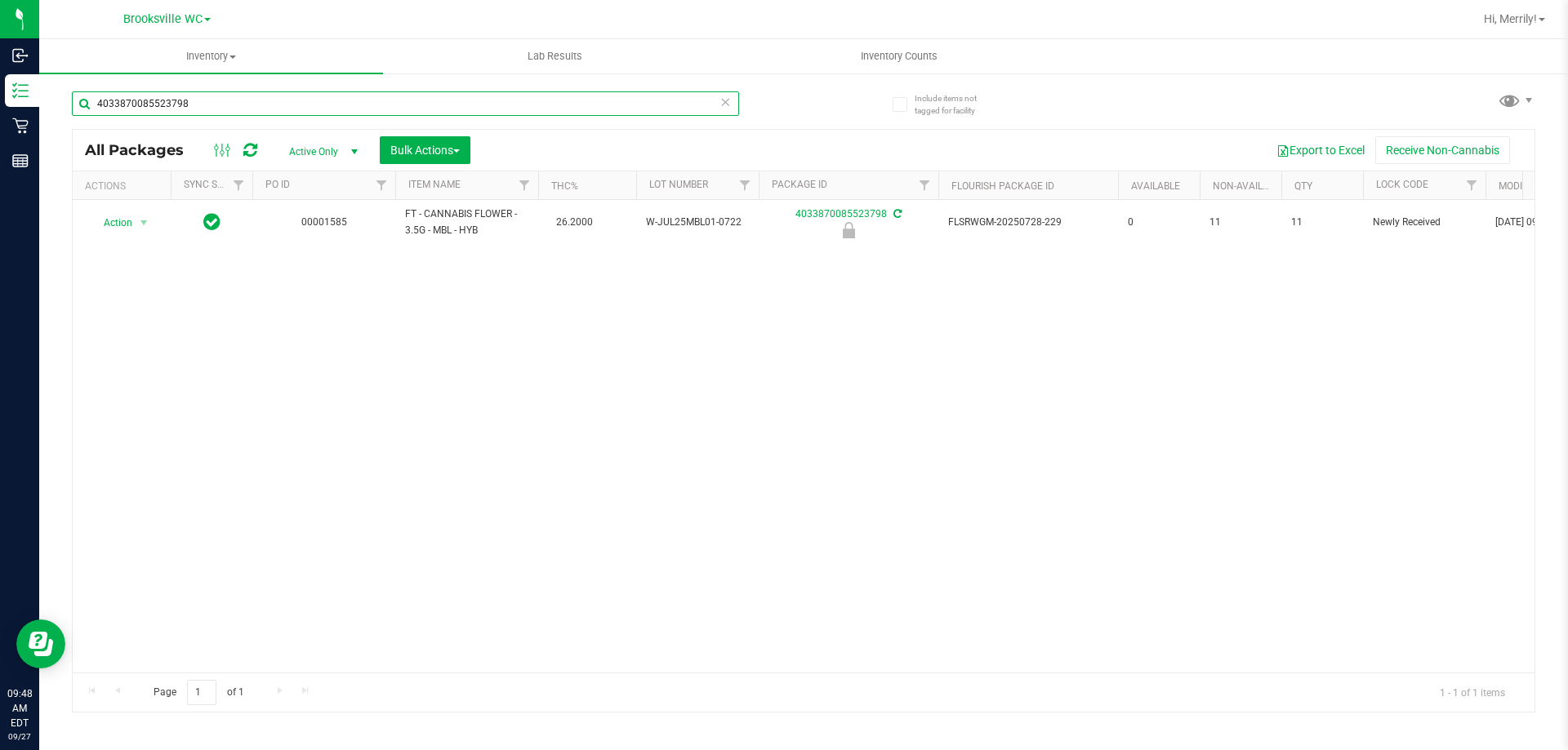
click at [226, 106] on input "4033870085523798" at bounding box center [405, 104] width 667 height 25
type input "0969743495721596"
click at [143, 222] on span "select" at bounding box center [144, 222] width 13 height 13
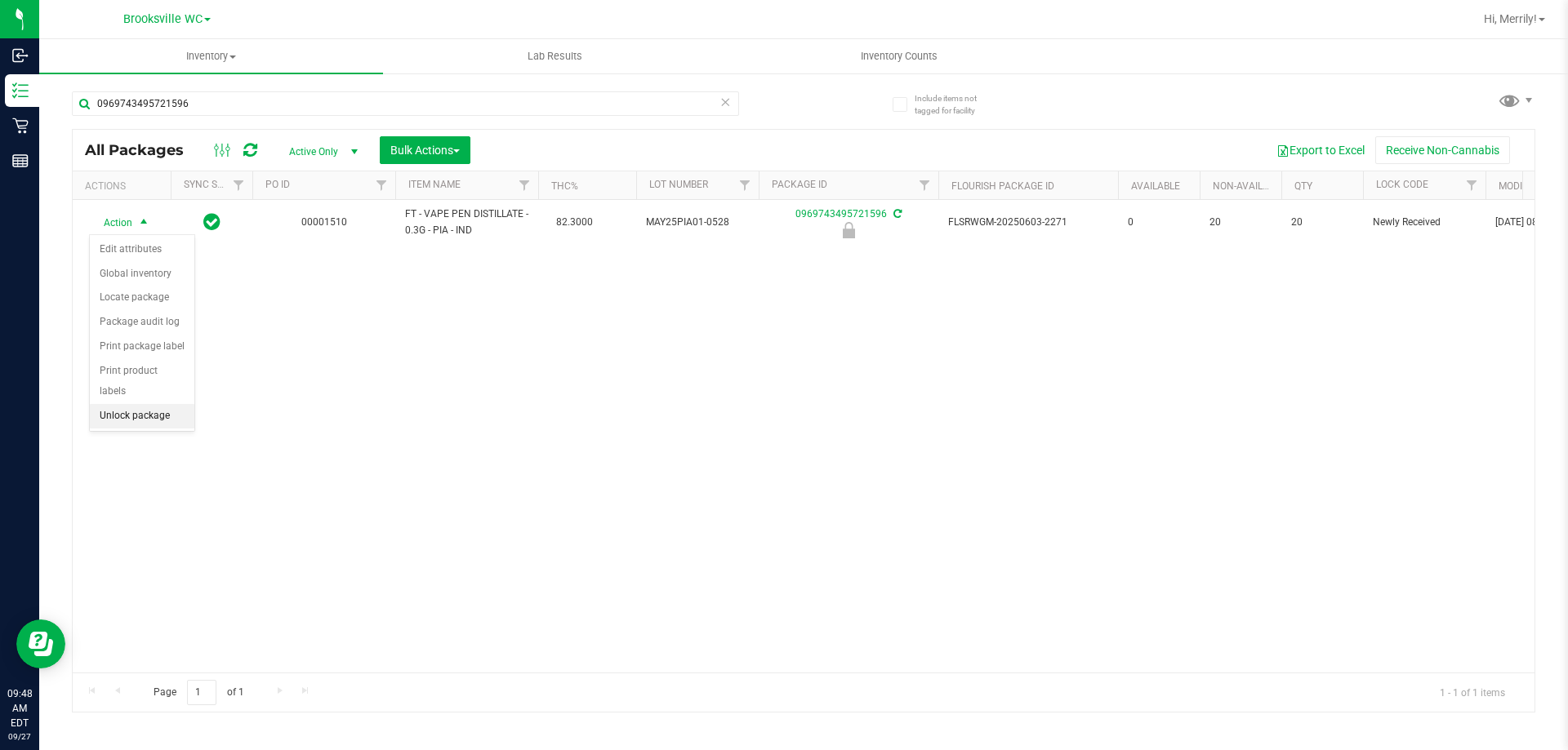
click at [128, 404] on li "Unlock package" at bounding box center [142, 416] width 105 height 25
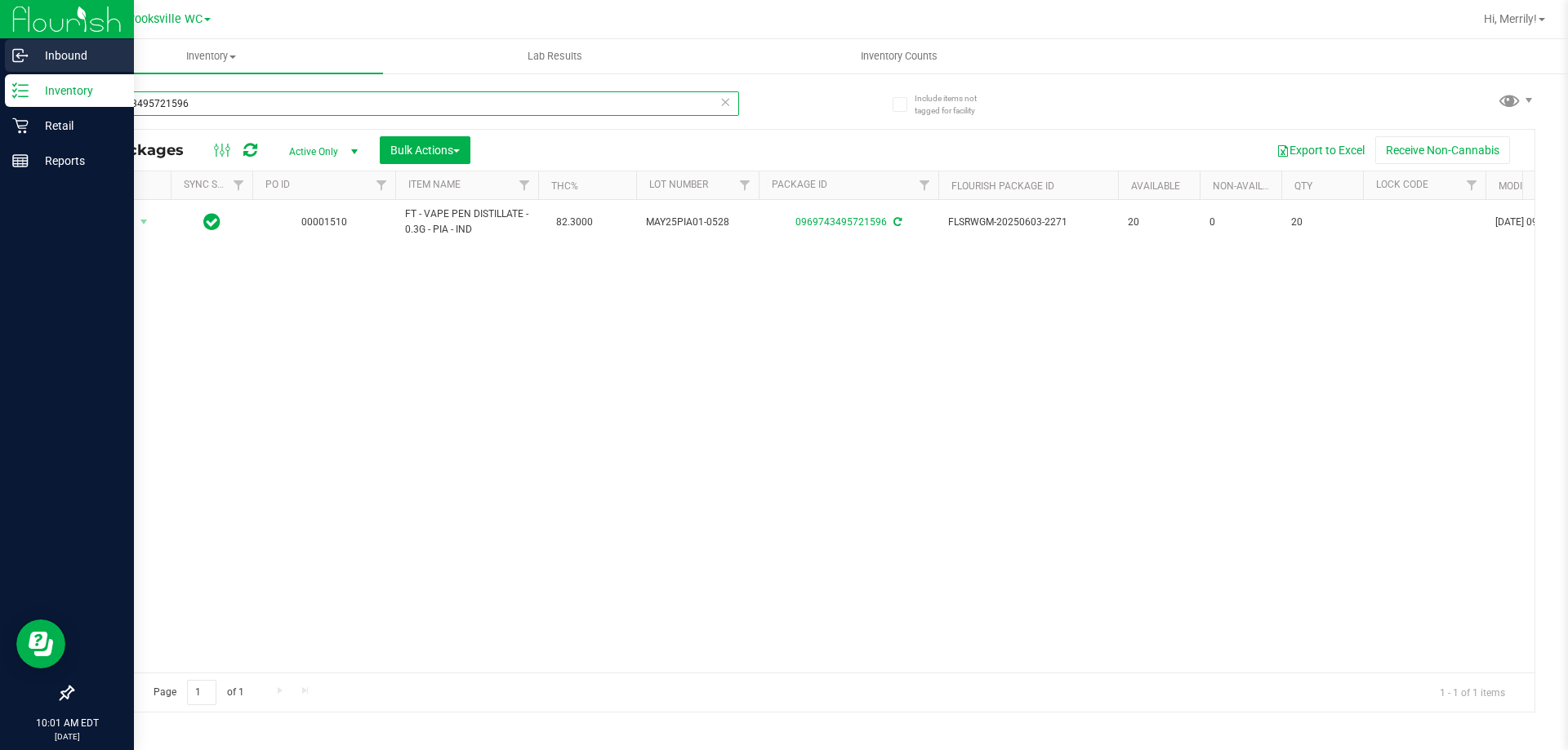
drag, startPoint x: 200, startPoint y: 102, endPoint x: 0, endPoint y: 44, distance: 208.2
click at [0, 62] on div "Inbound Inventory Retail Reports 10:01 AM EDT 09/27/2025 09/27 Brooksville WC H…" at bounding box center [784, 375] width 1568 height 750
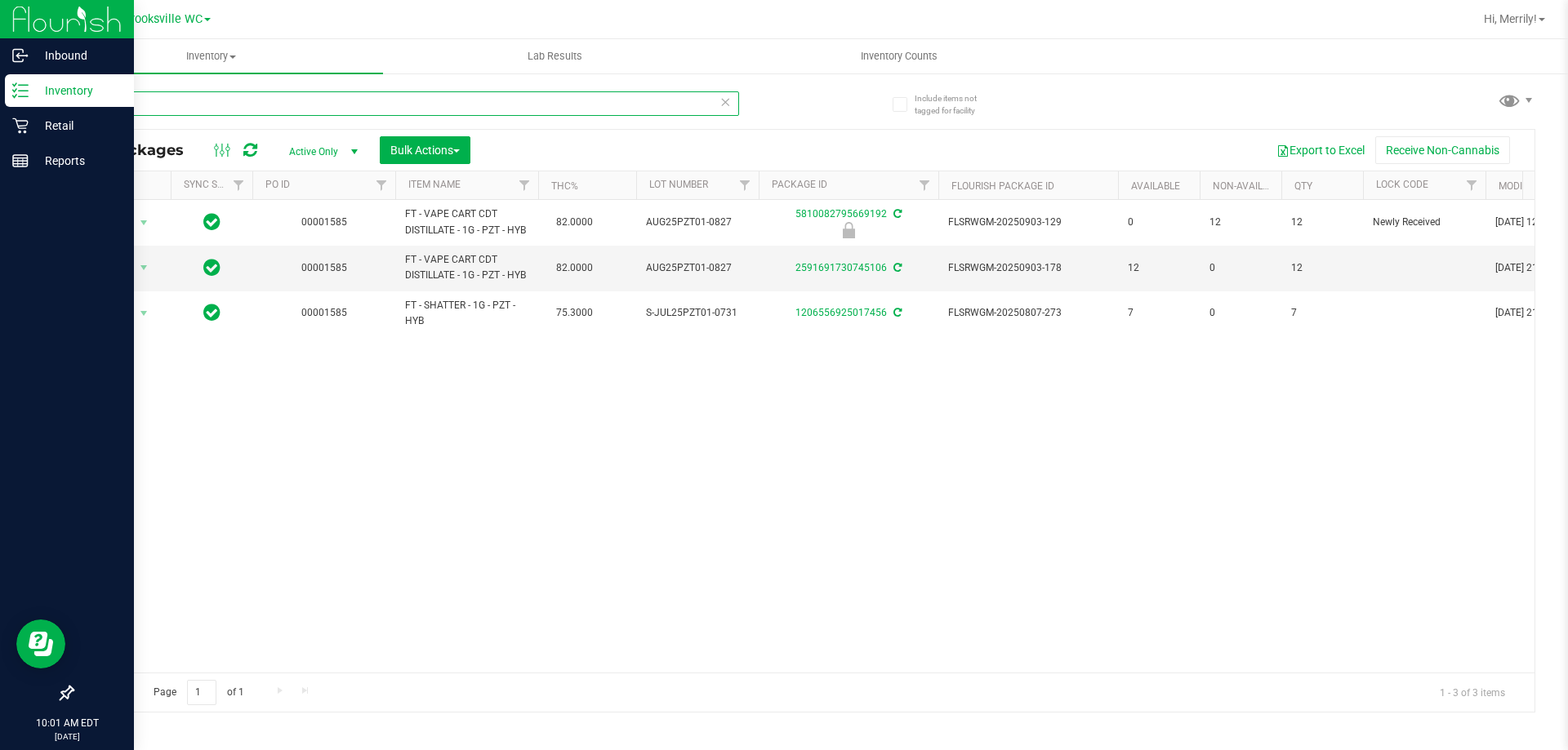
click at [0, 49] on div "Inbound Inventory Retail Reports 10:01 AM EDT 09/27/2025 09/27 Brooksville WC H…" at bounding box center [784, 375] width 1568 height 750
type input "mcz"
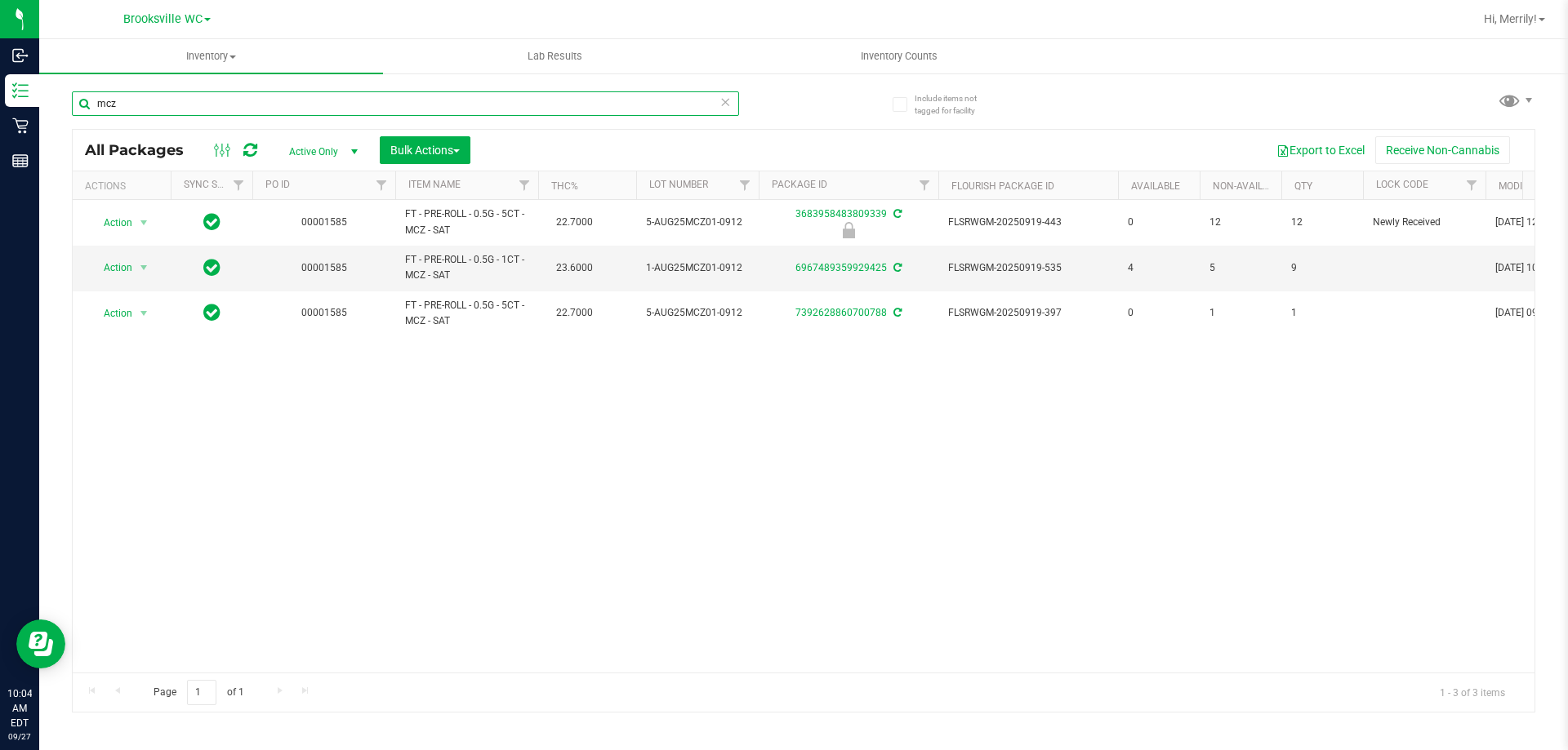
click at [142, 106] on input "mcz" at bounding box center [405, 104] width 667 height 25
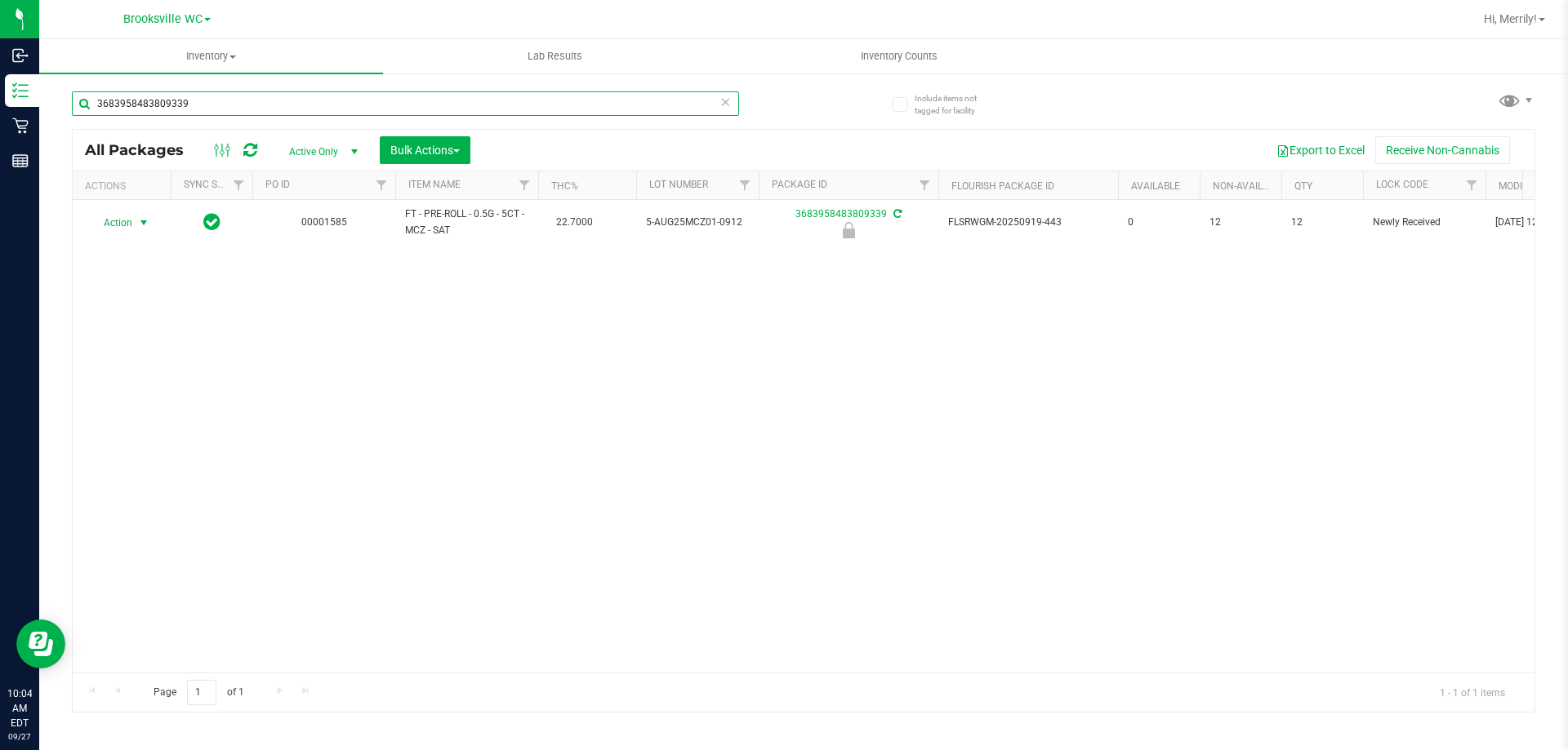
type input "3683958483809339"
click at [146, 222] on span "select" at bounding box center [144, 222] width 13 height 13
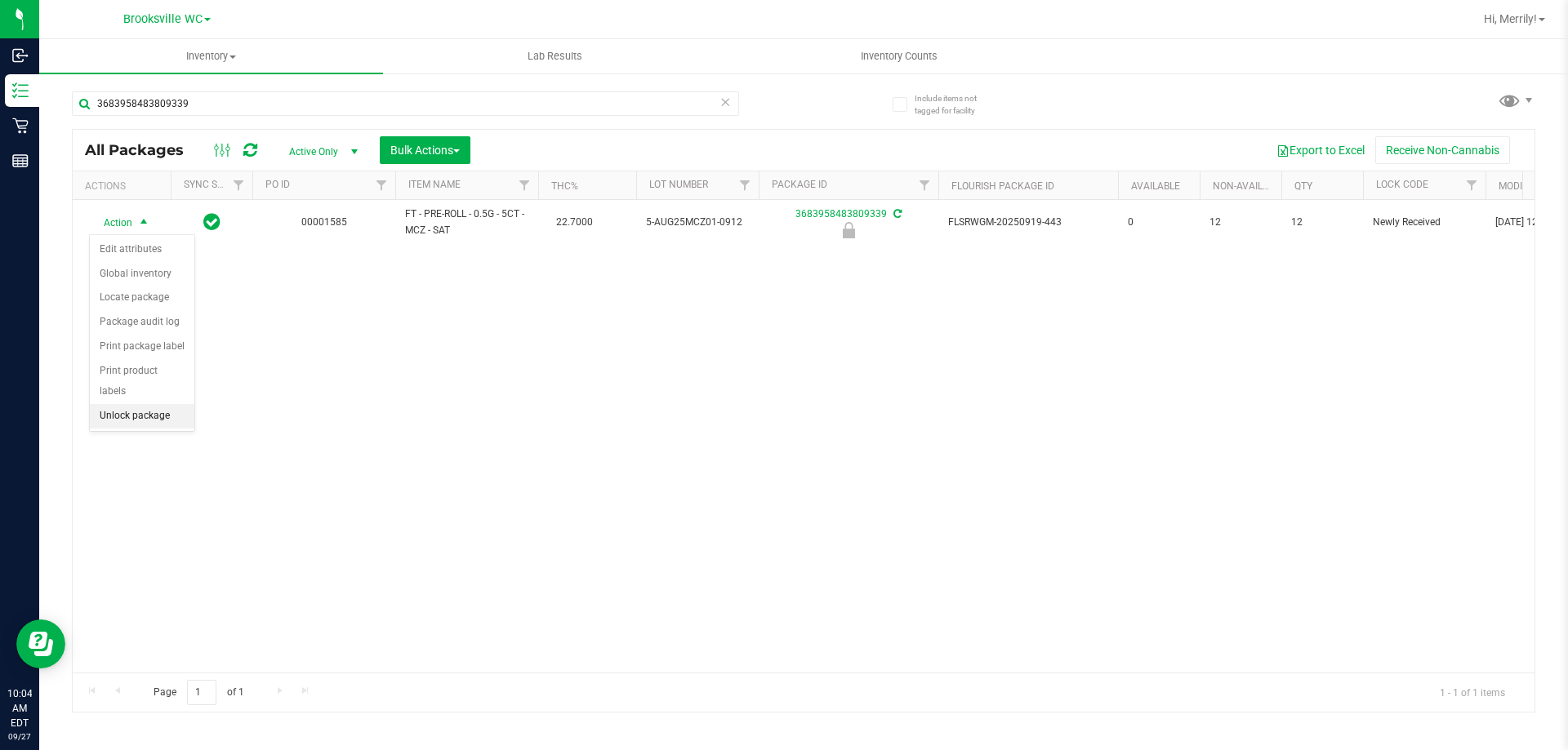
click at [132, 404] on li "Unlock package" at bounding box center [142, 416] width 105 height 25
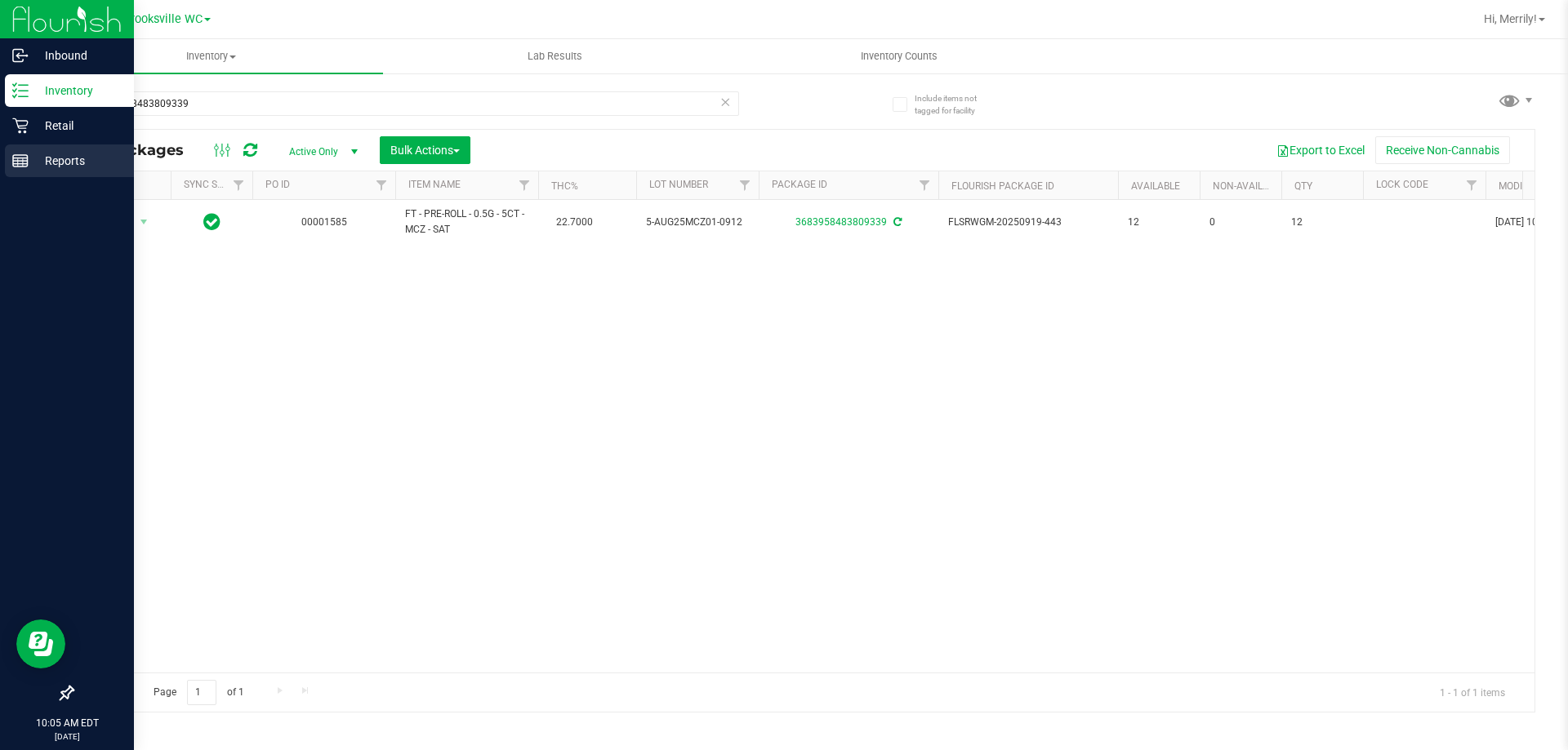
click at [16, 160] on icon at bounding box center [20, 161] width 16 height 16
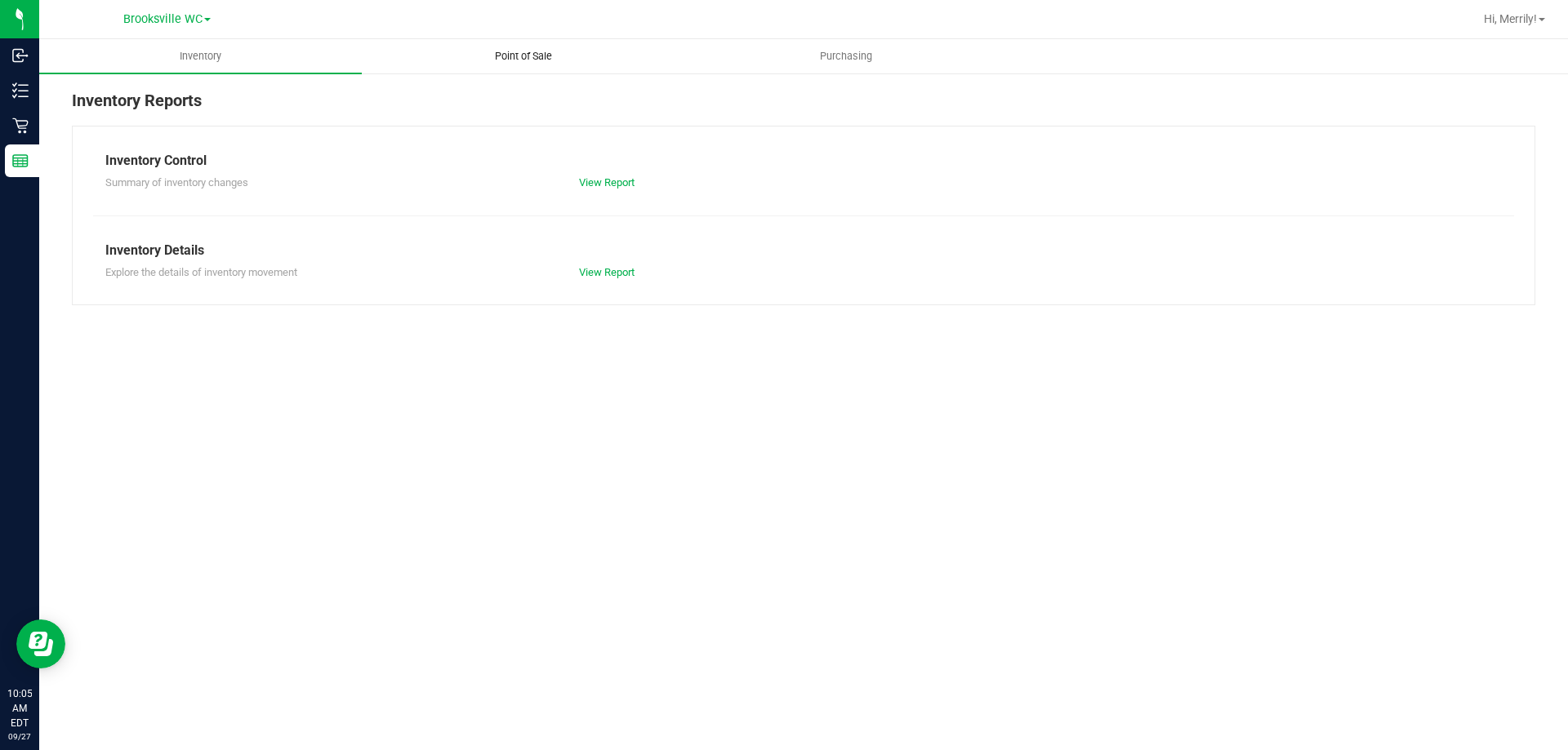
click at [509, 51] on span "Point of Sale" at bounding box center [524, 56] width 102 height 15
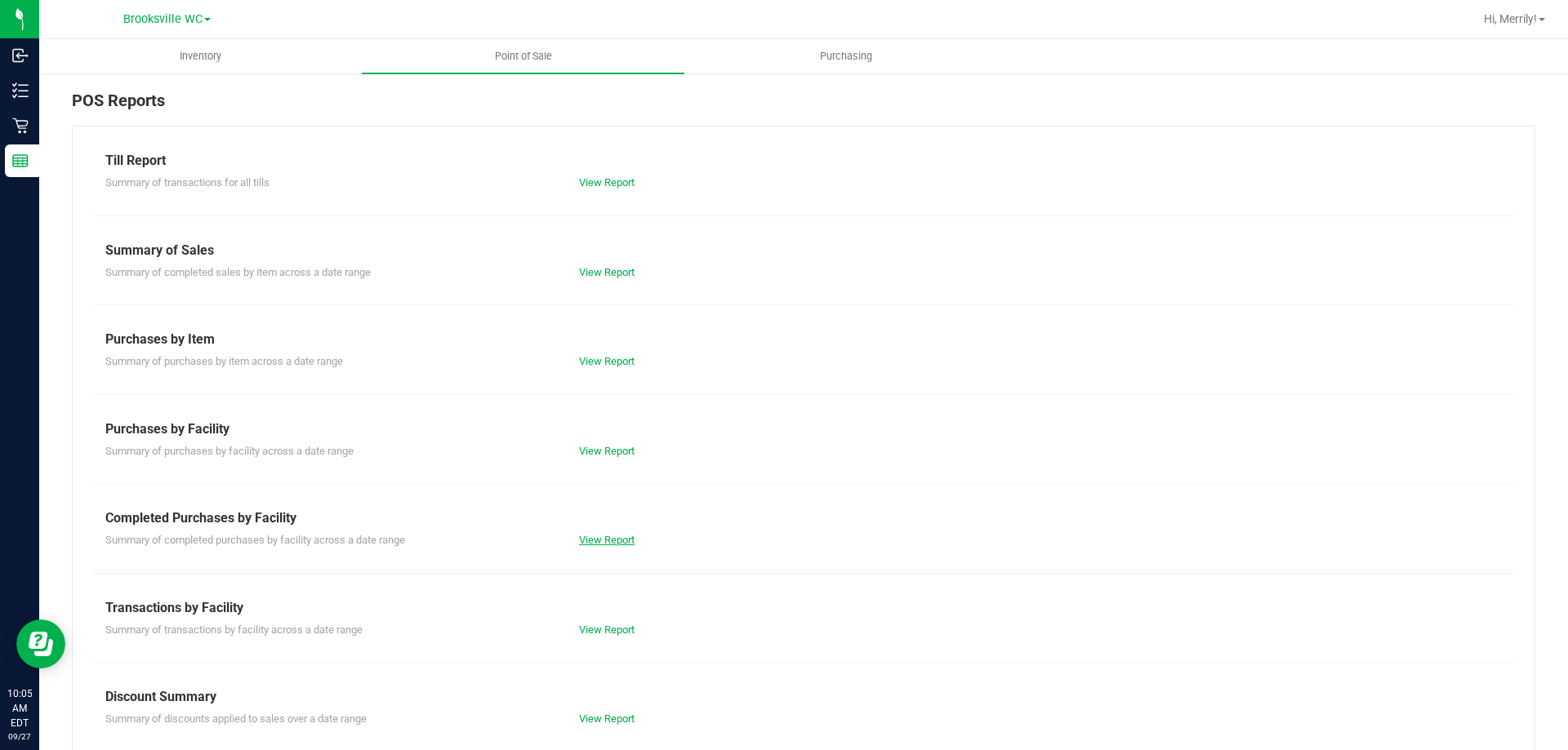
click at [588, 538] on link "View Report" at bounding box center [606, 540] width 56 height 12
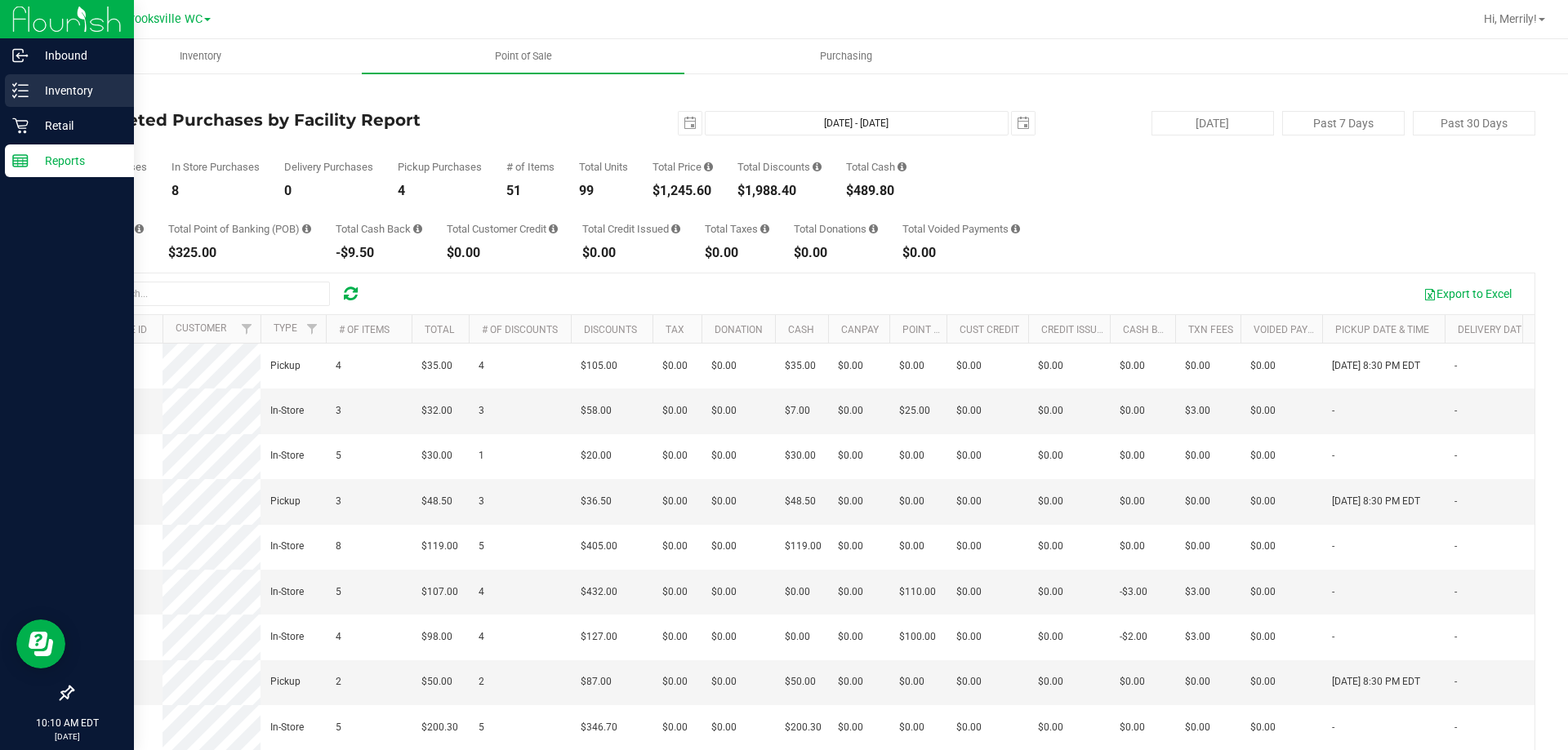
click at [25, 93] on icon at bounding box center [20, 91] width 16 height 16
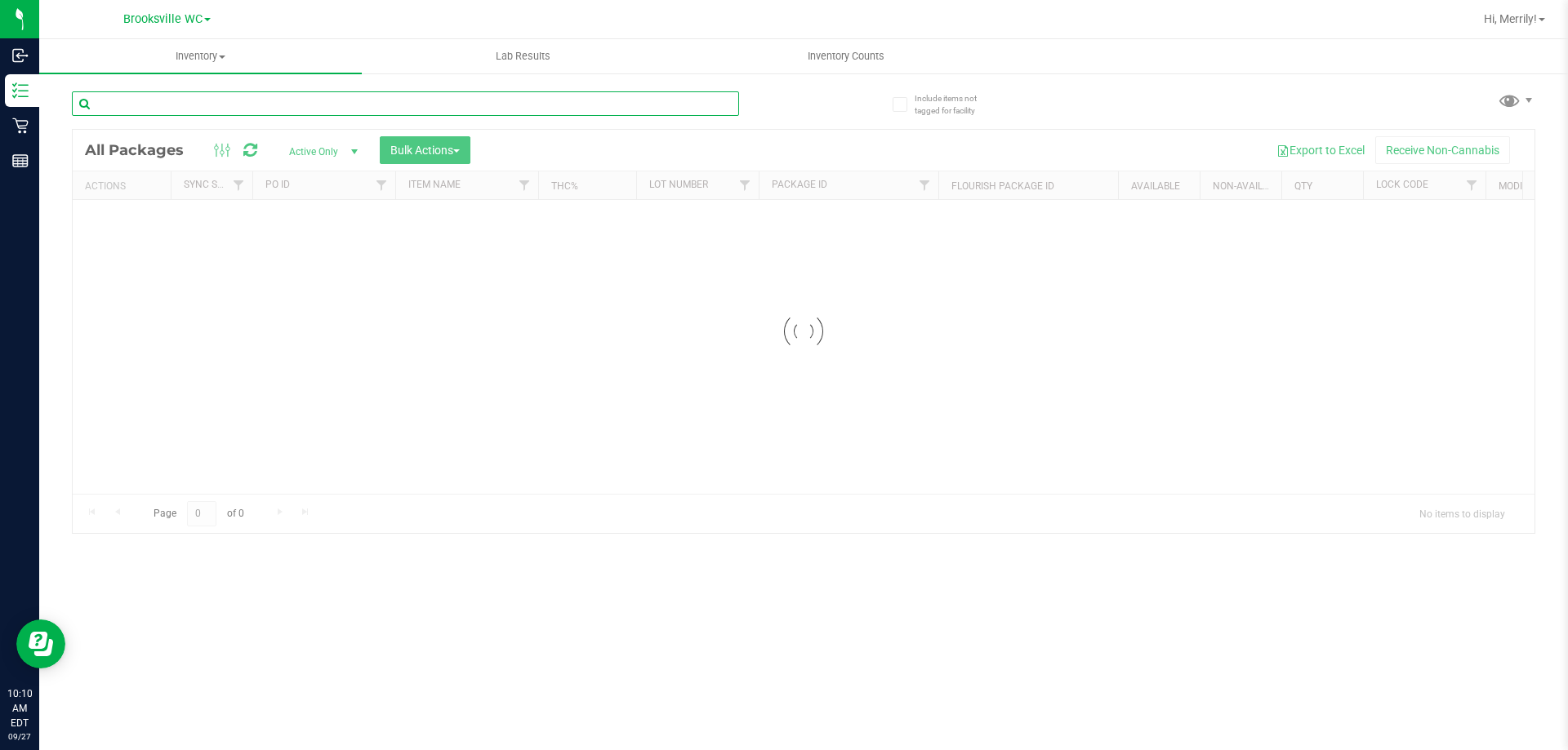
click at [209, 111] on input "text" at bounding box center [405, 104] width 667 height 25
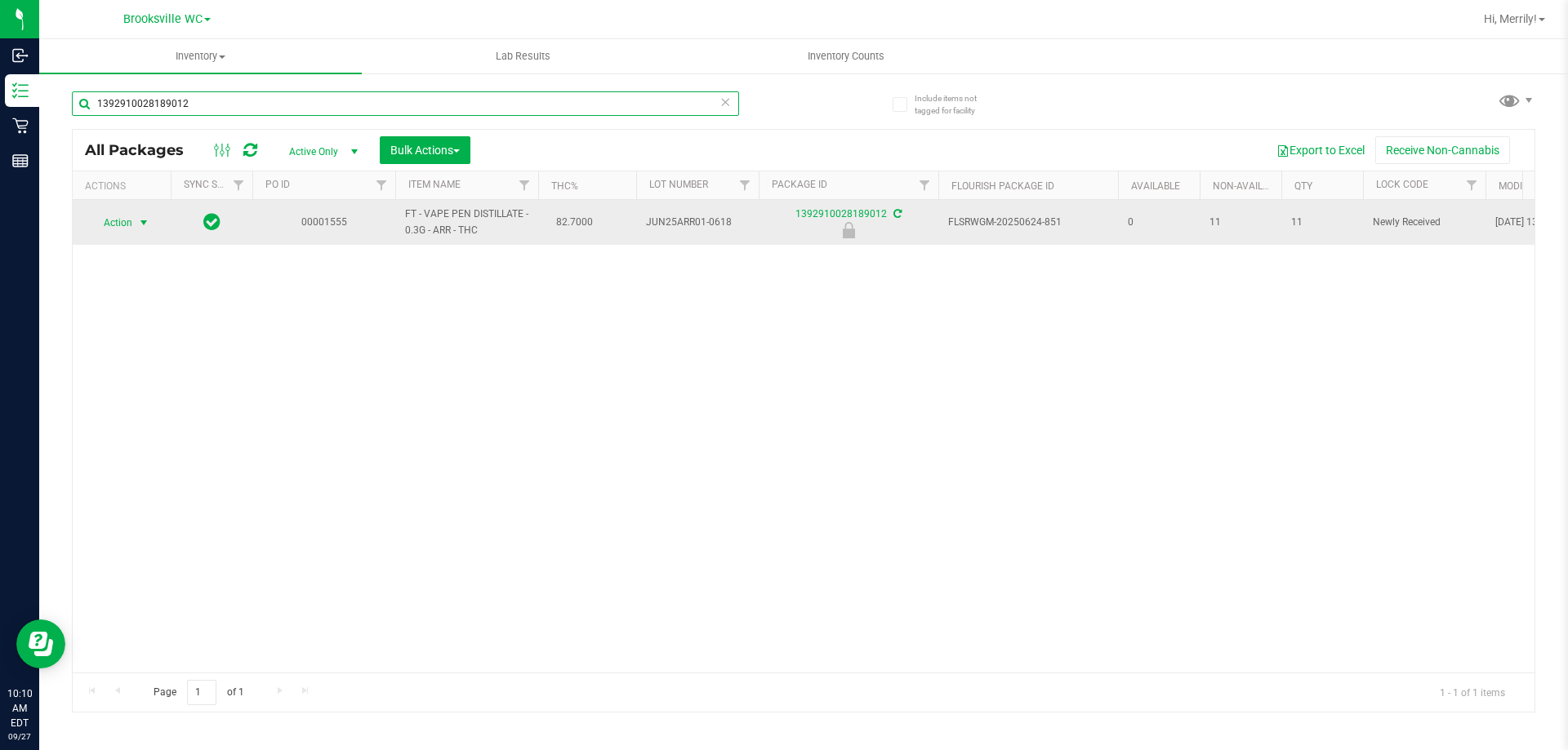
type input "1392910028189012"
click at [141, 219] on span "select" at bounding box center [144, 222] width 13 height 13
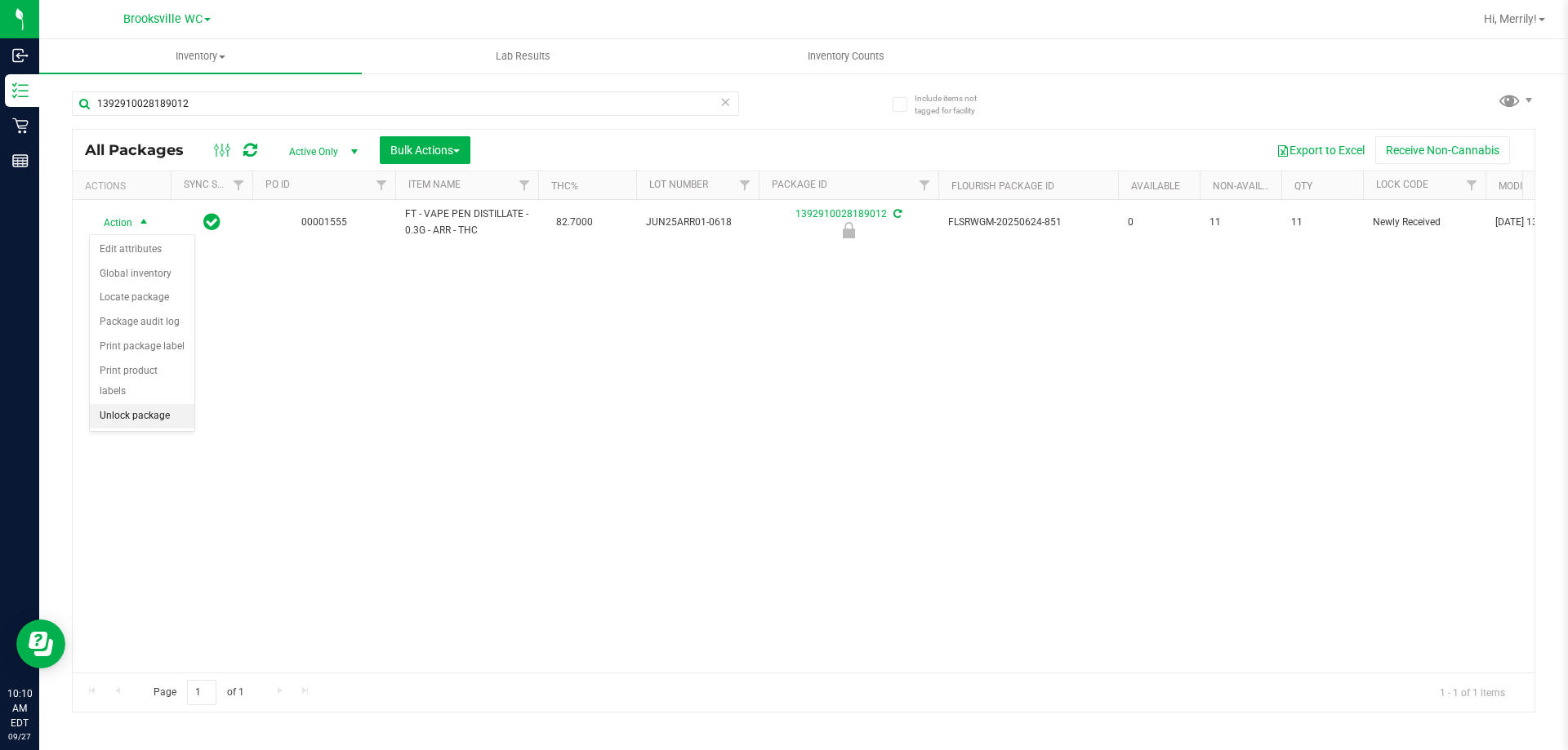
click at [138, 404] on li "Unlock package" at bounding box center [142, 416] width 105 height 25
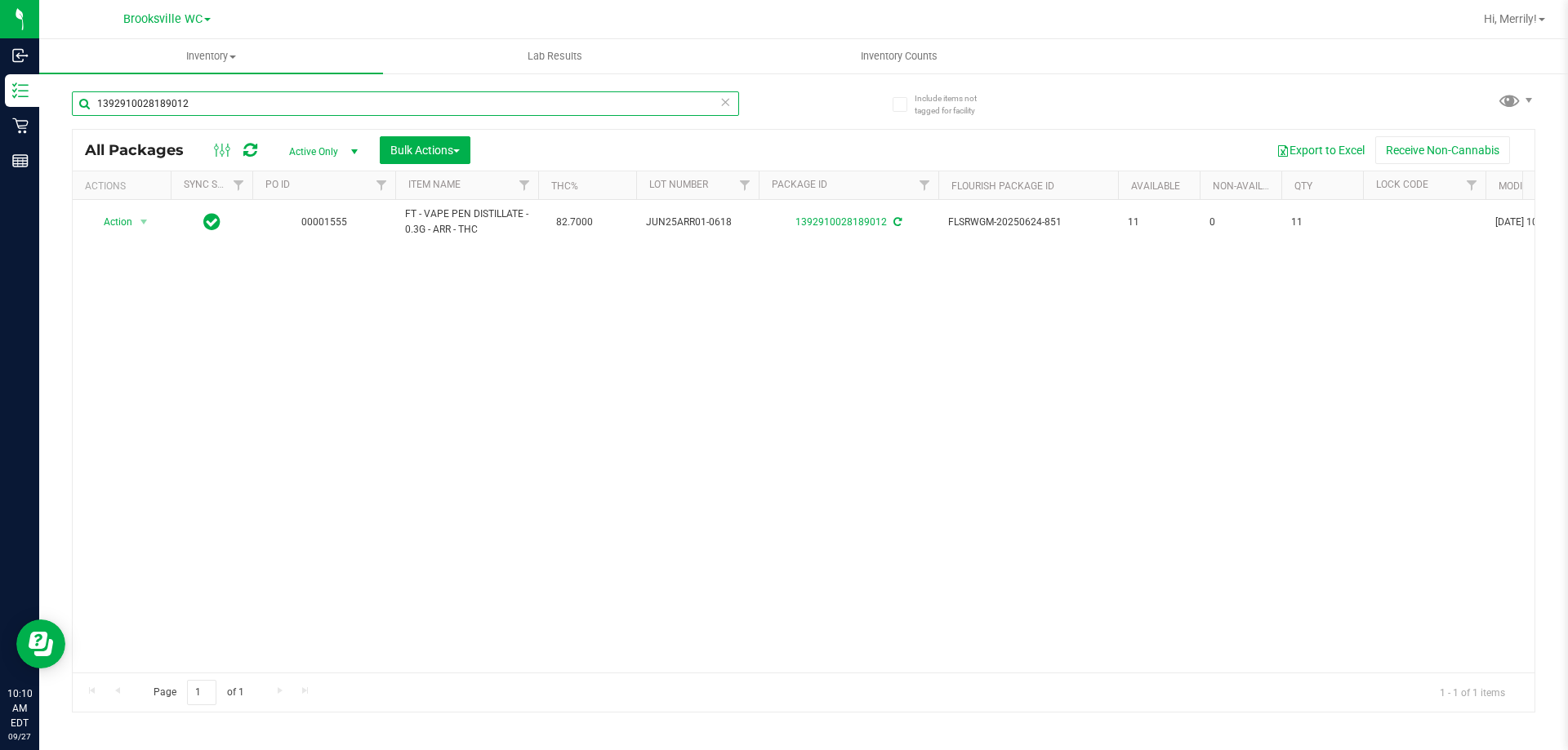
click at [204, 107] on input "1392910028189012" at bounding box center [405, 104] width 667 height 25
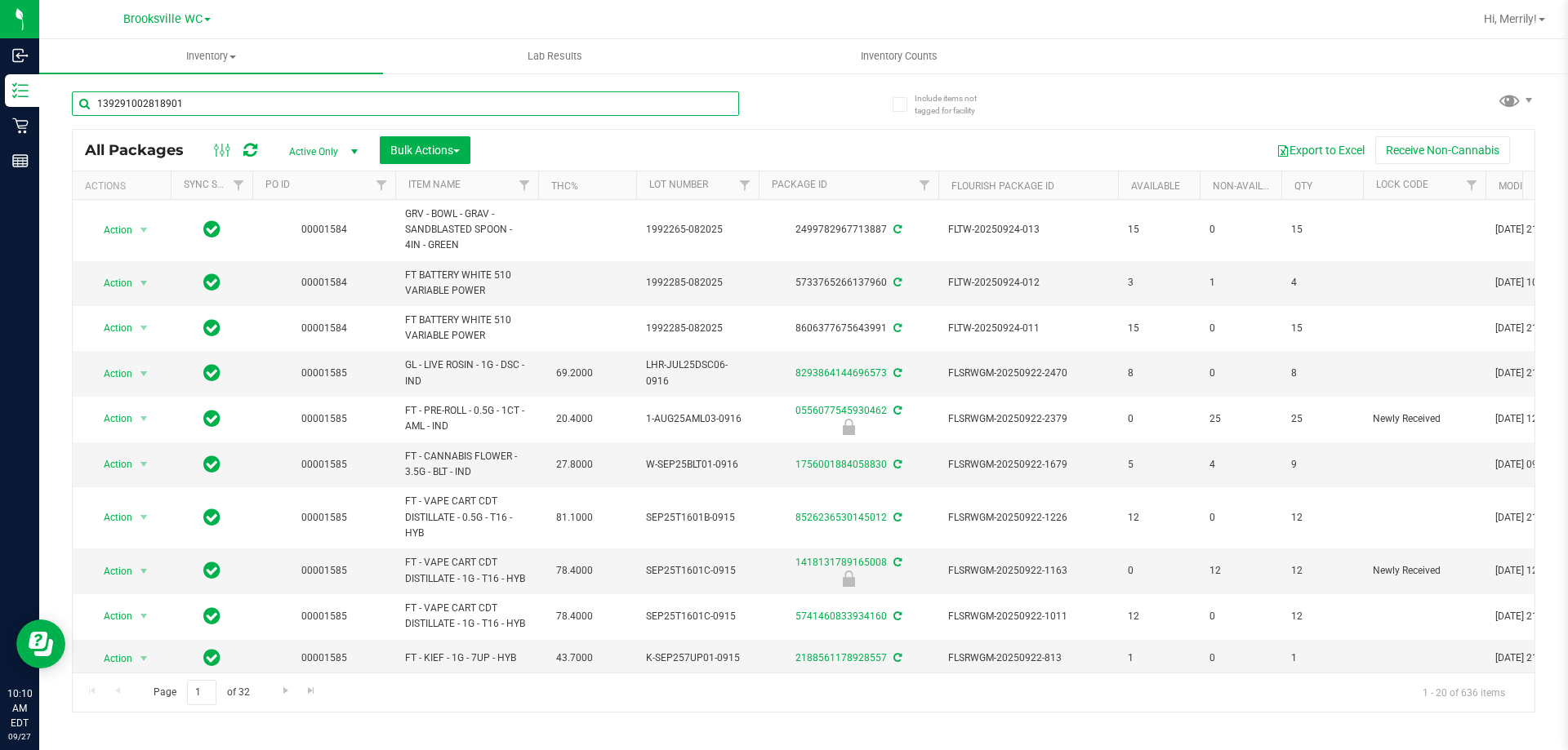
type input "1392910028189012"
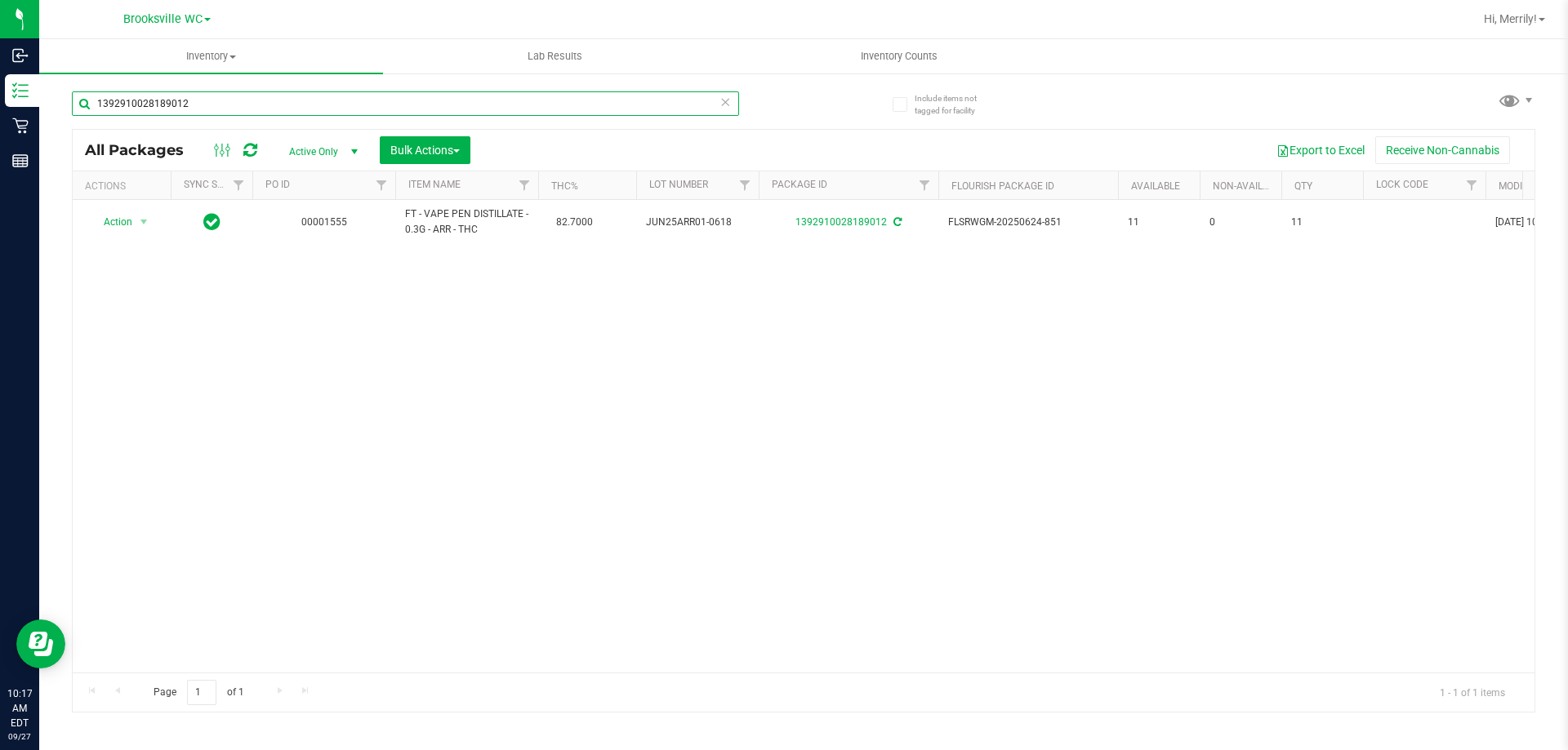
click at [199, 102] on input "1392910028189012" at bounding box center [405, 104] width 667 height 25
type input "3683958483809339"
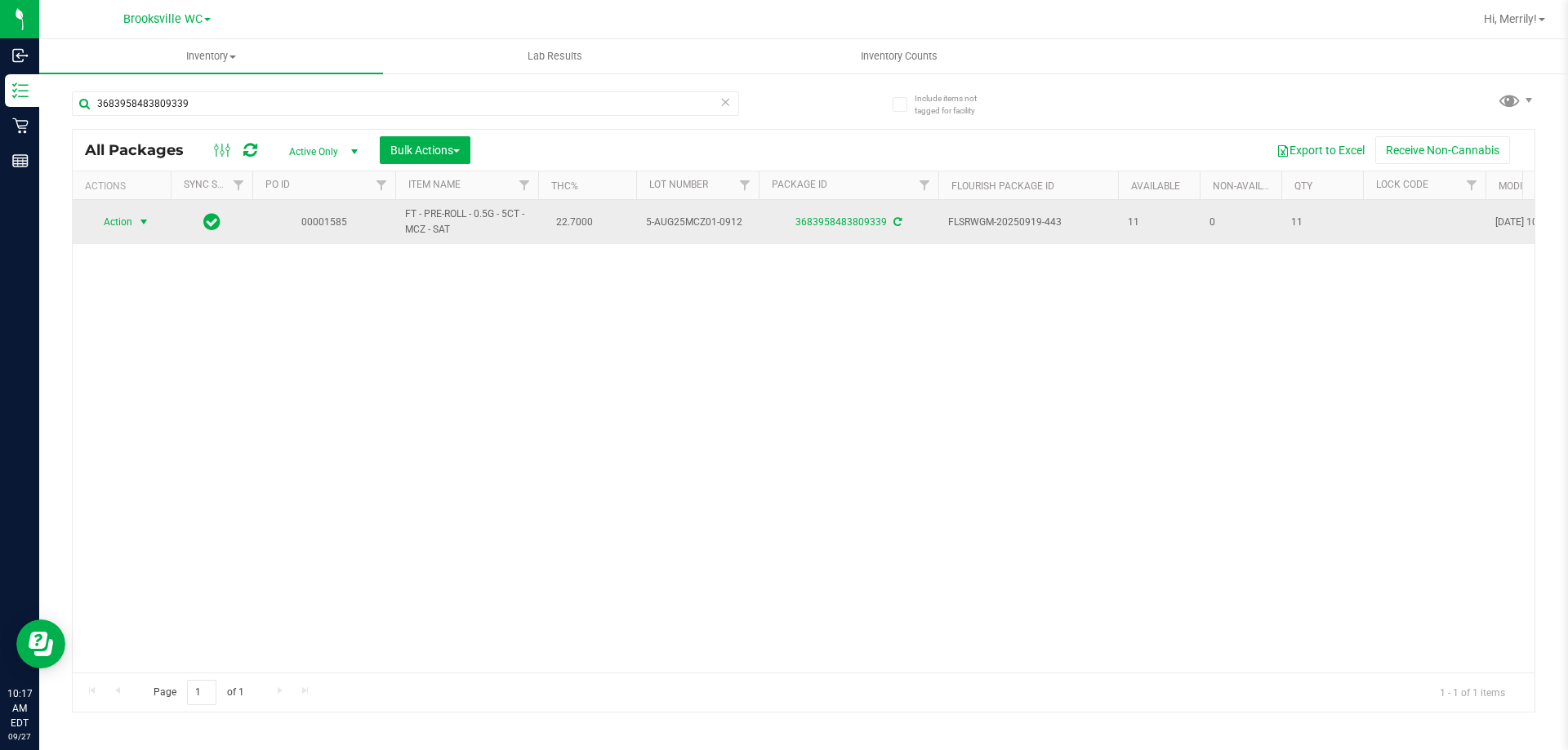
click at [144, 220] on span "select" at bounding box center [144, 221] width 13 height 13
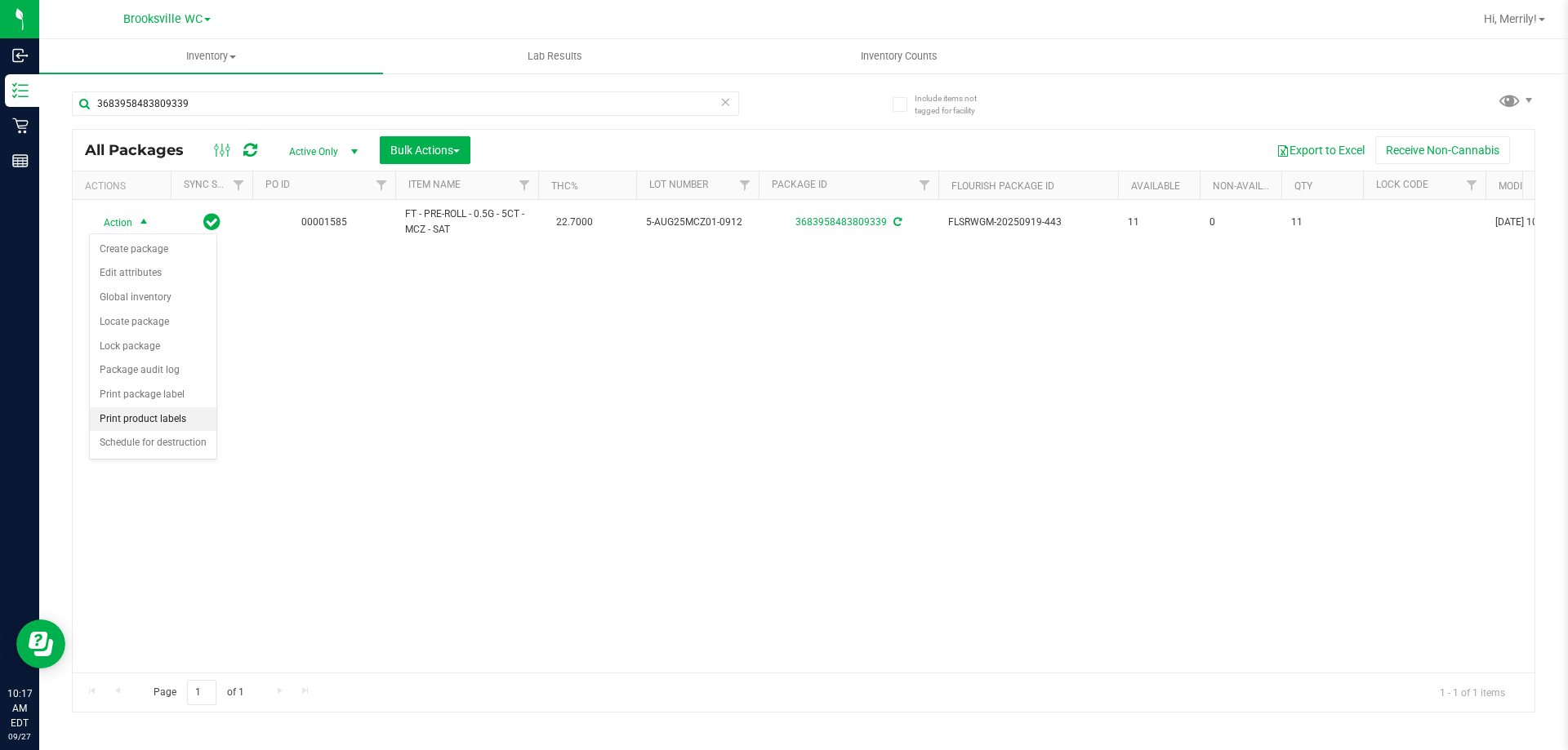
click at [145, 421] on li "Print product labels" at bounding box center [153, 419] width 127 height 25
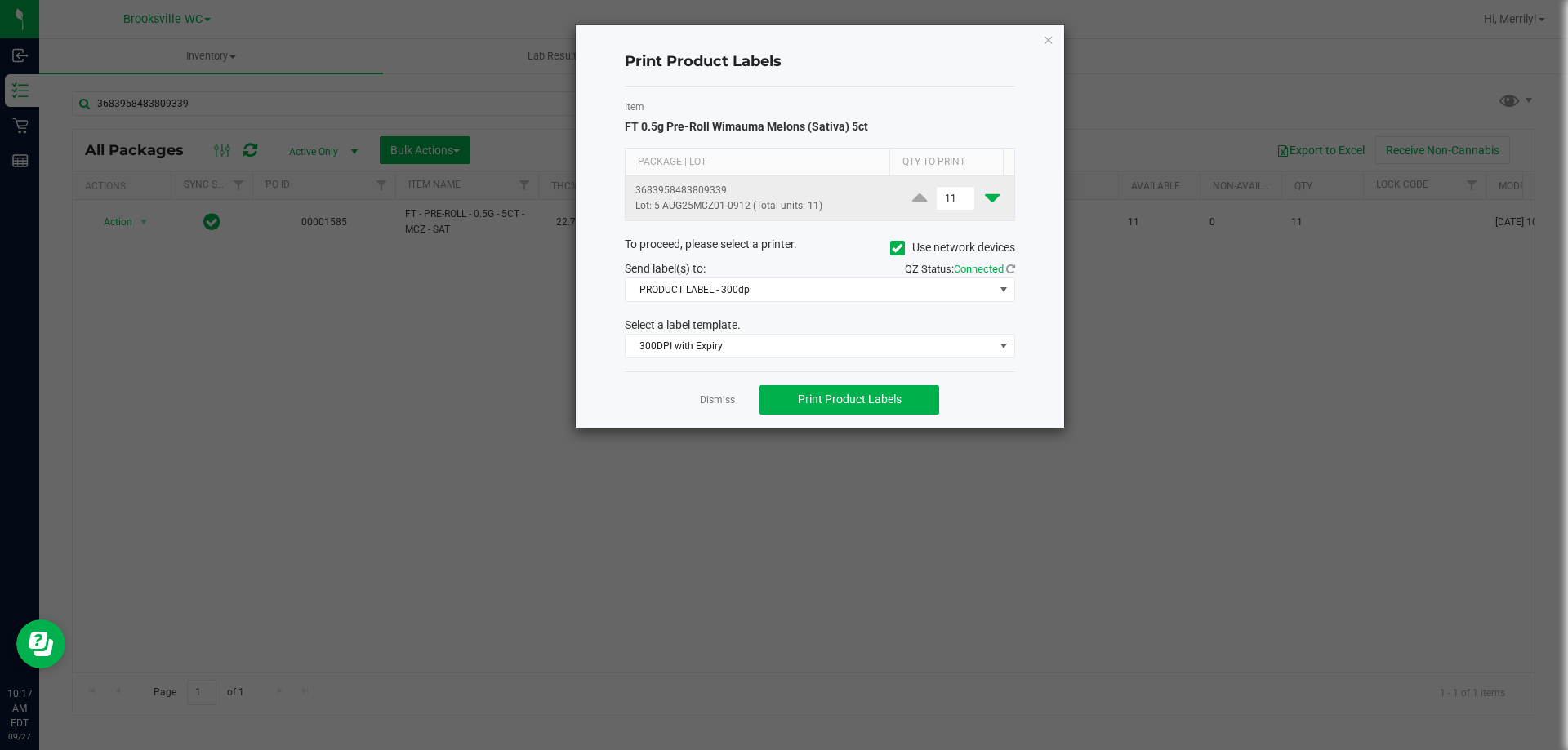
click at [984, 196] on icon at bounding box center [991, 197] width 15 height 20
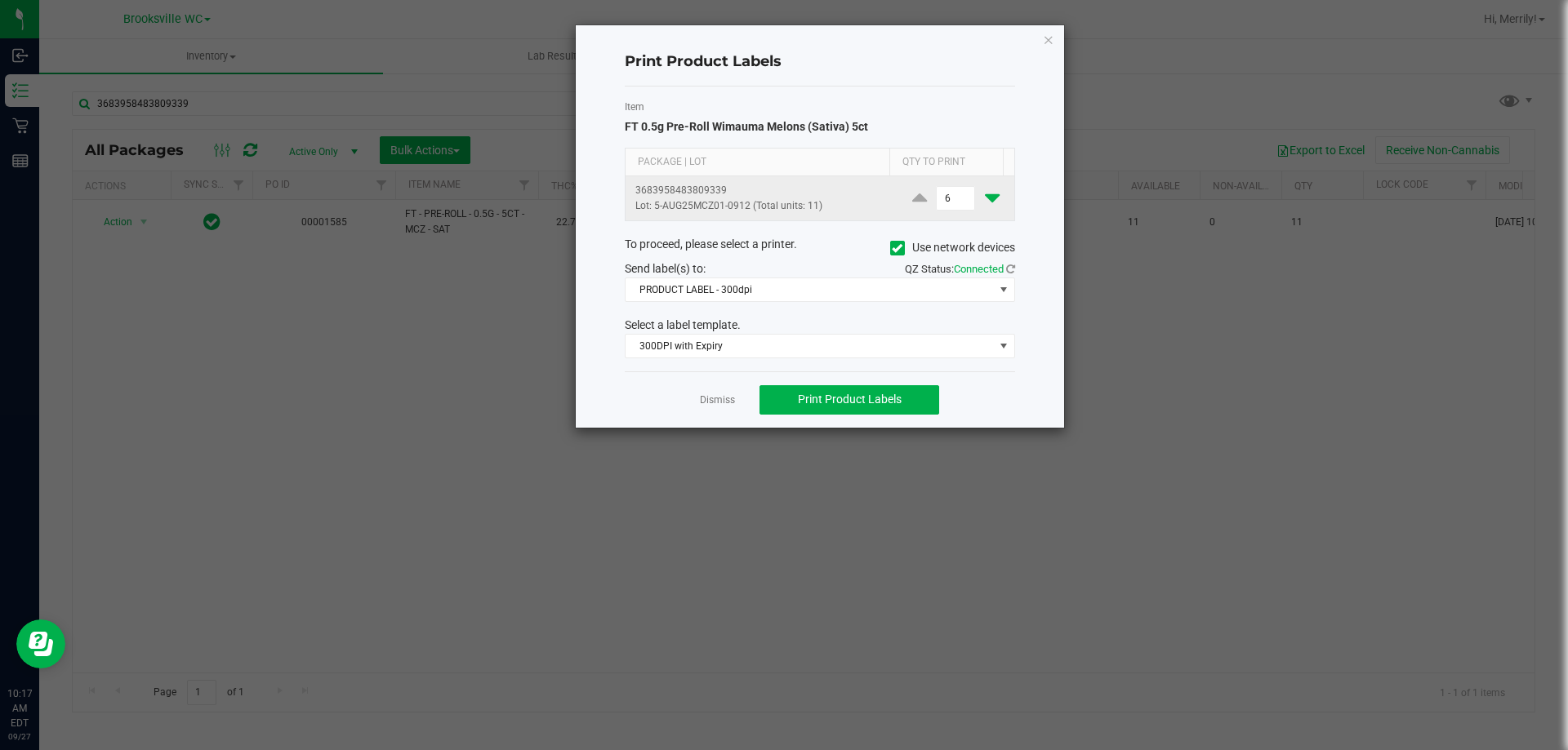
click at [984, 196] on icon at bounding box center [991, 197] width 15 height 20
click at [984, 197] on icon at bounding box center [991, 197] width 15 height 20
click at [984, 198] on icon at bounding box center [991, 197] width 15 height 20
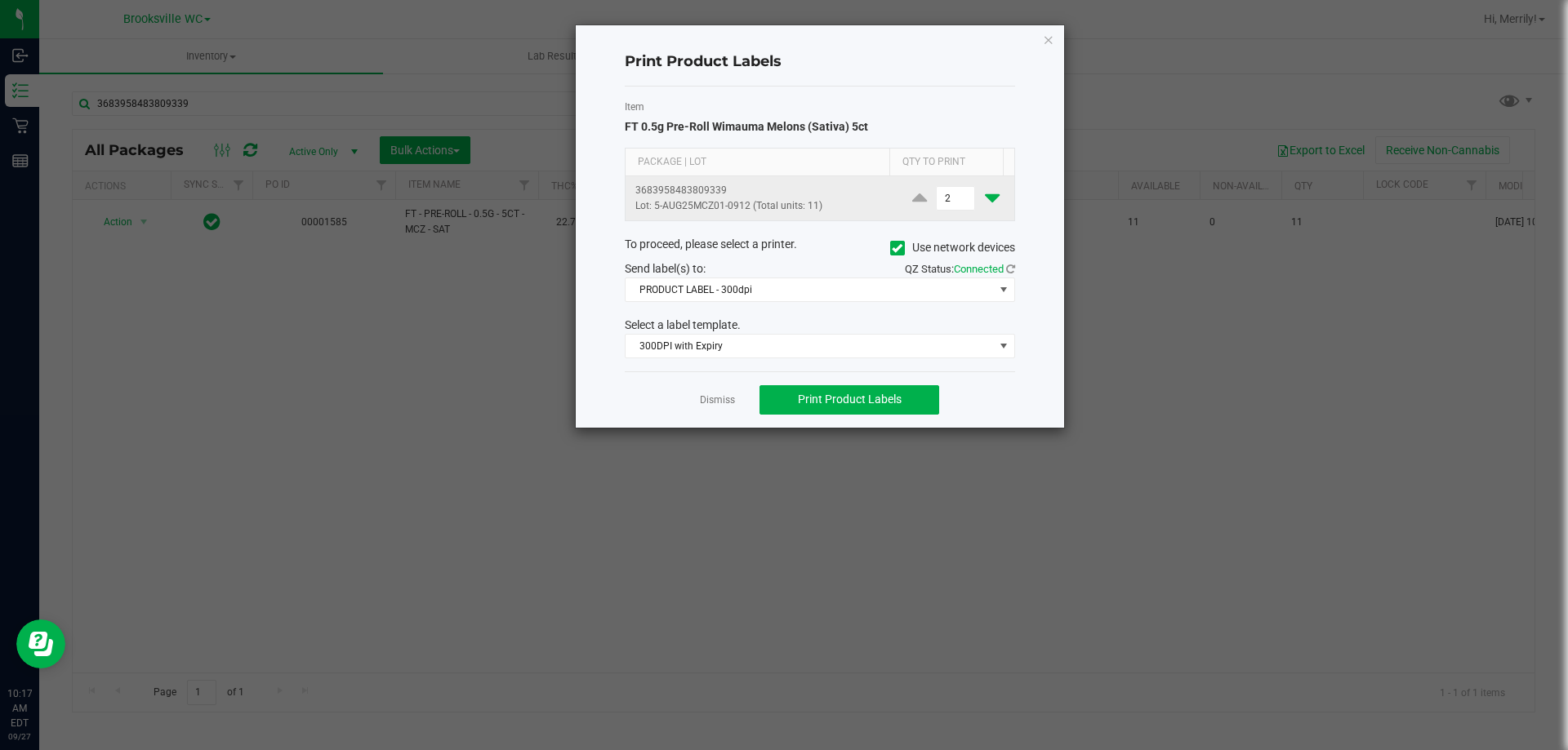
type input "1"
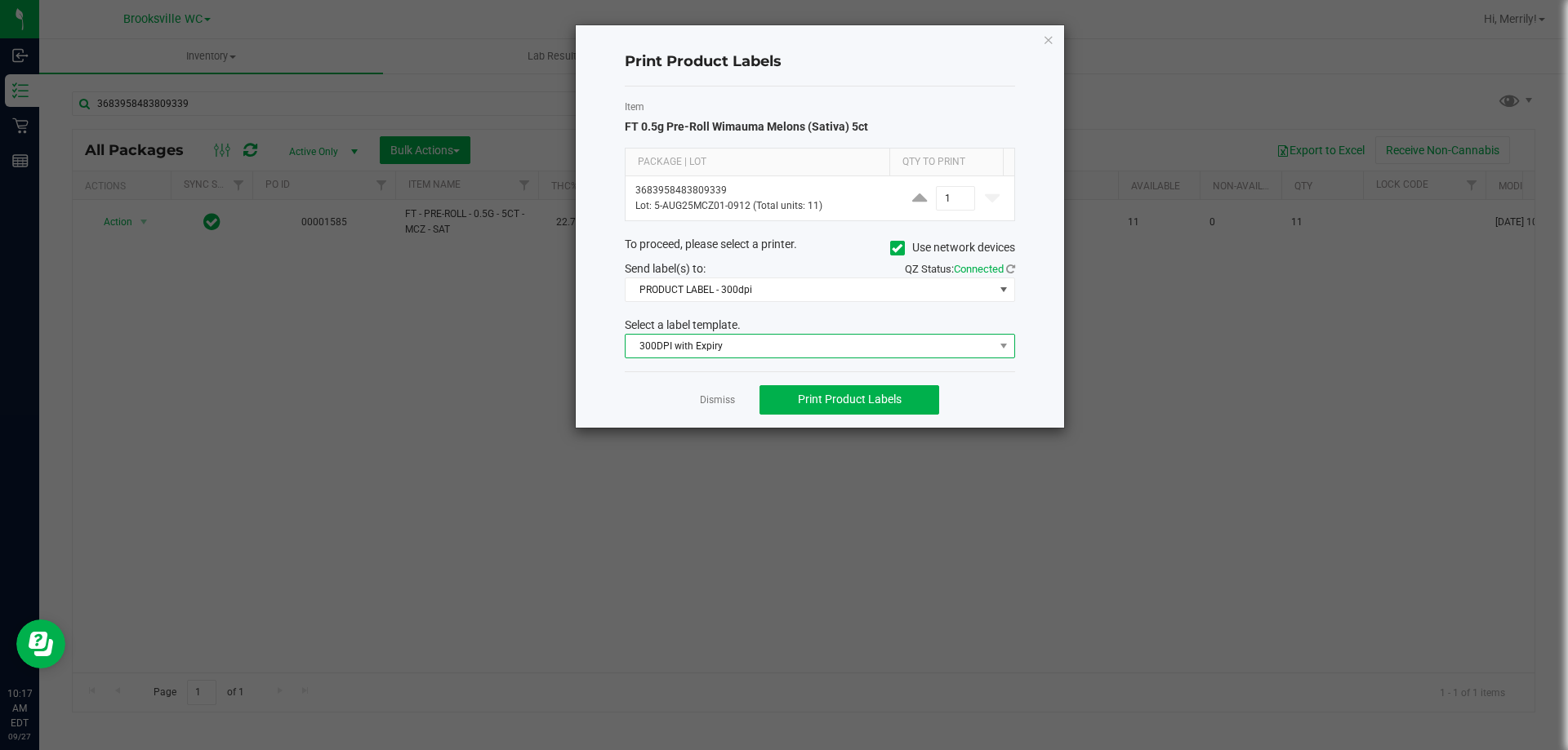
click at [970, 345] on span "300DPI with Expiry" at bounding box center [809, 346] width 368 height 23
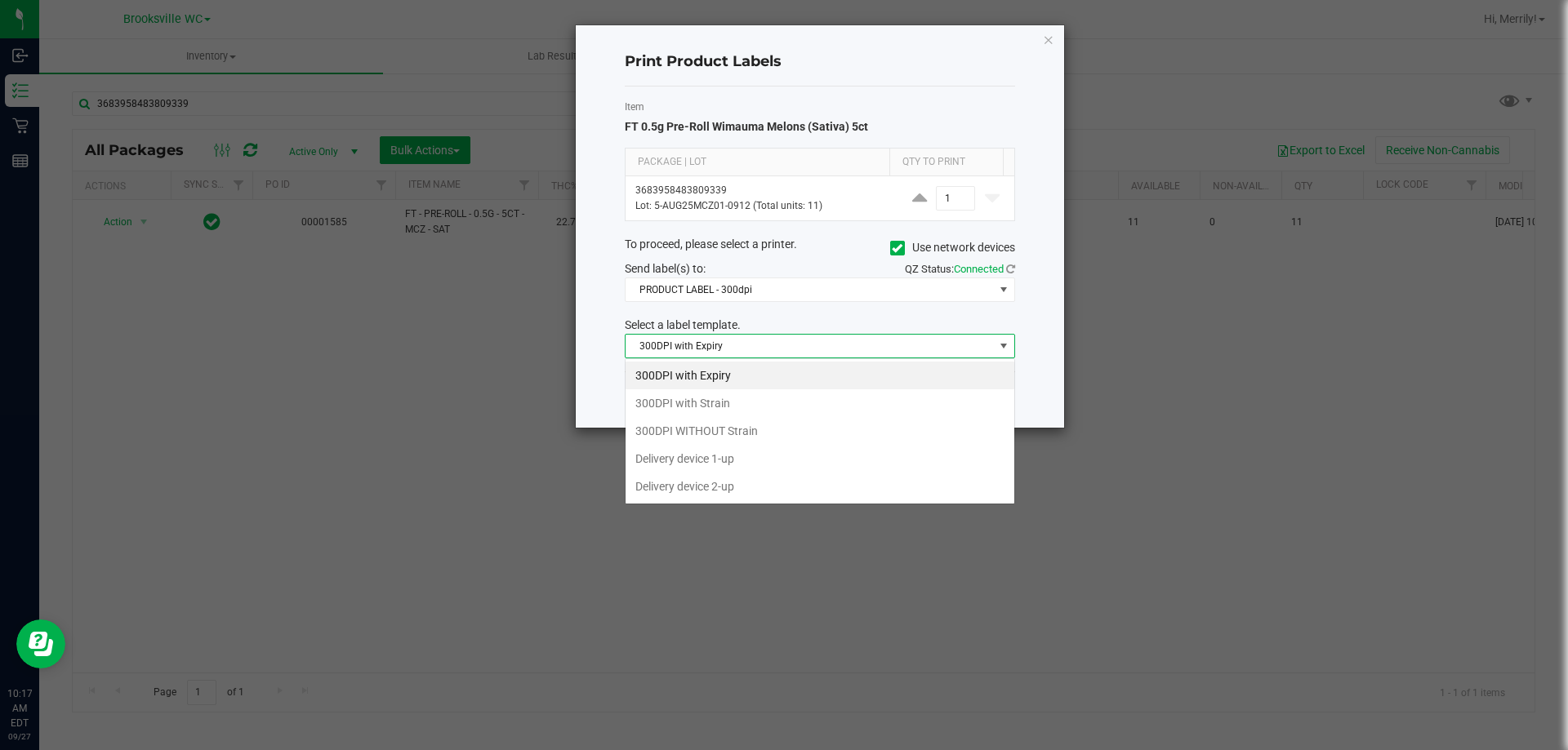
scroll to position [25, 390]
click at [970, 345] on span "300DPI with Expiry" at bounding box center [809, 346] width 368 height 23
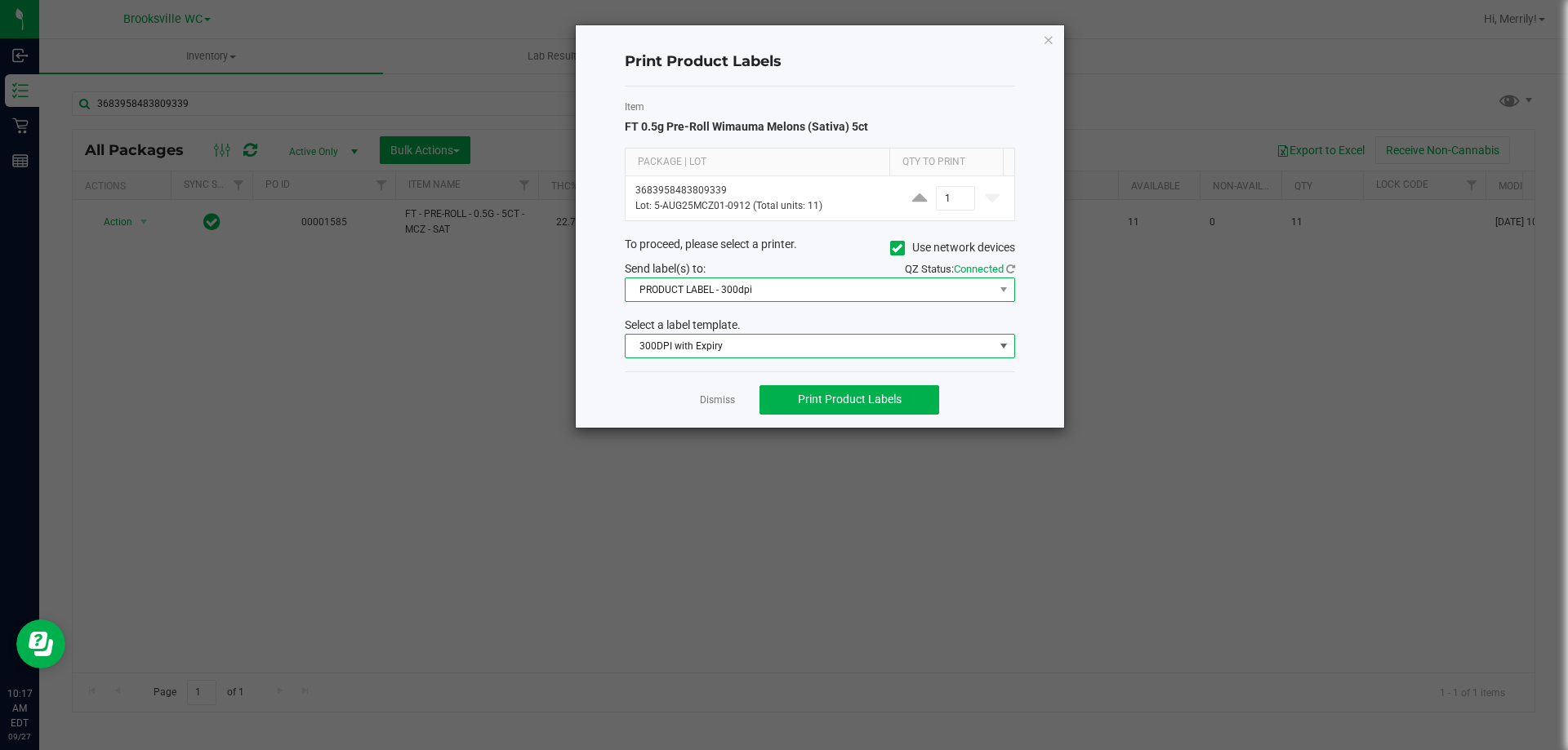
click at [949, 285] on span "PRODUCT LABEL - 300dpi" at bounding box center [809, 289] width 368 height 23
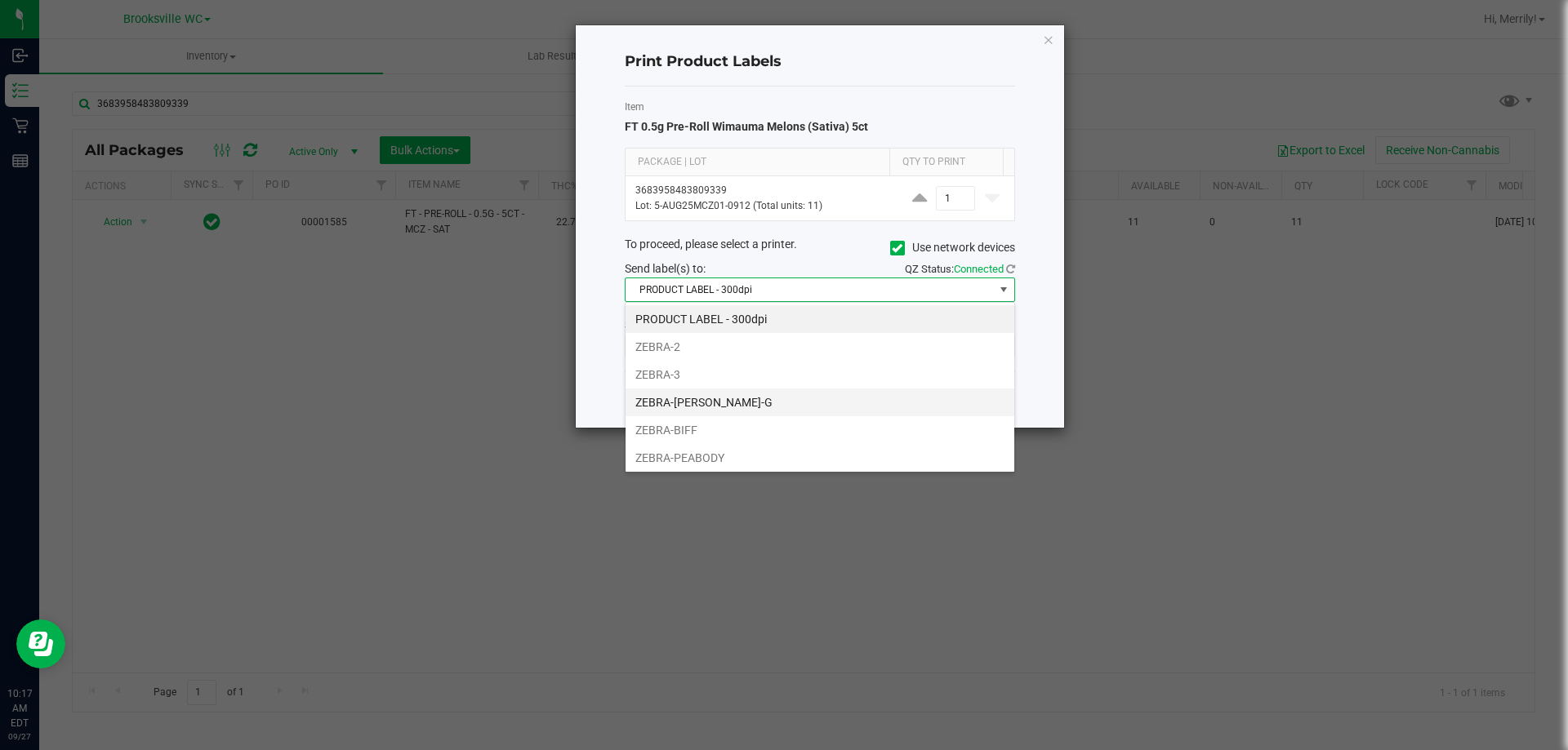
click at [713, 407] on li "ZEBRA-BECKY-G" at bounding box center [820, 403] width 389 height 28
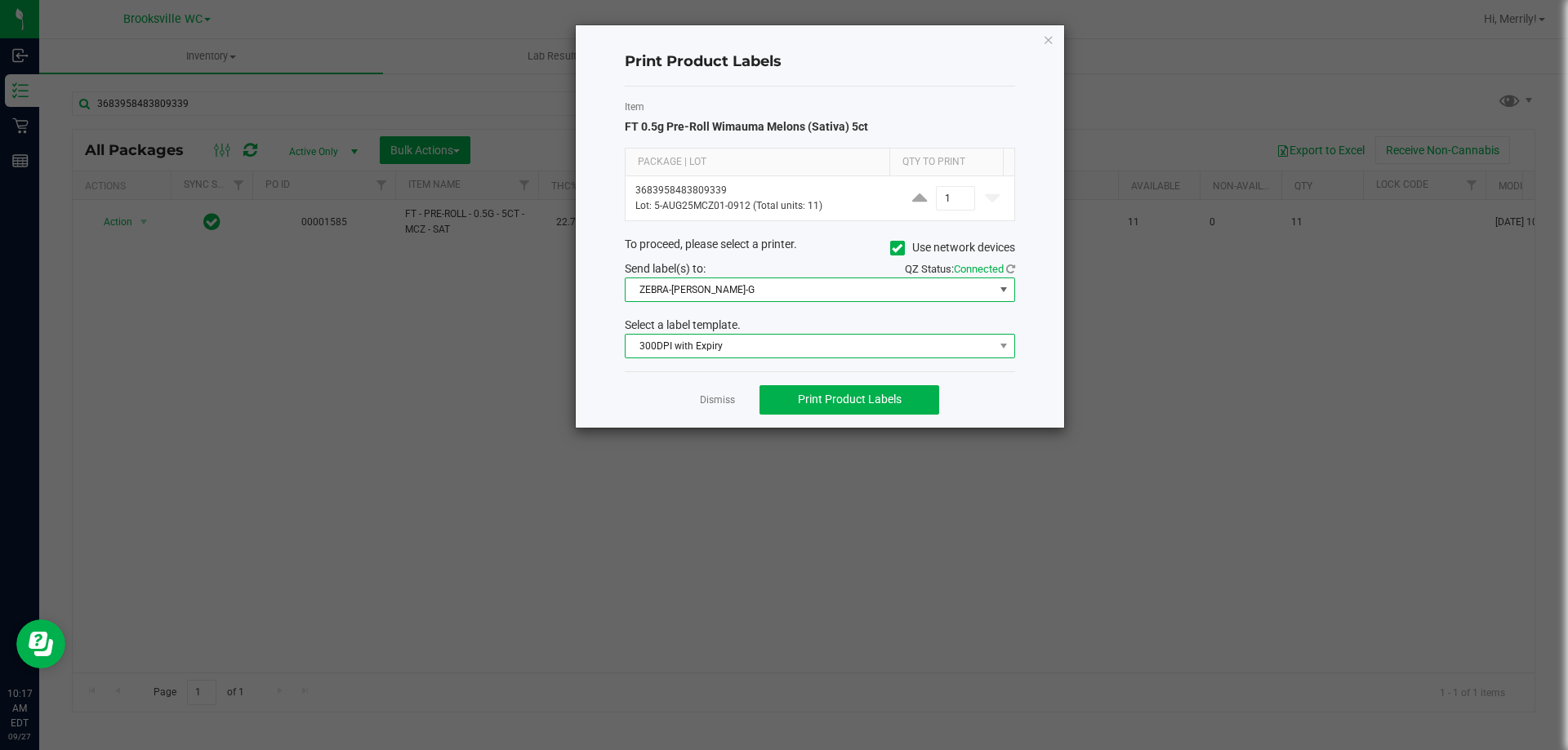
click at [833, 349] on span "300DPI with Expiry" at bounding box center [809, 346] width 368 height 23
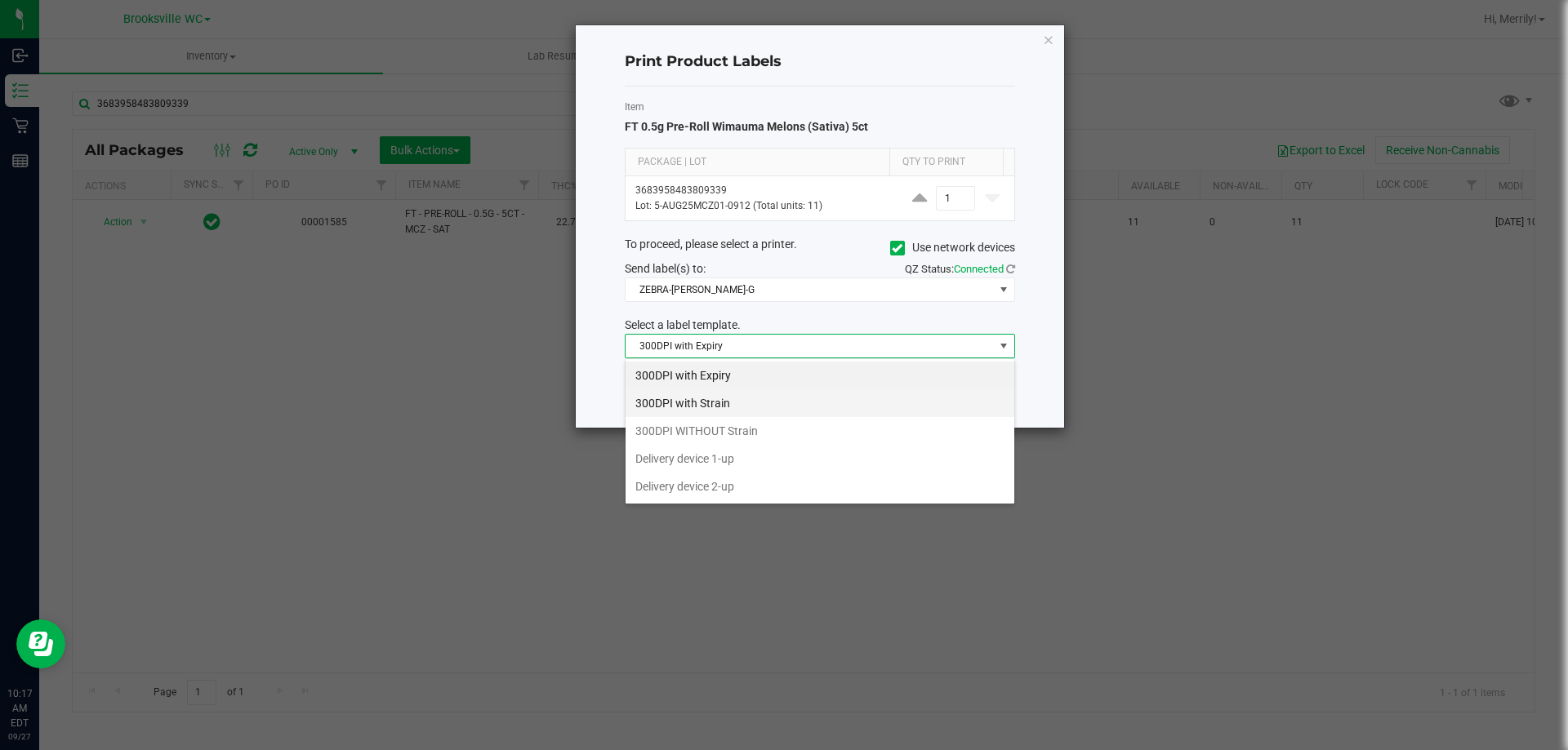
click at [763, 407] on li "300DPI with Strain" at bounding box center [820, 403] width 389 height 28
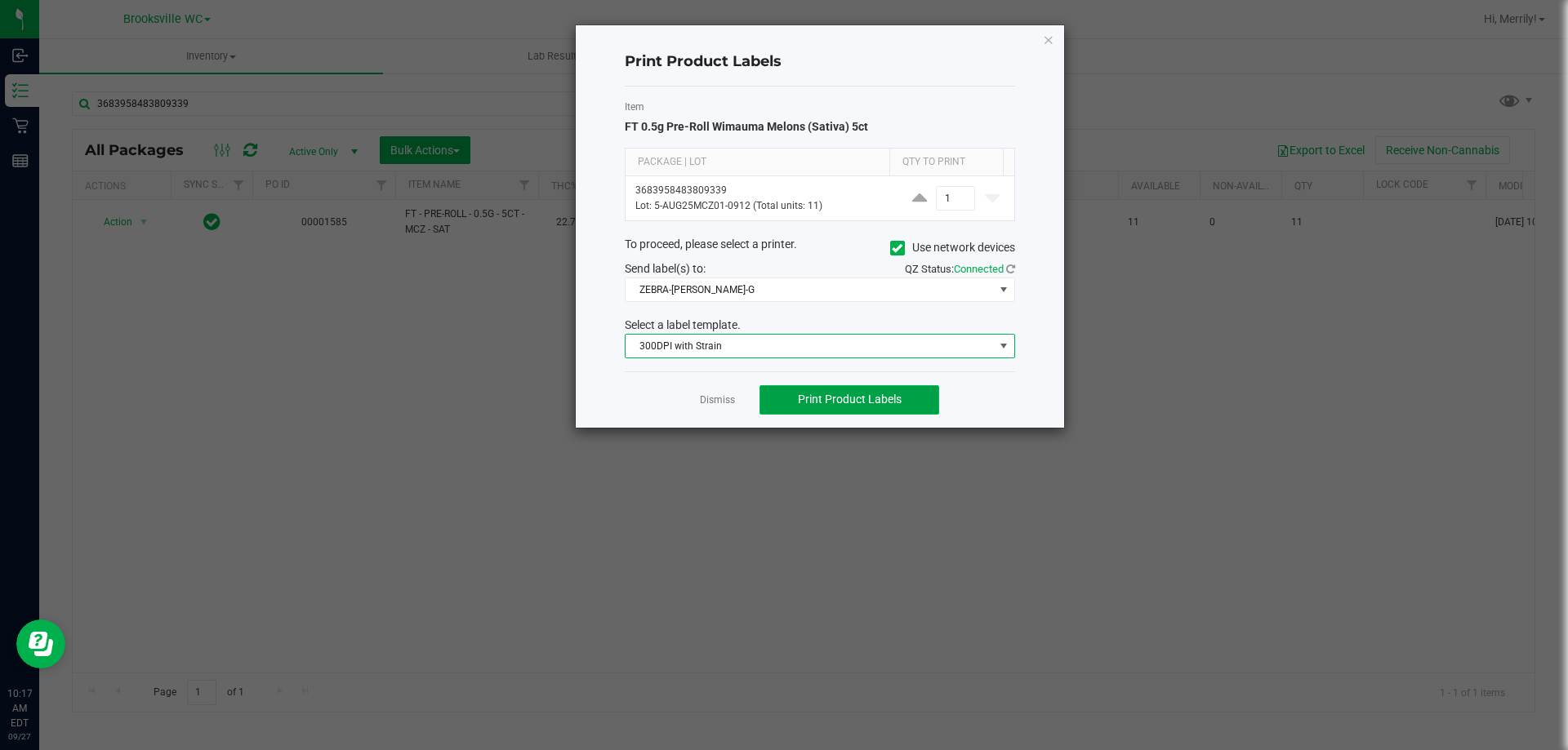
click at [798, 395] on span "Print Product Labels" at bounding box center [850, 399] width 104 height 13
click at [718, 400] on link "Dismiss" at bounding box center [717, 401] width 35 height 14
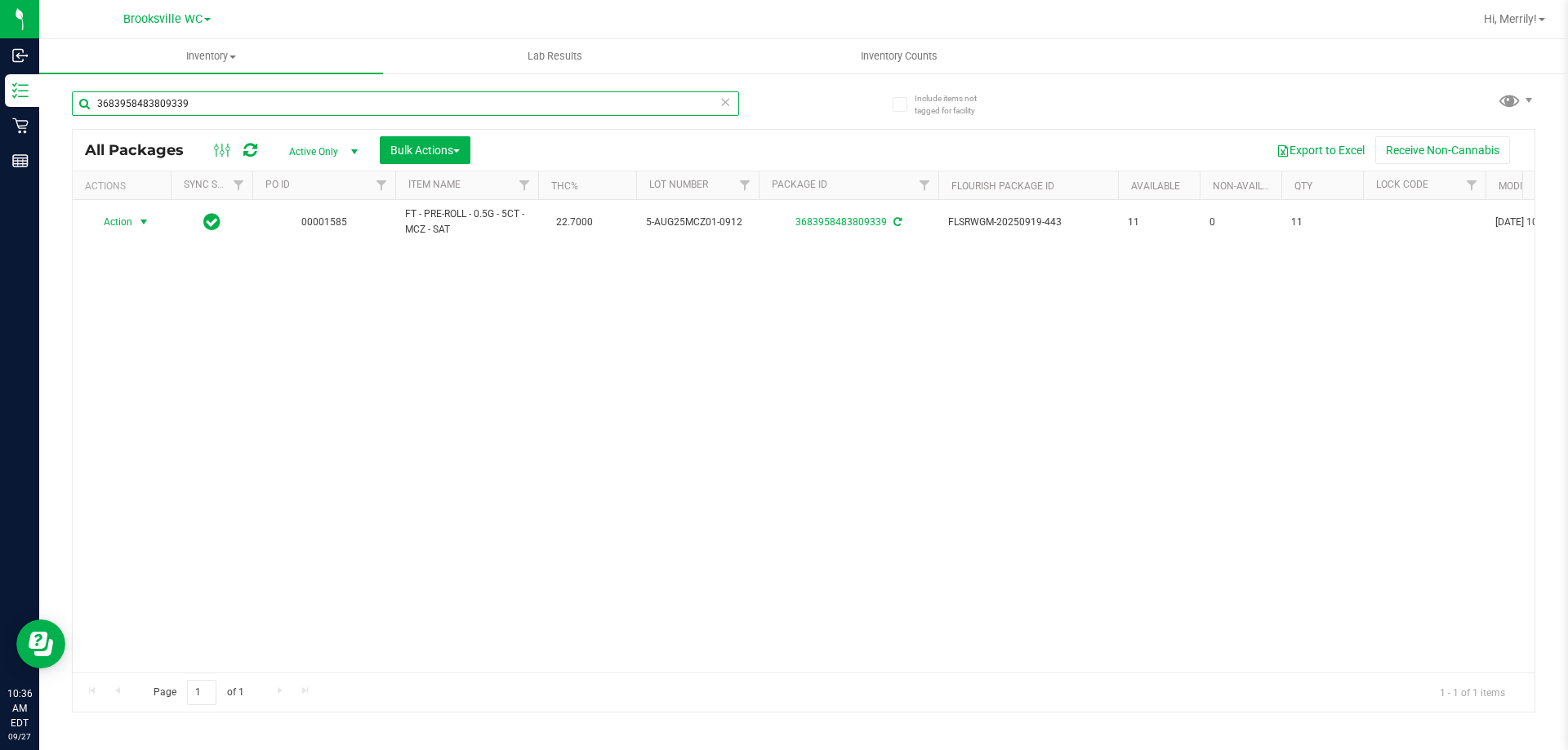
click at [187, 102] on input "3683958483809339" at bounding box center [405, 104] width 667 height 25
type input "4385684728833426"
click at [139, 222] on span "select" at bounding box center [144, 222] width 13 height 13
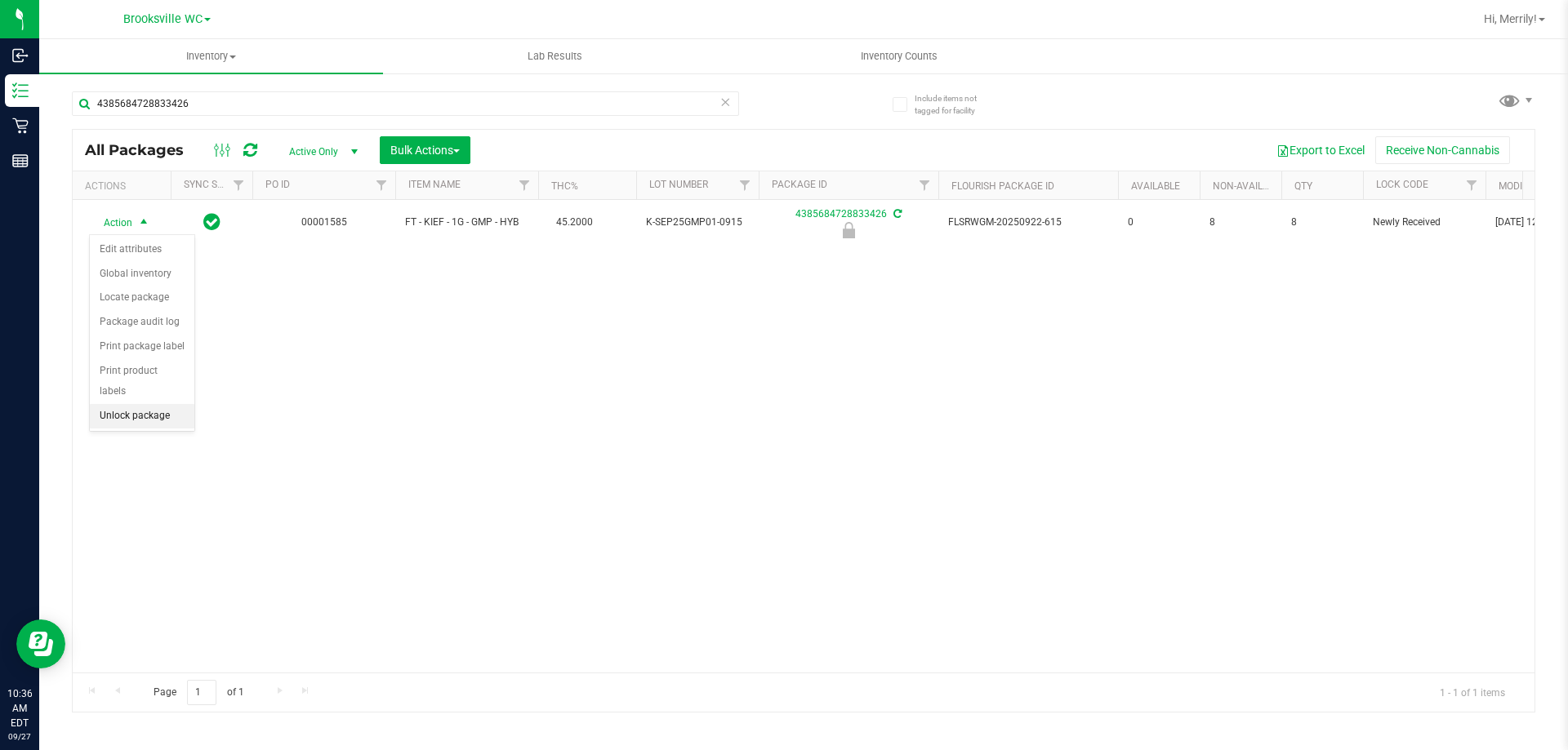
drag, startPoint x: 122, startPoint y: 392, endPoint x: 128, endPoint y: 316, distance: 76.2
click at [122, 404] on li "Unlock package" at bounding box center [142, 416] width 105 height 25
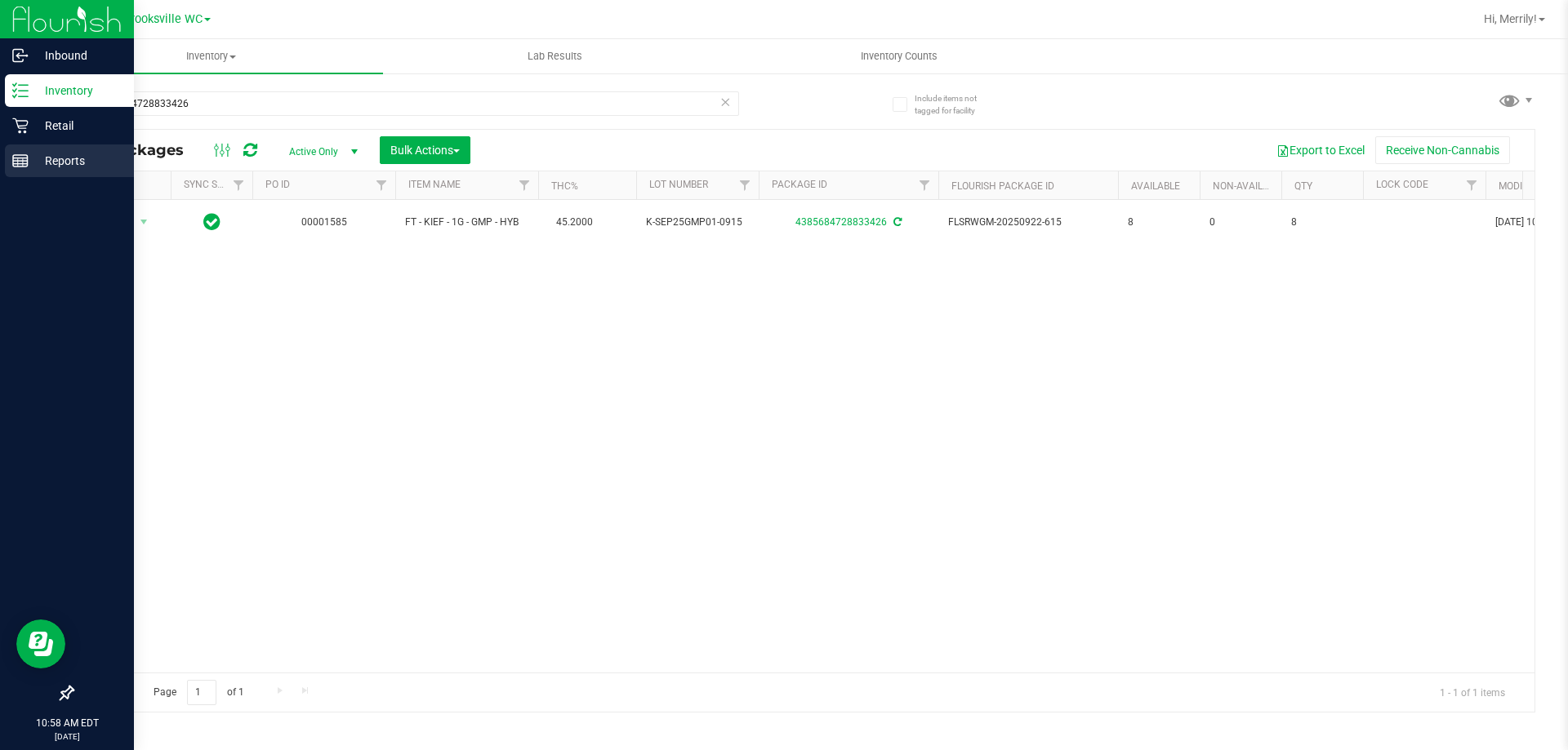
click at [26, 150] on div "Reports" at bounding box center [69, 161] width 129 height 33
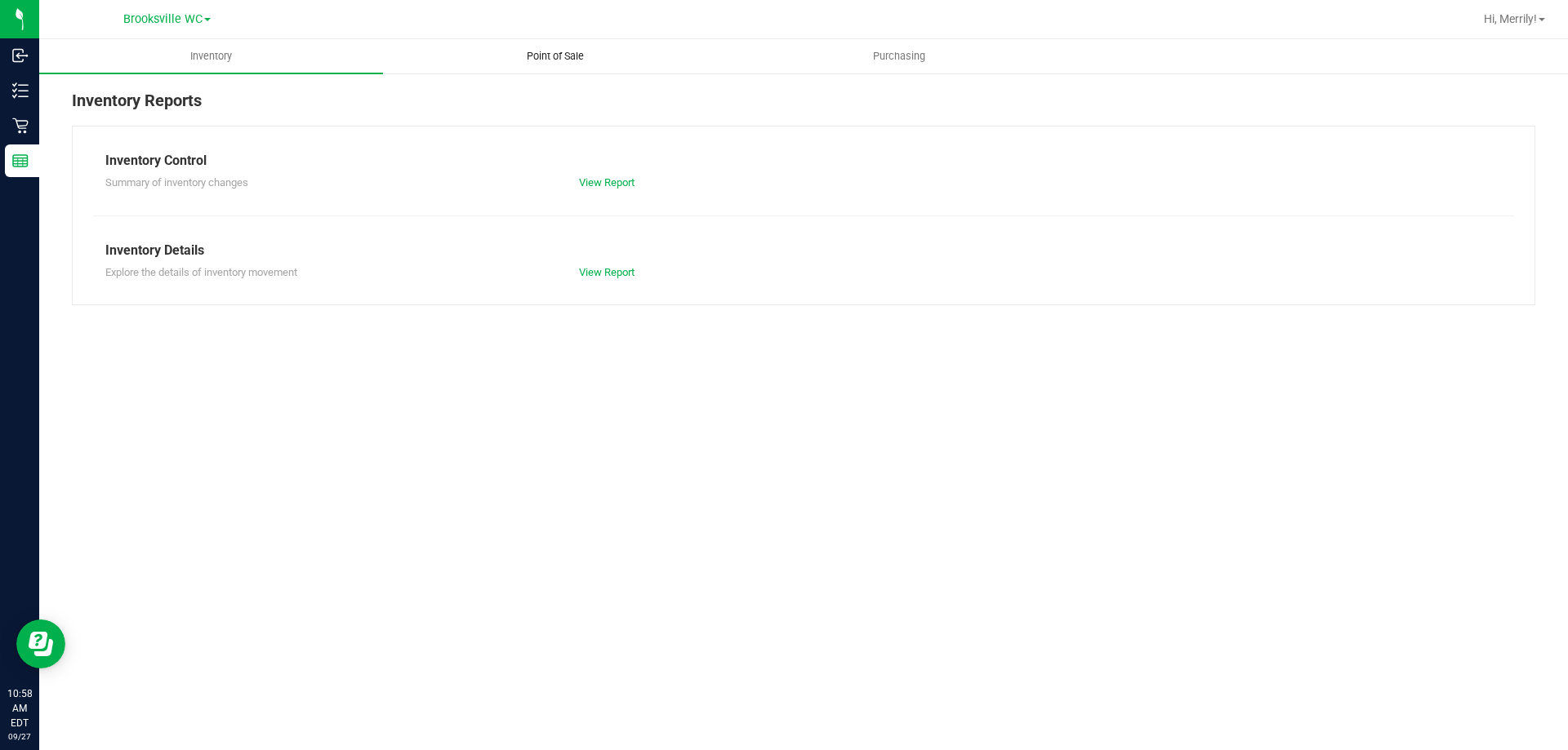
click at [570, 60] on span "Point of Sale" at bounding box center [556, 56] width 102 height 15
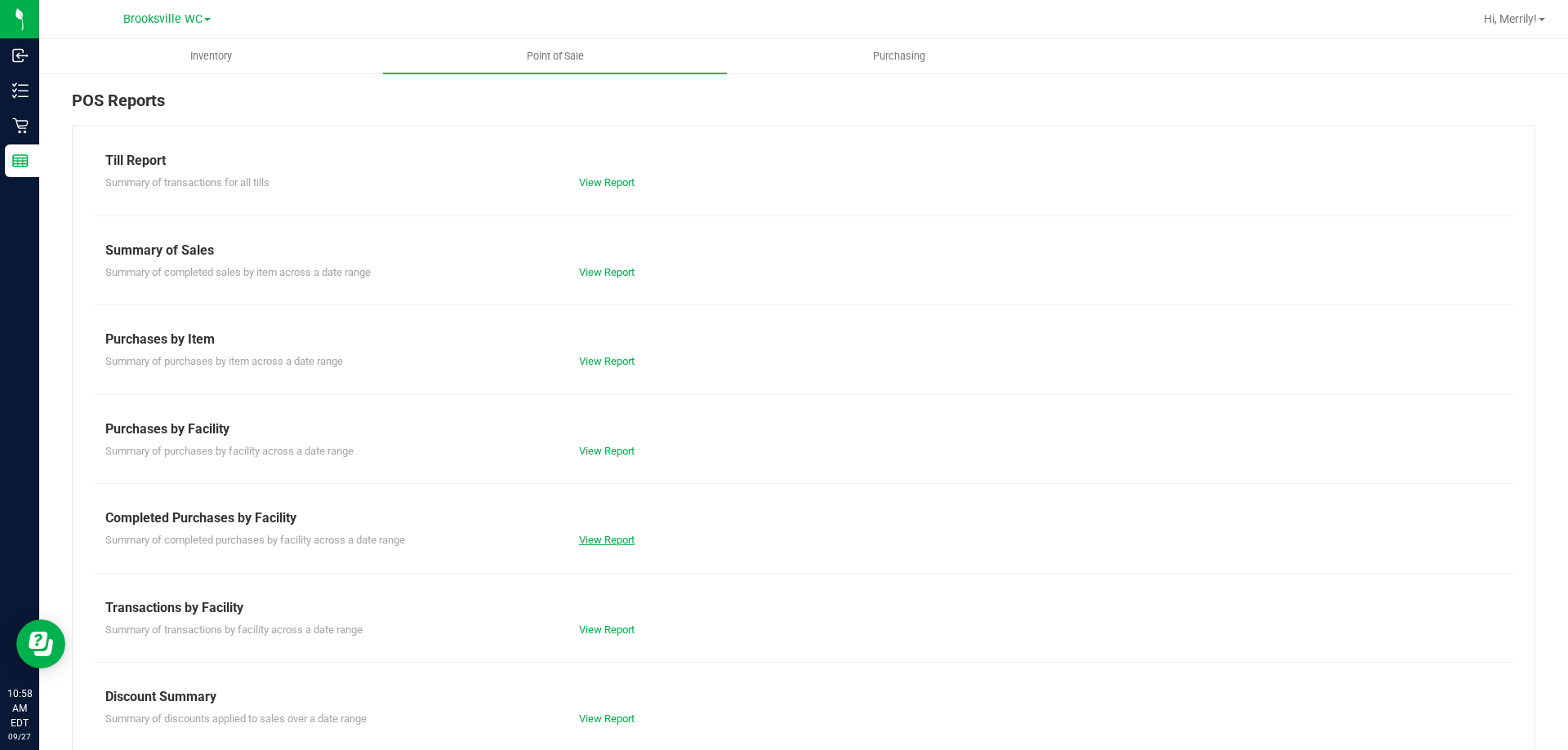
click at [596, 543] on link "View Report" at bounding box center [606, 540] width 56 height 12
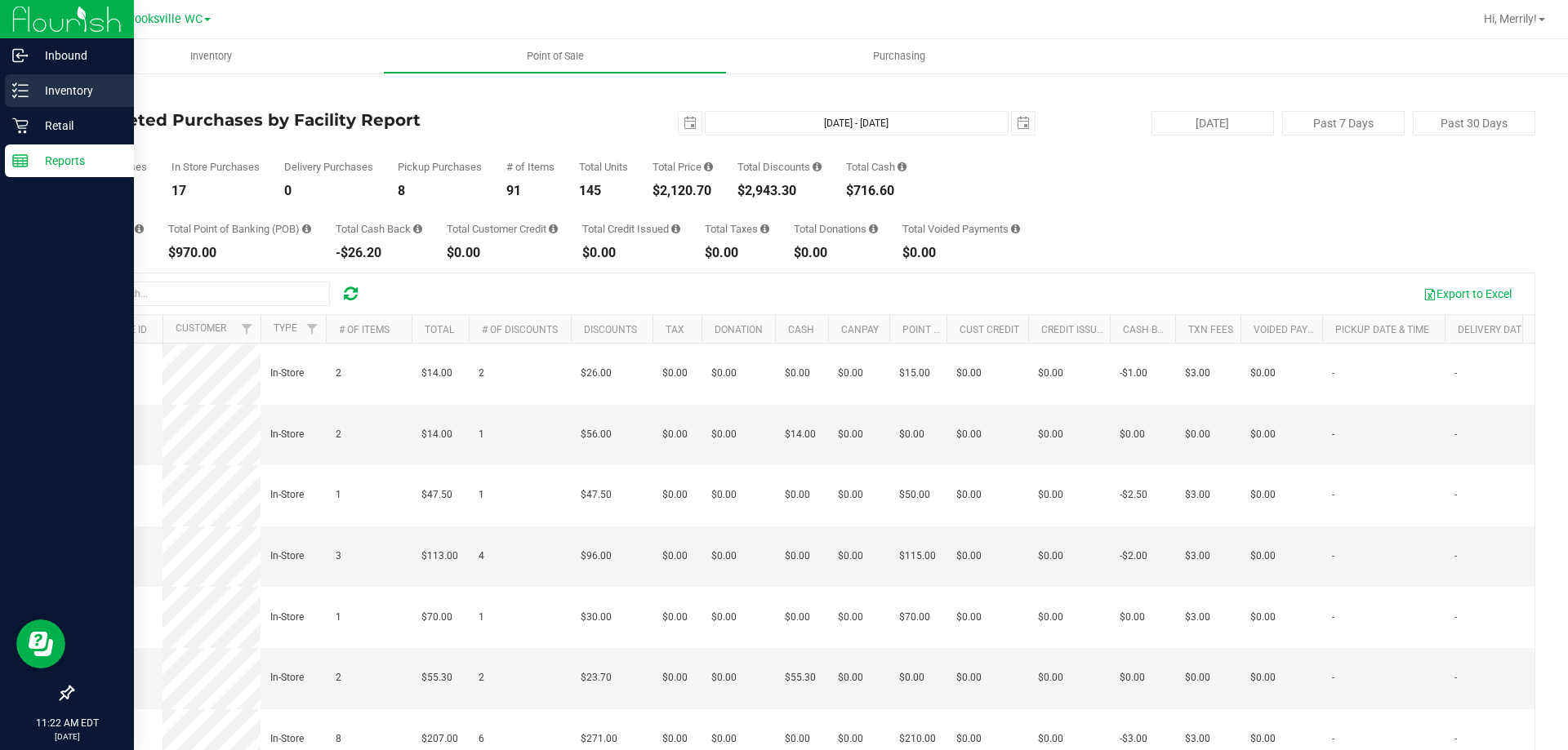
click at [16, 87] on icon at bounding box center [20, 91] width 16 height 16
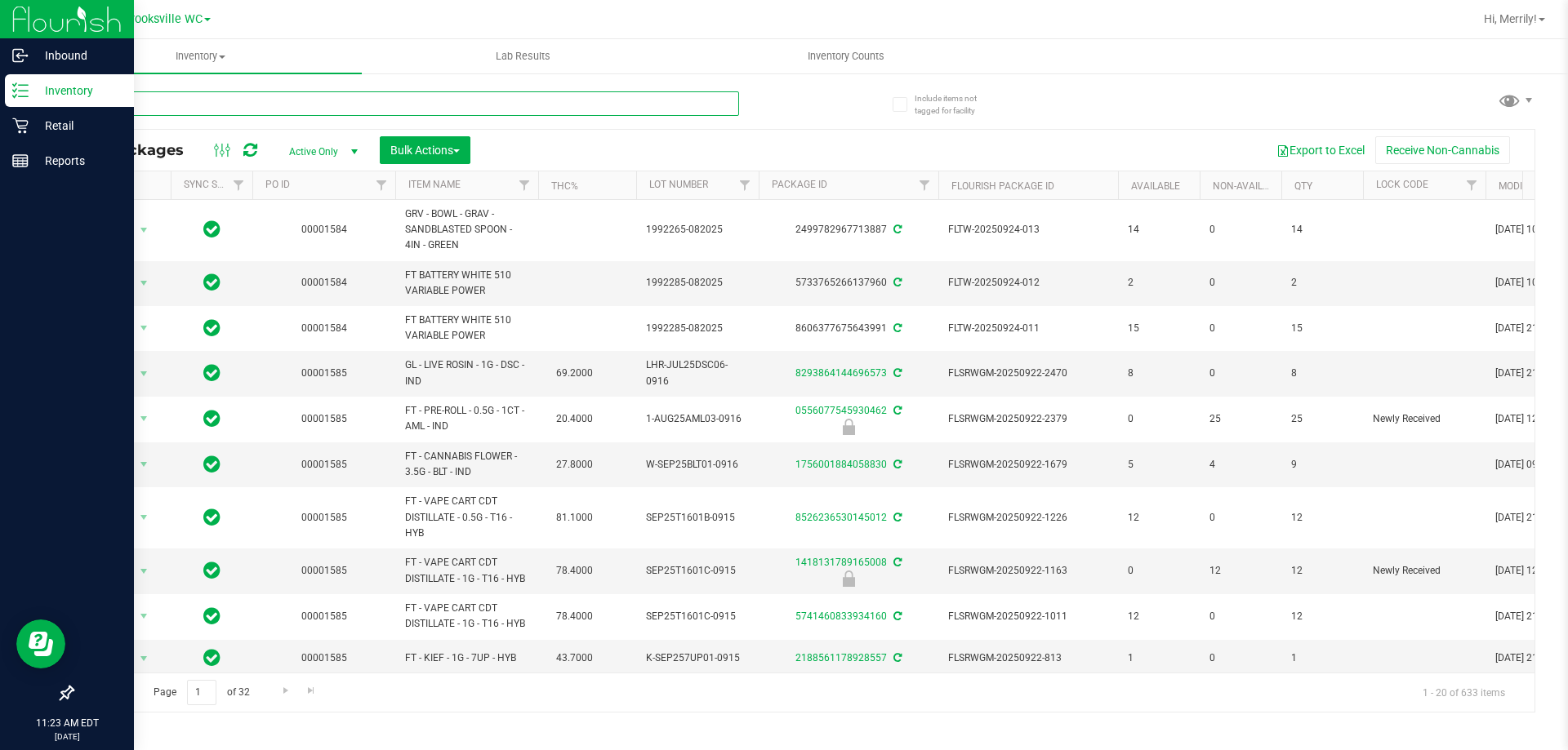
click at [163, 102] on input "text" at bounding box center [405, 104] width 667 height 25
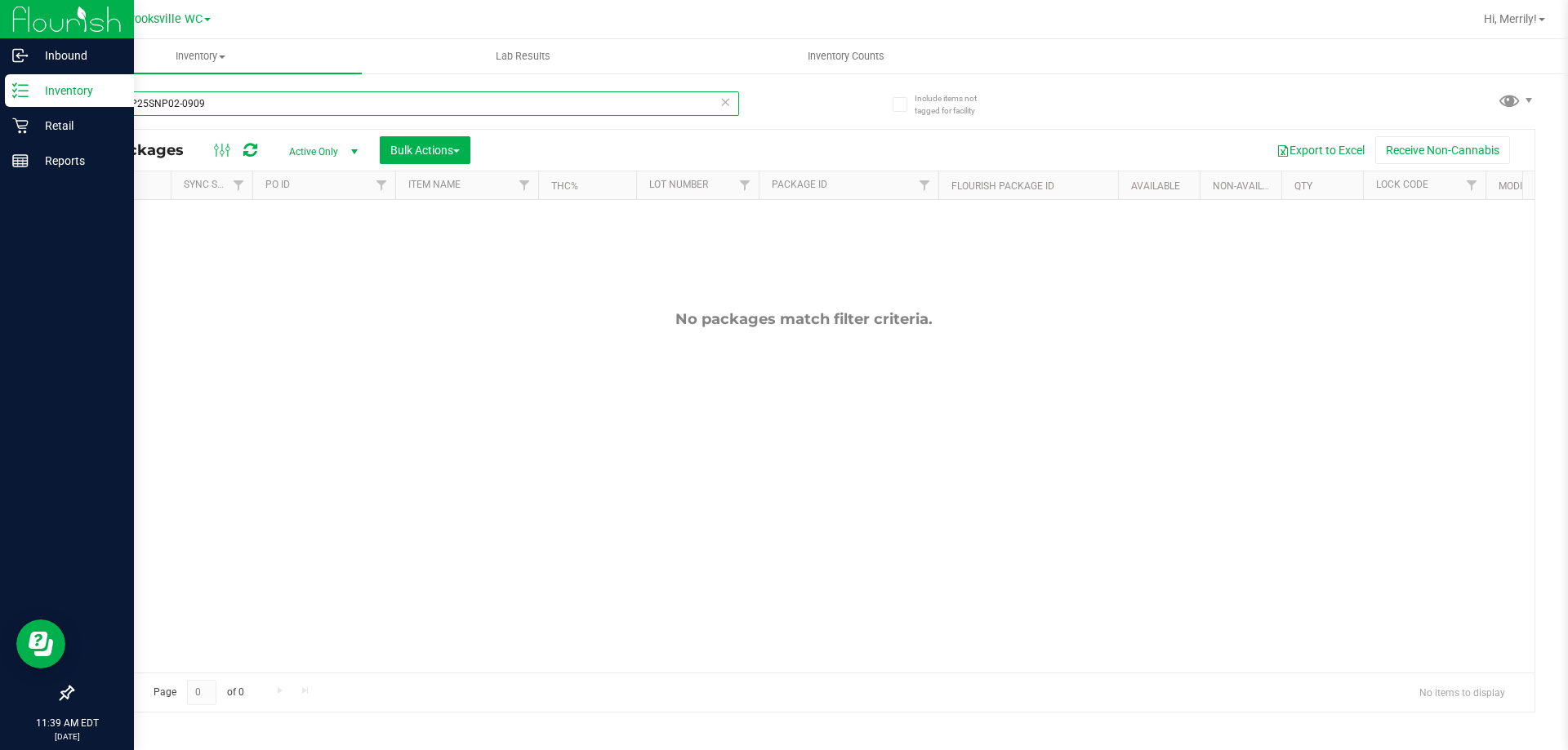
drag, startPoint x: 199, startPoint y: 102, endPoint x: 0, endPoint y: 102, distance: 199.0
click at [0, 102] on div "Inbound Inventory Retail Reports 11:39 AM EDT [DATE] 09/27 Brooksville WC Hi, M…" at bounding box center [784, 375] width 1568 height 750
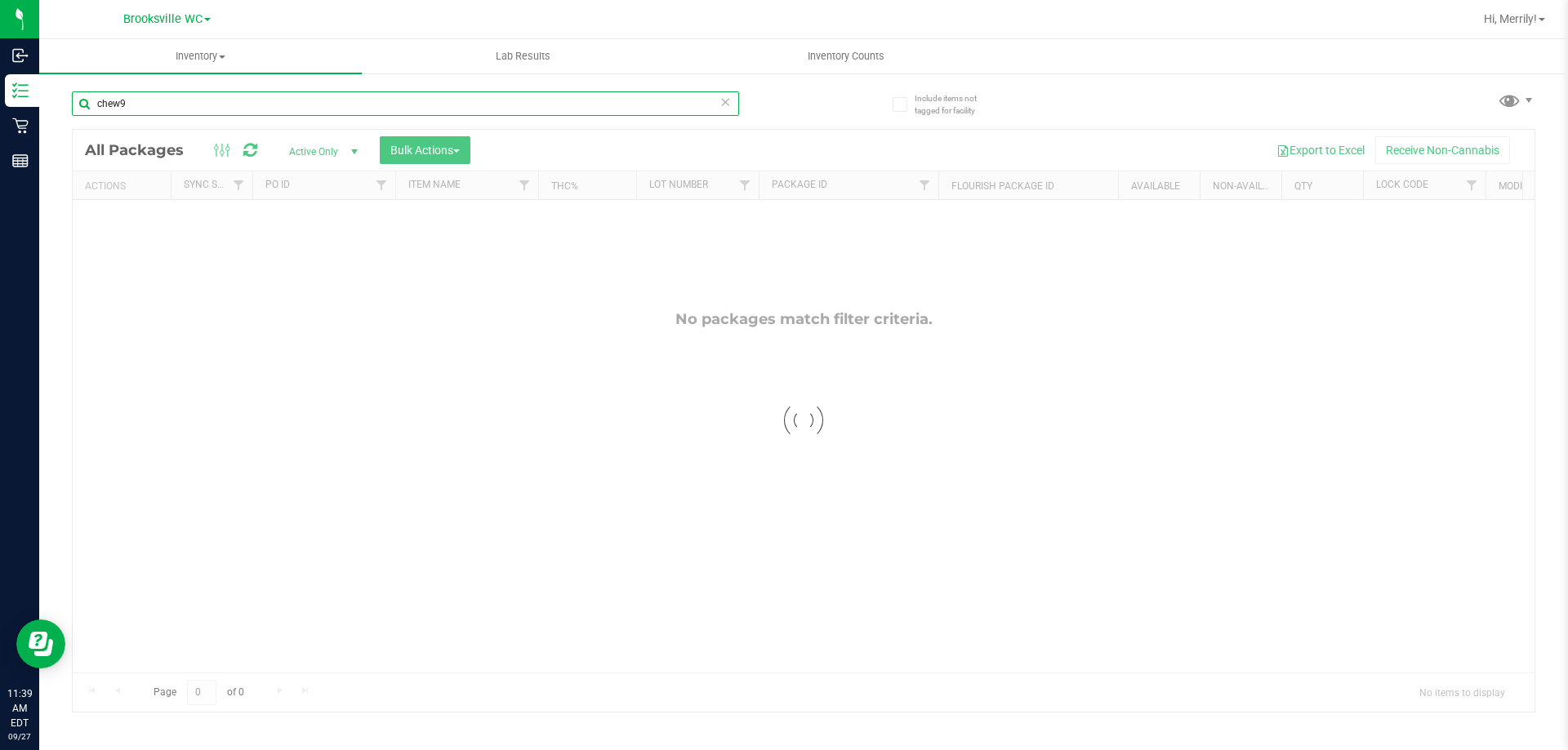
click at [136, 99] on input "chew9" at bounding box center [405, 104] width 667 height 25
type input "chew"
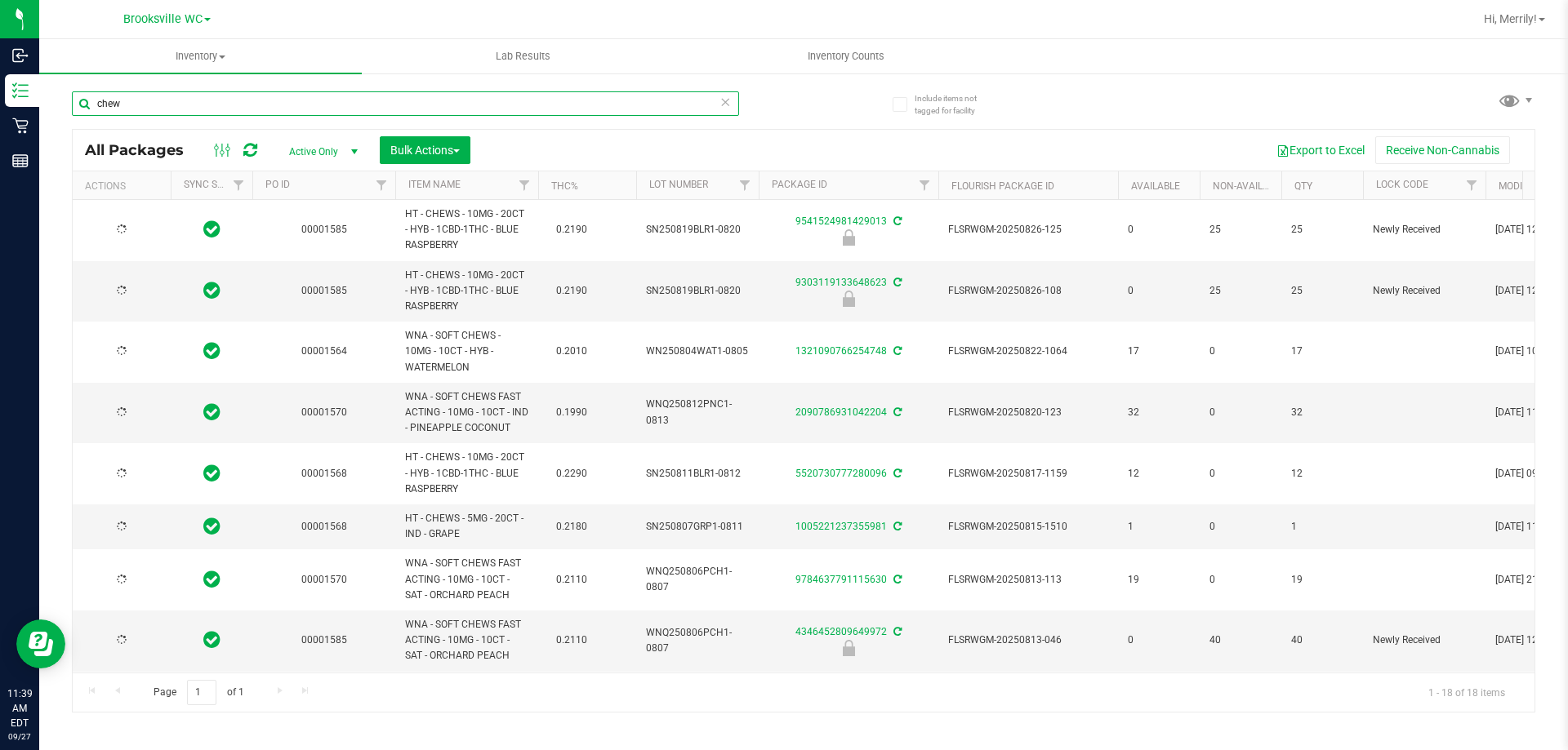
type input "[DATE]"
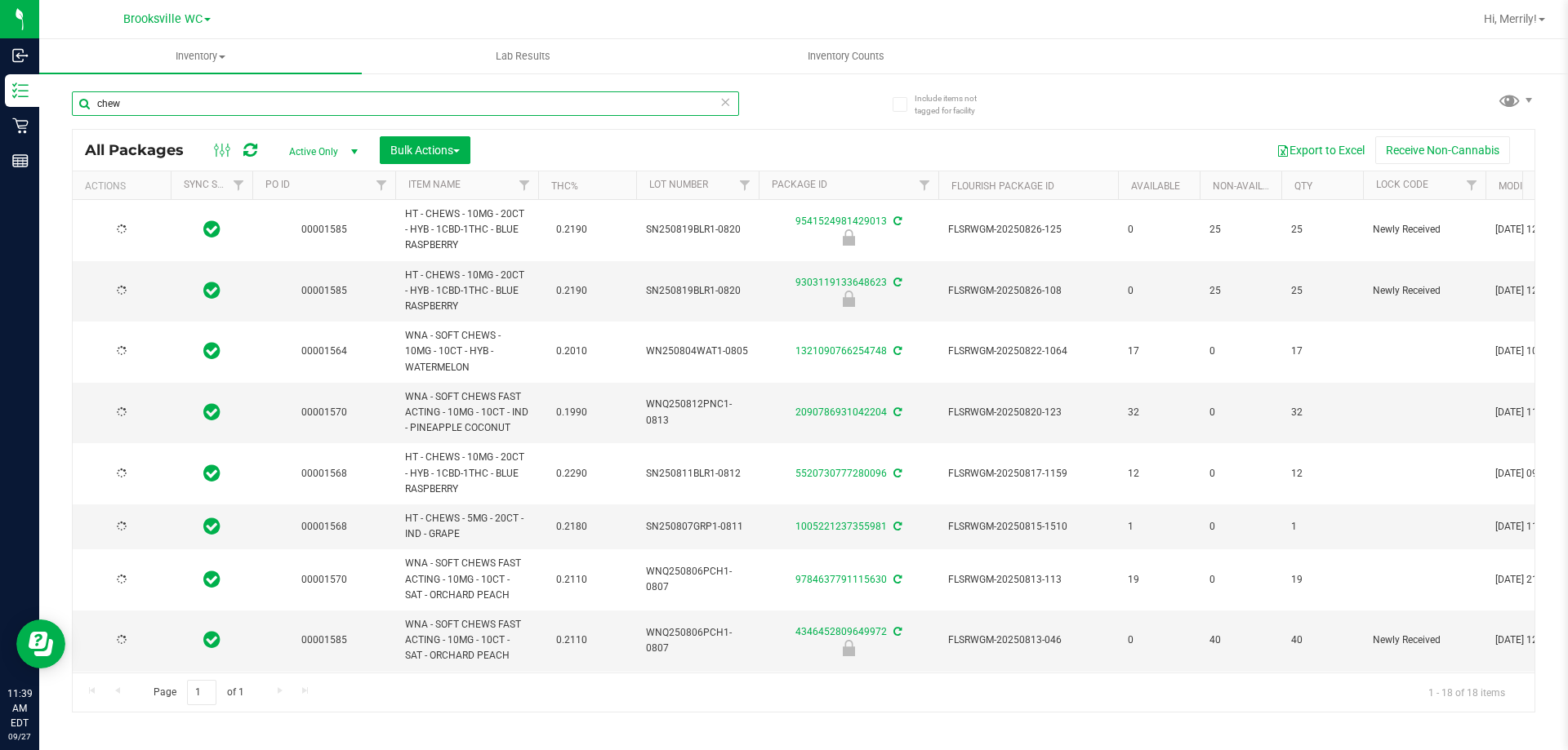
type input "[DATE]"
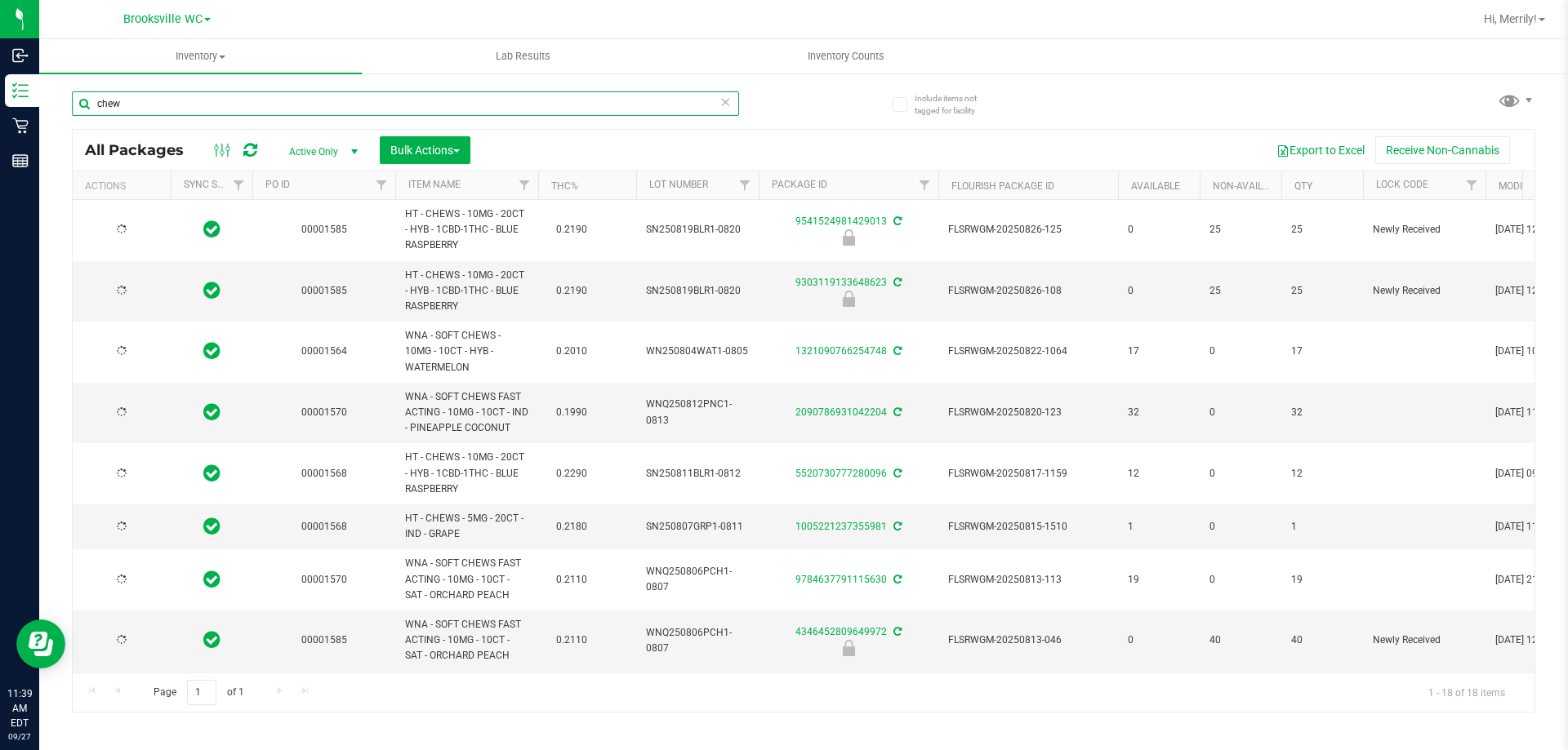
type input "[DATE]"
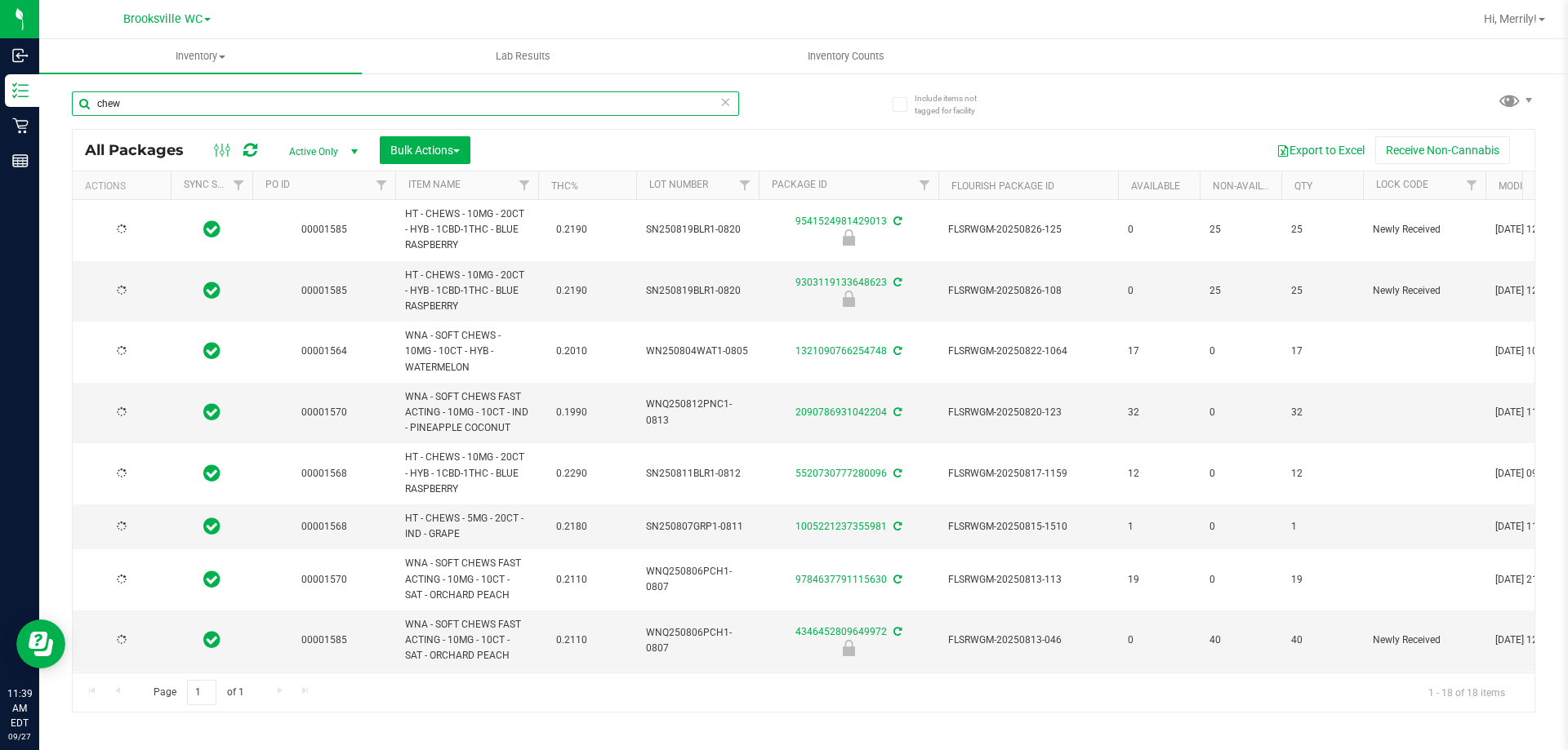
type input "[DATE]"
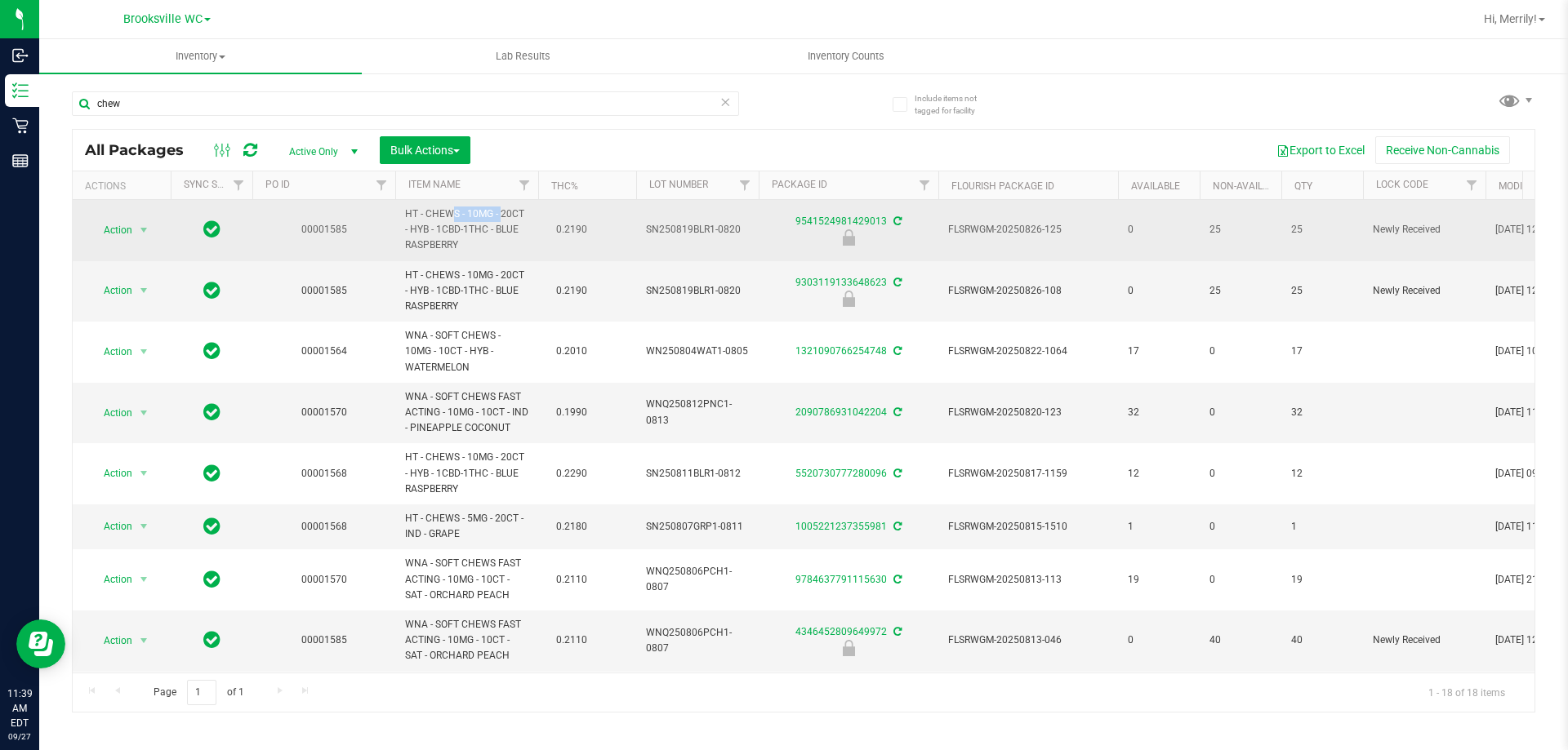
drag, startPoint x: 402, startPoint y: 213, endPoint x: 461, endPoint y: 213, distance: 59.0
click at [461, 213] on td "HT - CHEWS - 10MG - 20CT - HYB - 1CBD-1THC - BLUE RASPBERRY" at bounding box center [466, 230] width 143 height 61
copy span "HT - CHEWS"
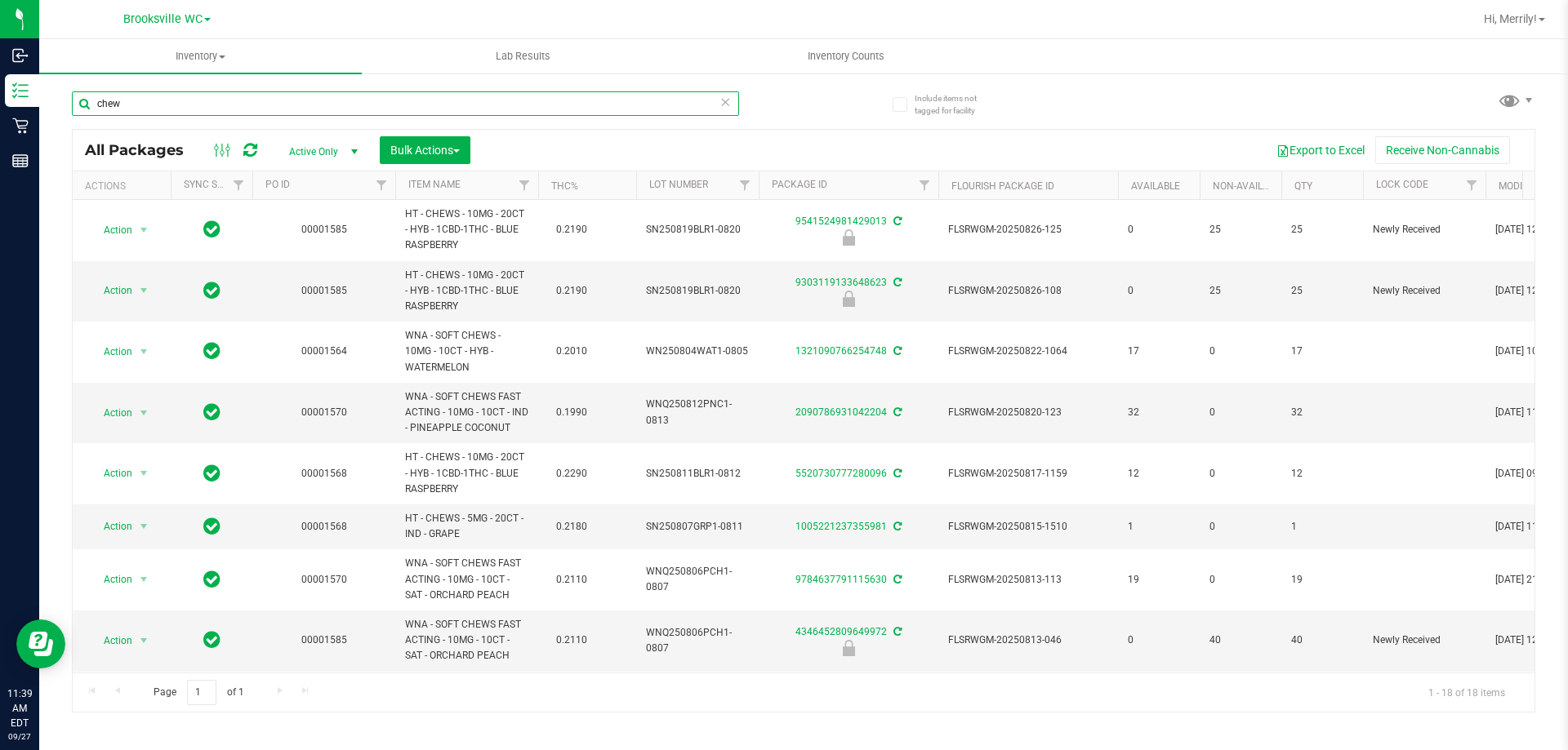
drag, startPoint x: 133, startPoint y: 104, endPoint x: 129, endPoint y: 92, distance: 12.6
click at [133, 104] on input "chew" at bounding box center [405, 104] width 667 height 25
type input "c"
paste input "HT - CHEWS"
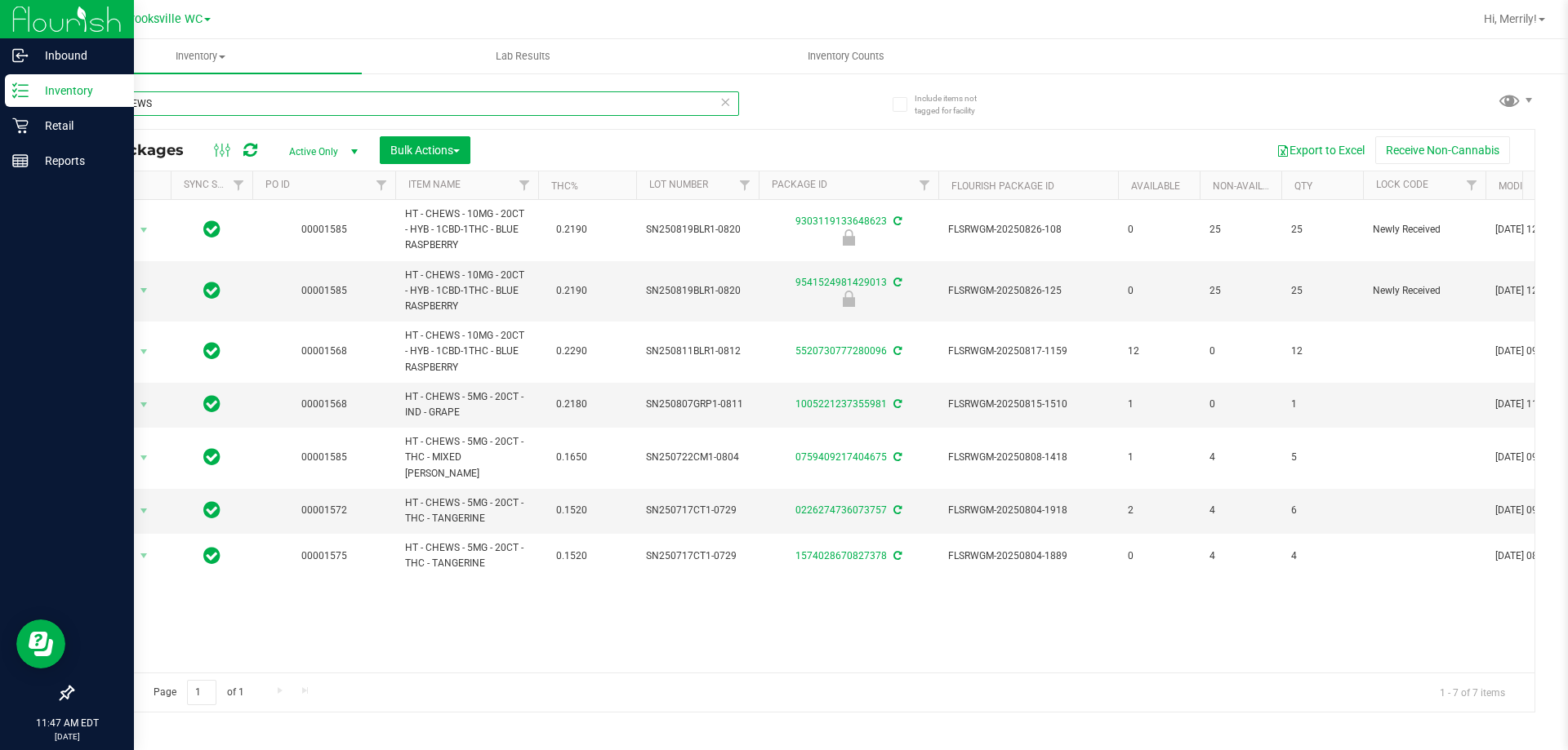
drag, startPoint x: 156, startPoint y: 107, endPoint x: 0, endPoint y: 100, distance: 156.2
click at [0, 104] on div "Inbound Inventory Retail Reports 11:47 AM EDT [DATE] 09/27 Brooksville WC Hi, M…" at bounding box center [784, 375] width 1568 height 750
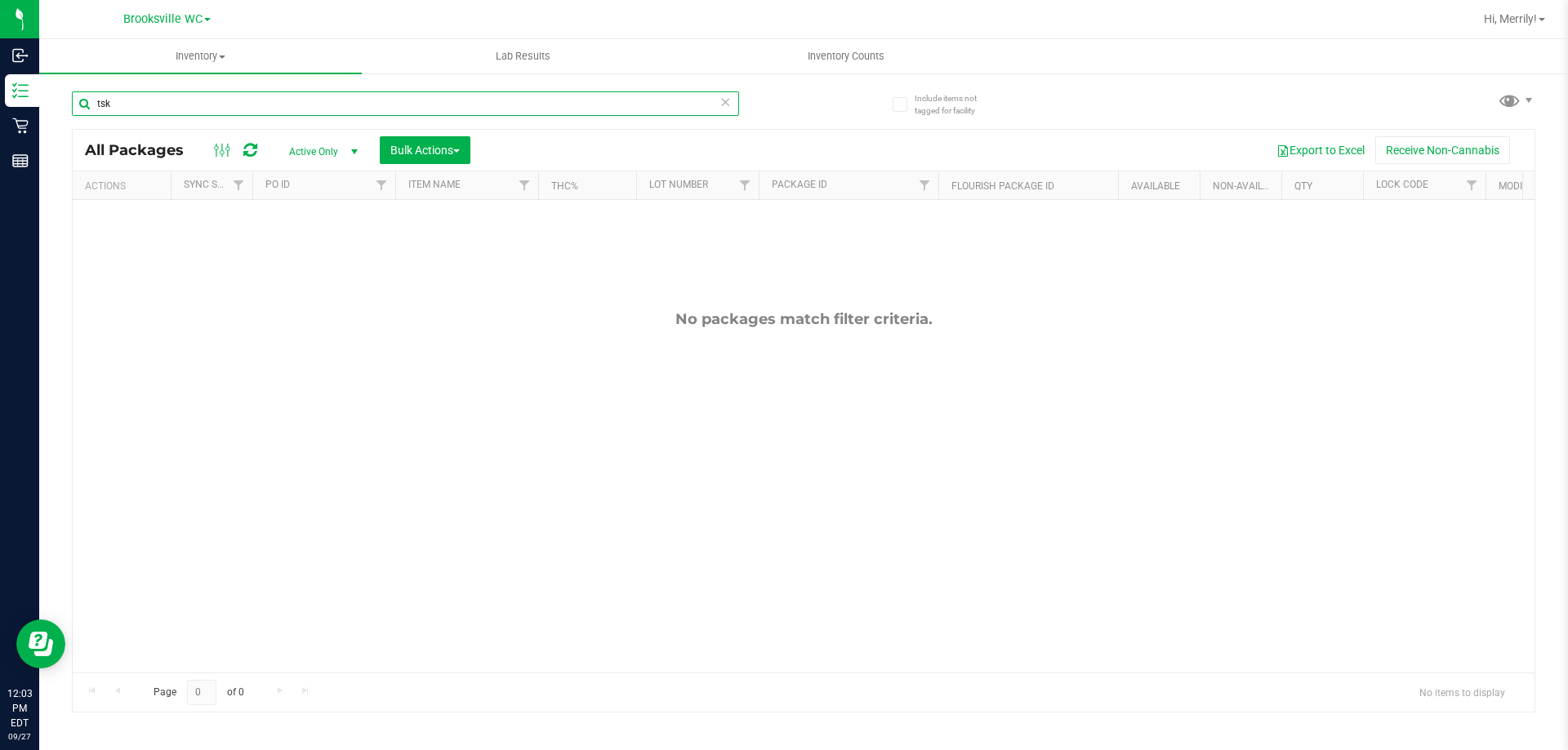
type input "tsk"
click at [111, 104] on input "tsk" at bounding box center [405, 104] width 667 height 25
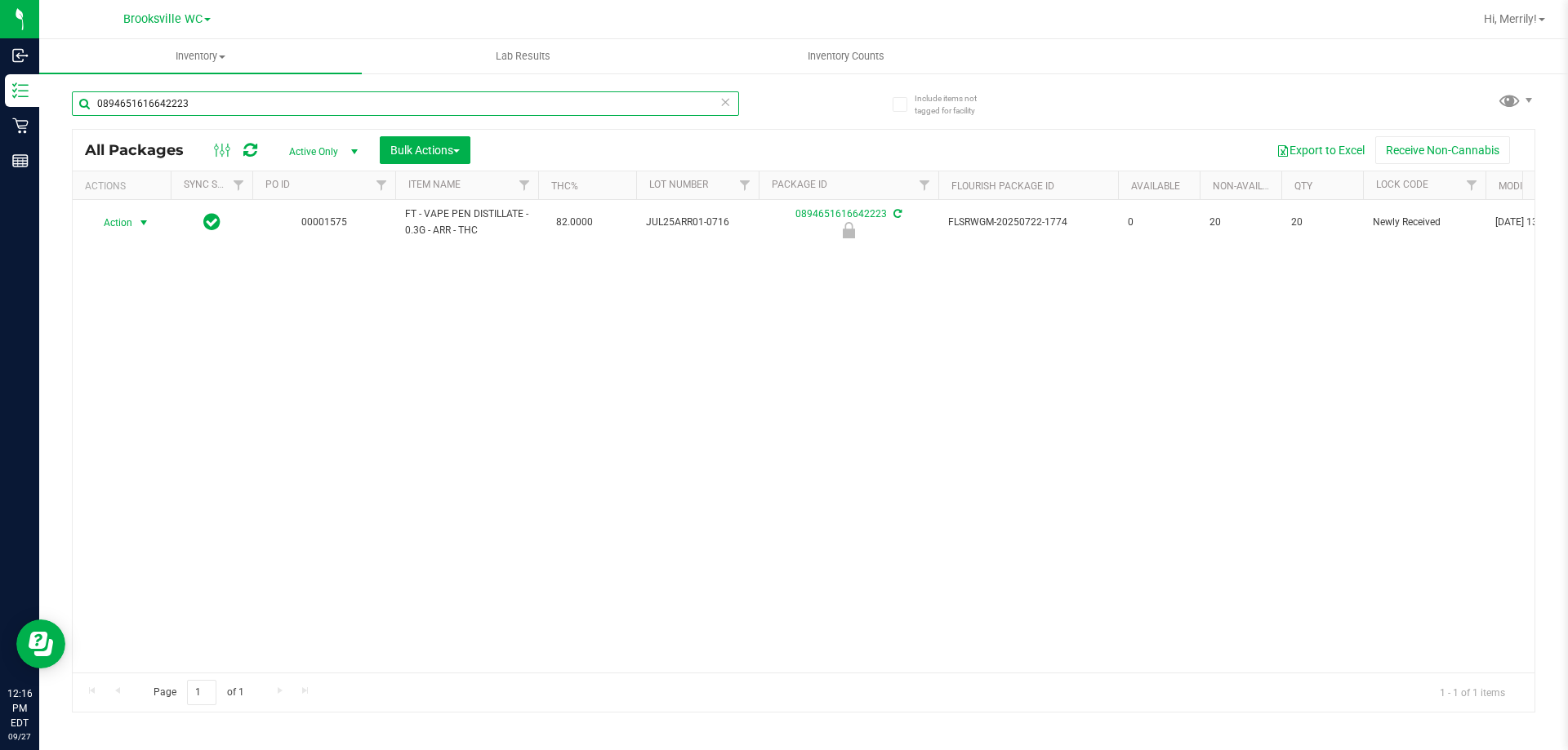
type input "0894651616642223"
click at [145, 219] on span "select" at bounding box center [144, 222] width 13 height 13
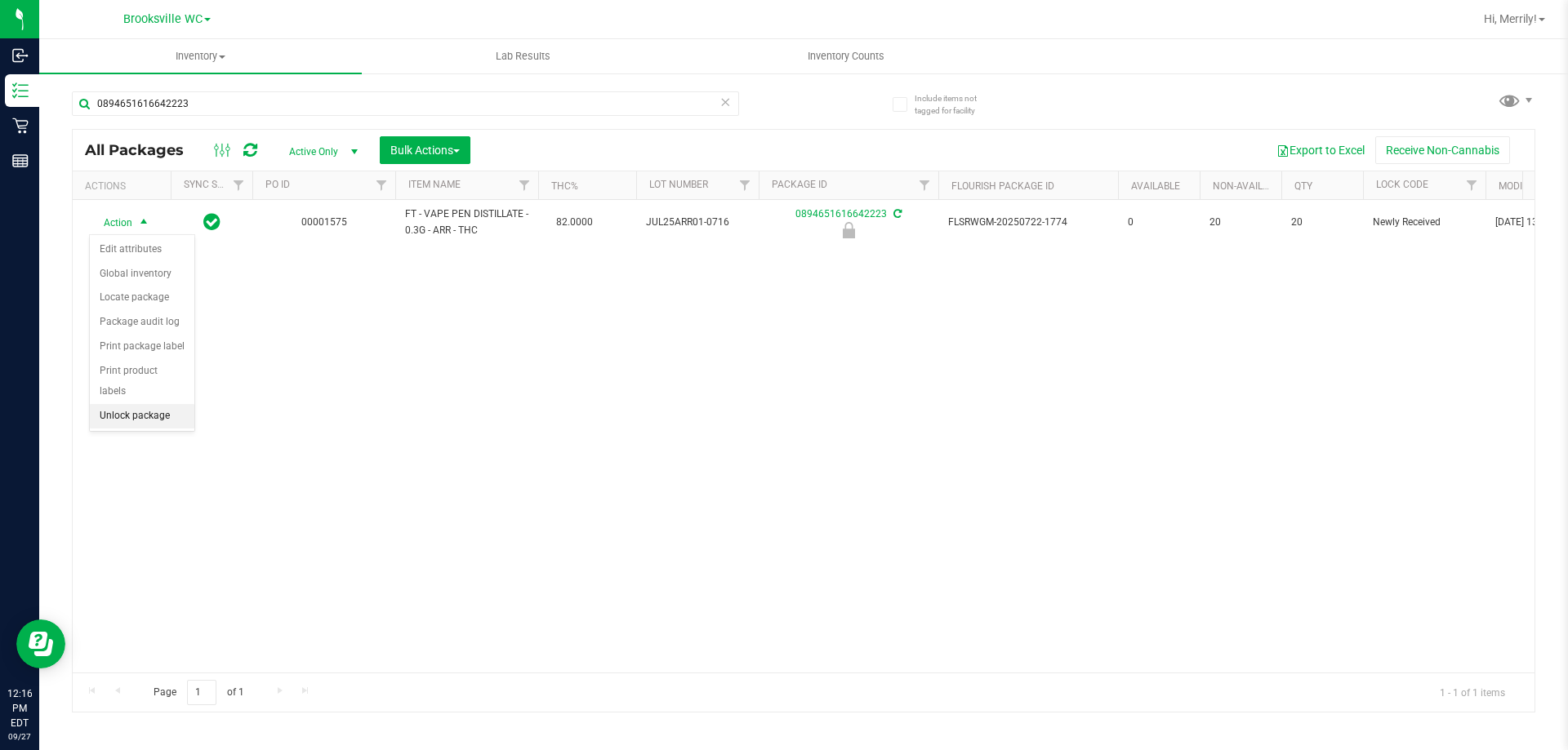
click at [141, 404] on li "Unlock package" at bounding box center [142, 416] width 105 height 25
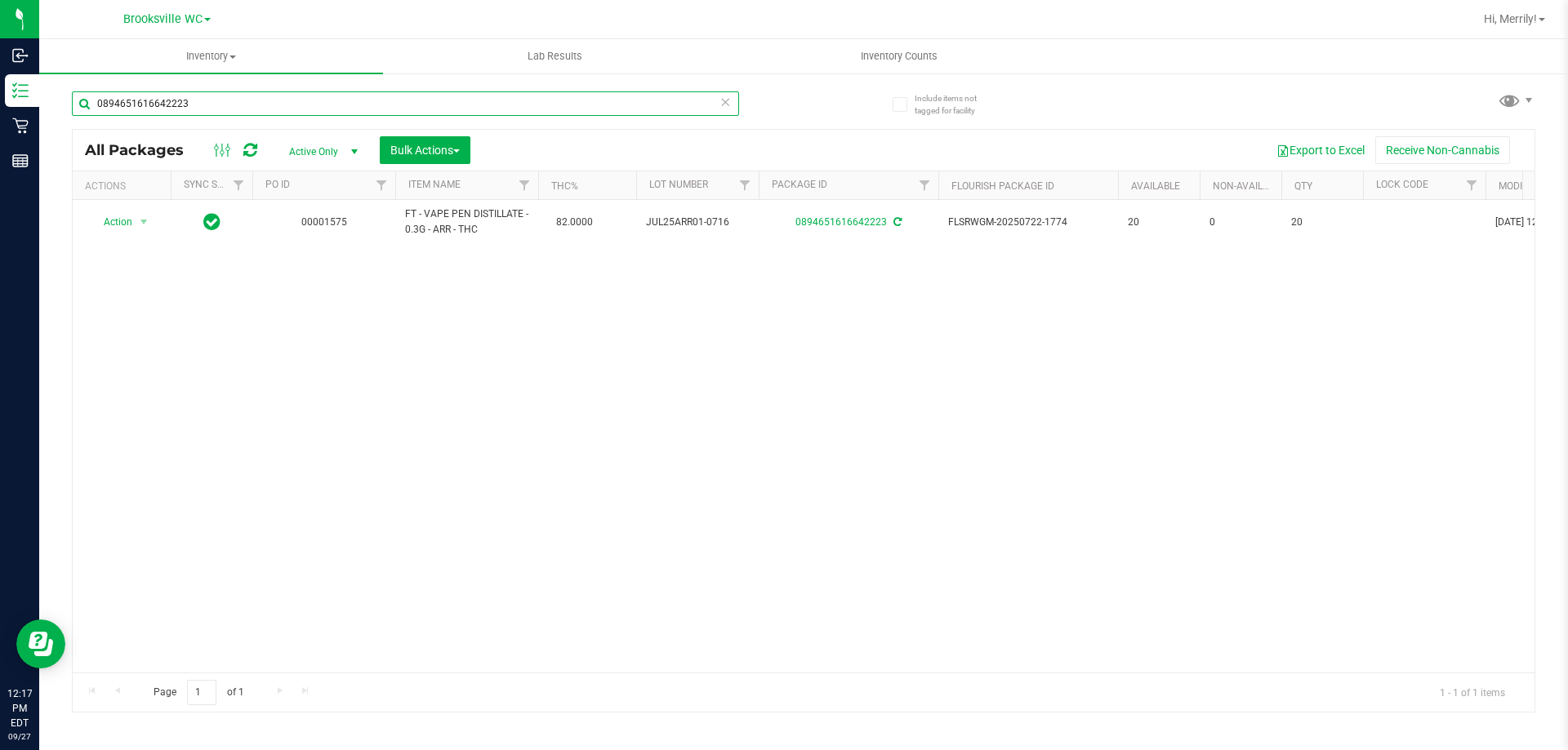
click at [214, 102] on input "0894651616642223" at bounding box center [405, 104] width 667 height 25
click at [213, 101] on input "0894651616642223" at bounding box center [405, 104] width 667 height 25
click at [196, 97] on input "0894651616642223" at bounding box center [405, 104] width 667 height 25
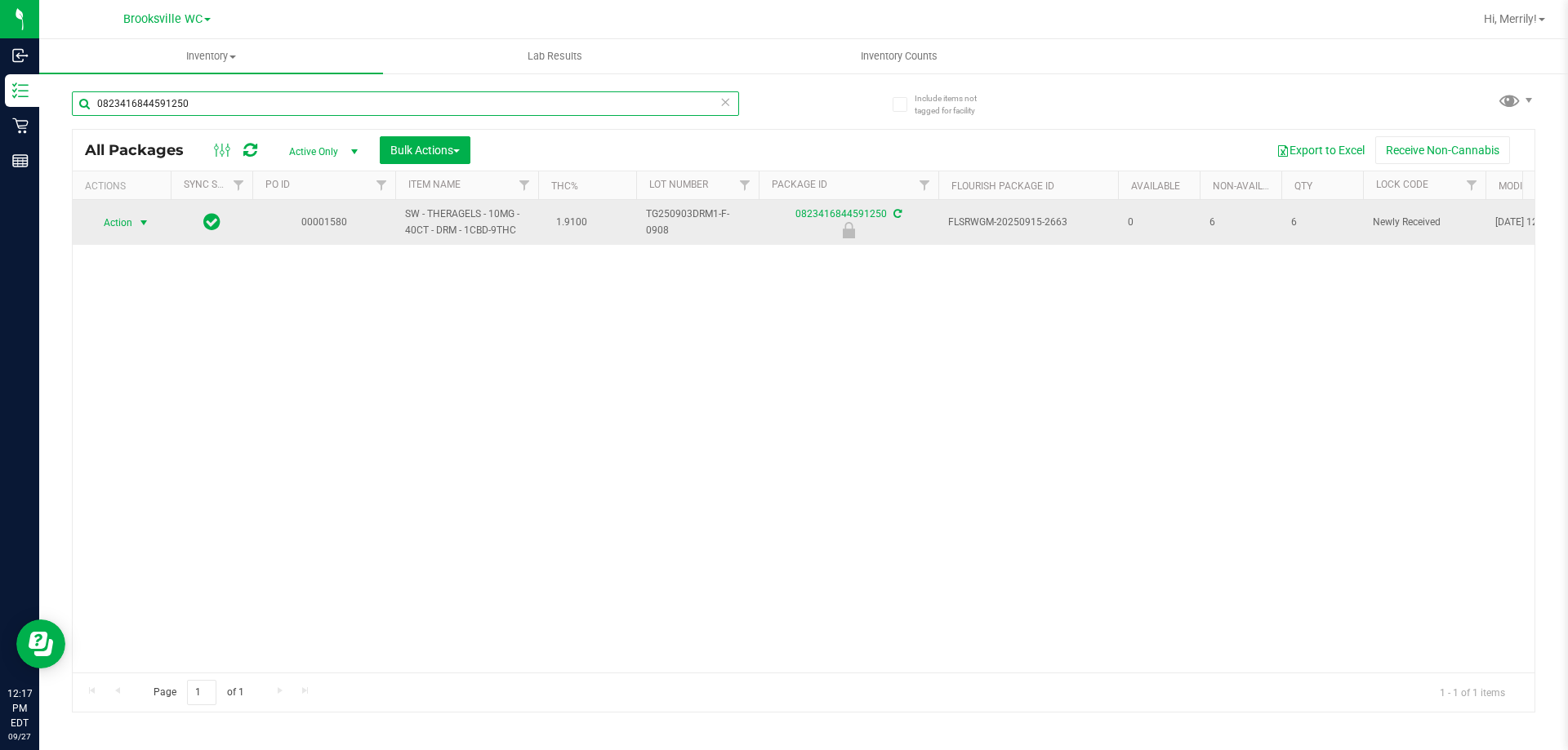
type input "0823416844591250"
click at [146, 218] on span "select" at bounding box center [144, 222] width 13 height 13
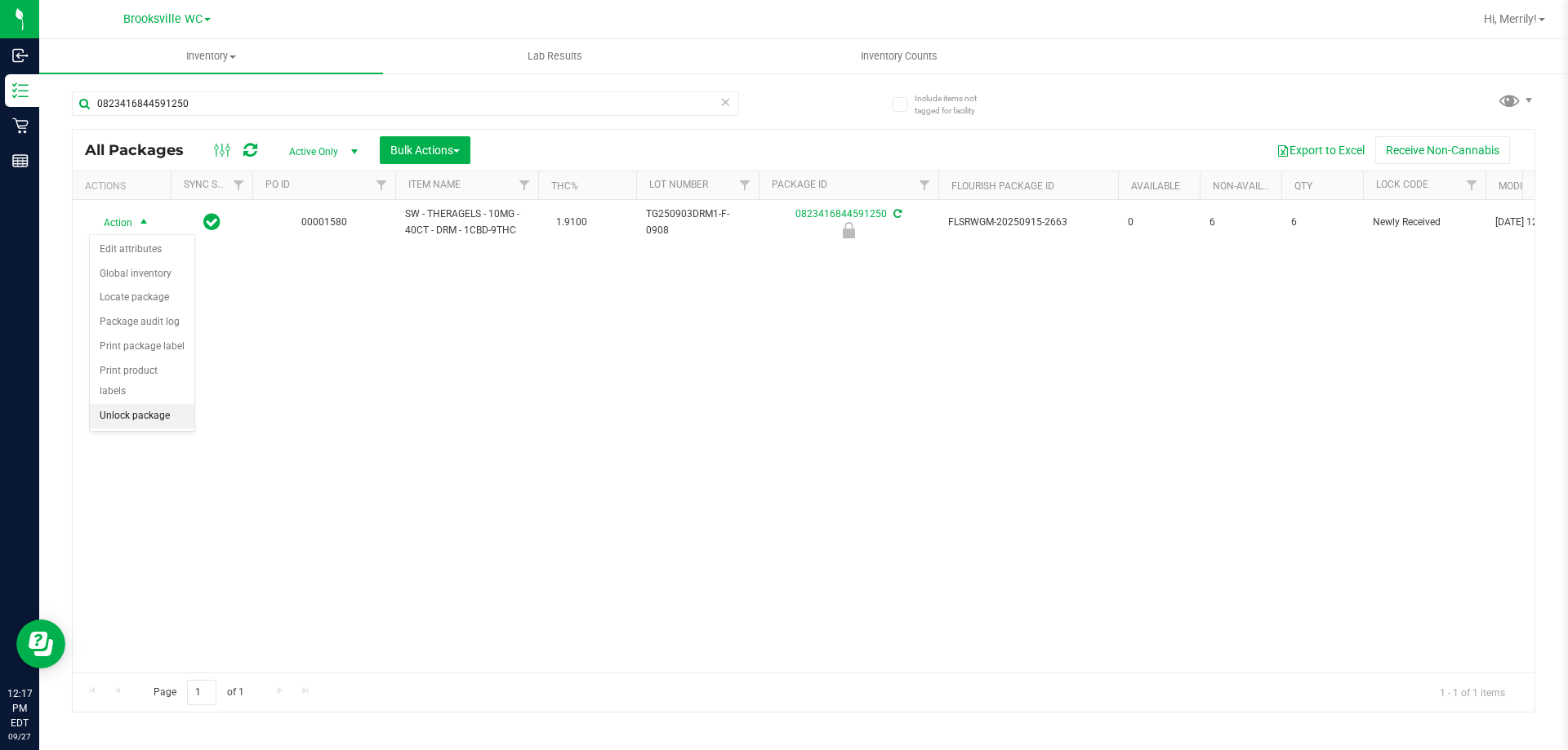
click at [138, 404] on li "Unlock package" at bounding box center [142, 416] width 105 height 25
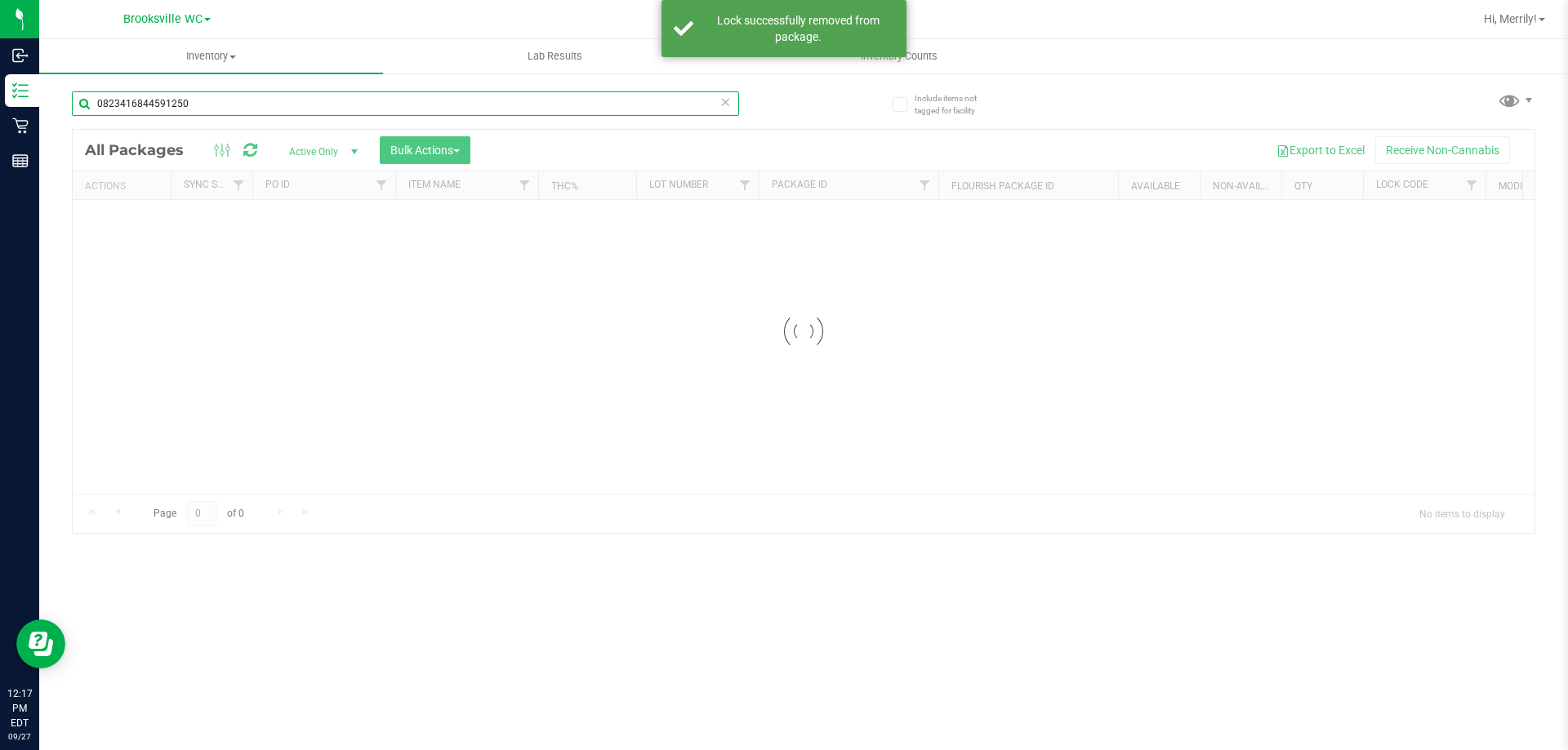
click at [196, 104] on div "Inventory All packages All inventory Waste log Create inventory Lab Results Inv…" at bounding box center [803, 394] width 1528 height 711
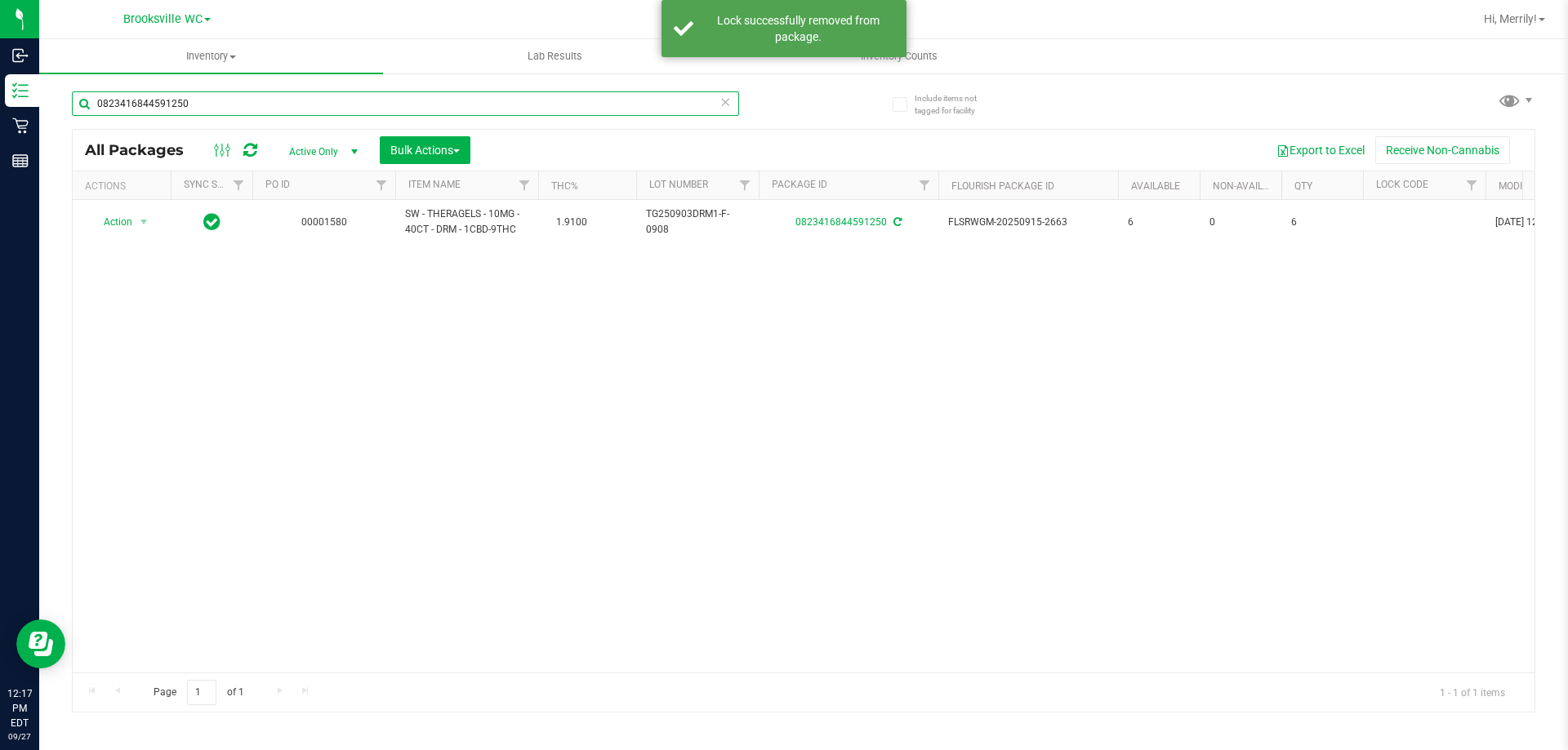
click at [197, 106] on input "0823416844591250" at bounding box center [405, 104] width 667 height 25
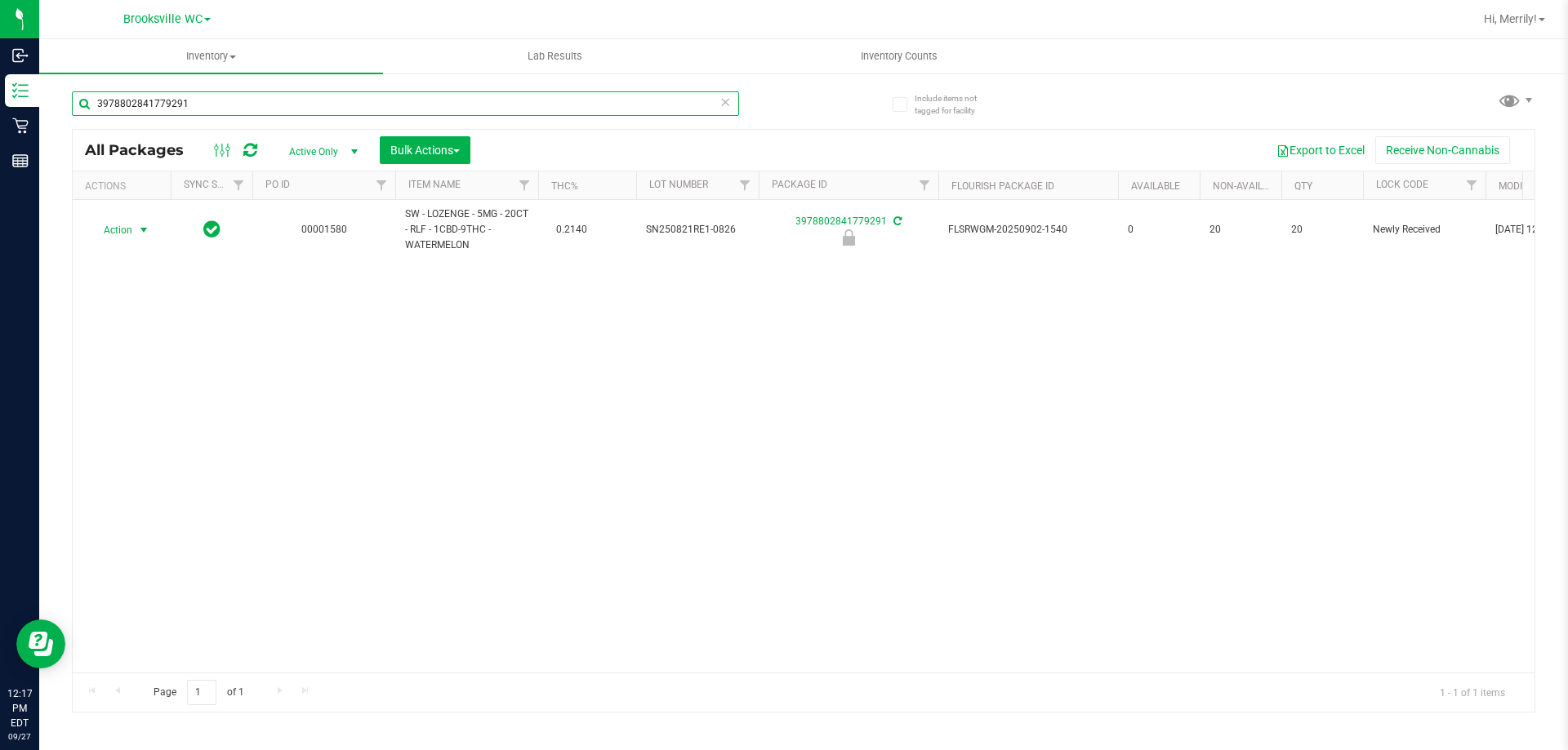
type input "3978802841779291"
click at [142, 227] on span "select" at bounding box center [144, 229] width 13 height 13
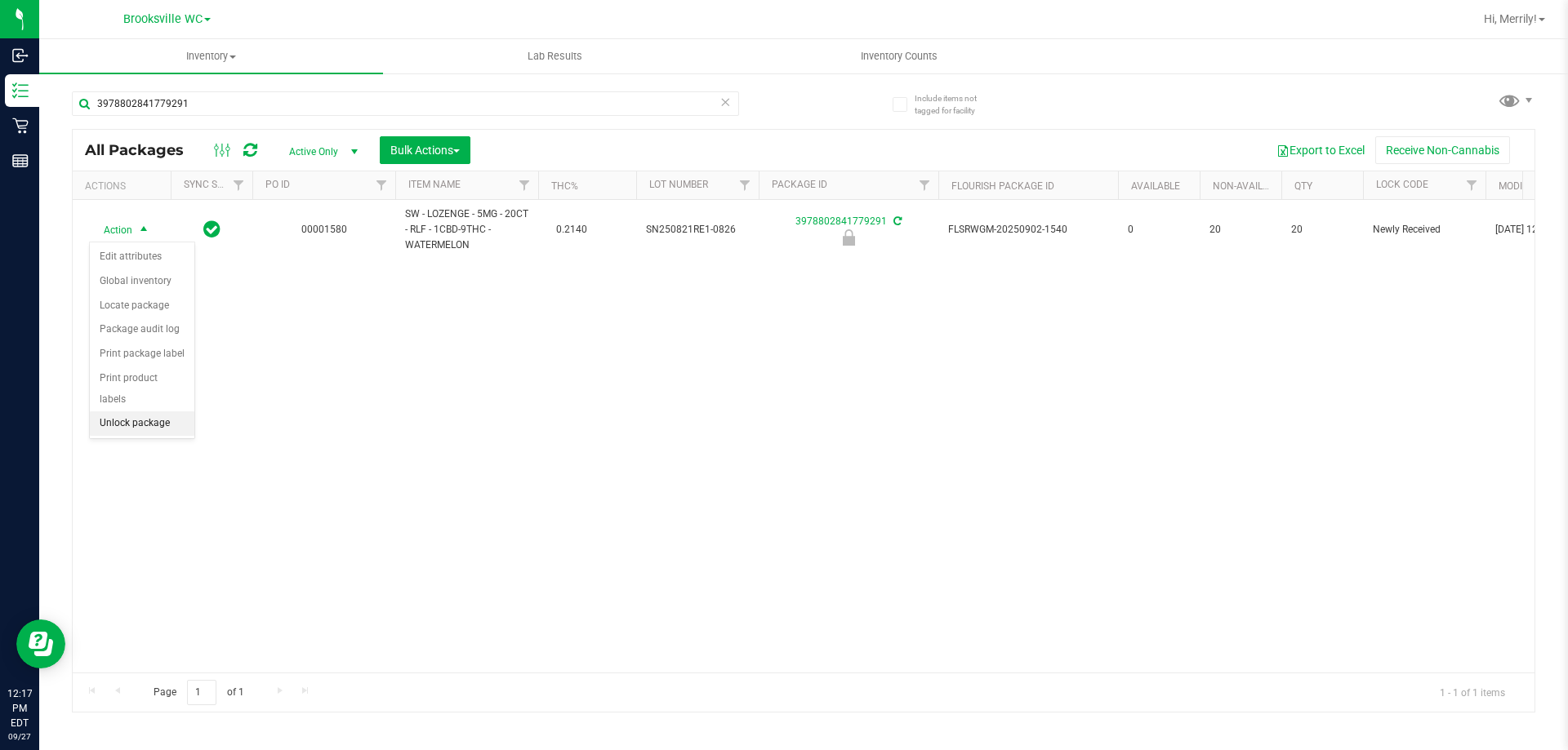
click at [138, 412] on li "Unlock package" at bounding box center [142, 424] width 105 height 25
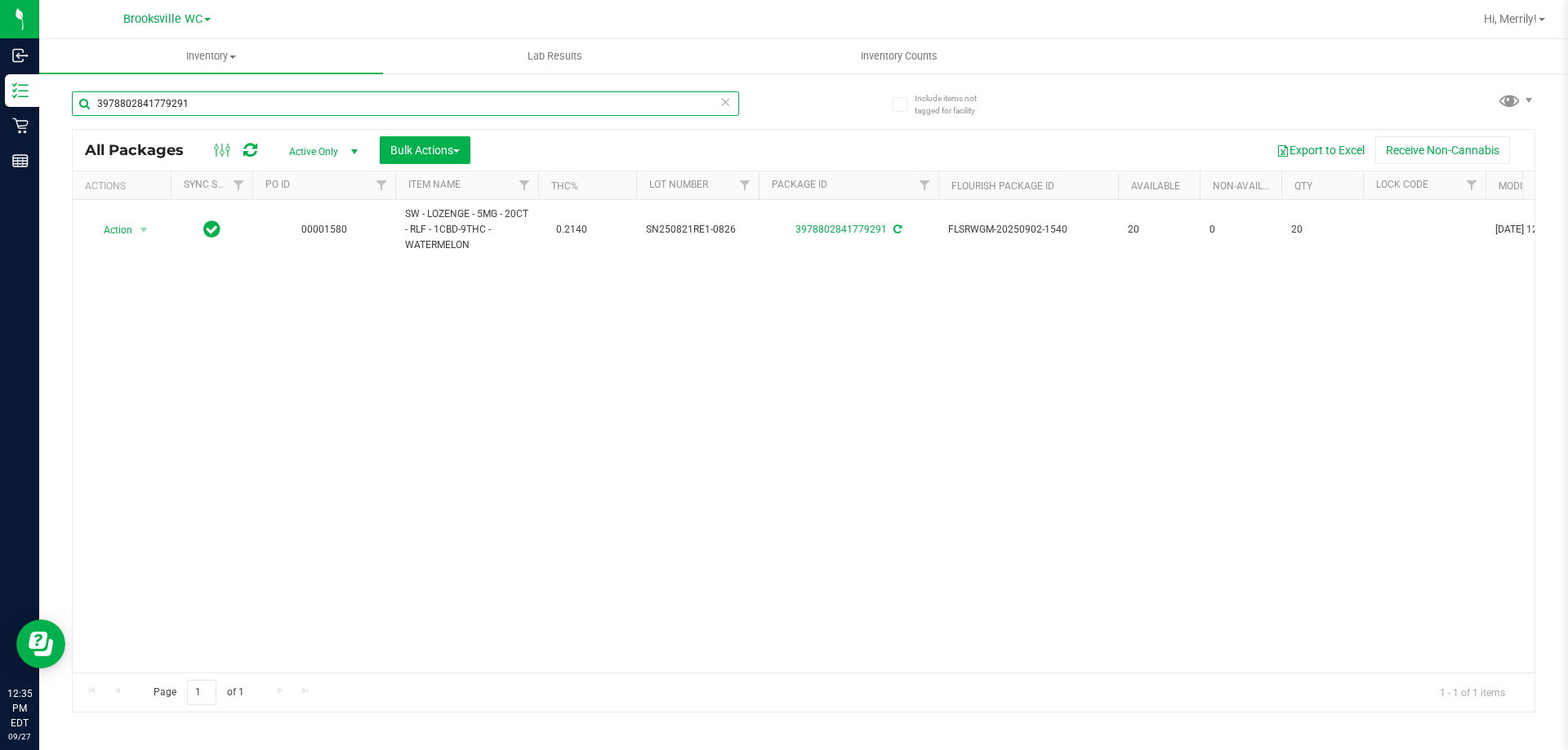
click at [194, 102] on input "3978802841779291" at bounding box center [405, 104] width 667 height 25
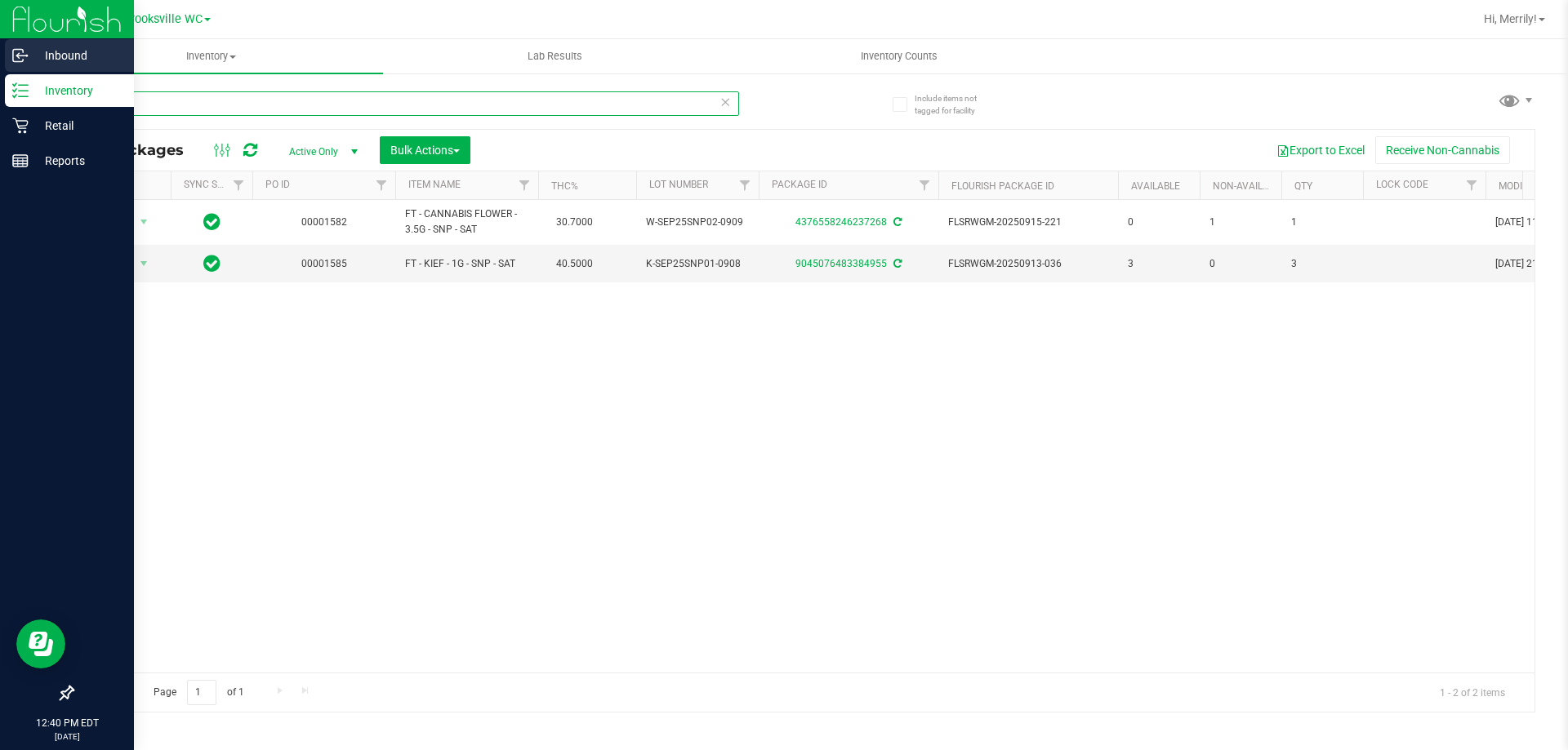
drag, startPoint x: 53, startPoint y: 88, endPoint x: 0, endPoint y: 64, distance: 58.2
click at [0, 74] on div "Inbound Inventory Retail Reports 12:40 PM EDT [DATE] 09/27 [GEOGRAPHIC_DATA] WC…" at bounding box center [784, 375] width 1568 height 750
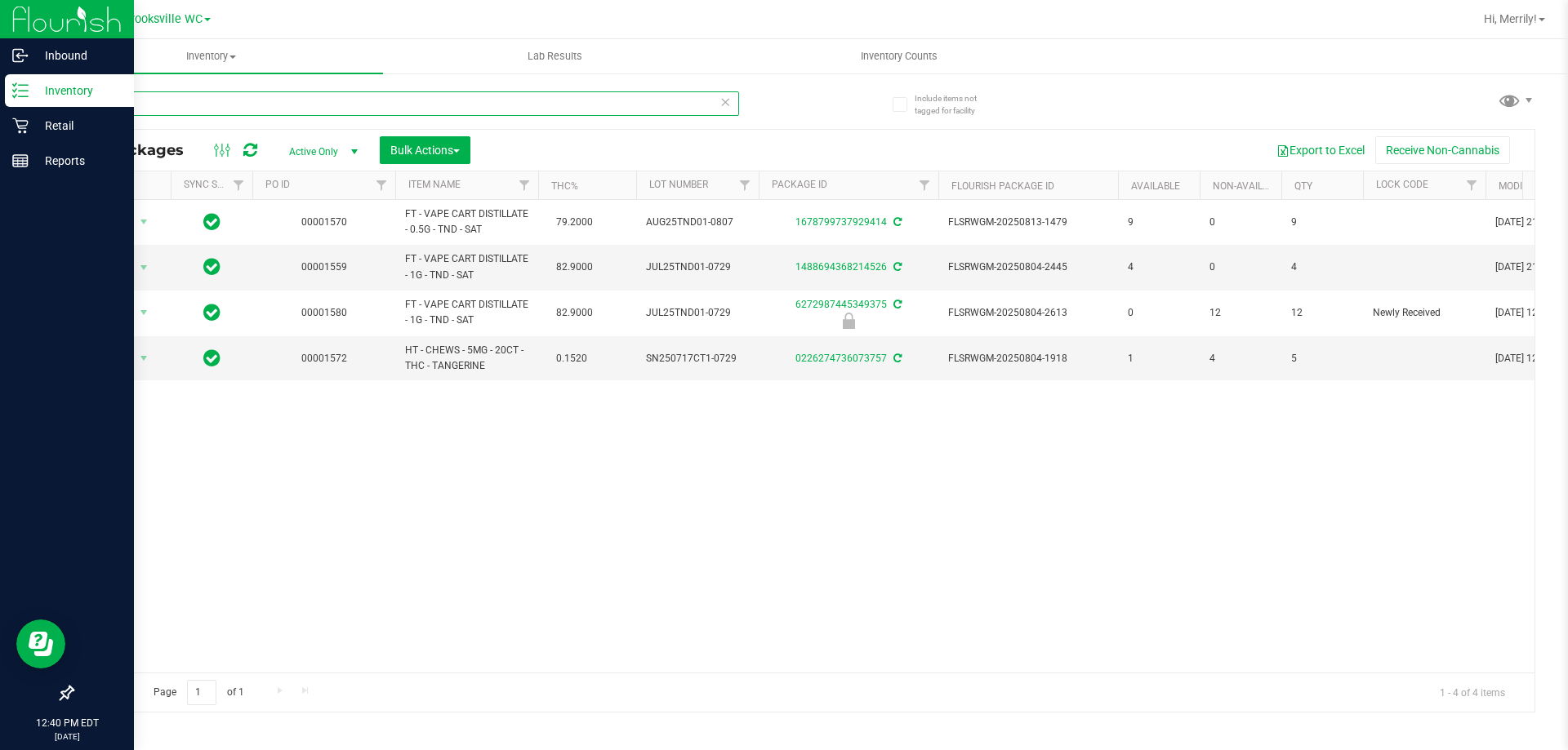
drag, startPoint x: 137, startPoint y: 97, endPoint x: 0, endPoint y: 17, distance: 158.6
click at [0, 36] on div "Inbound Inventory Retail Reports 12:40 PM EDT [DATE] 09/27 [GEOGRAPHIC_DATA] WC…" at bounding box center [784, 375] width 1568 height 750
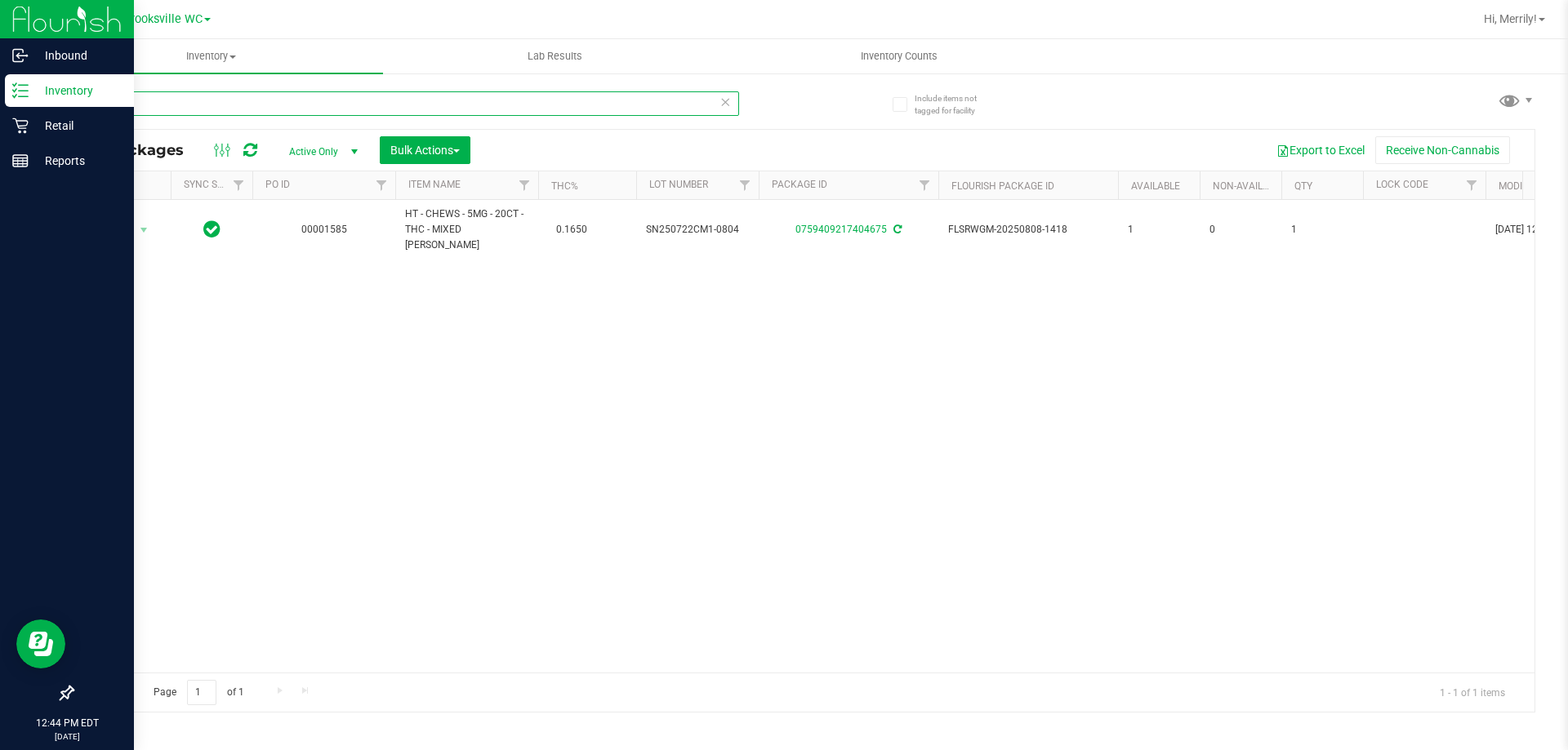
drag, startPoint x: 0, startPoint y: 127, endPoint x: 0, endPoint y: 87, distance: 40.0
click at [0, 124] on div "Inbound Inventory Retail Reports 12:44 PM EDT [DATE] 09/27 [GEOGRAPHIC_DATA] WC…" at bounding box center [784, 375] width 1568 height 750
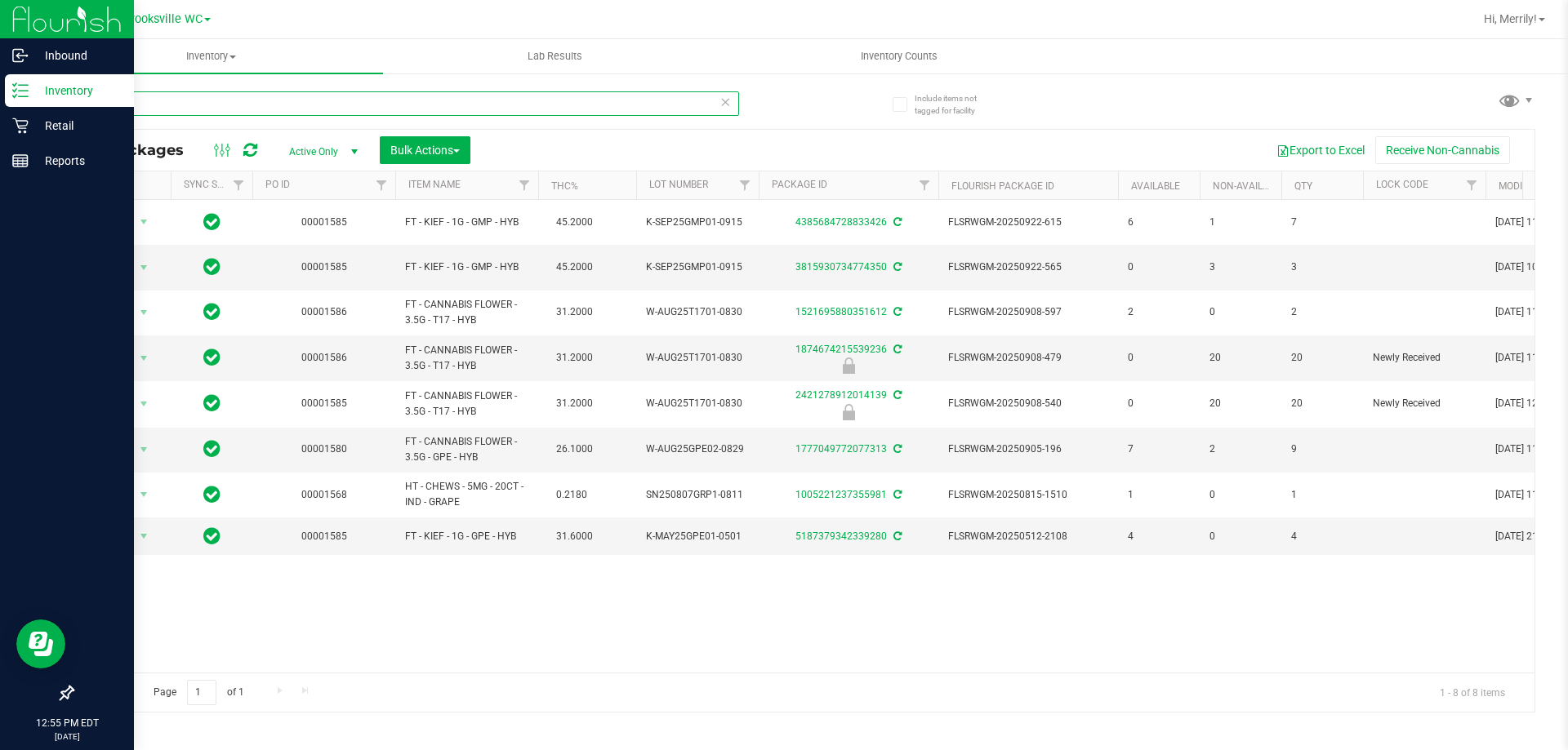
drag, startPoint x: 139, startPoint y: 102, endPoint x: 36, endPoint y: 75, distance: 106.5
click at [0, 97] on div "Inbound Inventory Retail Reports 12:55 PM EDT [DATE] 09/27 [GEOGRAPHIC_DATA] WC…" at bounding box center [784, 375] width 1568 height 750
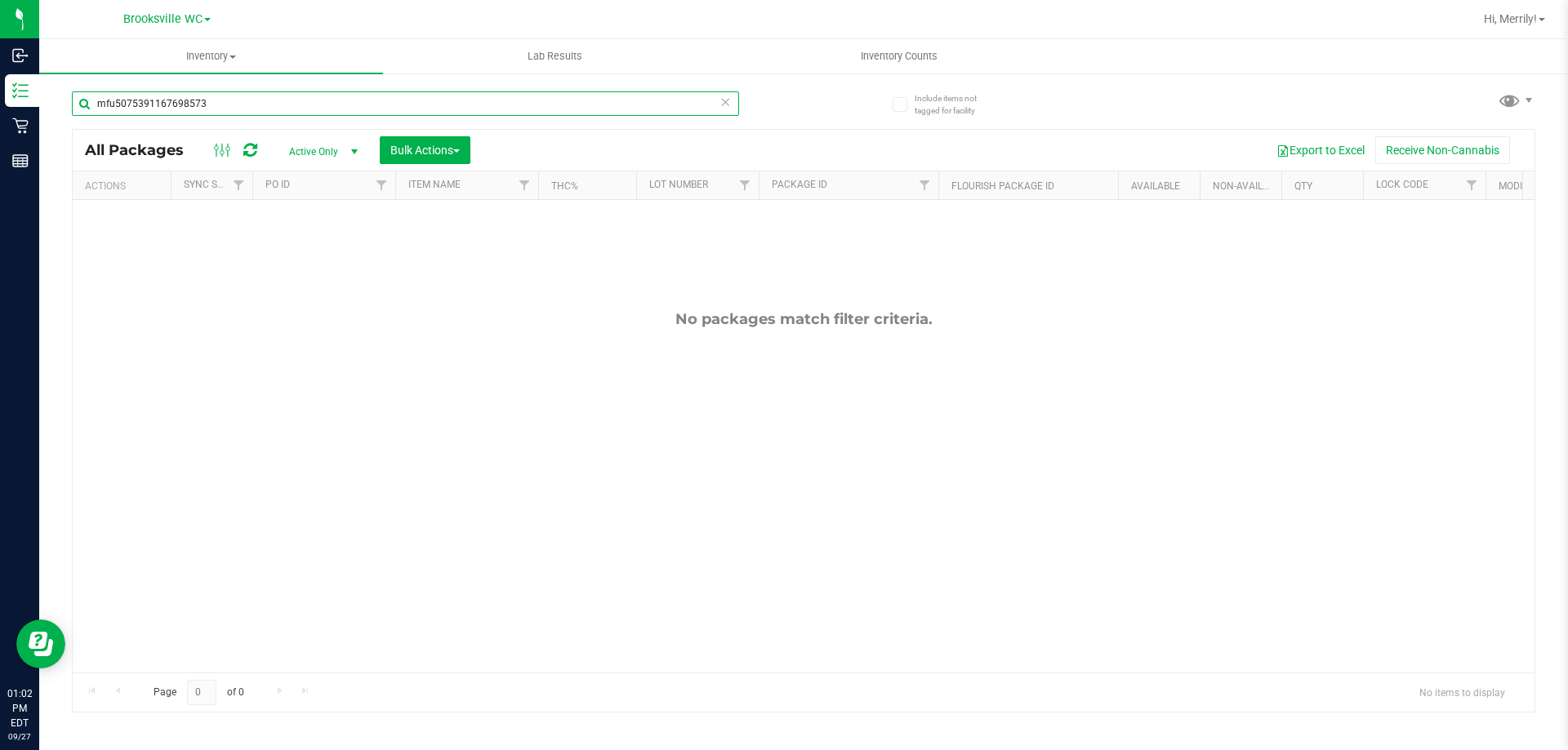
type input "mfu5075391167698573"
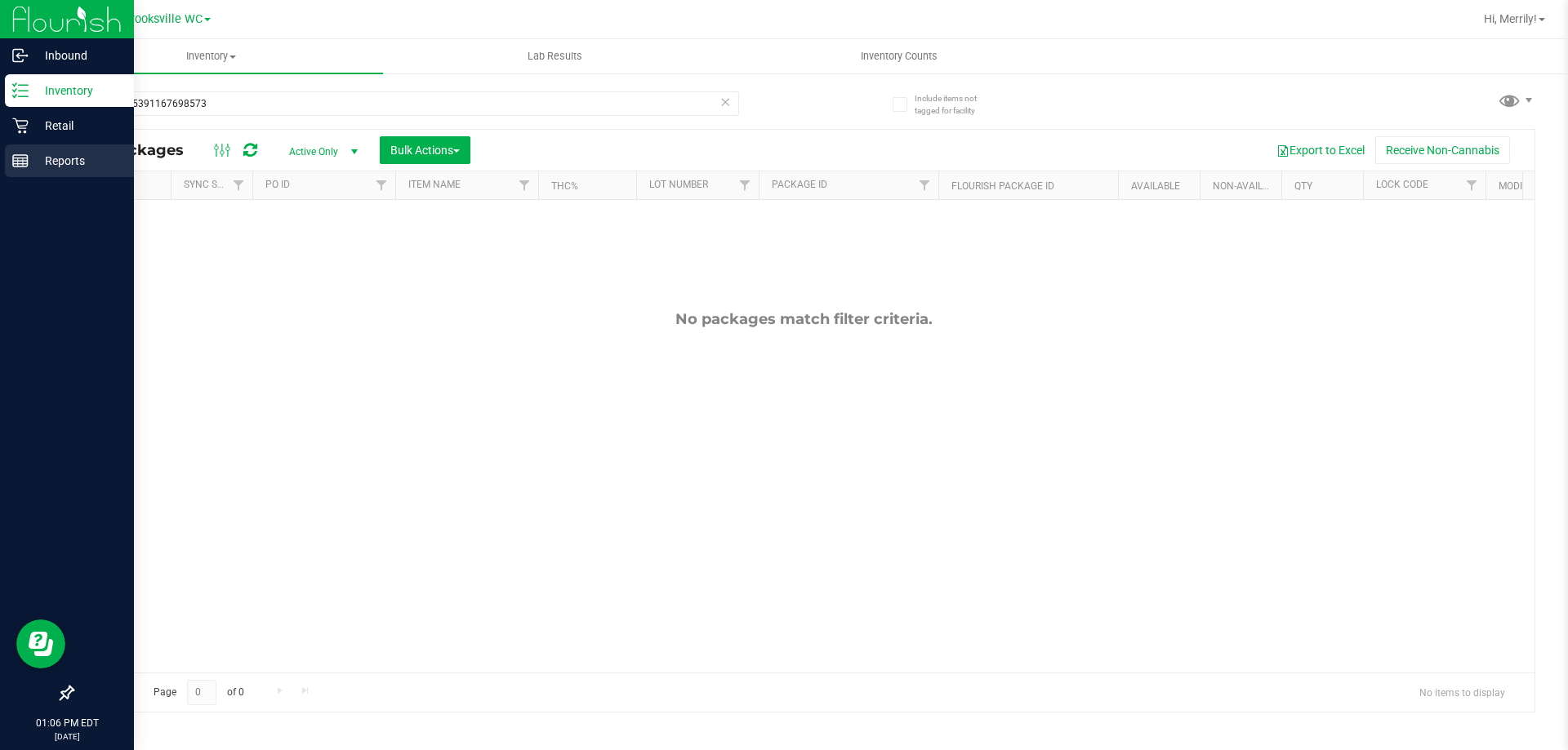
click at [12, 155] on icon at bounding box center [20, 161] width 16 height 16
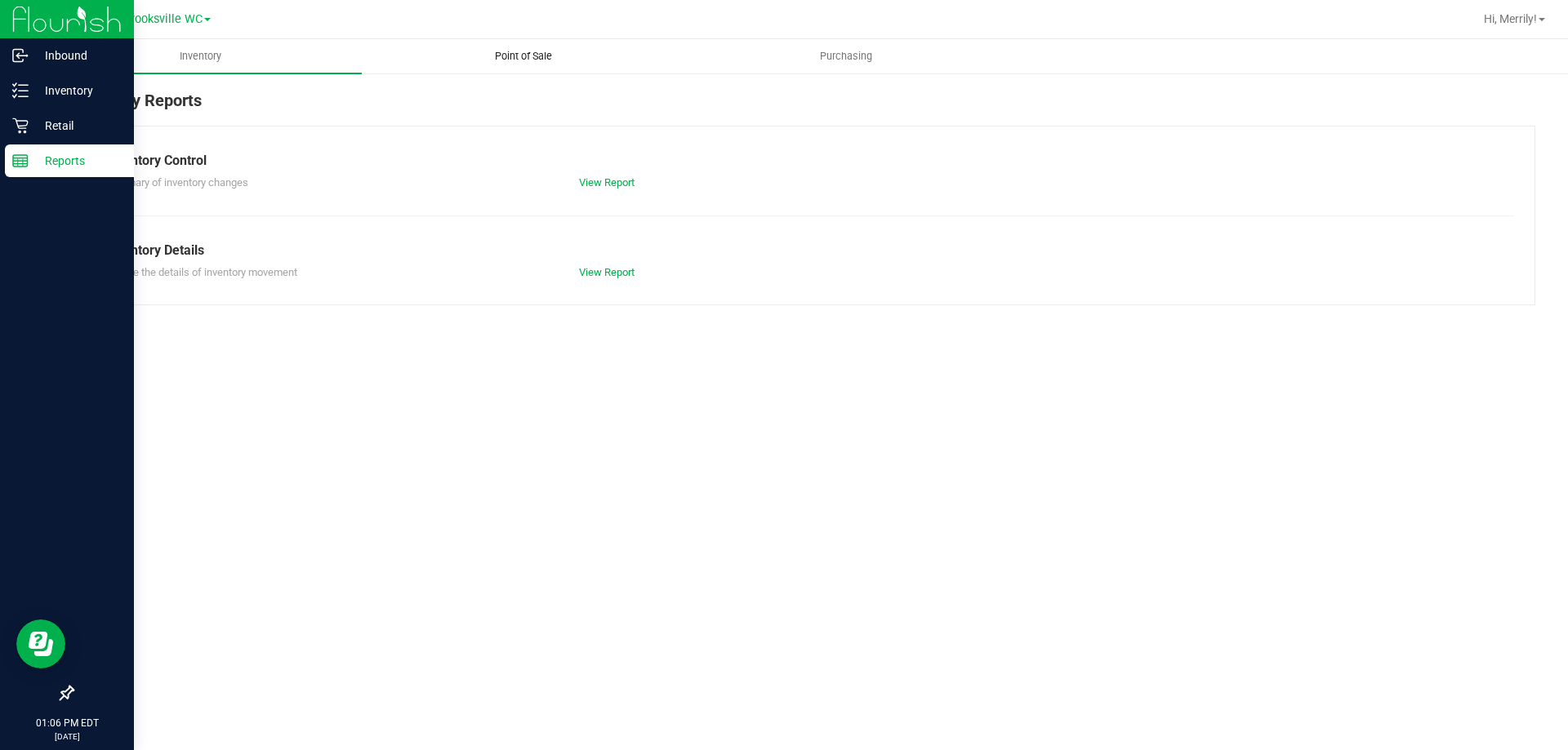
click at [526, 54] on span "Point of Sale" at bounding box center [524, 56] width 102 height 15
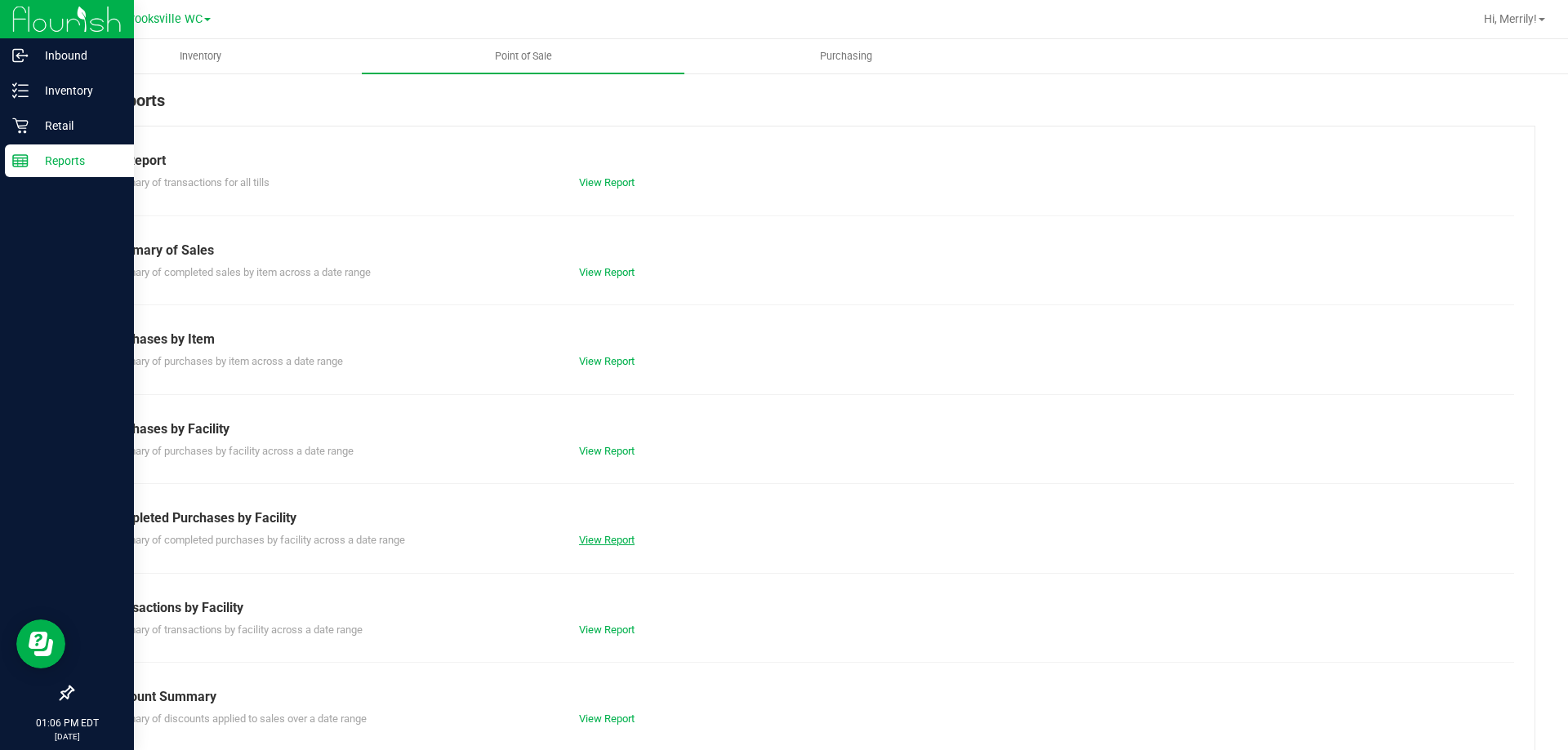
click at [612, 539] on link "View Report" at bounding box center [606, 540] width 56 height 12
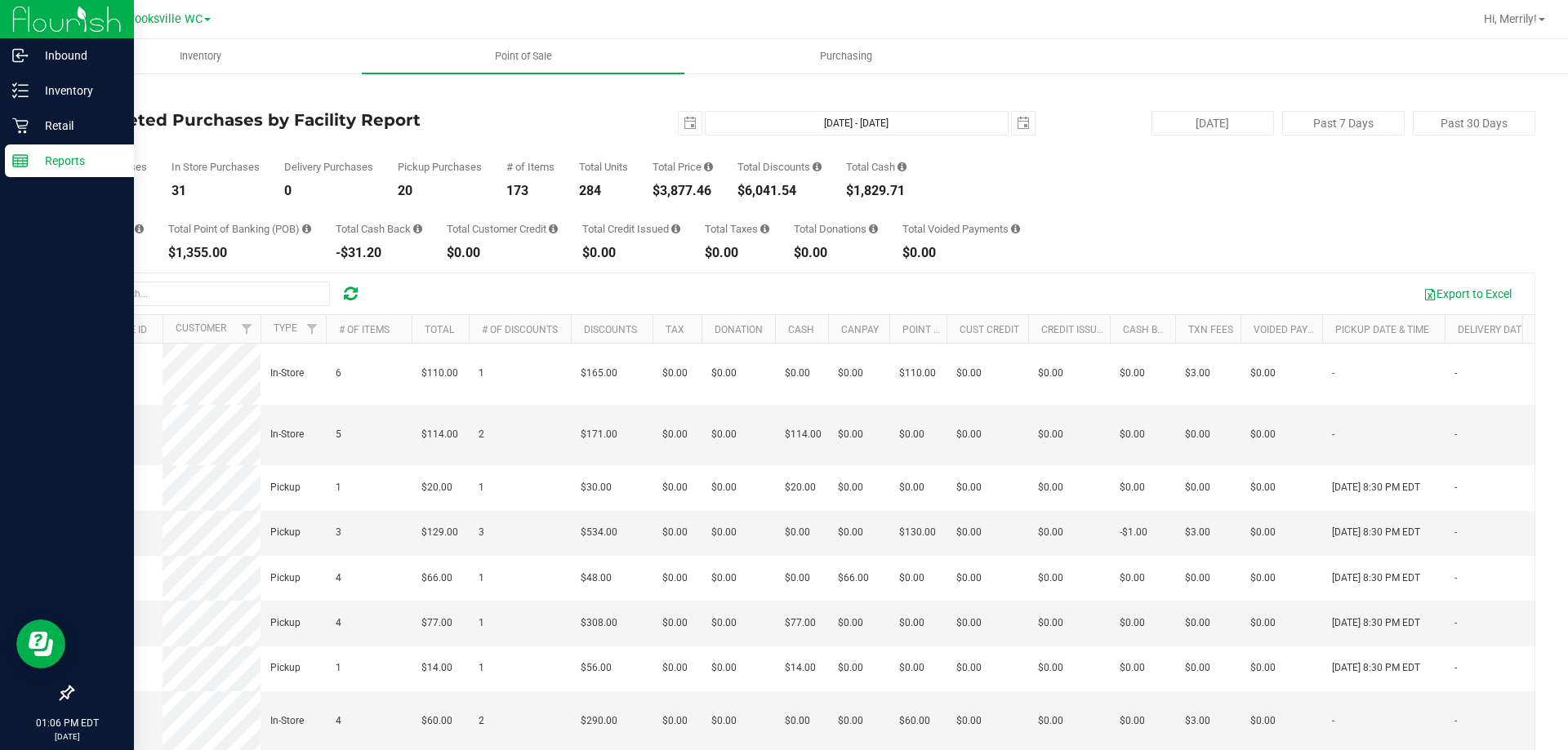
click at [21, 156] on icon at bounding box center [20, 161] width 16 height 16
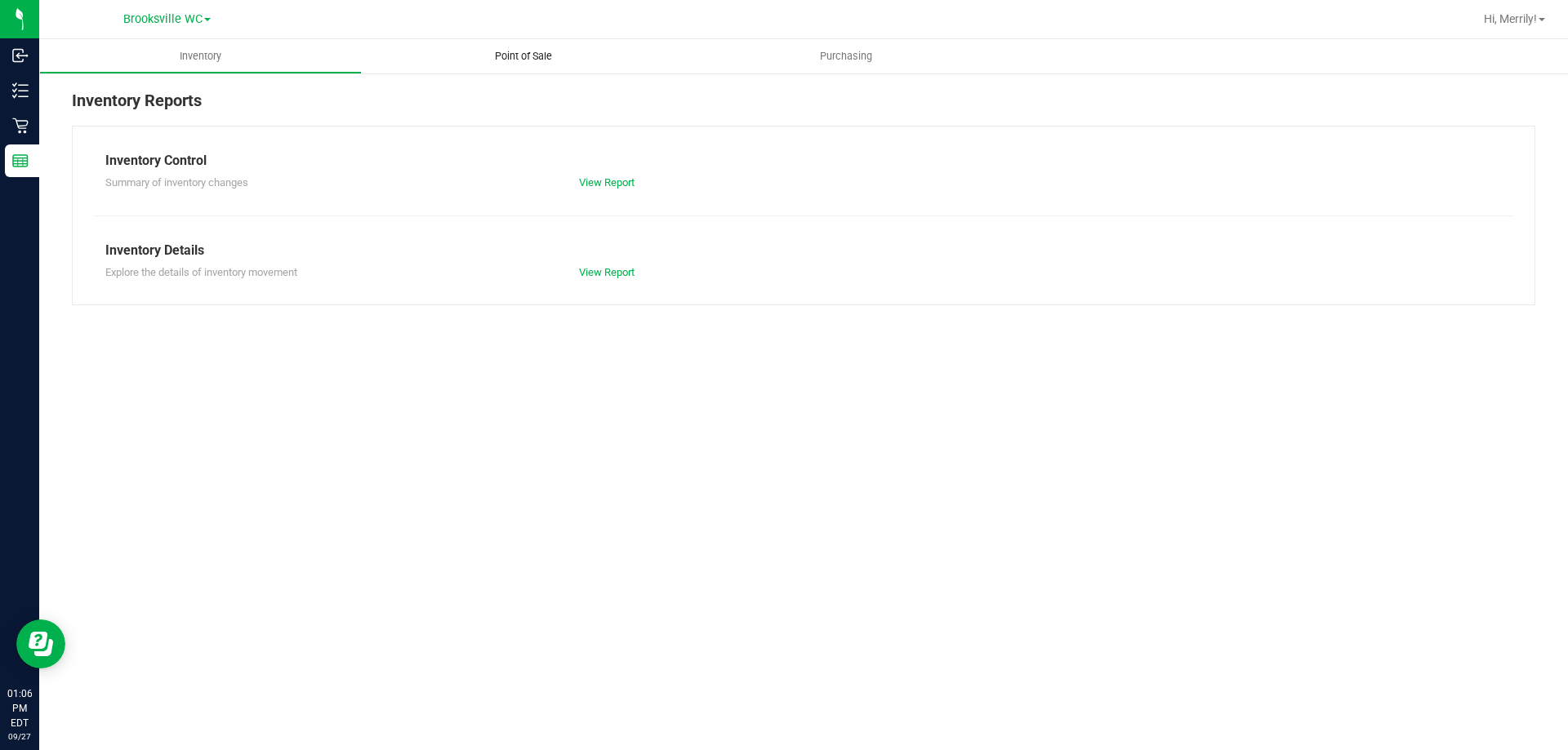
click at [523, 52] on span "Point of Sale" at bounding box center [524, 56] width 102 height 15
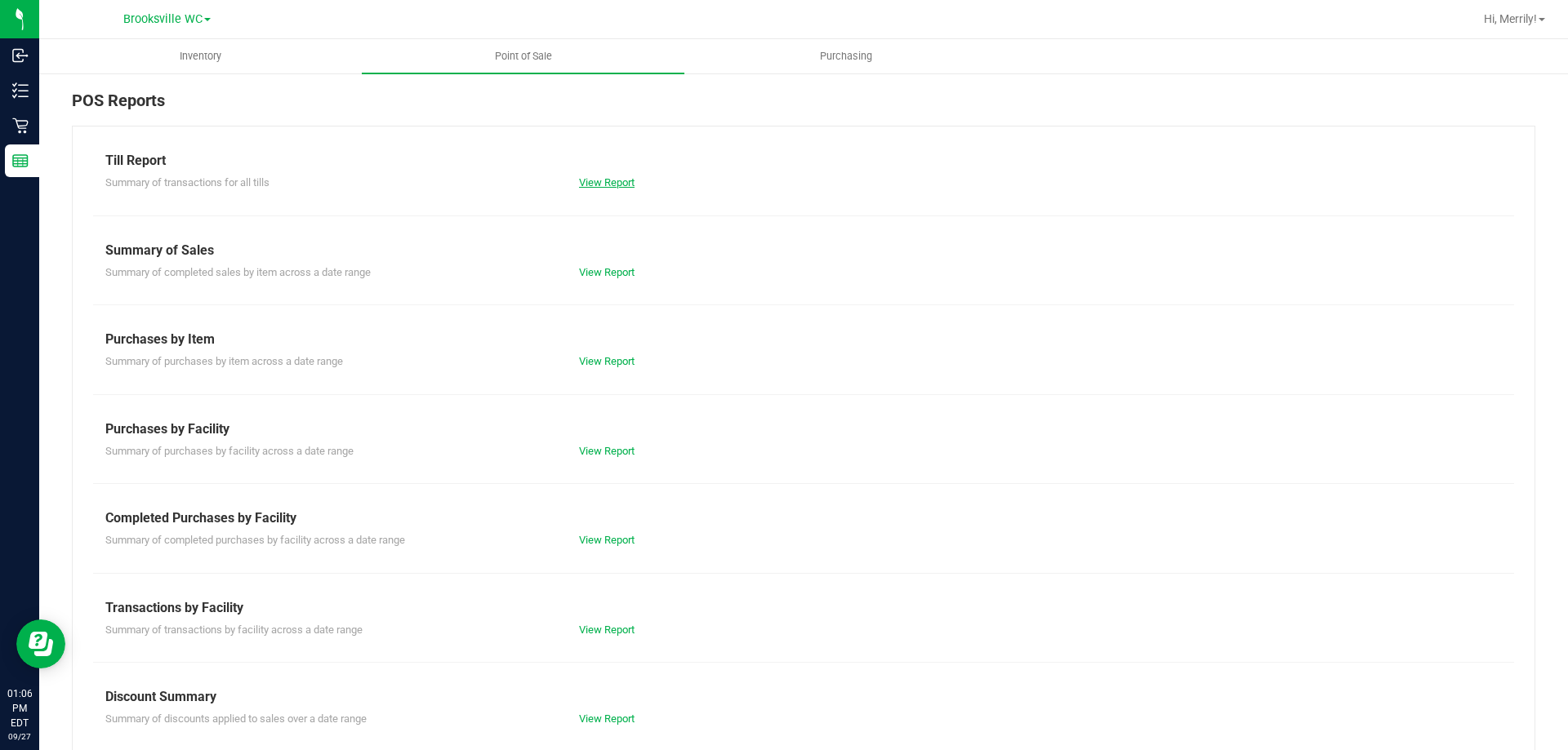
click at [622, 183] on link "View Report" at bounding box center [606, 183] width 56 height 12
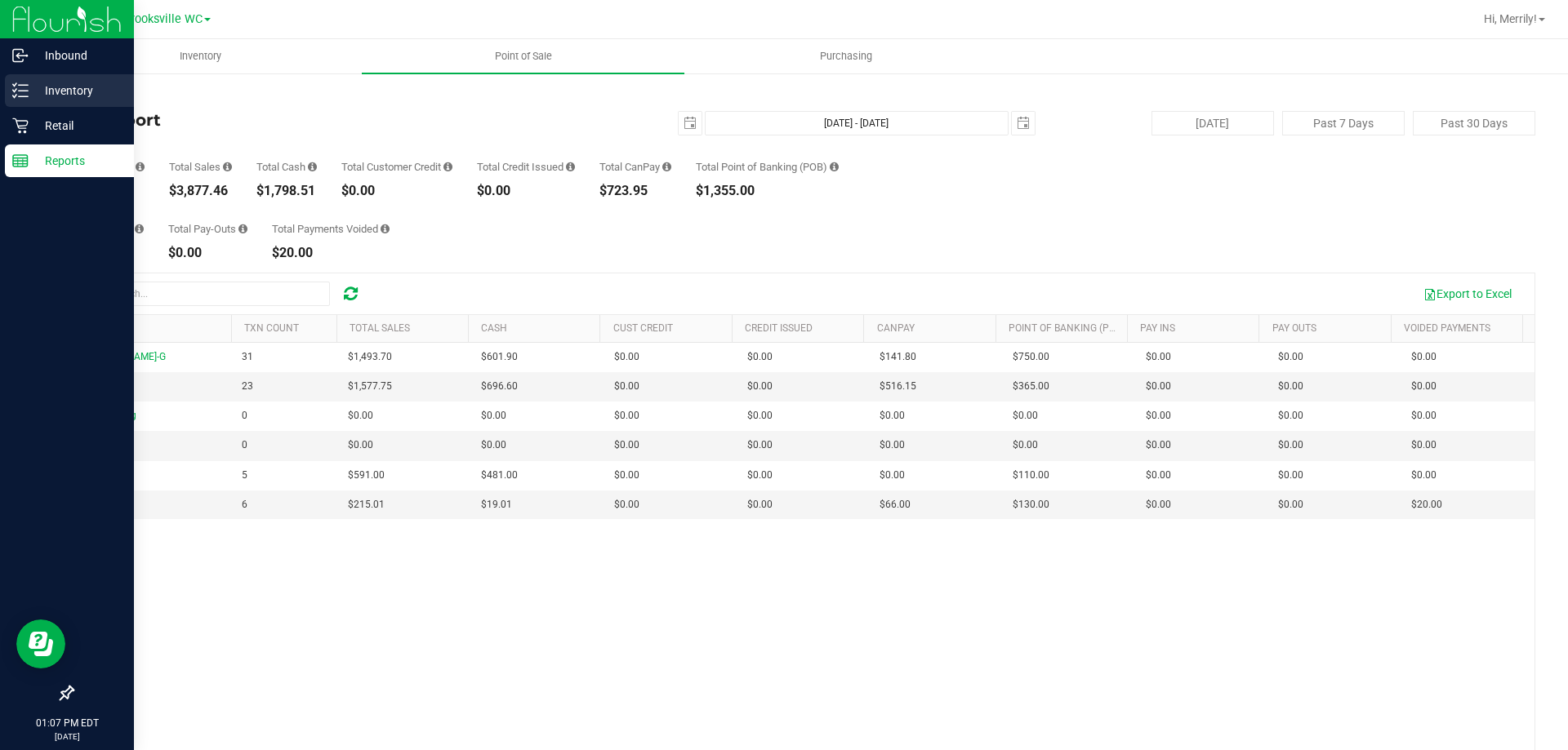
click at [21, 87] on icon at bounding box center [20, 91] width 16 height 16
